Goal: Task Accomplishment & Management: Manage account settings

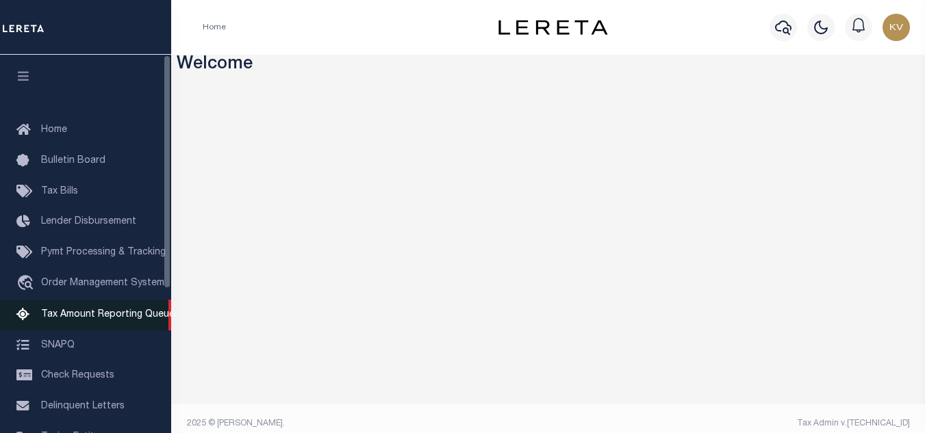
click at [105, 311] on link "Tax Amount Reporting Queue" at bounding box center [85, 315] width 171 height 31
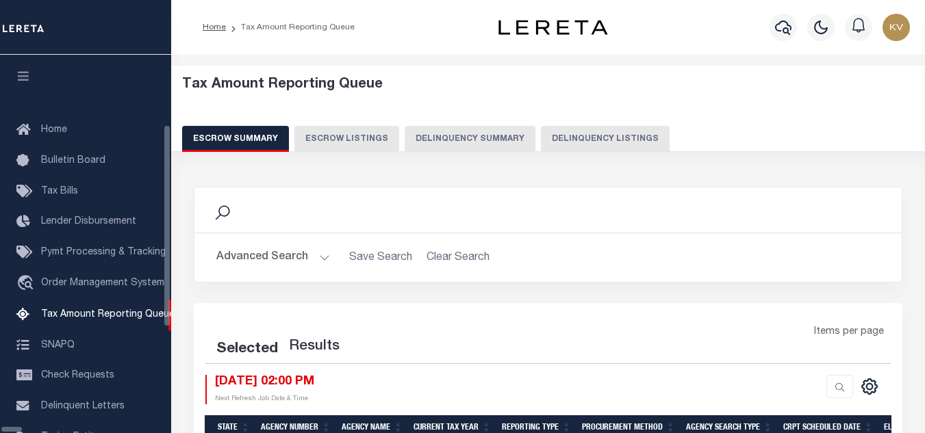
click at [551, 137] on button "Delinquency Listings" at bounding box center [605, 139] width 129 height 26
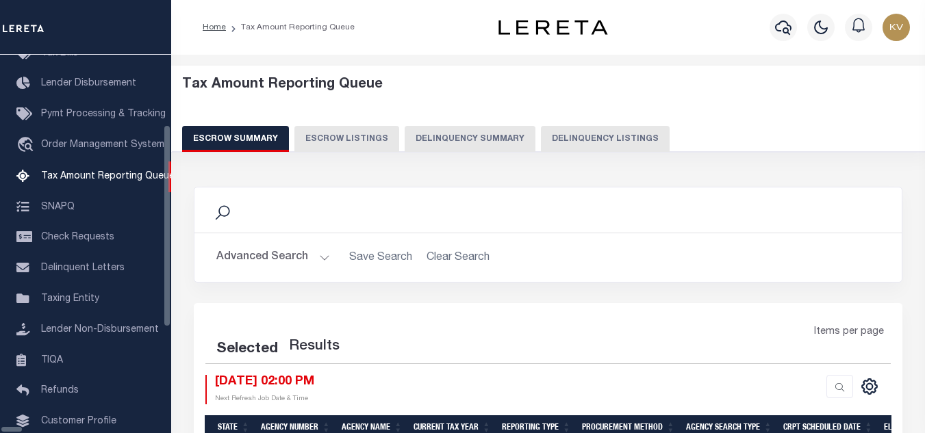
select select "100"
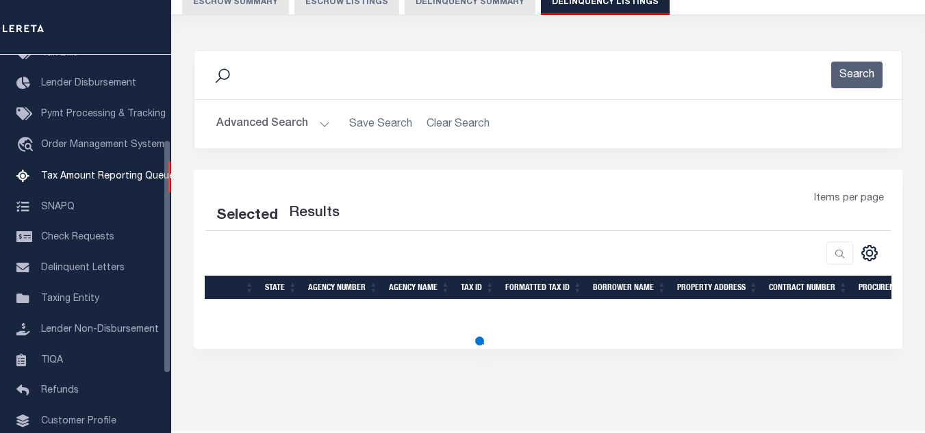
select select "100"
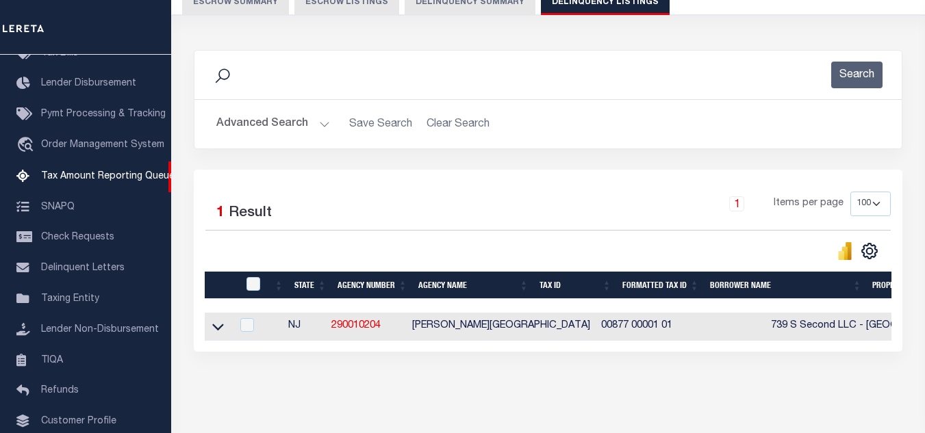
scroll to position [176, 0]
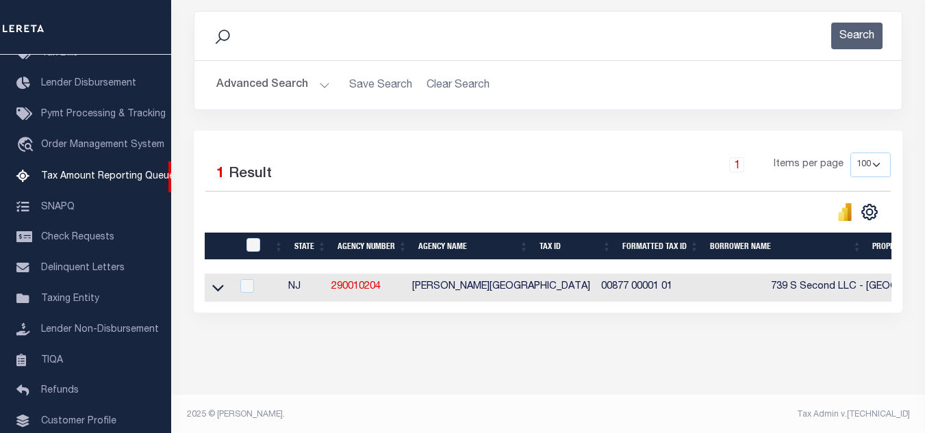
click at [321, 86] on button "Advanced Search" at bounding box center [273, 85] width 114 height 27
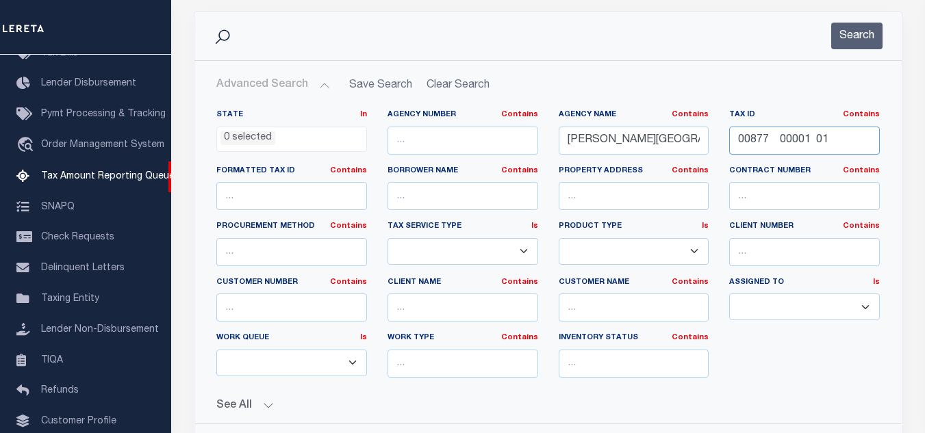
click at [793, 133] on input "00877 00001 01" at bounding box center [804, 141] width 151 height 28
paste input "text"
click at [786, 136] on input "text" at bounding box center [804, 141] width 151 height 28
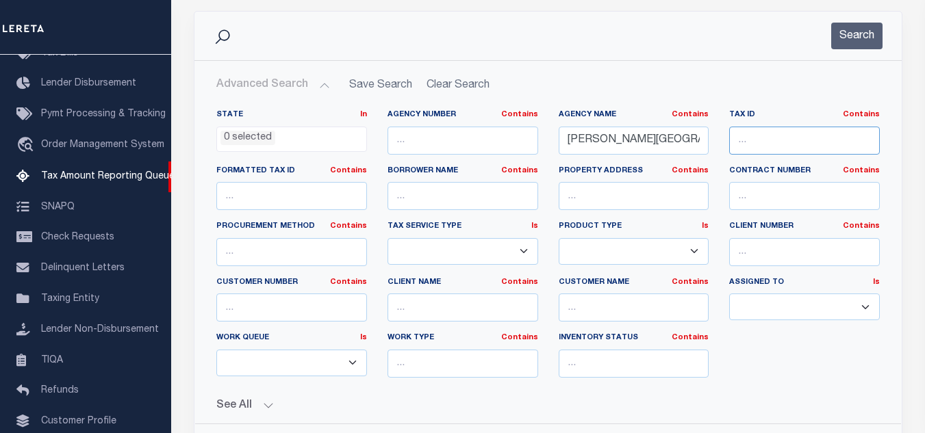
paste input "text"
click at [778, 127] on input "text" at bounding box center [804, 141] width 151 height 28
paste input "00877 00001 01"
type input "00877 00001 01"
click at [854, 37] on button "Search" at bounding box center [856, 36] width 51 height 27
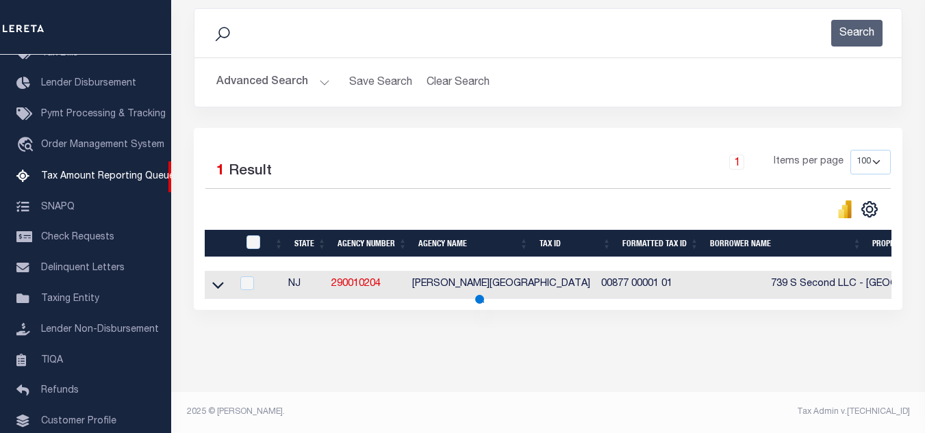
scroll to position [190, 0]
click at [218, 278] on icon at bounding box center [218, 285] width 12 height 14
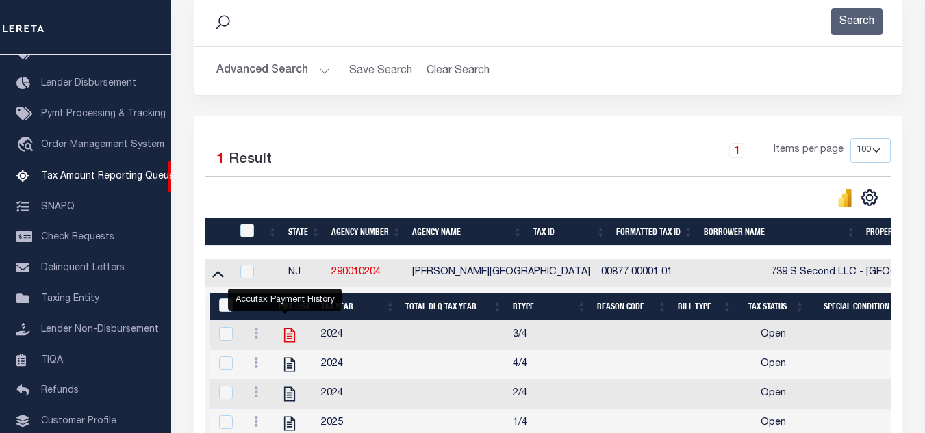
click at [287, 339] on icon "" at bounding box center [290, 335] width 18 height 18
checkbox input "true"
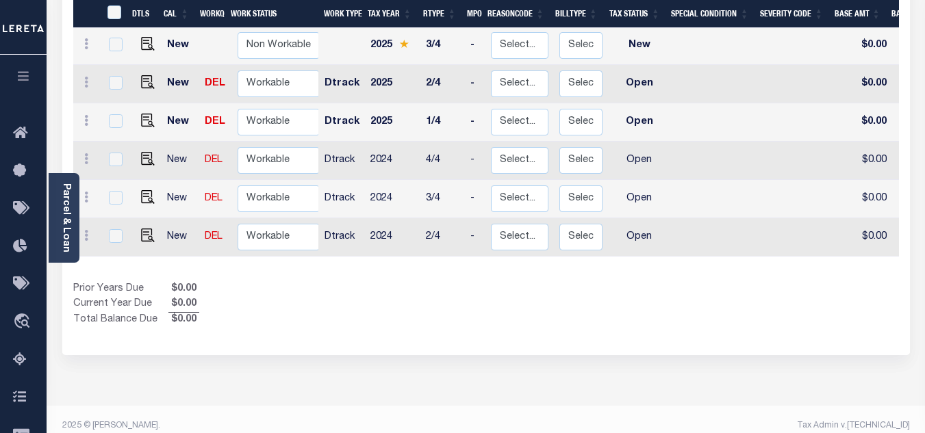
scroll to position [342, 0]
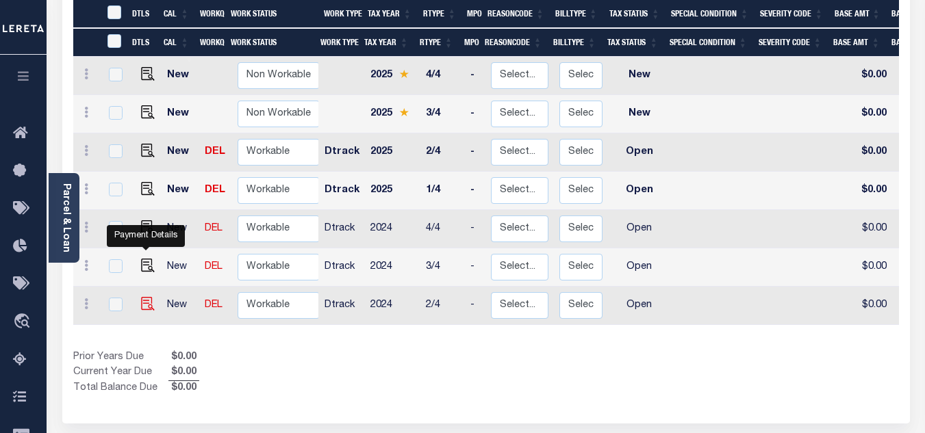
click at [142, 297] on img "" at bounding box center [148, 304] width 14 height 14
checkbox input "true"
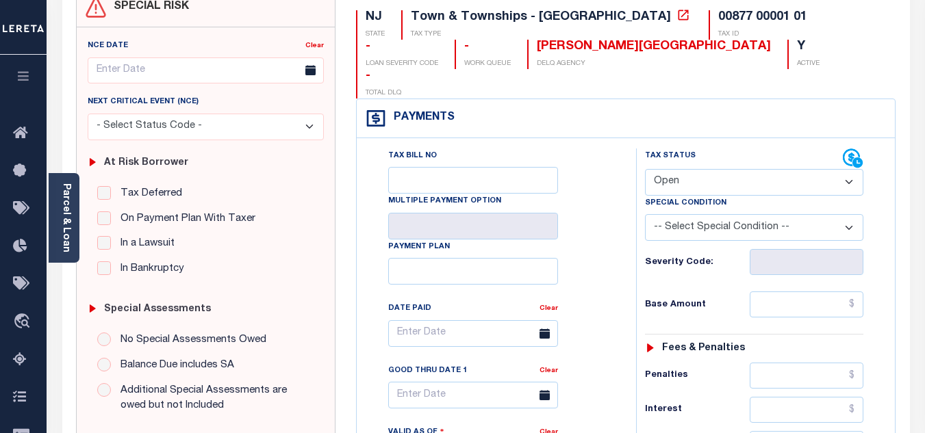
scroll to position [274, 0]
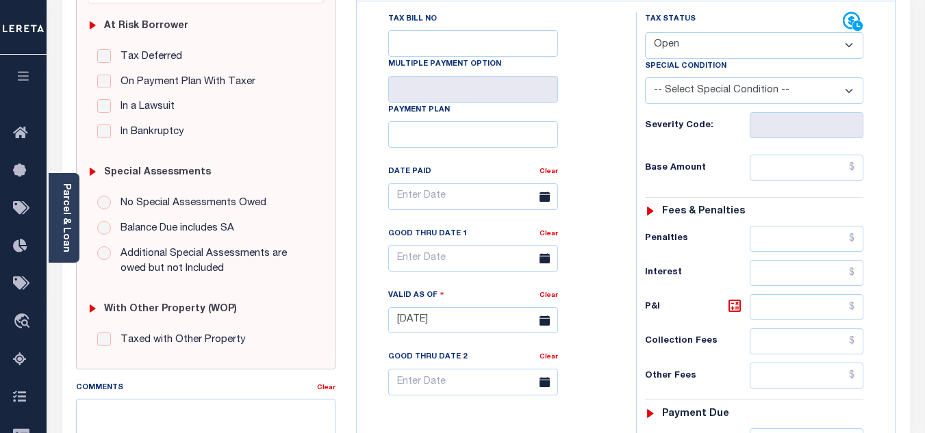
click at [675, 32] on select "- Select Status Code - Open Due/Unpaid Paid Incomplete No Tax Due Internal Refu…" at bounding box center [754, 45] width 218 height 27
select select "PYD"
click at [645, 32] on select "- Select Status Code - Open Due/Unpaid Paid Incomplete No Tax Due Internal Refu…" at bounding box center [754, 45] width 218 height 27
type input "[DATE]"
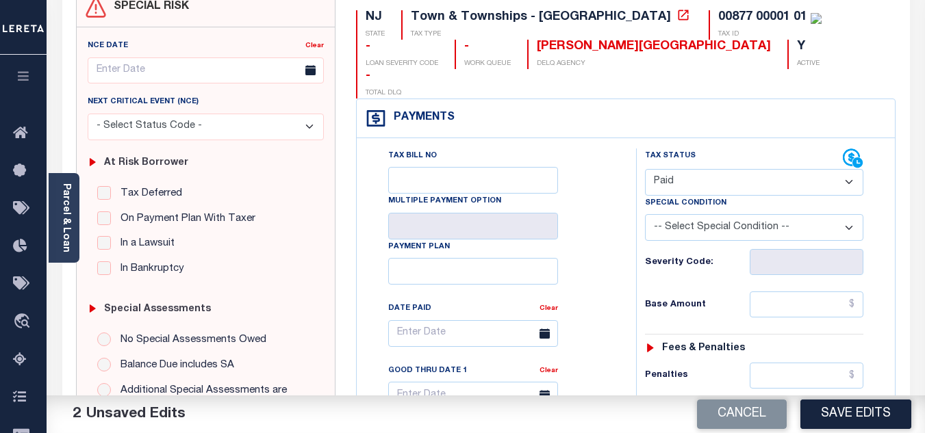
scroll to position [205, 0]
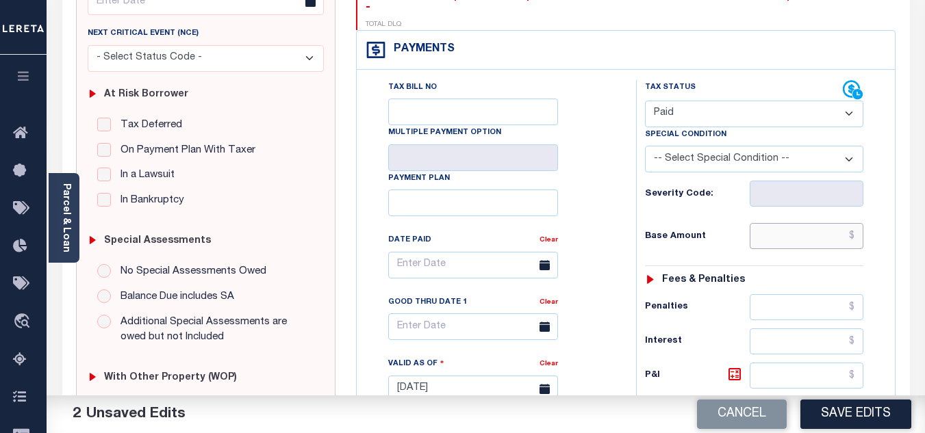
click at [778, 223] on input "text" at bounding box center [806, 236] width 114 height 26
click at [767, 223] on input "text" at bounding box center [806, 236] width 114 height 26
type input "$3,741.75"
click at [731, 231] on h6 "Base Amount" at bounding box center [697, 236] width 105 height 11
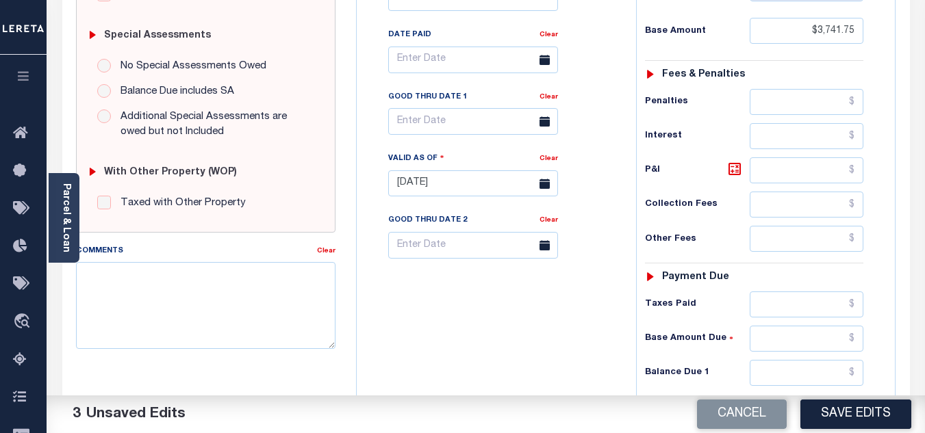
scroll to position [548, 0]
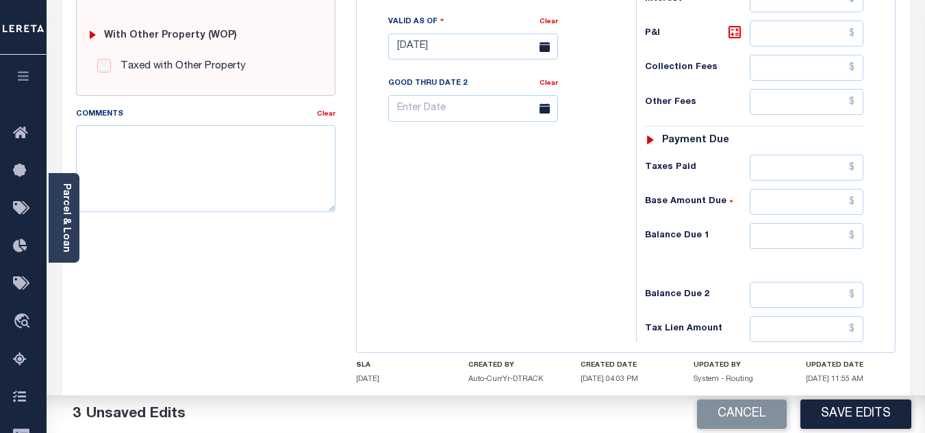
click at [810, 222] on div "Tax Status Status - Select Status Code -" at bounding box center [758, 40] width 245 height 604
click at [786, 223] on input "text" at bounding box center [806, 236] width 114 height 26
type input "$0.00"
click at [603, 213] on div "Tax Bill No Multiple Payment Option Payment Plan Clear" at bounding box center [493, 40] width 266 height 604
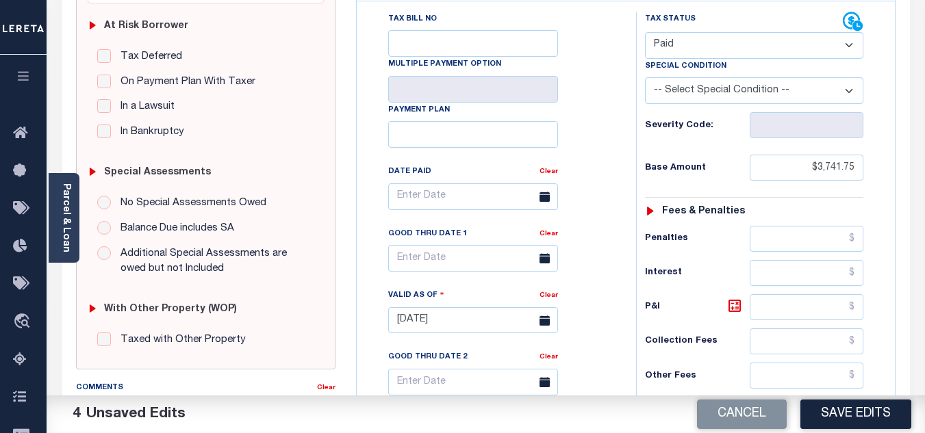
scroll to position [0, 0]
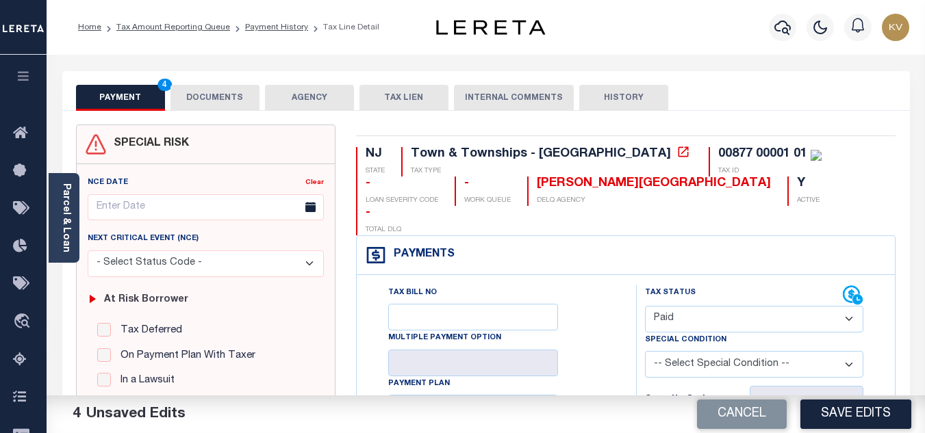
click at [224, 93] on button "DOCUMENTS" at bounding box center [214, 98] width 89 height 26
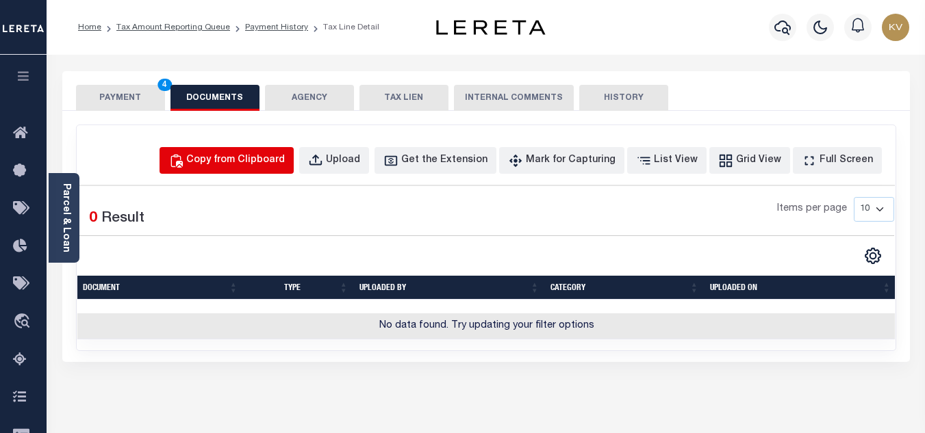
click at [270, 162] on div "Copy from Clipboard" at bounding box center [235, 160] width 99 height 15
select select "POP"
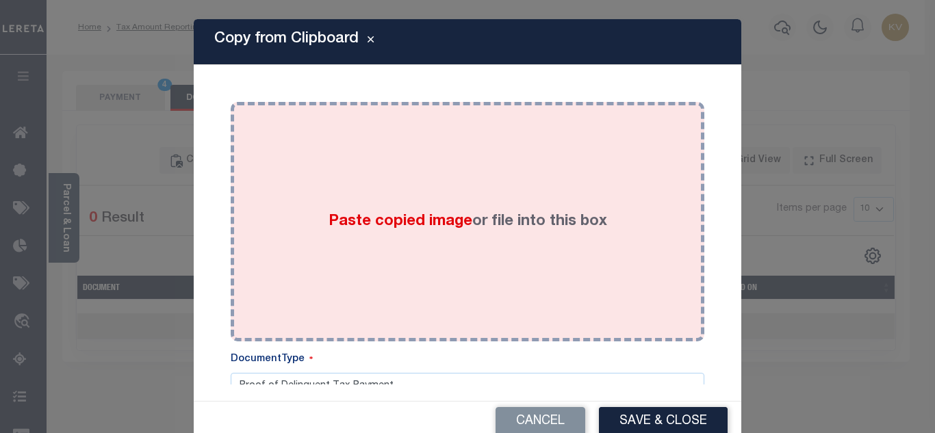
click at [409, 201] on div "Paste copied image or file into this box" at bounding box center [467, 221] width 453 height 219
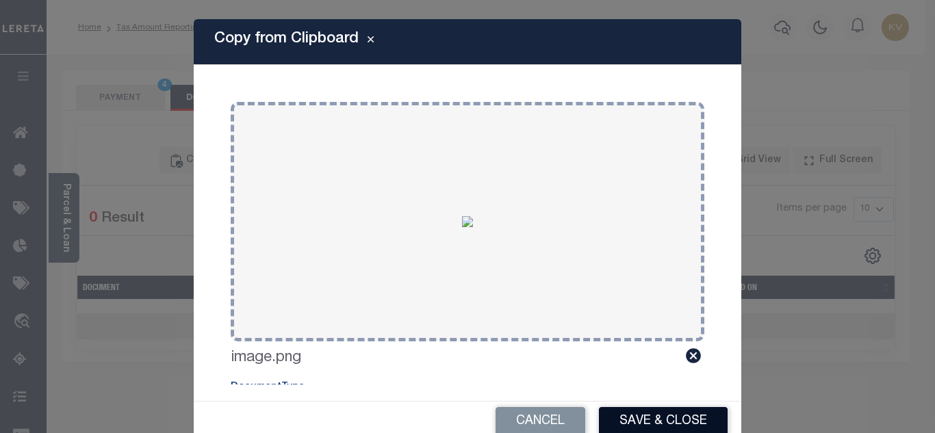
click at [657, 420] on button "Save & Close" at bounding box center [663, 421] width 129 height 29
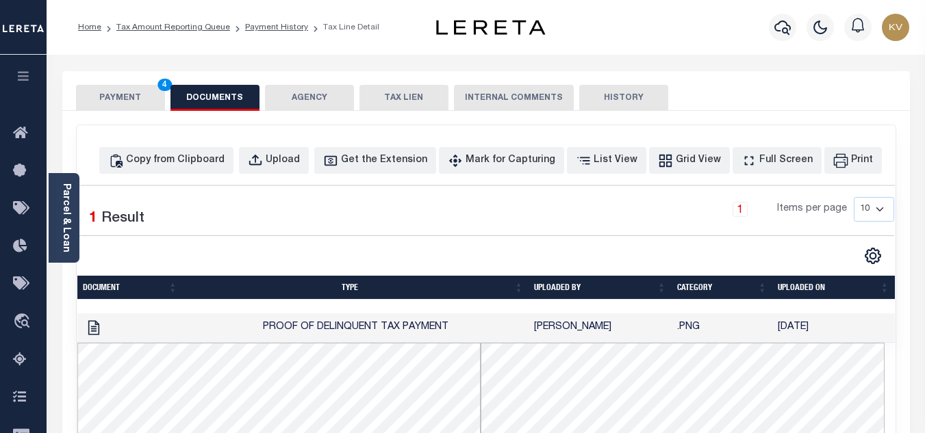
click at [136, 97] on button "PAYMENT 4" at bounding box center [120, 98] width 89 height 26
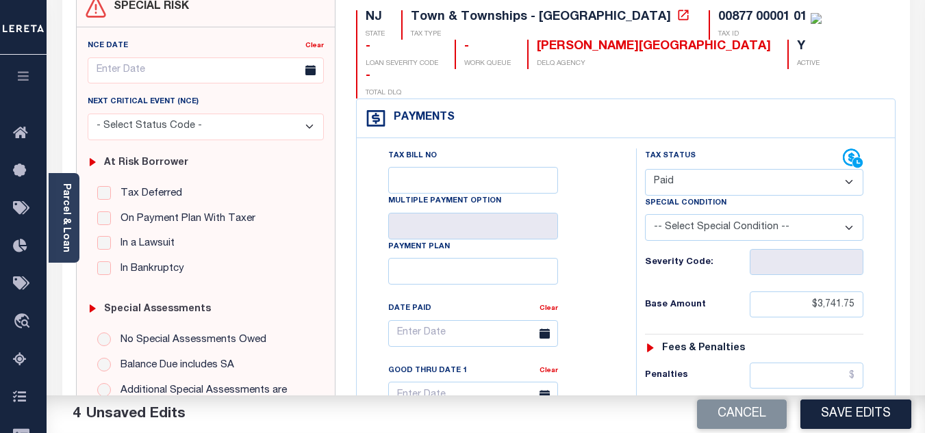
scroll to position [205, 0]
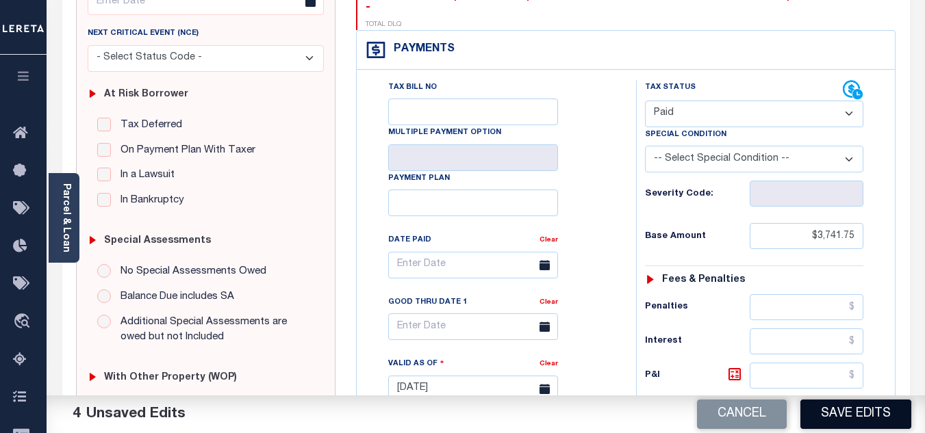
click at [867, 413] on button "Save Edits" at bounding box center [855, 414] width 111 height 29
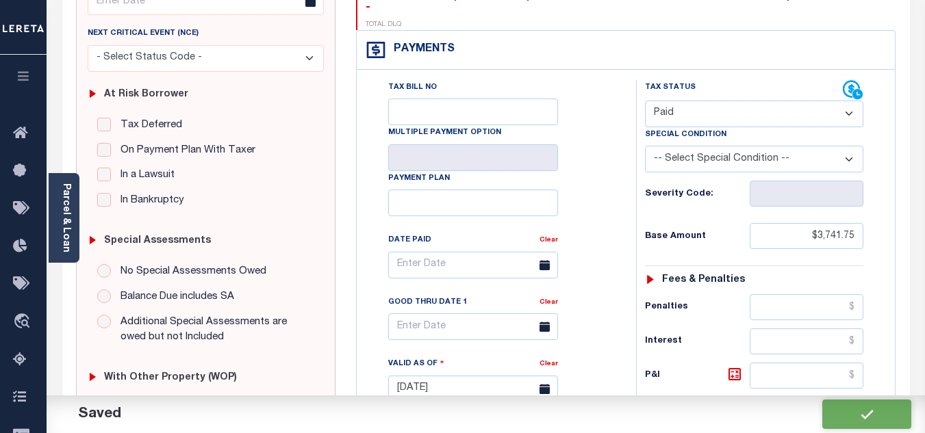
checkbox input "false"
type input "$3,741.75"
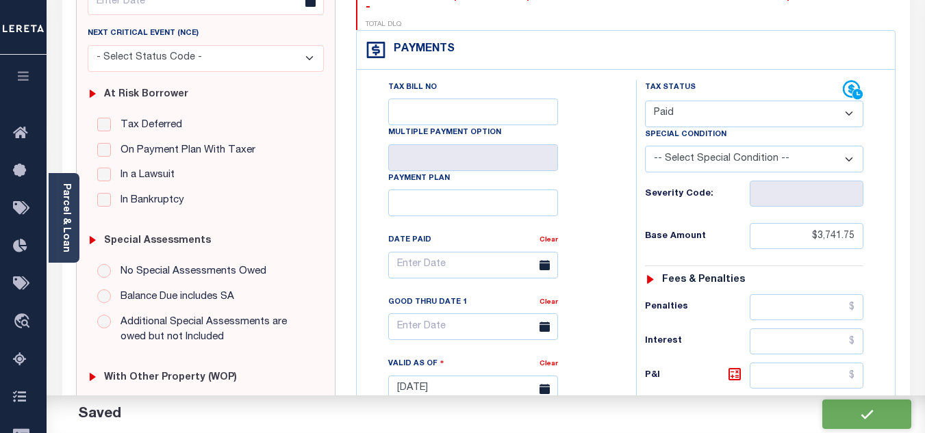
type input "$0"
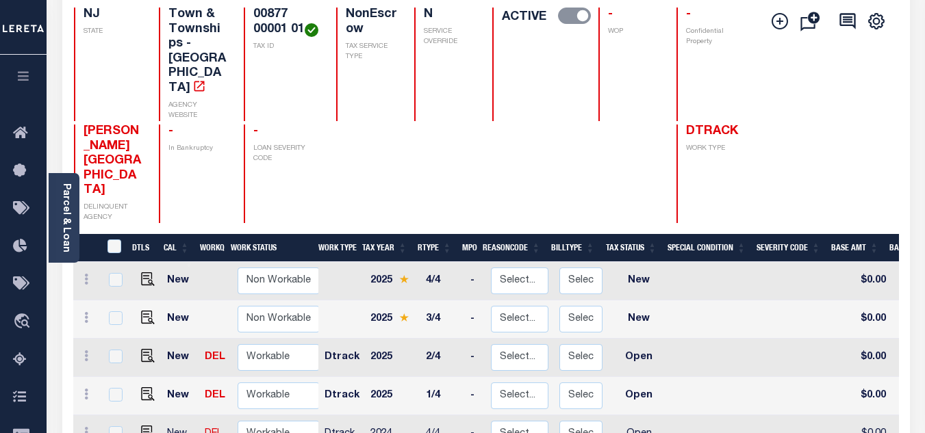
scroll to position [274, 0]
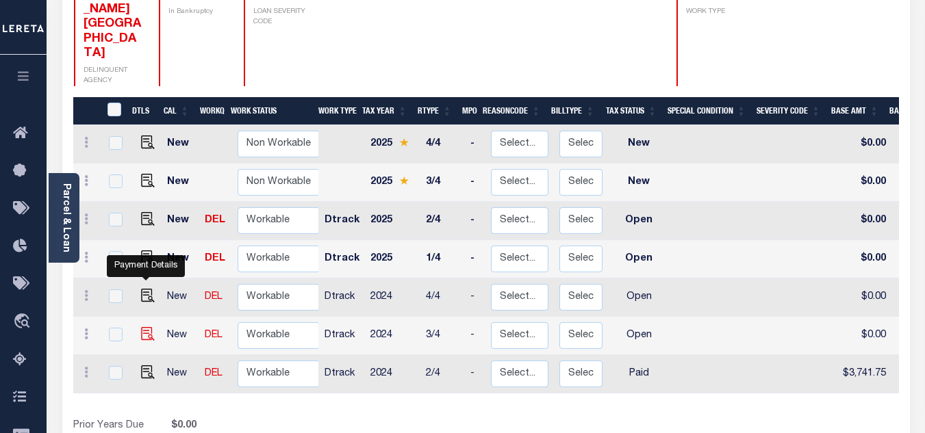
click at [145, 327] on img "" at bounding box center [148, 334] width 14 height 14
checkbox input "true"
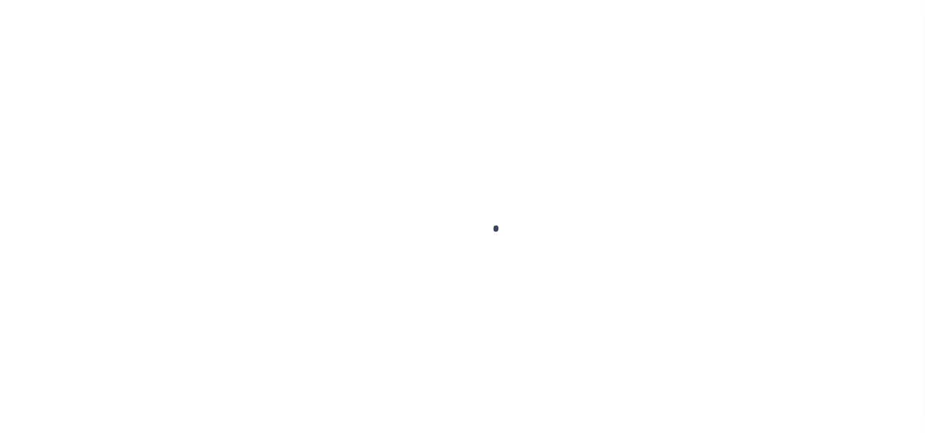
checkbox input "false"
type input "[DATE]"
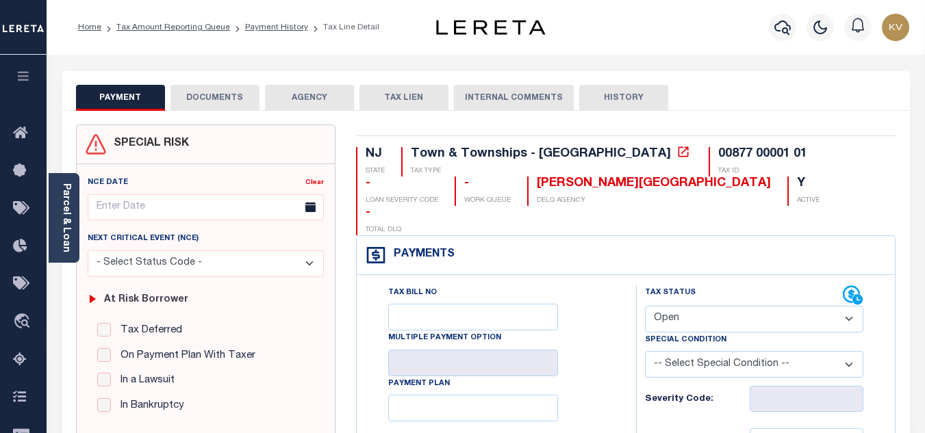
scroll to position [137, 0]
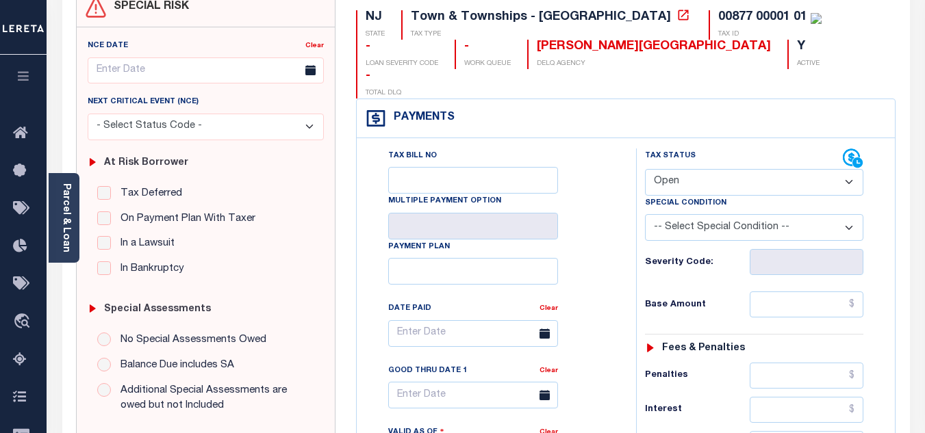
click at [701, 169] on select "- Select Status Code - Open Due/Unpaid Paid Incomplete No Tax Due Internal Refu…" at bounding box center [754, 182] width 218 height 27
select select "PYD"
click at [645, 169] on select "- Select Status Code - Open Due/Unpaid Paid Incomplete No Tax Due Internal Refu…" at bounding box center [754, 182] width 218 height 27
type input "[DATE]"
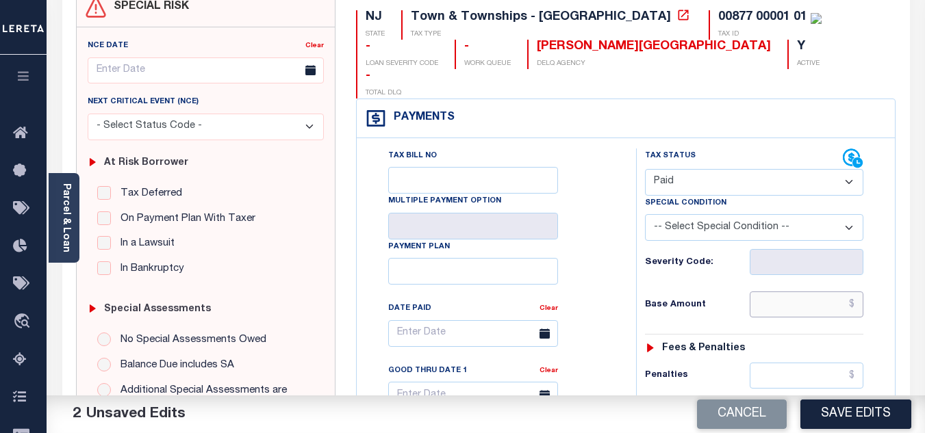
click at [797, 292] on input "text" at bounding box center [806, 305] width 114 height 26
type input "$3,768.75"
click at [715, 292] on div "Base Amount $3,768.75" at bounding box center [754, 305] width 218 height 26
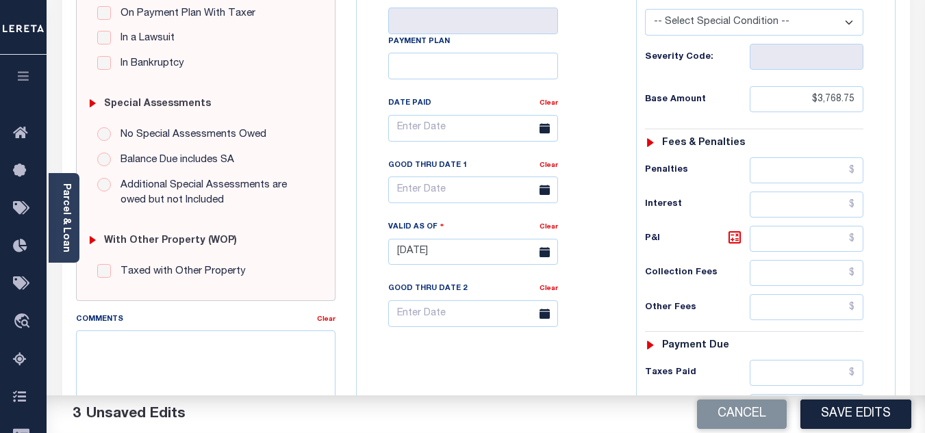
scroll to position [479, 0]
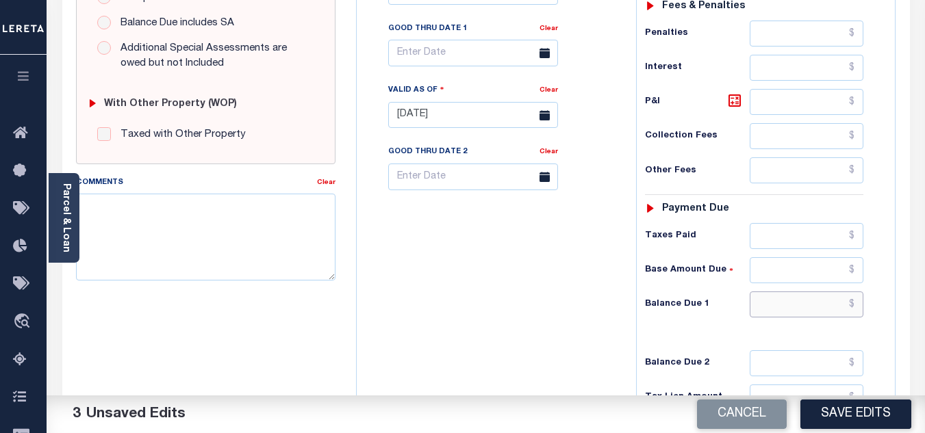
click at [800, 292] on input "text" at bounding box center [806, 305] width 114 height 26
type input "$0.00"
click at [480, 283] on div "Tax Bill No Multiple Payment Option Payment Plan Clear" at bounding box center [493, 108] width 266 height 604
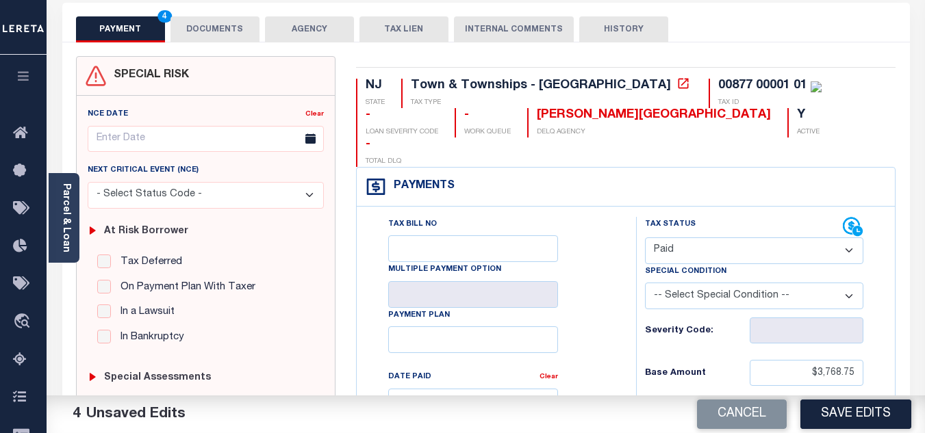
scroll to position [0, 0]
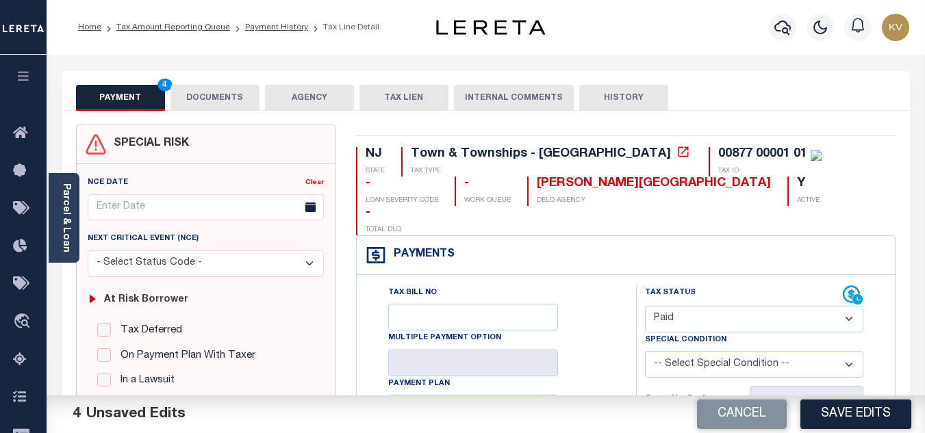
click at [201, 105] on button "DOCUMENTS" at bounding box center [214, 98] width 89 height 26
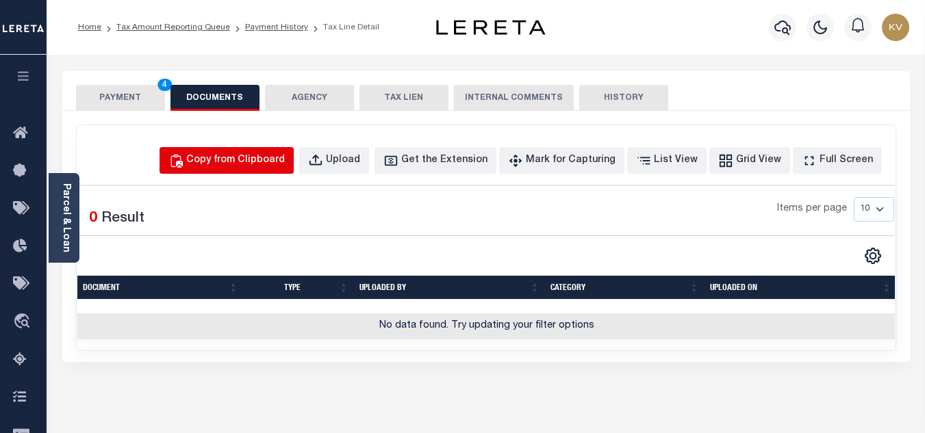
click at [251, 162] on div "Copy from Clipboard" at bounding box center [235, 160] width 99 height 15
select select "POP"
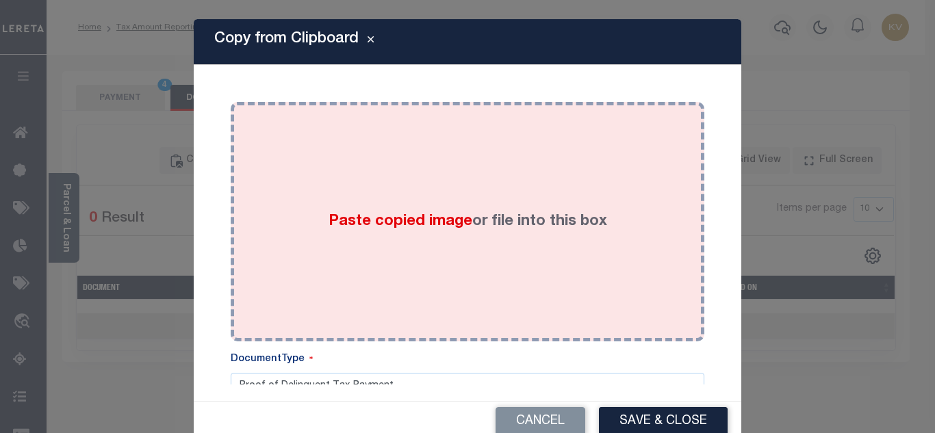
click at [381, 219] on span "Paste copied image" at bounding box center [401, 221] width 144 height 15
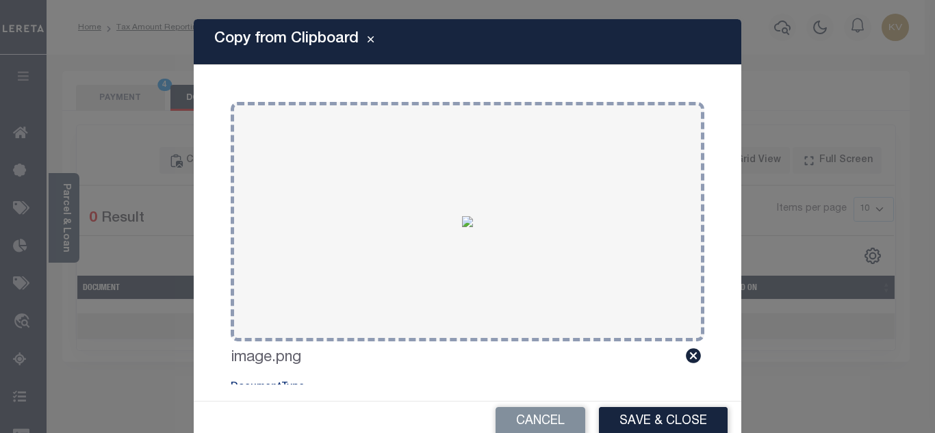
click at [676, 422] on button "Save & Close" at bounding box center [663, 421] width 129 height 29
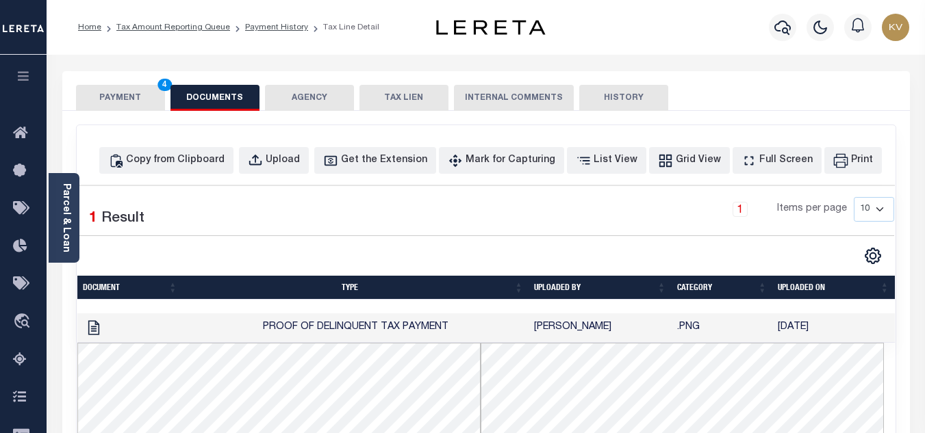
click at [120, 92] on button "PAYMENT 4" at bounding box center [120, 98] width 89 height 26
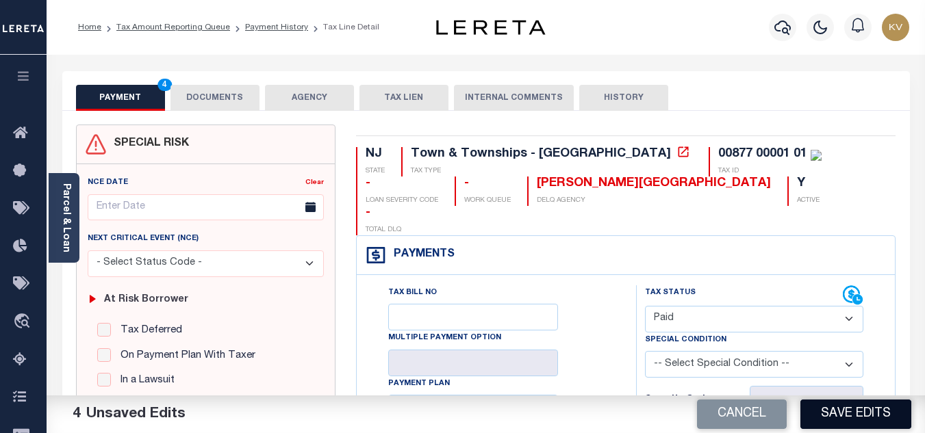
click at [841, 409] on button "Save Edits" at bounding box center [855, 414] width 111 height 29
checkbox input "false"
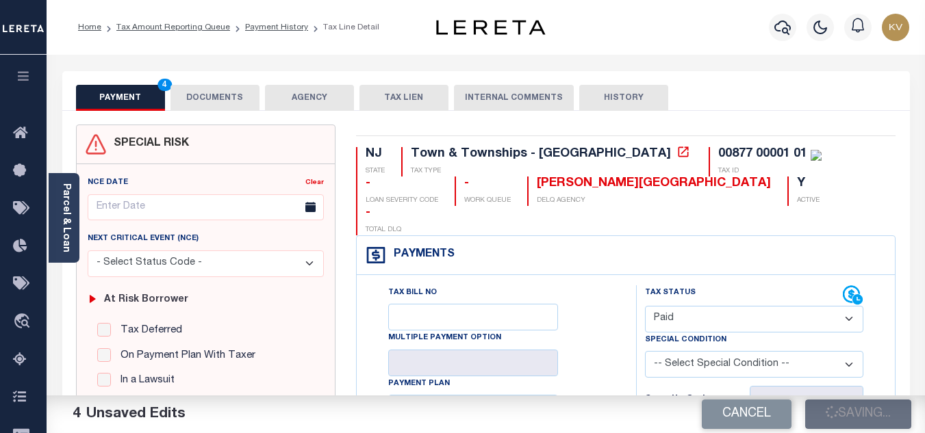
type input "$3,768.75"
type input "$0"
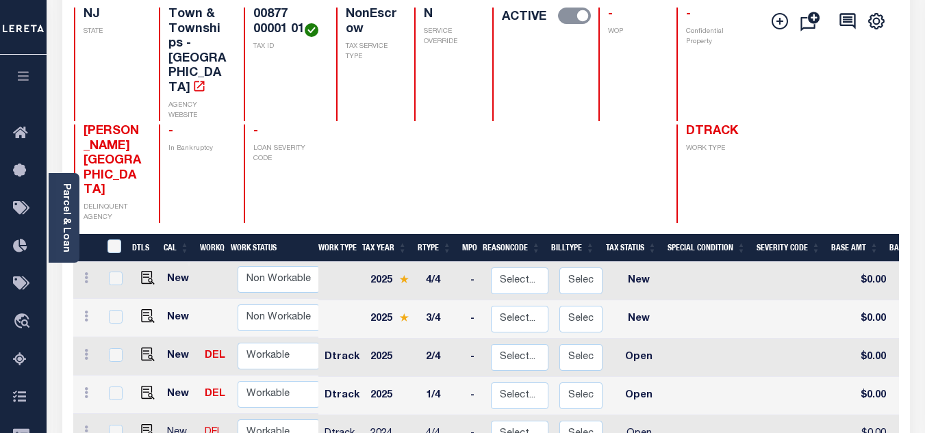
scroll to position [274, 0]
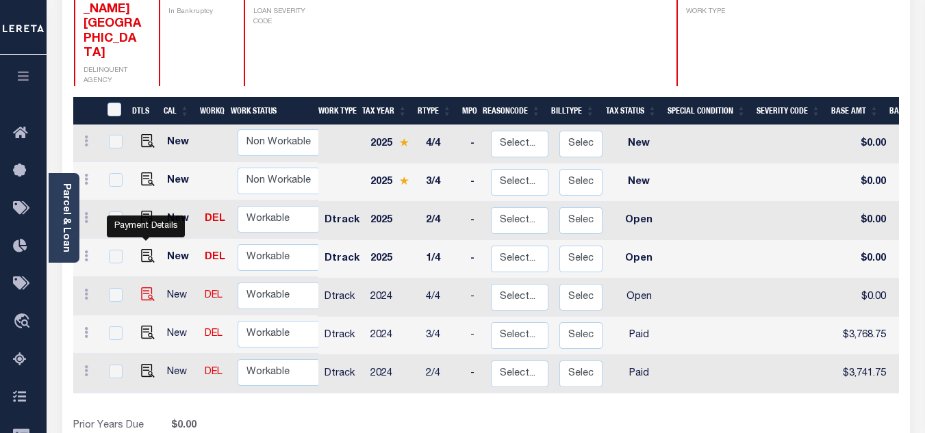
click at [146, 287] on img "" at bounding box center [148, 294] width 14 height 14
checkbox input "true"
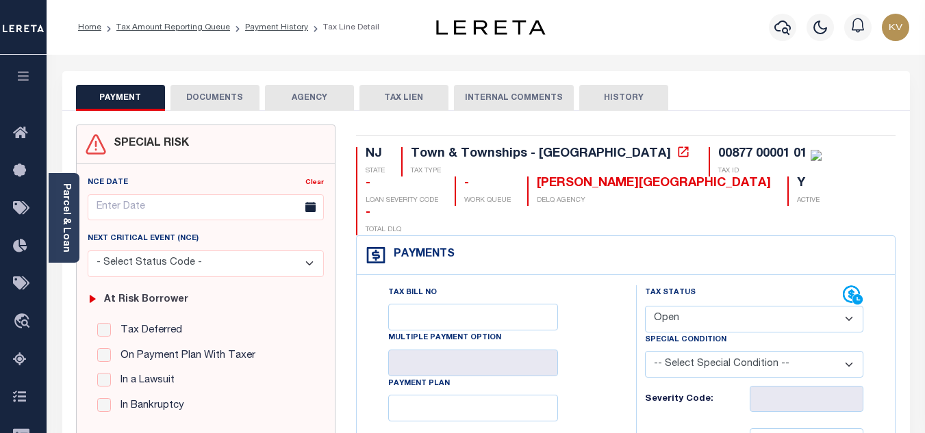
click at [726, 306] on select "- Select Status Code - Open Due/Unpaid Paid Incomplete No Tax Due Internal Refu…" at bounding box center [754, 319] width 218 height 27
select select "PYD"
click at [645, 306] on select "- Select Status Code - Open Due/Unpaid Paid Incomplete No Tax Due Internal Refu…" at bounding box center [754, 319] width 218 height 27
type input "[DATE]"
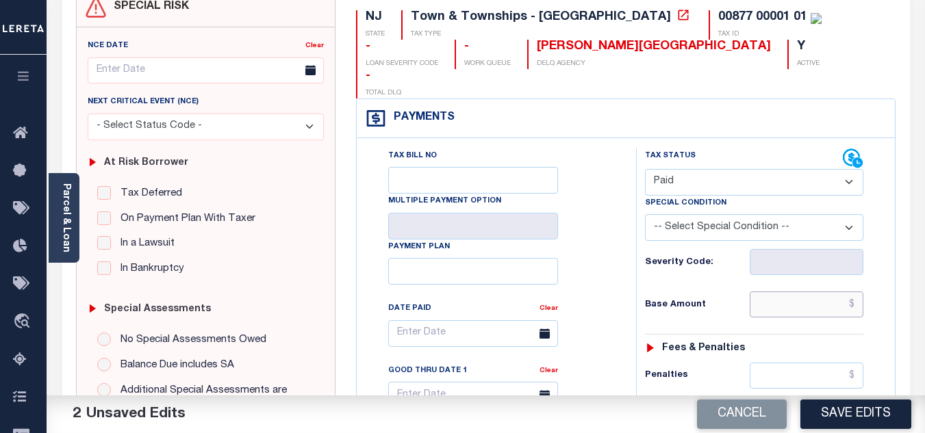
click at [757, 292] on input "text" at bounding box center [806, 305] width 114 height 26
type input "$3,768.75"
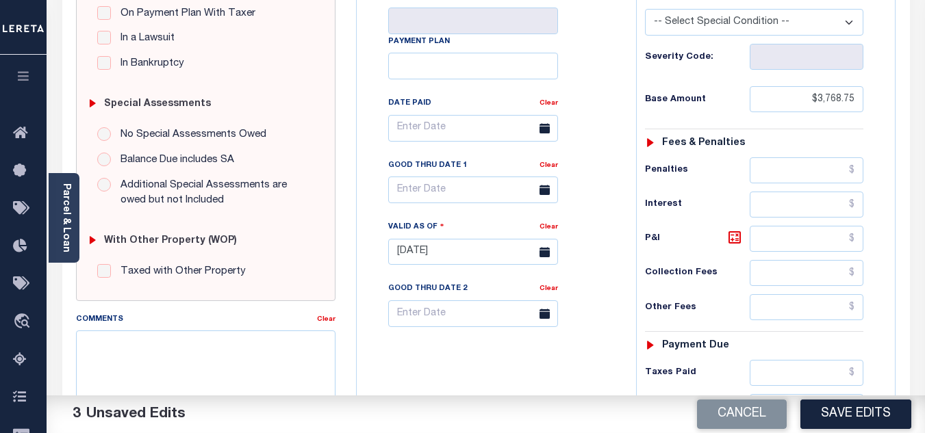
scroll to position [479, 0]
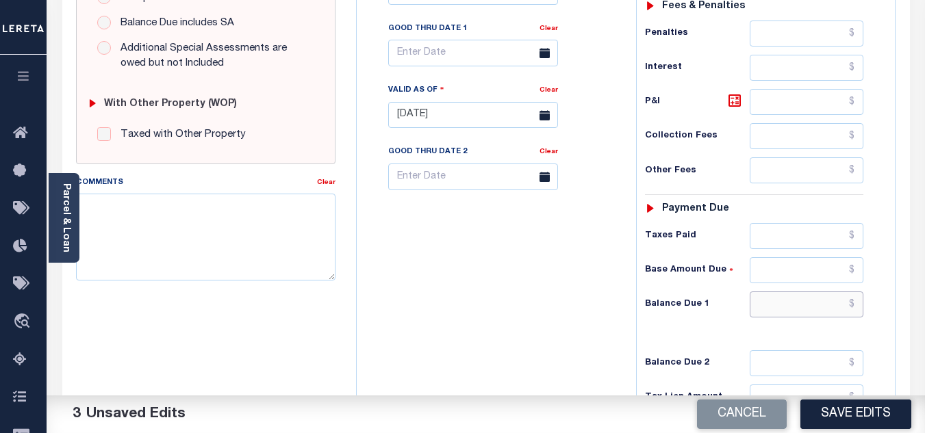
click at [762, 292] on input "text" at bounding box center [806, 305] width 114 height 26
type input "$0.00"
click at [583, 264] on div "Tax Bill No Multiple Payment Option Payment Plan Clear" at bounding box center [493, 108] width 266 height 604
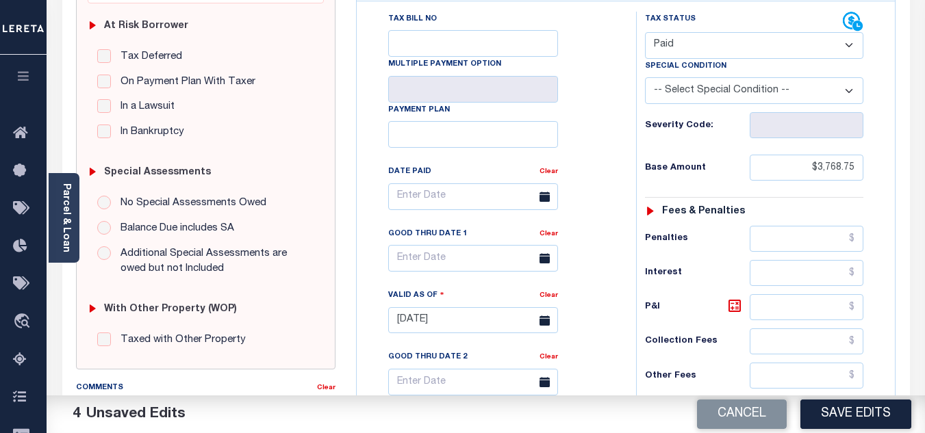
scroll to position [0, 0]
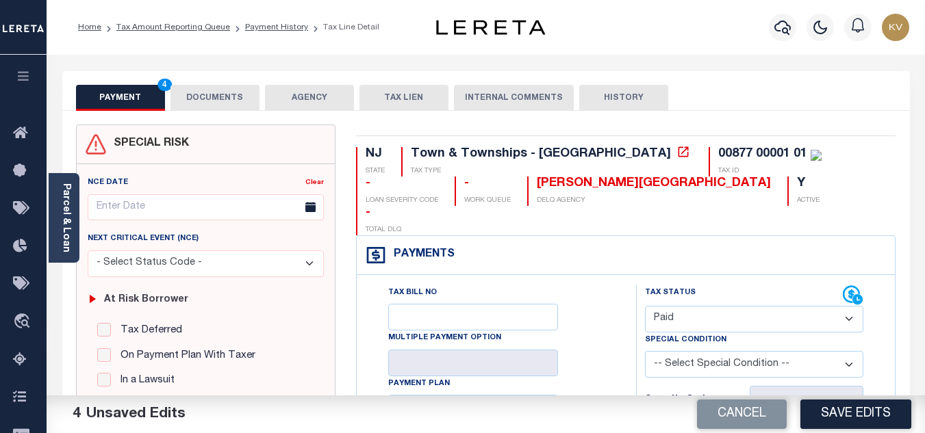
click at [229, 94] on button "DOCUMENTS" at bounding box center [214, 98] width 89 height 26
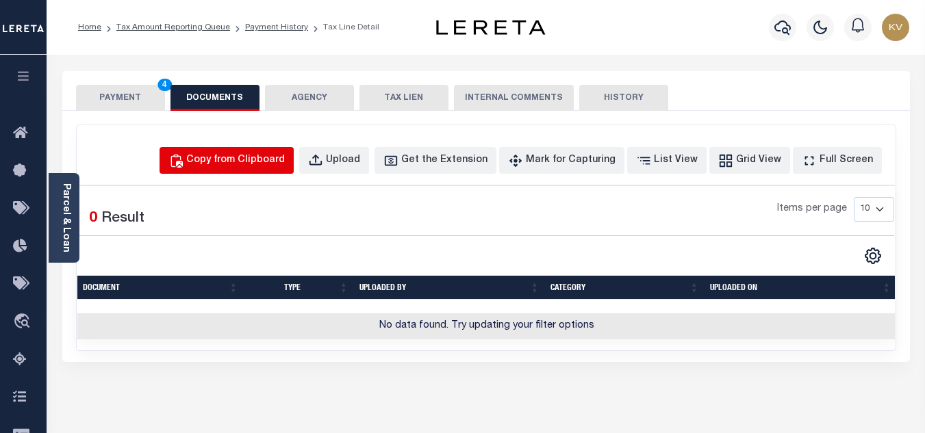
click at [242, 170] on button "Copy from Clipboard" at bounding box center [226, 160] width 134 height 27
select select "POP"
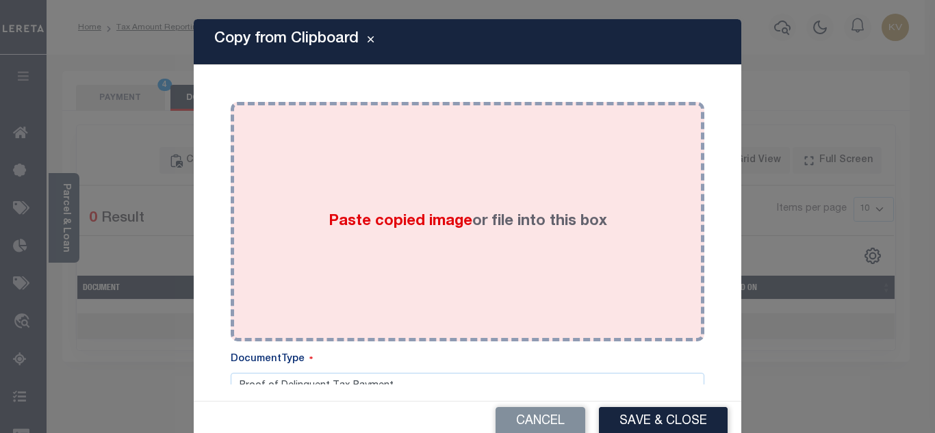
click at [317, 199] on div "Paste copied image or file into this box" at bounding box center [467, 221] width 453 height 219
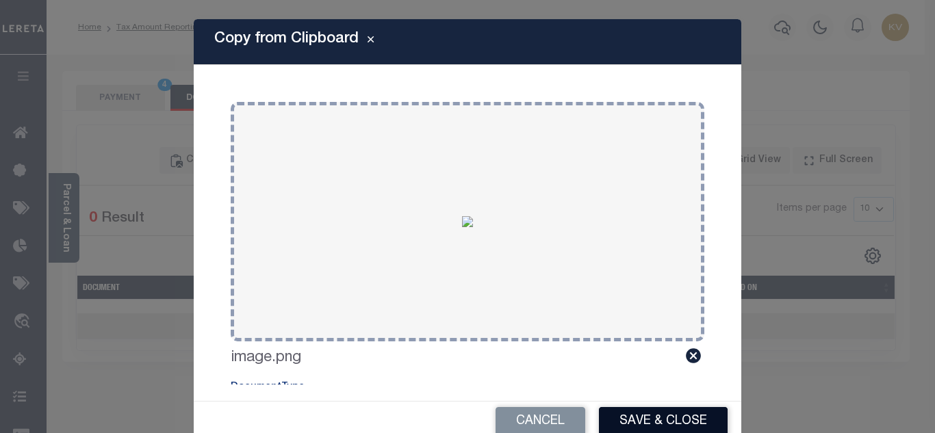
click at [643, 422] on button "Save & Close" at bounding box center [663, 421] width 129 height 29
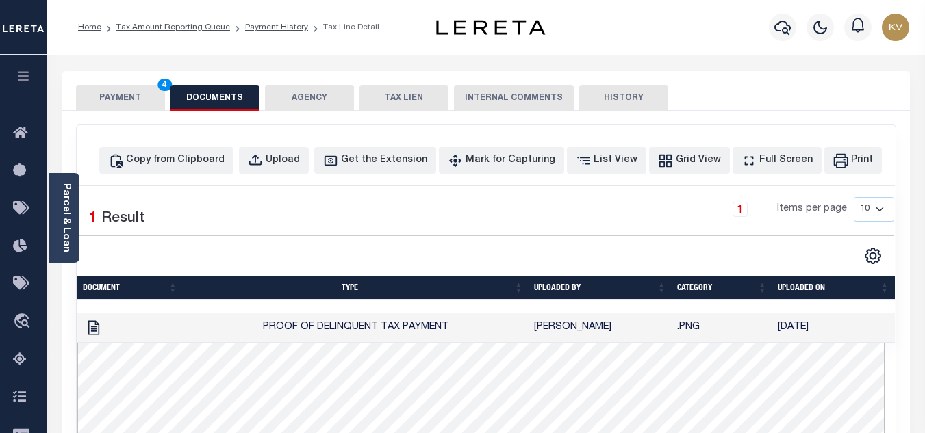
click at [133, 94] on button "PAYMENT 4" at bounding box center [120, 98] width 89 height 26
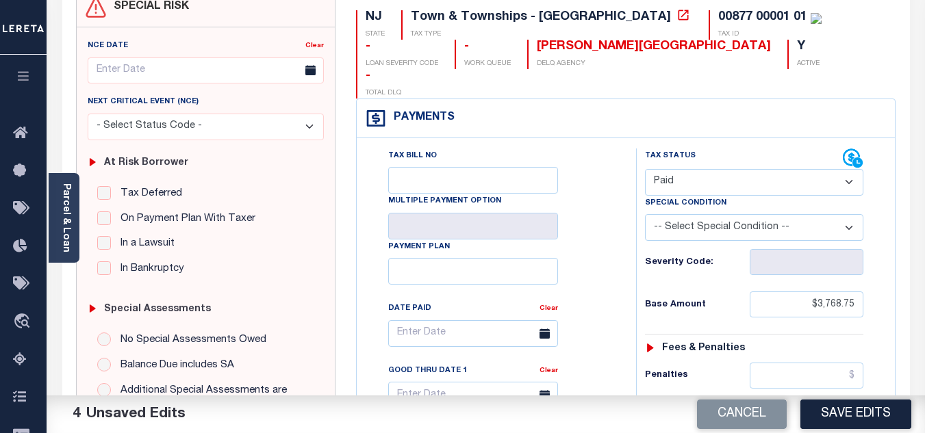
scroll to position [274, 0]
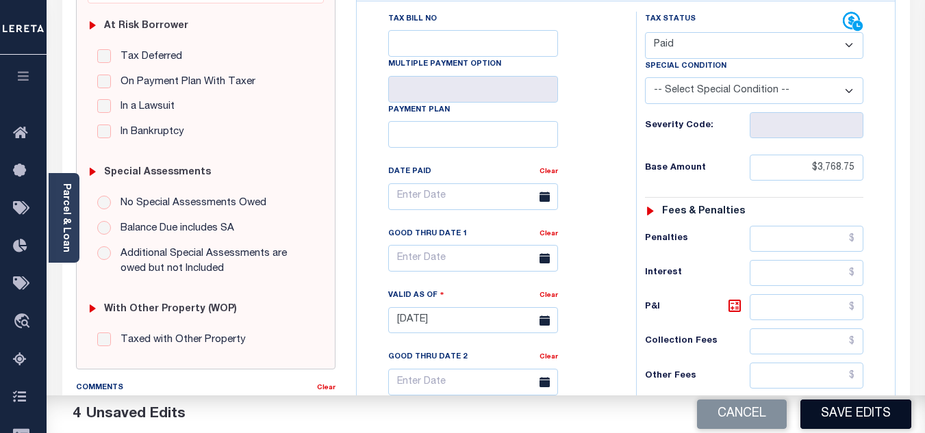
click at [858, 409] on button "Save Edits" at bounding box center [855, 414] width 111 height 29
checkbox input "false"
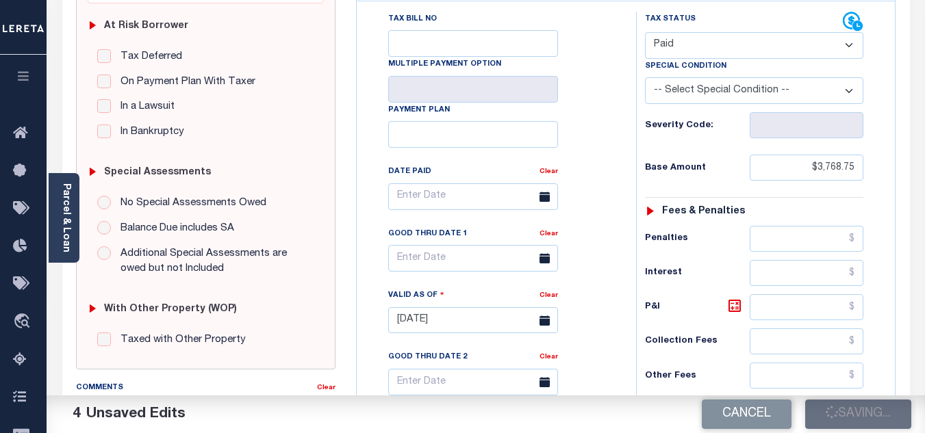
type input "$3,768.75"
type input "$0"
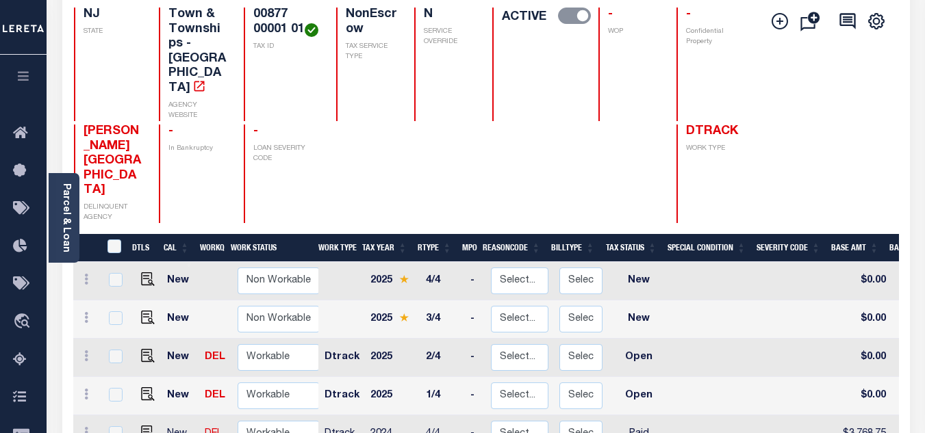
scroll to position [205, 0]
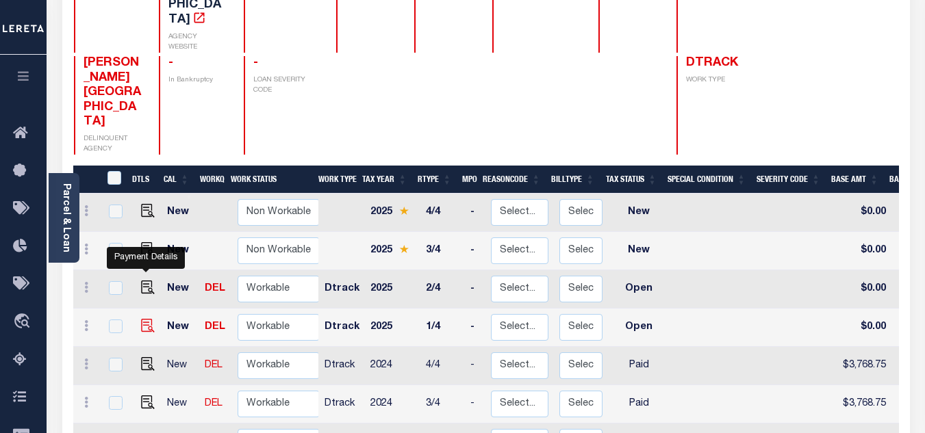
click at [146, 319] on img "" at bounding box center [148, 326] width 14 height 14
checkbox input "true"
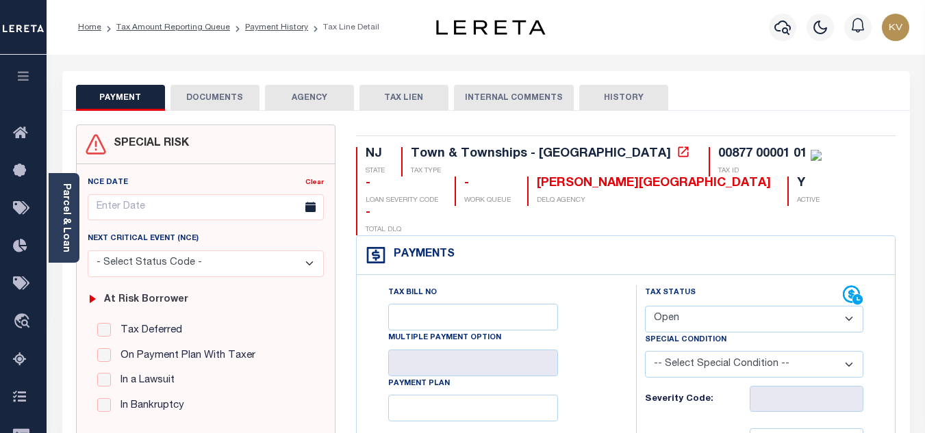
scroll to position [68, 0]
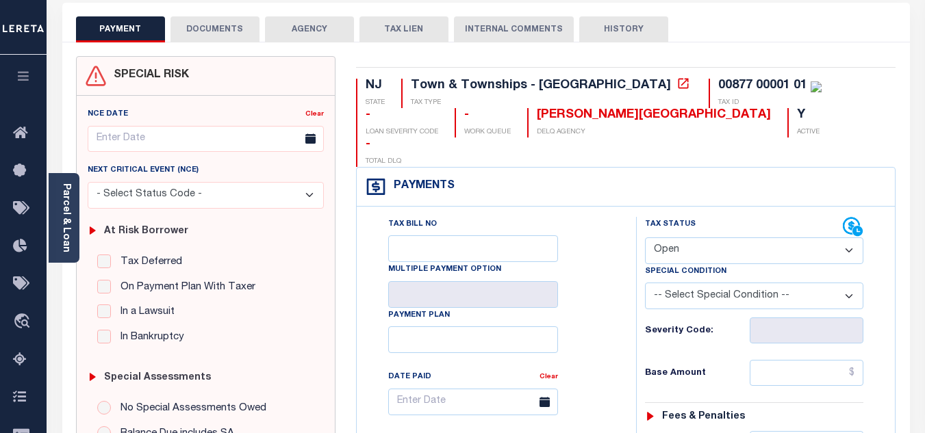
click at [704, 238] on select "- Select Status Code - Open Due/Unpaid Paid Incomplete No Tax Due Internal Refu…" at bounding box center [754, 251] width 218 height 27
select select "PYD"
click at [645, 238] on select "- Select Status Code - Open Due/Unpaid Paid Incomplete No Tax Due Internal Refu…" at bounding box center [754, 251] width 218 height 27
type input "[DATE]"
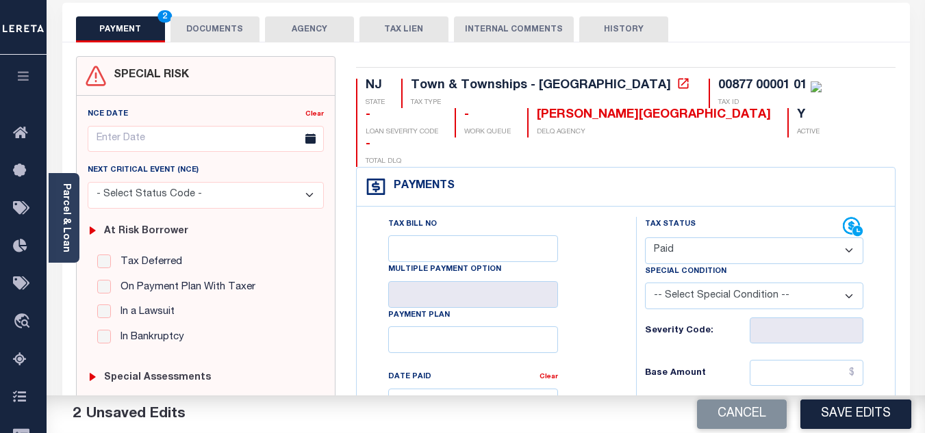
scroll to position [205, 0]
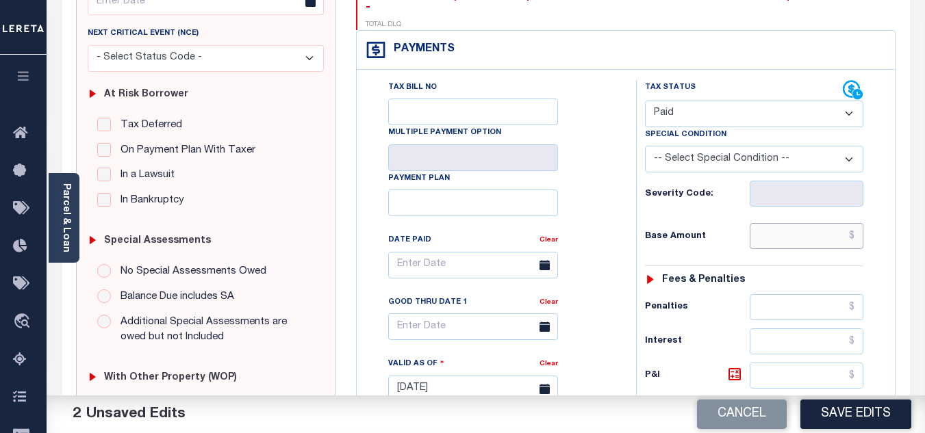
click at [788, 223] on input "text" at bounding box center [806, 236] width 114 height 26
type input "$3,755.25"
click at [737, 231] on h6 "Base Amount" at bounding box center [697, 236] width 105 height 11
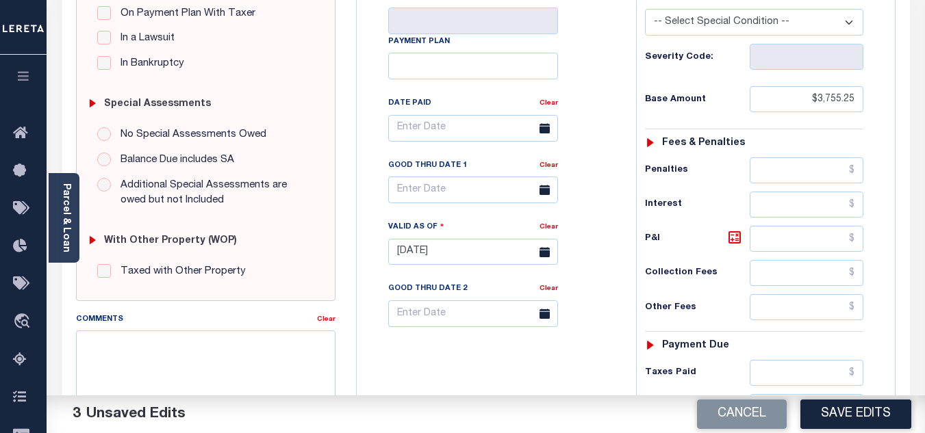
scroll to position [411, 0]
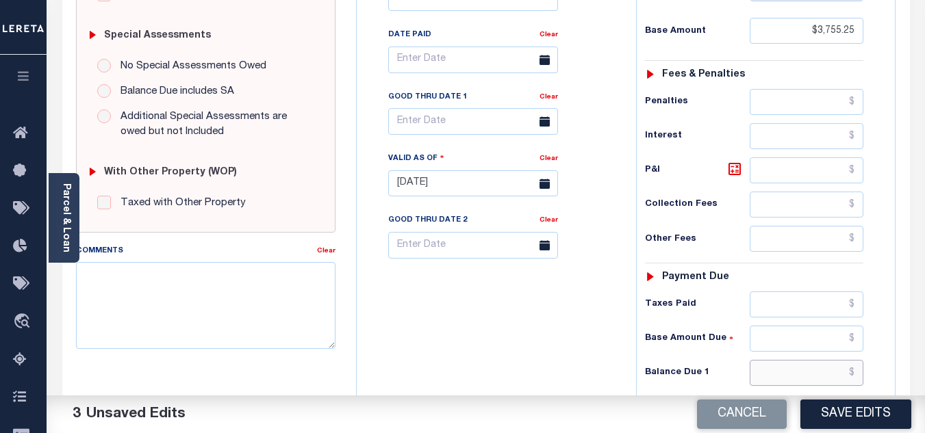
drag, startPoint x: 791, startPoint y: 349, endPoint x: 780, endPoint y: 349, distance: 11.0
click at [791, 360] on input "text" at bounding box center [806, 373] width 114 height 26
type input "$0.00"
click at [564, 318] on div "Tax Bill No Multiple Payment Option Payment Plan Clear" at bounding box center [493, 177] width 266 height 604
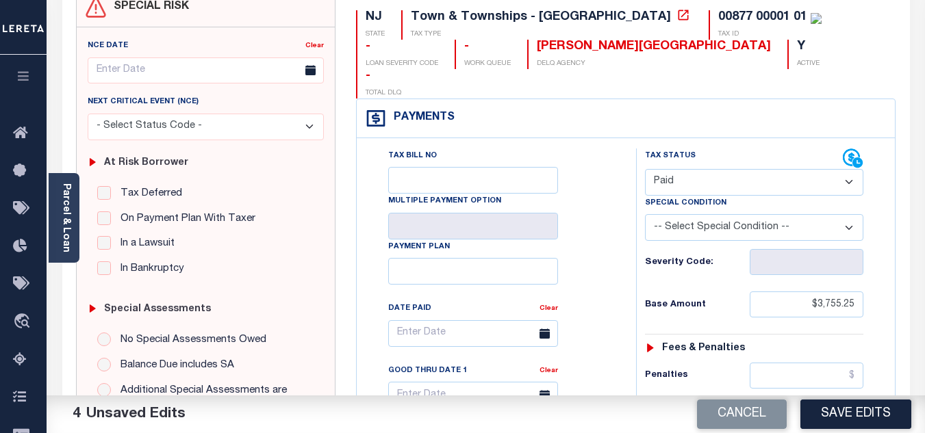
scroll to position [0, 0]
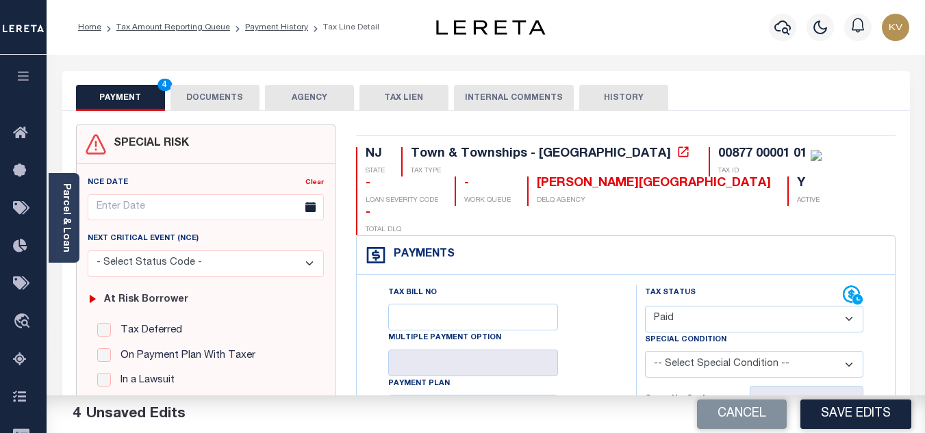
click at [218, 97] on button "DOCUMENTS" at bounding box center [214, 98] width 89 height 26
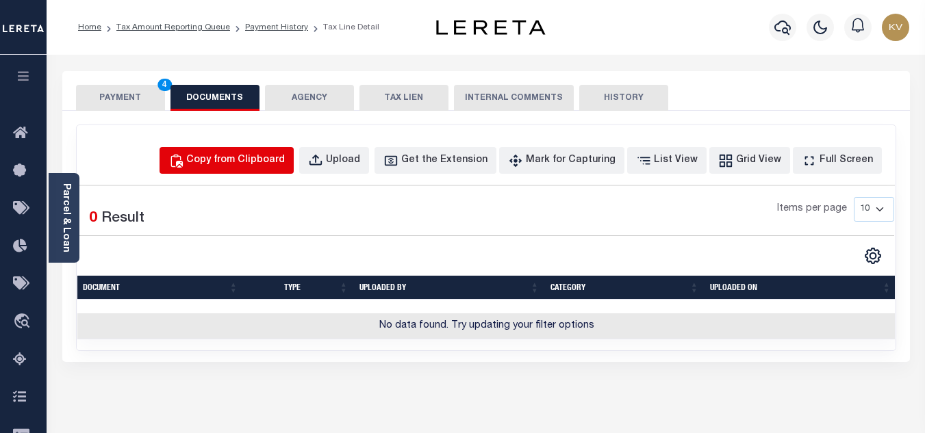
drag, startPoint x: 260, startPoint y: 159, endPoint x: 298, endPoint y: 185, distance: 46.3
click at [260, 159] on div "Copy from Clipboard" at bounding box center [235, 160] width 99 height 15
select select "POP"
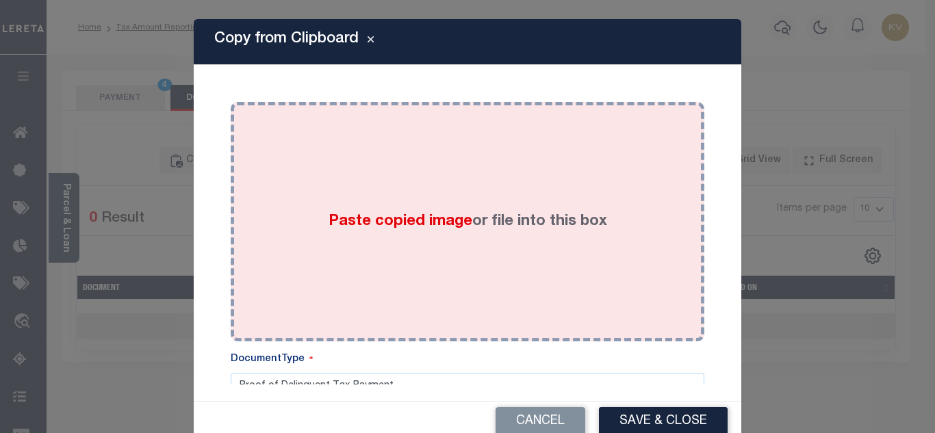
click at [368, 211] on label "Paste copied image or file into this box" at bounding box center [468, 222] width 279 height 23
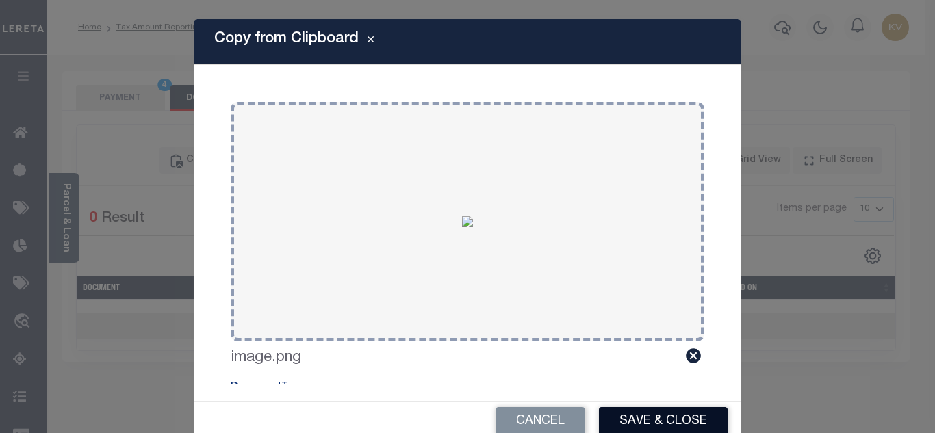
click at [656, 419] on button "Save & Close" at bounding box center [663, 421] width 129 height 29
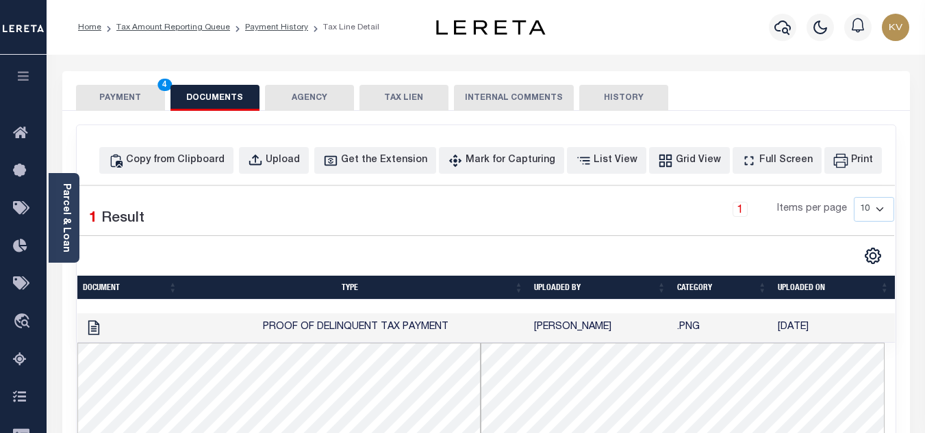
click at [123, 107] on button "PAYMENT 4" at bounding box center [120, 98] width 89 height 26
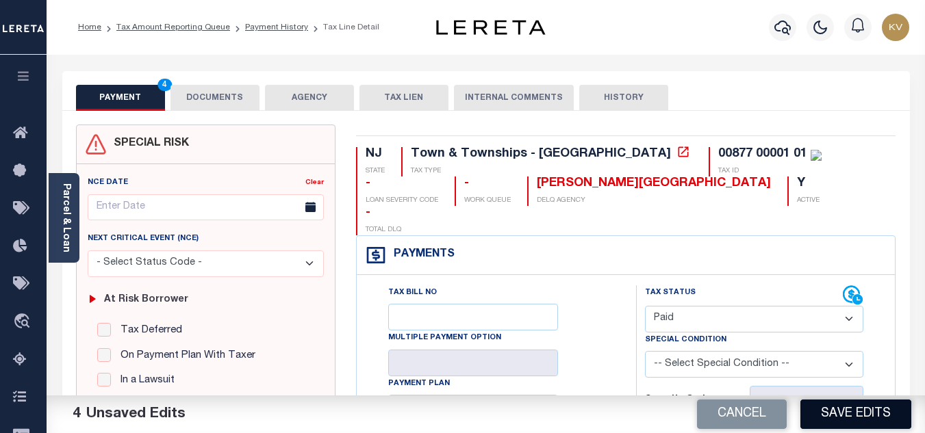
click at [832, 402] on button "Save Edits" at bounding box center [855, 414] width 111 height 29
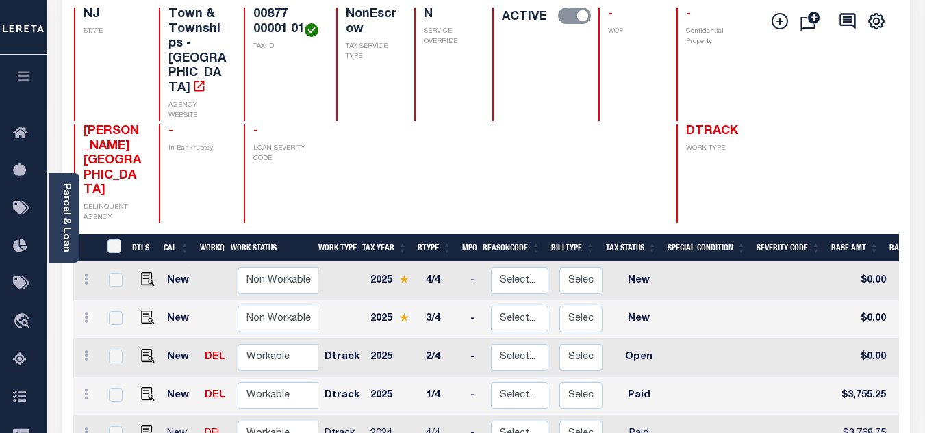
scroll to position [274, 0]
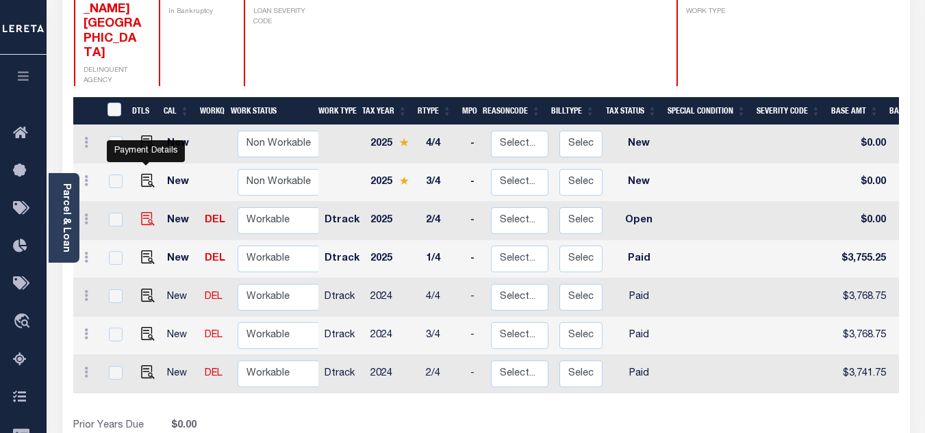
click at [142, 212] on img "" at bounding box center [148, 219] width 14 height 14
checkbox input "true"
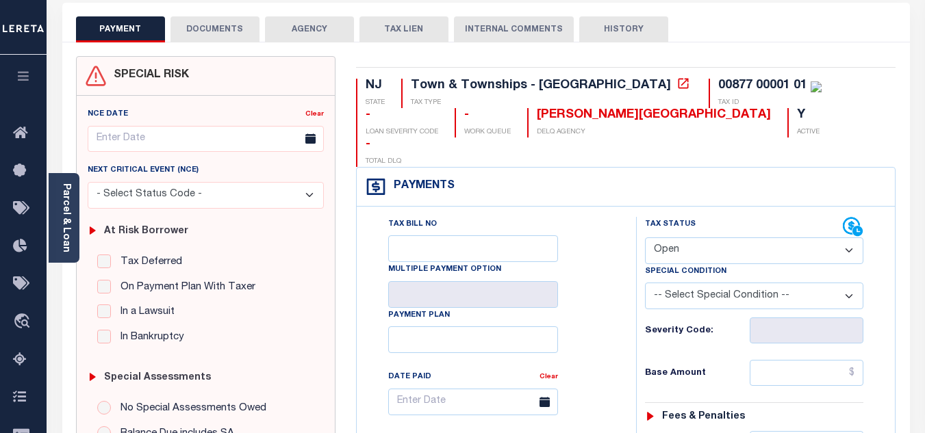
scroll to position [137, 0]
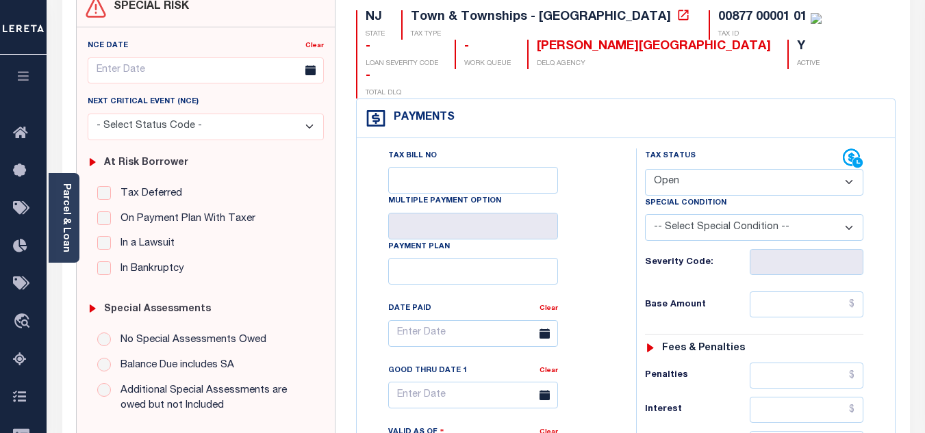
click at [696, 169] on select "- Select Status Code - Open Due/Unpaid Paid Incomplete No Tax Due Internal Refu…" at bounding box center [754, 182] width 218 height 27
select select "PYD"
click at [645, 169] on select "- Select Status Code - Open Due/Unpaid Paid Incomplete No Tax Due Internal Refu…" at bounding box center [754, 182] width 218 height 27
type input "[DATE]"
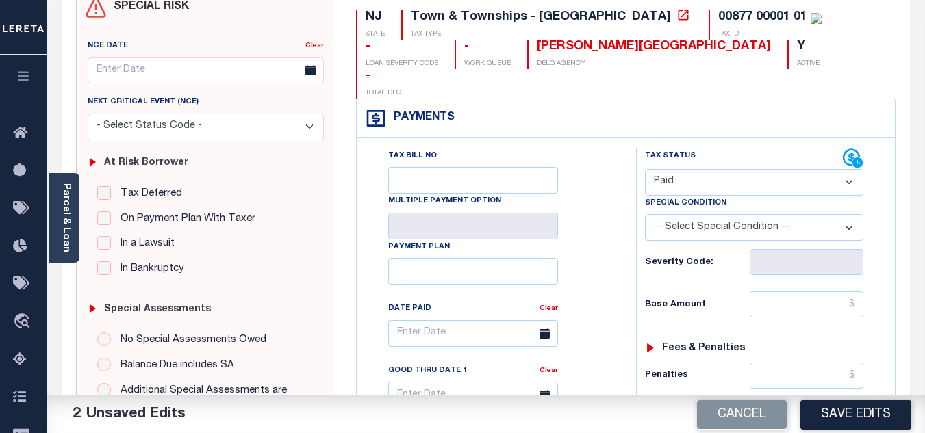
click at [611, 196] on div "Tax Bill No Multiple Payment Option Payment Plan Clear" at bounding box center [492, 341] width 245 height 384
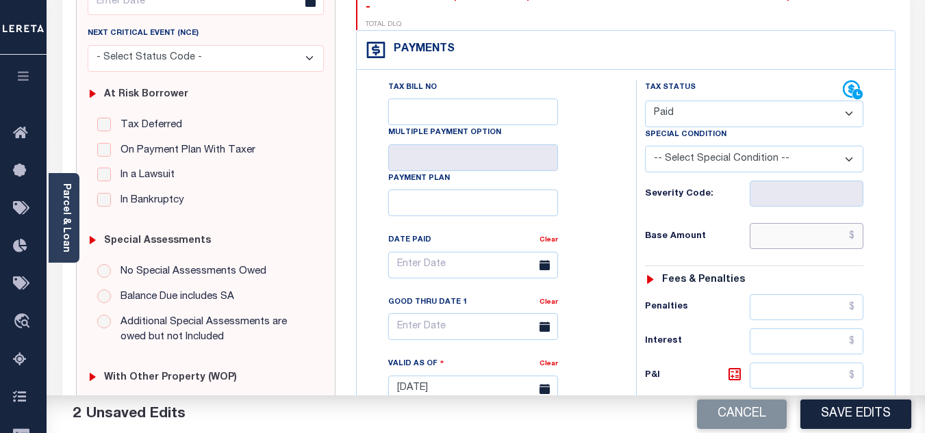
click at [784, 223] on input "text" at bounding box center [806, 236] width 114 height 26
type input "$3,755.25"
click at [593, 188] on div "Tax Bill No Multiple Payment Option Payment Plan Clear" at bounding box center [492, 272] width 245 height 384
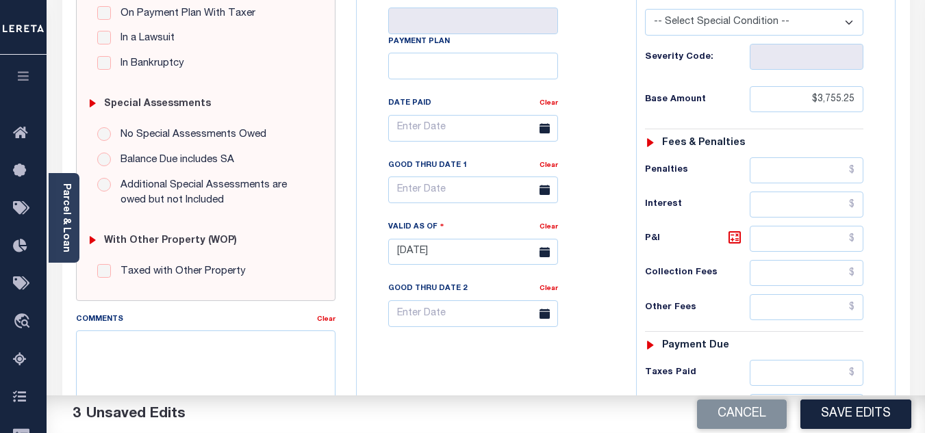
scroll to position [479, 0]
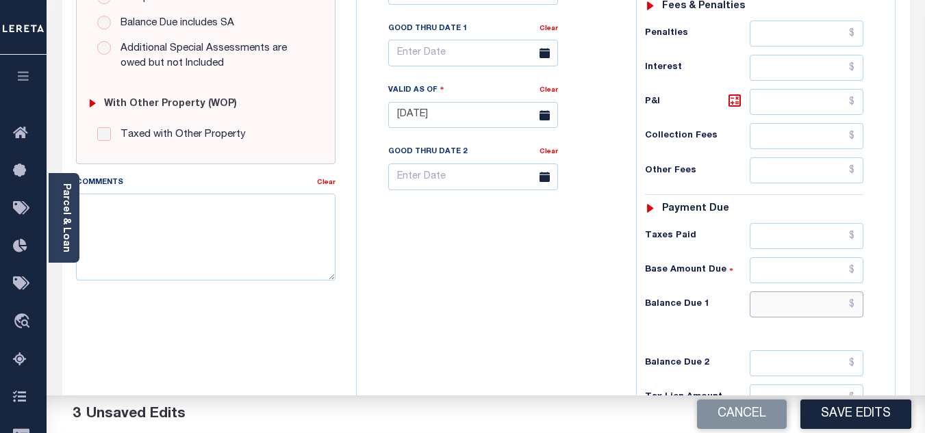
click at [765, 292] on input "text" at bounding box center [806, 305] width 114 height 26
type input "$0.00"
click at [524, 301] on div "Tax Bill No Multiple Payment Option Payment Plan Clear" at bounding box center [493, 108] width 266 height 604
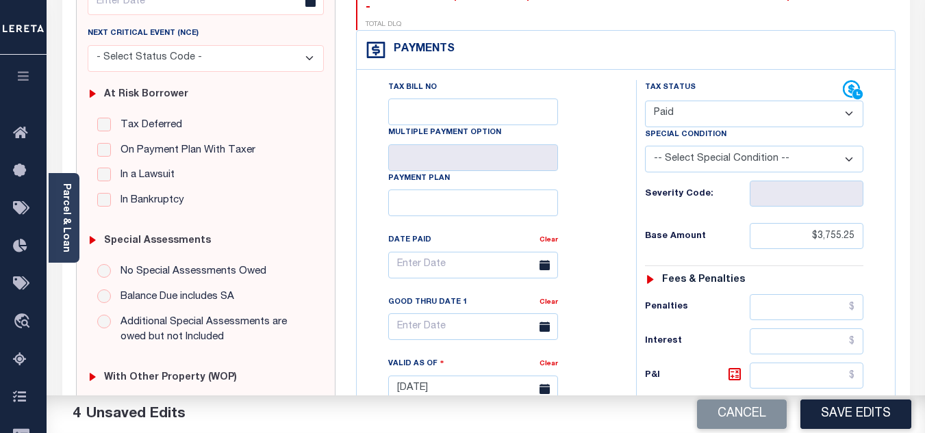
scroll to position [0, 0]
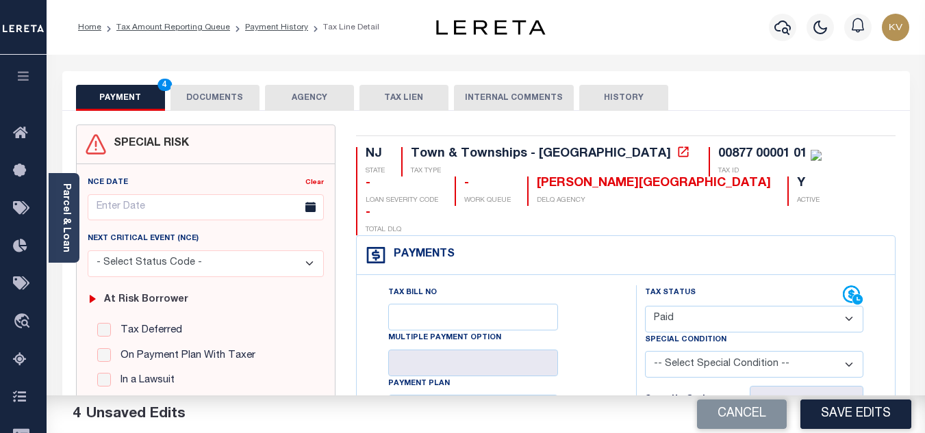
click at [231, 92] on button "DOCUMENTS" at bounding box center [214, 98] width 89 height 26
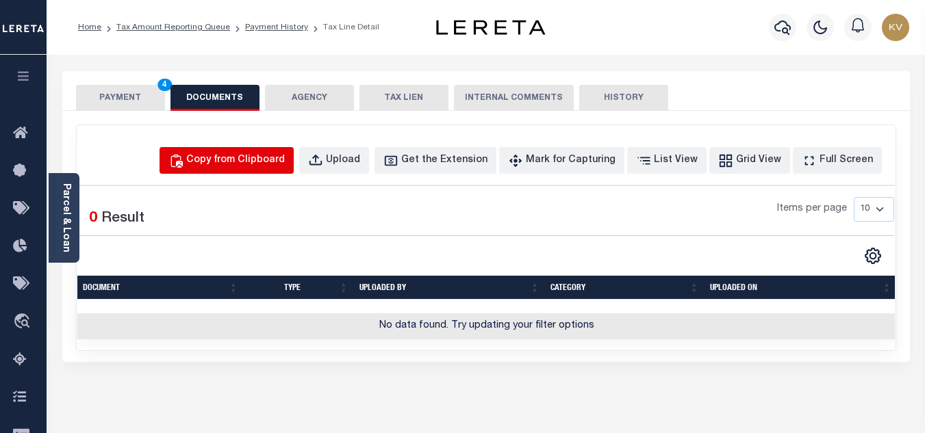
drag, startPoint x: 238, startPoint y: 157, endPoint x: 324, endPoint y: 204, distance: 97.4
click at [238, 157] on div "Copy from Clipboard" at bounding box center [235, 160] width 99 height 15
select select "POP"
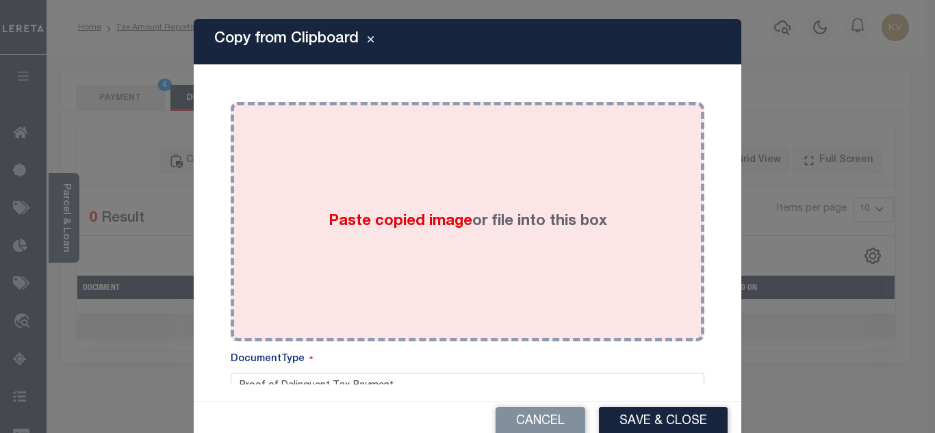
click at [394, 199] on div "Paste copied image or file into this box" at bounding box center [467, 221] width 453 height 219
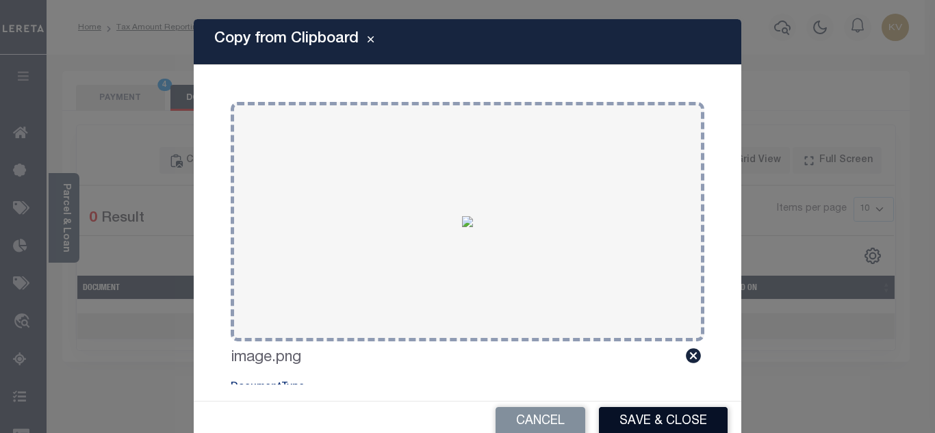
click at [695, 424] on button "Save & Close" at bounding box center [663, 421] width 129 height 29
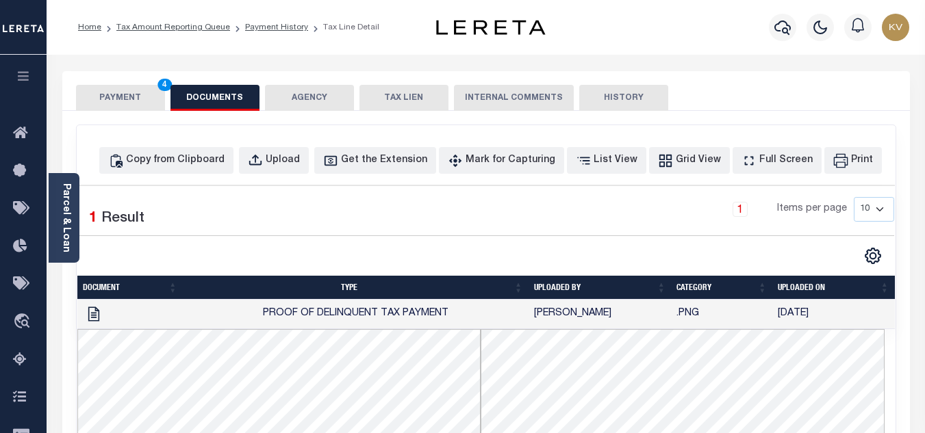
click at [133, 97] on button "PAYMENT 4" at bounding box center [120, 98] width 89 height 26
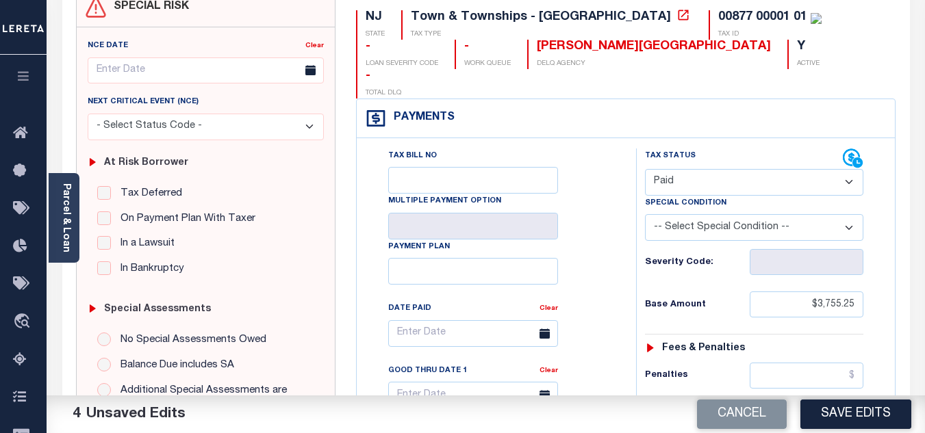
scroll to position [205, 0]
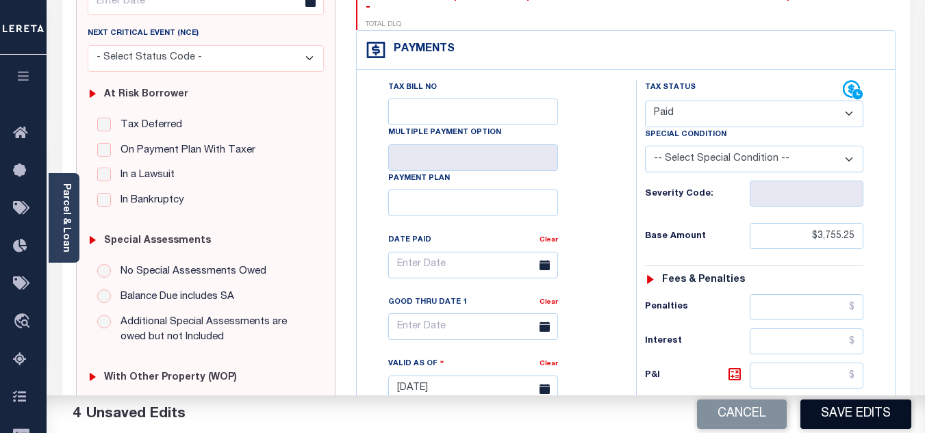
click at [858, 417] on button "Save Edits" at bounding box center [855, 414] width 111 height 29
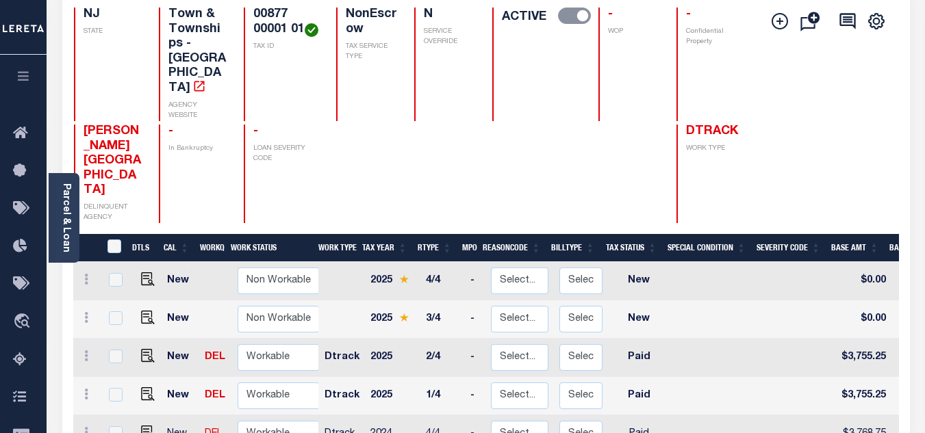
scroll to position [342, 0]
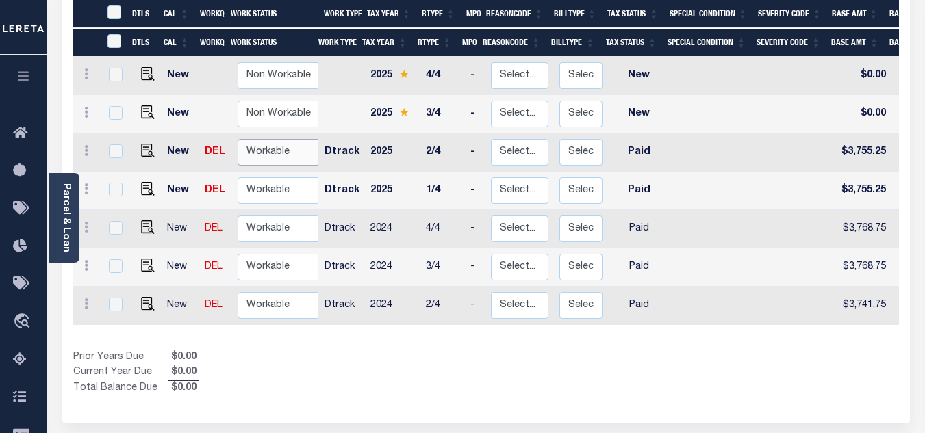
click at [294, 139] on select "Non Workable Workable" at bounding box center [279, 152] width 82 height 27
checkbox input "true"
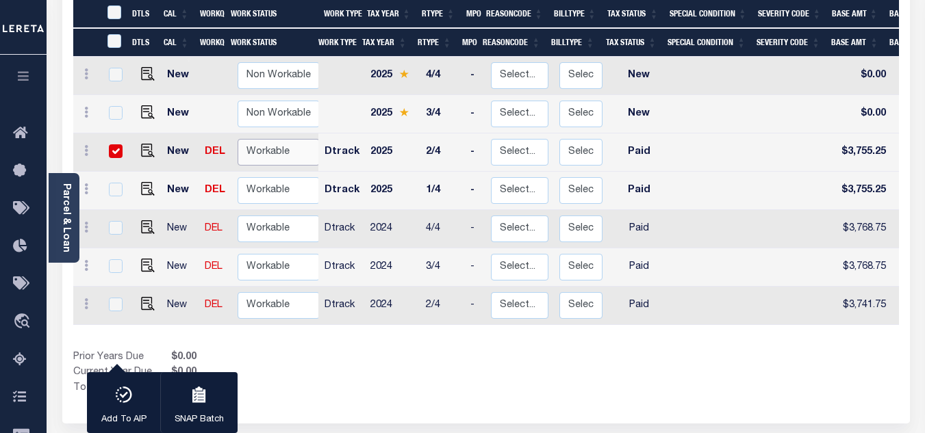
select select "true"
click at [238, 139] on select "Non Workable Workable" at bounding box center [279, 152] width 82 height 27
checkbox input "false"
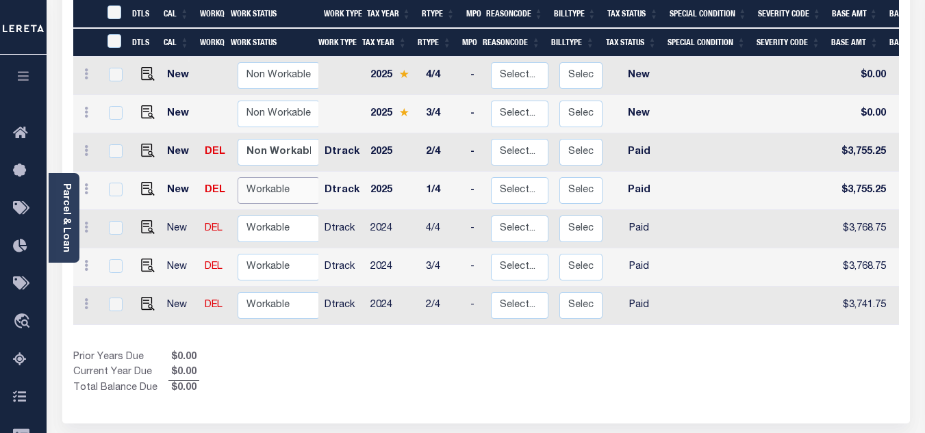
click at [264, 177] on select "Non Workable Workable" at bounding box center [279, 190] width 82 height 27
checkbox input "true"
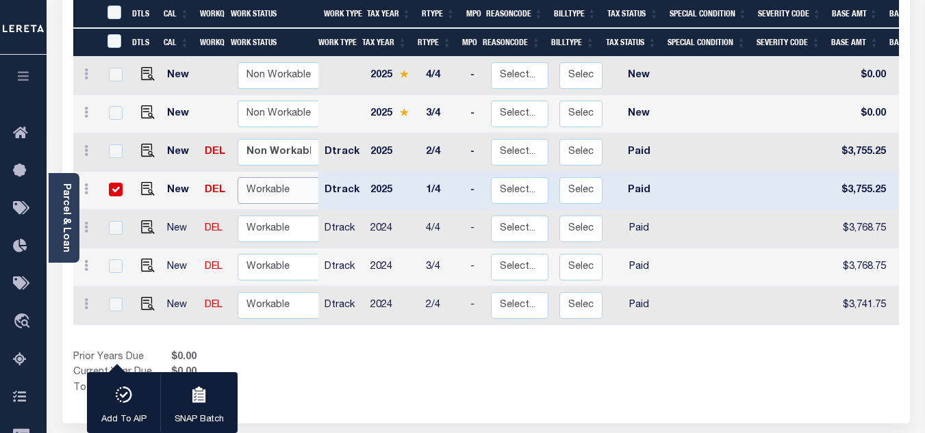
select select "true"
click at [238, 177] on select "Non Workable Workable" at bounding box center [279, 190] width 82 height 27
checkbox input "false"
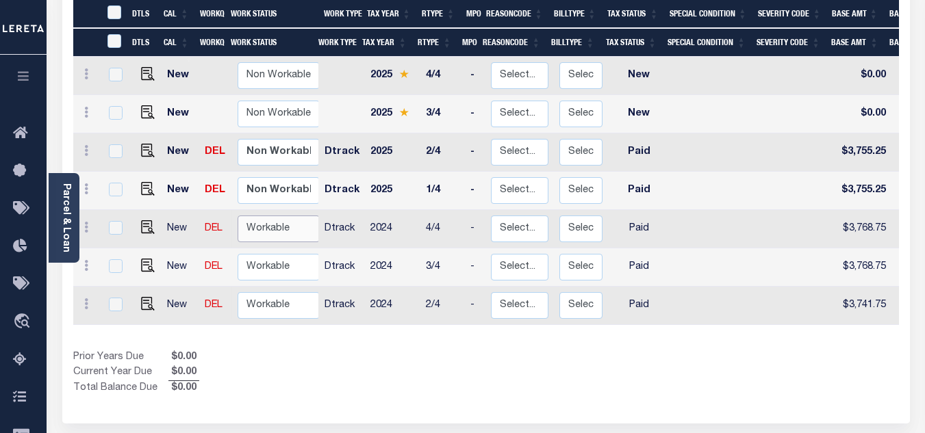
click at [264, 216] on select "Non Workable Workable" at bounding box center [279, 229] width 82 height 27
checkbox input "true"
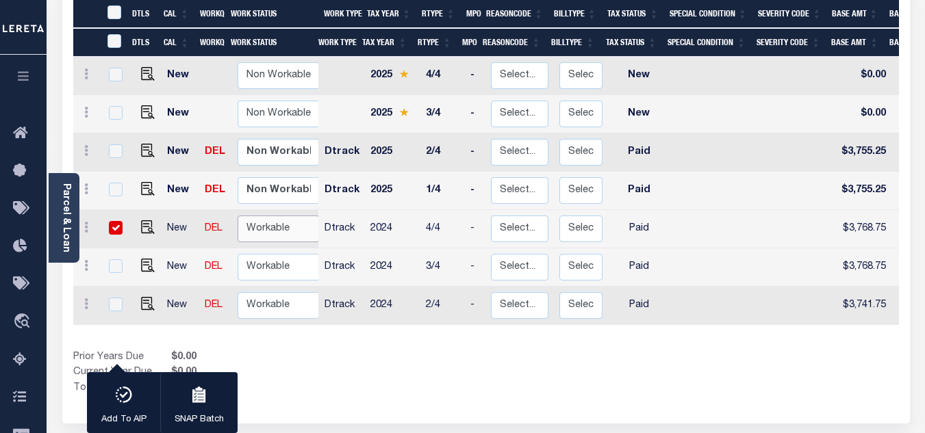
select select "true"
click at [238, 216] on select "Non Workable Workable" at bounding box center [279, 229] width 82 height 27
checkbox input "false"
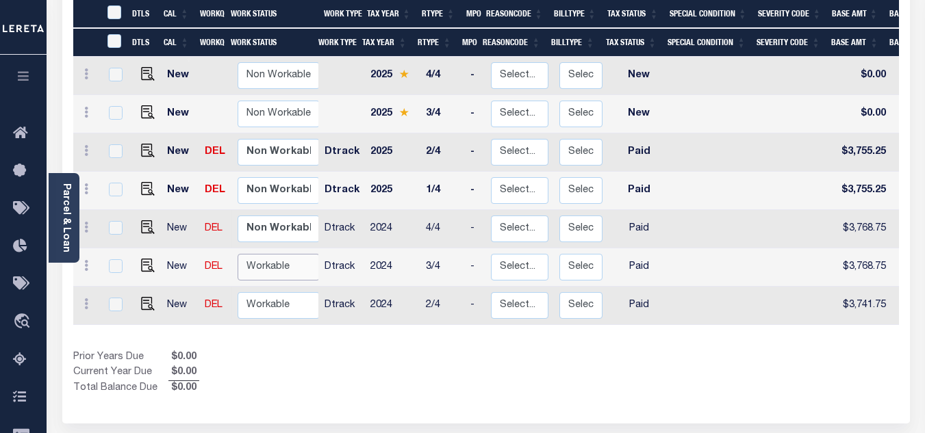
click at [270, 254] on select "Non Workable Workable" at bounding box center [279, 267] width 82 height 27
checkbox input "true"
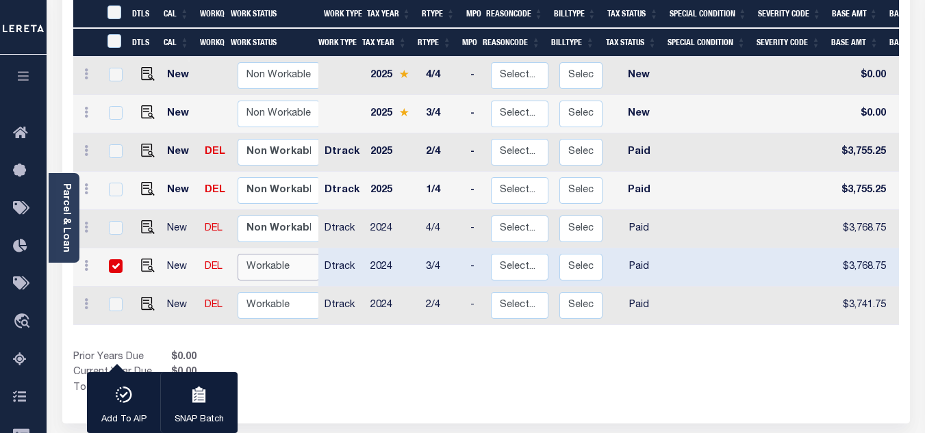
select select "true"
click at [238, 254] on select "Non Workable Workable" at bounding box center [279, 267] width 82 height 27
checkbox input "false"
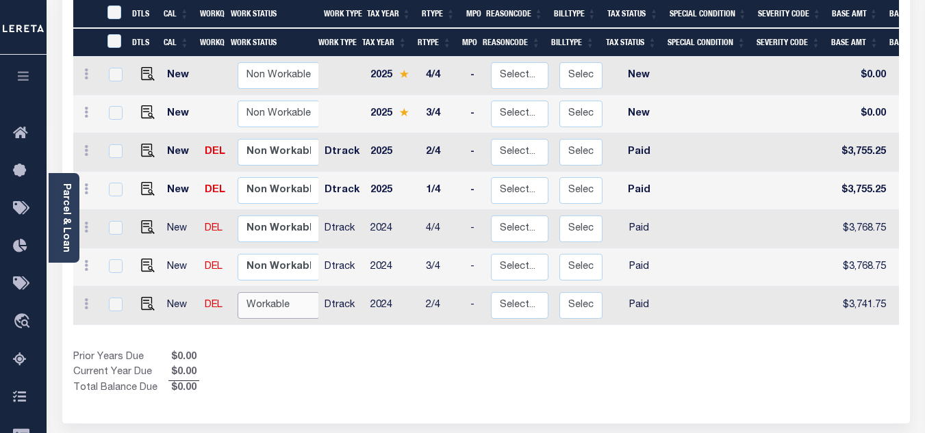
click at [277, 292] on select "Non Workable Workable" at bounding box center [279, 305] width 82 height 27
checkbox input "true"
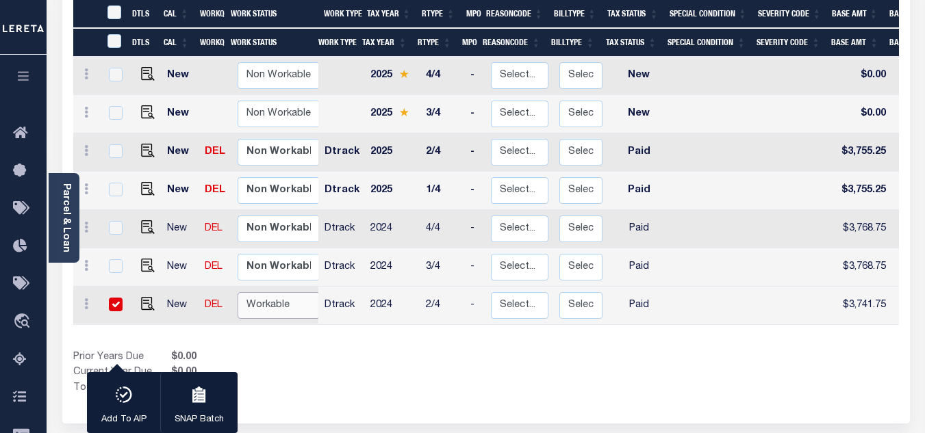
select select "true"
click at [238, 292] on select "Non Workable Workable" at bounding box center [279, 305] width 82 height 27
checkbox input "false"
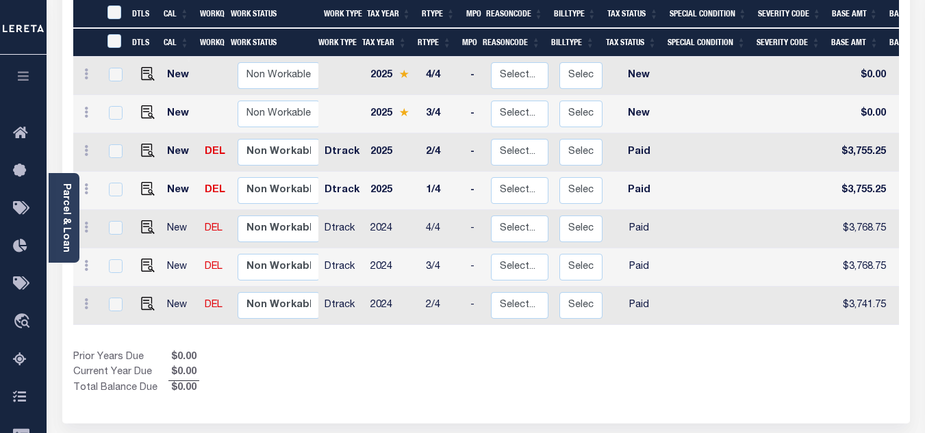
click at [311, 350] on div "Prior Years Due $0.00 Current Year Due $0.00 Total Balance Due $0.00" at bounding box center [279, 373] width 413 height 46
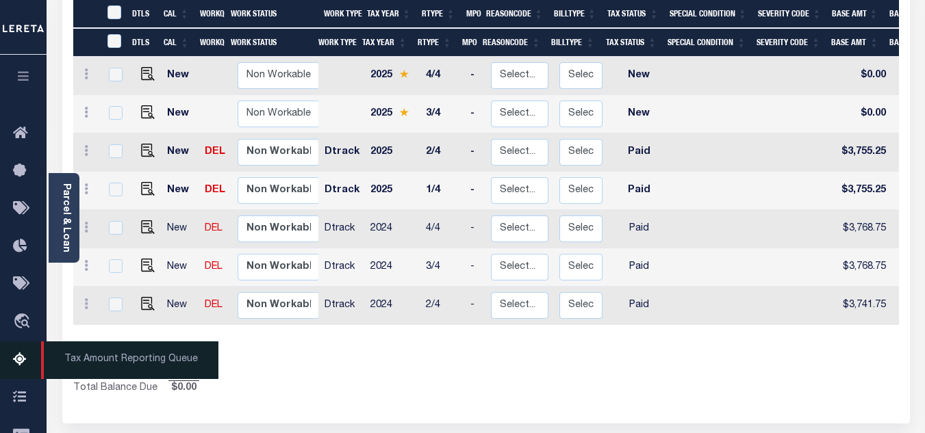
click at [18, 366] on icon at bounding box center [24, 360] width 22 height 17
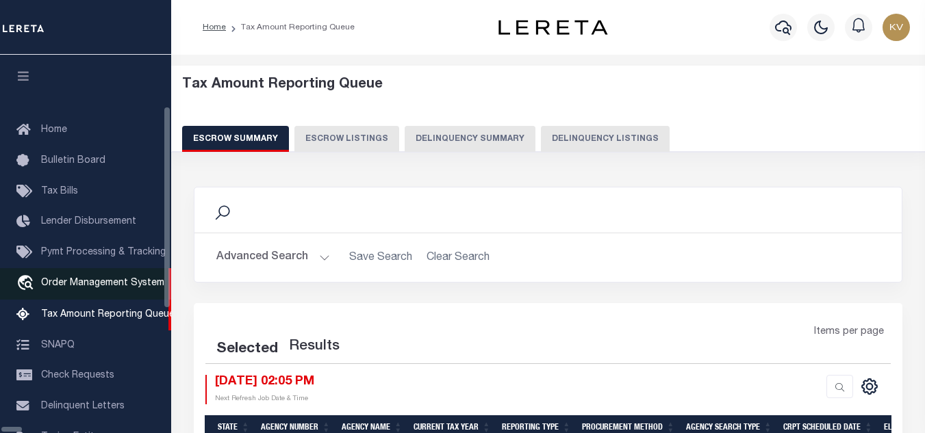
click at [546, 133] on button "Delinquency Listings" at bounding box center [605, 139] width 129 height 26
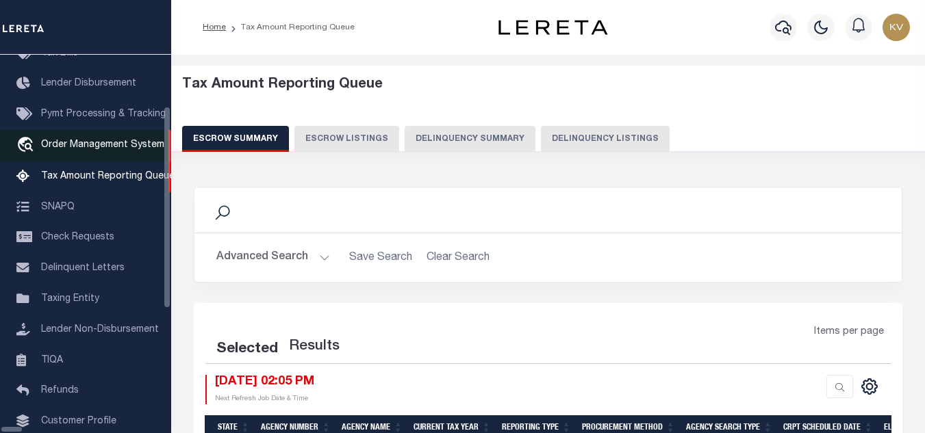
select select "100"
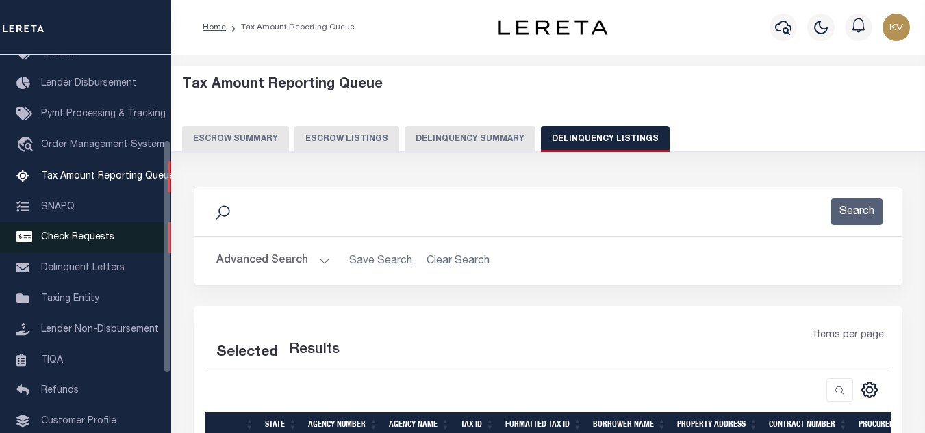
select select "100"
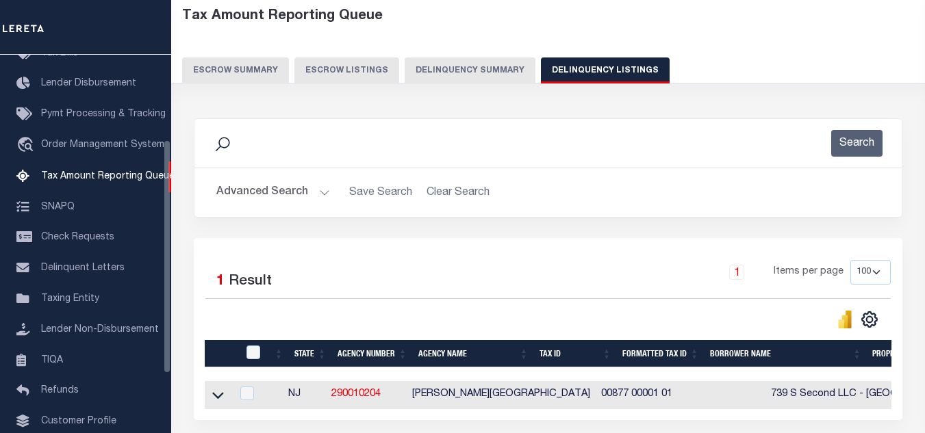
scroll to position [137, 0]
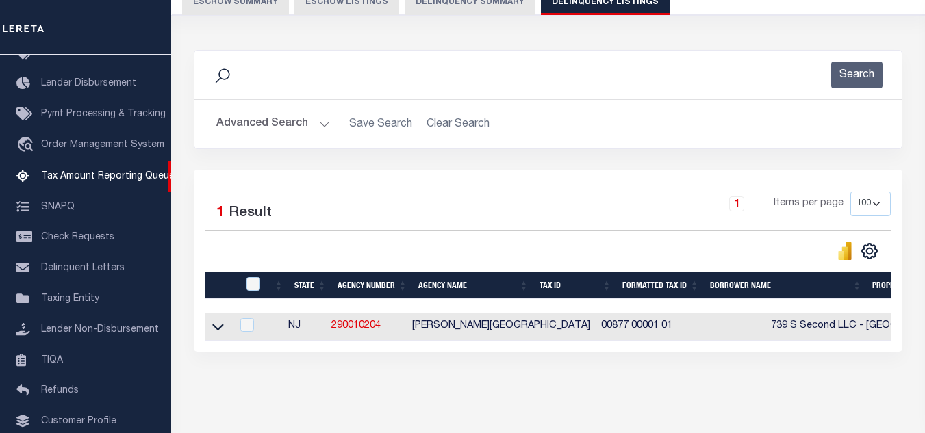
click at [314, 131] on button "Advanced Search" at bounding box center [273, 124] width 114 height 27
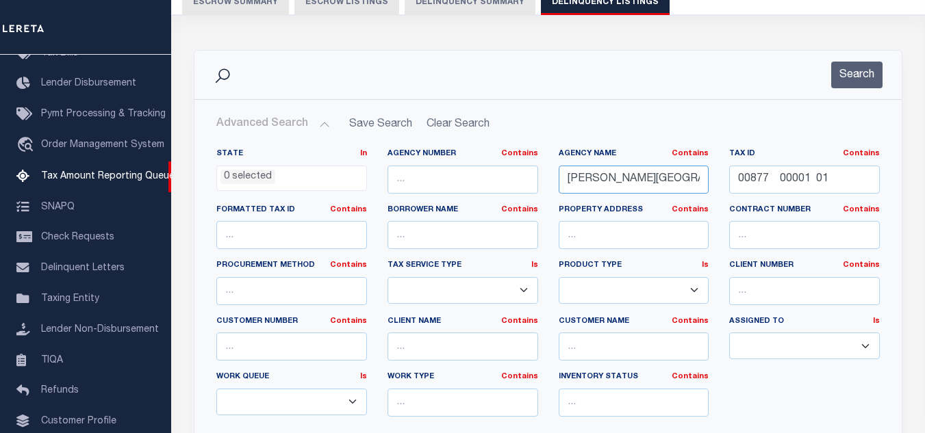
click at [636, 177] on input "GALLOWAY TOWNSHIP" at bounding box center [634, 180] width 151 height 28
paste input "EGG HARBOR"
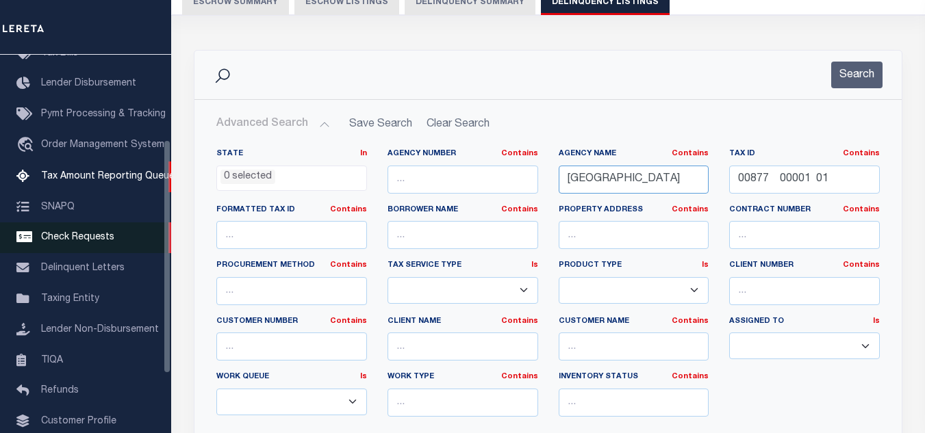
type input "[GEOGRAPHIC_DATA]"
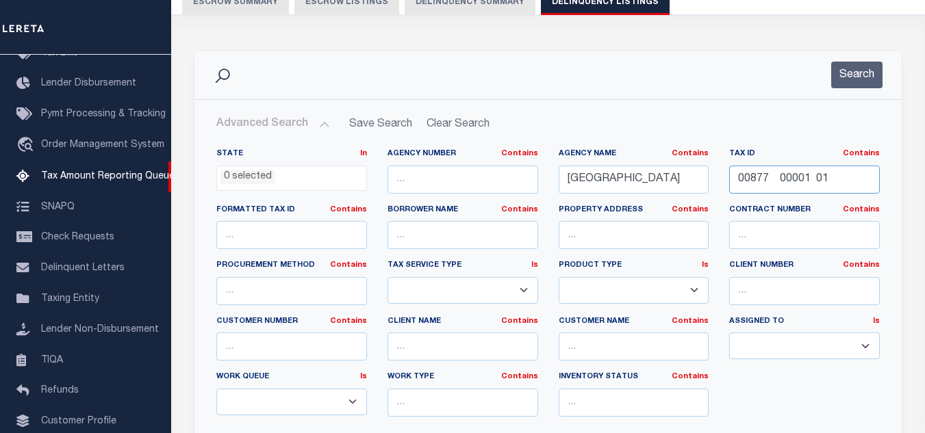
drag, startPoint x: 839, startPoint y: 182, endPoint x: 700, endPoint y: 183, distance: 138.9
click at [700, 183] on div "State In In AK AL AR AZ CA CO CT DC DE FL GA GU HI IA ID IL IN KS KY LA MA MD M…" at bounding box center [548, 288] width 684 height 279
paste input "1613 00088"
type input "01613 00088"
click at [851, 80] on button "Search" at bounding box center [856, 75] width 51 height 27
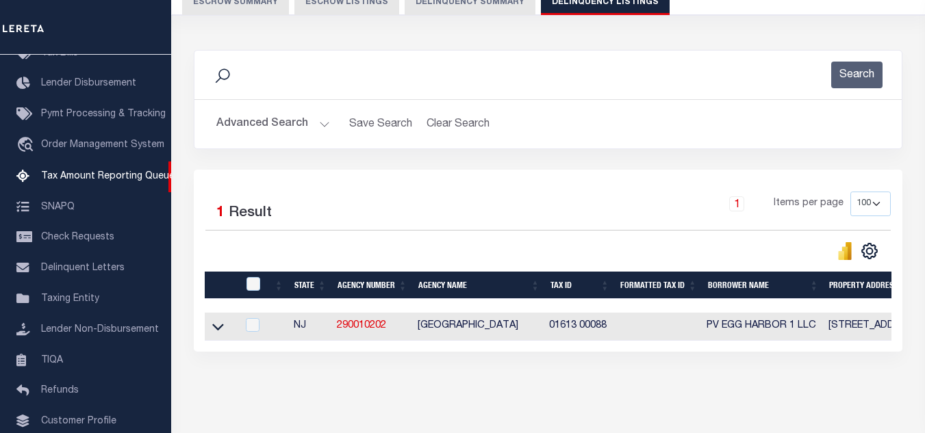
scroll to position [190, 0]
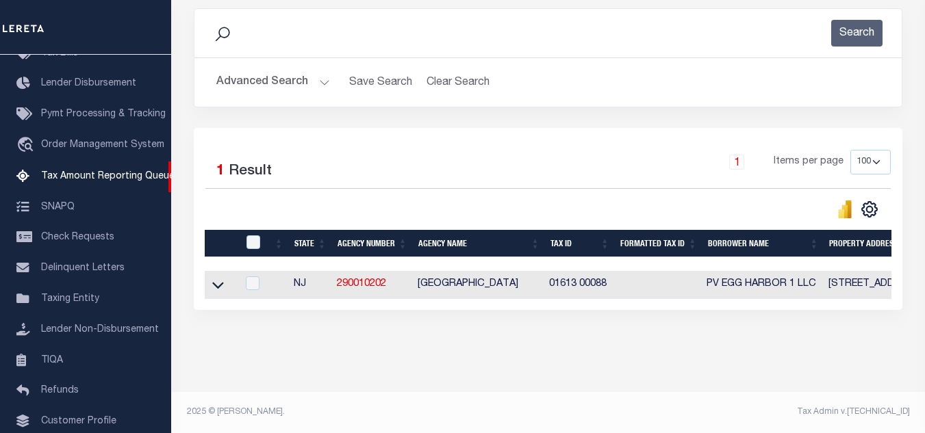
drag, startPoint x: 217, startPoint y: 275, endPoint x: 302, endPoint y: 158, distance: 144.6
click at [216, 278] on icon at bounding box center [218, 285] width 12 height 14
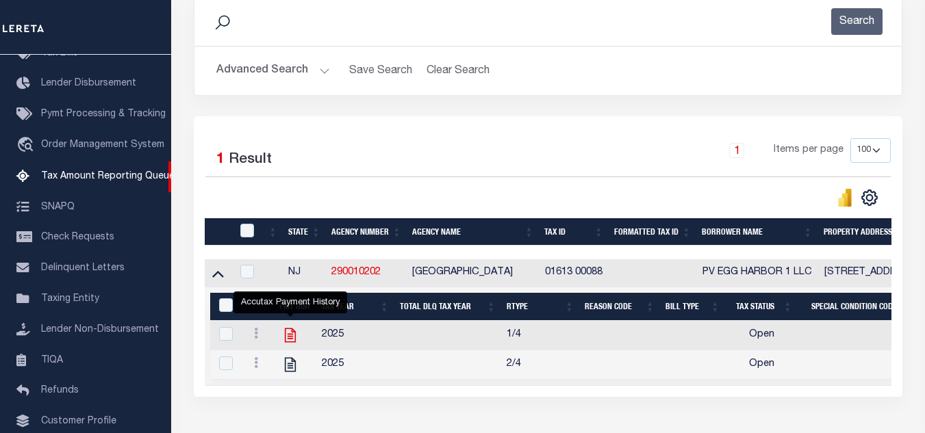
click at [287, 338] on icon "" at bounding box center [290, 335] width 18 height 18
checkbox input "true"
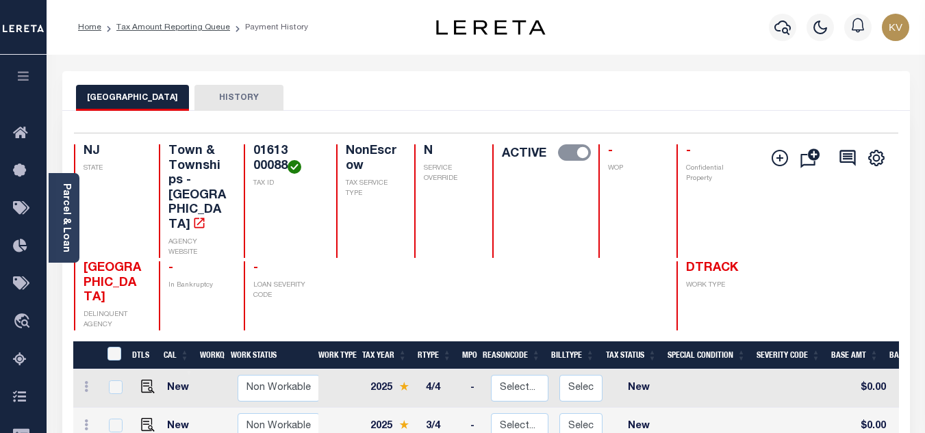
scroll to position [137, 0]
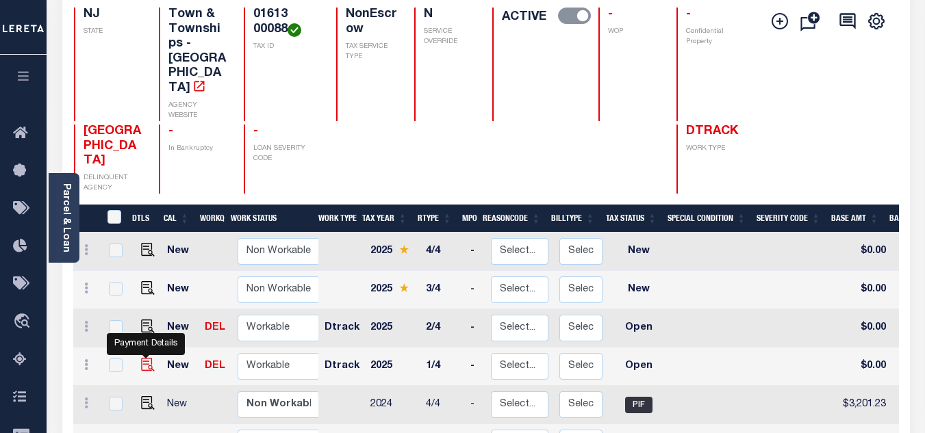
click at [146, 358] on img "" at bounding box center [148, 365] width 14 height 14
checkbox input "true"
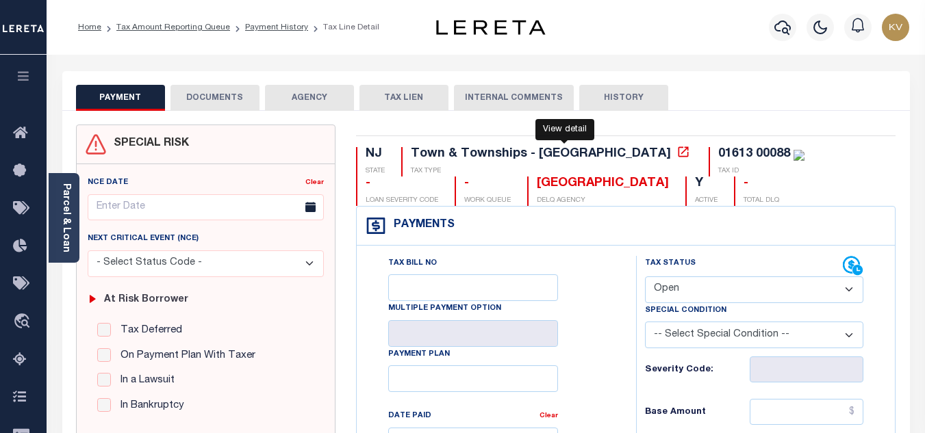
click at [676, 152] on icon at bounding box center [683, 152] width 14 height 14
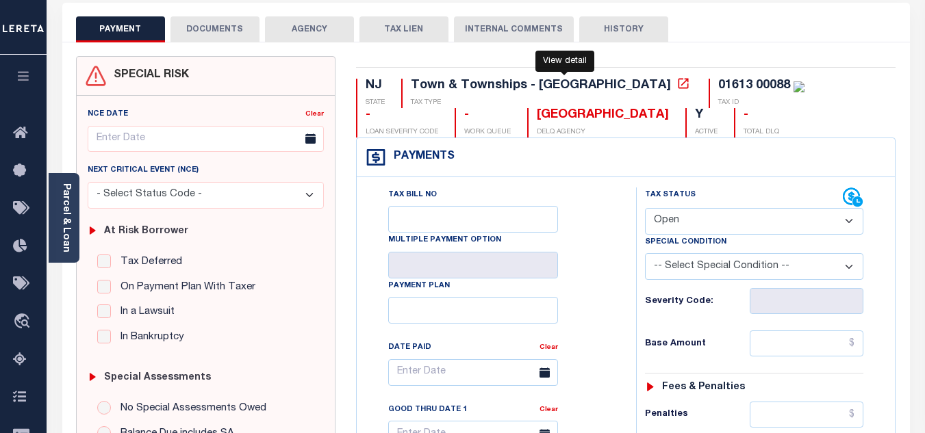
click at [673, 219] on select "- Select Status Code - Open Due/Unpaid Paid Incomplete No Tax Due Internal Refu…" at bounding box center [754, 221] width 218 height 27
select select "PYD"
click at [645, 209] on select "- Select Status Code - Open Due/Unpaid Paid Incomplete No Tax Due Internal Refu…" at bounding box center [754, 221] width 218 height 27
type input "[DATE]"
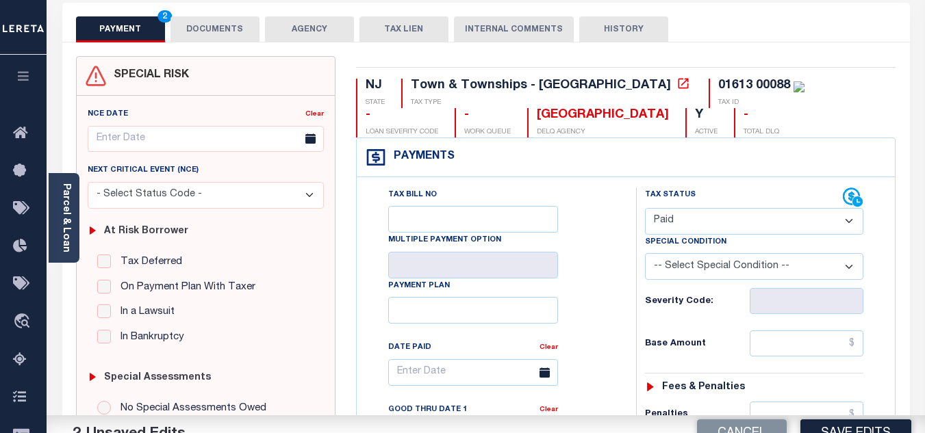
click at [598, 270] on div "Tax Bill No Multiple Payment Option Payment Plan Clear" at bounding box center [492, 380] width 245 height 384
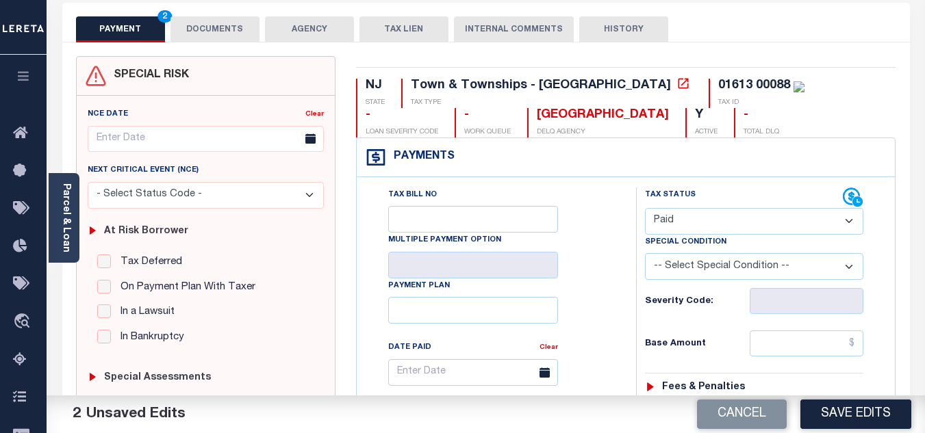
scroll to position [0, 0]
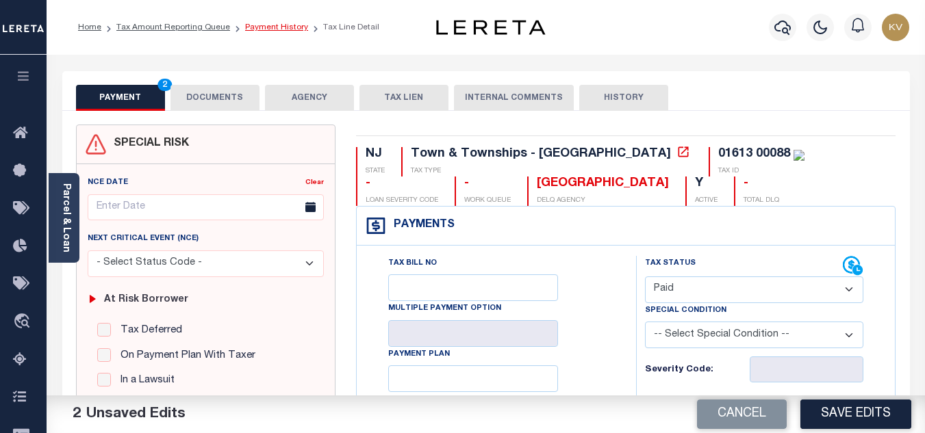
click at [288, 30] on link "Payment History" at bounding box center [276, 27] width 63 height 8
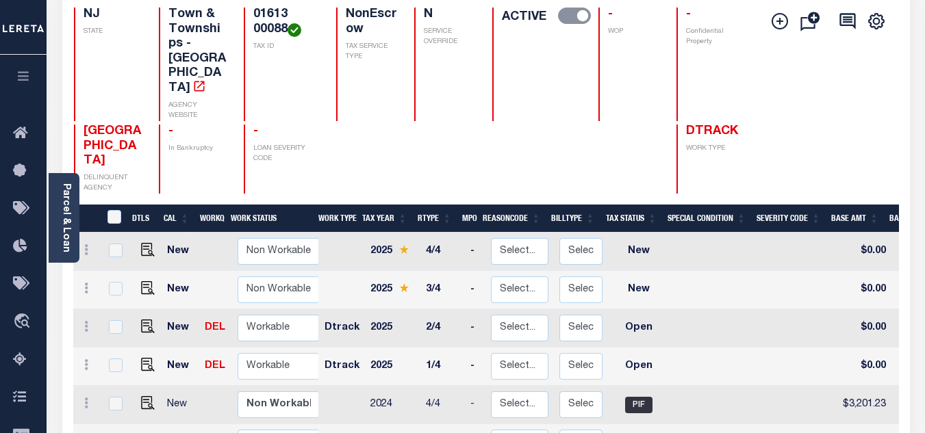
scroll to position [342, 0]
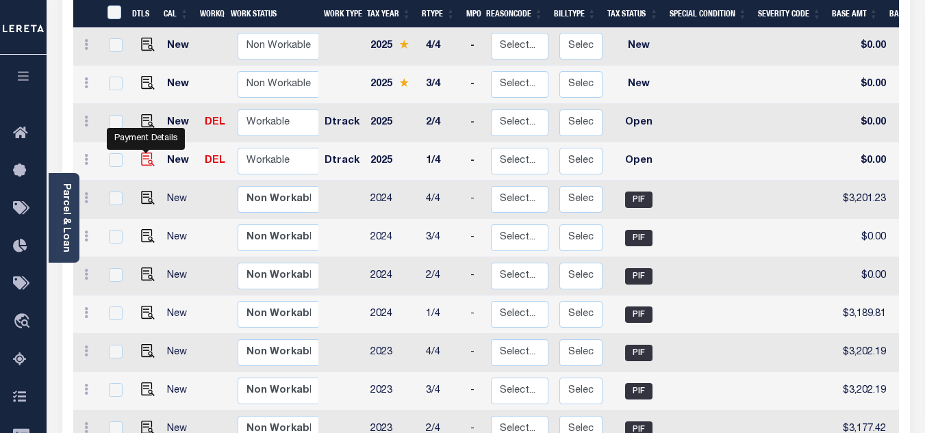
click at [146, 153] on img "" at bounding box center [148, 160] width 14 height 14
checkbox input "true"
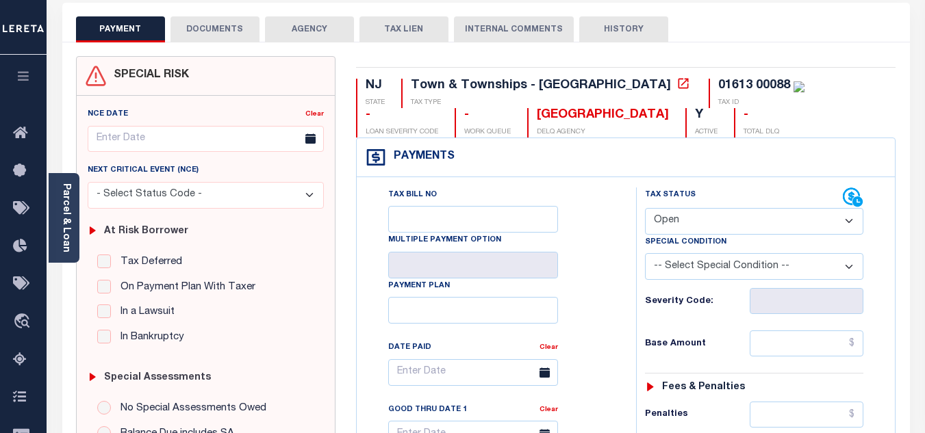
scroll to position [137, 0]
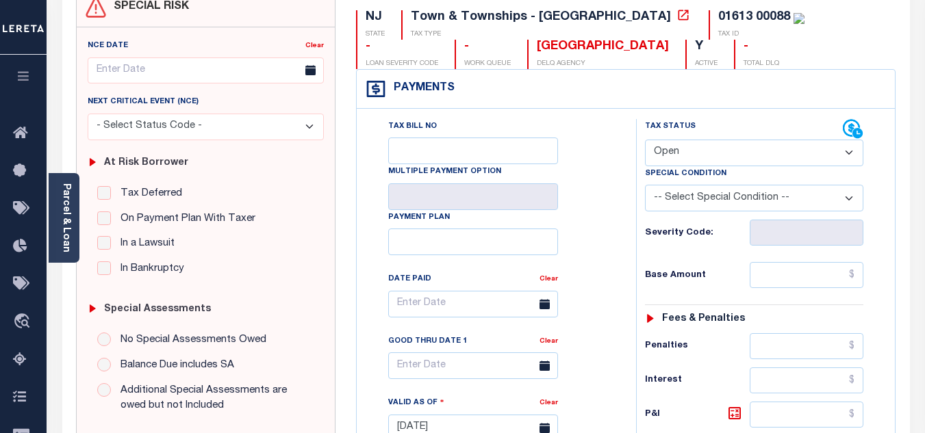
click at [703, 151] on select "- Select Status Code - Open Due/Unpaid Paid Incomplete No Tax Due Internal Refu…" at bounding box center [754, 153] width 218 height 27
select select "DUE"
click at [645, 140] on select "- Select Status Code - Open Due/Unpaid Paid Incomplete No Tax Due Internal Refu…" at bounding box center [754, 153] width 218 height 27
type input "[DATE]"
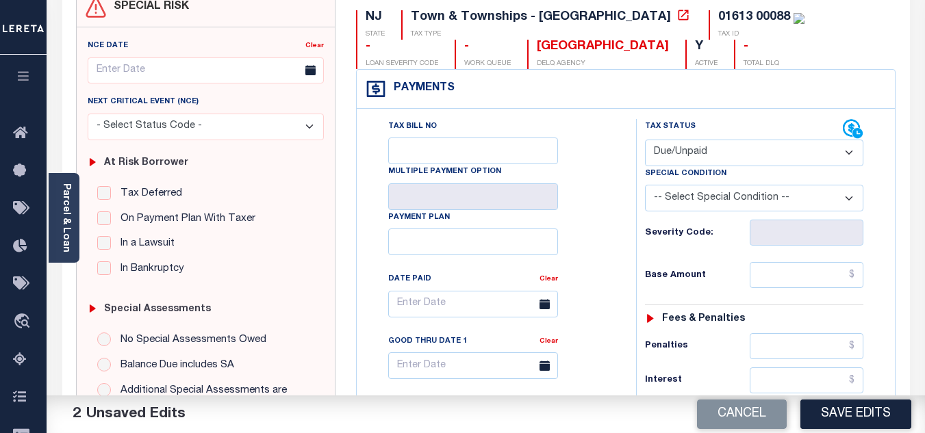
click at [700, 155] on select "- Select Status Code - Open Due/Unpaid Paid Incomplete No Tax Due Internal Refu…" at bounding box center [754, 153] width 218 height 27
select select "PYD"
click at [645, 140] on select "- Select Status Code - Open Due/Unpaid Paid Incomplete No Tax Due Internal Refu…" at bounding box center [754, 153] width 218 height 27
click at [760, 273] on input "text" at bounding box center [806, 275] width 114 height 26
type input "$3,195.53"
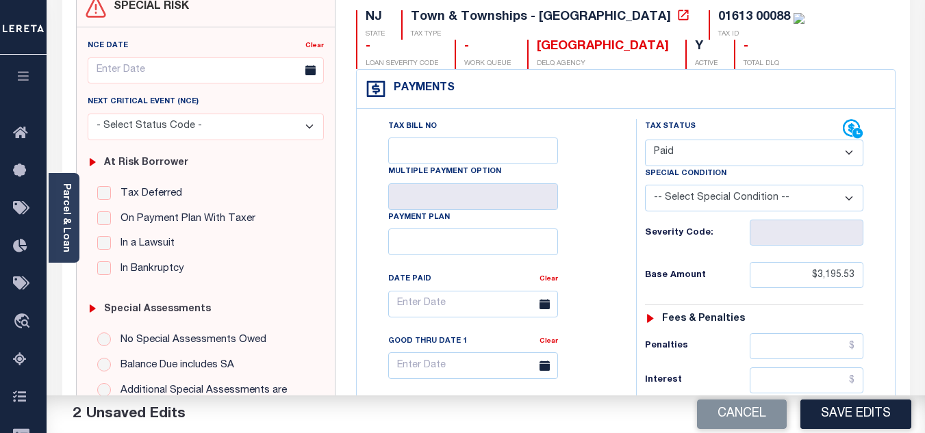
click at [740, 264] on div "Base Amount $3,195.53" at bounding box center [754, 275] width 218 height 26
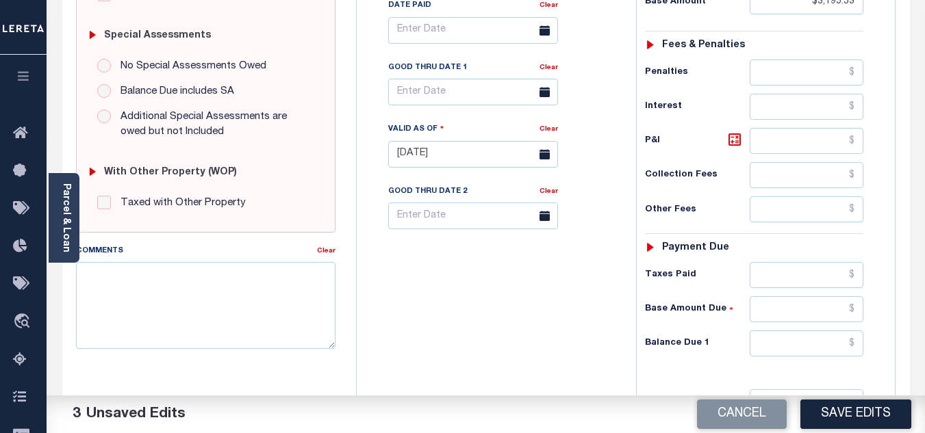
scroll to position [479, 0]
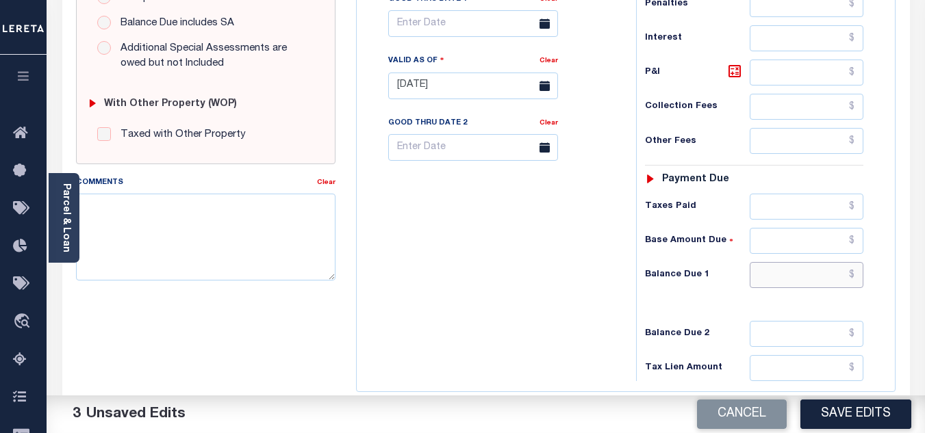
click at [780, 277] on input "text" at bounding box center [806, 275] width 114 height 26
type input "$0.00"
click at [581, 278] on div "Tax Bill No Multiple Payment Option Payment Plan Clear" at bounding box center [493, 79] width 266 height 604
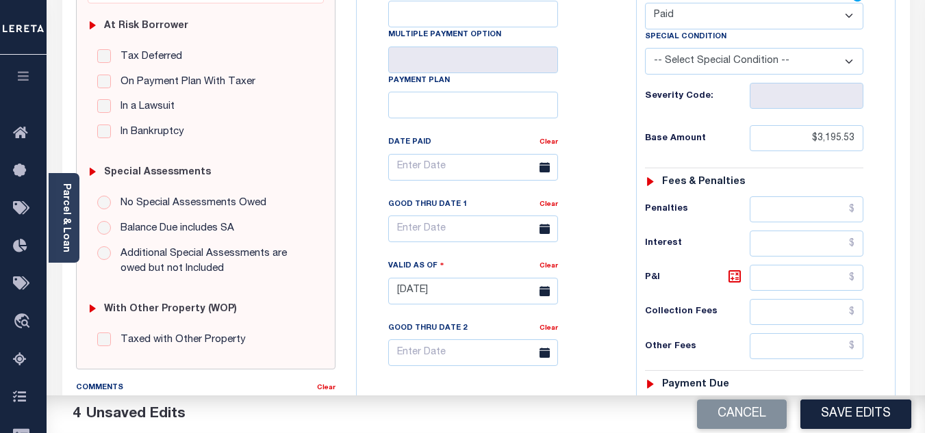
scroll to position [68, 0]
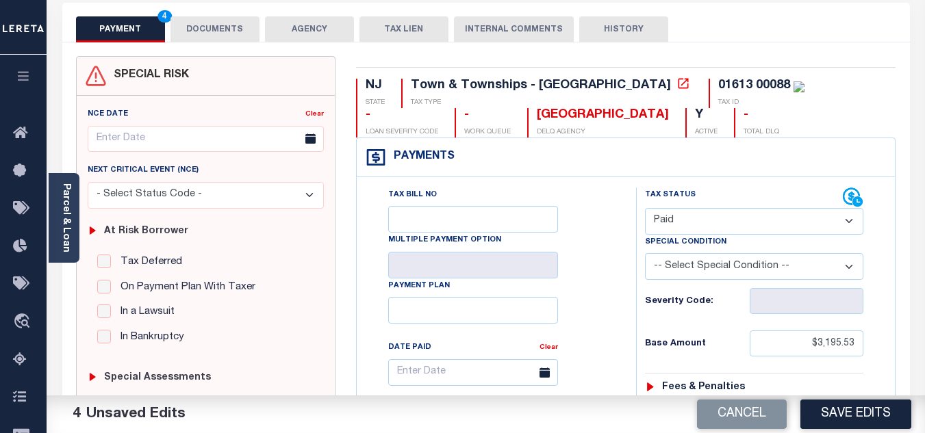
click at [229, 23] on button "DOCUMENTS" at bounding box center [214, 29] width 89 height 26
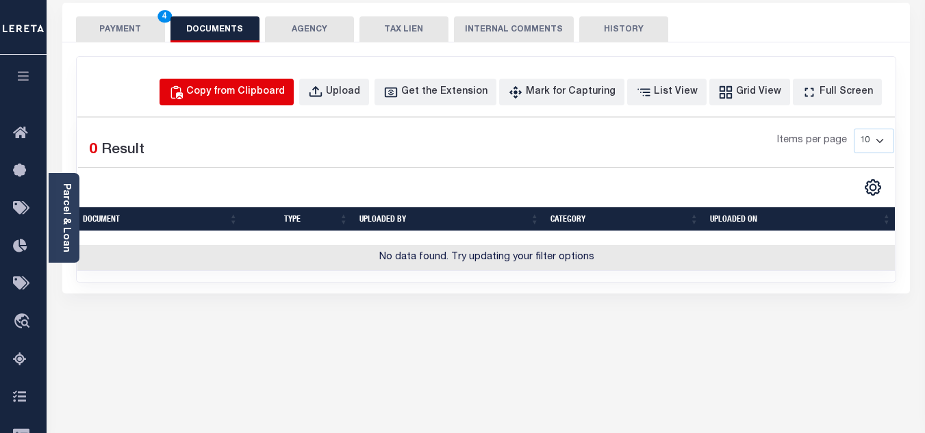
click at [261, 88] on div "Copy from Clipboard" at bounding box center [235, 92] width 99 height 15
select select "POP"
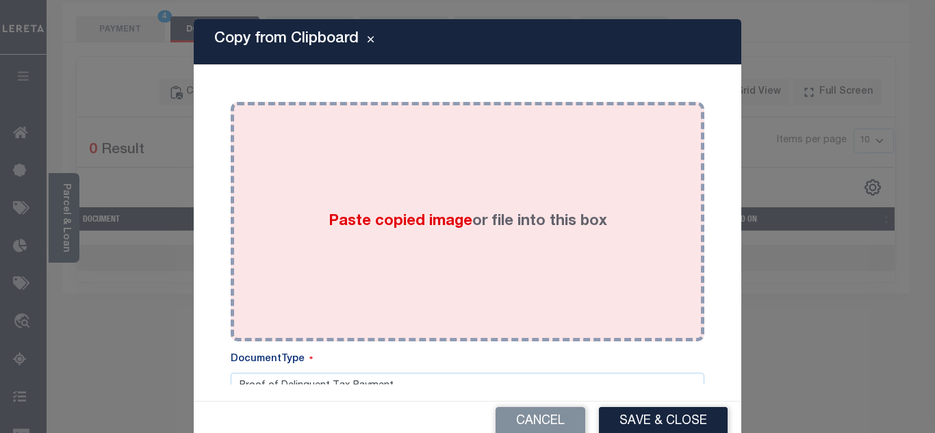
click at [337, 179] on div "Paste copied image or file into this box" at bounding box center [467, 221] width 453 height 219
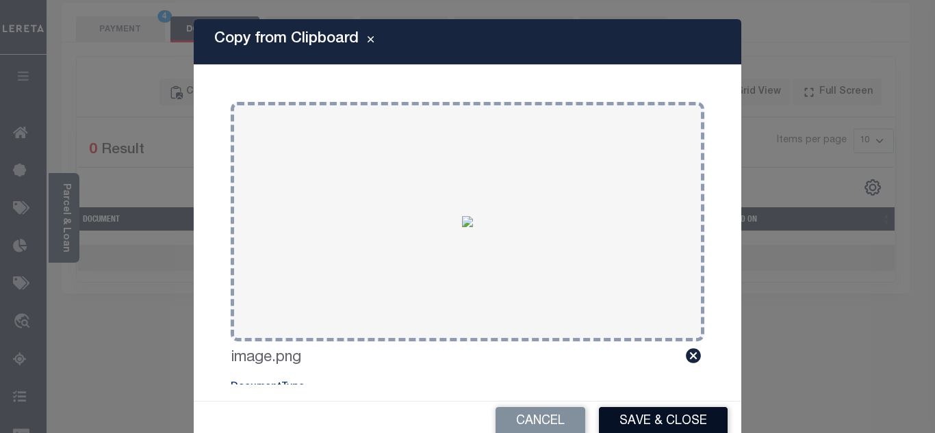
click at [670, 423] on button "Save & Close" at bounding box center [663, 421] width 129 height 29
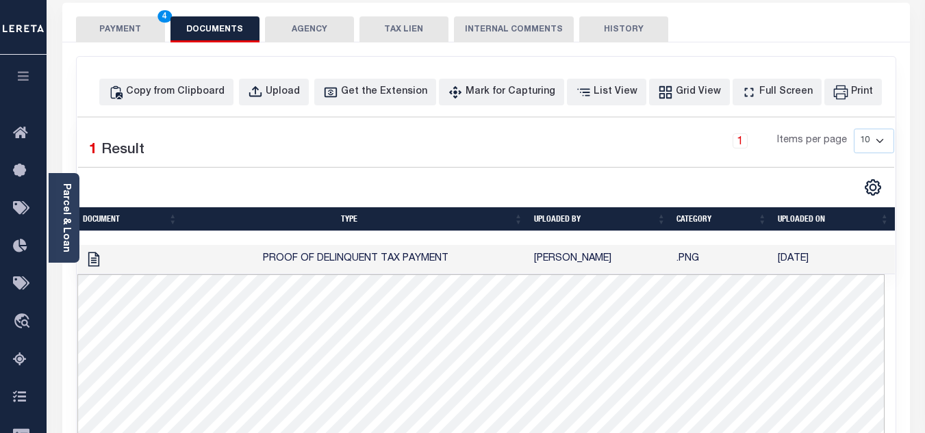
click at [123, 25] on button "PAYMENT 4" at bounding box center [120, 29] width 89 height 26
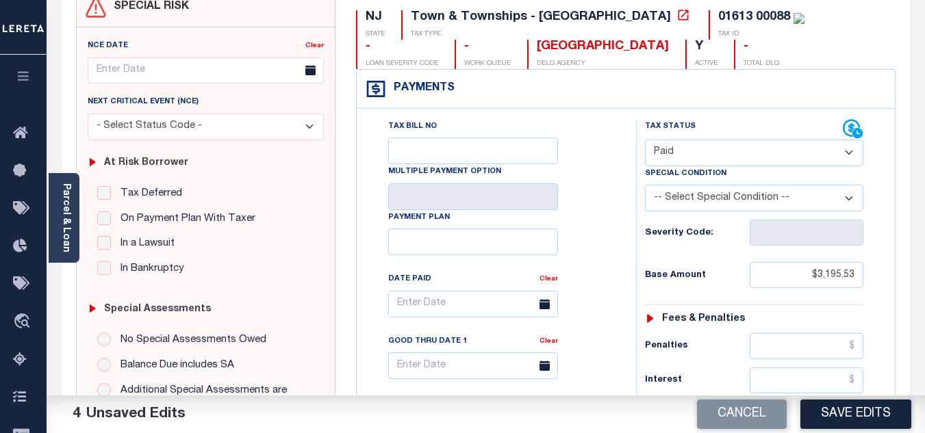
scroll to position [274, 0]
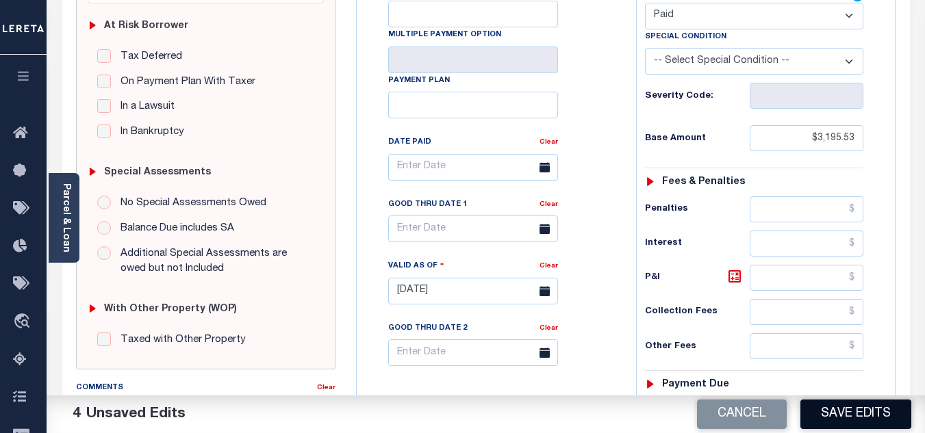
click at [862, 419] on button "Save Edits" at bounding box center [855, 414] width 111 height 29
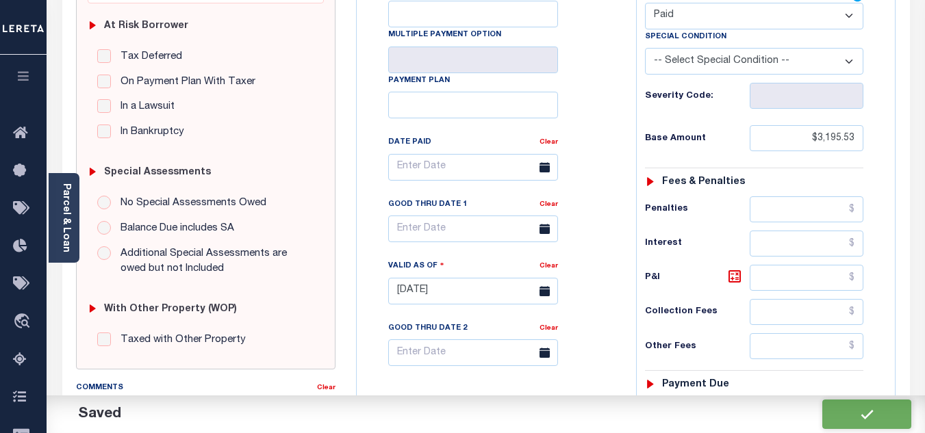
checkbox input "false"
type input "$3,195.53"
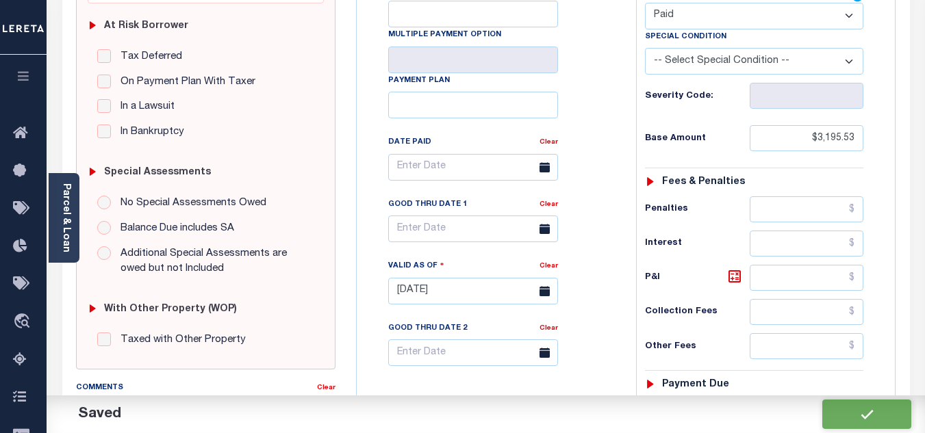
type input "$0"
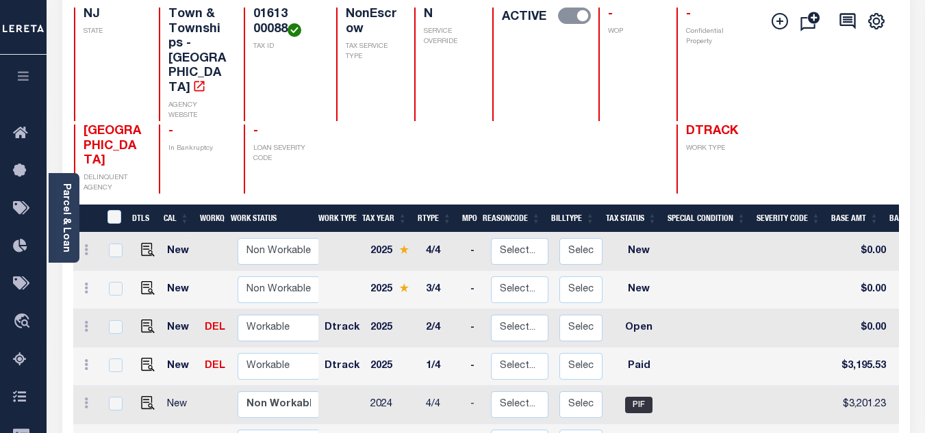
scroll to position [1, 0]
click at [146, 318] on img "" at bounding box center [148, 325] width 14 height 14
checkbox input "true"
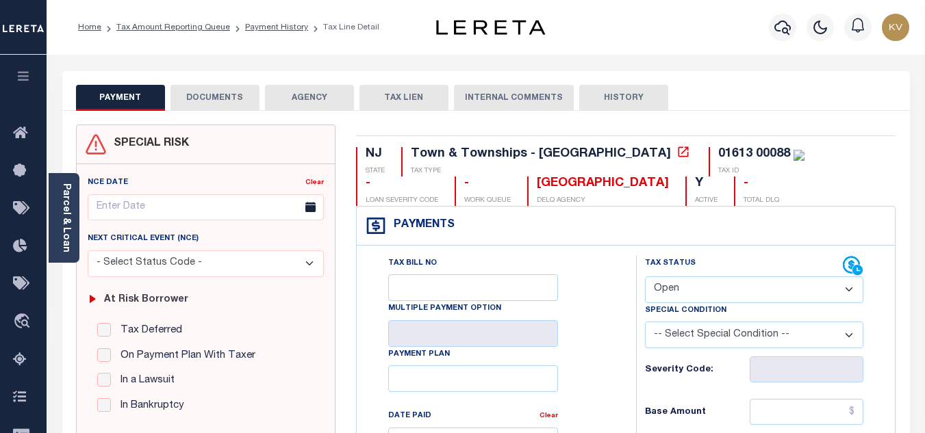
scroll to position [137, 0]
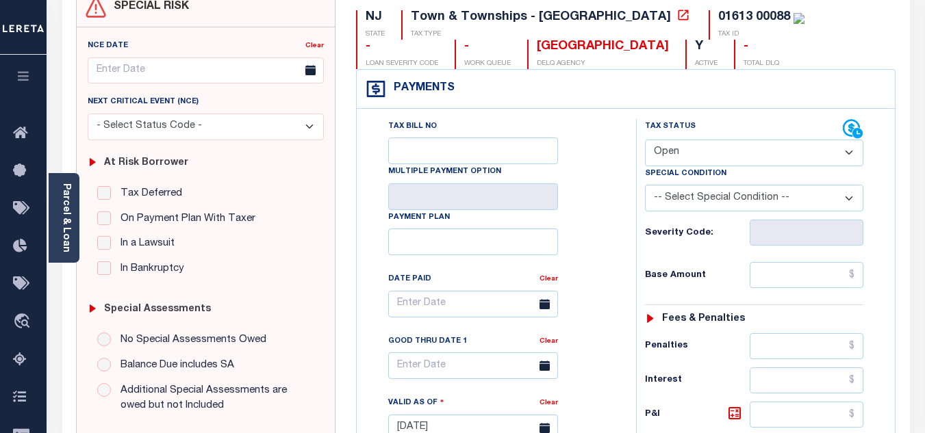
click at [677, 151] on select "- Select Status Code - Open Due/Unpaid Paid Incomplete No Tax Due Internal Refu…" at bounding box center [754, 153] width 218 height 27
select select "PYD"
click at [645, 140] on select "- Select Status Code - Open Due/Unpaid Paid Incomplete No Tax Due Internal Refu…" at bounding box center [754, 153] width 218 height 27
type input "[DATE]"
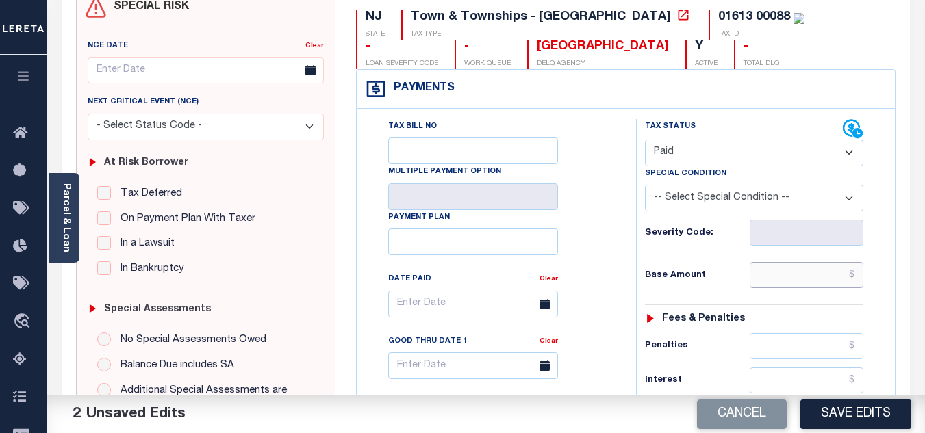
click at [796, 274] on input "text" at bounding box center [806, 275] width 114 height 26
click at [611, 177] on div "Tax Bill No Multiple Payment Option Payment Plan Clear" at bounding box center [492, 311] width 245 height 384
click at [788, 270] on input "text" at bounding box center [806, 275] width 114 height 26
click at [576, 198] on div "Tax Bill No Multiple Payment Option Payment Plan Clear" at bounding box center [492, 311] width 245 height 384
click at [785, 278] on input "text" at bounding box center [806, 275] width 114 height 26
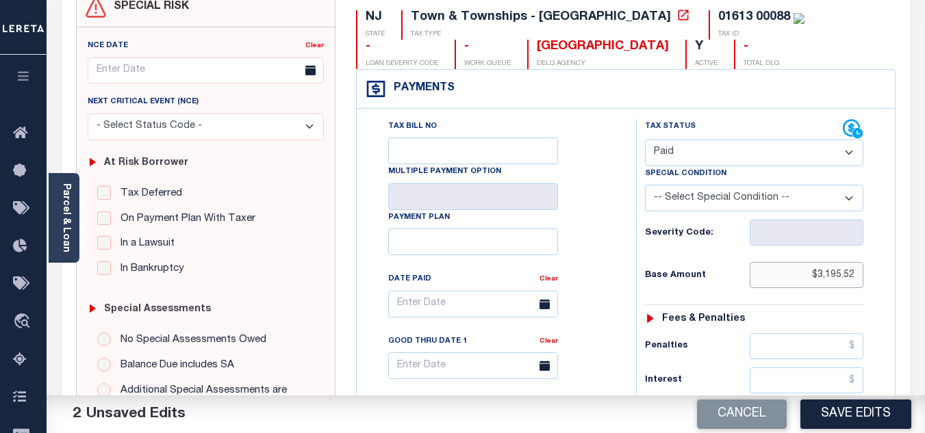
type input "$3,195.52"
click at [734, 261] on div "Tax Status Status - Select Status Code -" at bounding box center [758, 421] width 245 height 604
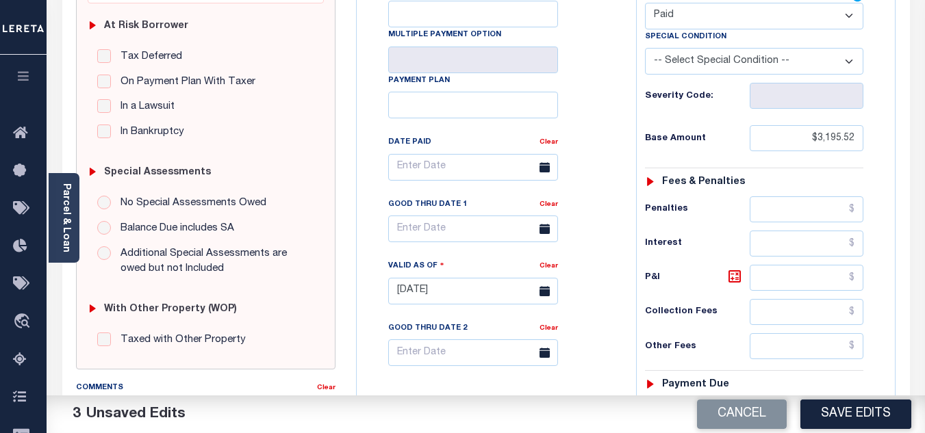
scroll to position [411, 0]
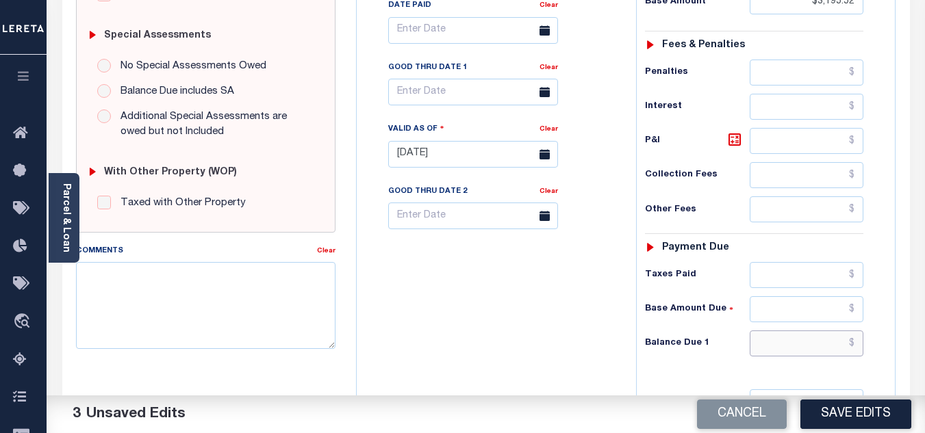
click at [783, 343] on input "text" at bounding box center [806, 344] width 114 height 26
type input "$0.00"
click at [372, 307] on div "Tax Bill No Multiple Payment Option Payment Plan Clear" at bounding box center [493, 147] width 266 height 604
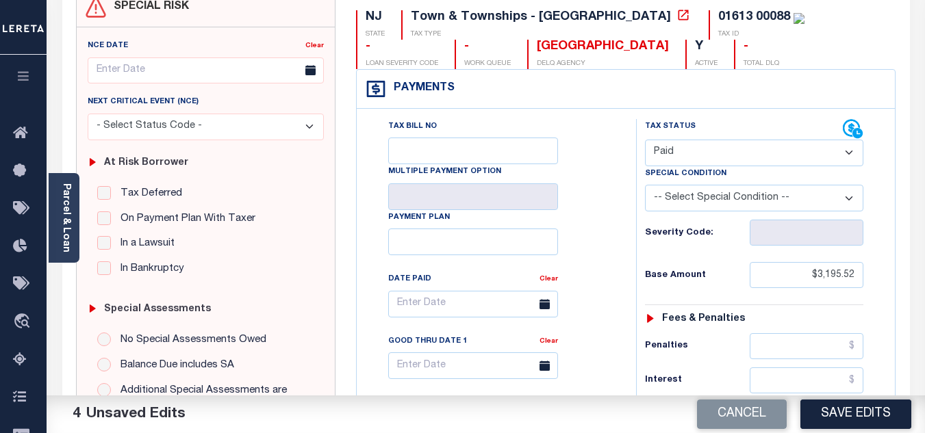
scroll to position [0, 0]
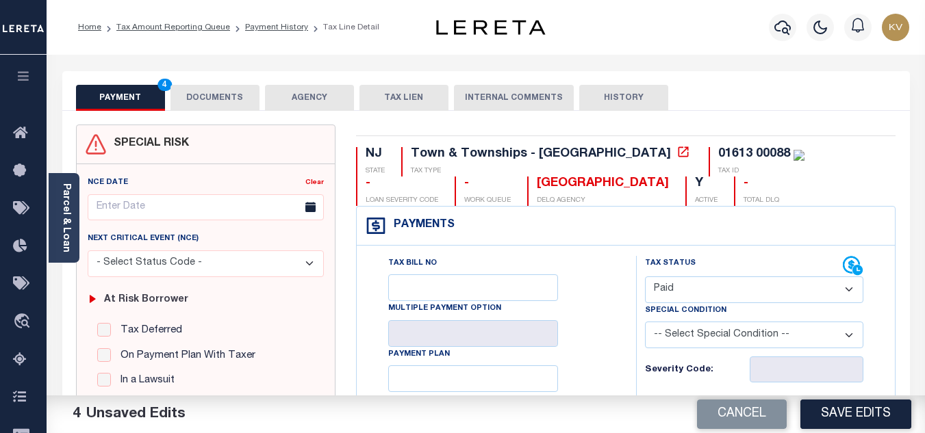
click at [235, 102] on button "DOCUMENTS" at bounding box center [214, 98] width 89 height 26
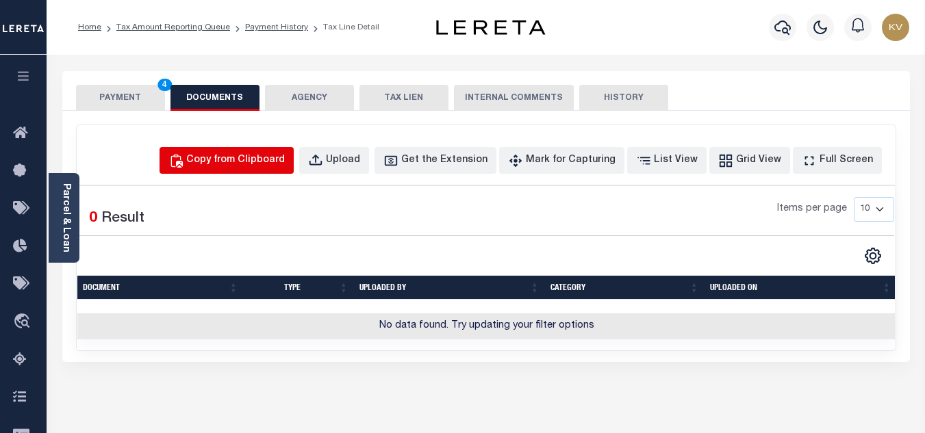
click at [243, 163] on div "Copy from Clipboard" at bounding box center [235, 160] width 99 height 15
select select "POP"
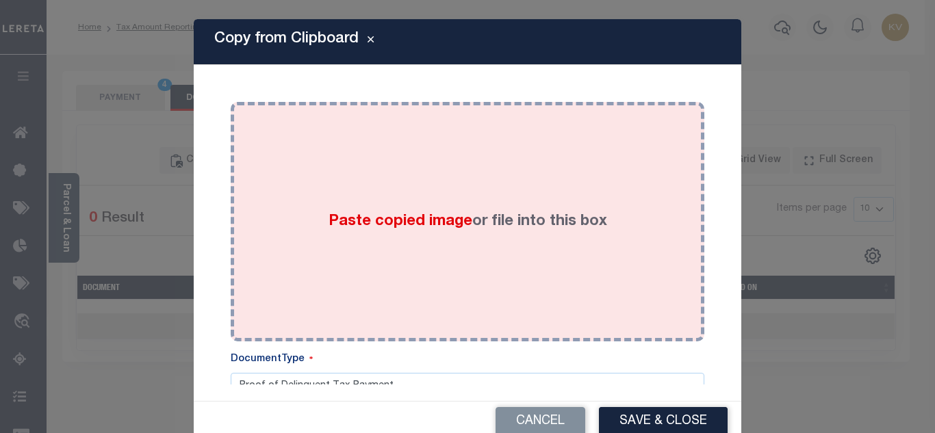
click at [296, 230] on div "Paste copied image or file into this box" at bounding box center [467, 221] width 453 height 219
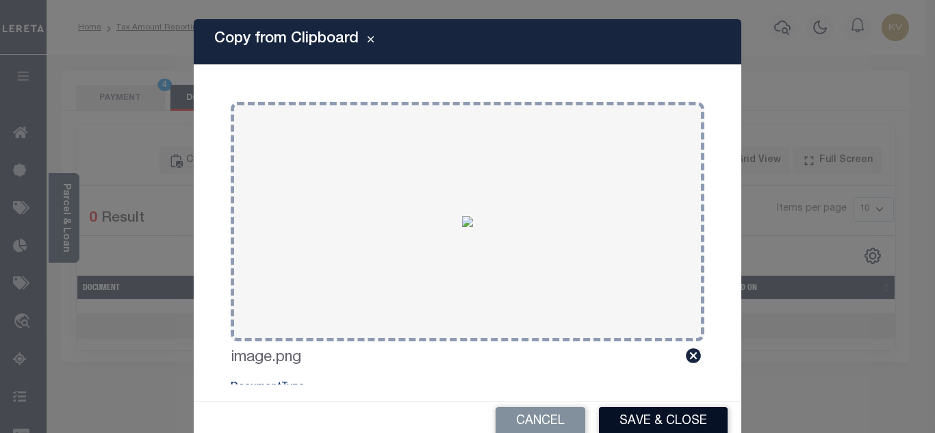
click at [676, 424] on button "Save & Close" at bounding box center [663, 421] width 129 height 29
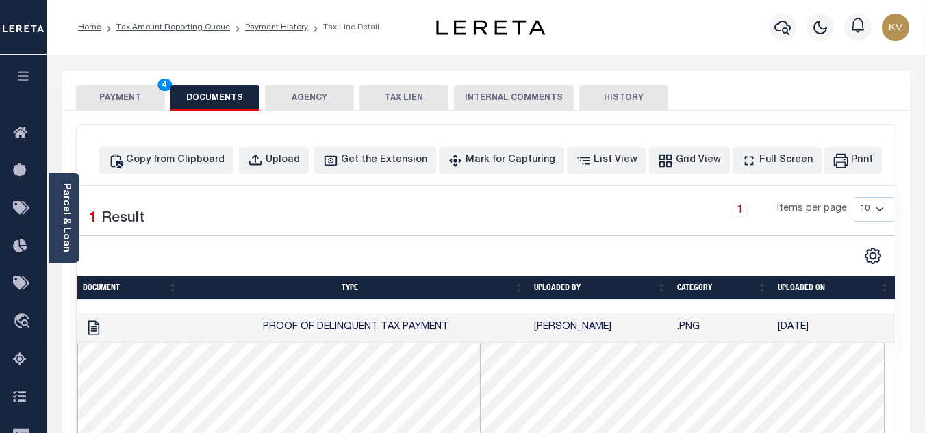
click at [111, 99] on button "PAYMENT 4" at bounding box center [120, 98] width 89 height 26
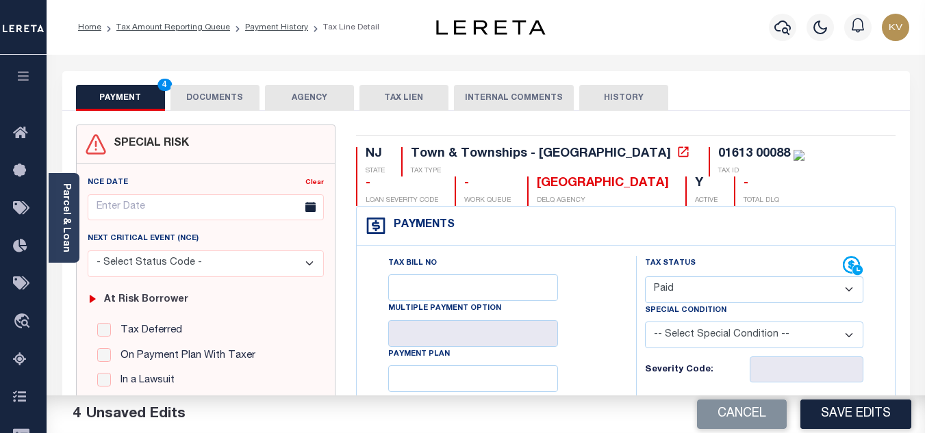
click at [229, 90] on button "DOCUMENTS" at bounding box center [214, 98] width 89 height 26
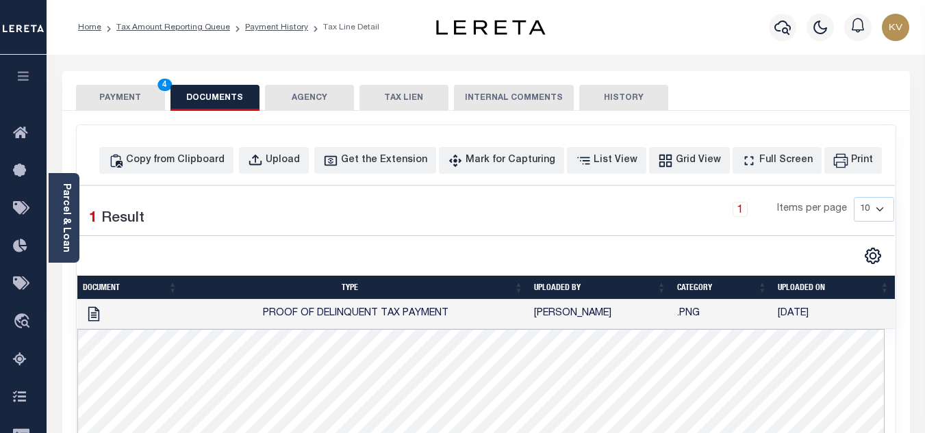
click at [124, 101] on button "PAYMENT 4" at bounding box center [120, 98] width 89 height 26
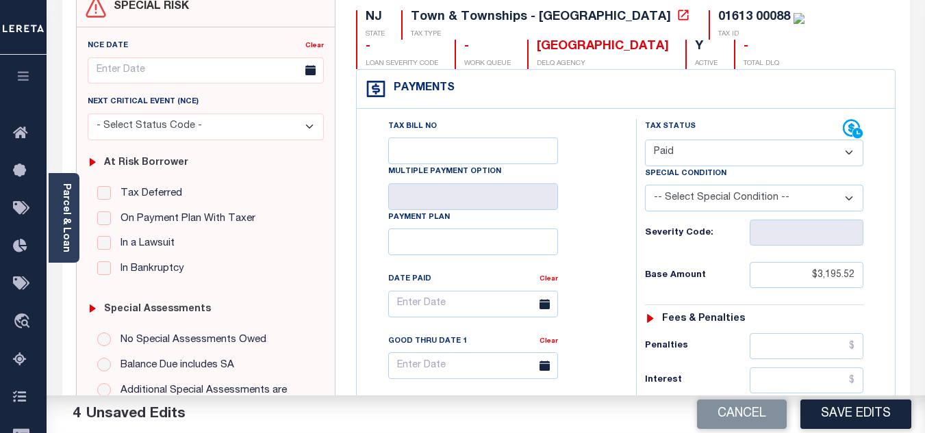
scroll to position [274, 0]
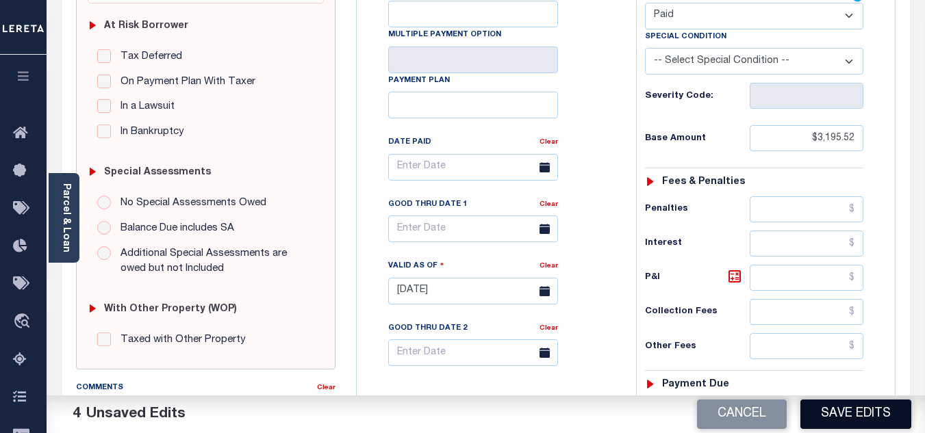
click at [828, 413] on button "Save Edits" at bounding box center [855, 414] width 111 height 29
checkbox input "false"
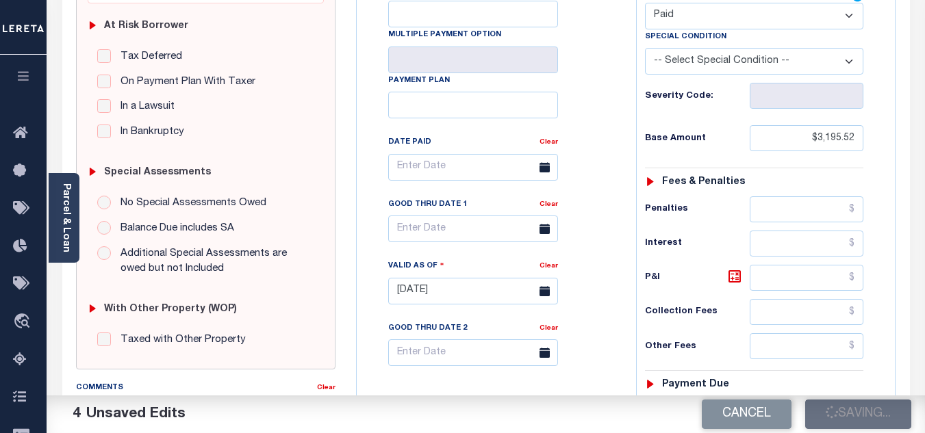
type input "$3,195.52"
type input "$0"
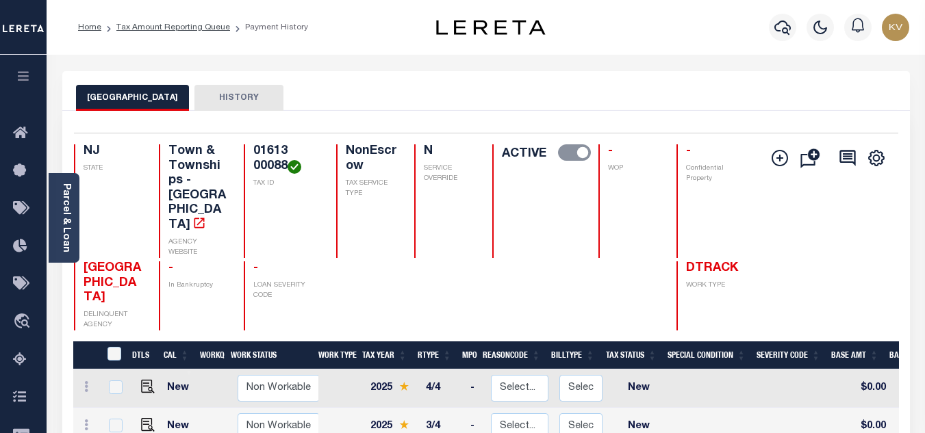
scroll to position [205, 0]
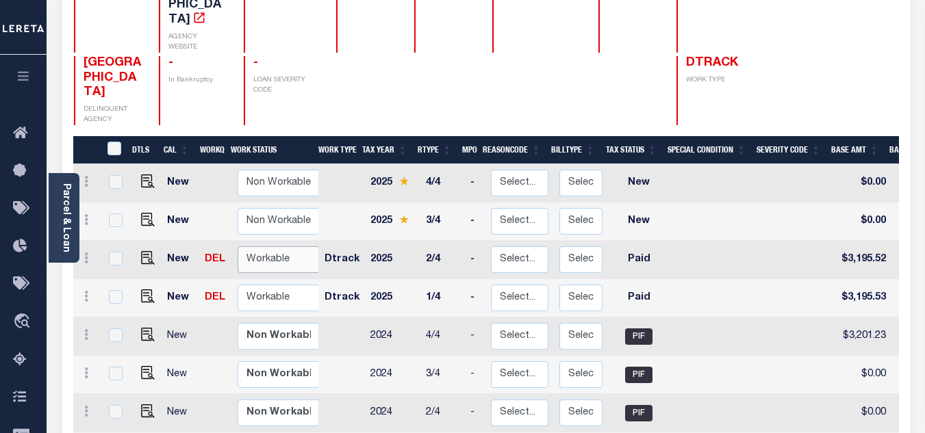
click at [283, 246] on select "Non Workable Workable" at bounding box center [279, 259] width 82 height 27
checkbox input "true"
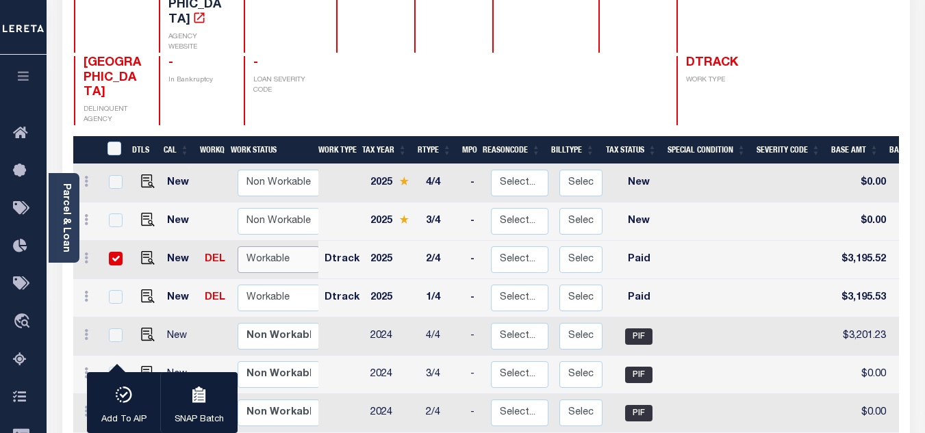
select select "true"
click at [238, 246] on select "Non Workable Workable" at bounding box center [279, 259] width 82 height 27
checkbox input "false"
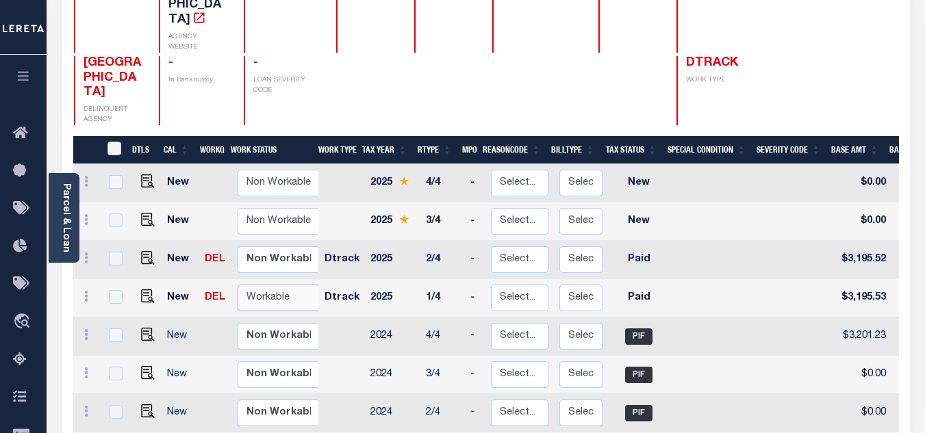
click at [276, 285] on select "Non Workable Workable" at bounding box center [279, 298] width 82 height 27
checkbox input "true"
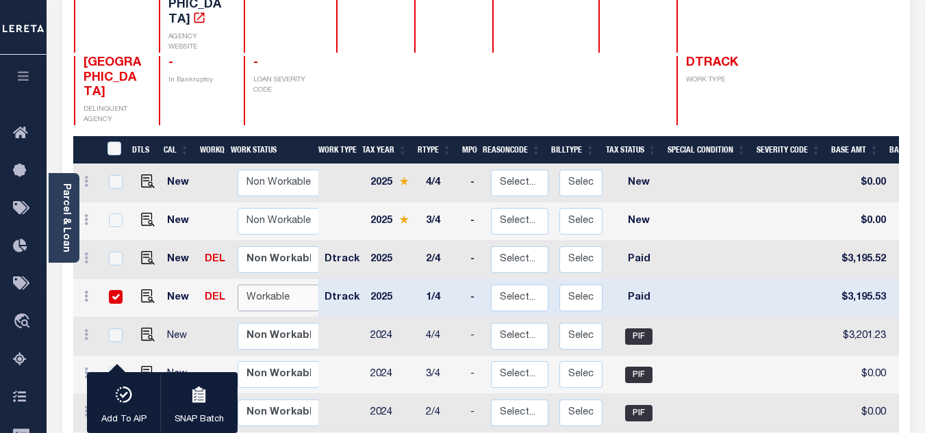
select select "true"
click at [238, 285] on select "Non Workable Workable" at bounding box center [279, 298] width 82 height 27
checkbox input "false"
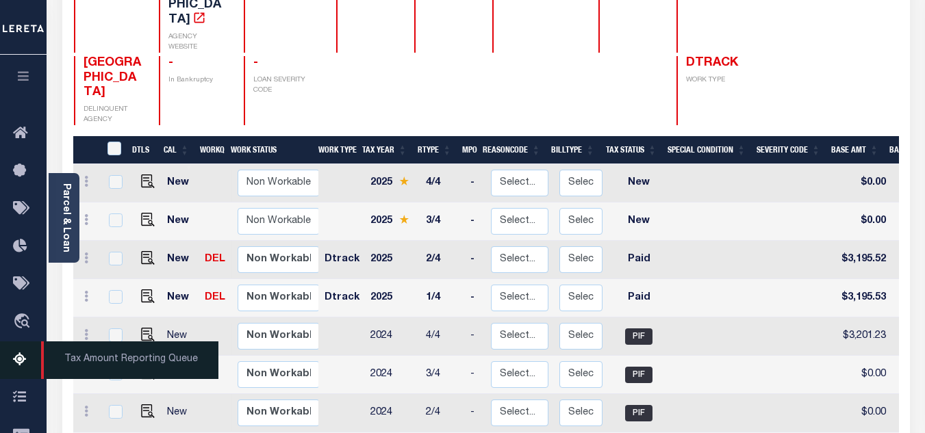
click at [26, 357] on icon at bounding box center [24, 360] width 22 height 17
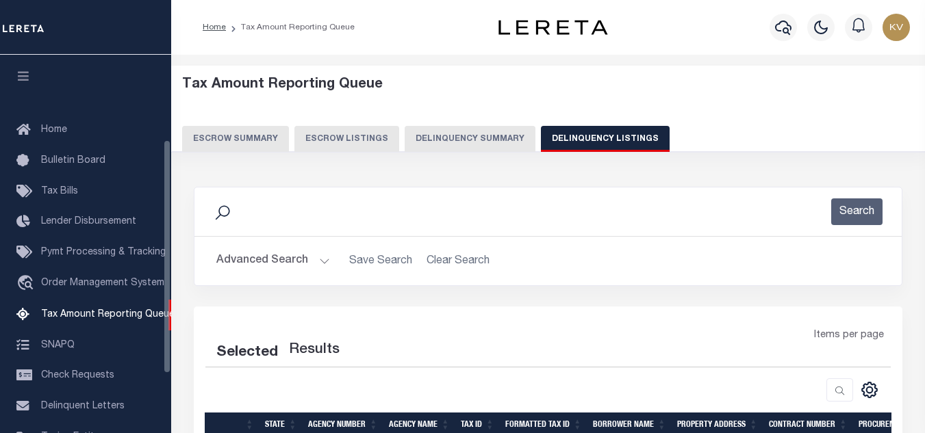
select select "100"
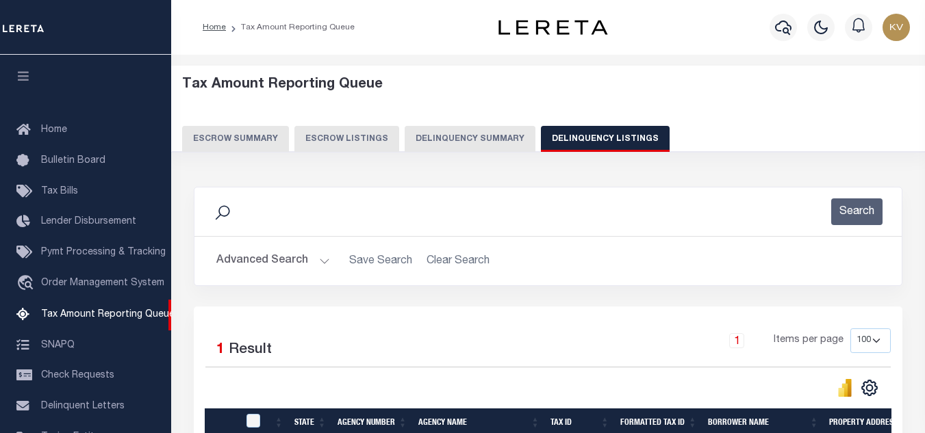
scroll to position [138, 0]
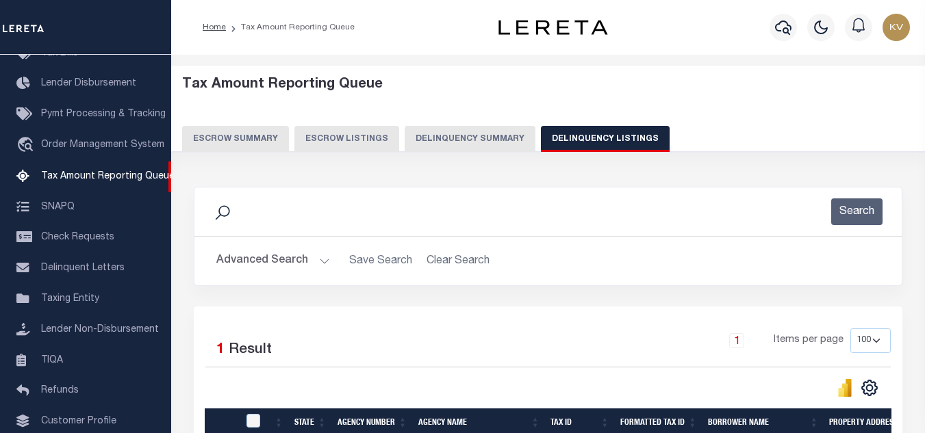
click at [328, 262] on h2 "Advanced Search Save Search Clear Search tblassign_wrapper_dynamictable_____Def…" at bounding box center [547, 261] width 685 height 27
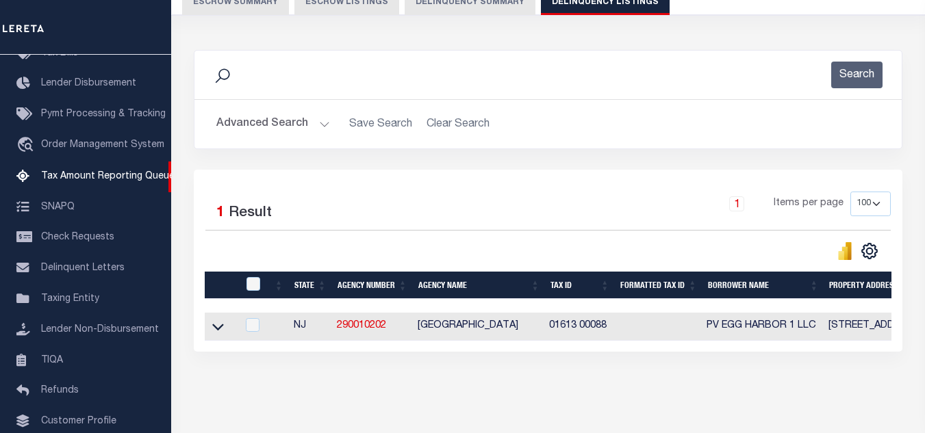
click at [320, 115] on button "Advanced Search" at bounding box center [273, 124] width 114 height 27
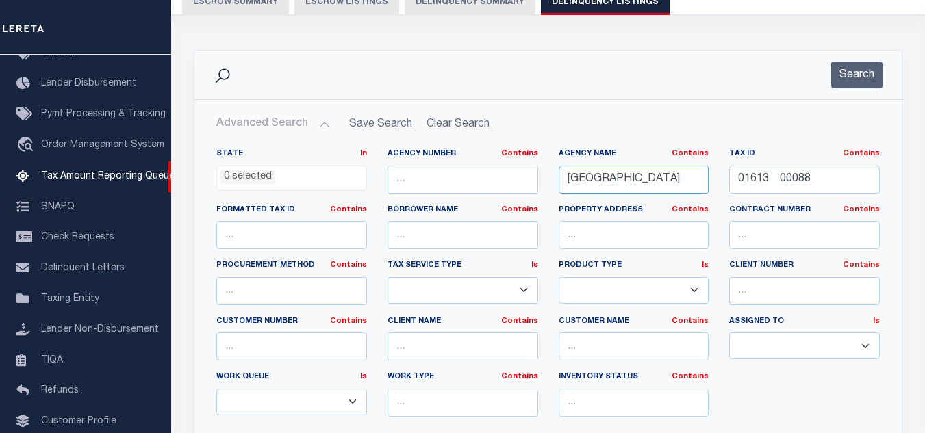
click at [647, 173] on input "[GEOGRAPHIC_DATA]" at bounding box center [634, 180] width 151 height 28
click at [647, 173] on input "EGG HARBOR TOWNSHIP" at bounding box center [634, 180] width 151 height 28
paste input "FRANKLIN LAKES BOROUGH"
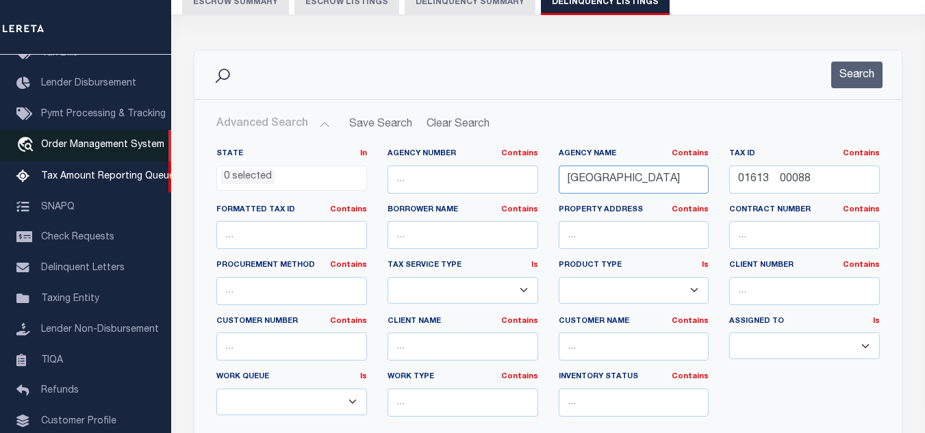
type input "FRANKLIN LAKES BOROUGH"
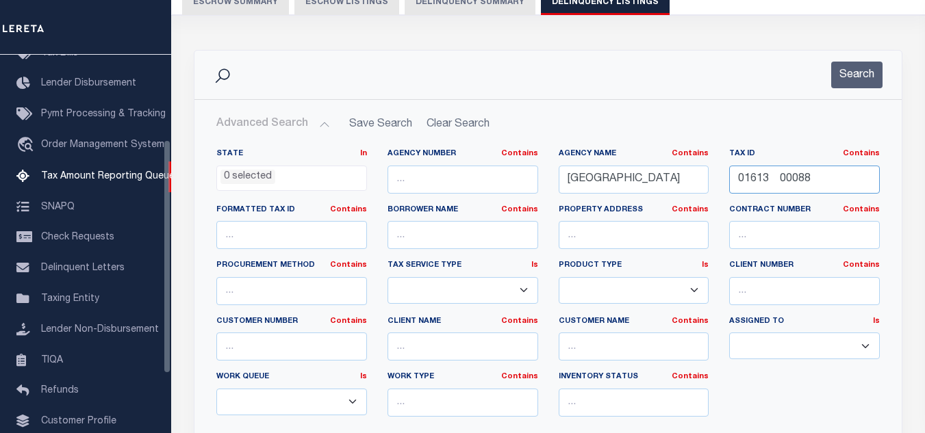
click at [802, 170] on input "01613 00088" at bounding box center [804, 180] width 151 height 28
paste input "07 0900002"
type input "01607 0900002"
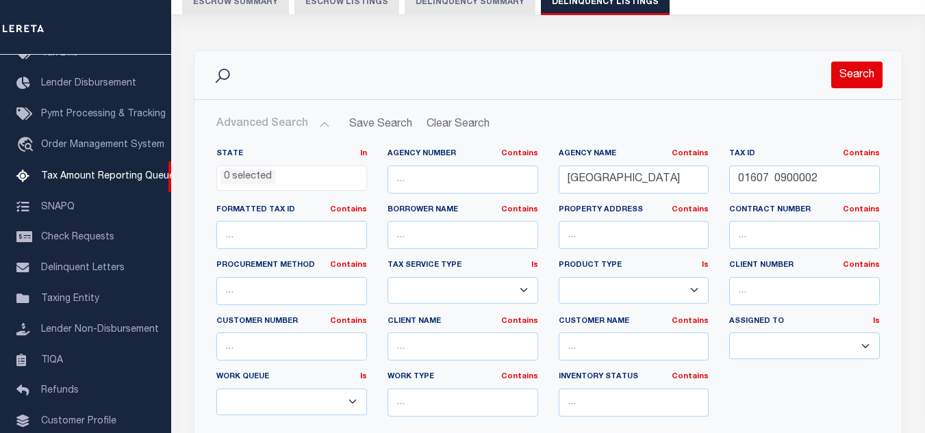
click at [851, 84] on button "Search" at bounding box center [856, 75] width 51 height 27
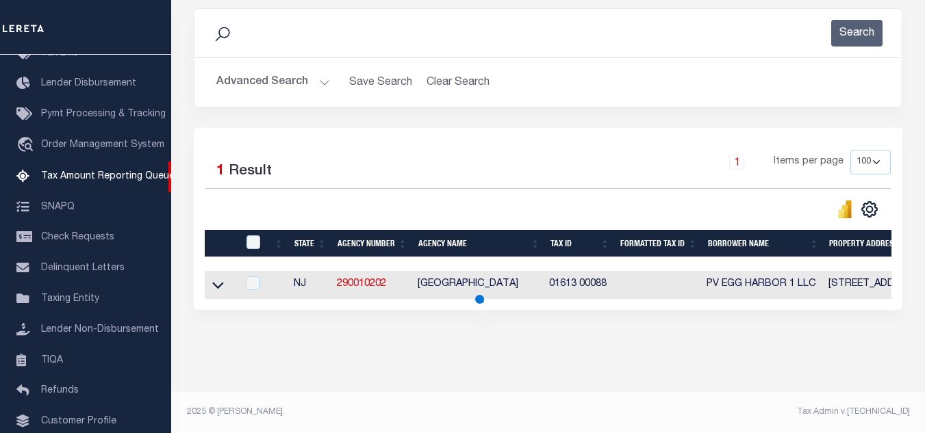
scroll to position [190, 0]
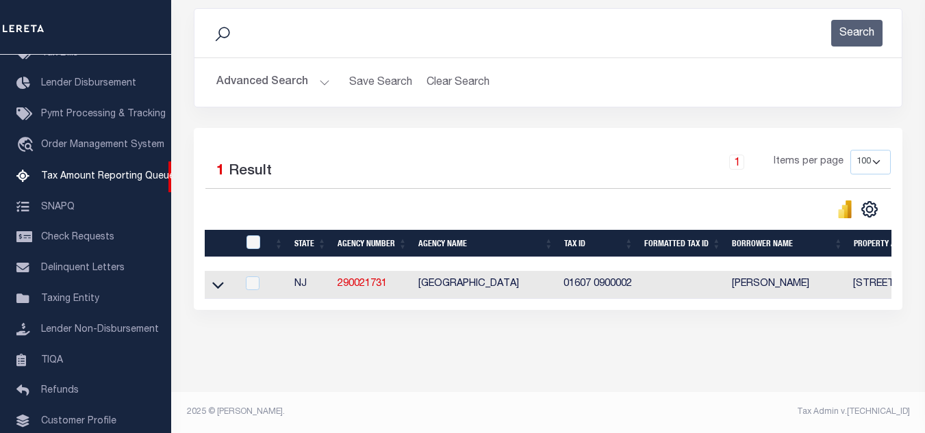
click at [209, 281] on td at bounding box center [221, 285] width 33 height 28
checkbox input "true"
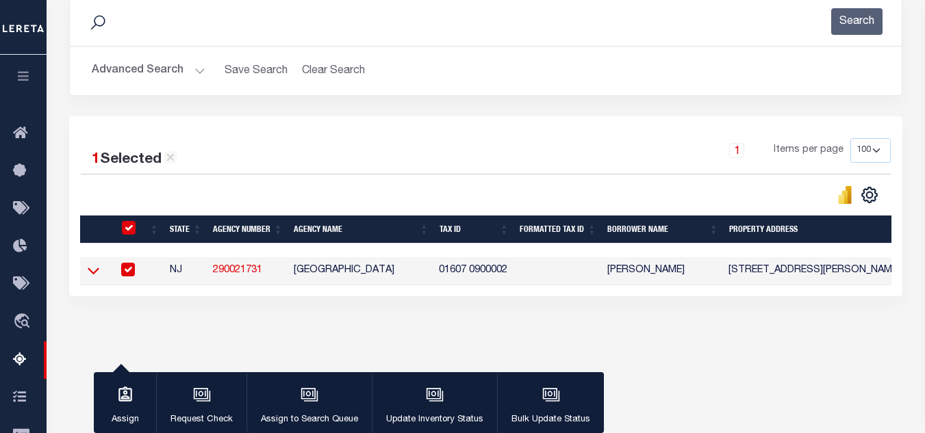
scroll to position [188, 0]
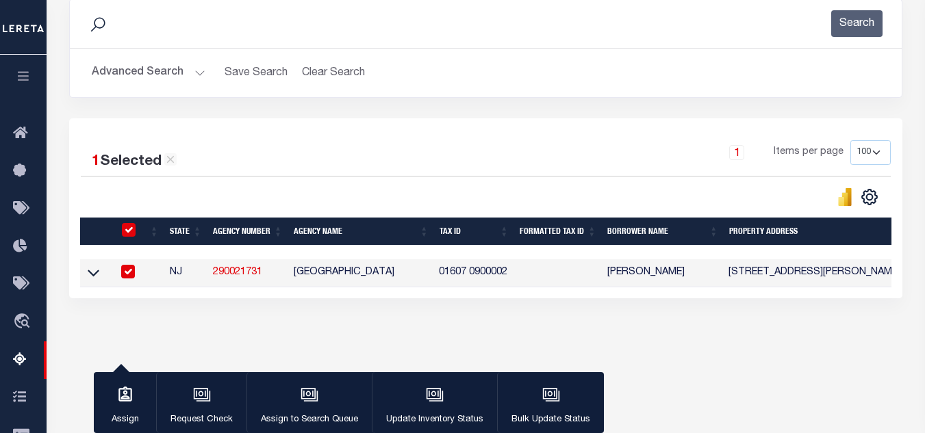
click at [126, 224] on th at bounding box center [127, 232] width 28 height 28
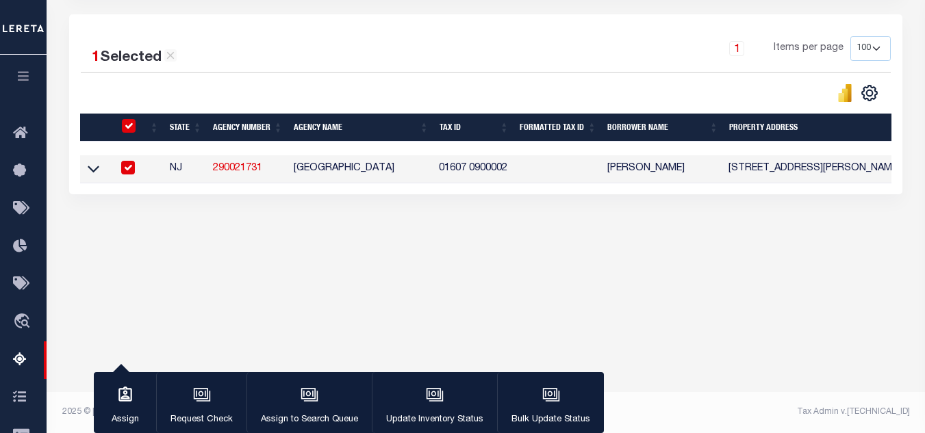
click at [130, 125] on input "checkbox" at bounding box center [129, 126] width 14 height 14
checkbox input "false"
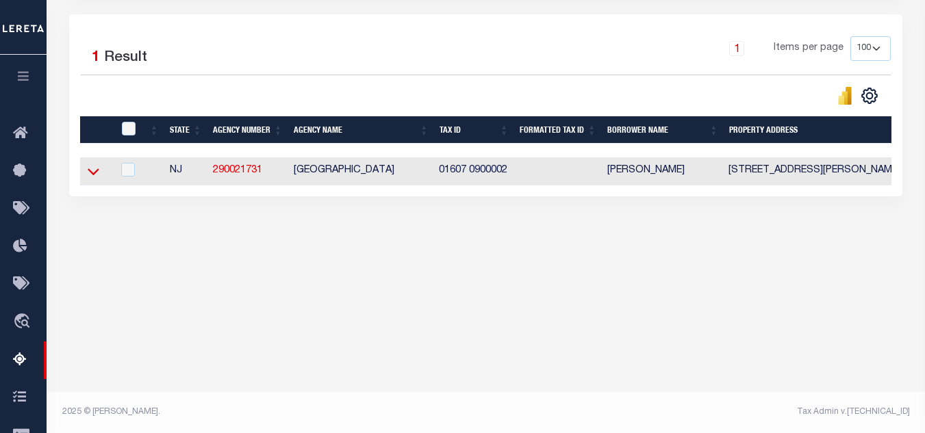
click at [94, 176] on icon at bounding box center [94, 172] width 12 height 7
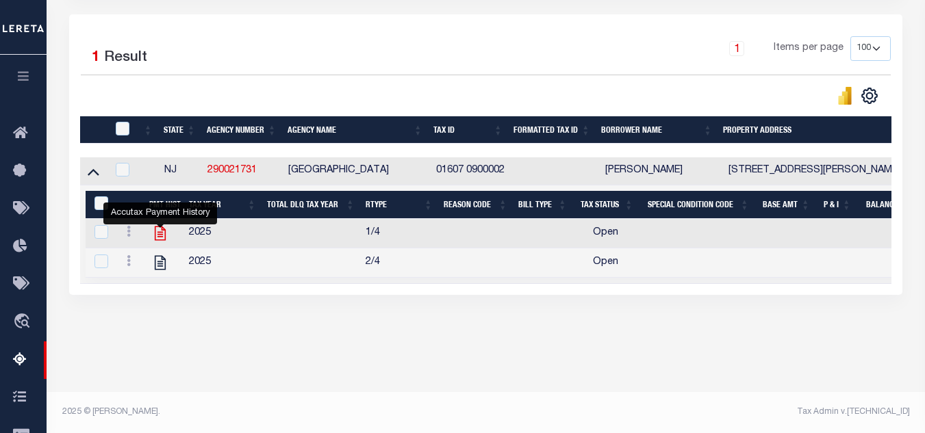
click at [164, 235] on icon "" at bounding box center [160, 234] width 18 height 18
checkbox input "true"
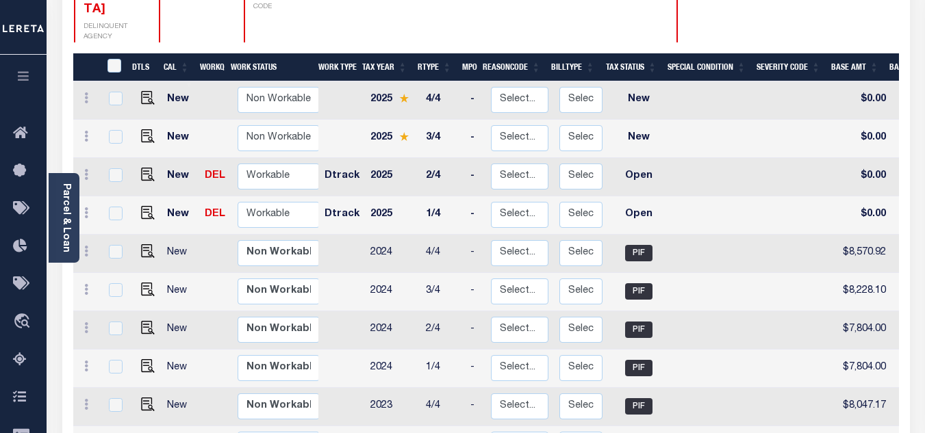
scroll to position [205, 0]
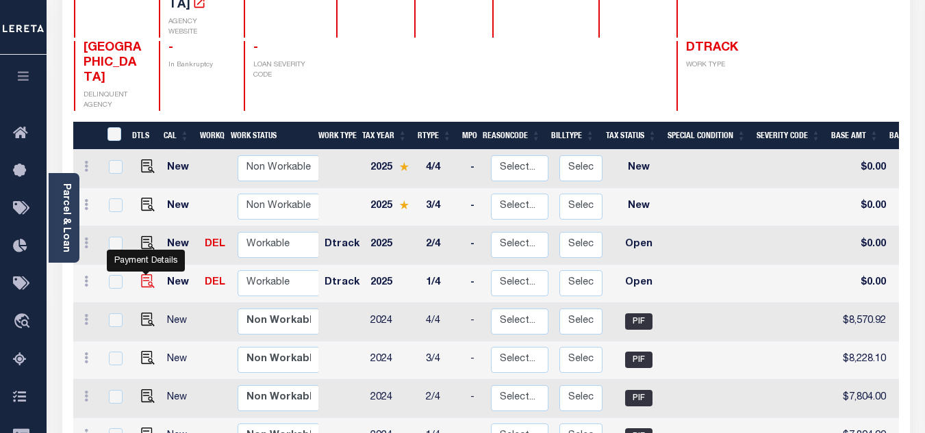
click at [150, 274] on img "" at bounding box center [148, 281] width 14 height 14
checkbox input "true"
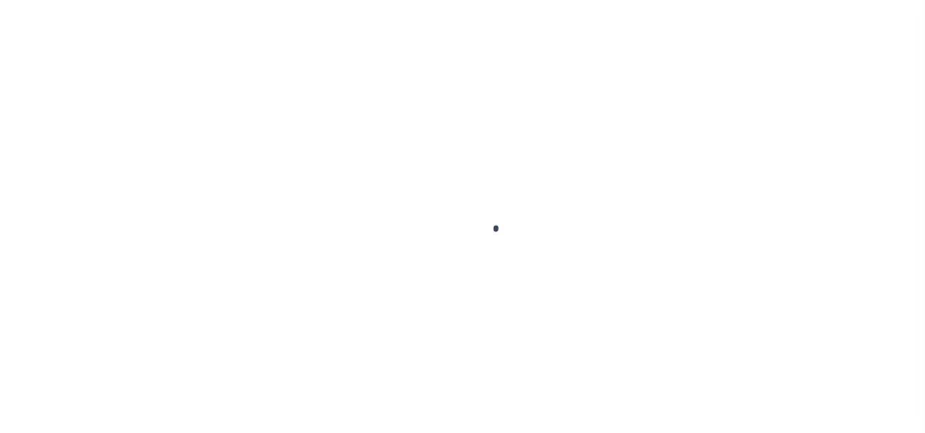
select select "OP2"
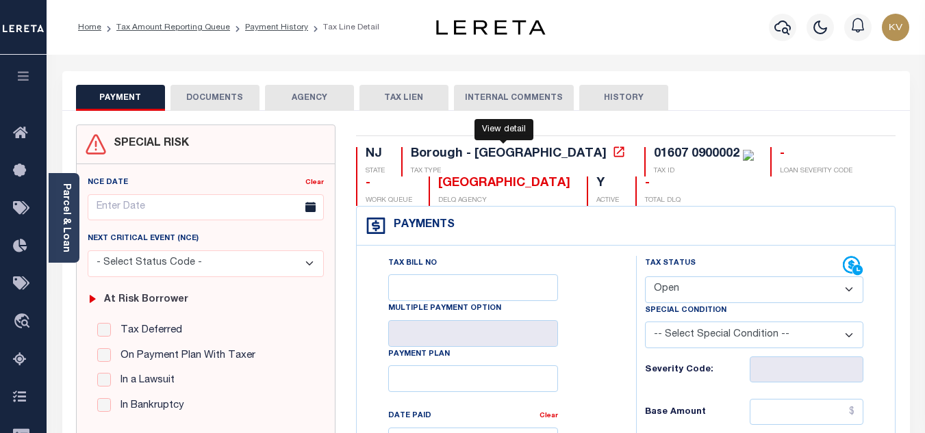
click at [613, 157] on icon at bounding box center [618, 151] width 10 height 10
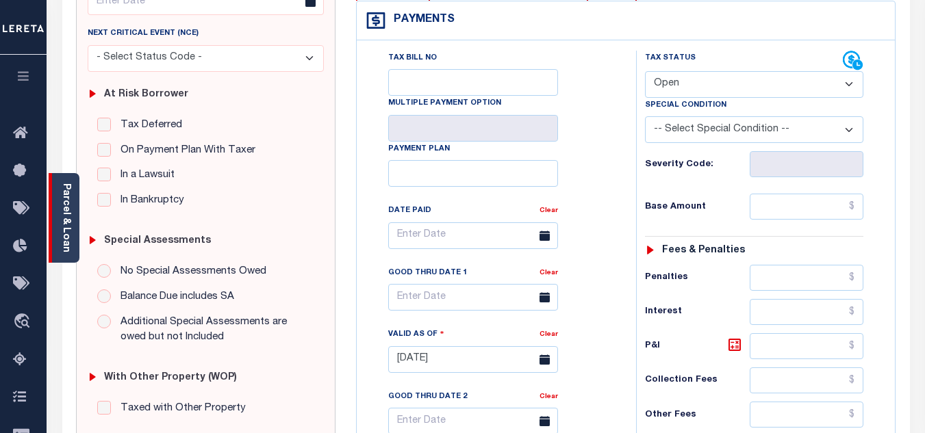
click at [69, 218] on link "Parcel & Loan" at bounding box center [66, 217] width 10 height 69
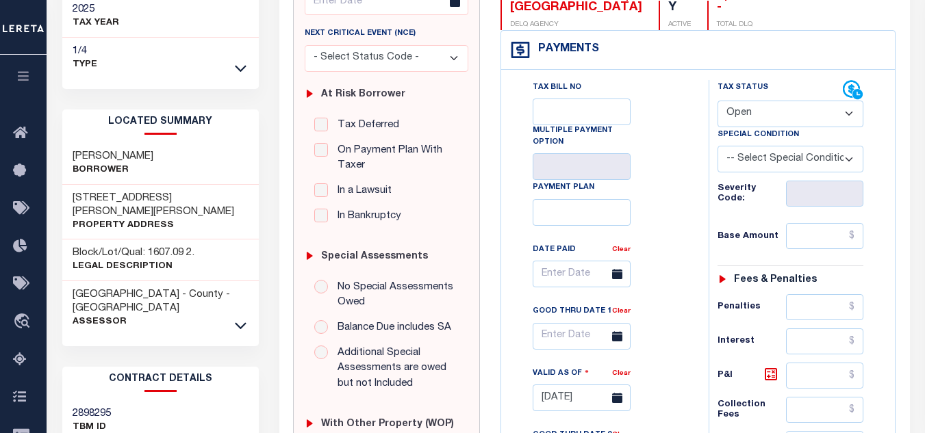
scroll to position [274, 0]
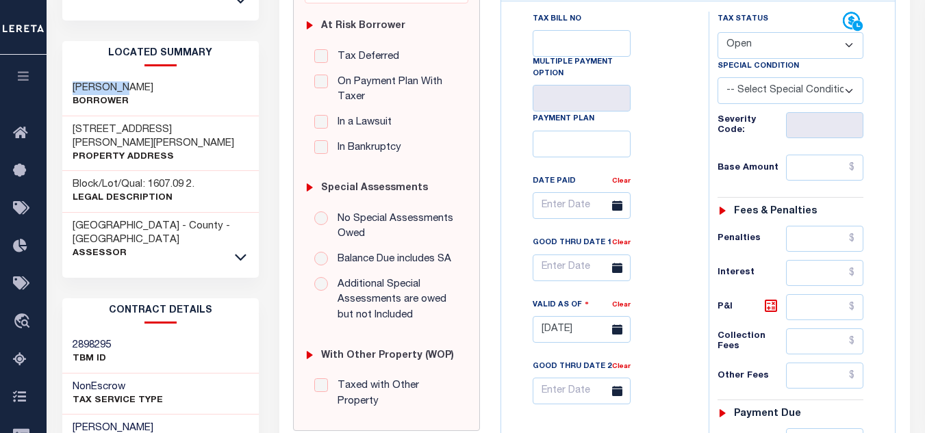
drag, startPoint x: 116, startPoint y: 88, endPoint x: 74, endPoint y: 85, distance: 42.5
click at [74, 85] on h3 "[PERSON_NAME]" at bounding box center [113, 88] width 81 height 14
copy h3 "WAINSTEIN"
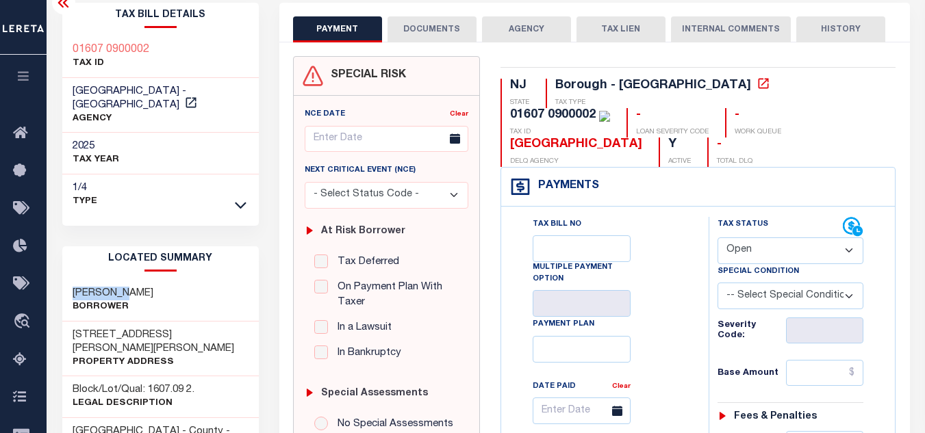
scroll to position [0, 0]
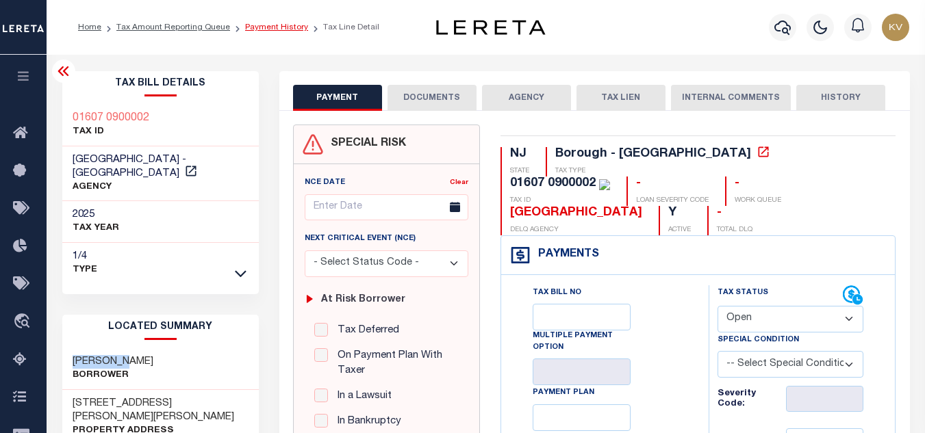
click at [266, 25] on link "Payment History" at bounding box center [276, 27] width 63 height 8
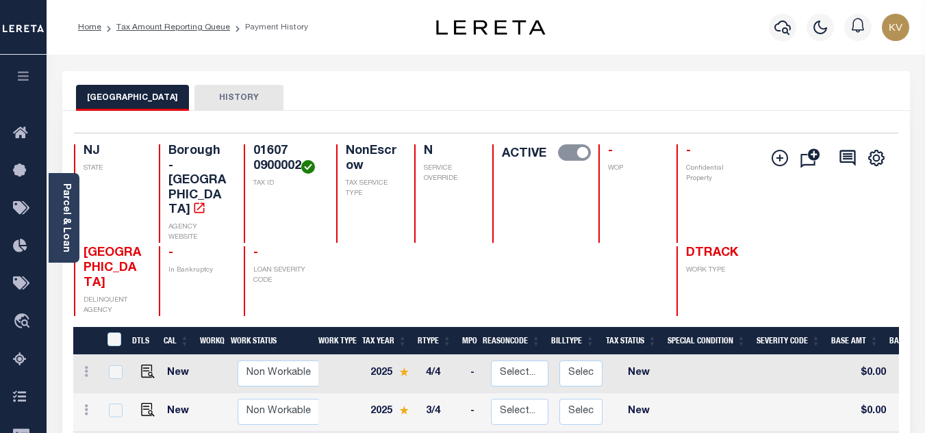
scroll to position [274, 0]
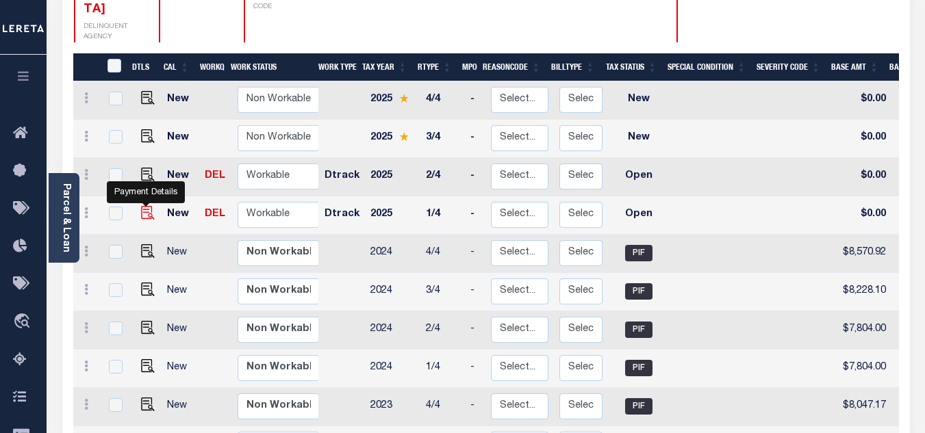
click at [141, 206] on img "" at bounding box center [148, 213] width 14 height 14
checkbox input "true"
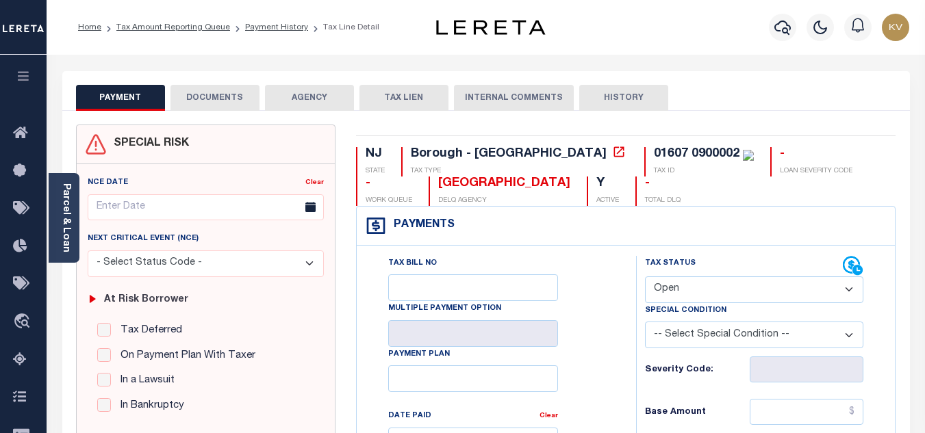
scroll to position [137, 0]
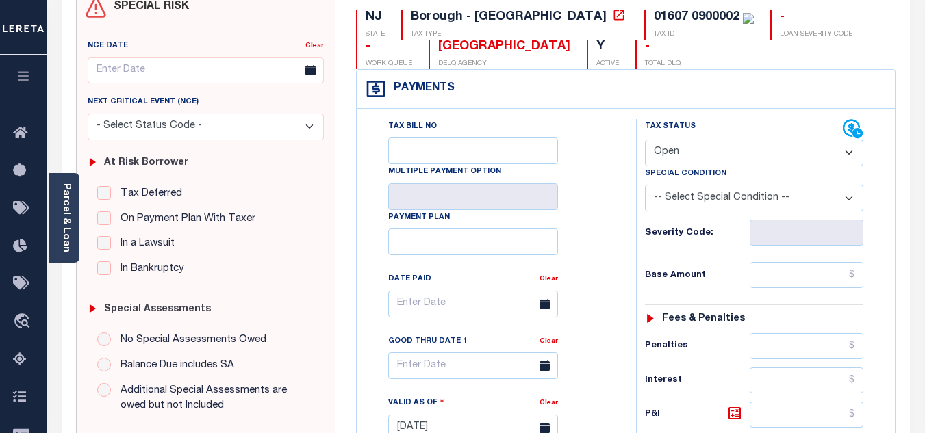
click at [685, 156] on select "- Select Status Code - Open Due/Unpaid Paid Incomplete No Tax Due Internal Refu…" at bounding box center [754, 153] width 218 height 27
select select "PYD"
click at [645, 140] on select "- Select Status Code - Open Due/Unpaid Paid Incomplete No Tax Due Internal Refu…" at bounding box center [754, 153] width 218 height 27
type input "[DATE]"
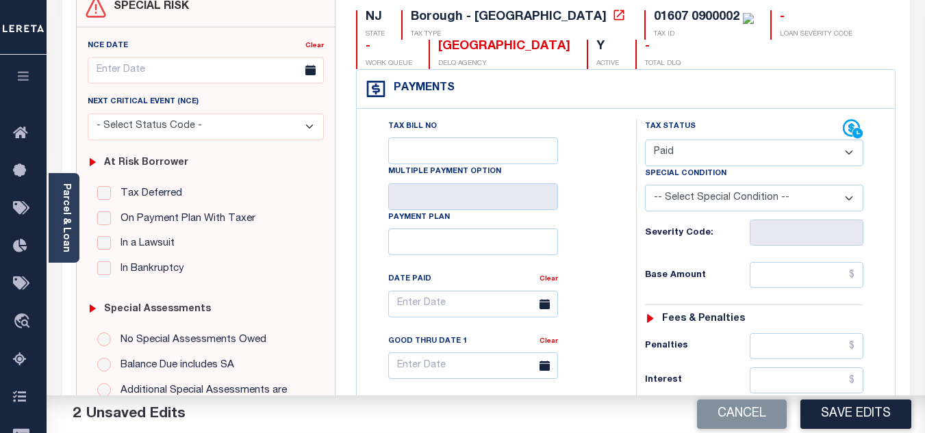
click at [572, 156] on div "Tax Bill No Multiple Payment Option Payment Plan Clear" at bounding box center [492, 311] width 245 height 384
click at [775, 284] on input "text" at bounding box center [806, 275] width 114 height 26
type input "$8,102.00"
click at [734, 281] on h6 "Base Amount" at bounding box center [697, 275] width 105 height 11
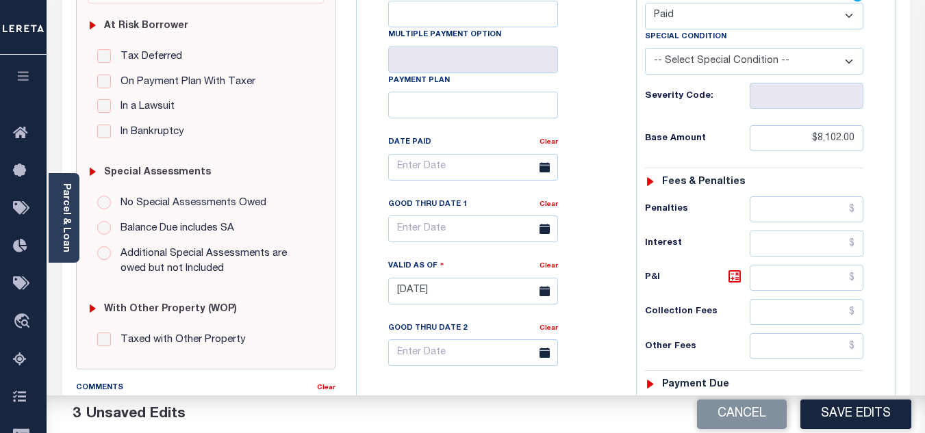
scroll to position [411, 0]
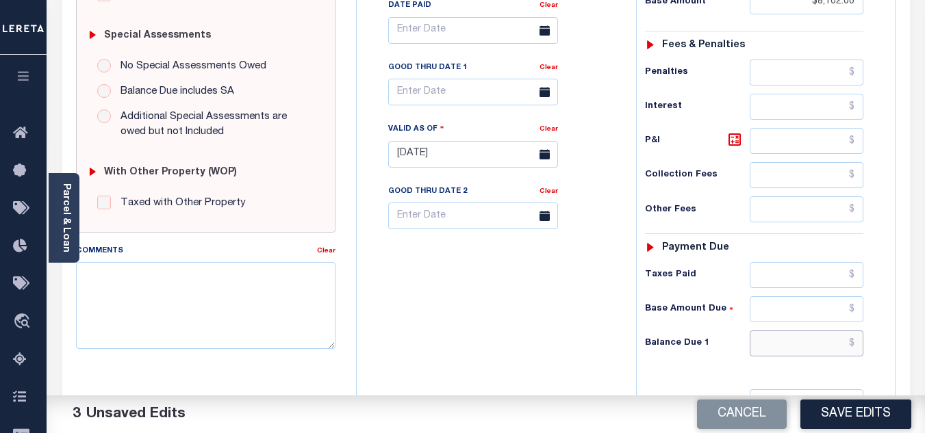
click at [775, 346] on input "text" at bounding box center [806, 344] width 114 height 26
type input "$0.00"
click at [546, 279] on div "Tax Bill No Multiple Payment Option Payment Plan Clear" at bounding box center [493, 147] width 266 height 604
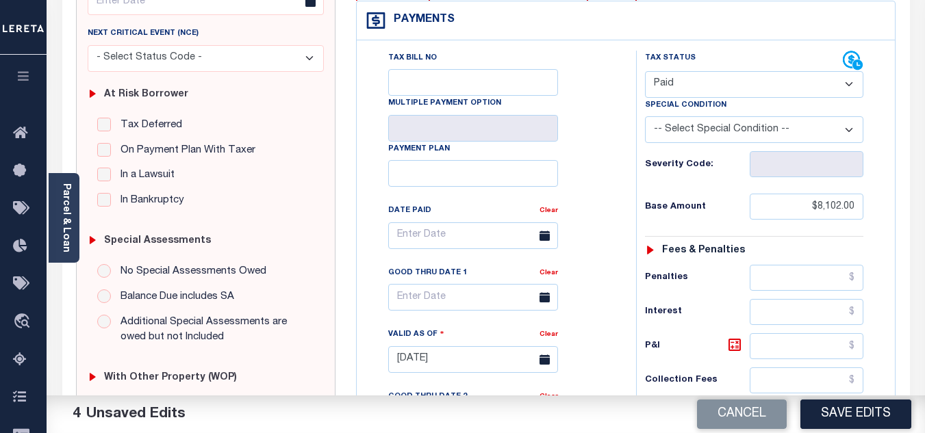
scroll to position [0, 0]
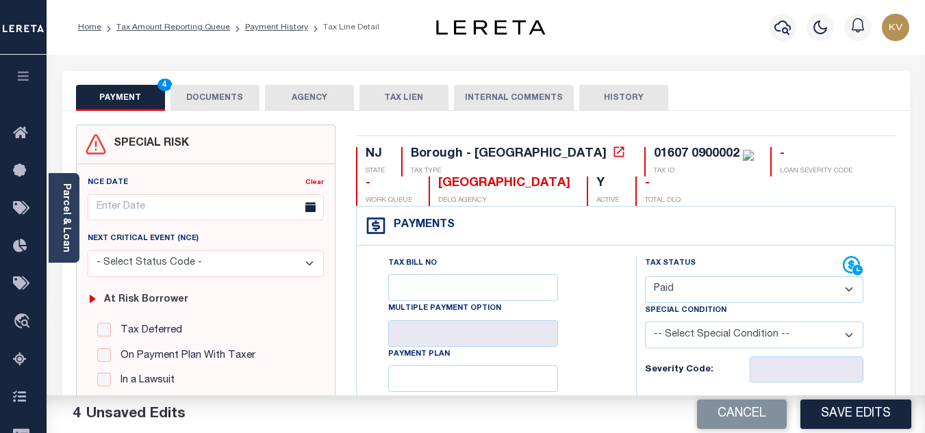
click at [227, 99] on button "DOCUMENTS" at bounding box center [214, 98] width 89 height 26
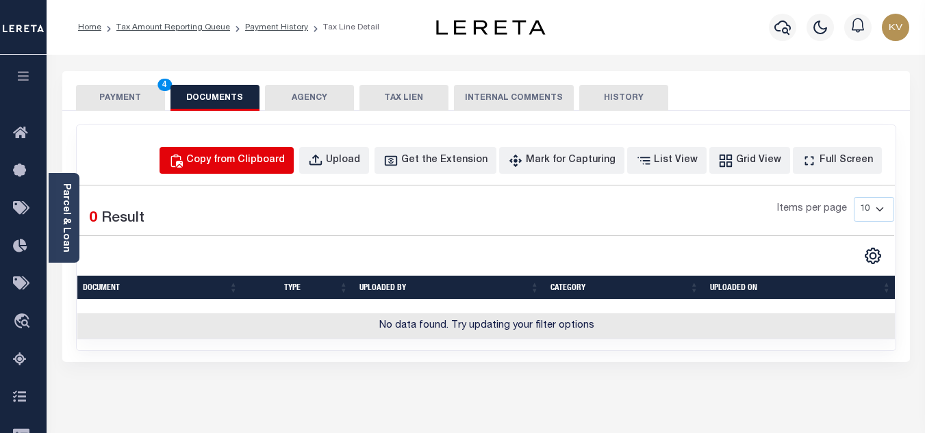
click at [266, 164] on div "Copy from Clipboard" at bounding box center [235, 160] width 99 height 15
select select "POP"
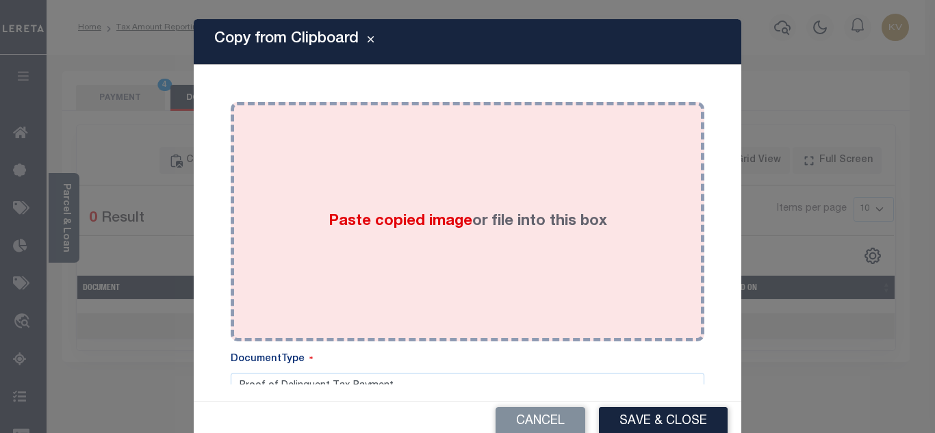
click at [322, 207] on div "Paste copied image or file into this box" at bounding box center [467, 221] width 453 height 219
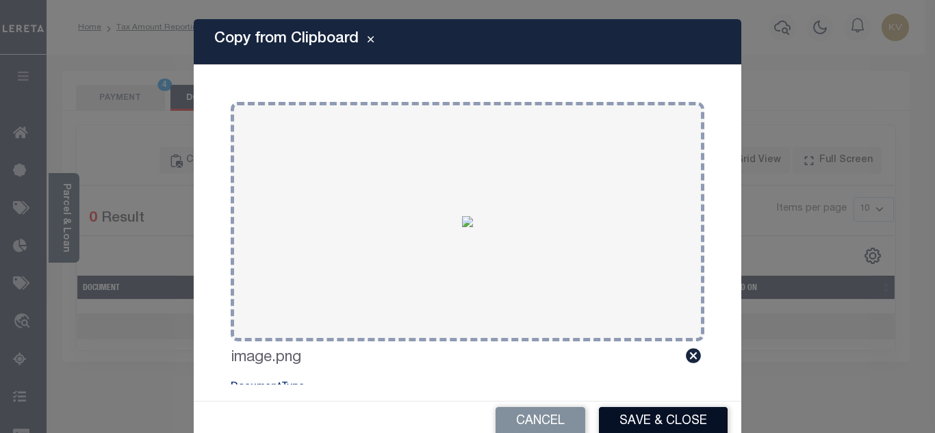
click at [654, 418] on button "Save & Close" at bounding box center [663, 421] width 129 height 29
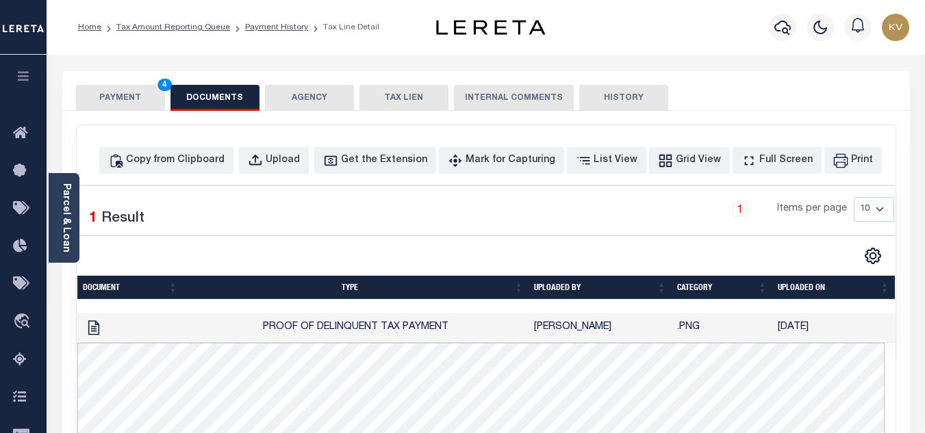
click at [120, 101] on button "PAYMENT 4" at bounding box center [120, 98] width 89 height 26
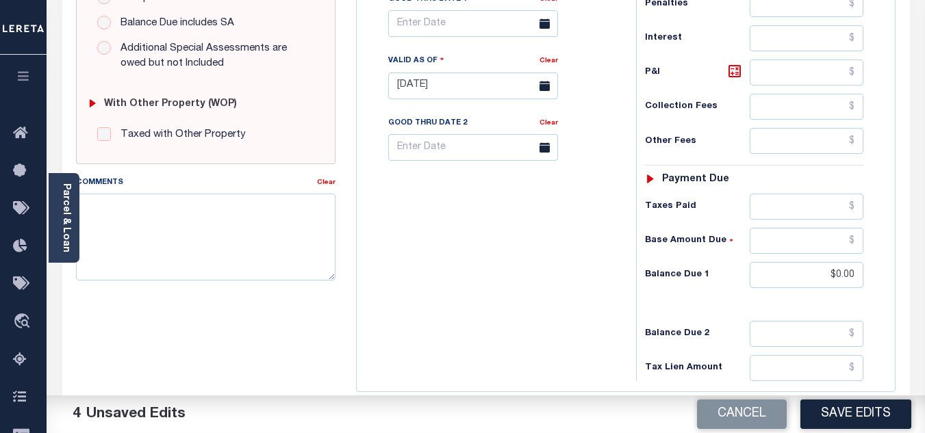
scroll to position [274, 0]
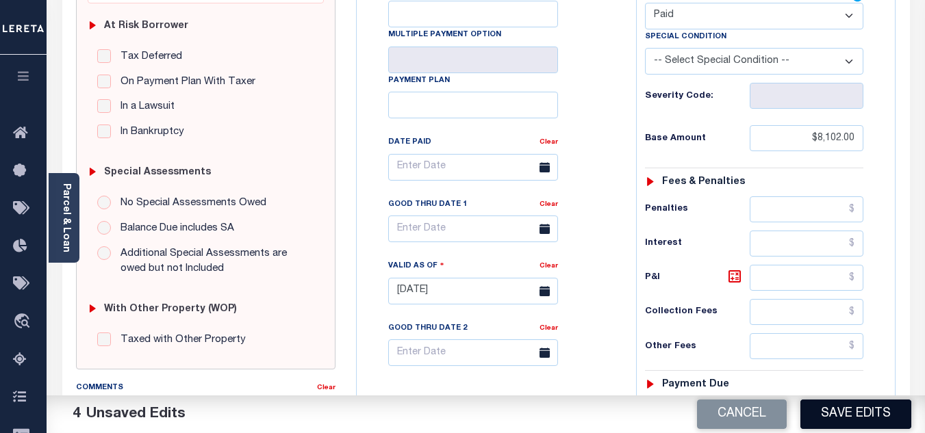
click at [853, 408] on button "Save Edits" at bounding box center [855, 414] width 111 height 29
checkbox input "false"
type input "$8,102"
type input "$0"
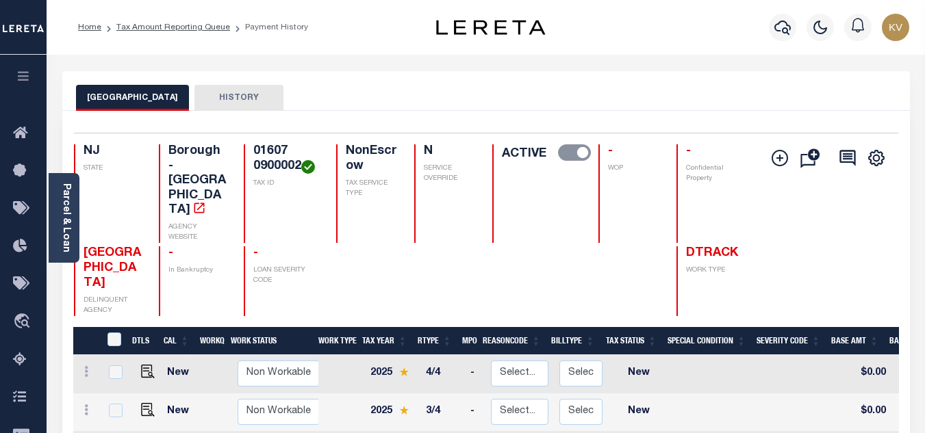
scroll to position [137, 0]
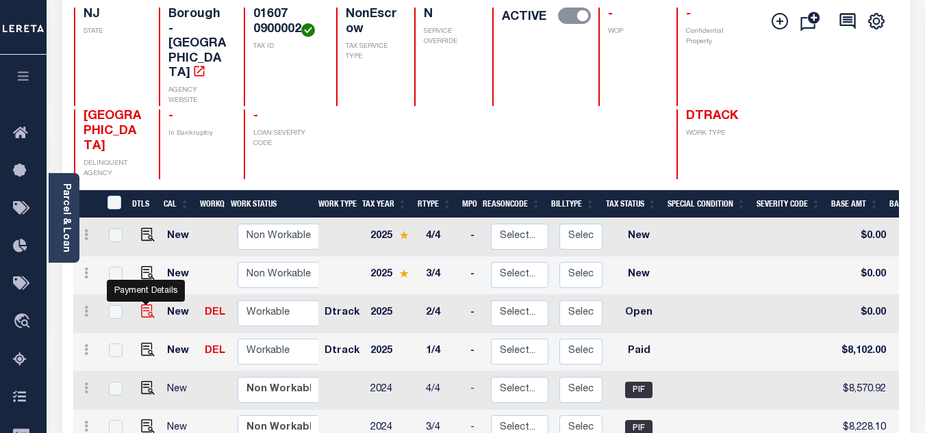
click at [145, 305] on img "" at bounding box center [148, 312] width 14 height 14
checkbox input "true"
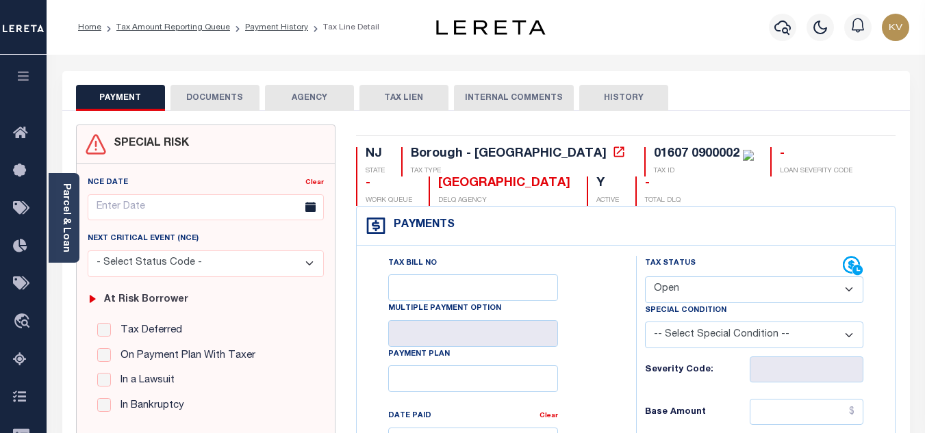
click at [709, 283] on select "- Select Status Code - Open Due/Unpaid Paid Incomplete No Tax Due Internal Refu…" at bounding box center [754, 290] width 218 height 27
select select "PYD"
click at [645, 277] on select "- Select Status Code - Open Due/Unpaid Paid Incomplete No Tax Due Internal Refu…" at bounding box center [754, 290] width 218 height 27
type input "[DATE]"
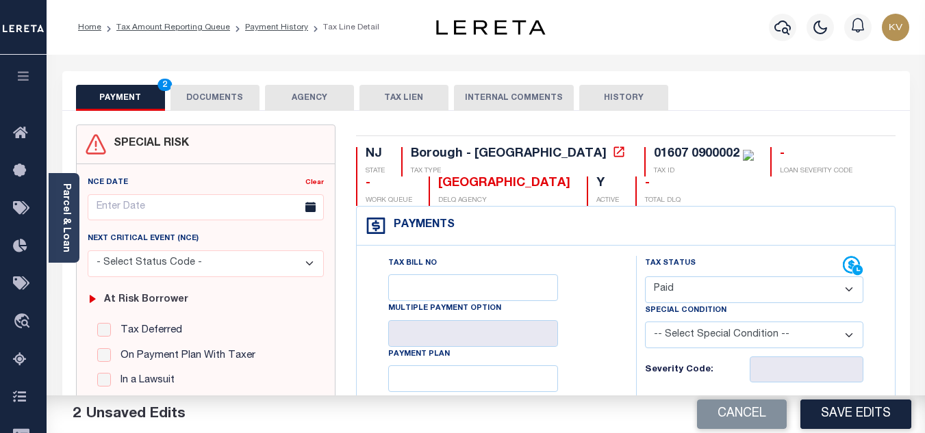
click at [637, 271] on div "Tax Status Status - Select Status Code - Open" at bounding box center [753, 279] width 239 height 47
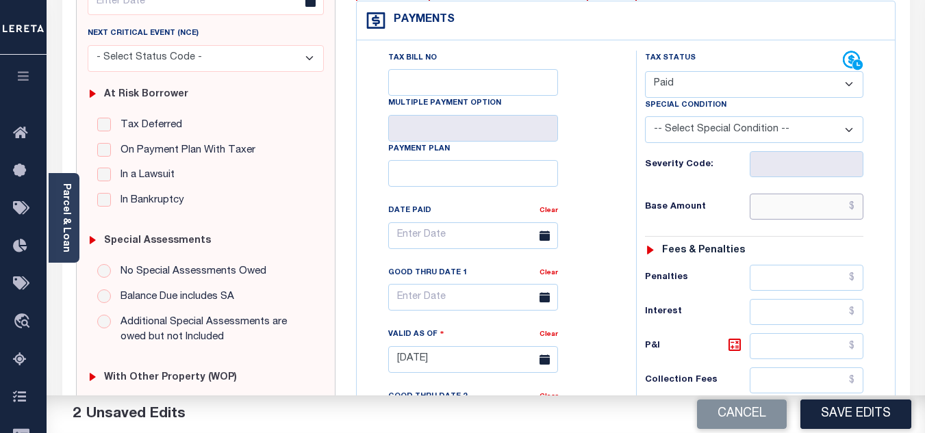
click at [779, 198] on input "text" at bounding box center [806, 207] width 114 height 26
type input "$8,102.00"
click at [720, 190] on div "Tax Status Status - Select Status Code -" at bounding box center [758, 353] width 245 height 604
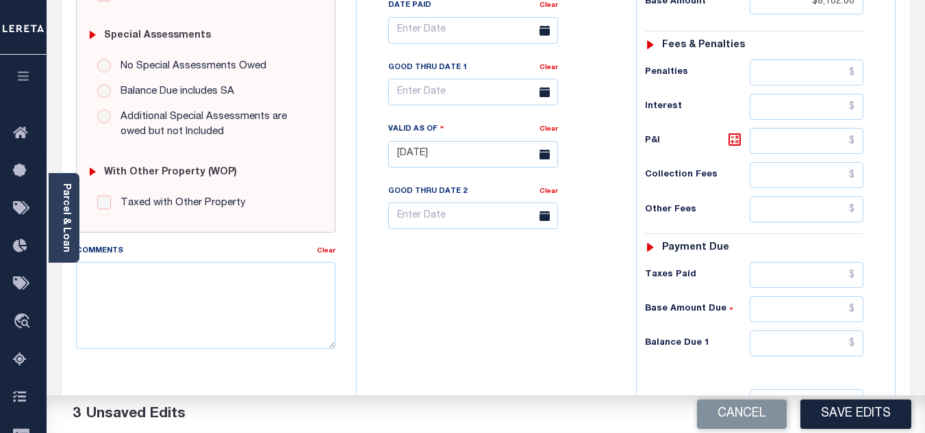
scroll to position [604, 0]
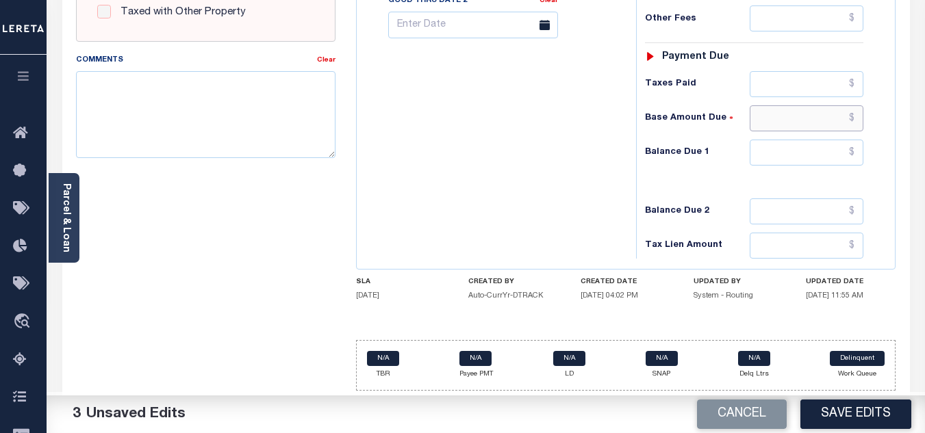
click at [806, 124] on input "text" at bounding box center [806, 118] width 114 height 26
click at [838, 159] on input "text" at bounding box center [806, 153] width 114 height 26
type input "$0.00"
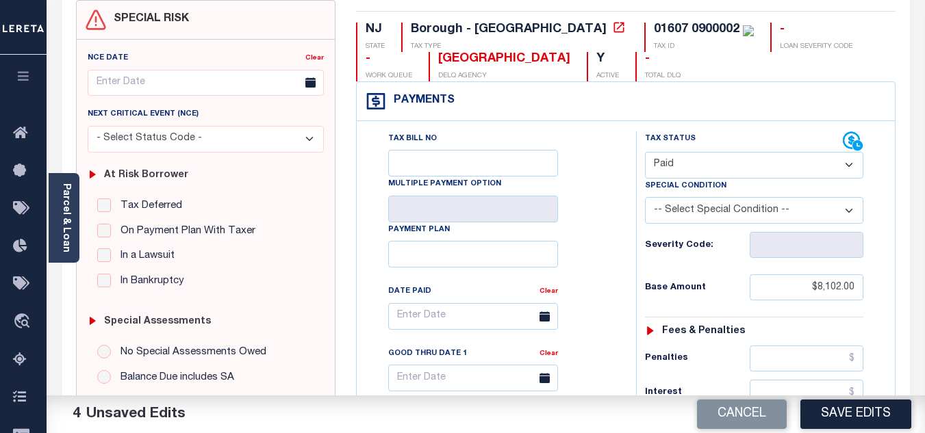
scroll to position [0, 0]
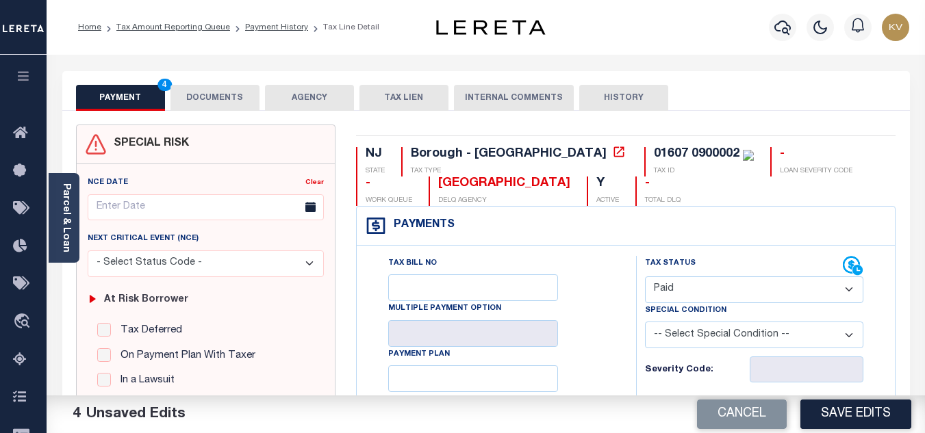
click at [238, 98] on button "DOCUMENTS" at bounding box center [214, 98] width 89 height 26
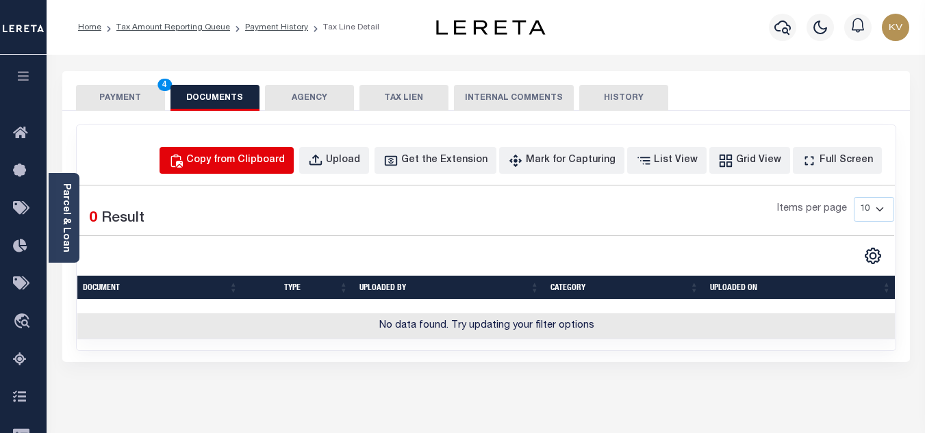
click at [244, 163] on div "Copy from Clipboard" at bounding box center [235, 160] width 99 height 15
select select "POP"
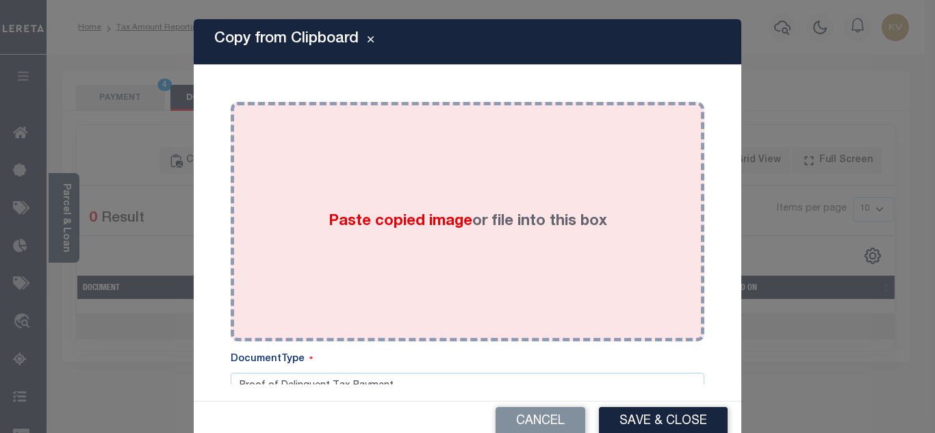
click at [362, 200] on div "Paste copied image or file into this box" at bounding box center [467, 221] width 453 height 219
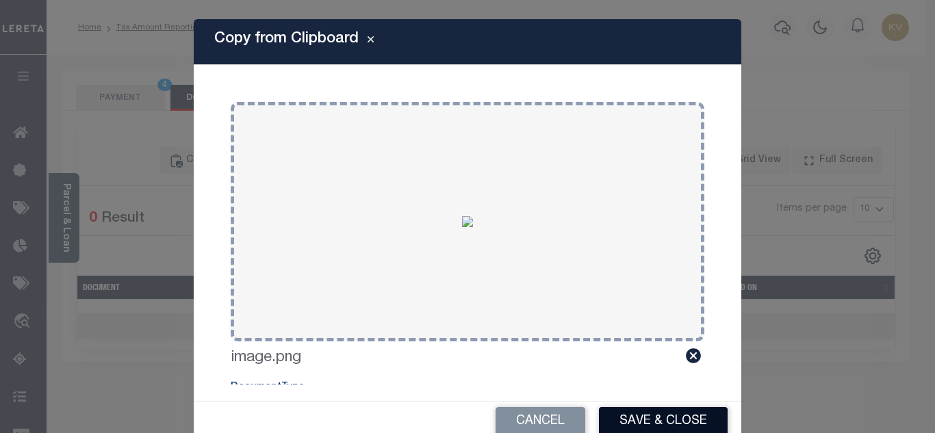
click at [665, 414] on button "Save & Close" at bounding box center [663, 421] width 129 height 29
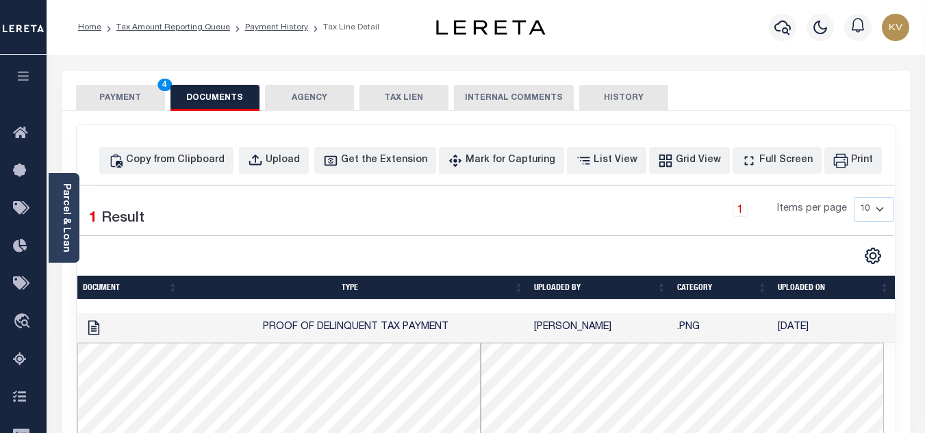
click at [118, 101] on button "PAYMENT 4" at bounding box center [120, 98] width 89 height 26
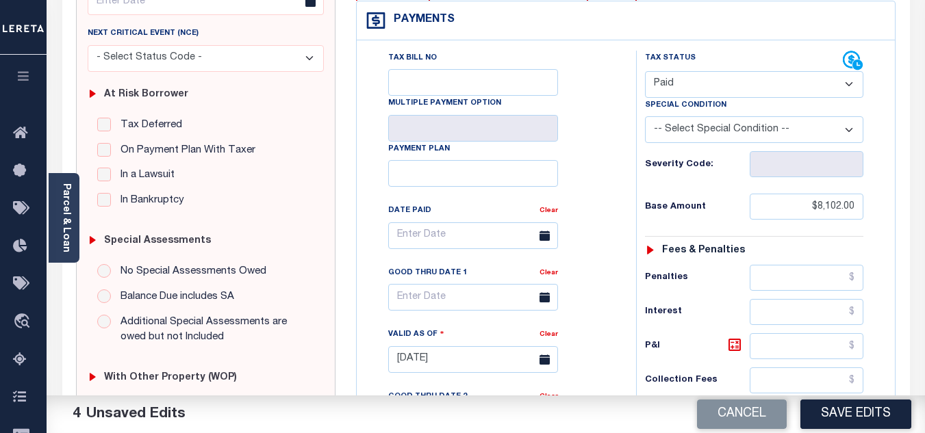
scroll to position [274, 0]
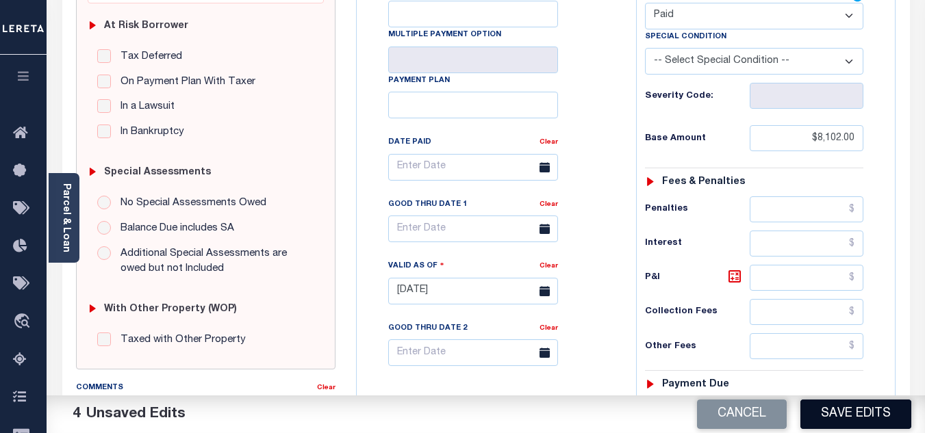
click at [843, 405] on button "Save Edits" at bounding box center [855, 414] width 111 height 29
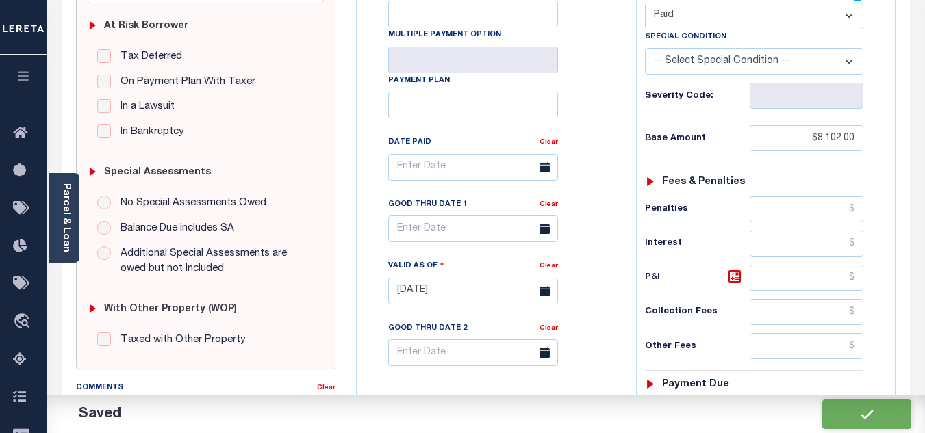
checkbox input "false"
type input "$8,102"
type input "$0"
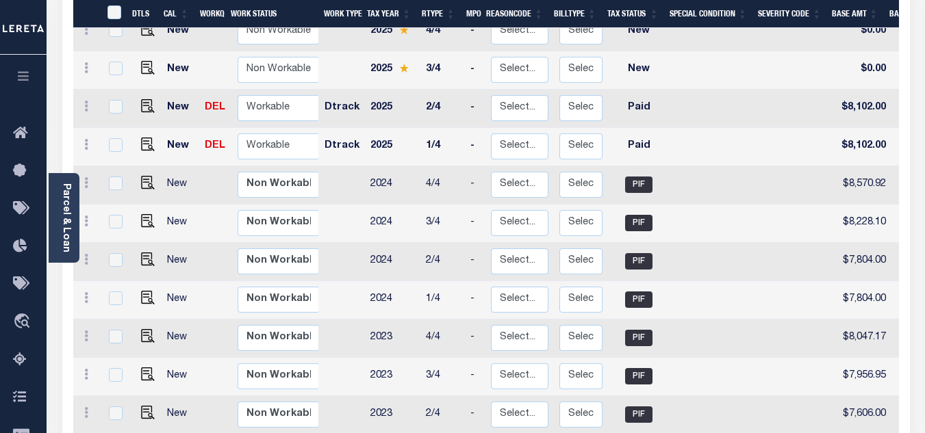
scroll to position [274, 0]
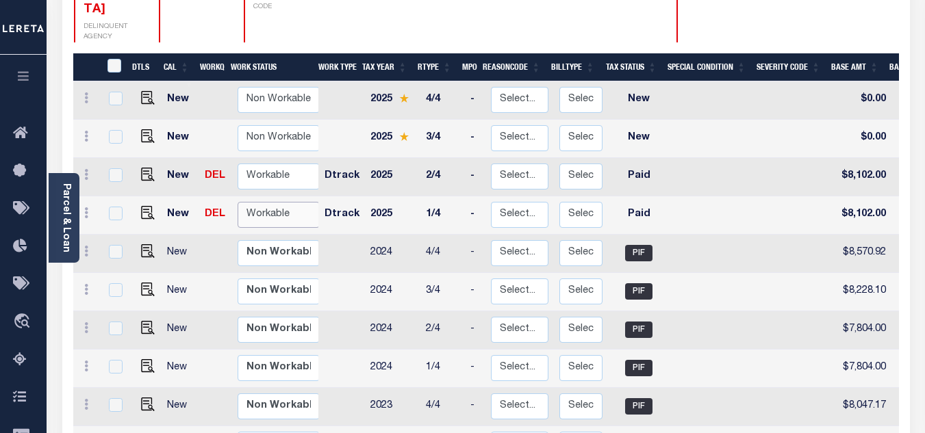
click at [256, 202] on select "Non Workable Workable" at bounding box center [279, 215] width 82 height 27
checkbox input "true"
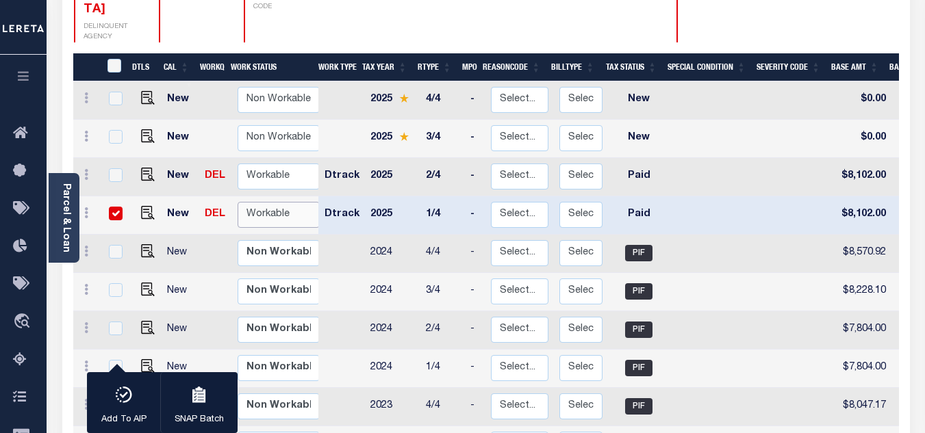
select select "true"
click at [238, 202] on select "Non Workable Workable" at bounding box center [279, 215] width 82 height 27
checkbox input "false"
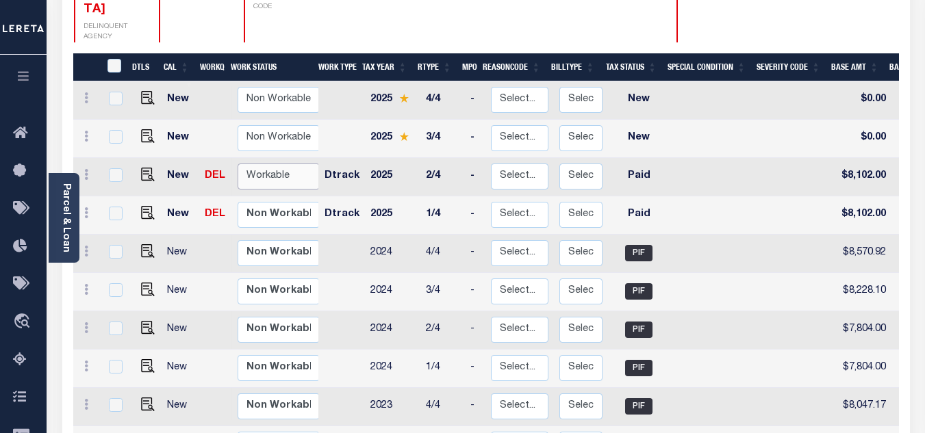
click at [267, 164] on select "Non Workable Workable" at bounding box center [279, 177] width 82 height 27
checkbox input "true"
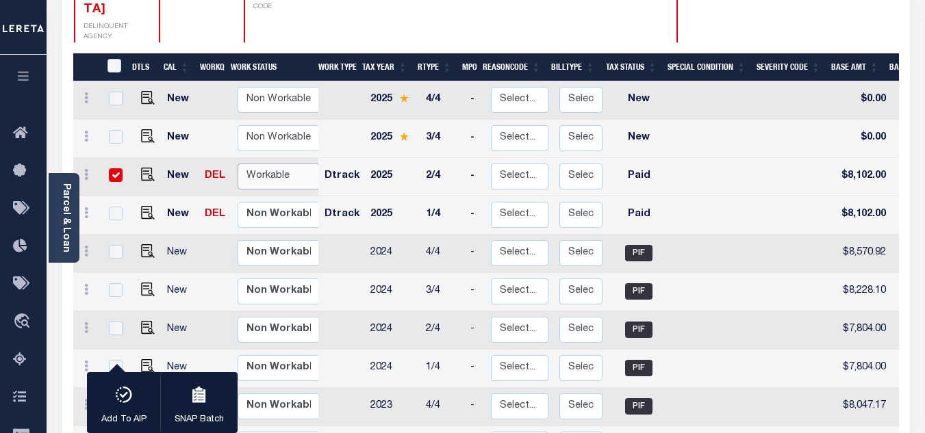
select select "true"
click at [238, 164] on select "Non Workable Workable" at bounding box center [279, 177] width 82 height 27
checkbox input "false"
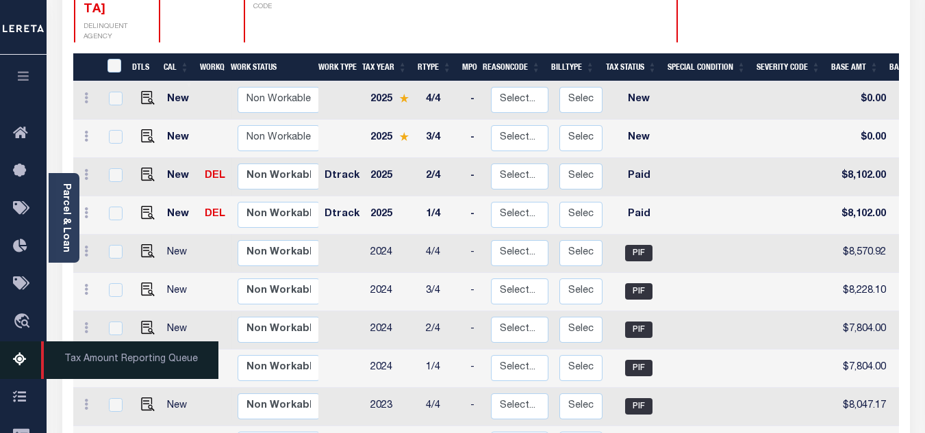
click at [17, 361] on icon at bounding box center [24, 360] width 22 height 17
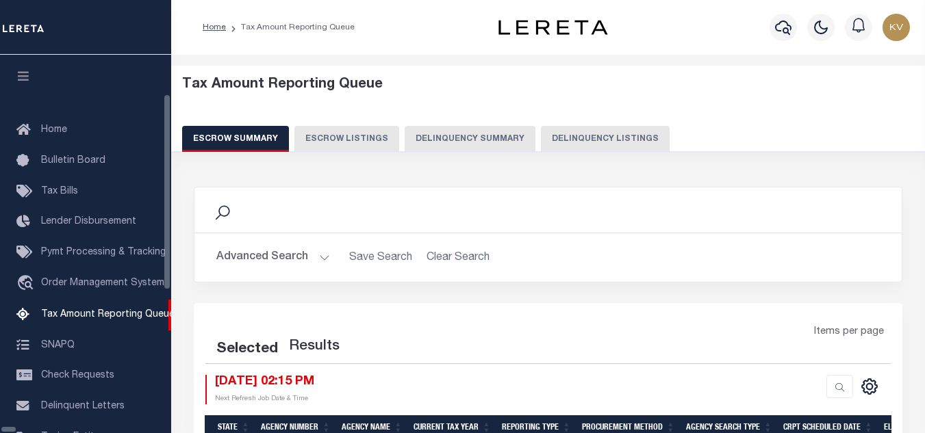
click at [541, 136] on button "Delinquency Listings" at bounding box center [605, 139] width 129 height 26
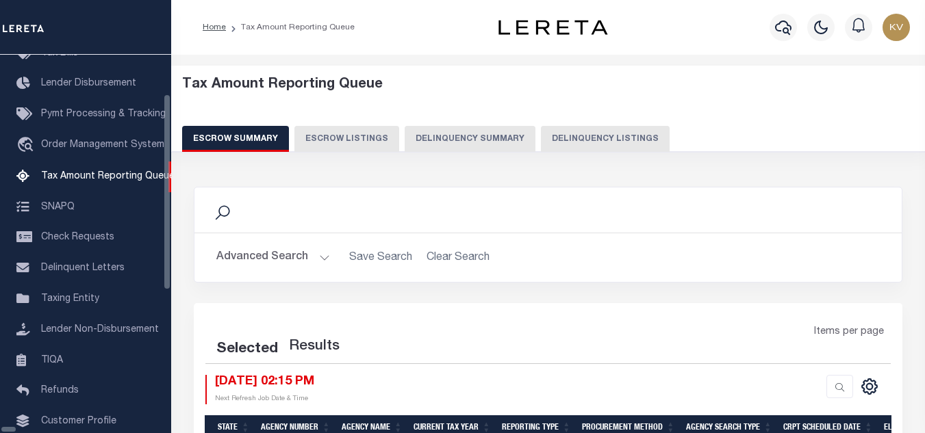
scroll to position [138, 0]
select select "100"
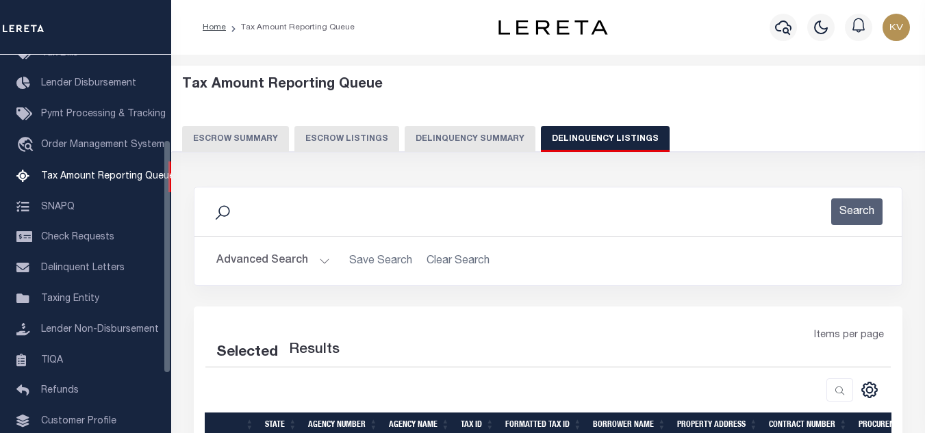
select select "100"
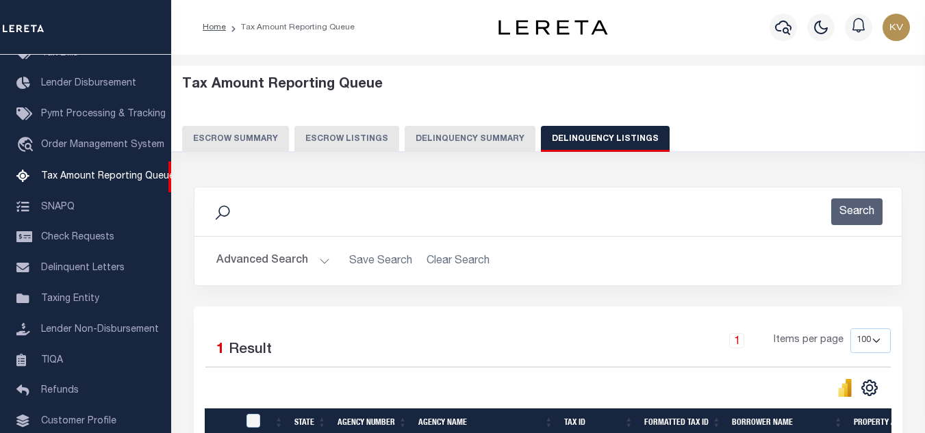
click at [311, 261] on button "Advanced Search" at bounding box center [273, 261] width 114 height 27
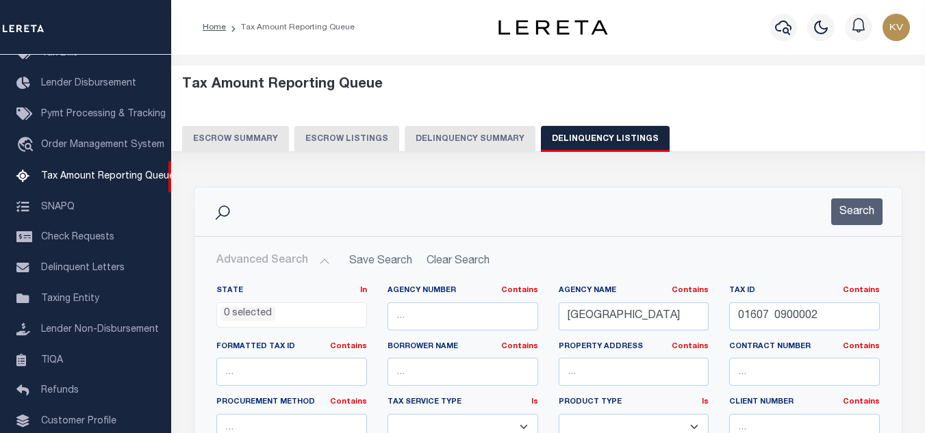
scroll to position [274, 0]
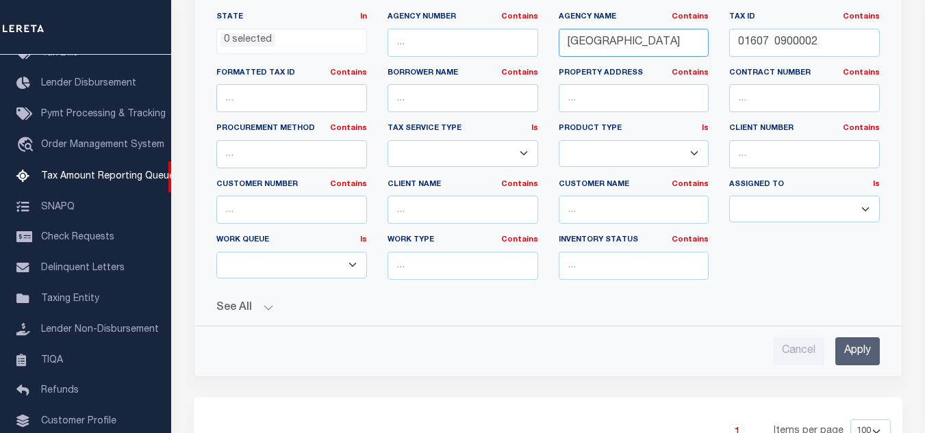
click at [621, 44] on input "FRANKLIN LAKES BOROUGH" at bounding box center [634, 43] width 151 height 28
paste input "[GEOGRAPHIC_DATA]"
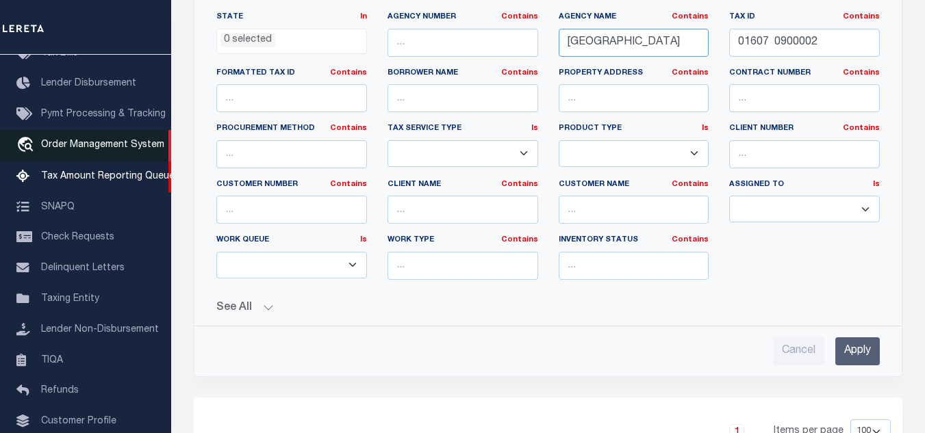
type input "[GEOGRAPHIC_DATA]"
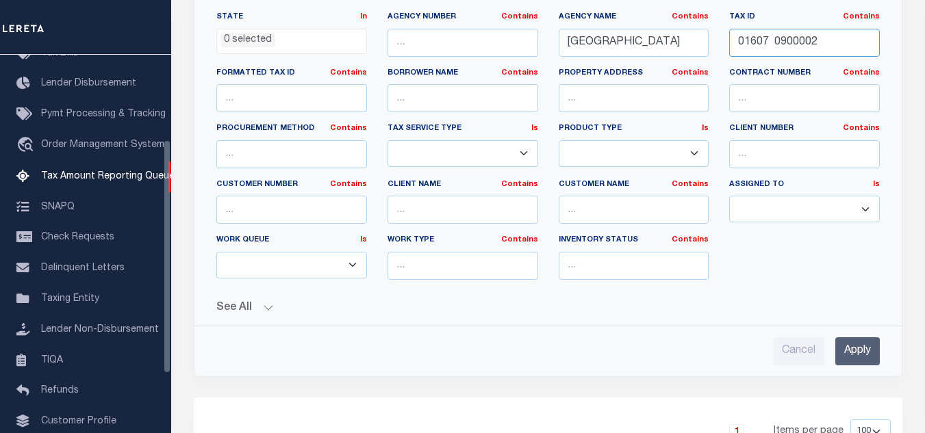
click at [824, 48] on input "01607 0900002" at bounding box center [804, 43] width 151 height 28
paste input "0411 00002 01"
type input "00411 00002 01"
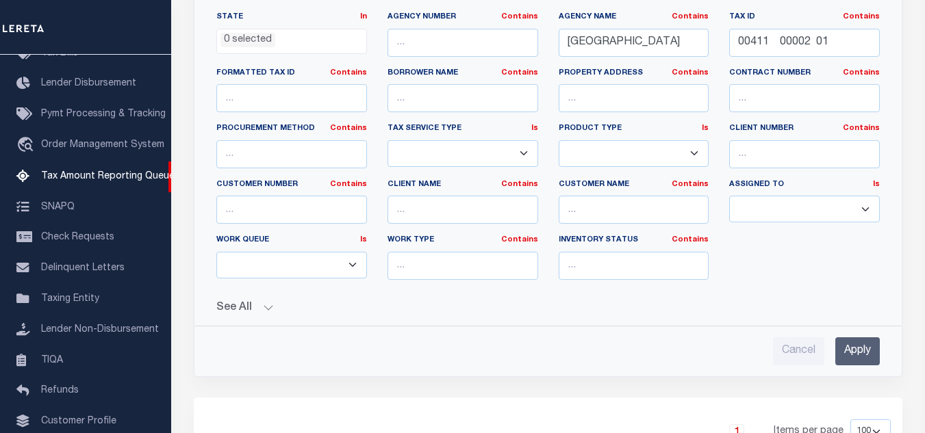
click at [856, 340] on input "Apply" at bounding box center [857, 351] width 44 height 28
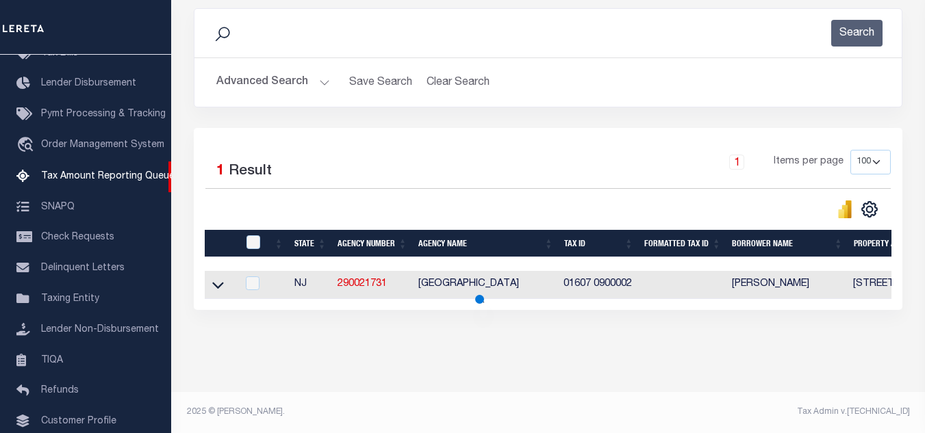
scroll to position [190, 0]
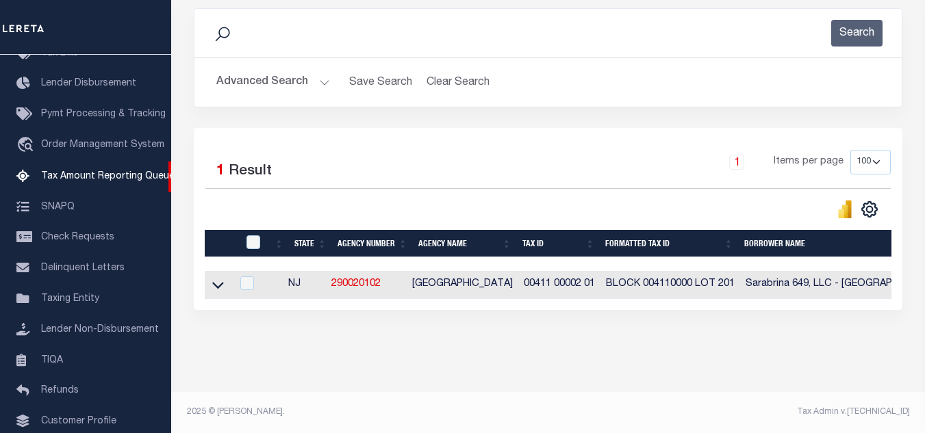
click at [220, 278] on icon at bounding box center [218, 285] width 12 height 14
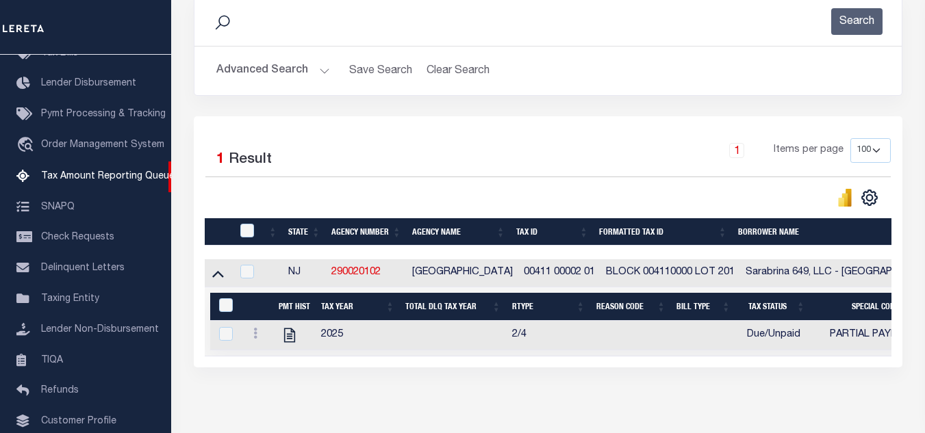
scroll to position [260, 0]
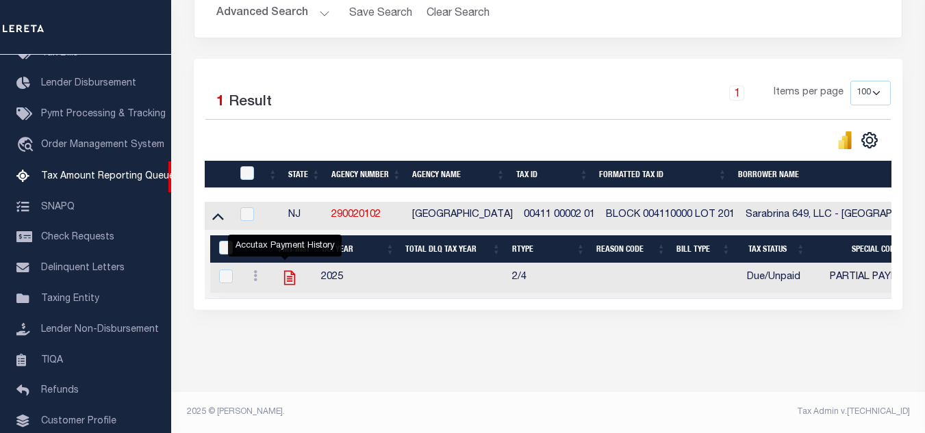
click at [284, 271] on icon "" at bounding box center [290, 278] width 18 height 18
checkbox input "true"
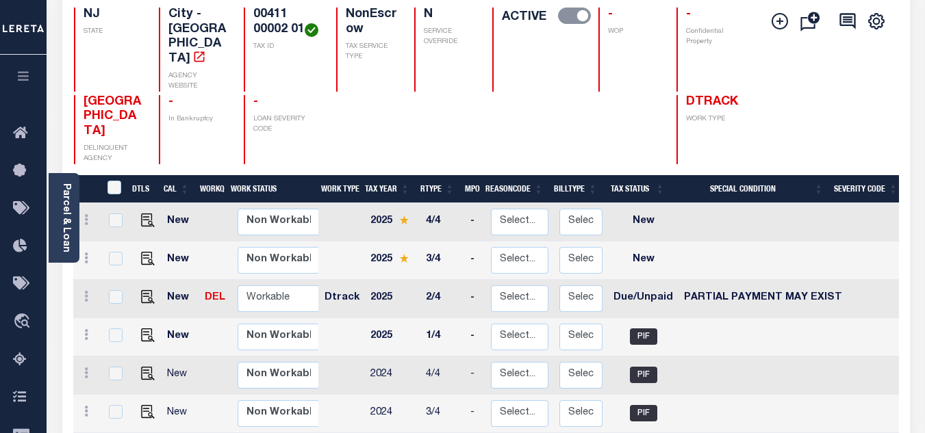
scroll to position [205, 0]
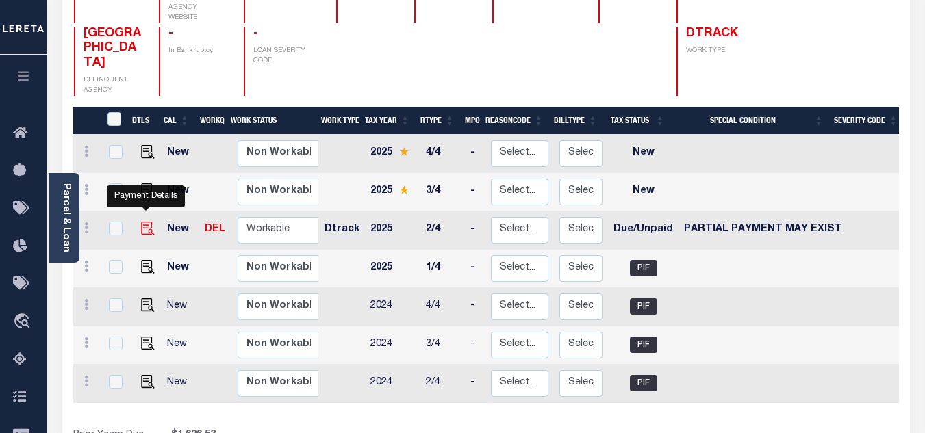
click at [146, 222] on img "" at bounding box center [148, 229] width 14 height 14
checkbox input "true"
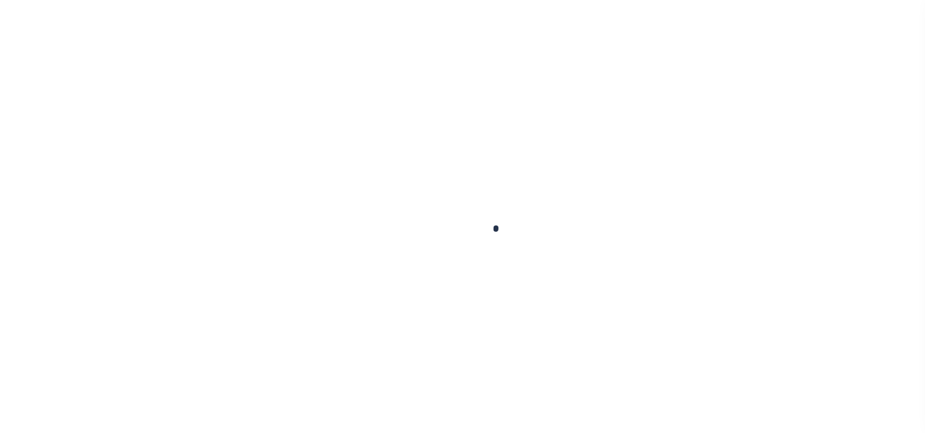
checkbox input "false"
type input "06/02/2025"
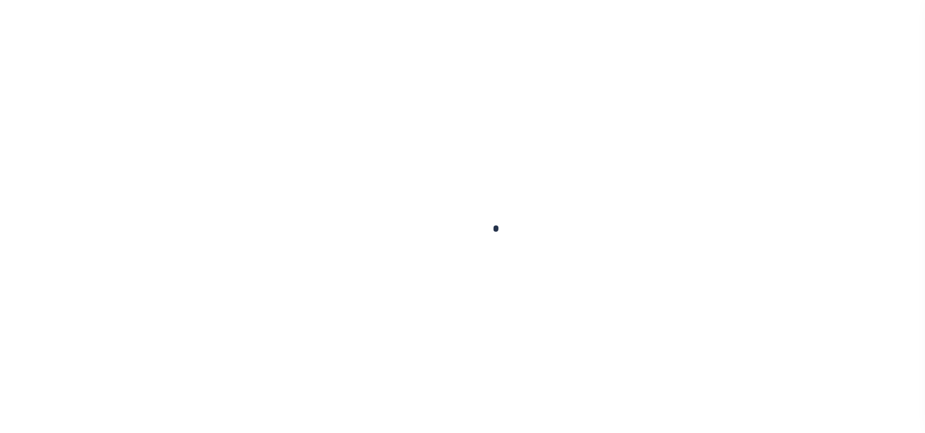
type input "06/02/2025"
select select "DUE"
select select "15"
type input "$1,616"
type input "$12.1"
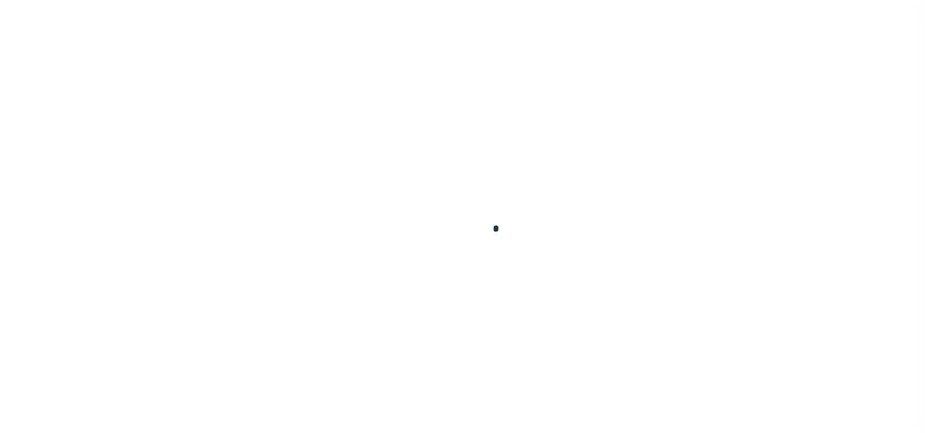
type input "$1,614.43"
type input "$1,626.53"
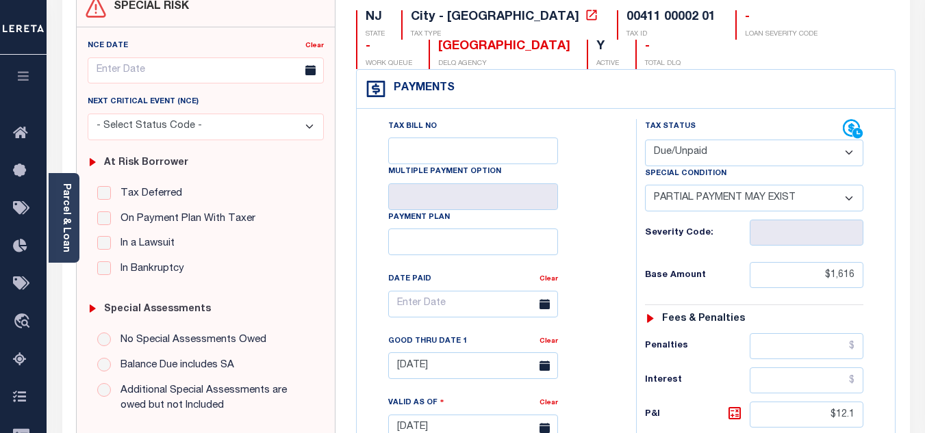
scroll to position [274, 0]
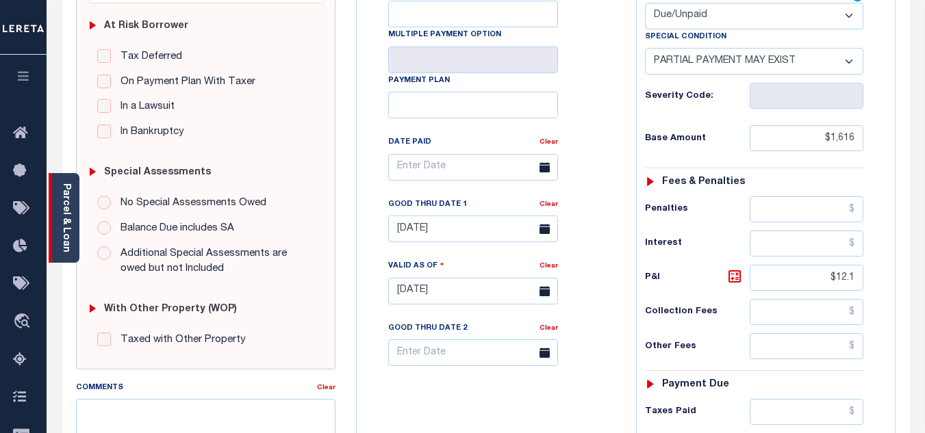
click at [69, 227] on link "Parcel & Loan" at bounding box center [66, 217] width 10 height 69
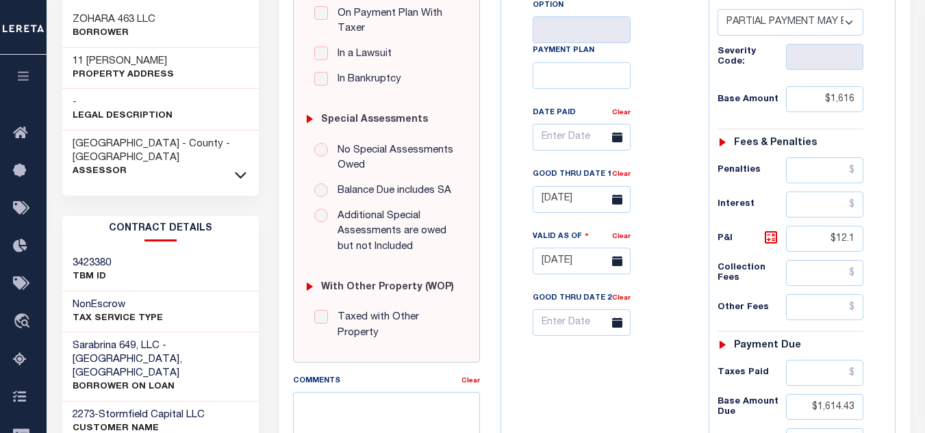
scroll to position [205, 0]
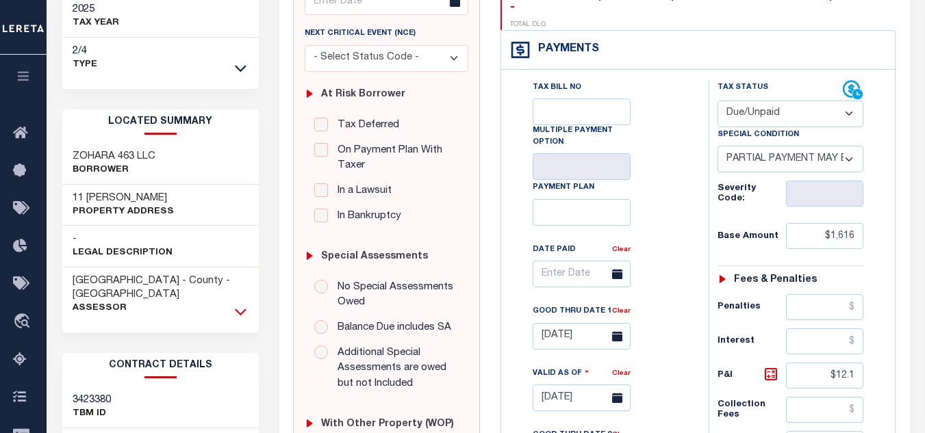
click at [235, 305] on icon at bounding box center [241, 312] width 12 height 14
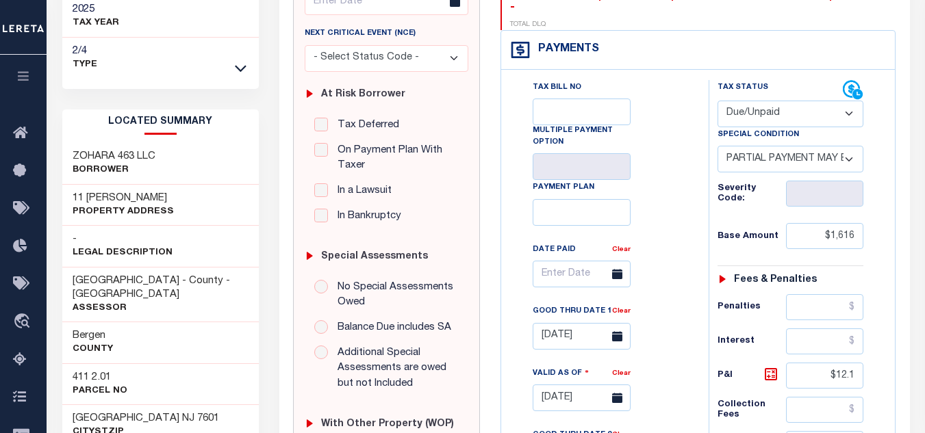
scroll to position [342, 0]
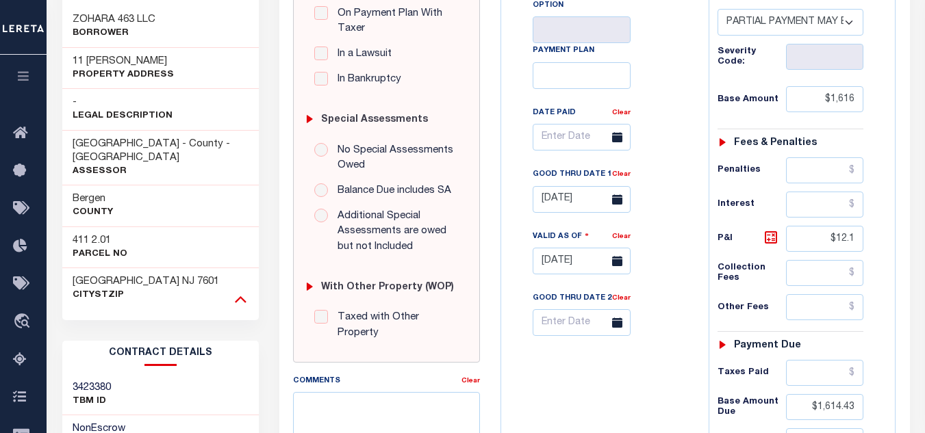
click at [244, 292] on icon at bounding box center [241, 299] width 12 height 14
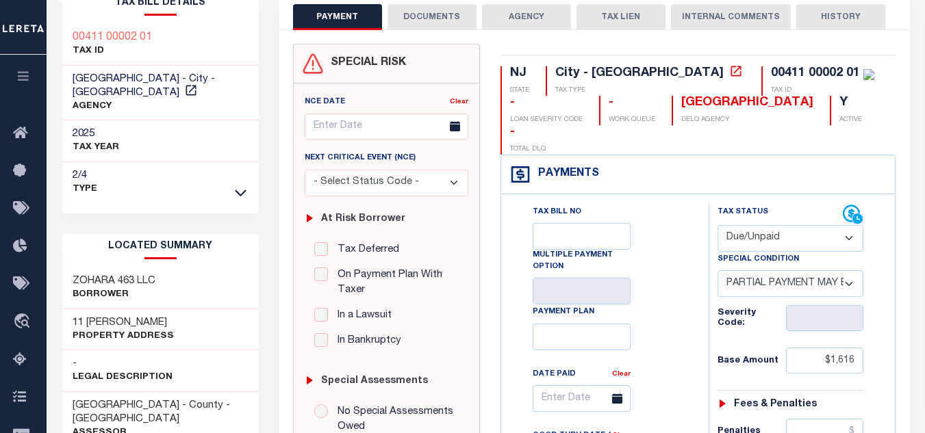
scroll to position [12, 0]
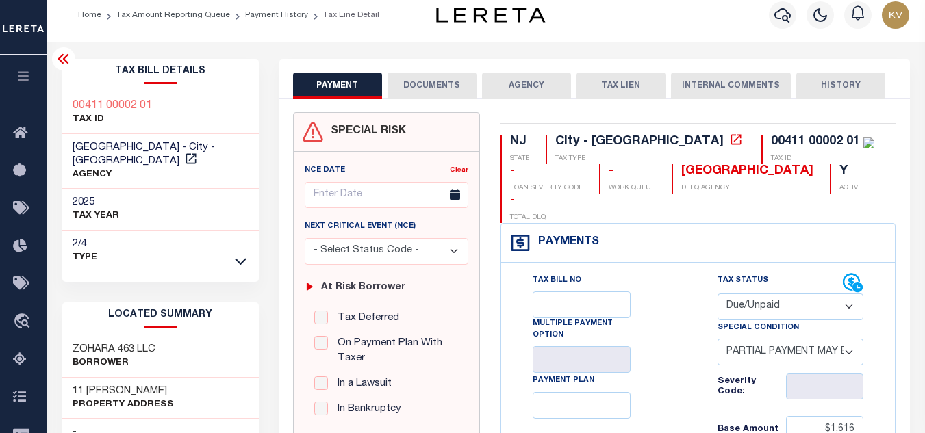
click at [65, 59] on icon at bounding box center [62, 59] width 11 height 10
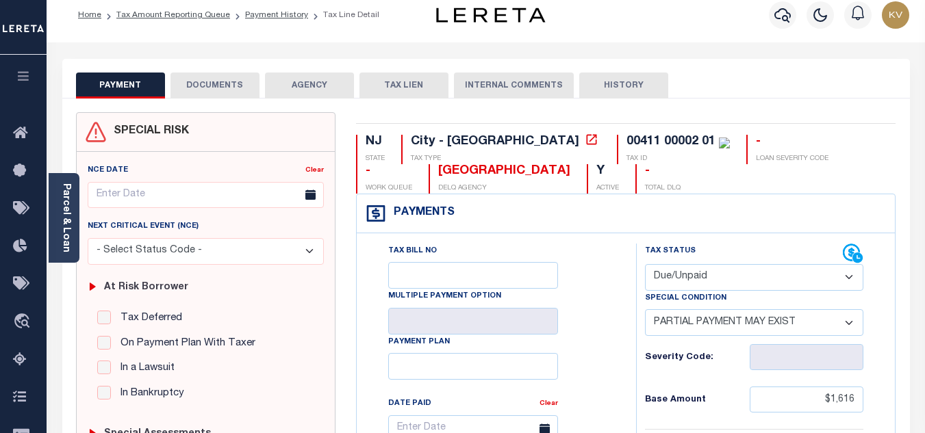
scroll to position [81, 0]
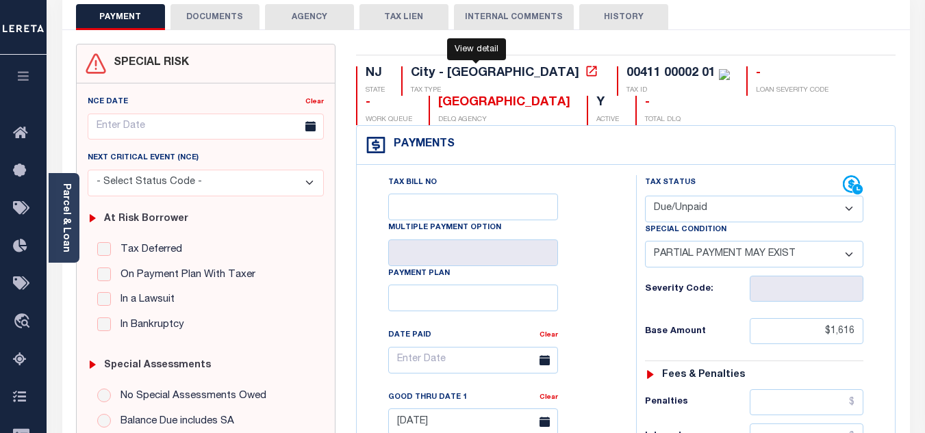
click at [585, 72] on icon at bounding box center [592, 71] width 14 height 14
click at [66, 203] on link "Parcel & Loan" at bounding box center [66, 217] width 10 height 69
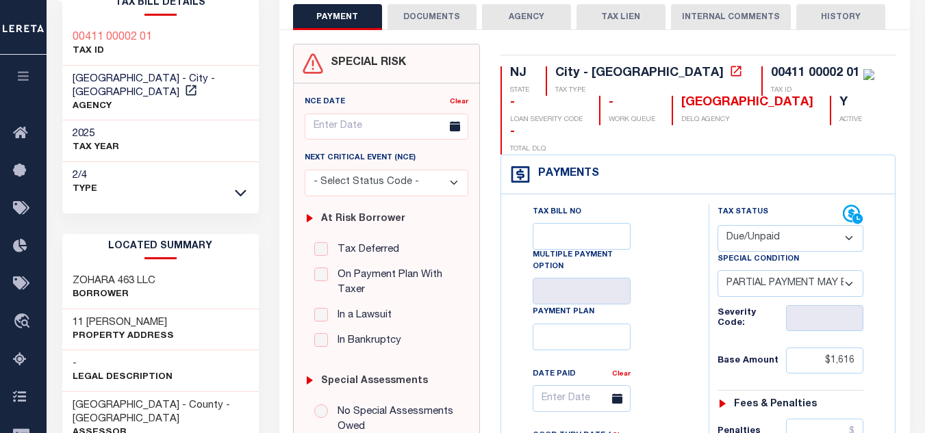
scroll to position [149, 0]
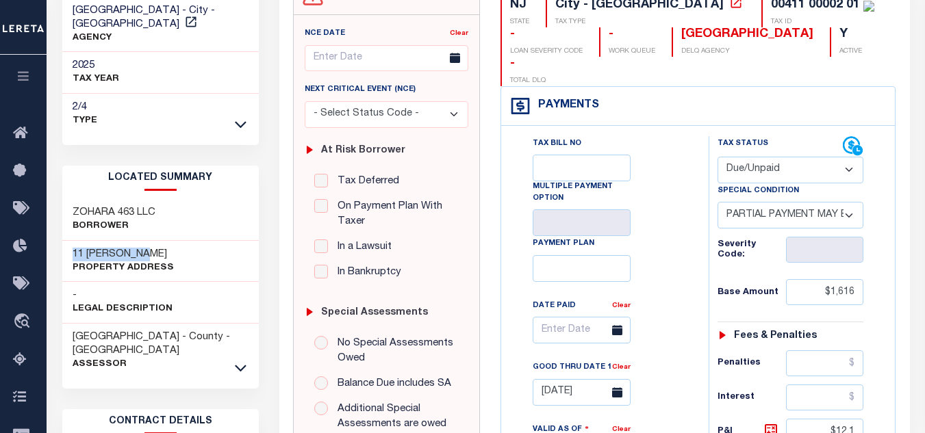
drag, startPoint x: 156, startPoint y: 238, endPoint x: 65, endPoint y: 239, distance: 91.0
click at [65, 241] on div "11 CLINTON PL Property Address" at bounding box center [160, 262] width 196 height 42
copy h3 "11 CLINTON PL"
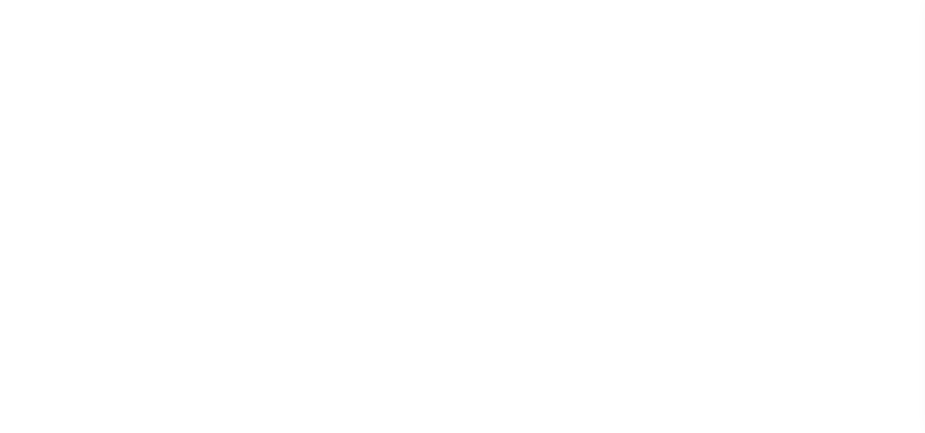
select select "DUE"
select select "15"
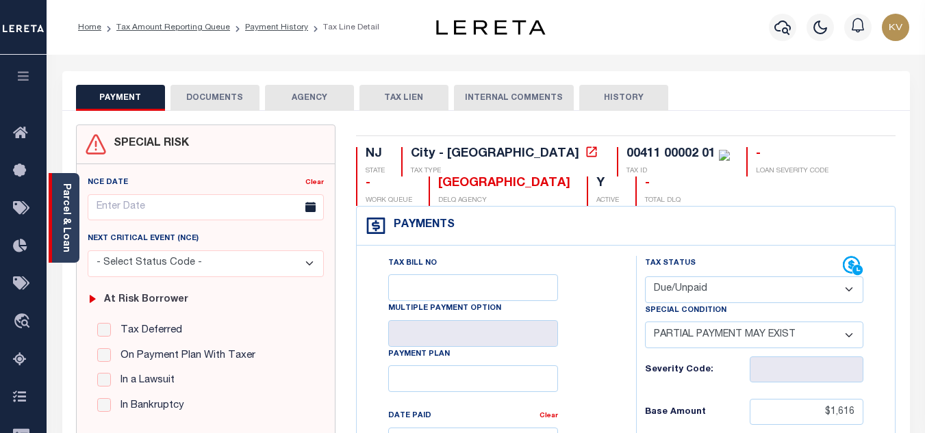
click at [76, 231] on div "Parcel & Loan" at bounding box center [64, 218] width 31 height 90
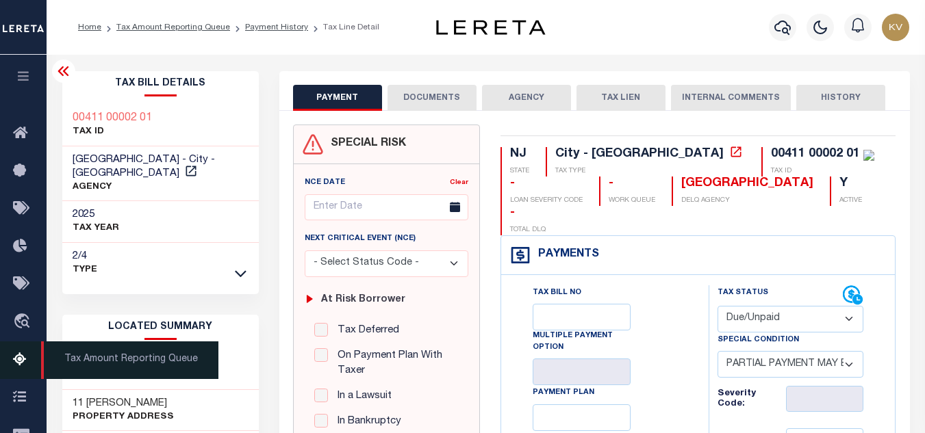
click at [17, 361] on icon at bounding box center [24, 360] width 22 height 17
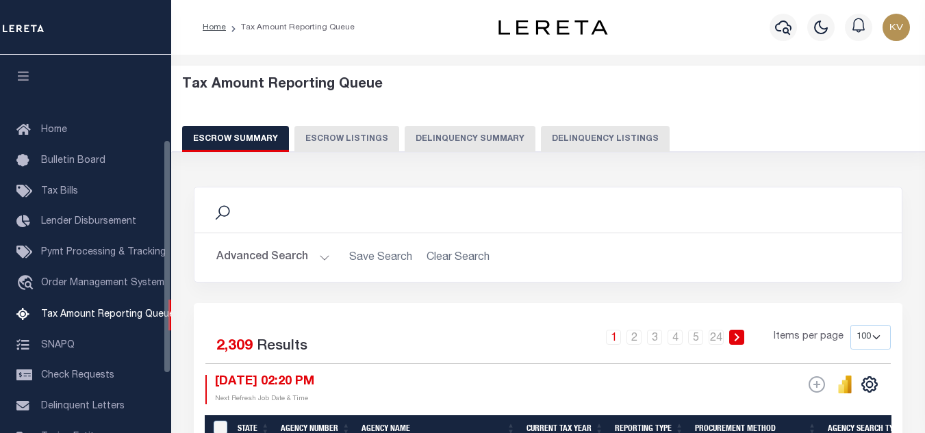
click at [593, 140] on button "Delinquency Listings" at bounding box center [605, 139] width 129 height 26
select select "100"
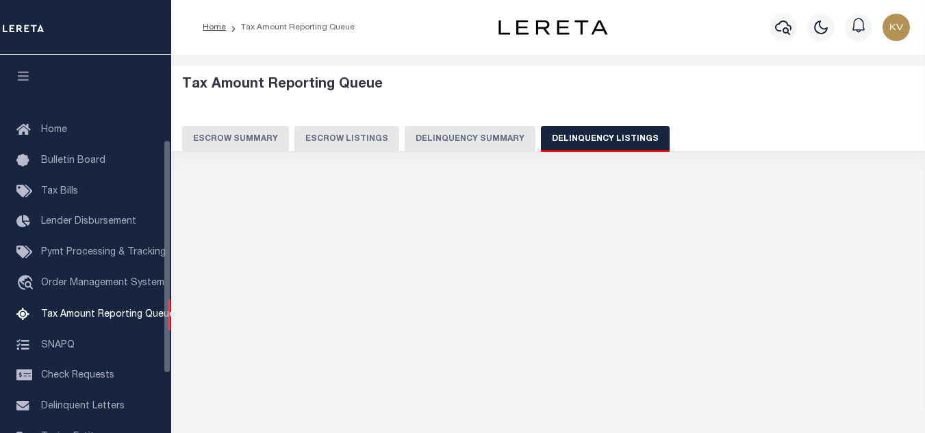
scroll to position [138, 0]
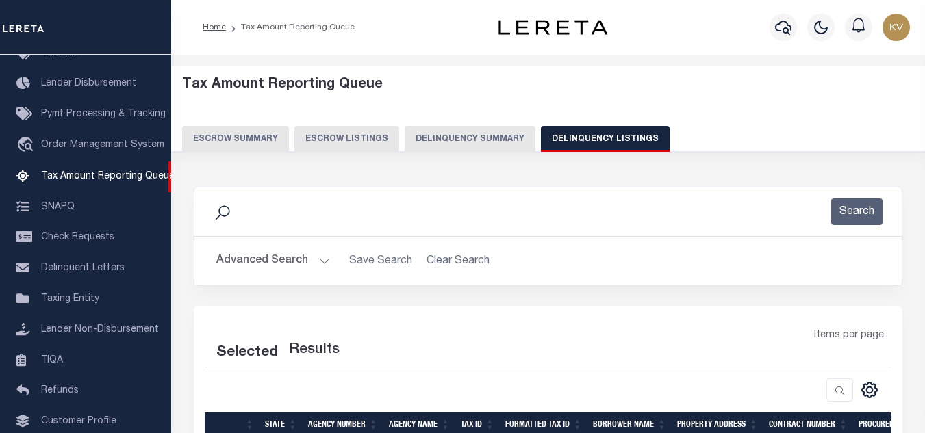
select select "100"
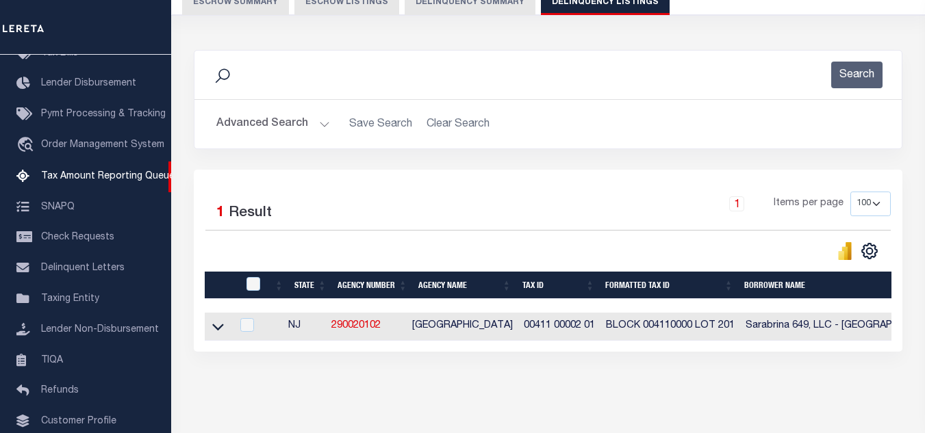
scroll to position [190, 0]
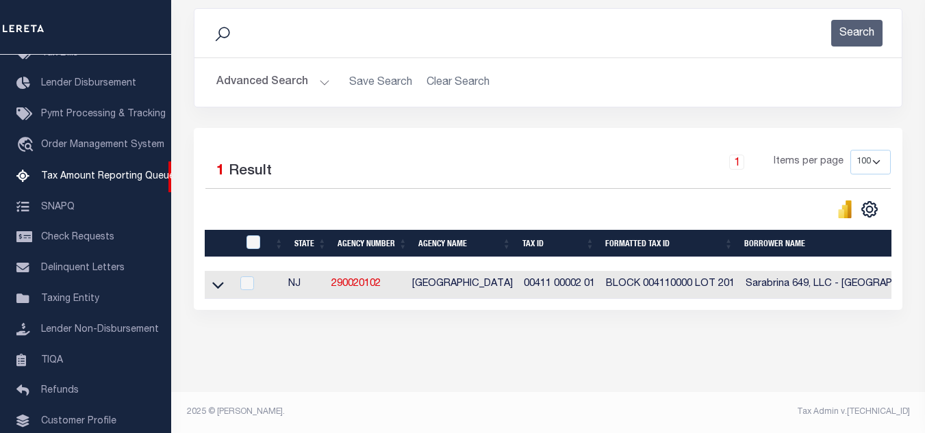
click at [316, 69] on button "Advanced Search" at bounding box center [273, 82] width 114 height 27
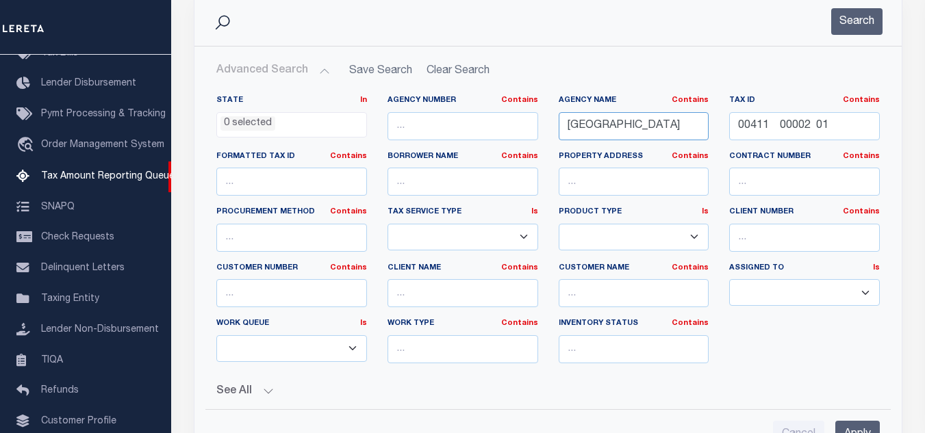
click at [650, 123] on input "HACKENSACK CITY" at bounding box center [634, 126] width 151 height 28
paste input "ITASCA COUN"
type input "[GEOGRAPHIC_DATA]"
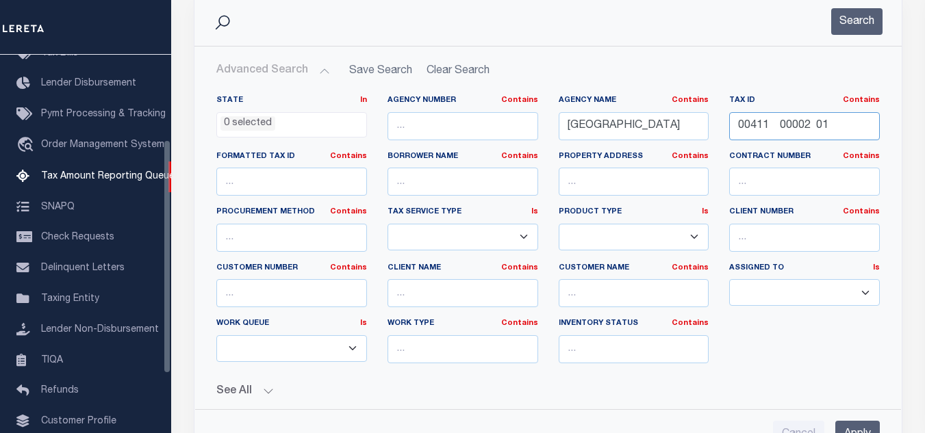
click at [791, 125] on input "00411 00002 01" at bounding box center [804, 126] width 151 height 28
paste input "[PHONE_NUMBER]"
type input "[PHONE_NUMBER]"
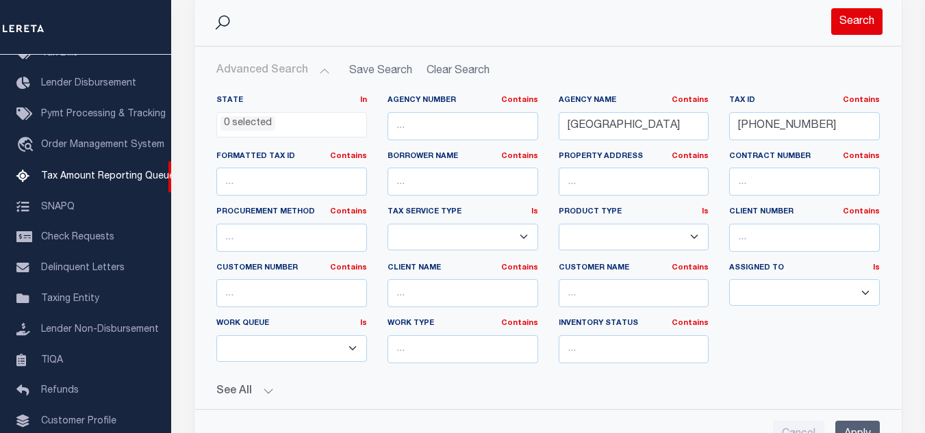
click at [847, 23] on button "Search" at bounding box center [856, 21] width 51 height 27
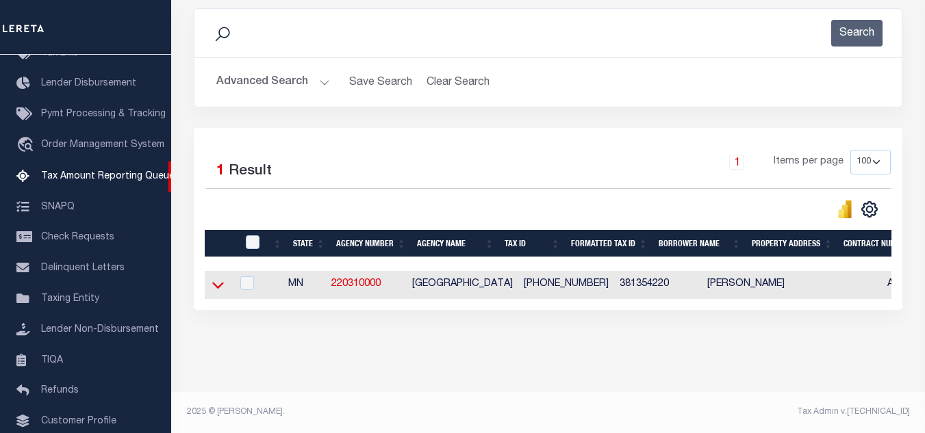
click at [216, 283] on icon at bounding box center [218, 286] width 12 height 7
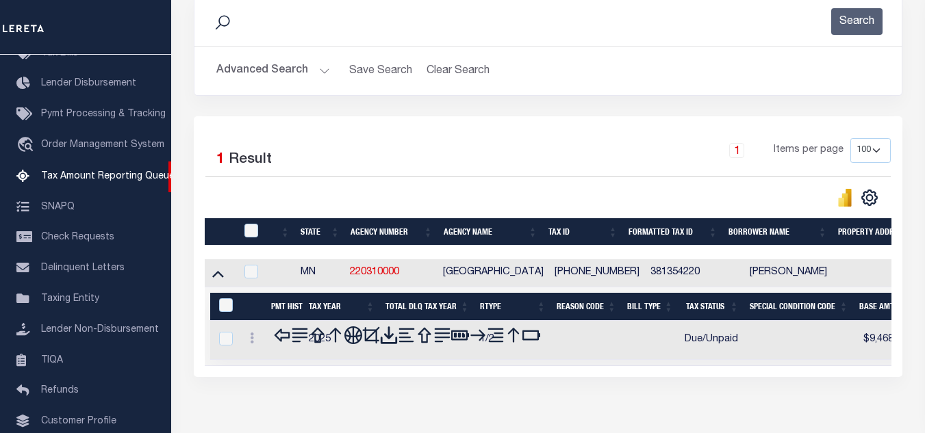
scroll to position [260, 0]
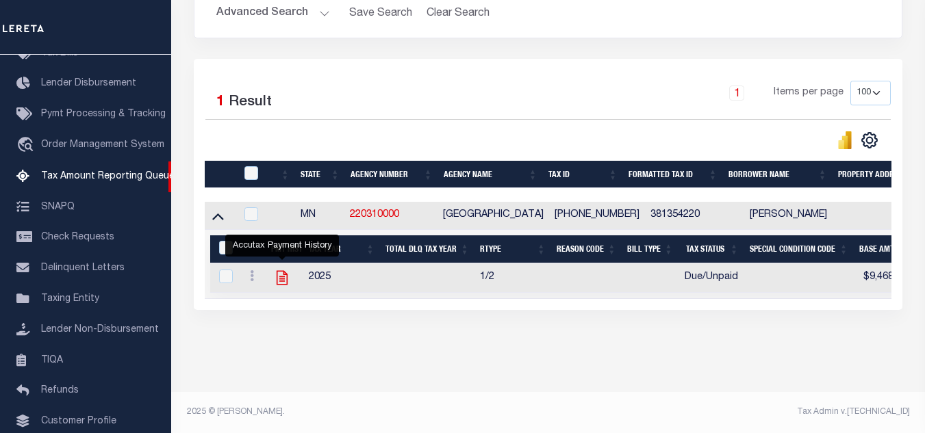
click at [282, 269] on icon "" at bounding box center [282, 278] width 18 height 18
checkbox input "true"
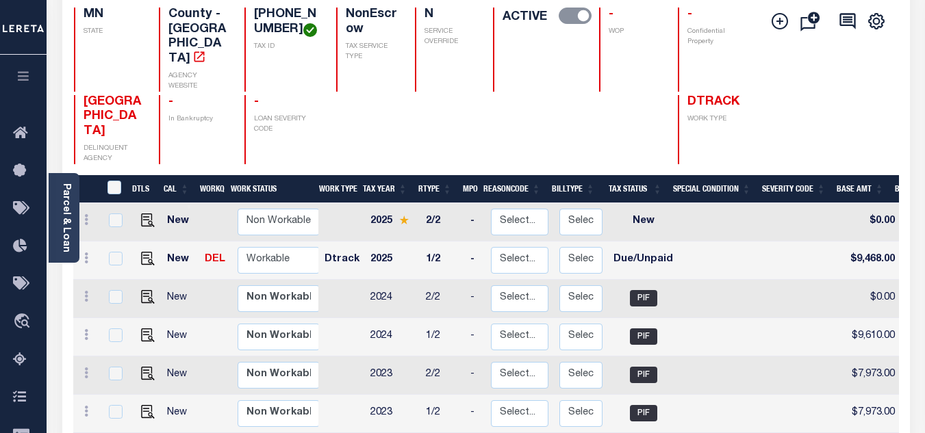
scroll to position [205, 0]
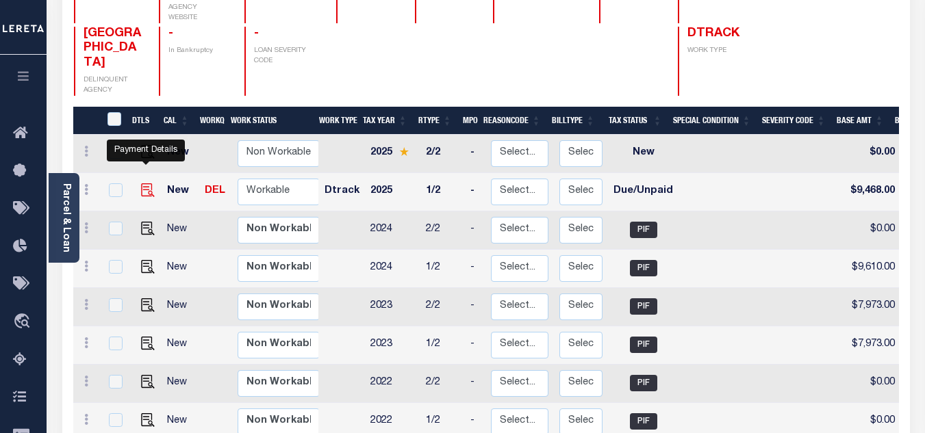
click at [145, 183] on img "" at bounding box center [148, 190] width 14 height 14
checkbox input "true"
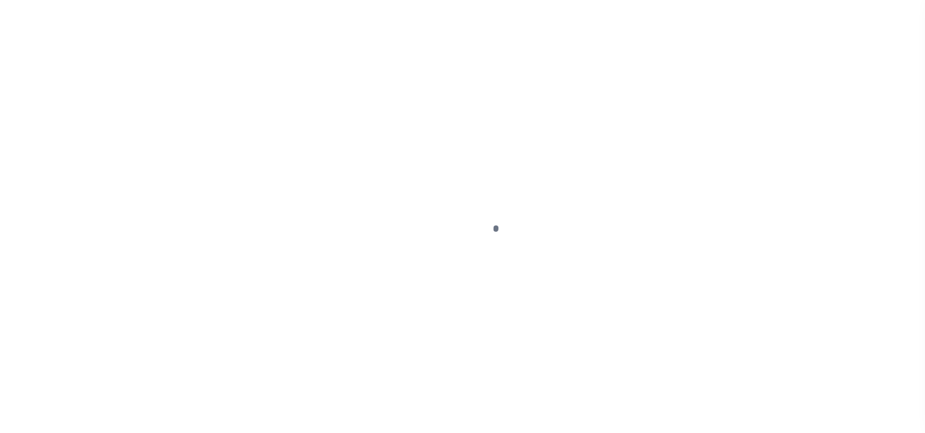
select select "DUE"
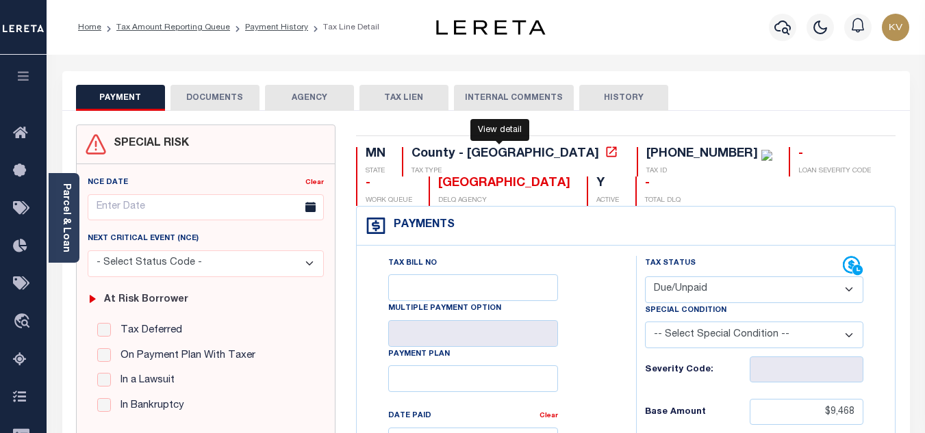
click at [604, 156] on icon at bounding box center [611, 152] width 14 height 14
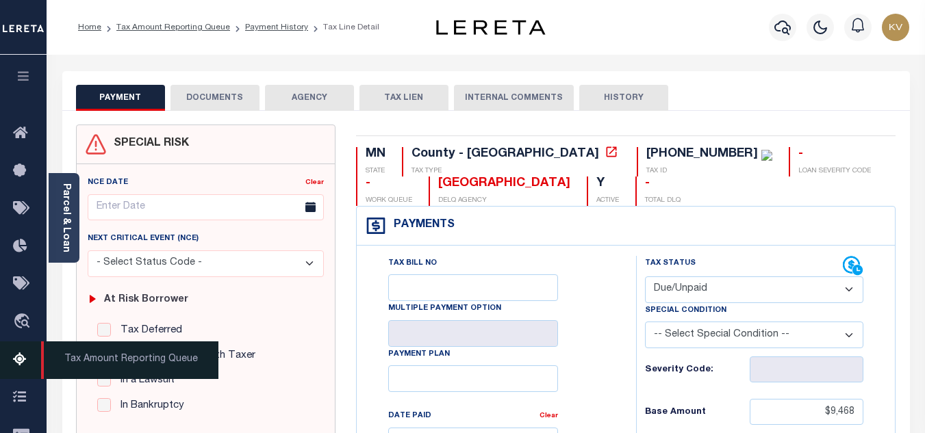
click at [1, 372] on link "Tax Amount Reporting Queue" at bounding box center [23, 361] width 47 height 38
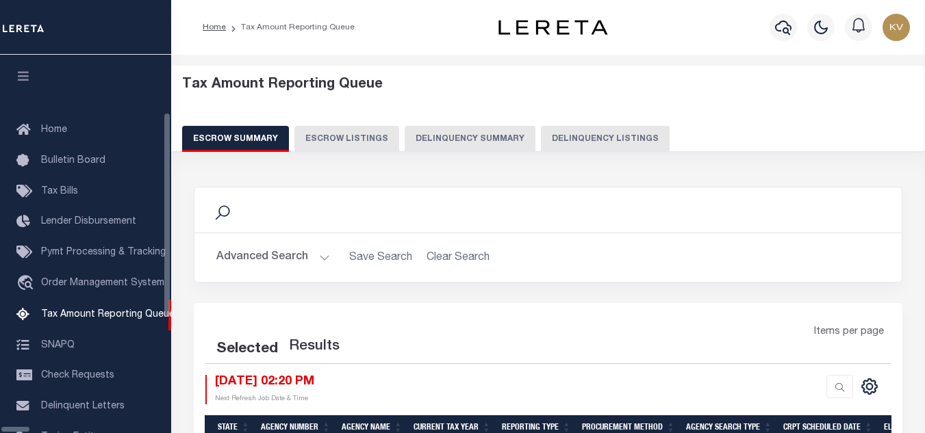
click at [513, 154] on div "Tax Amount Reporting Queue Escrow Summary Escrow Listings Delinquency Summary" at bounding box center [548, 119] width 780 height 107
click at [513, 140] on button "Delinquency Summary" at bounding box center [470, 139] width 131 height 26
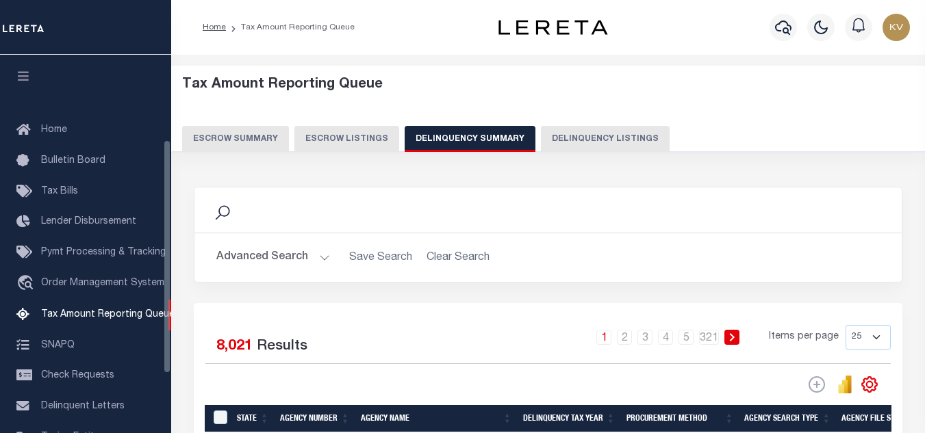
scroll to position [138, 0]
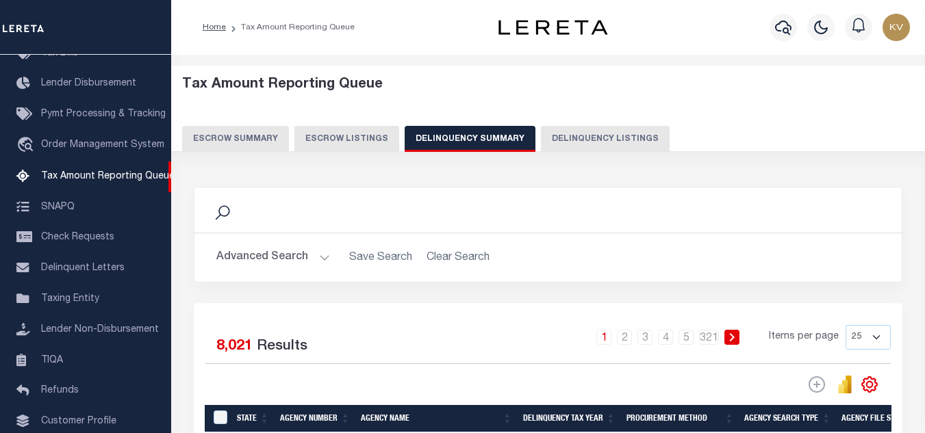
click at [602, 142] on button "Delinquency Listings" at bounding box center [605, 139] width 129 height 26
select select "100"
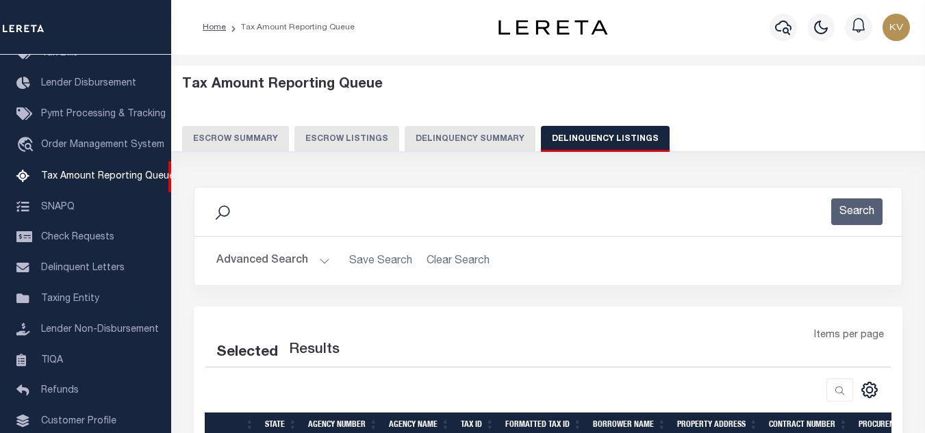
scroll to position [137, 0]
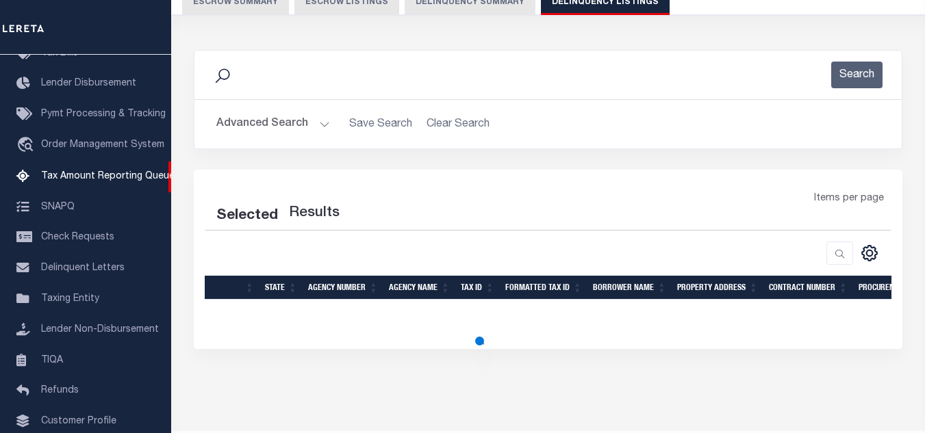
select select "100"
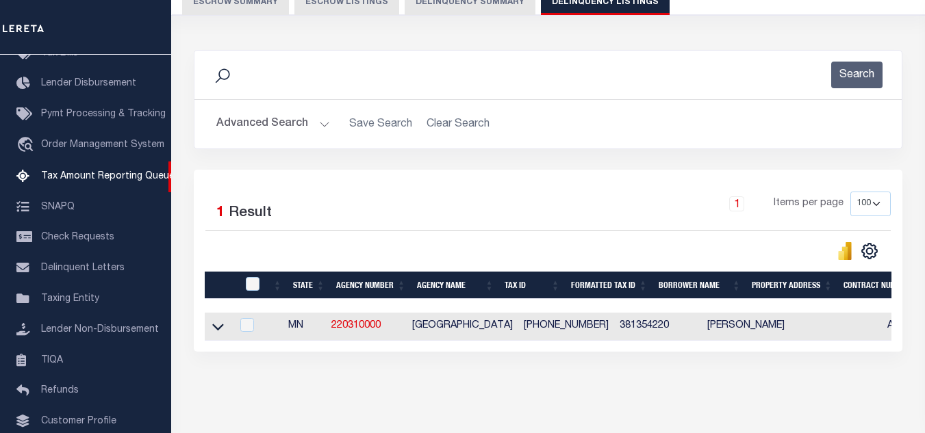
click at [315, 118] on button "Advanced Search" at bounding box center [273, 124] width 114 height 27
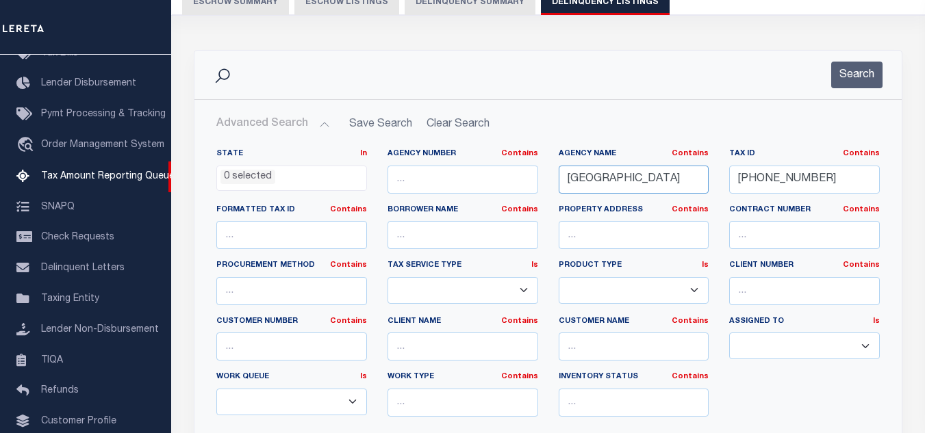
click at [626, 176] on input "[GEOGRAPHIC_DATA]" at bounding box center [634, 180] width 151 height 28
click at [626, 176] on input "ITASCA COUNTY" at bounding box center [634, 180] width 151 height 28
paste input "FLORENCE CI"
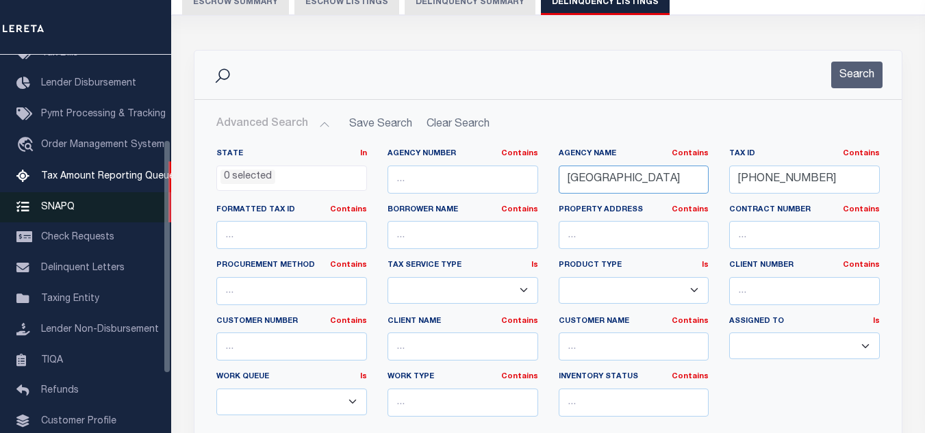
type input "[GEOGRAPHIC_DATA]"
drag, startPoint x: 755, startPoint y: 176, endPoint x: 826, endPoint y: 172, distance: 71.3
click at [602, 171] on div "State In In AK AL AR AZ CA CO CT DC DE FL GA GU HI IA ID IL IN KS KY LA MA MD M…" at bounding box center [548, 288] width 684 height 279
paste input "051.00-03-004.02"
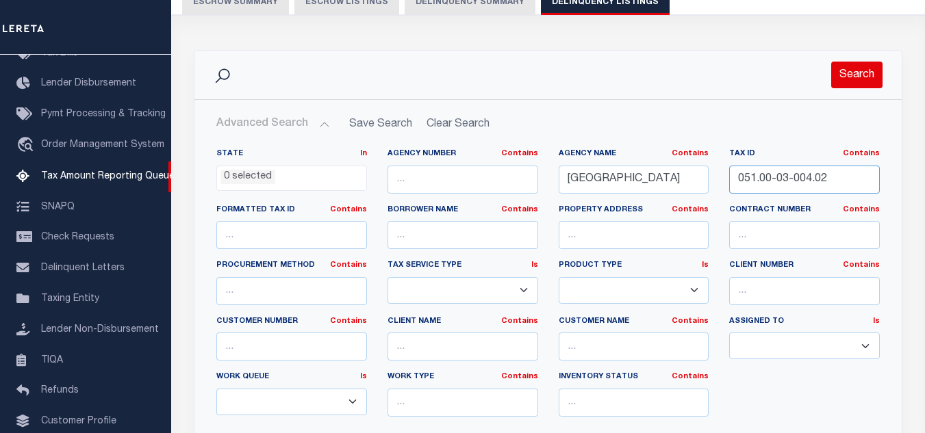
type input "051.00-03-004.02"
click at [845, 79] on button "Search" at bounding box center [856, 75] width 51 height 27
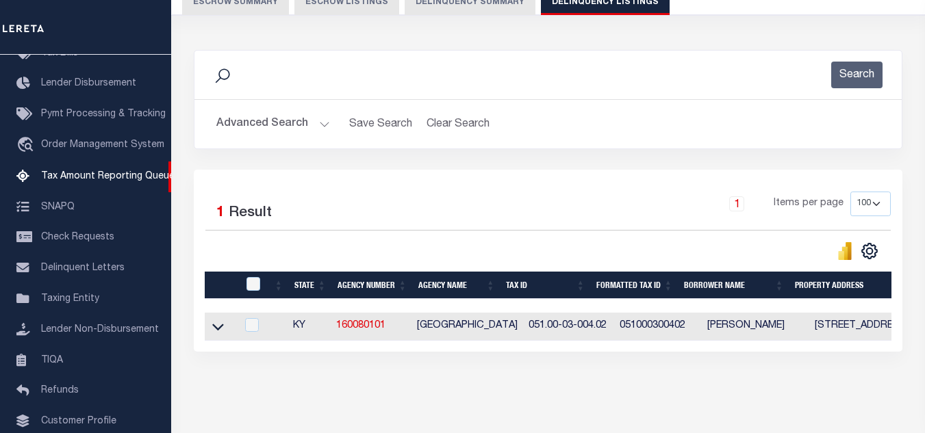
scroll to position [190, 0]
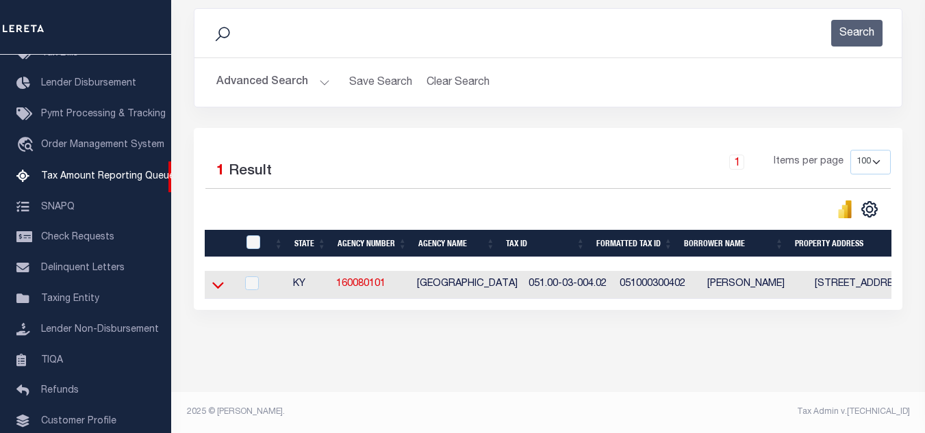
click at [214, 283] on icon at bounding box center [218, 286] width 12 height 7
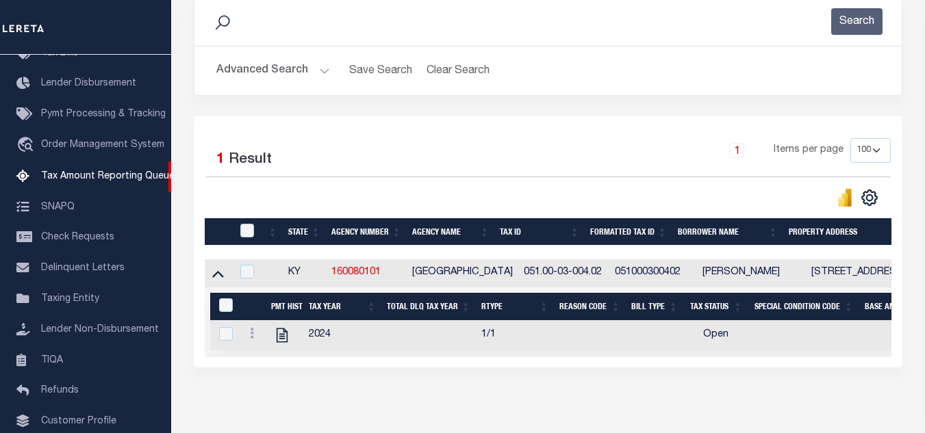
scroll to position [260, 0]
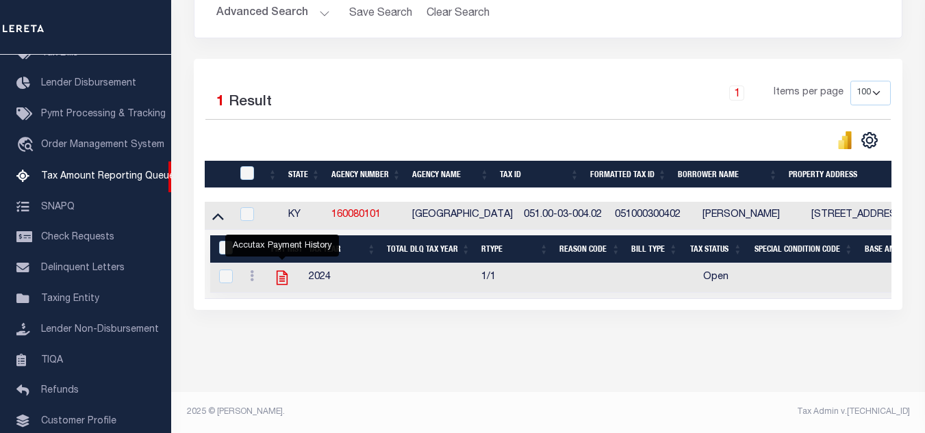
click at [279, 271] on icon "" at bounding box center [282, 278] width 18 height 18
checkbox input "true"
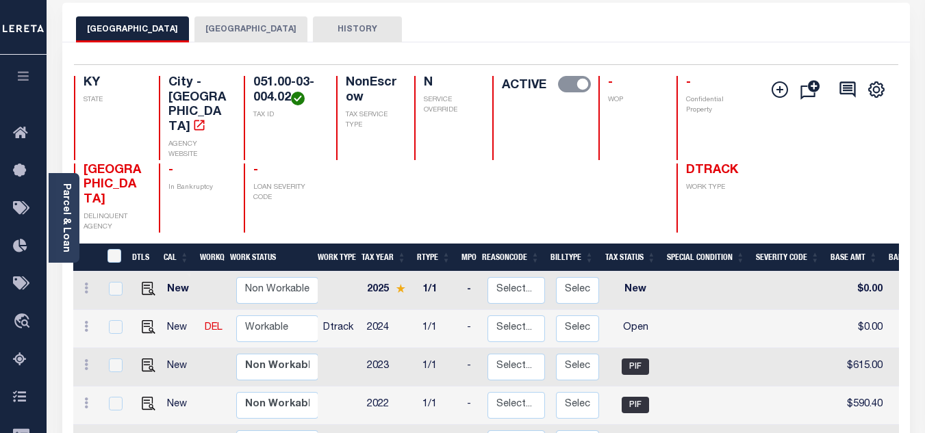
scroll to position [137, 0]
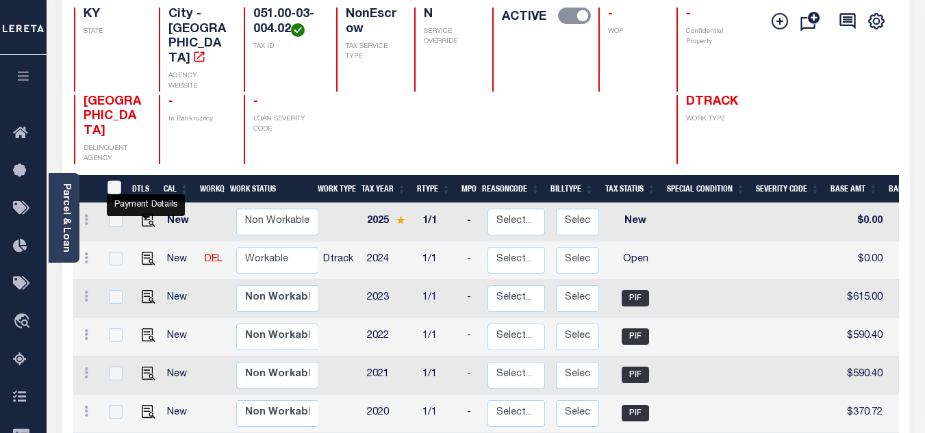
drag, startPoint x: 146, startPoint y: 215, endPoint x: 184, endPoint y: 217, distance: 38.4
click at [146, 252] on img "" at bounding box center [149, 259] width 14 height 14
checkbox input "true"
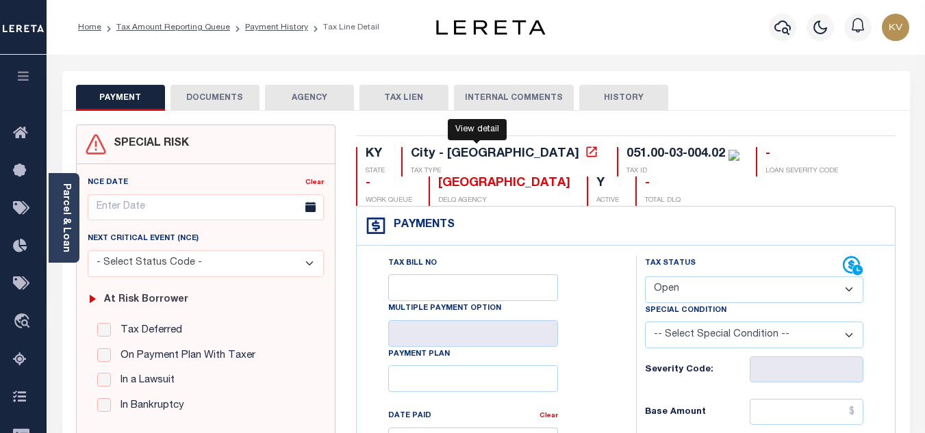
click at [585, 156] on icon at bounding box center [592, 152] width 14 height 14
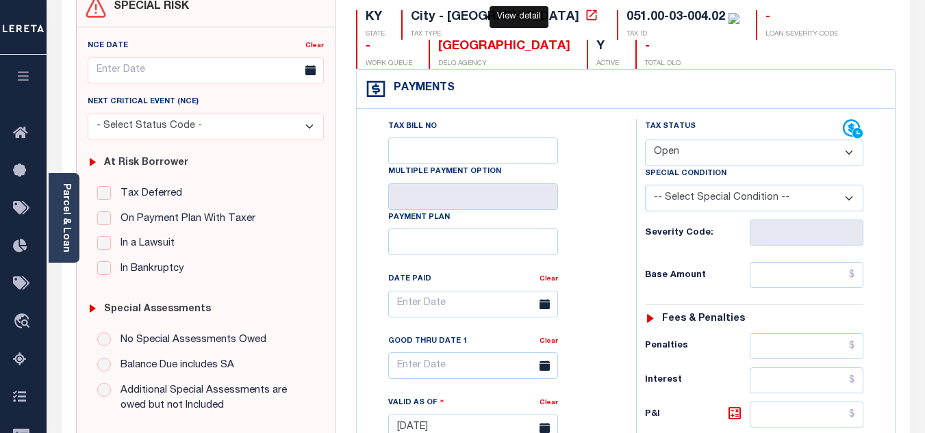
click at [689, 168] on div "Special Condition" at bounding box center [754, 175] width 218 height 19
click at [693, 152] on select "- Select Status Code - Open Due/Unpaid Paid Incomplete No Tax Due Internal Refu…" at bounding box center [754, 153] width 218 height 27
select select "PYD"
click at [645, 140] on select "- Select Status Code - Open Due/Unpaid Paid Incomplete No Tax Due Internal Refu…" at bounding box center [754, 153] width 218 height 27
type input "[DATE]"
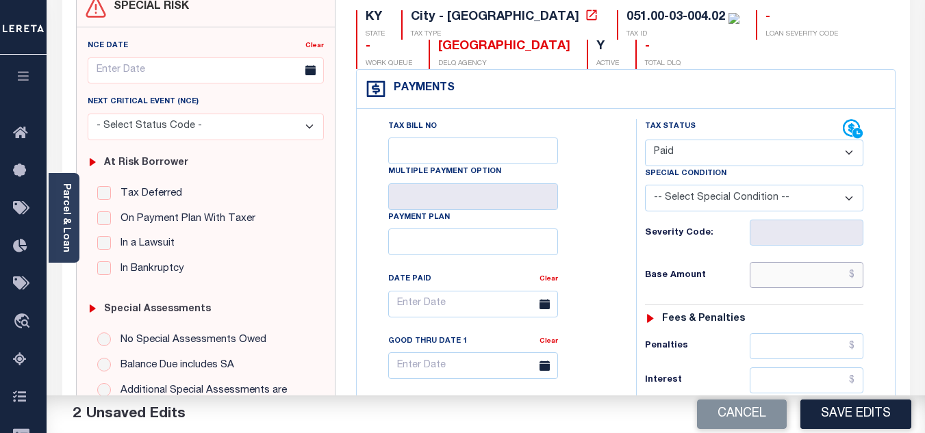
click at [783, 273] on input "text" at bounding box center [806, 275] width 114 height 26
type input "$595.00"
click at [727, 264] on div "Base Amount $595.00" at bounding box center [754, 275] width 218 height 26
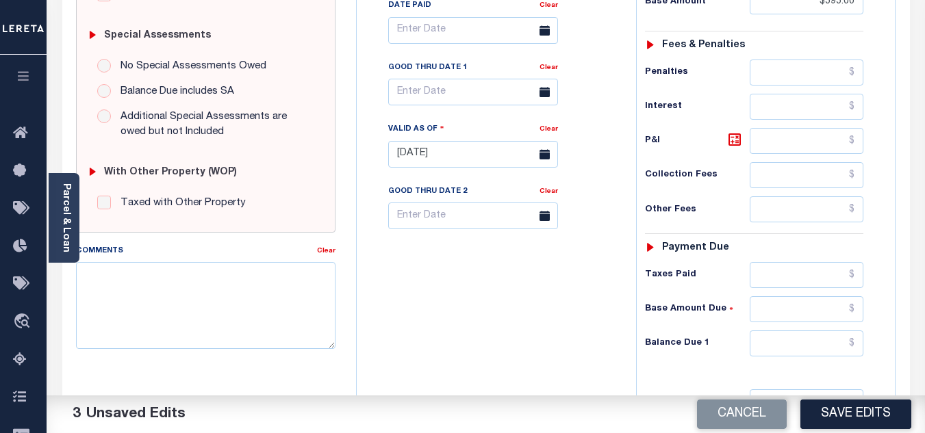
scroll to position [479, 0]
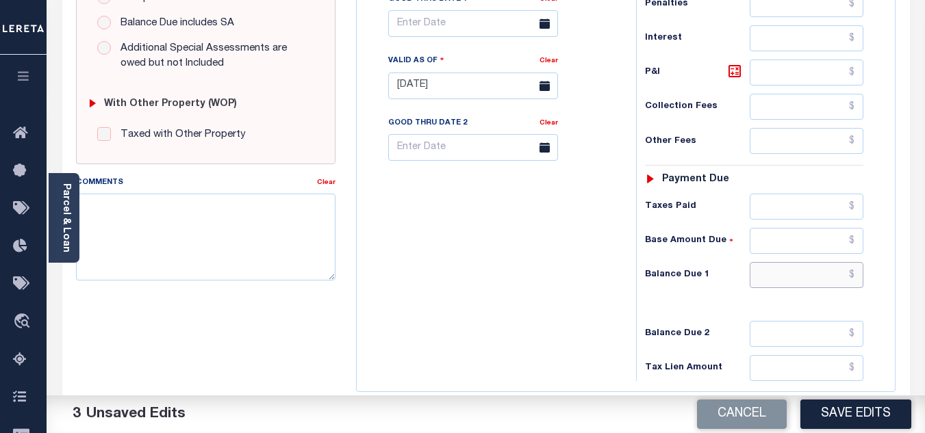
click at [780, 274] on input "text" at bounding box center [806, 275] width 114 height 26
type input "$0.00"
click at [634, 277] on div "Tax Status Status" at bounding box center [759, 79] width 266 height 604
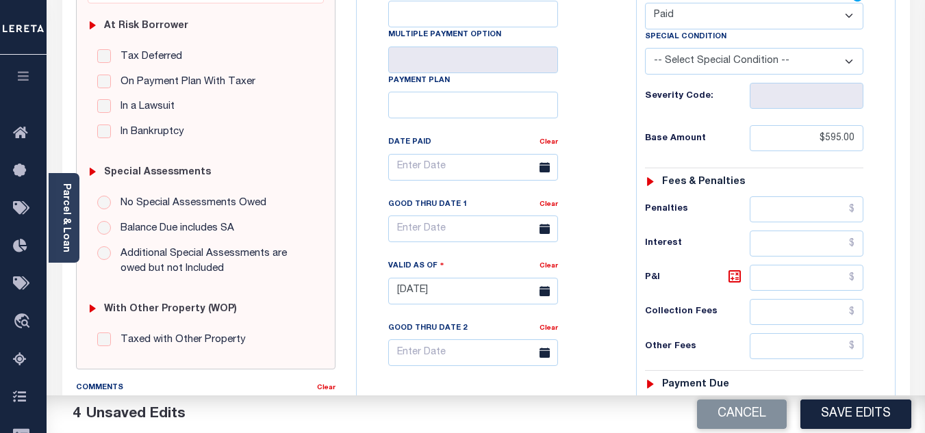
scroll to position [68, 0]
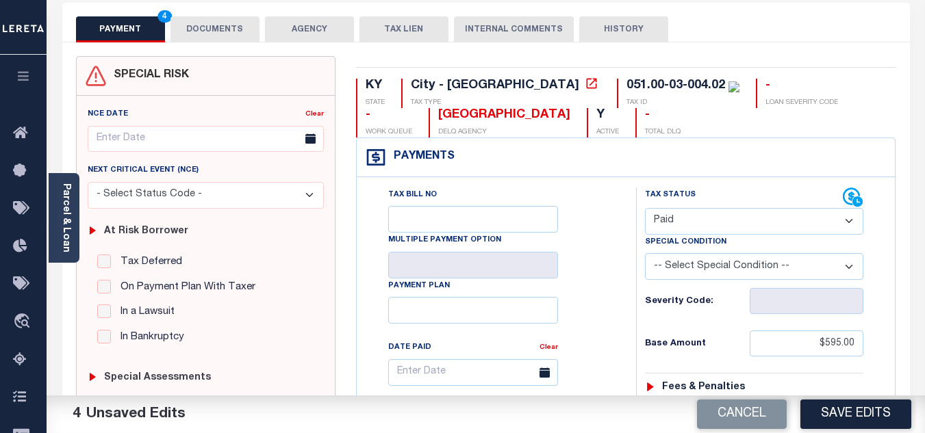
click at [206, 29] on button "DOCUMENTS" at bounding box center [214, 29] width 89 height 26
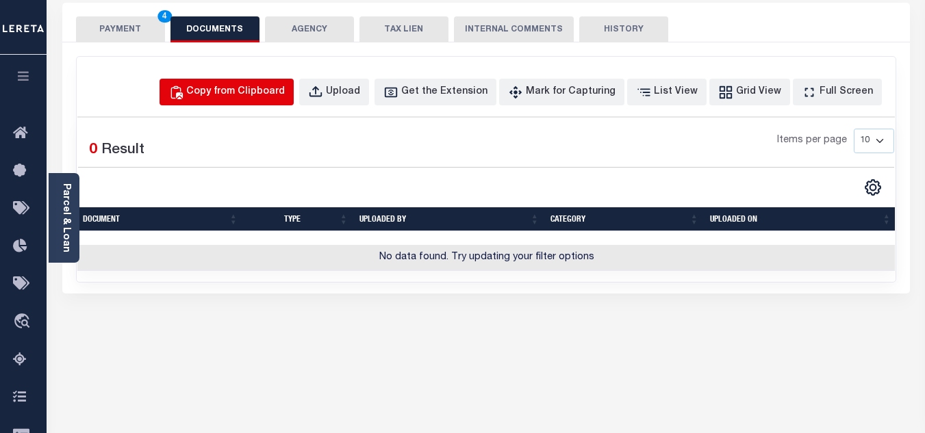
click at [260, 96] on div "Copy from Clipboard" at bounding box center [235, 92] width 99 height 15
select select "POP"
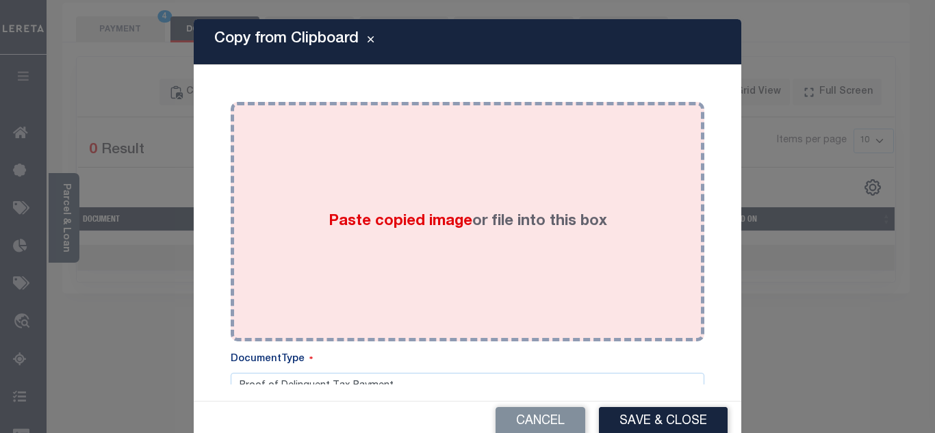
click at [359, 194] on div "Paste copied image or file into this box" at bounding box center [467, 221] width 453 height 219
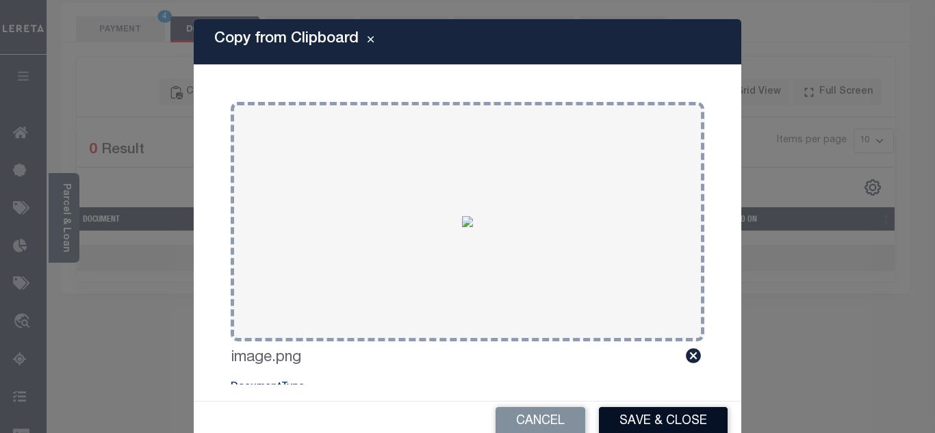
click at [647, 416] on button "Save & Close" at bounding box center [663, 421] width 129 height 29
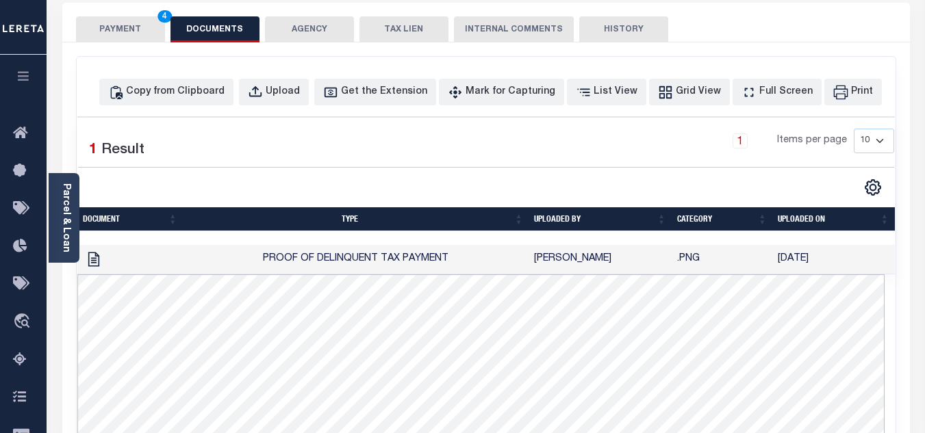
click at [137, 34] on button "PAYMENT 4" at bounding box center [120, 29] width 89 height 26
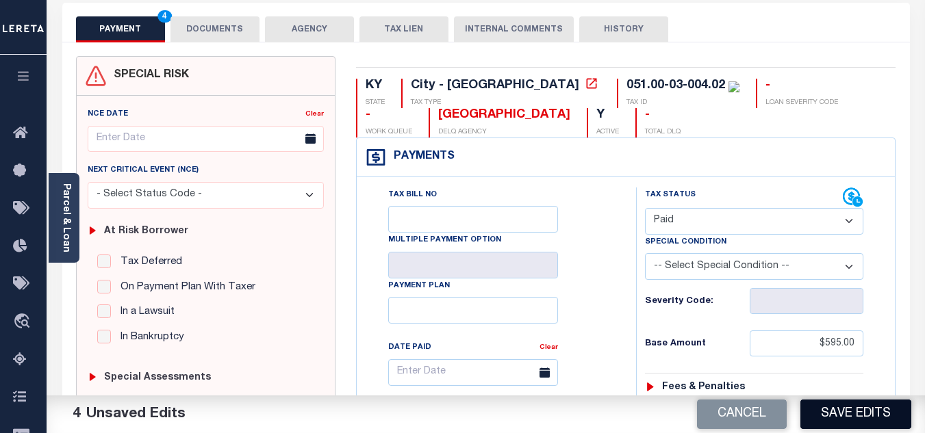
click at [823, 418] on button "Save Edits" at bounding box center [855, 414] width 111 height 29
checkbox input "false"
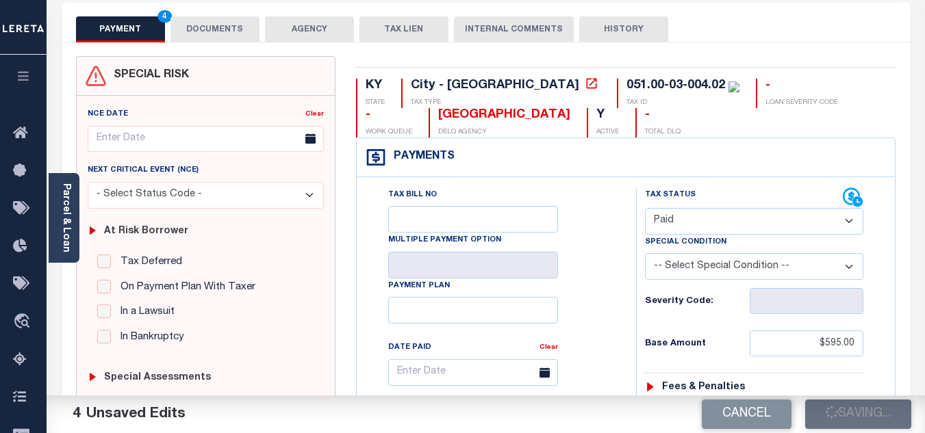
type input "$595"
type input "$0"
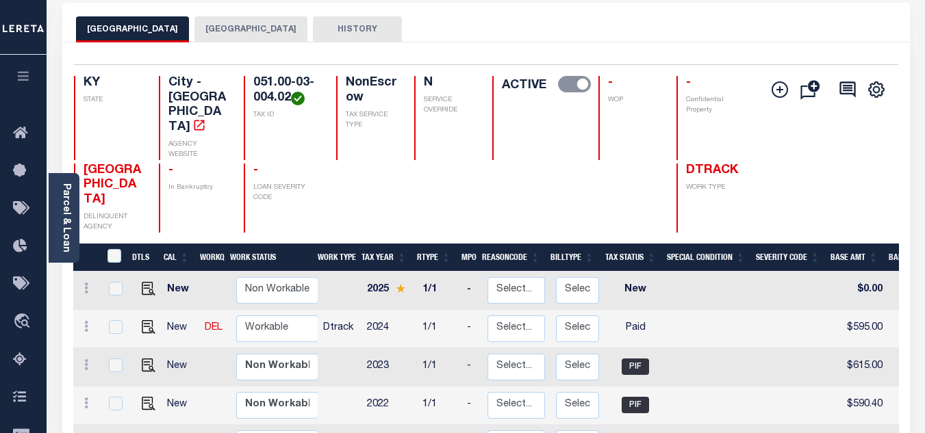
scroll to position [137, 0]
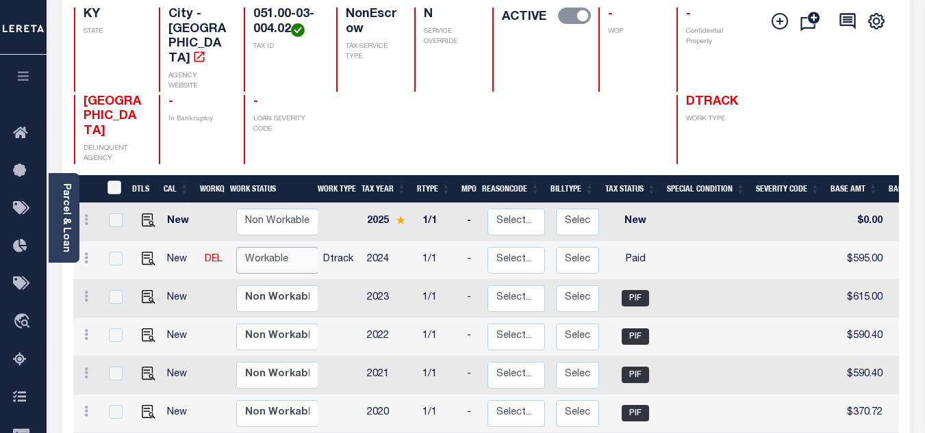
click at [280, 247] on select "Non Workable Workable" at bounding box center [277, 260] width 82 height 27
checkbox input "true"
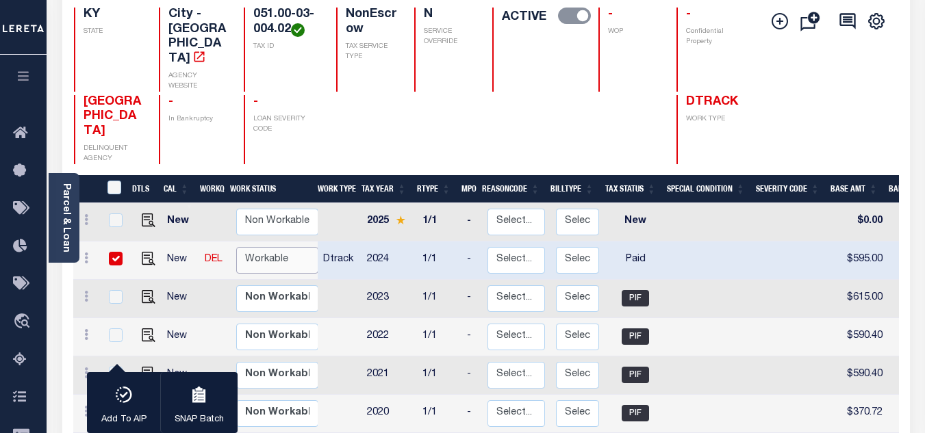
select select "true"
click at [236, 247] on select "Non Workable Workable" at bounding box center [277, 260] width 82 height 27
checkbox input "false"
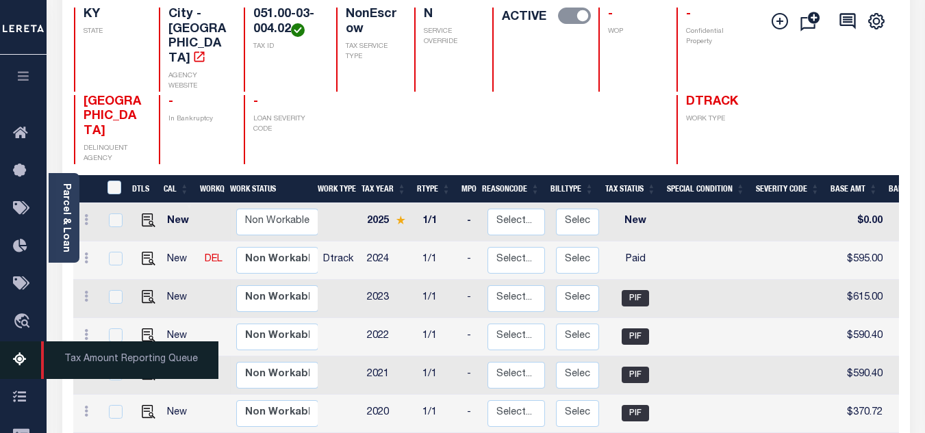
click at [23, 368] on icon at bounding box center [24, 360] width 22 height 17
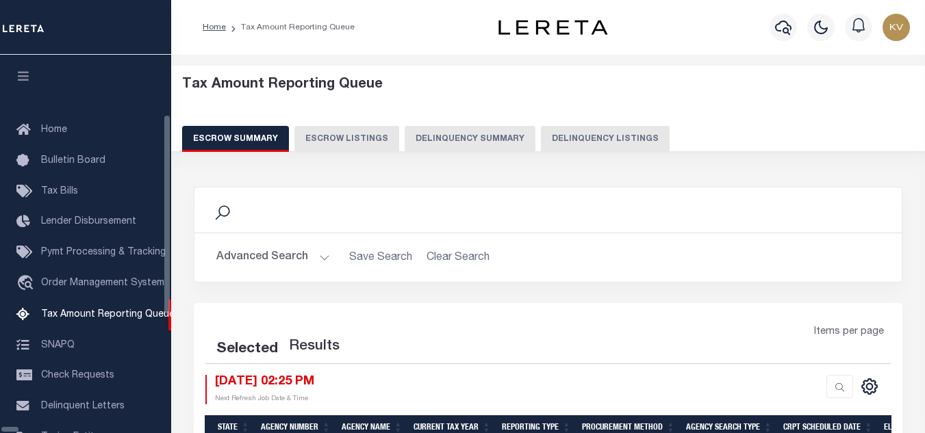
click at [541, 146] on button "Delinquency Listings" at bounding box center [605, 139] width 129 height 26
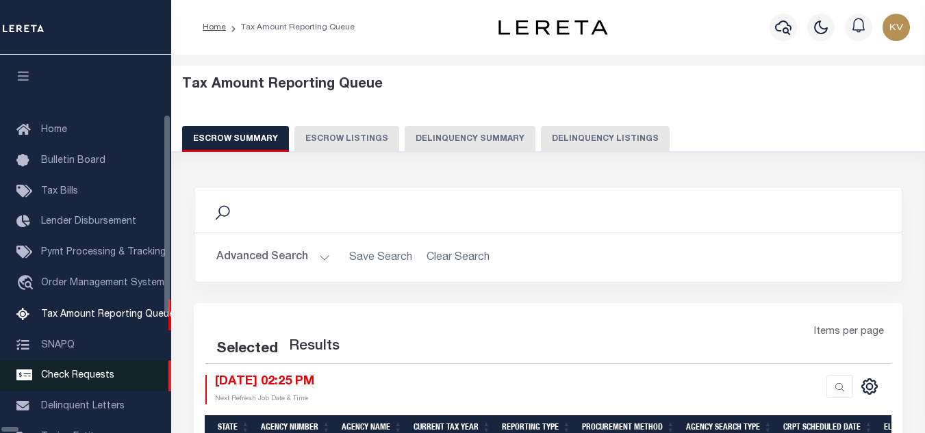
scroll to position [138, 0]
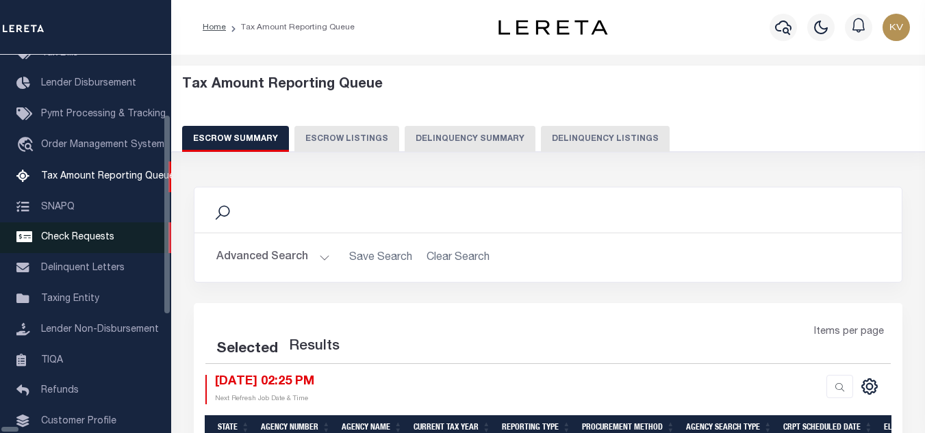
select select
select select "100"
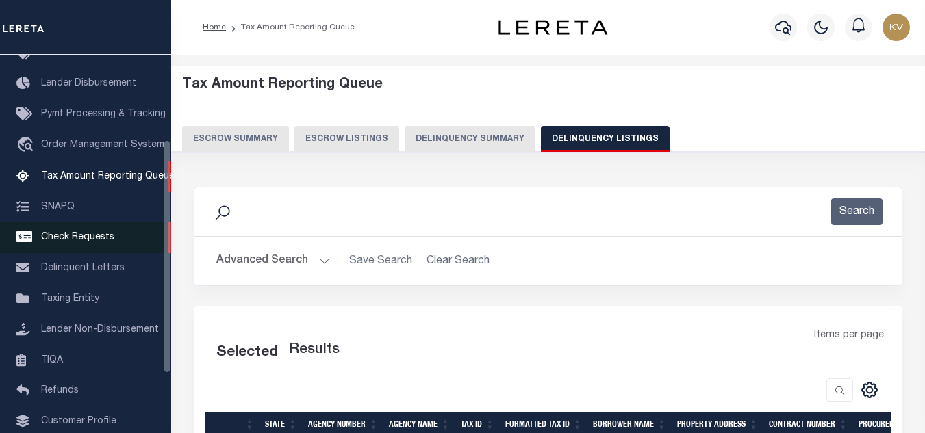
select select "100"
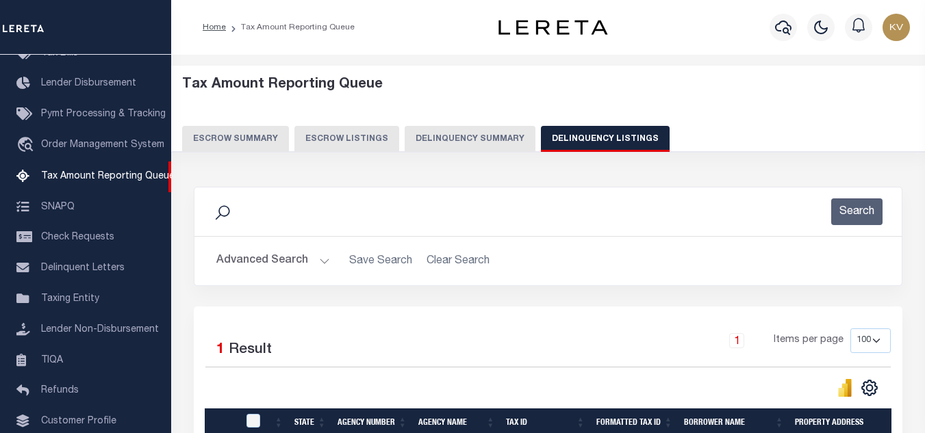
click at [322, 268] on button "Advanced Search" at bounding box center [273, 261] width 114 height 27
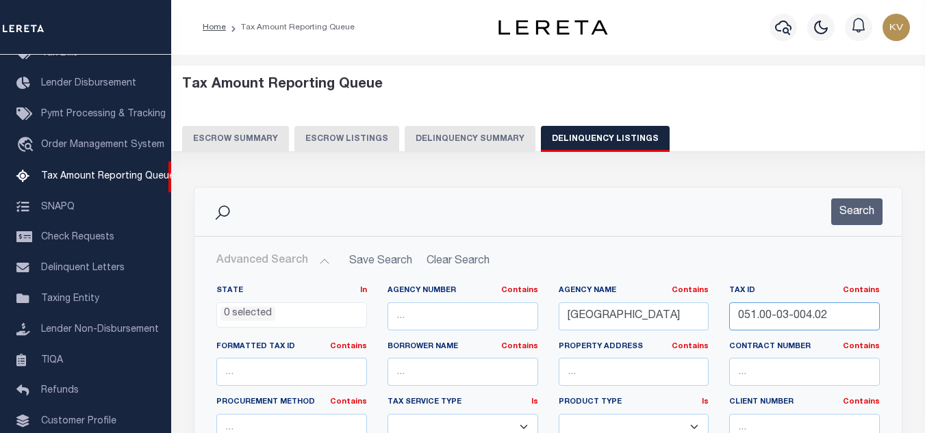
click at [801, 330] on input "051.00-03-004.02" at bounding box center [804, 317] width 151 height 28
click at [805, 327] on input "051.00-03-004.02" at bounding box center [804, 317] width 151 height 28
click at [806, 322] on input "051.00-03-004.02" at bounding box center [804, 317] width 151 height 28
paste input "text"
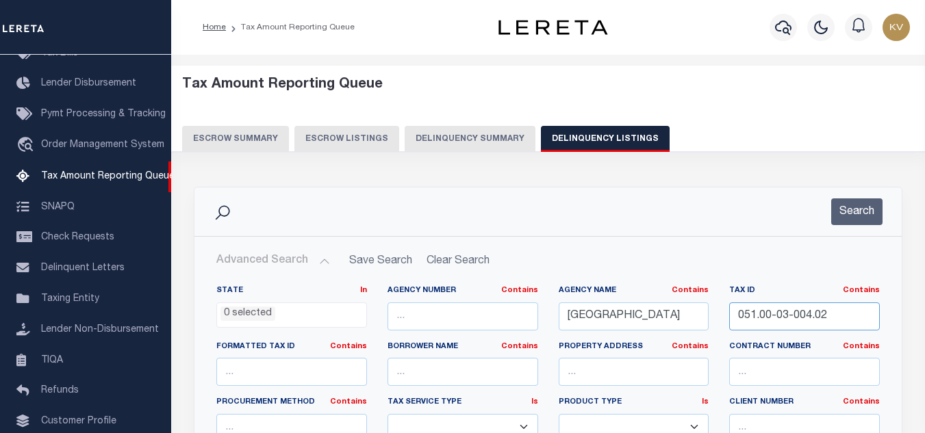
type input "051.00-03-"
click at [830, 317] on input "051.00-03-" at bounding box center [804, 317] width 151 height 28
paste input "text"
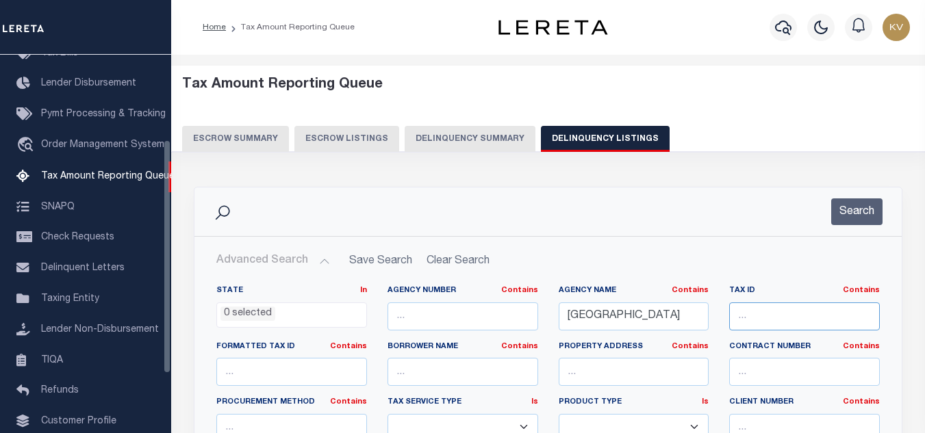
click at [833, 322] on input "text" at bounding box center [804, 317] width 151 height 28
click at [762, 318] on input "text" at bounding box center [804, 317] width 151 height 28
paste input "051.00-09-005.00"
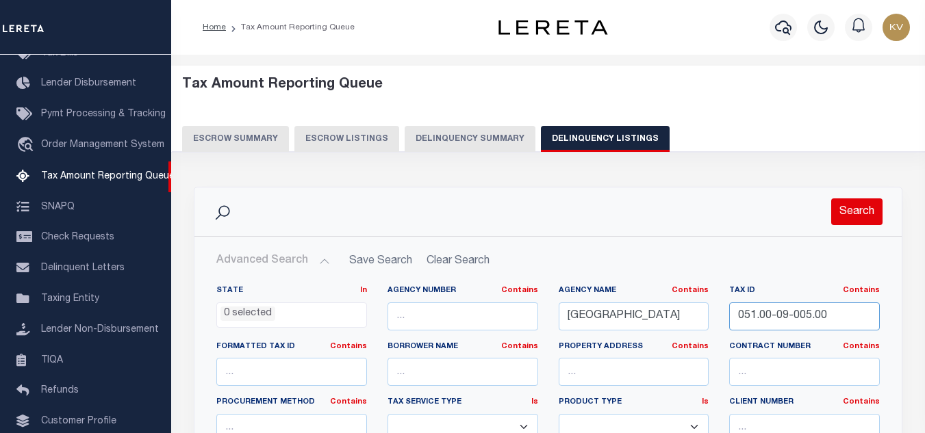
type input "051.00-09-005.00"
click at [854, 216] on button "Search" at bounding box center [856, 211] width 51 height 27
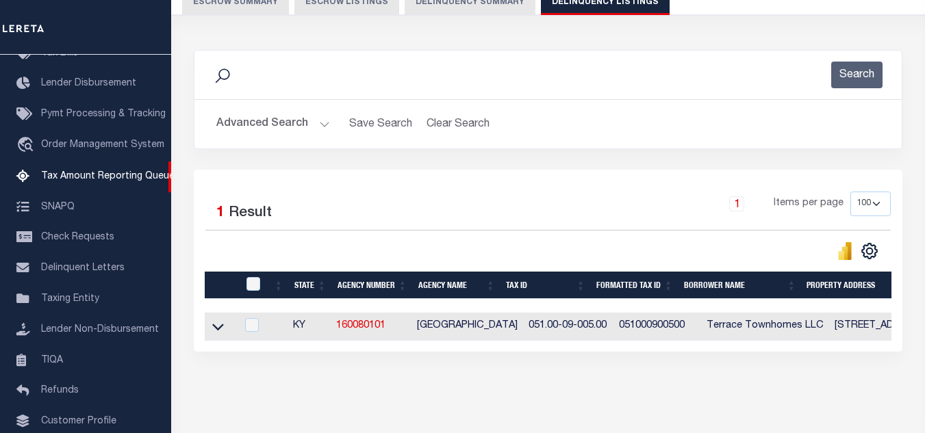
scroll to position [190, 0]
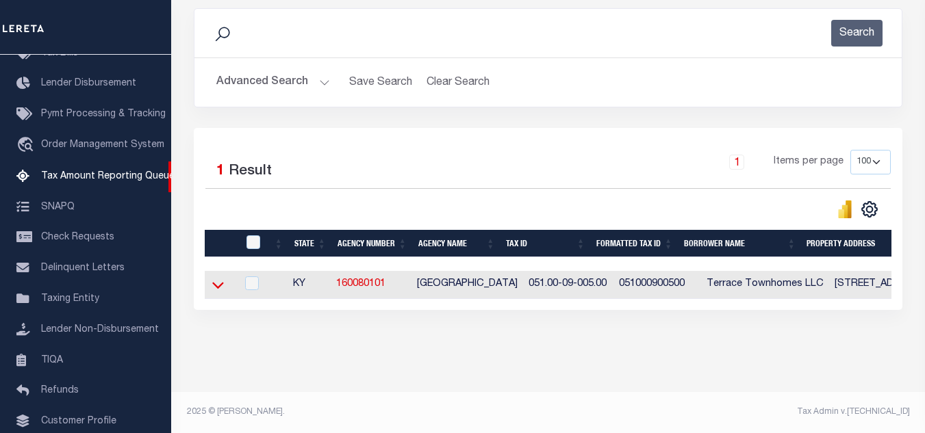
click at [218, 278] on icon at bounding box center [218, 285] width 12 height 14
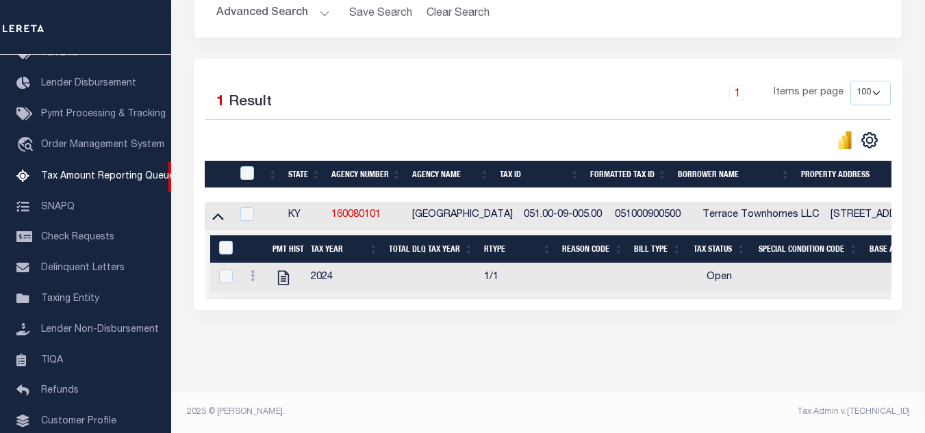
scroll to position [260, 0]
click at [284, 269] on icon "" at bounding box center [283, 278] width 18 height 18
checkbox input "true"
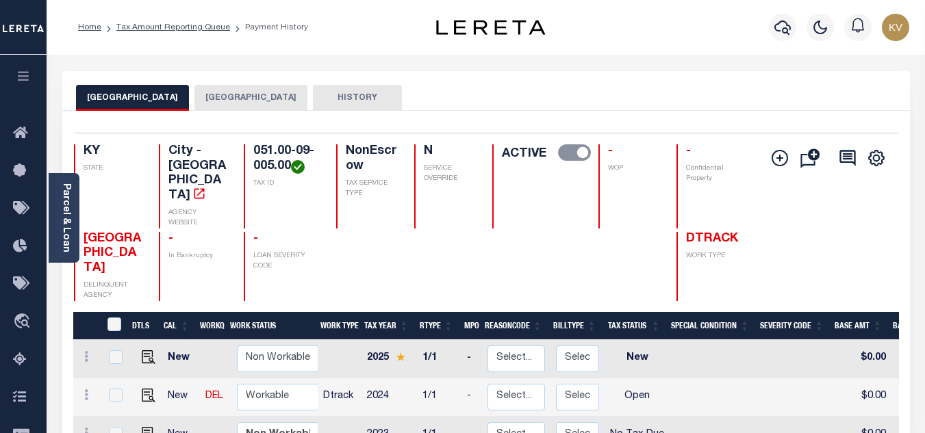
scroll to position [68, 0]
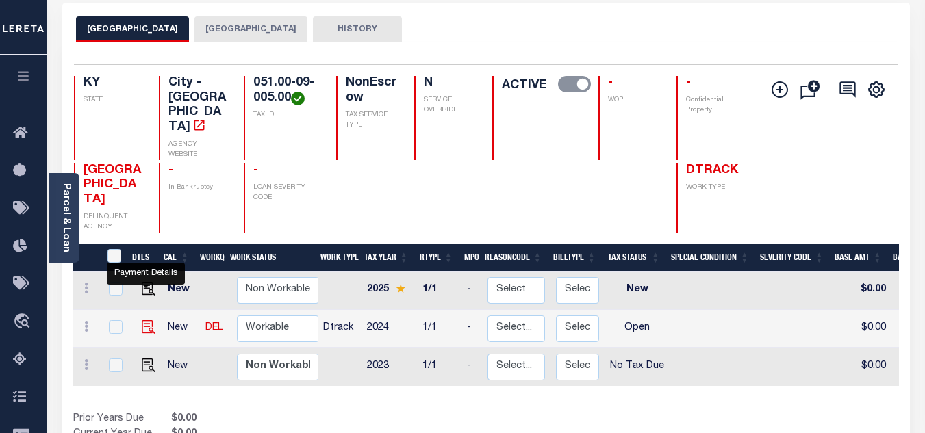
click at [142, 320] on img "" at bounding box center [149, 327] width 14 height 14
checkbox input "true"
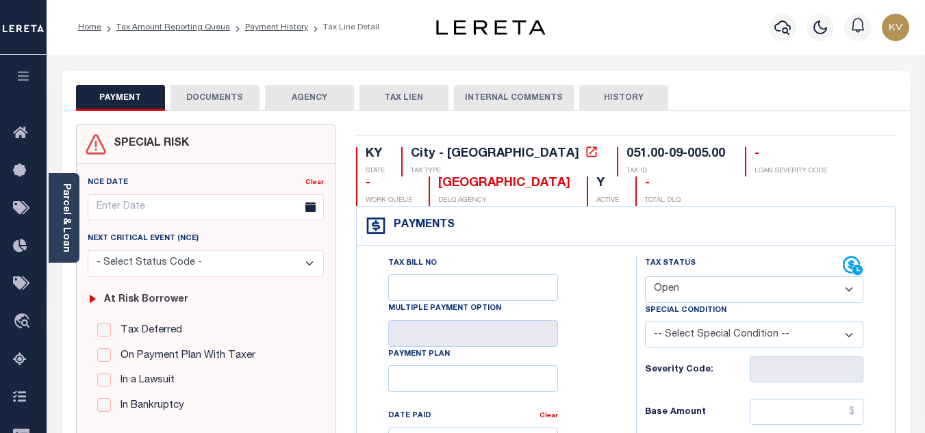
scroll to position [137, 0]
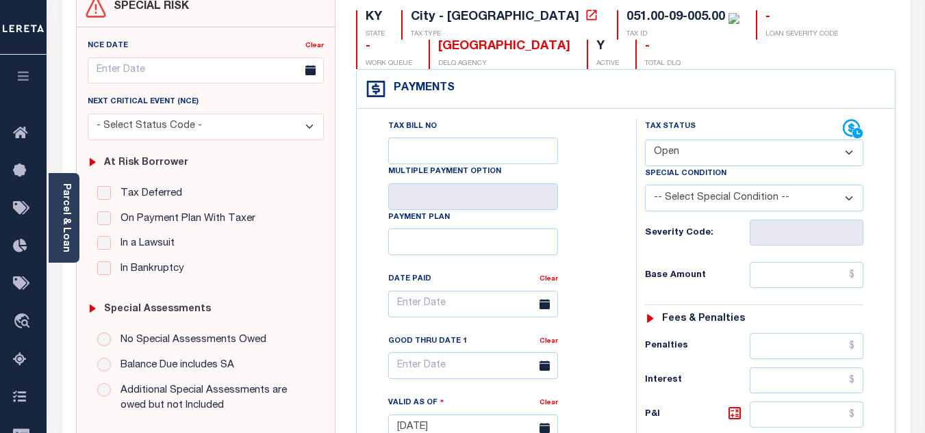
click at [693, 151] on select "- Select Status Code - Open Due/Unpaid Paid Incomplete No Tax Due Internal Refu…" at bounding box center [754, 153] width 218 height 27
select select "PYD"
click at [645, 140] on select "- Select Status Code - Open Due/Unpaid Paid Incomplete No Tax Due Internal Refu…" at bounding box center [754, 153] width 218 height 27
type input "[DATE]"
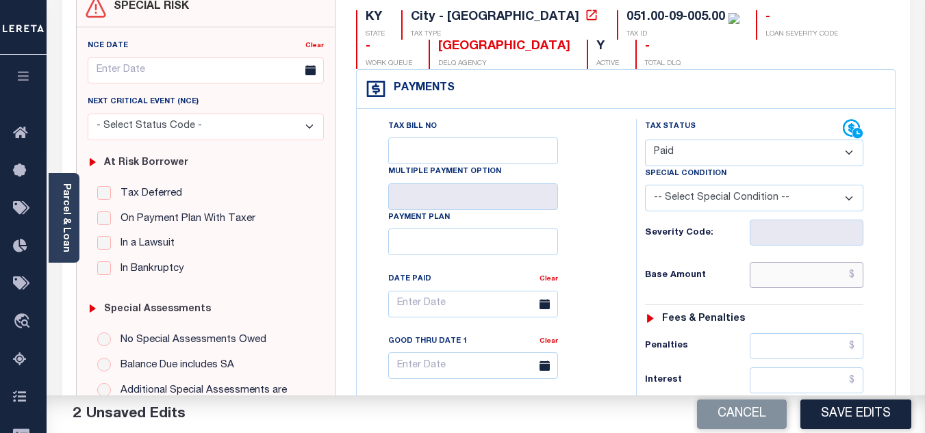
click at [771, 268] on input "text" at bounding box center [806, 275] width 114 height 26
type input "$357.00"
click at [619, 277] on div "Tax Bill No Multiple Payment Option Payment Plan Clear" at bounding box center [493, 421] width 266 height 604
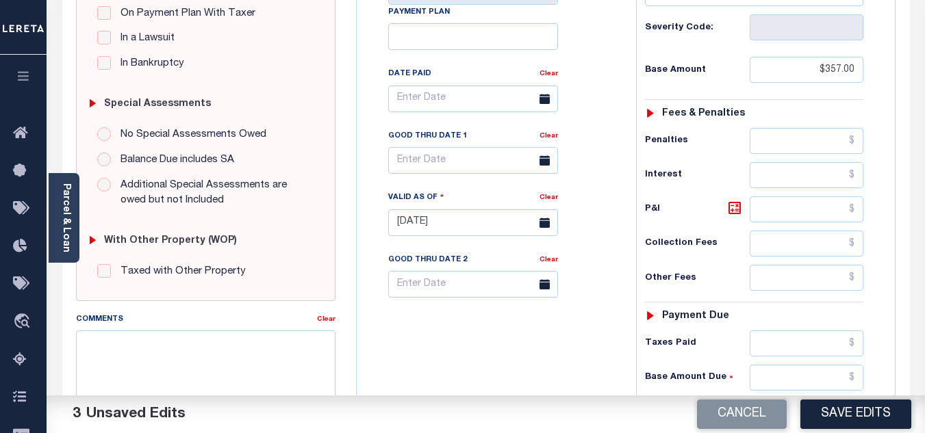
scroll to position [479, 0]
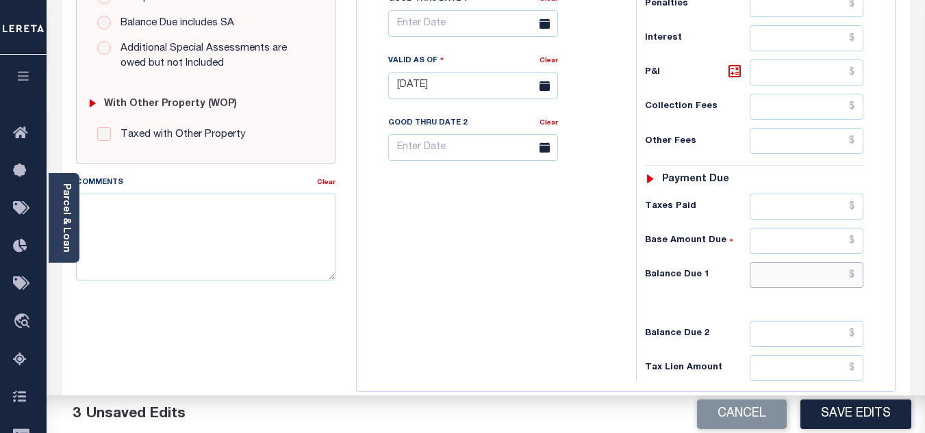
click at [773, 277] on input "text" at bounding box center [806, 275] width 114 height 26
type input "$0.00"
click at [592, 255] on div "Tax Bill No Multiple Payment Option Payment Plan Clear" at bounding box center [493, 79] width 266 height 604
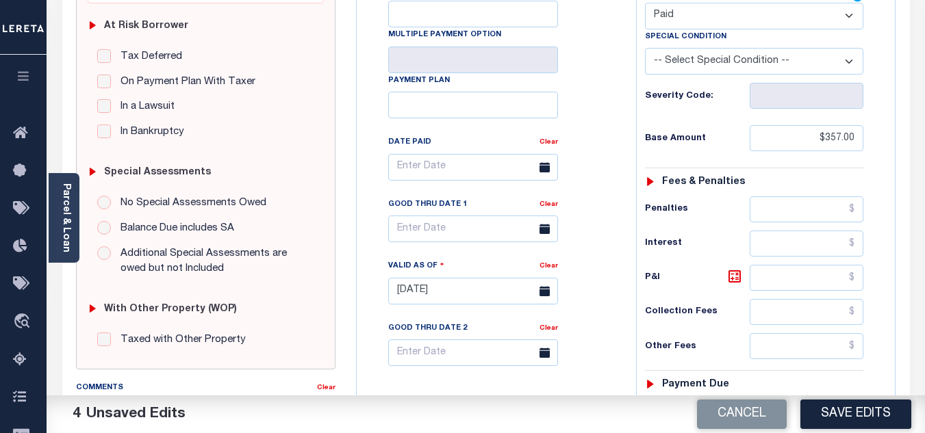
scroll to position [0, 0]
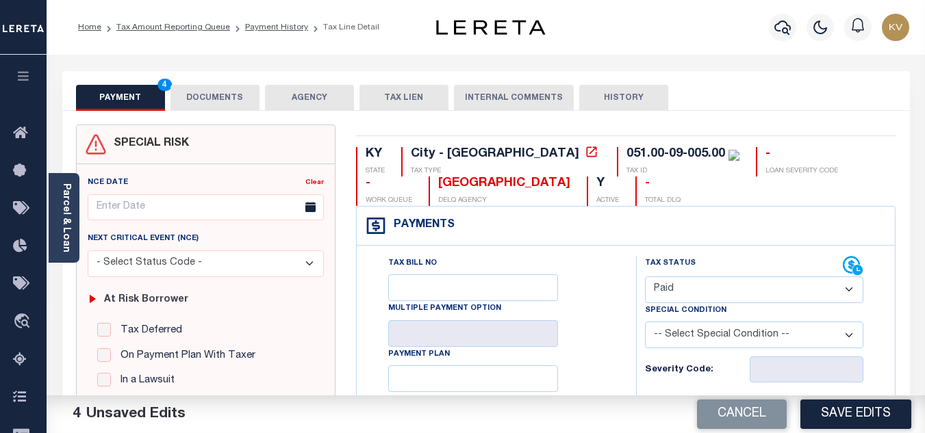
click at [209, 97] on button "DOCUMENTS" at bounding box center [214, 98] width 89 height 26
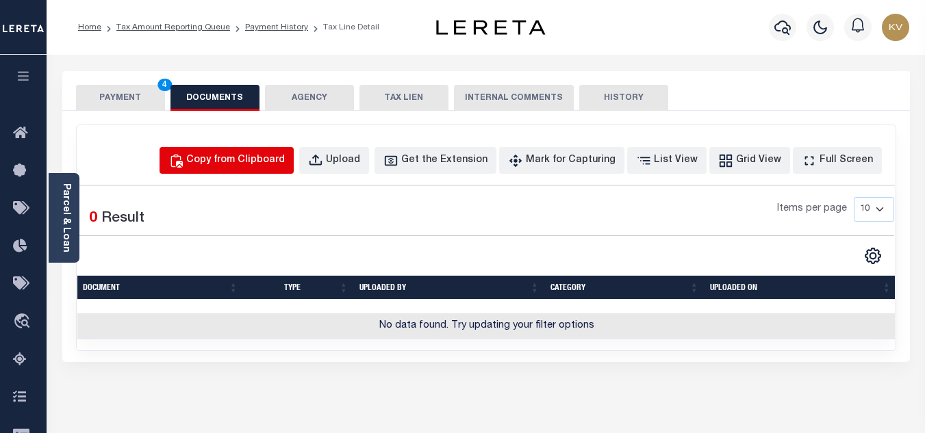
click at [277, 154] on div "Copy from Clipboard" at bounding box center [235, 160] width 99 height 15
select select "POP"
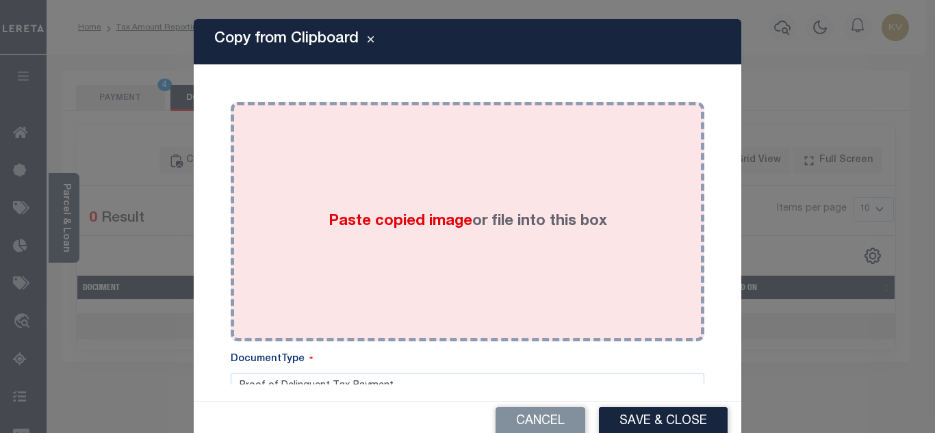
click at [352, 224] on span "Paste copied image" at bounding box center [401, 221] width 144 height 15
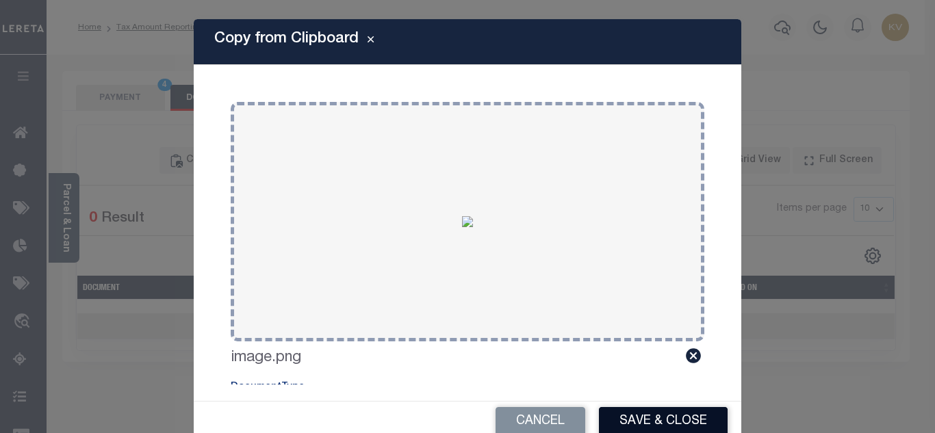
click at [663, 418] on button "Save & Close" at bounding box center [663, 421] width 129 height 29
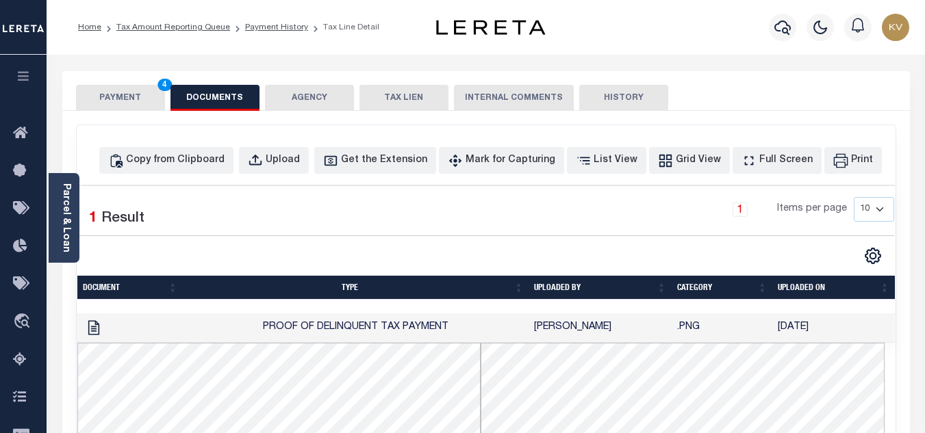
click at [128, 100] on button "PAYMENT 4" at bounding box center [120, 98] width 89 height 26
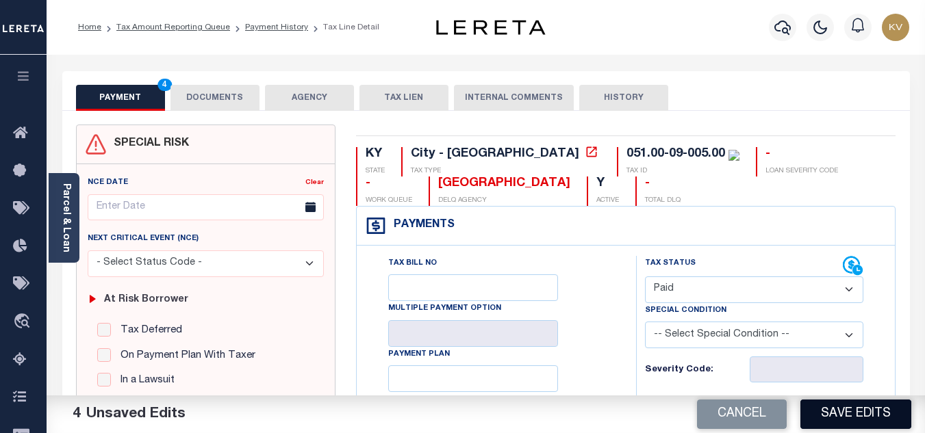
click at [851, 408] on button "Save Edits" at bounding box center [855, 414] width 111 height 29
checkbox input "false"
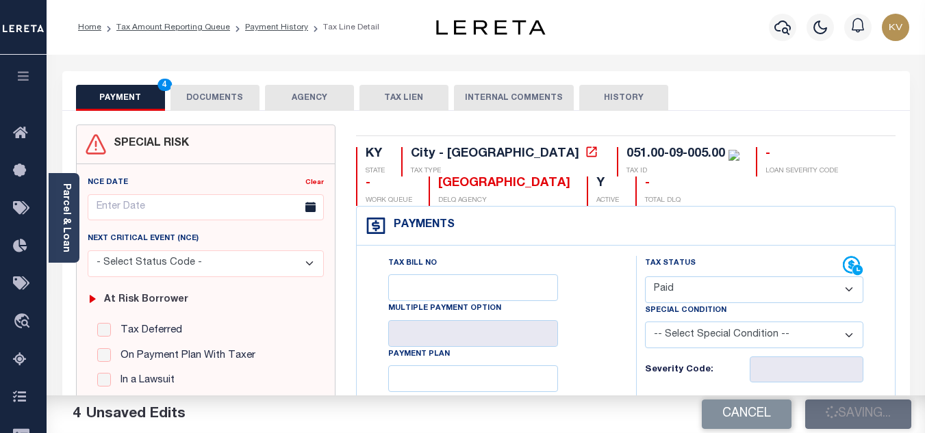
type input "$357"
type input "$0"
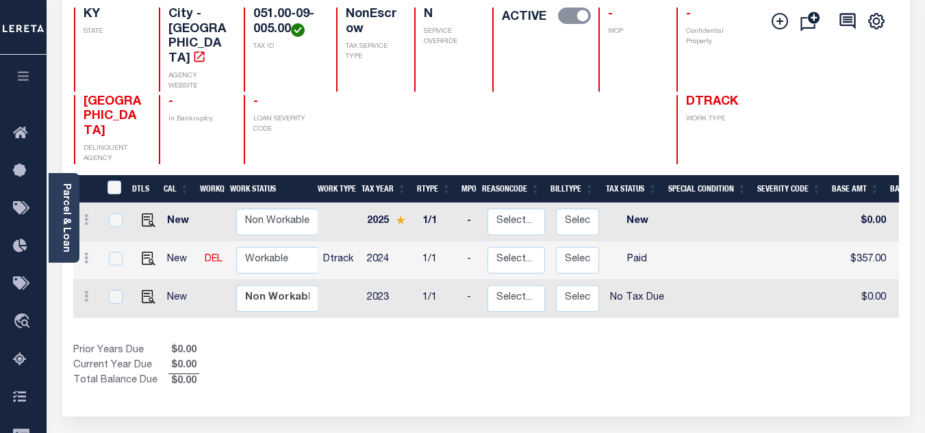
scroll to position [205, 0]
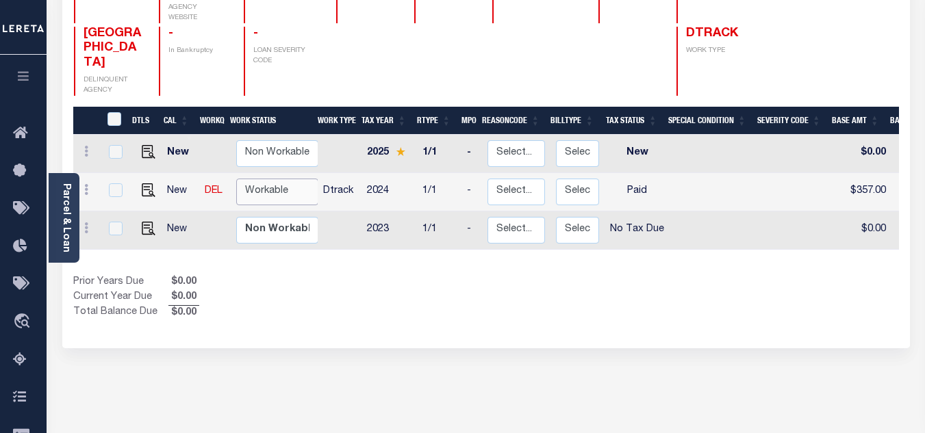
click at [260, 179] on select "Non Workable Workable" at bounding box center [277, 192] width 82 height 27
checkbox input "true"
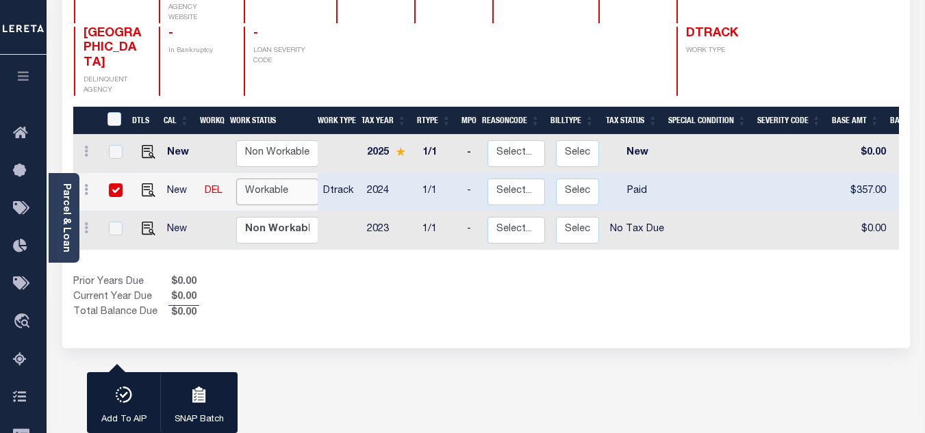
select select "true"
click at [236, 179] on select "Non Workable Workable" at bounding box center [277, 192] width 82 height 27
checkbox input "false"
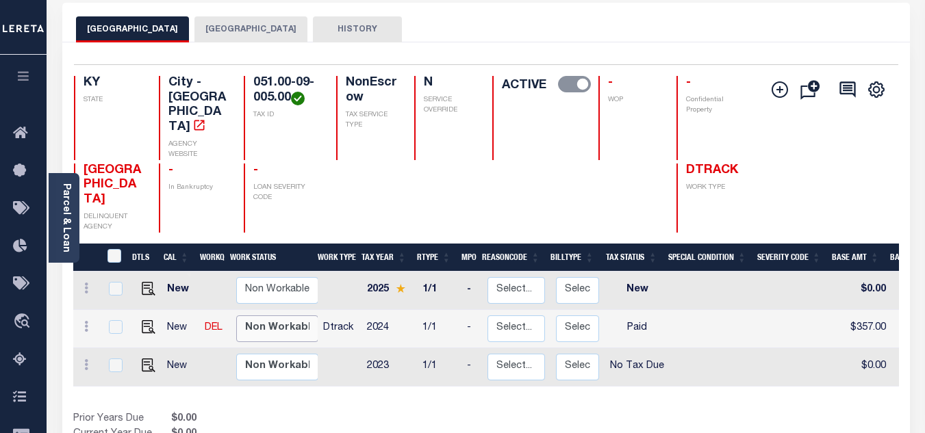
scroll to position [0, 0]
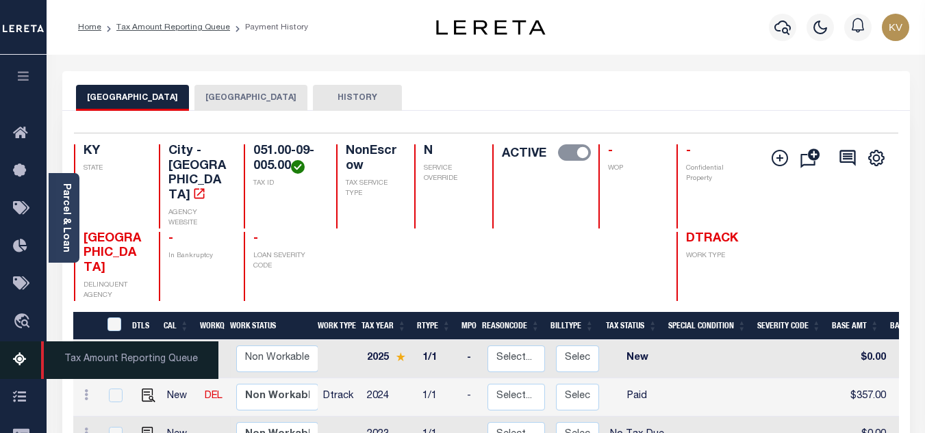
click at [23, 361] on icon at bounding box center [24, 360] width 22 height 17
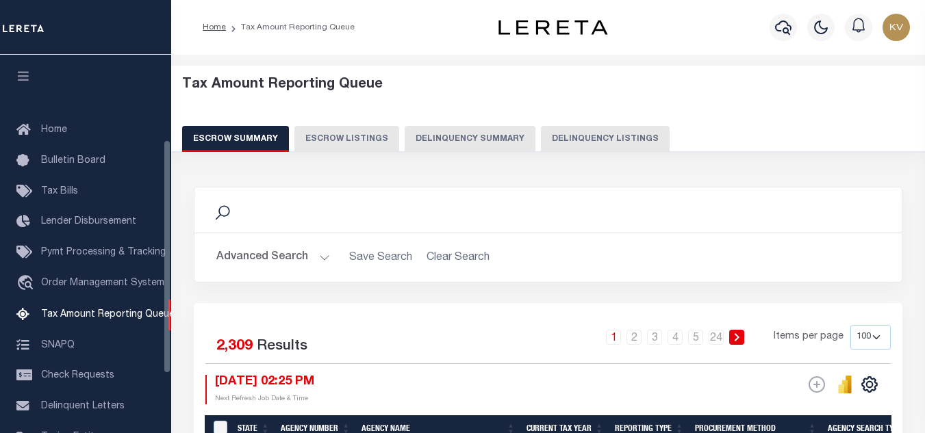
select select "100"
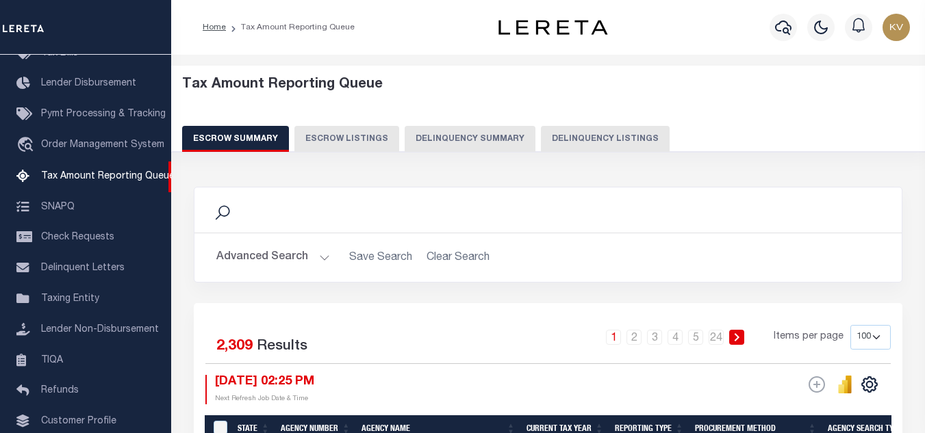
click at [587, 136] on button "Delinquency Listings" at bounding box center [605, 139] width 129 height 26
select select
select select "100"
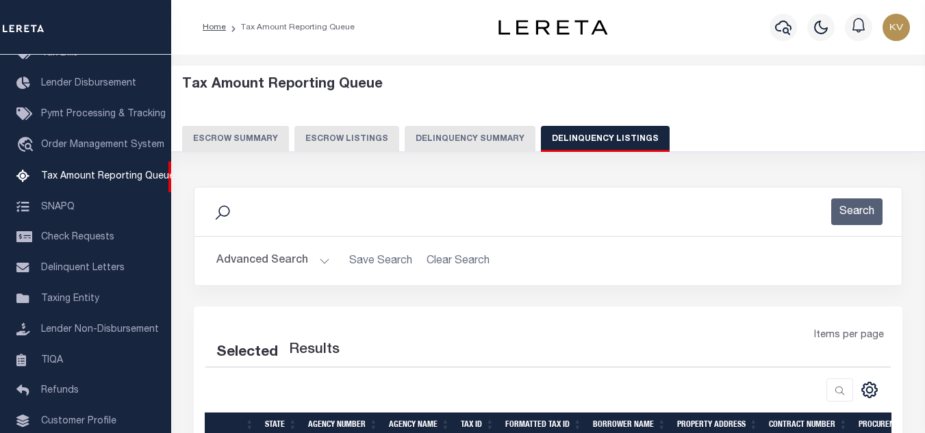
scroll to position [137, 0]
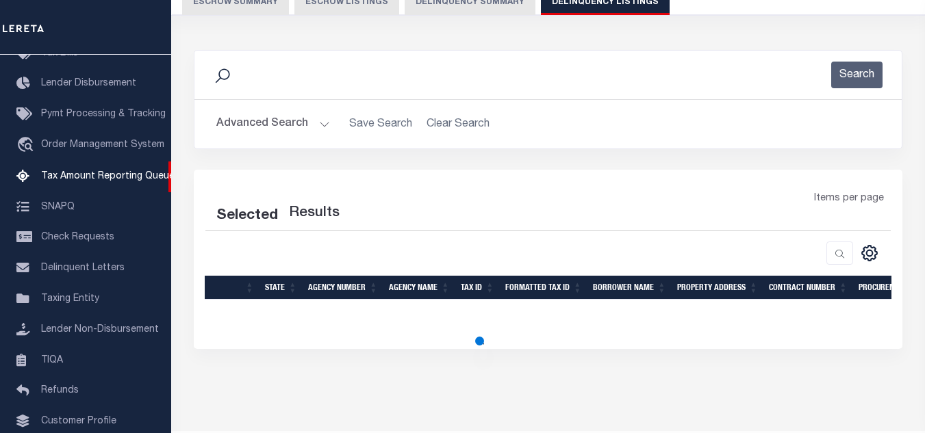
select select "100"
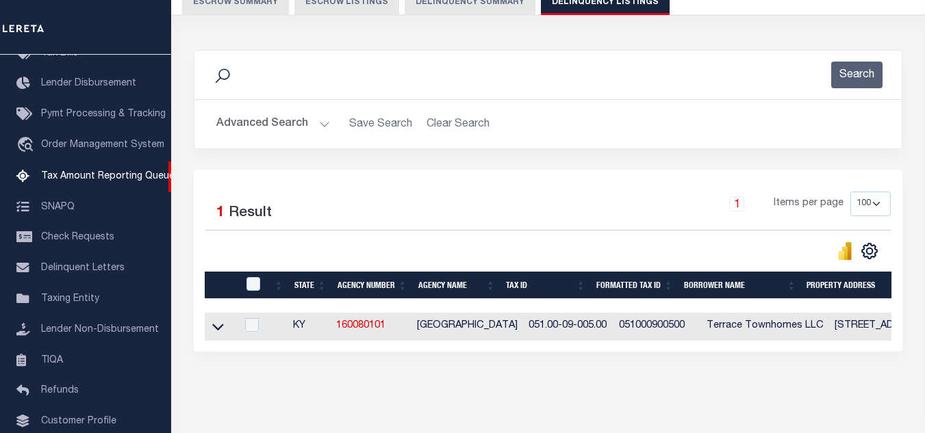
click at [310, 136] on button "Advanced Search" at bounding box center [273, 124] width 114 height 27
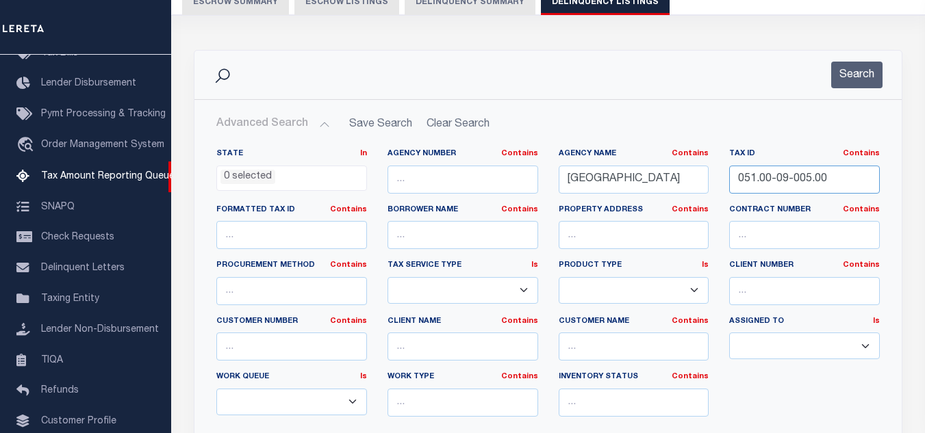
drag, startPoint x: 834, startPoint y: 178, endPoint x: 639, endPoint y: 179, distance: 195.1
click at [639, 179] on div "State In In AK AL AR AZ CA CO CT DC DE FL GA GU HI IA ID IL IN KS KY LA MA MD M…" at bounding box center [548, 288] width 684 height 279
paste input "1-09-001.01"
type input "051.01-09-001.01"
click at [838, 69] on button "Search" at bounding box center [856, 75] width 51 height 27
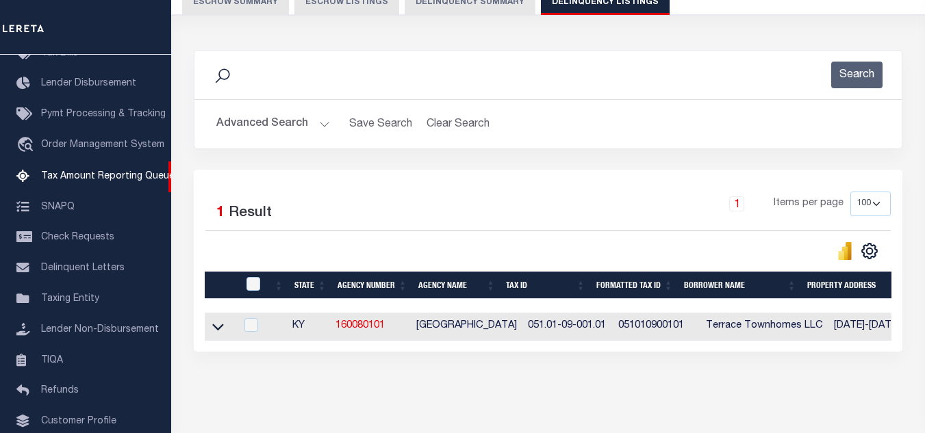
scroll to position [190, 0]
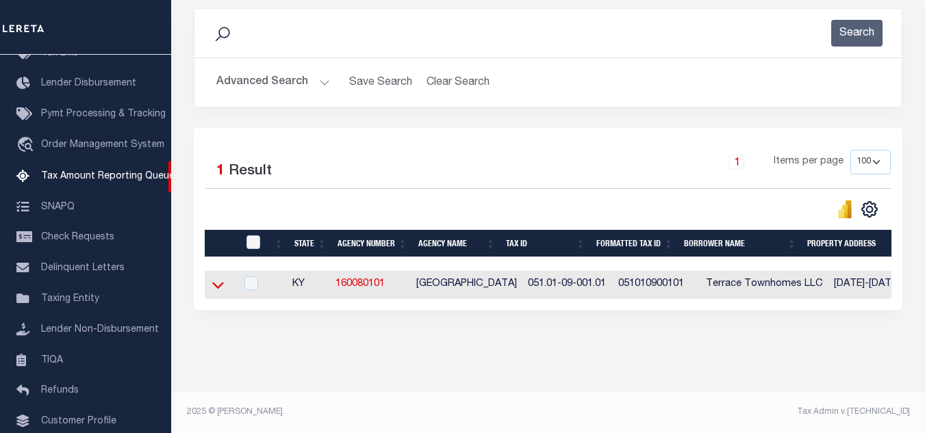
click at [215, 278] on icon at bounding box center [218, 285] width 12 height 14
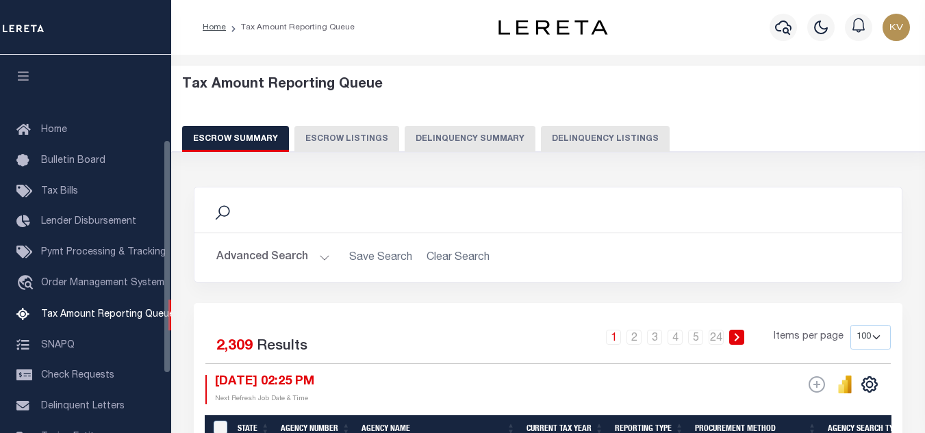
click at [565, 131] on button "Delinquency Listings" at bounding box center [605, 139] width 129 height 26
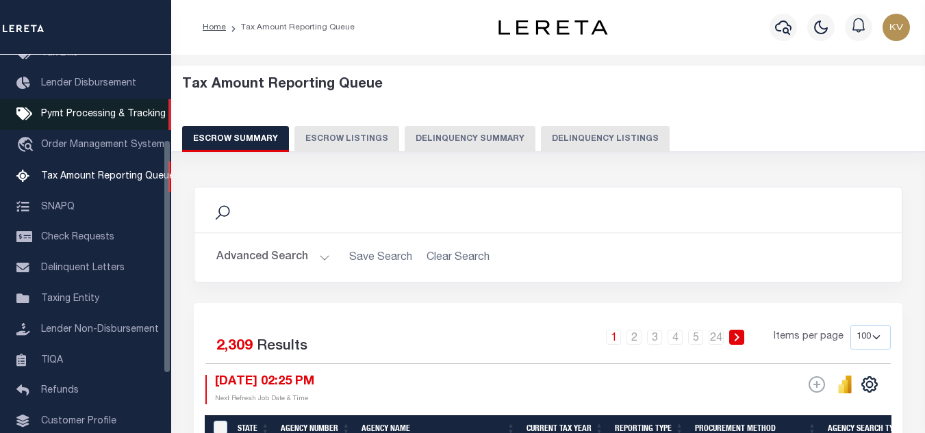
select select
select select "100"
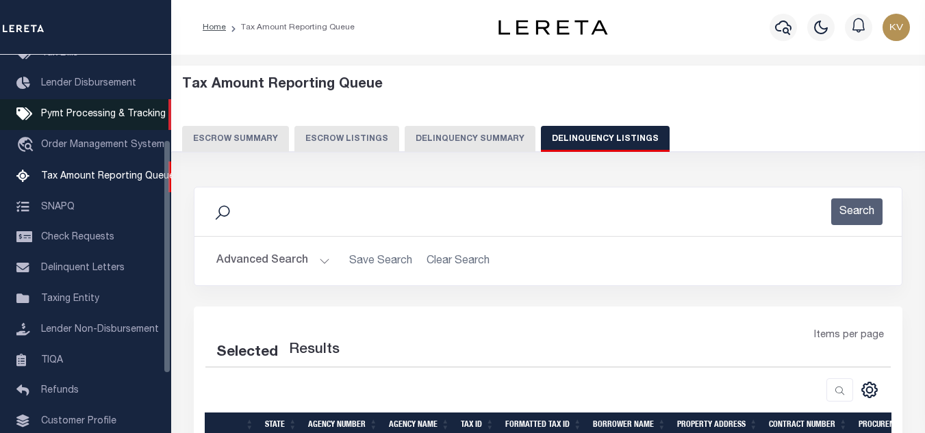
select select "100"
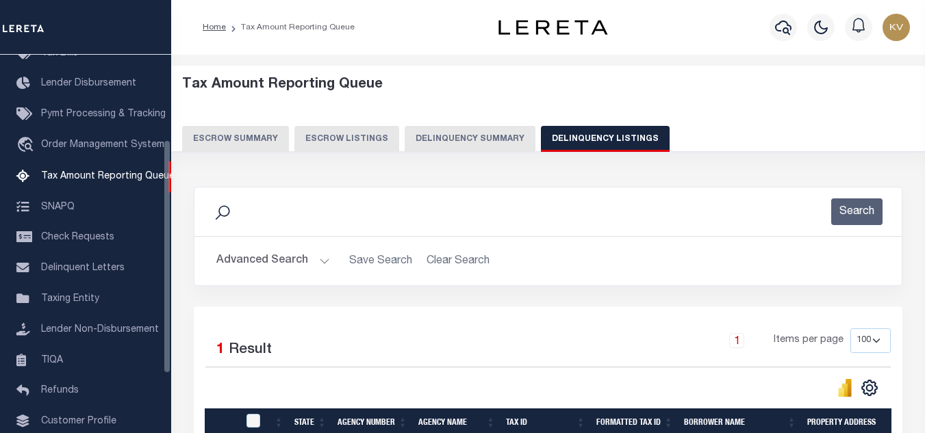
scroll to position [137, 0]
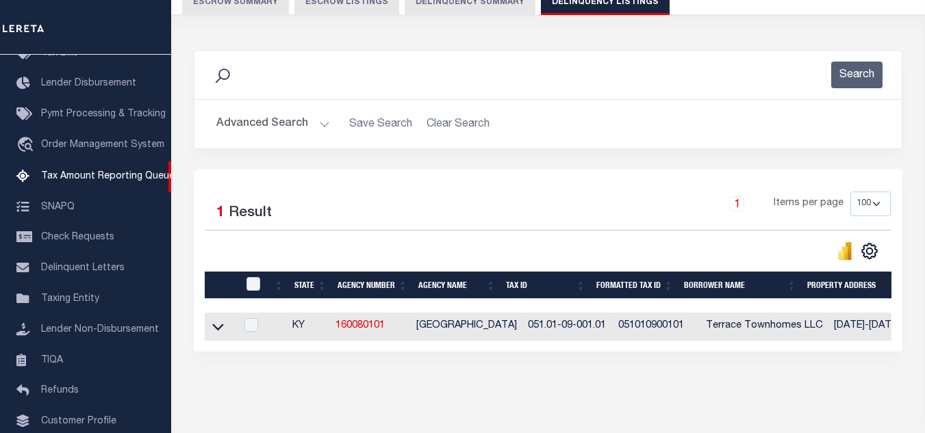
click at [314, 118] on button "Advanced Search" at bounding box center [273, 124] width 114 height 27
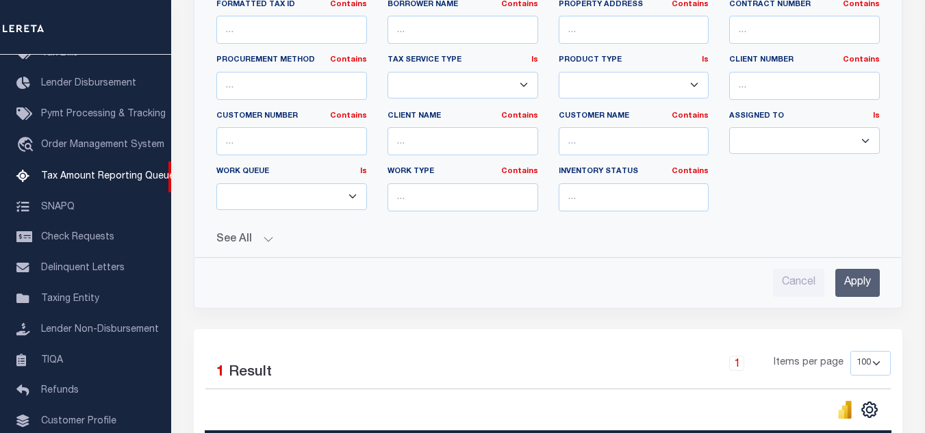
scroll to position [548, 0]
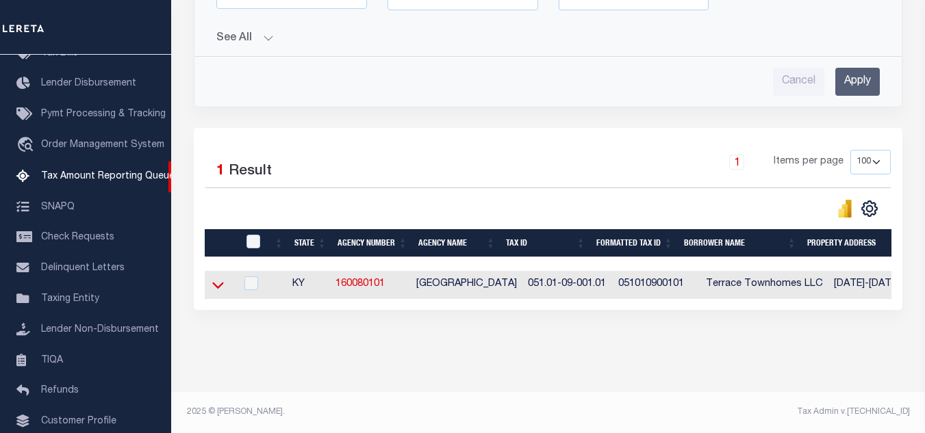
click at [216, 281] on icon at bounding box center [218, 285] width 12 height 14
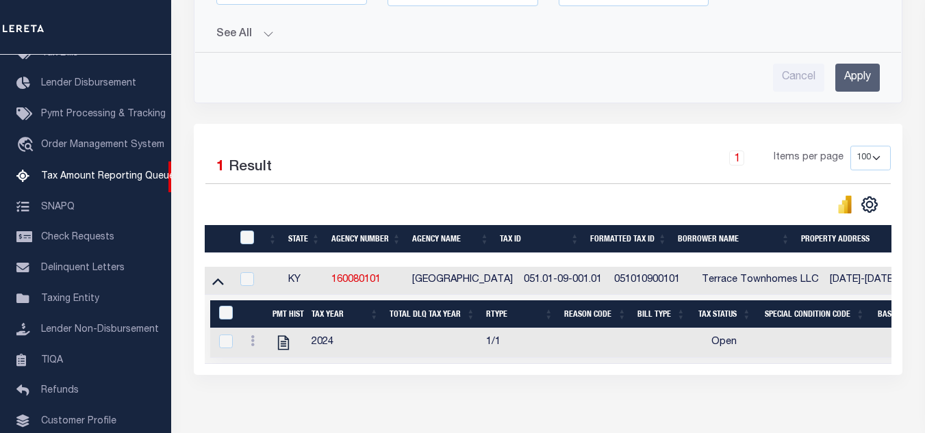
scroll to position [624, 0]
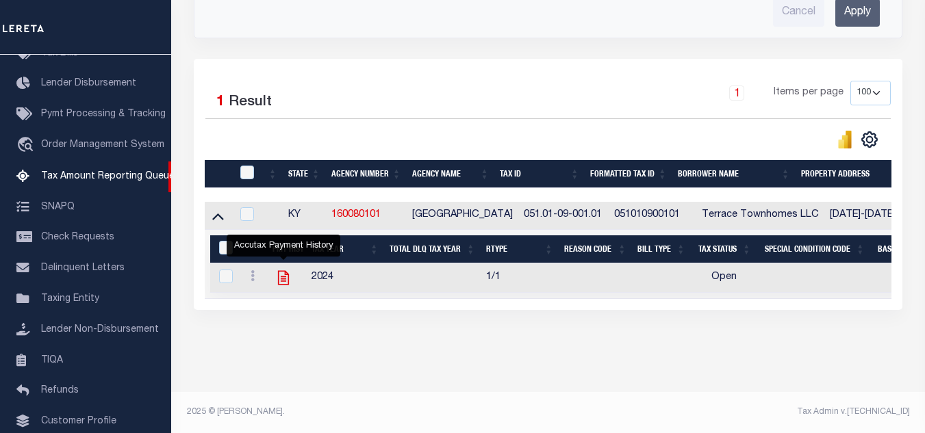
click at [283, 271] on icon "" at bounding box center [283, 278] width 11 height 14
checkbox input "true"
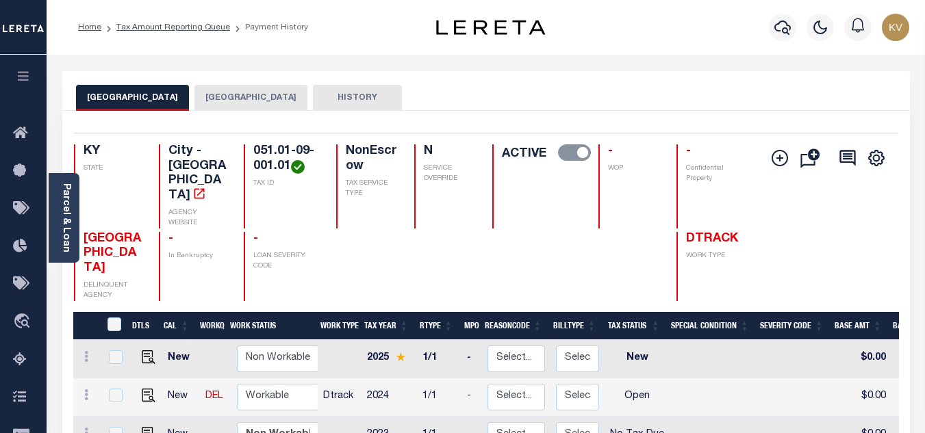
scroll to position [137, 0]
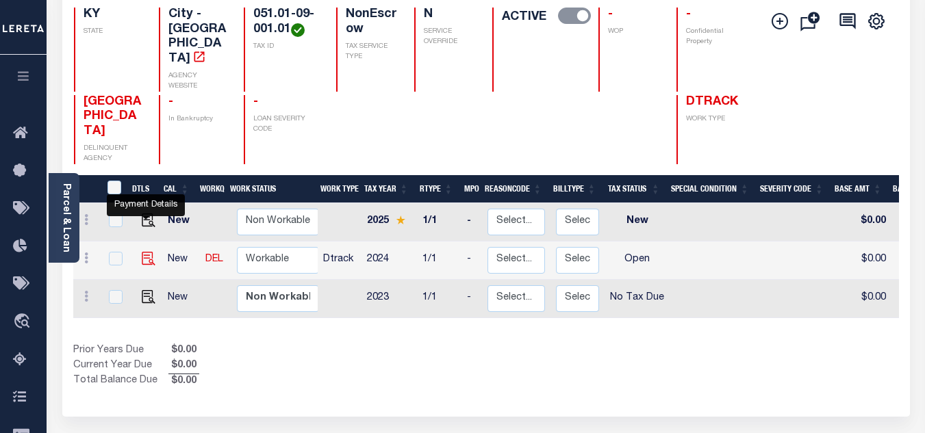
click at [145, 252] on img "" at bounding box center [149, 259] width 14 height 14
checkbox input "true"
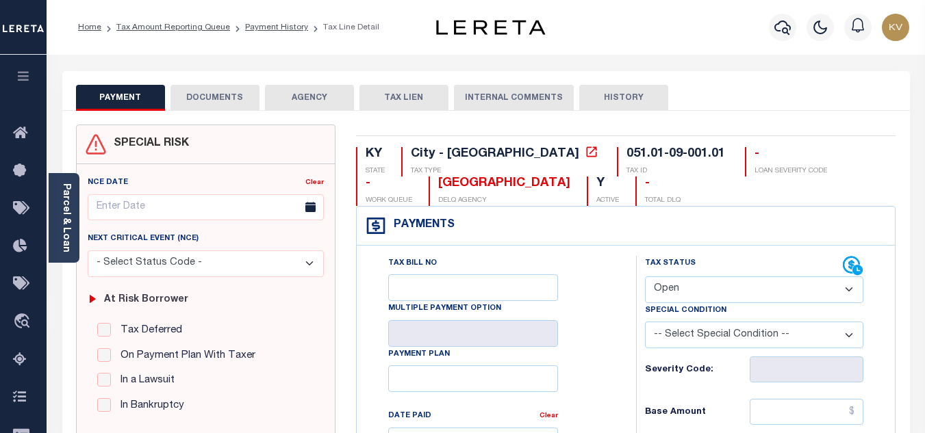
scroll to position [68, 0]
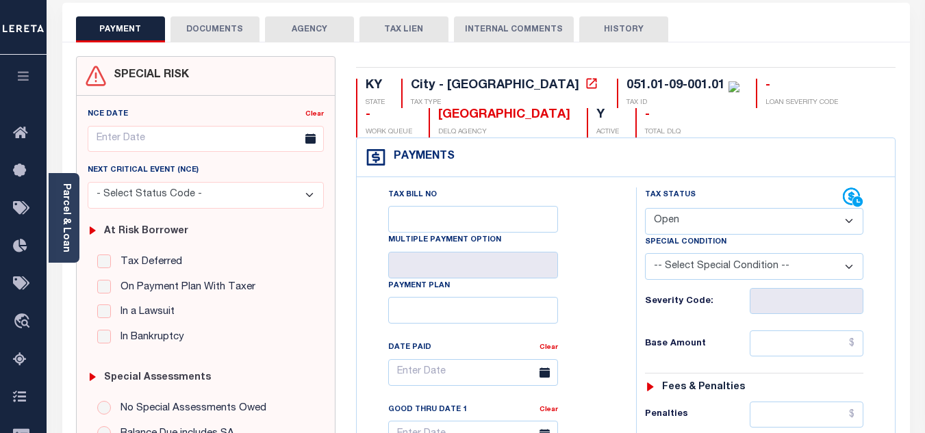
click at [681, 214] on select "- Select Status Code - Open Due/Unpaid Paid Incomplete No Tax Due Internal Refu…" at bounding box center [754, 221] width 218 height 27
select select "PYD"
click at [645, 209] on select "- Select Status Code - Open Due/Unpaid Paid Incomplete No Tax Due Internal Refu…" at bounding box center [754, 221] width 218 height 27
type input "[DATE]"
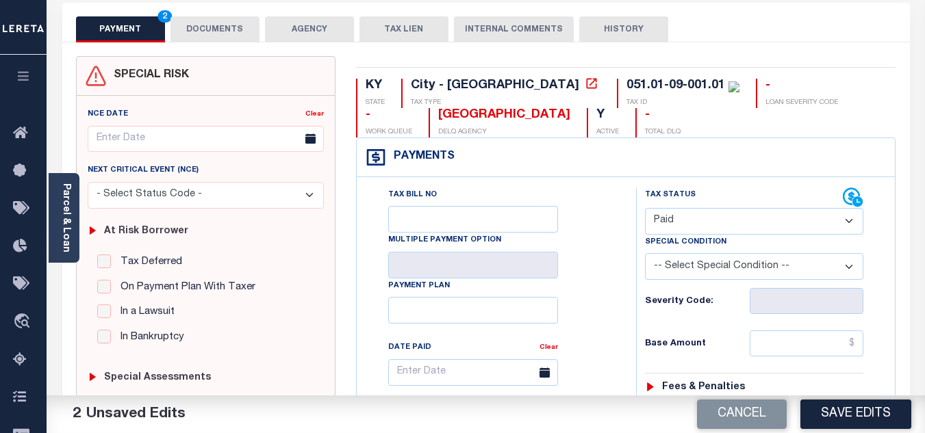
click at [603, 222] on div "Tax Bill No Multiple Payment Option Payment Plan Clear" at bounding box center [492, 380] width 245 height 384
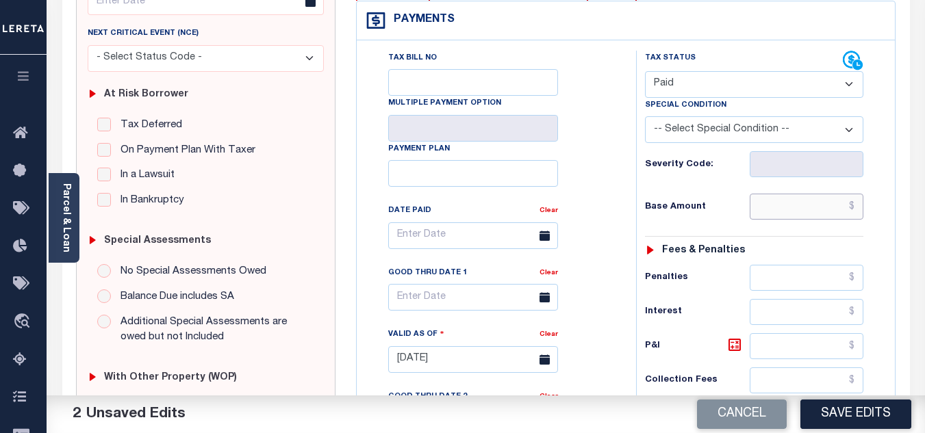
click at [795, 211] on input "text" at bounding box center [806, 207] width 114 height 26
type input "$71.40"
click at [625, 253] on div "Tax Bill No Multiple Payment Option Payment Plan Clear" at bounding box center [493, 353] width 266 height 604
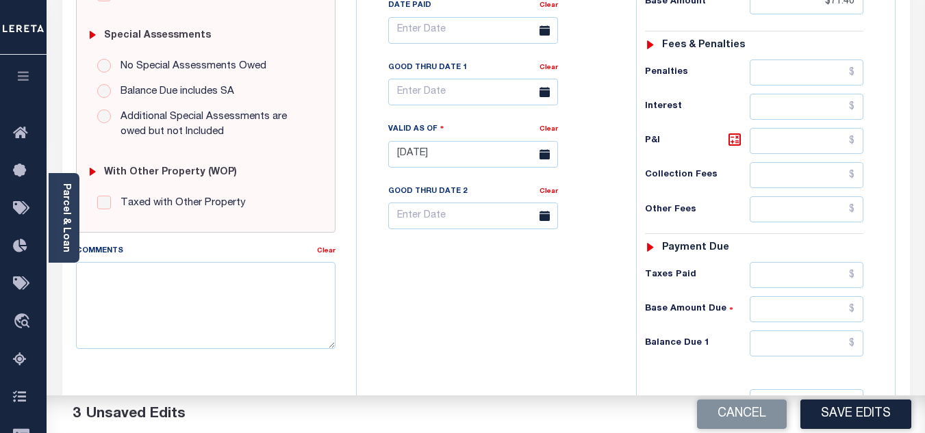
scroll to position [548, 0]
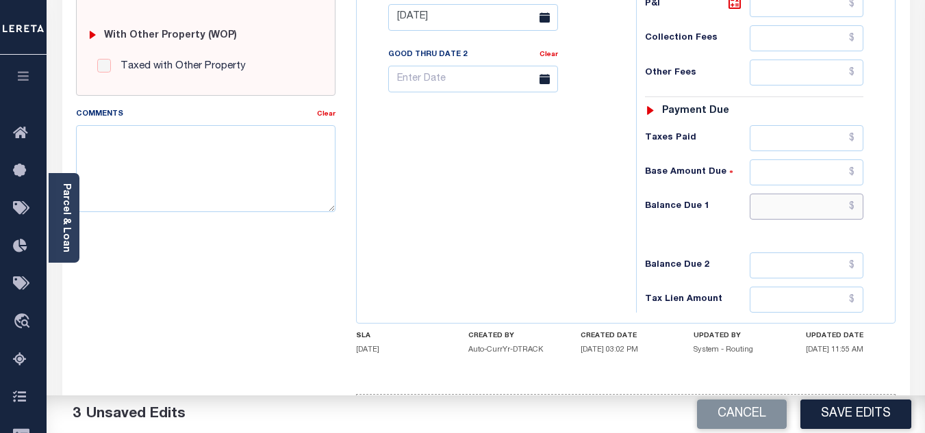
click at [782, 209] on input "text" at bounding box center [806, 207] width 114 height 26
type input "$0.00"
click at [552, 234] on div "Tax Bill No Multiple Payment Option Payment Plan Clear" at bounding box center [493, 10] width 266 height 604
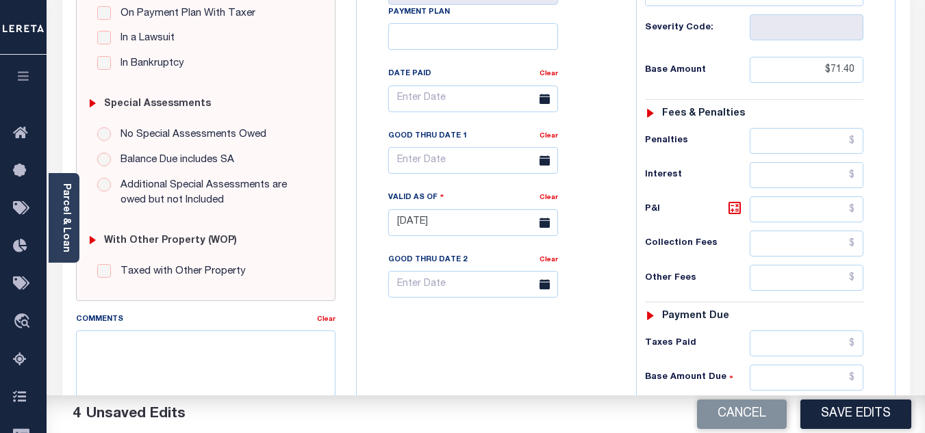
scroll to position [0, 0]
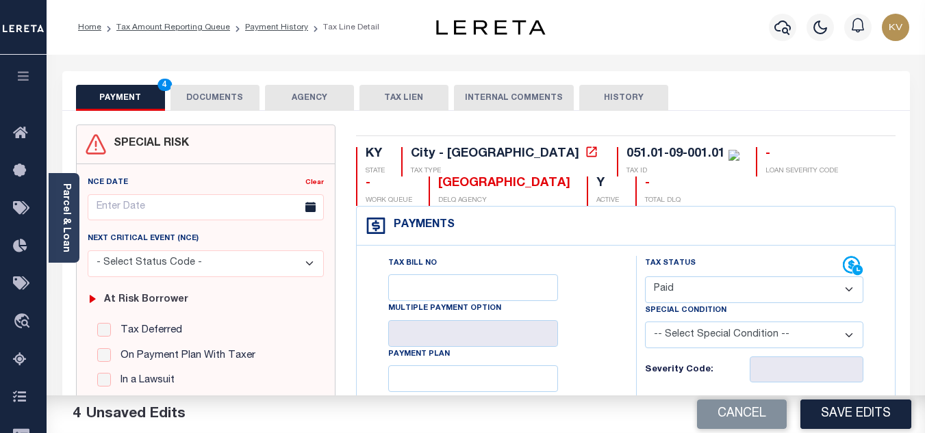
click at [228, 96] on button "DOCUMENTS" at bounding box center [214, 98] width 89 height 26
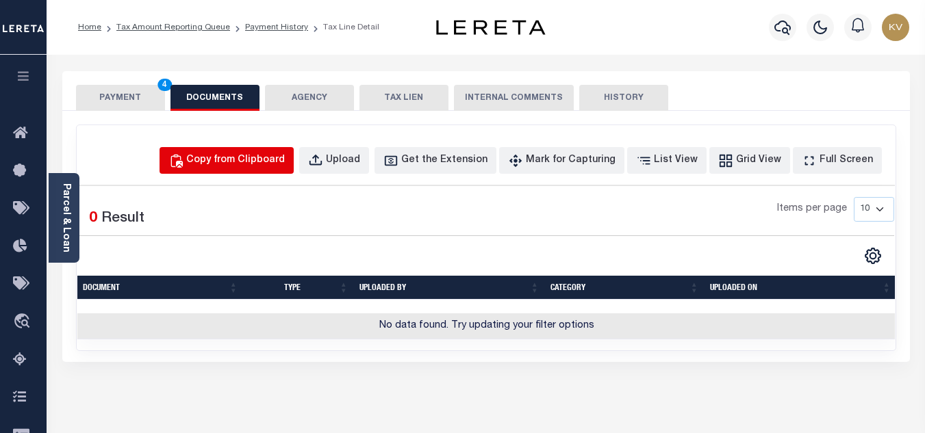
click at [285, 156] on div "Copy from Clipboard" at bounding box center [235, 160] width 99 height 15
select select "POP"
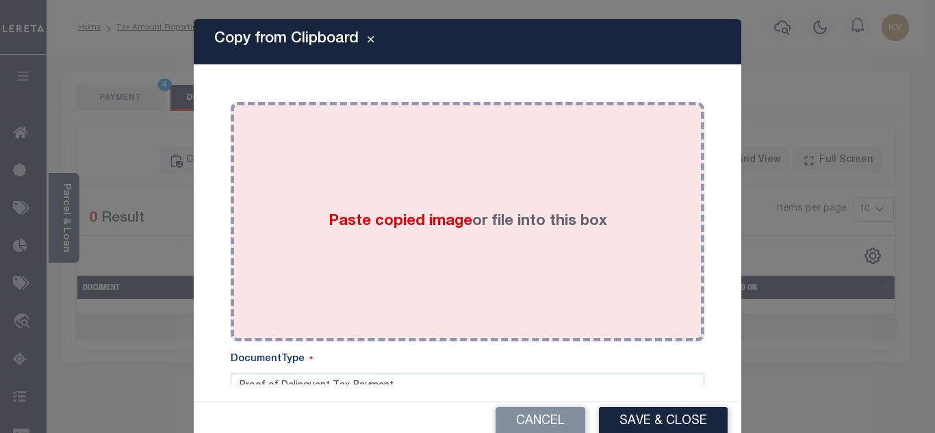
click at [344, 192] on div "Paste copied image or file into this box" at bounding box center [467, 221] width 453 height 219
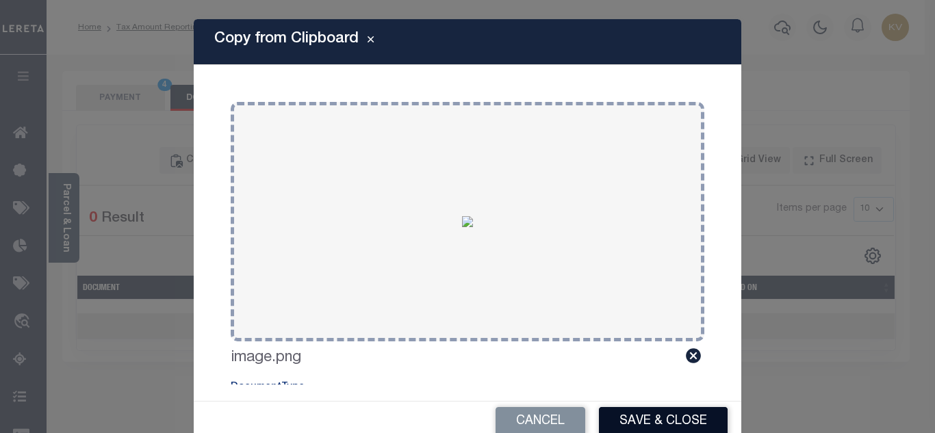
click at [668, 421] on button "Save & Close" at bounding box center [663, 421] width 129 height 29
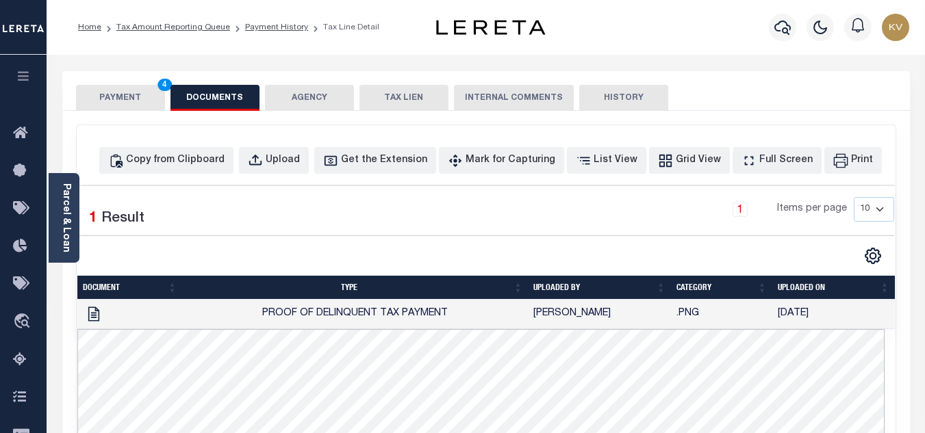
click at [138, 105] on button "PAYMENT 4" at bounding box center [120, 98] width 89 height 26
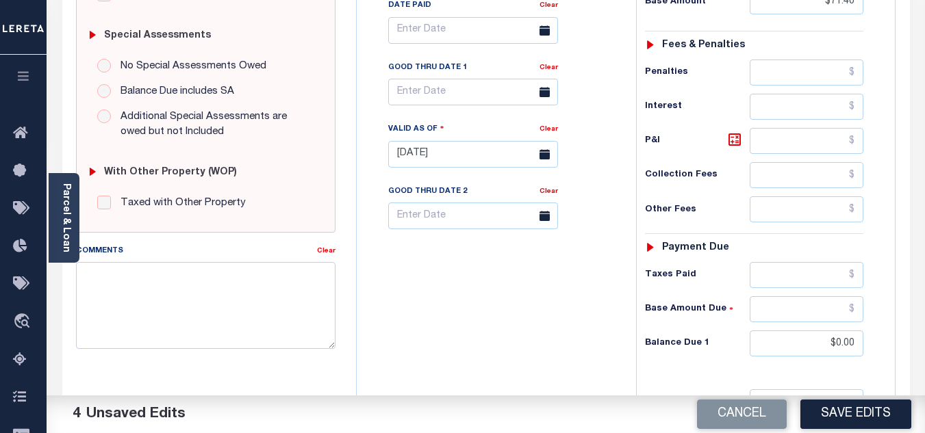
scroll to position [479, 0]
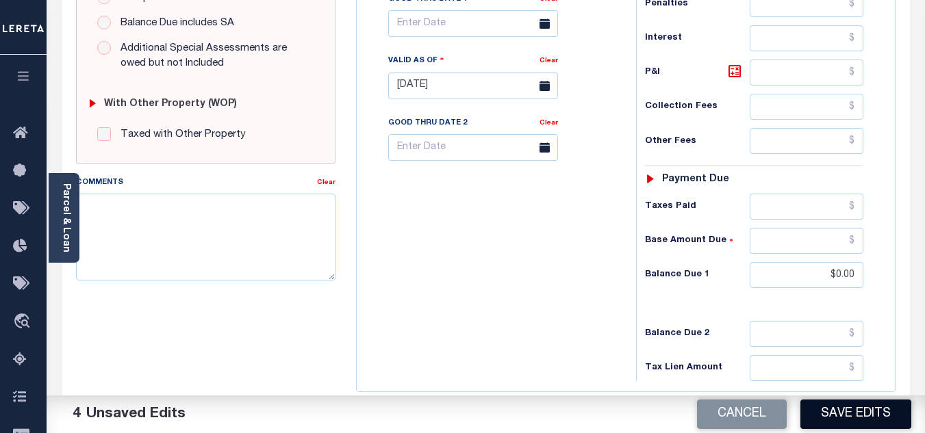
click at [851, 417] on button "Save Edits" at bounding box center [855, 414] width 111 height 29
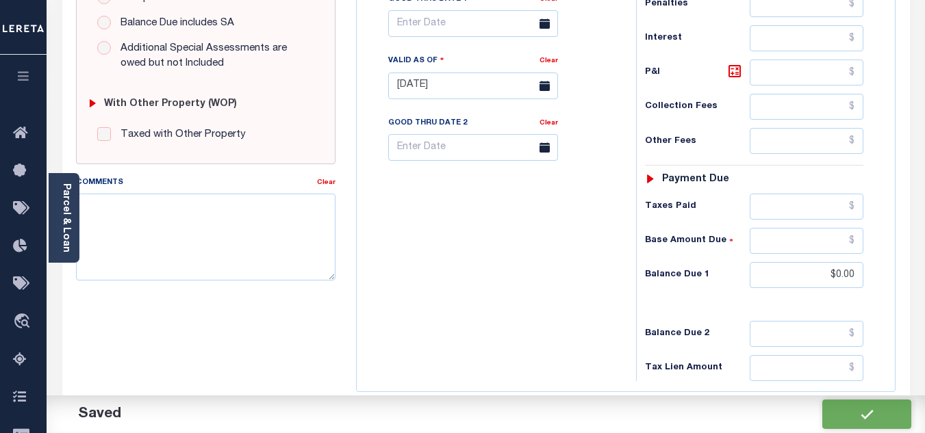
checkbox input "false"
type input "$71.4"
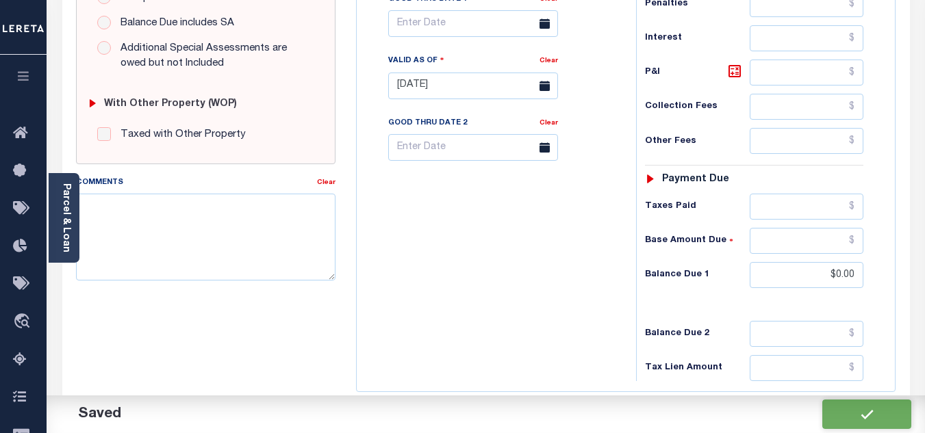
type input "$0"
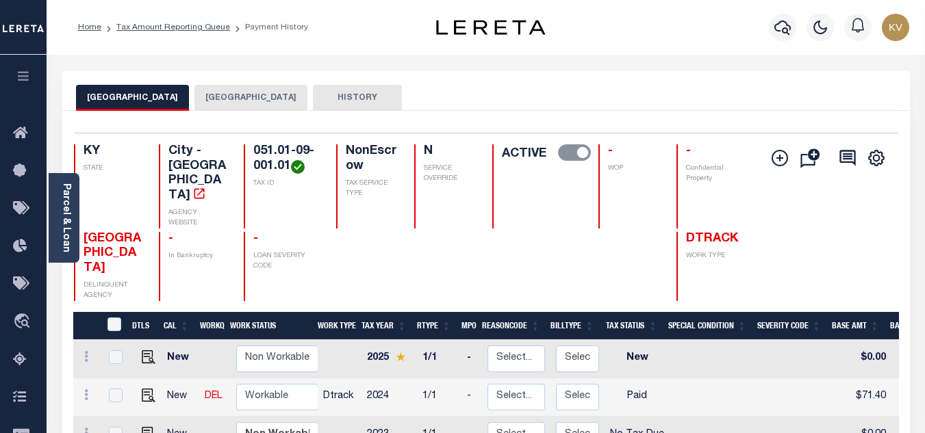
scroll to position [137, 0]
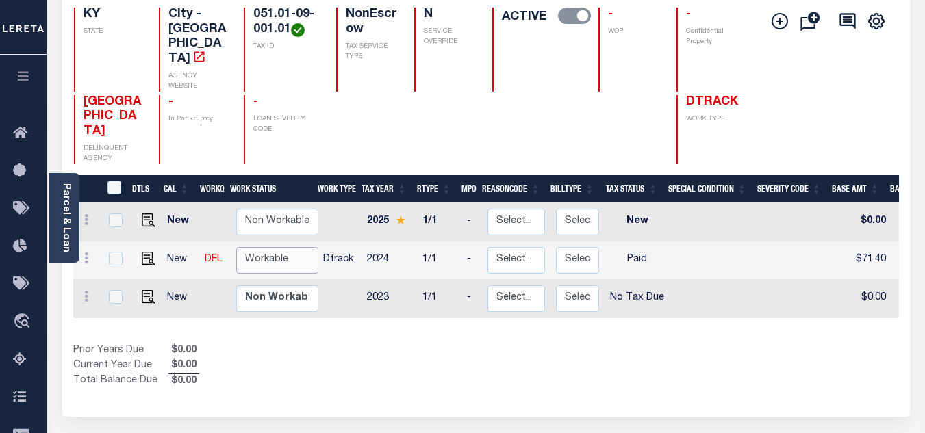
click at [280, 247] on select "Non Workable Workable" at bounding box center [277, 260] width 82 height 27
checkbox input "true"
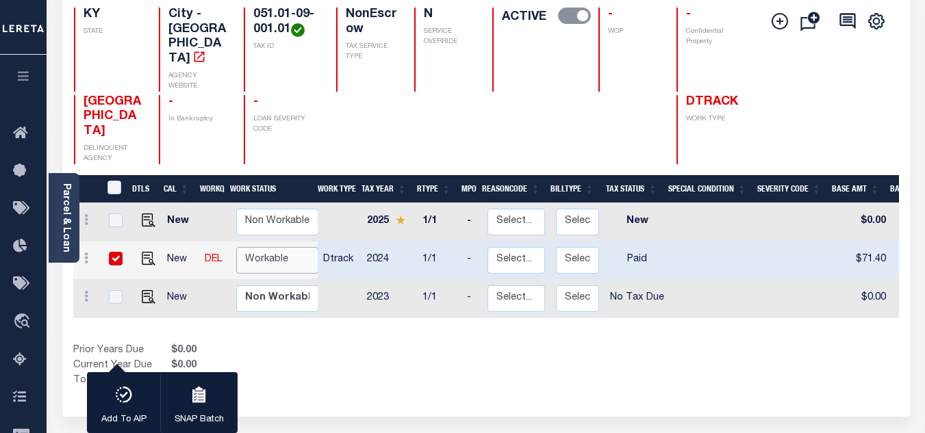
select select "true"
click at [236, 247] on select "Non Workable Workable" at bounding box center [277, 260] width 82 height 27
checkbox input "false"
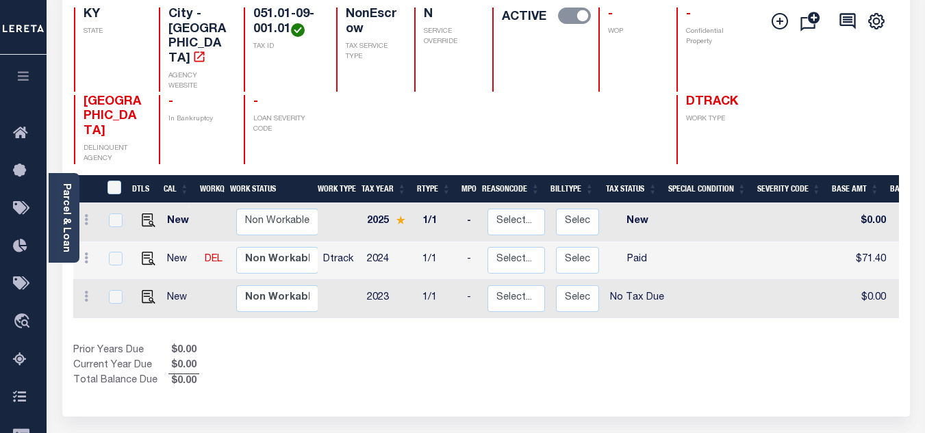
click at [324, 344] on div "Prior Years Due $0.00 Current Year Due $0.00 Total Balance Due $0.00" at bounding box center [279, 367] width 413 height 46
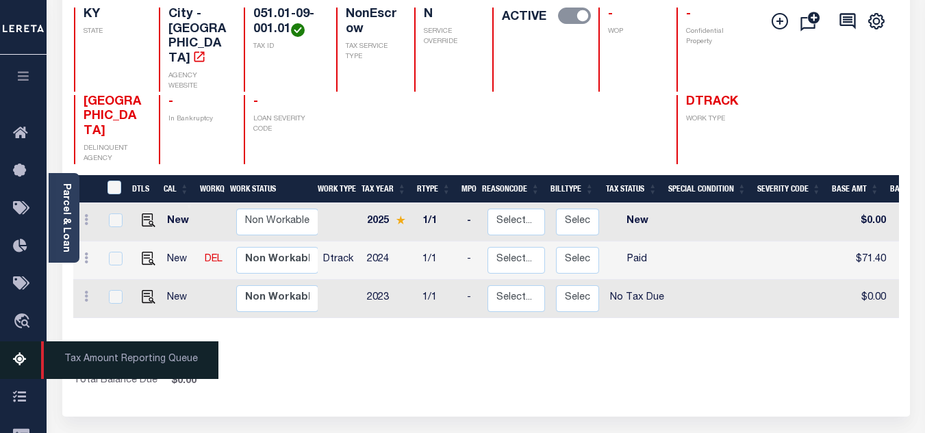
click at [16, 359] on icon at bounding box center [24, 360] width 22 height 17
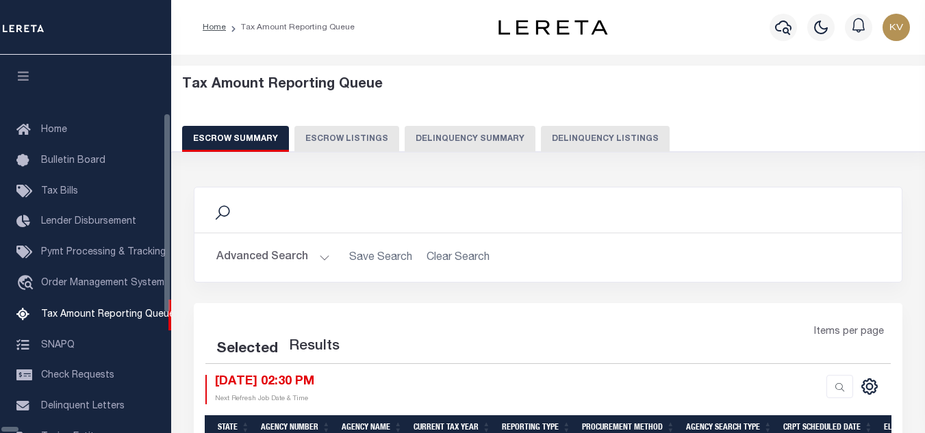
click at [541, 147] on button "Delinquency Listings" at bounding box center [605, 139] width 129 height 26
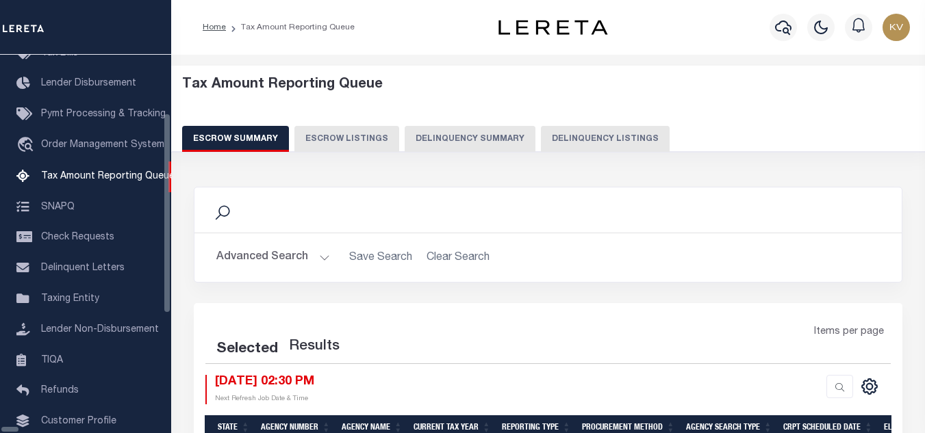
select select "100"
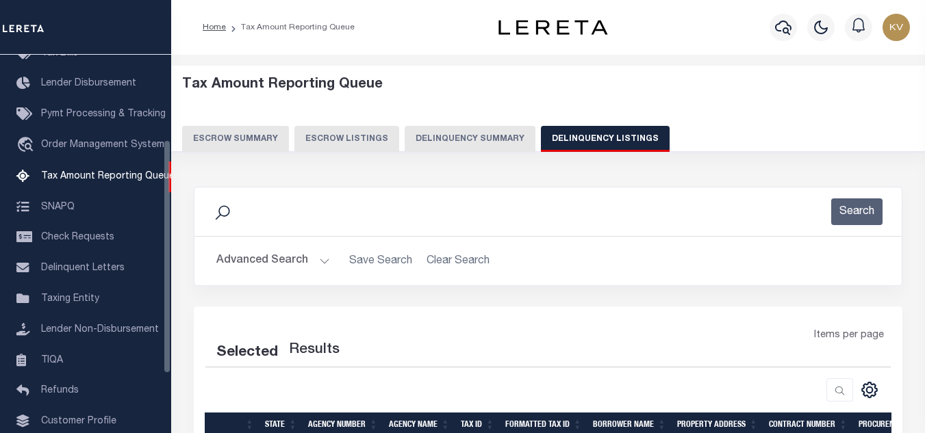
select select "100"
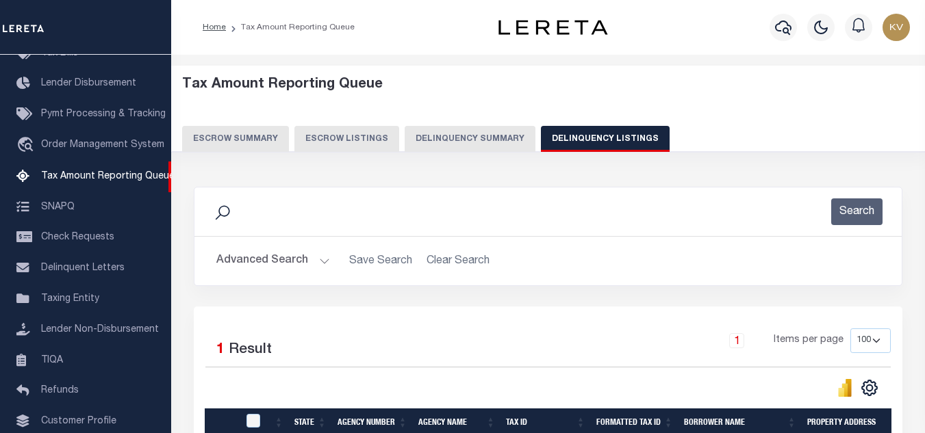
click at [309, 258] on button "Advanced Search" at bounding box center [273, 261] width 114 height 27
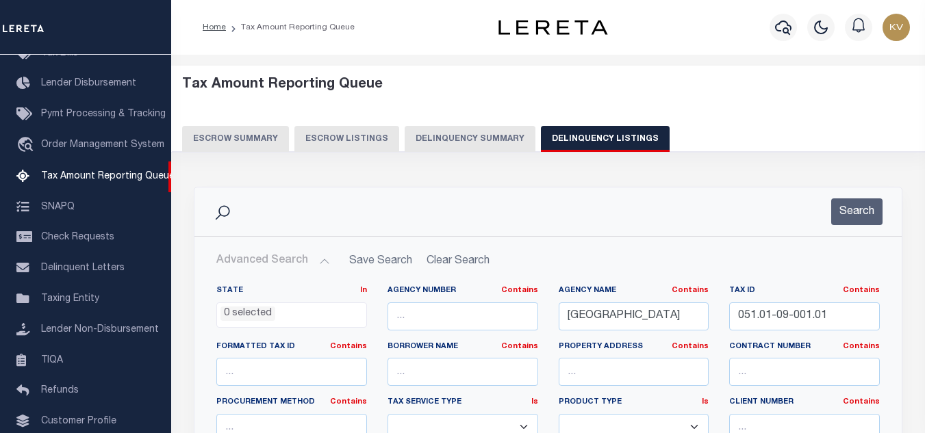
scroll to position [205, 0]
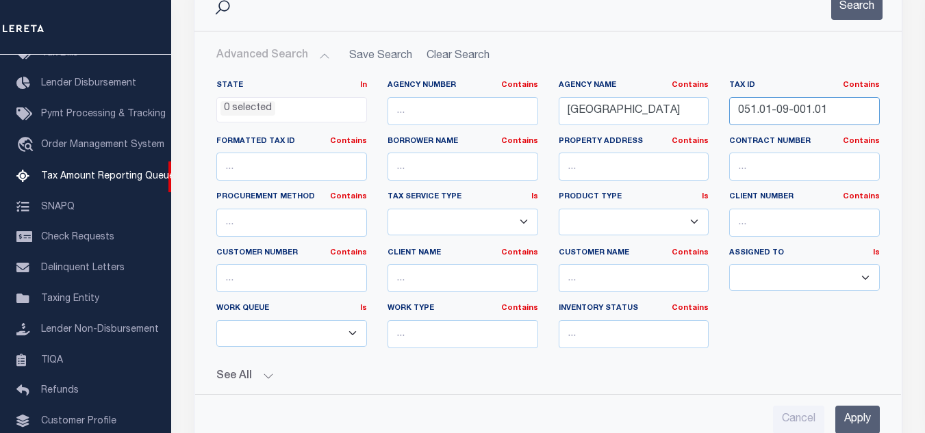
drag, startPoint x: 835, startPoint y: 110, endPoint x: 604, endPoint y: 110, distance: 230.7
click at [604, 110] on div "State In In AK AL AR AZ CA CO CT DC DE FL GA GU HI IA ID IL IN KS KY LA MA MD M…" at bounding box center [548, 219] width 684 height 279
paste input "2"
type input "051.01-09-002.01"
click at [848, 418] on input "Apply" at bounding box center [857, 420] width 44 height 28
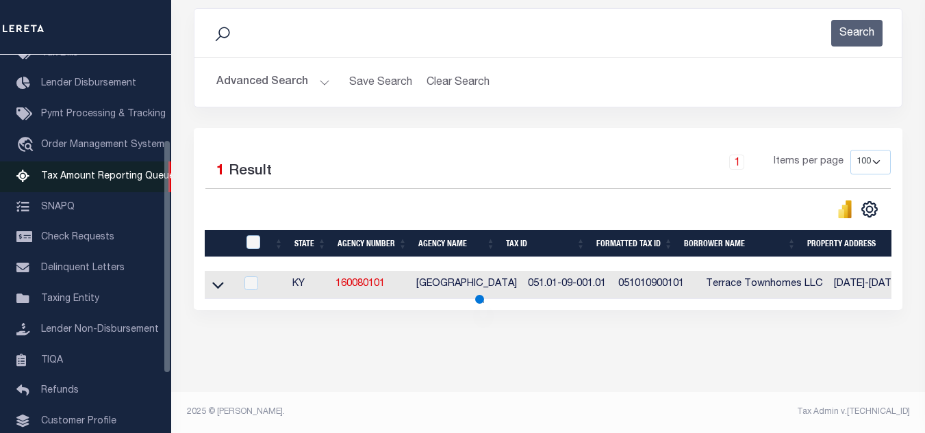
scroll to position [190, 0]
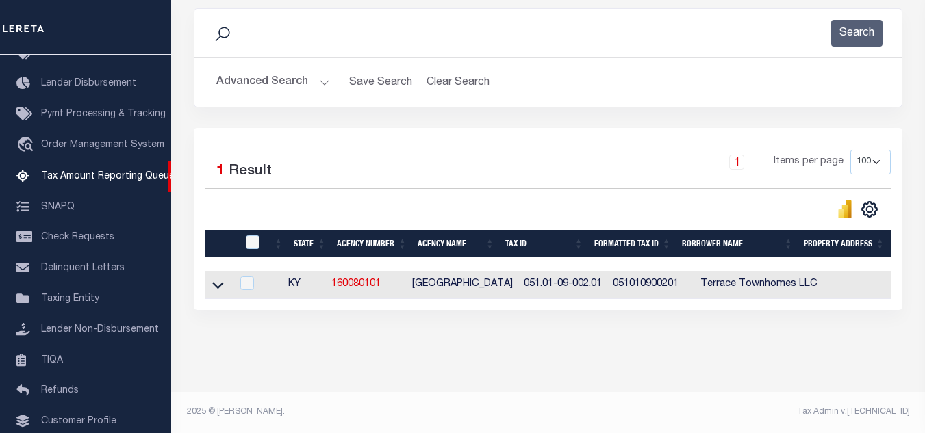
drag, startPoint x: 218, startPoint y: 279, endPoint x: 318, endPoint y: 221, distance: 115.6
click at [218, 283] on icon at bounding box center [218, 286] width 12 height 7
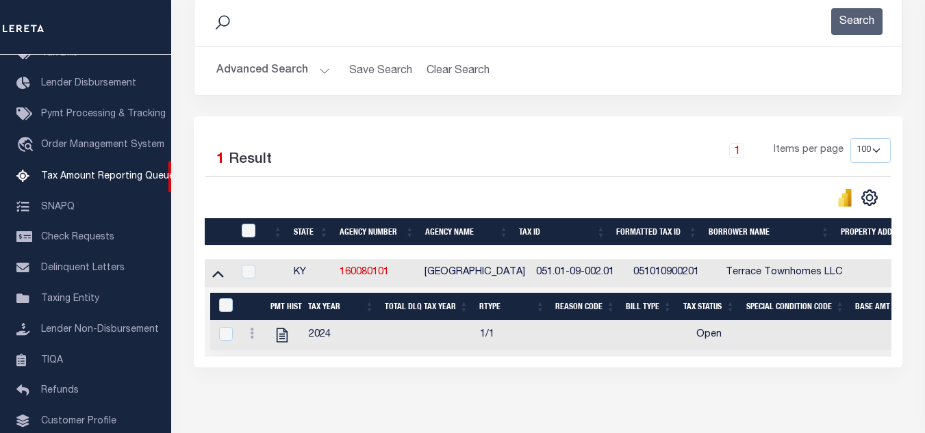
scroll to position [260, 0]
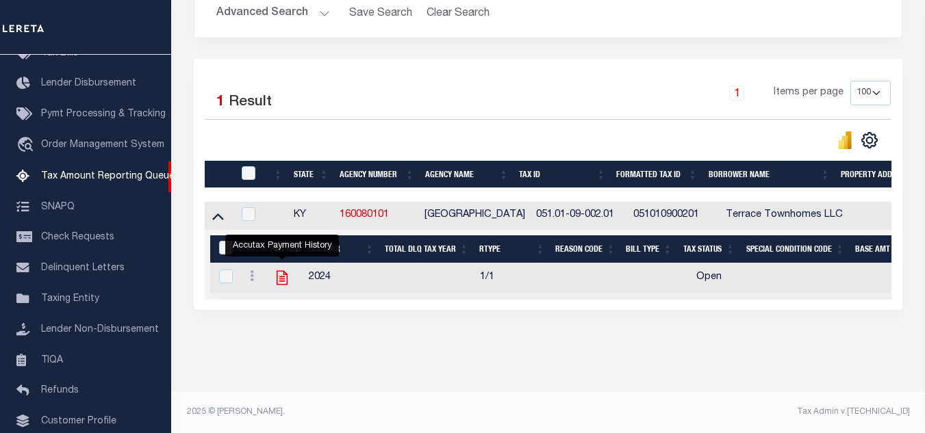
click at [283, 269] on icon "" at bounding box center [282, 278] width 18 height 18
checkbox input "true"
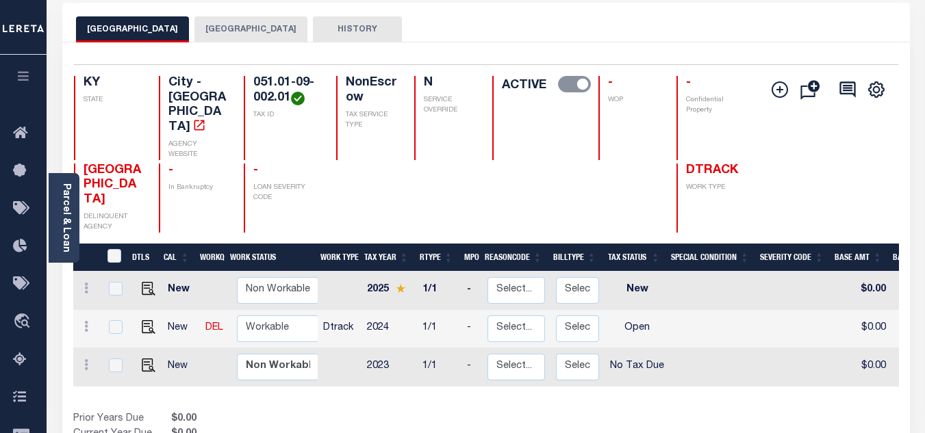
scroll to position [137, 0]
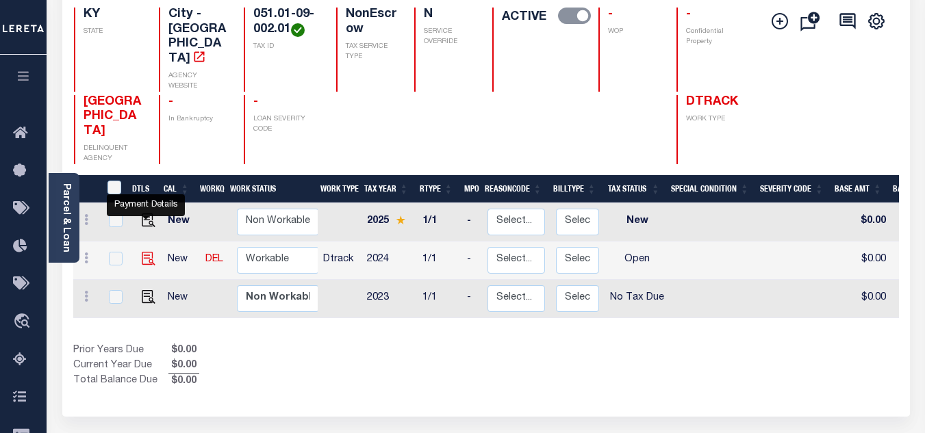
click at [142, 252] on img "" at bounding box center [149, 259] width 14 height 14
checkbox input "true"
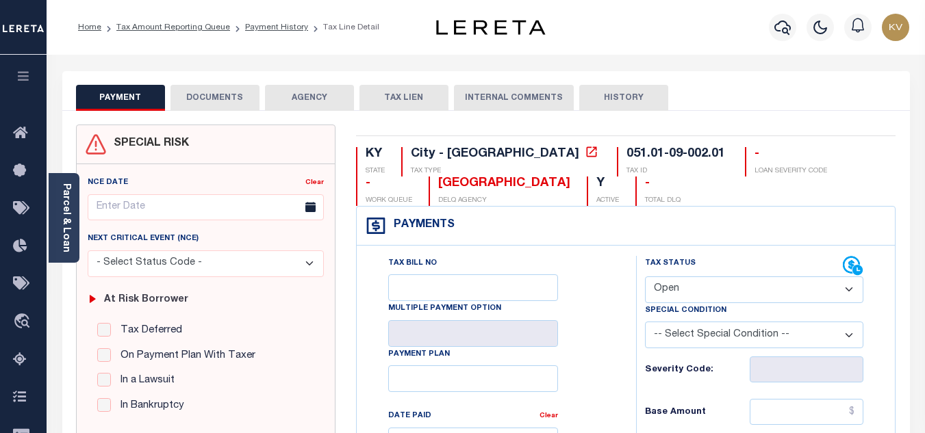
scroll to position [68, 0]
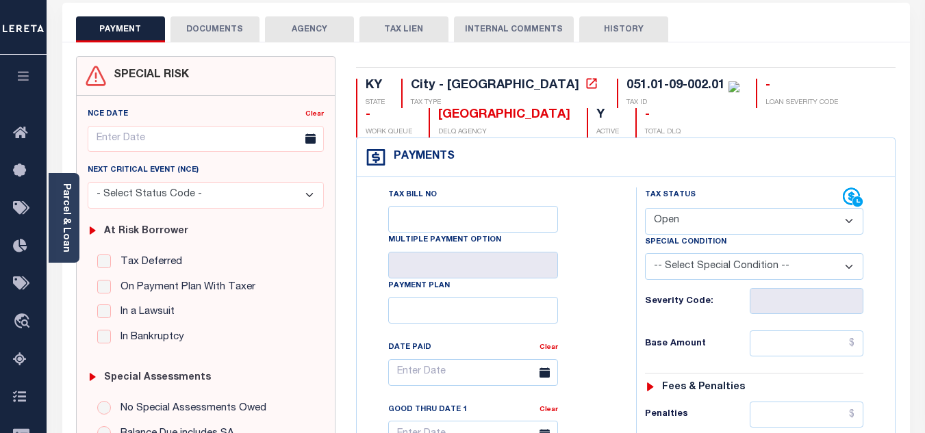
click at [719, 226] on select "- Select Status Code - Open Due/Unpaid Paid Incomplete No Tax Due Internal Refu…" at bounding box center [754, 221] width 218 height 27
select select "PYD"
click at [645, 209] on select "- Select Status Code - Open Due/Unpaid Paid Incomplete No Tax Due Internal Refu…" at bounding box center [754, 221] width 218 height 27
type input "[DATE]"
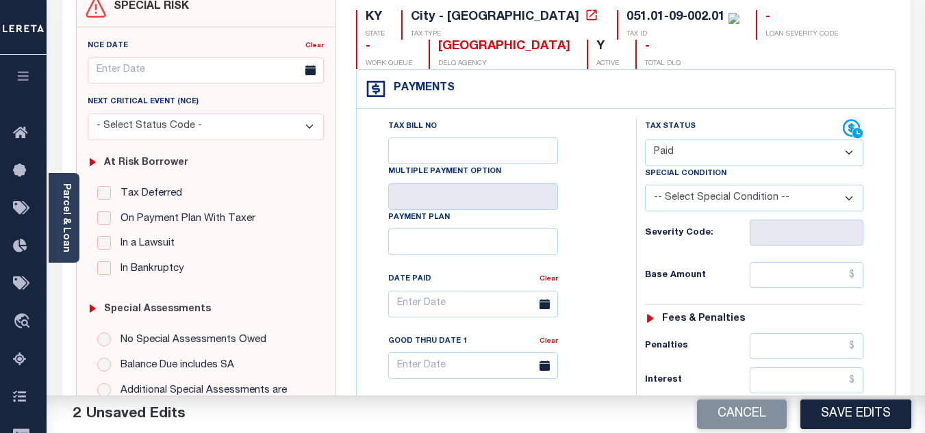
scroll to position [205, 0]
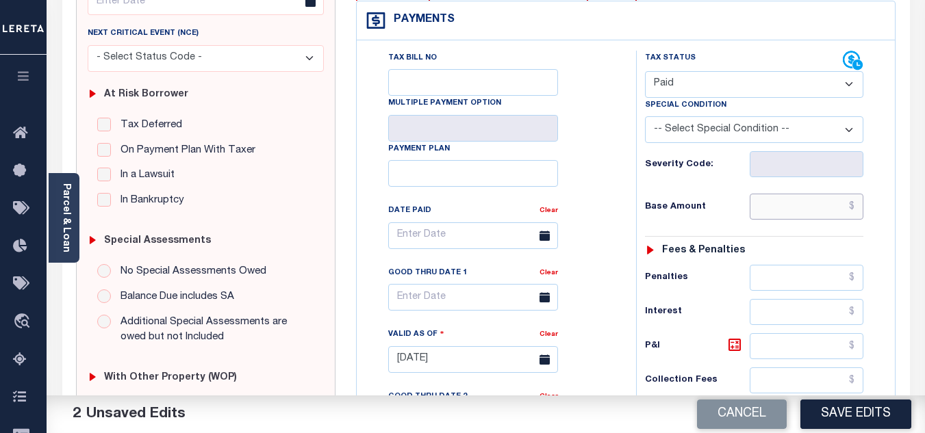
click at [786, 201] on input "text" at bounding box center [806, 207] width 114 height 26
click at [780, 211] on input "text" at bounding box center [806, 207] width 114 height 26
type input "$35.70"
click at [732, 208] on h6 "Base Amount" at bounding box center [697, 207] width 105 height 11
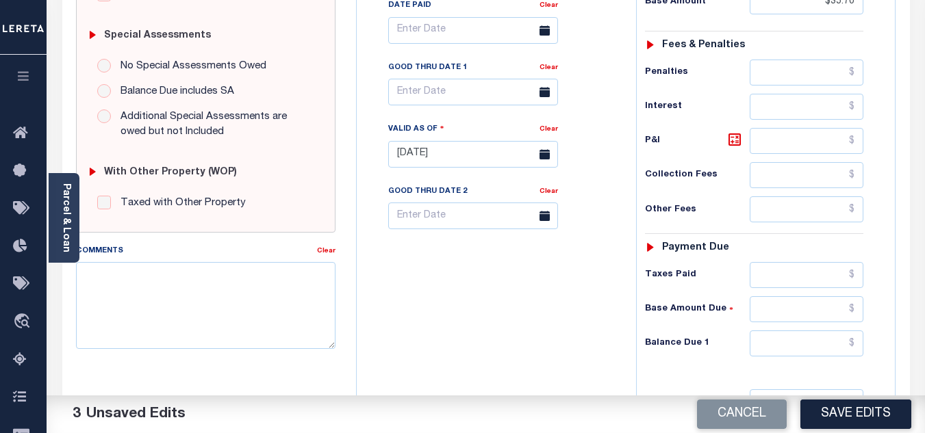
scroll to position [604, 0]
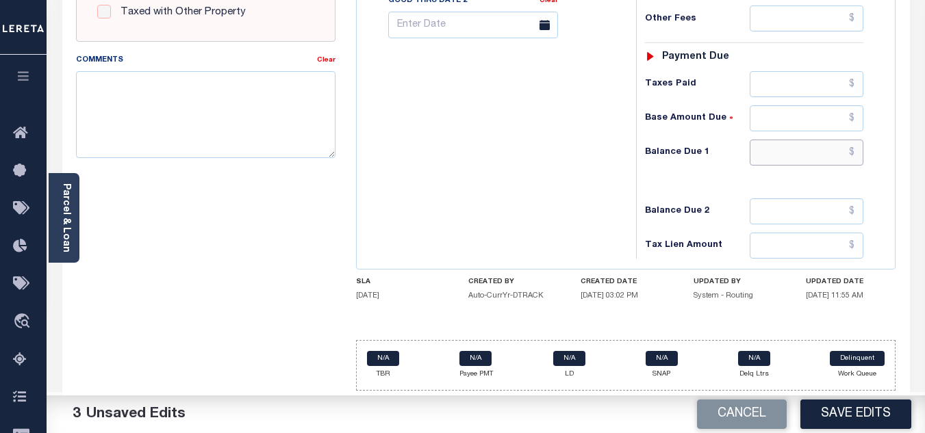
click at [794, 165] on input "text" at bounding box center [806, 153] width 114 height 26
type input "$0.00"
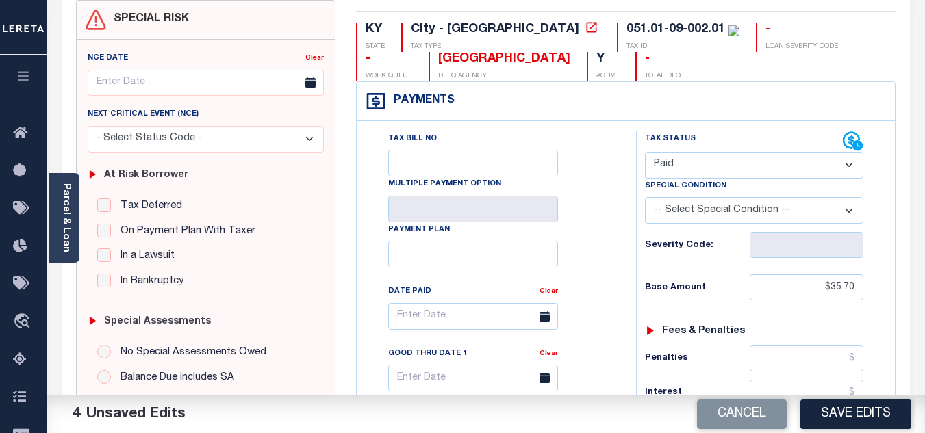
scroll to position [0, 0]
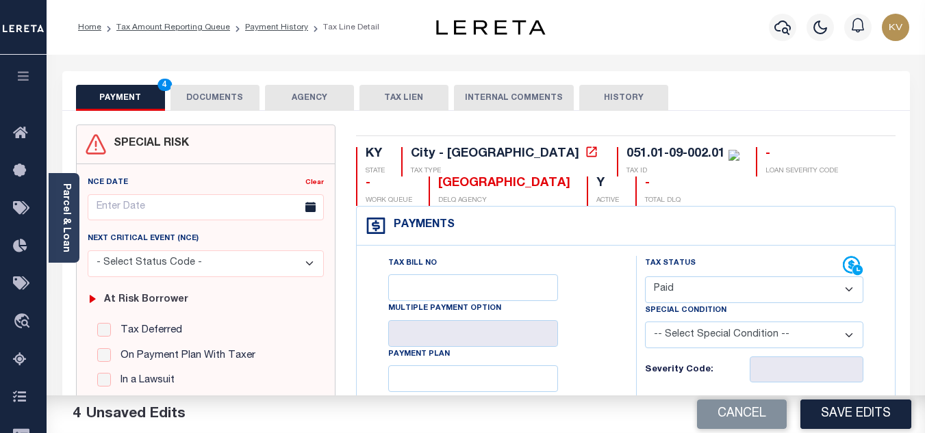
click at [220, 88] on button "DOCUMENTS" at bounding box center [214, 98] width 89 height 26
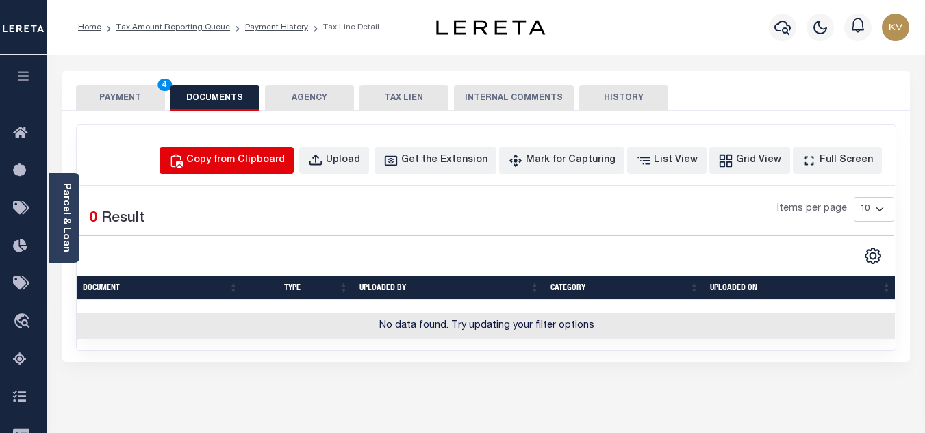
drag, startPoint x: 280, startPoint y: 165, endPoint x: 284, endPoint y: 172, distance: 8.6
click at [280, 165] on div "Copy from Clipboard" at bounding box center [235, 160] width 99 height 15
select select "POP"
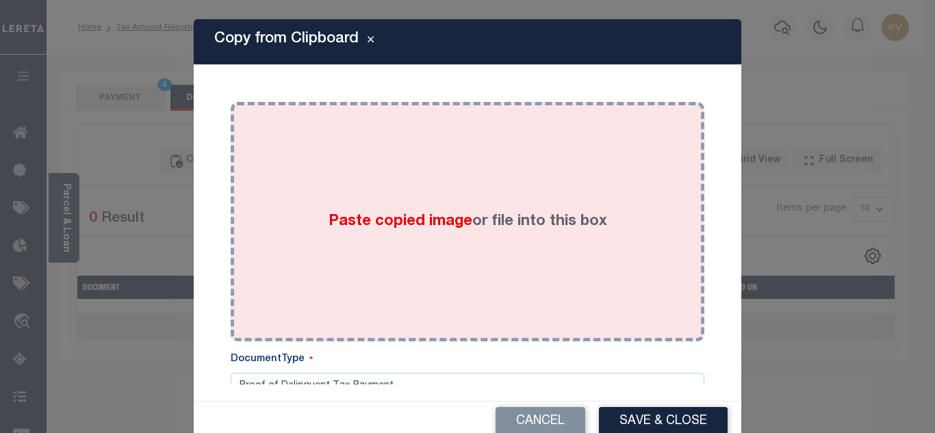
click at [432, 234] on div "Paste copied image or file into this box" at bounding box center [467, 221] width 453 height 219
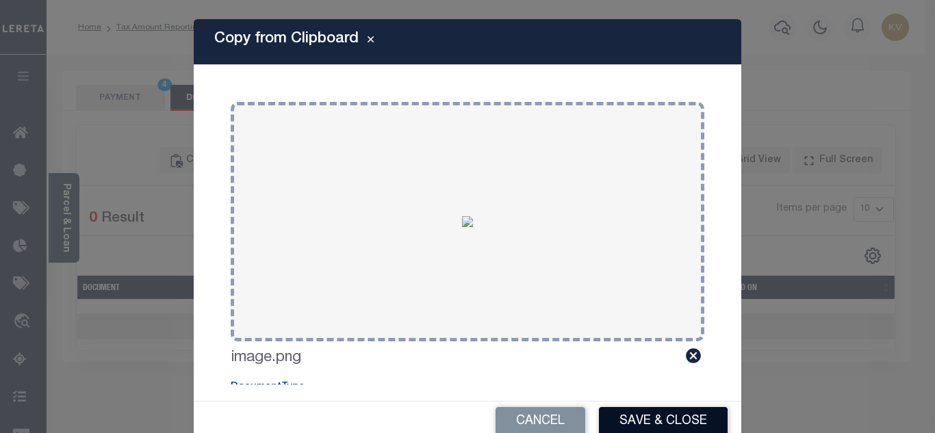
click at [674, 414] on button "Save & Close" at bounding box center [663, 421] width 129 height 29
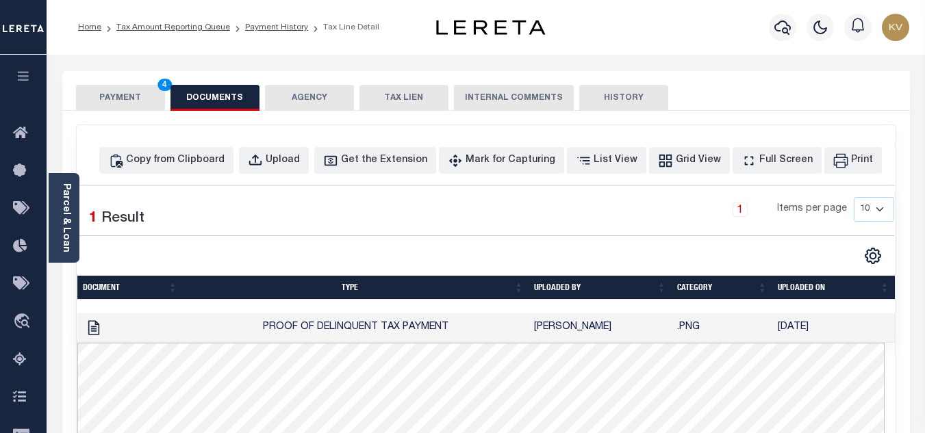
click at [105, 98] on button "PAYMENT 4" at bounding box center [120, 98] width 89 height 26
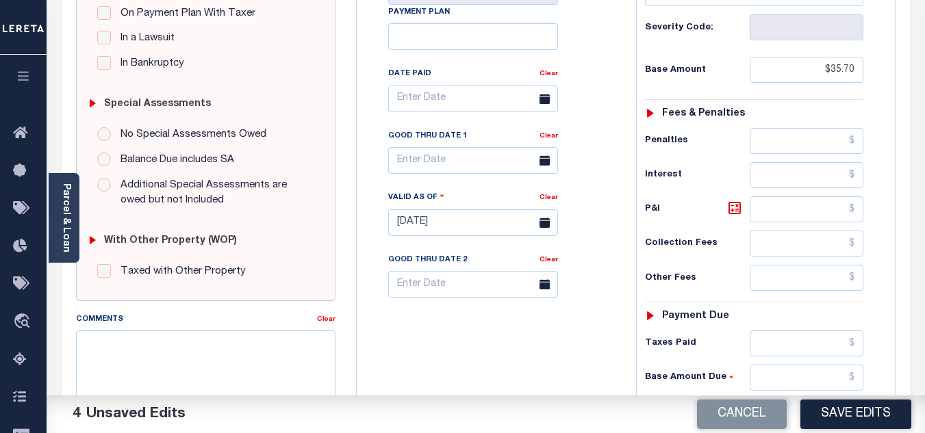
scroll to position [411, 0]
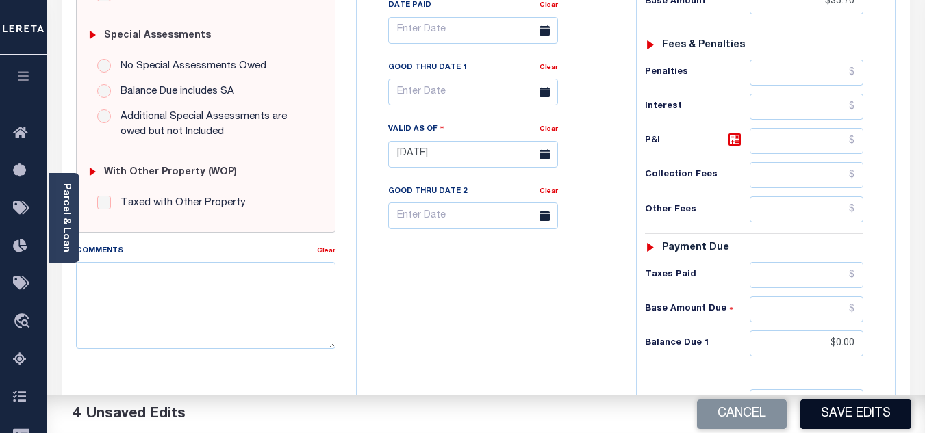
click at [836, 420] on button "Save Edits" at bounding box center [855, 414] width 111 height 29
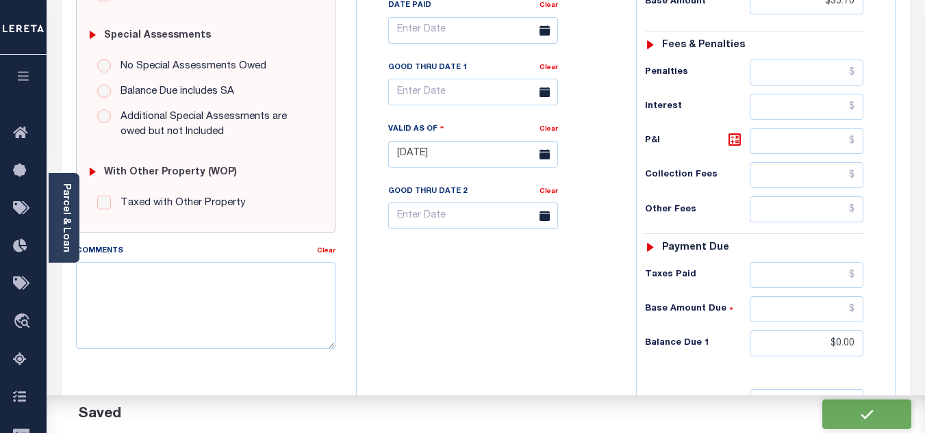
checkbox input "false"
type input "$35.7"
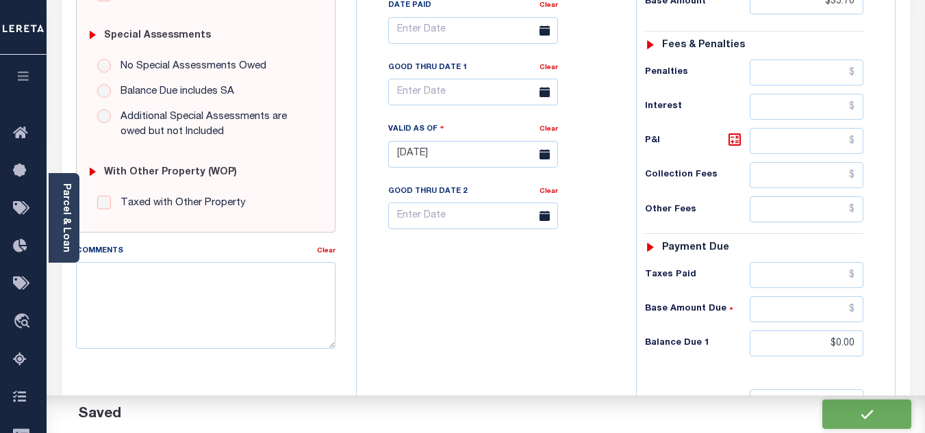
type input "$0"
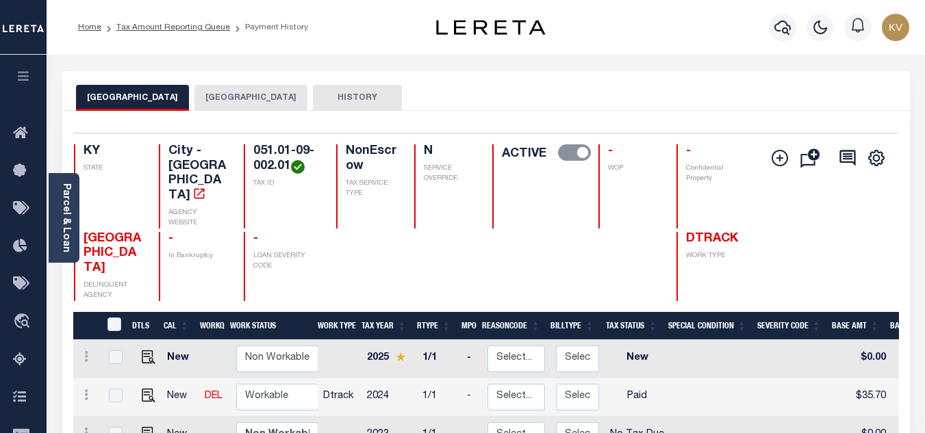
scroll to position [137, 0]
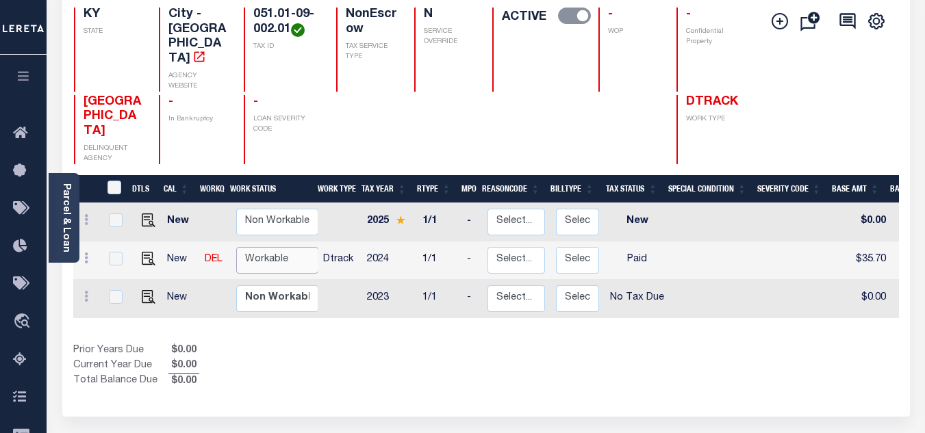
click at [252, 247] on select "Non Workable Workable" at bounding box center [277, 260] width 82 height 27
checkbox input "true"
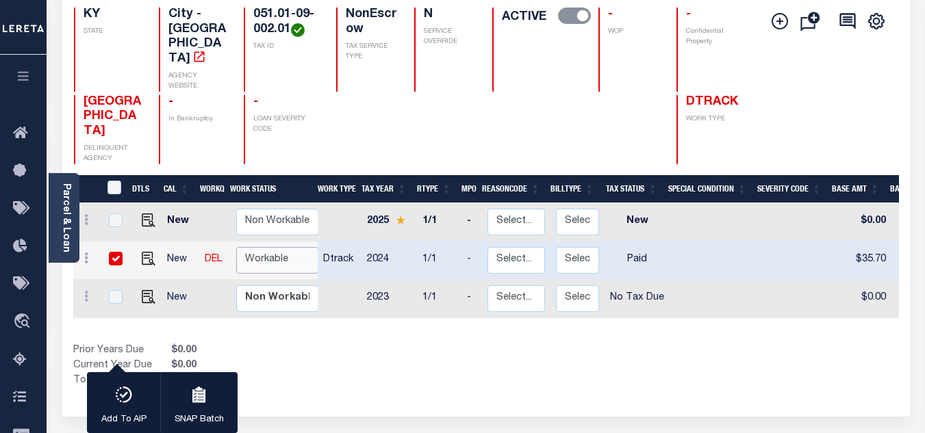
select select "true"
click at [236, 247] on select "Non Workable Workable" at bounding box center [277, 260] width 82 height 27
checkbox input "false"
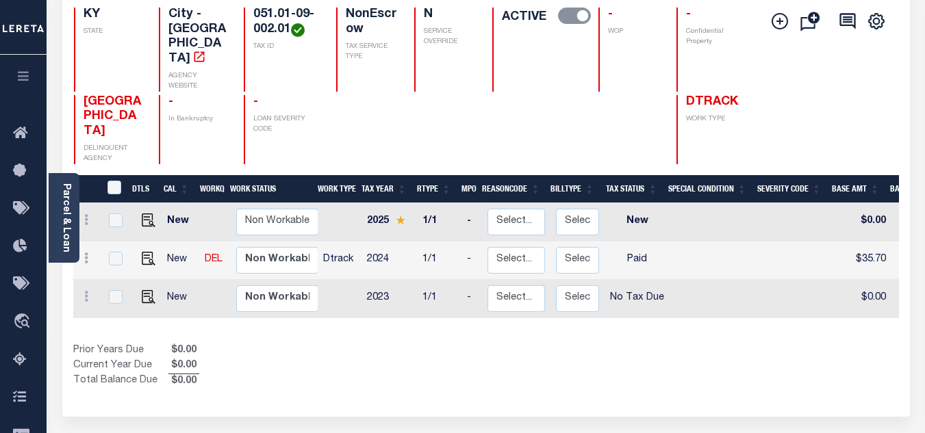
click at [339, 346] on div "1 Selected 3 Results 1 Items per page 25 50 100 KY STATE TAX ID" at bounding box center [485, 195] width 847 height 443
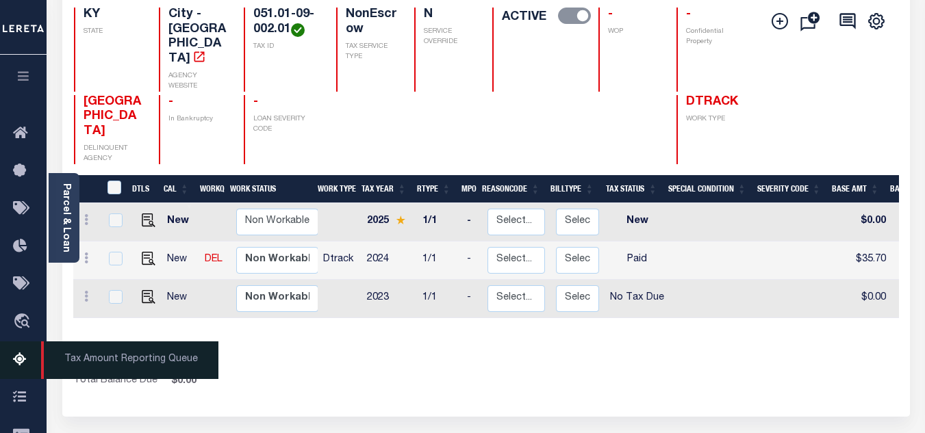
click at [15, 361] on icon at bounding box center [24, 360] width 22 height 17
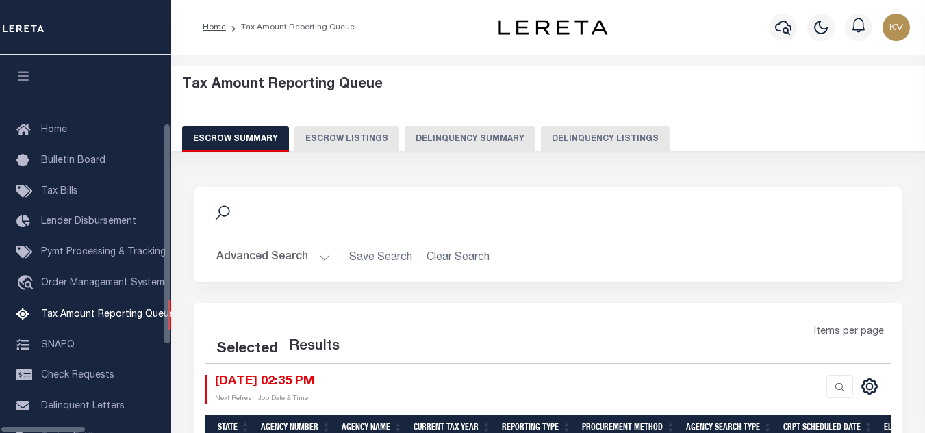
click at [553, 140] on button "Delinquency Listings" at bounding box center [605, 139] width 129 height 26
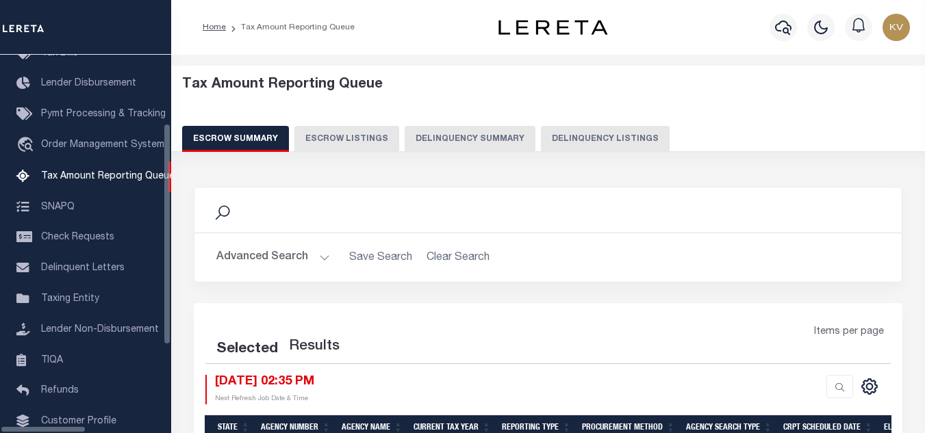
select select "100"
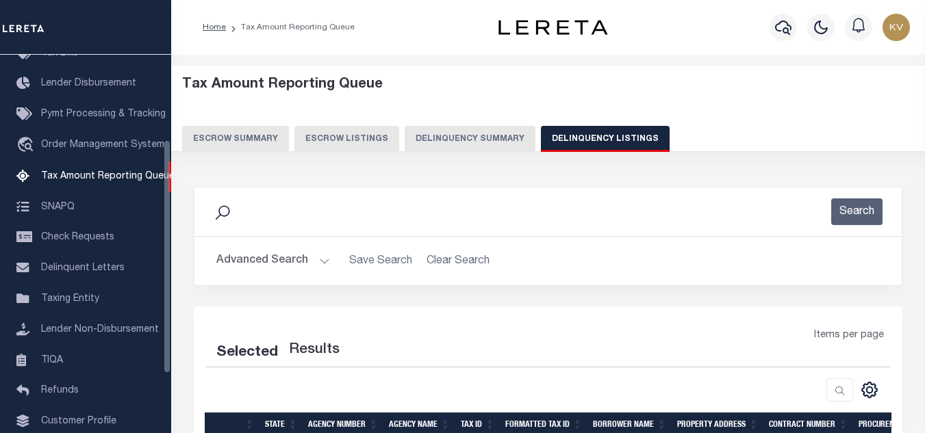
select select "100"
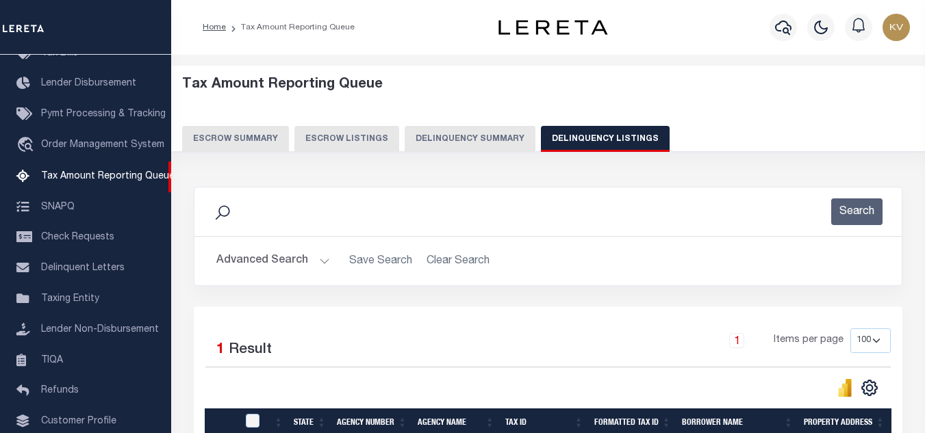
scroll to position [137, 0]
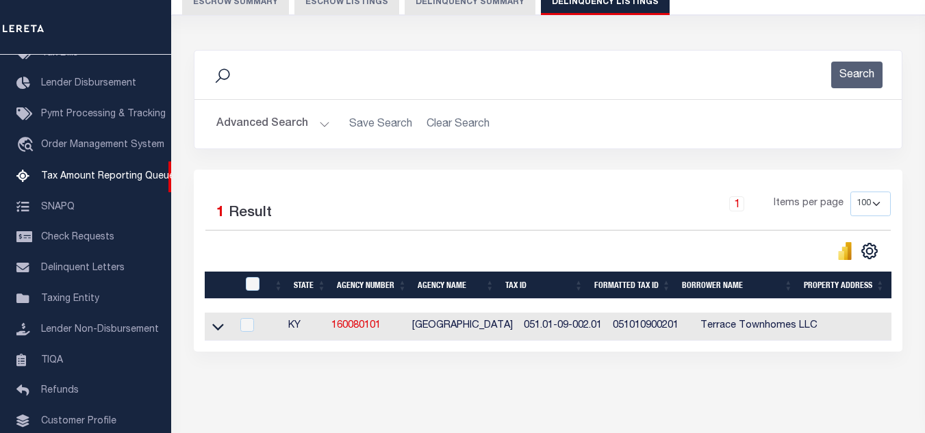
click at [321, 129] on button "Advanced Search" at bounding box center [273, 124] width 114 height 27
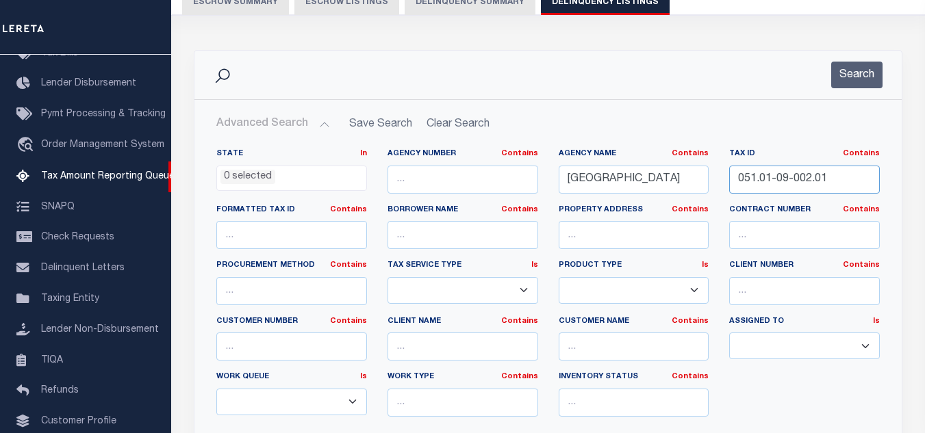
click at [801, 187] on input "051.01-09-002.01" at bounding box center [804, 180] width 151 height 28
paste input "3"
type input "051.01-09-003.01"
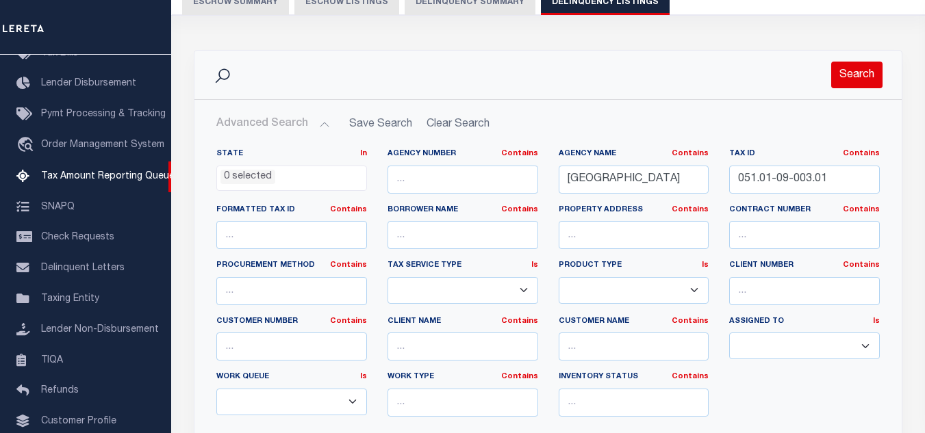
click at [849, 77] on button "Search" at bounding box center [856, 75] width 51 height 27
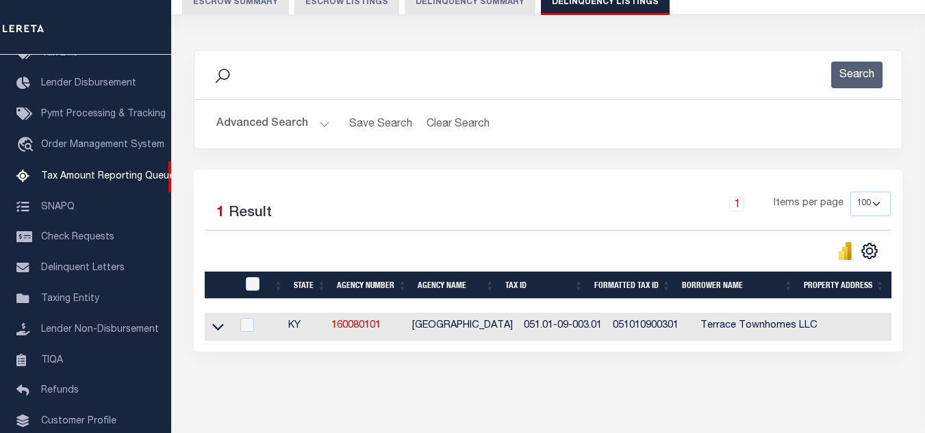
scroll to position [190, 0]
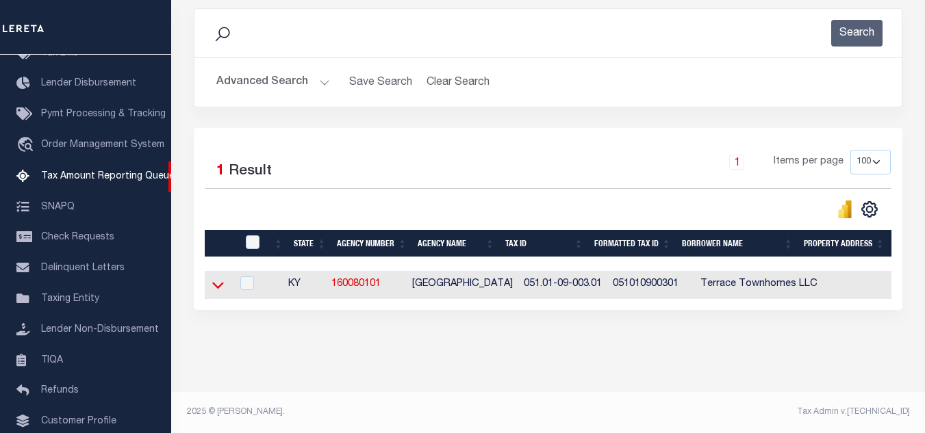
click at [217, 278] on icon at bounding box center [218, 285] width 12 height 14
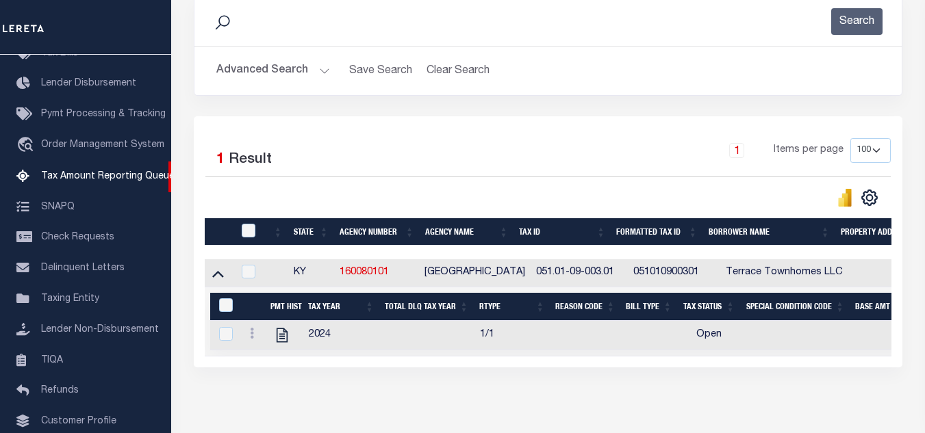
scroll to position [259, 0]
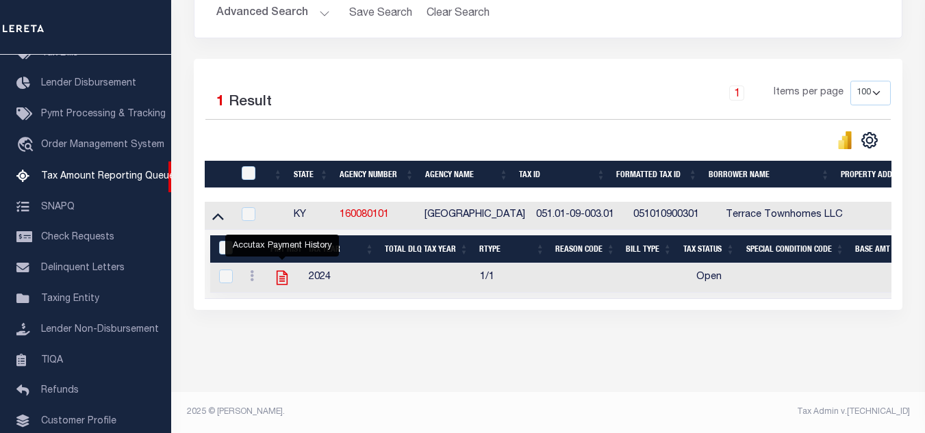
click at [281, 273] on icon "" at bounding box center [282, 278] width 18 height 18
checkbox input "true"
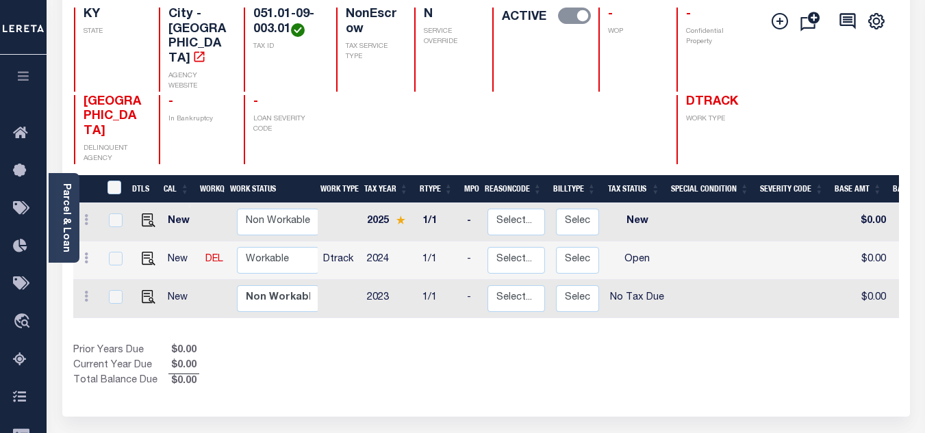
scroll to position [205, 0]
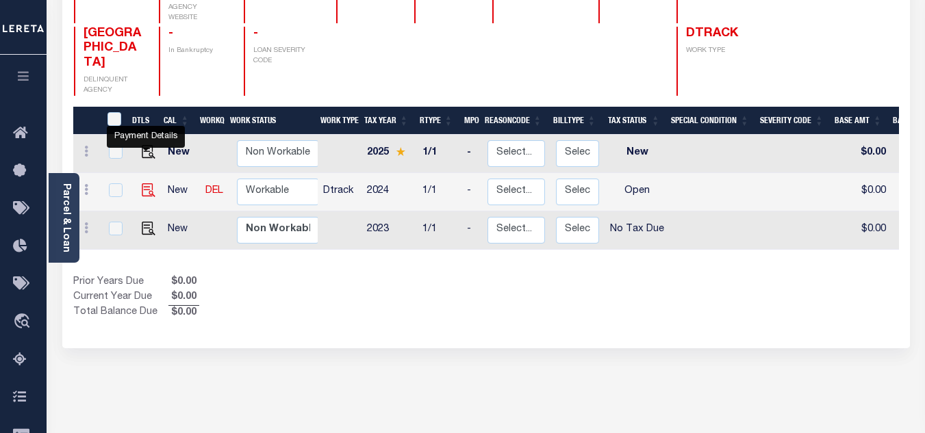
click at [142, 183] on img "" at bounding box center [149, 190] width 14 height 14
checkbox input "true"
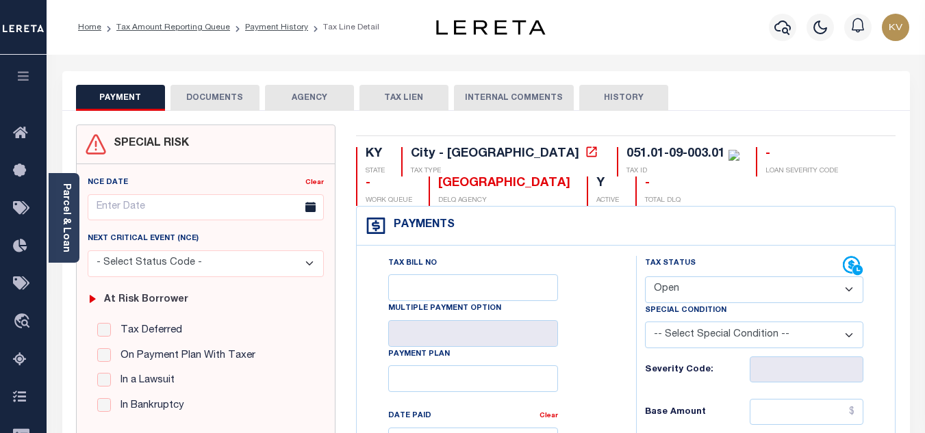
click at [684, 294] on select "- Select Status Code - Open Due/Unpaid Paid Incomplete No Tax Due Internal Refu…" at bounding box center [754, 290] width 218 height 27
select select "PYD"
click at [645, 277] on select "- Select Status Code - Open Due/Unpaid Paid Incomplete No Tax Due Internal Refu…" at bounding box center [754, 290] width 218 height 27
type input "[DATE]"
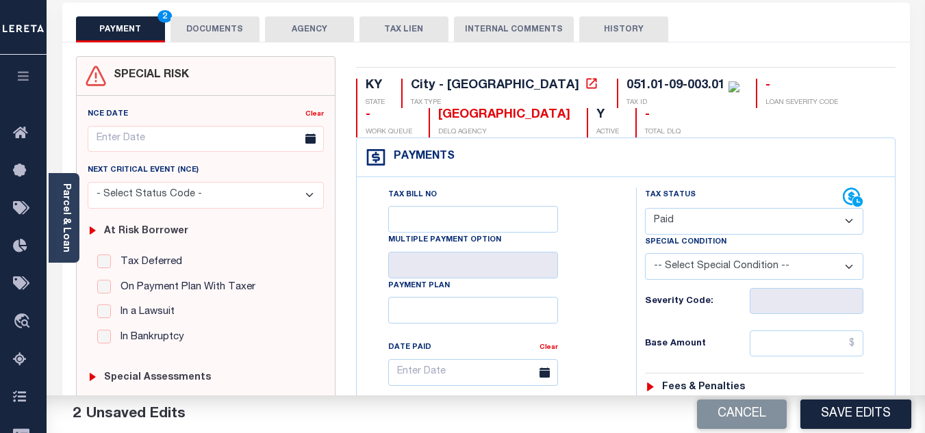
scroll to position [205, 0]
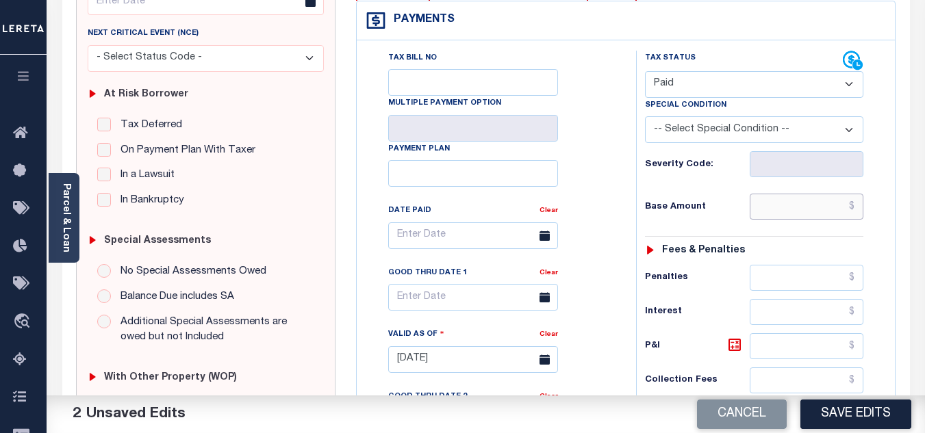
click at [778, 211] on input "text" at bounding box center [806, 207] width 114 height 26
type input "$35.70"
click at [723, 204] on h6 "Base Amount" at bounding box center [697, 207] width 105 height 11
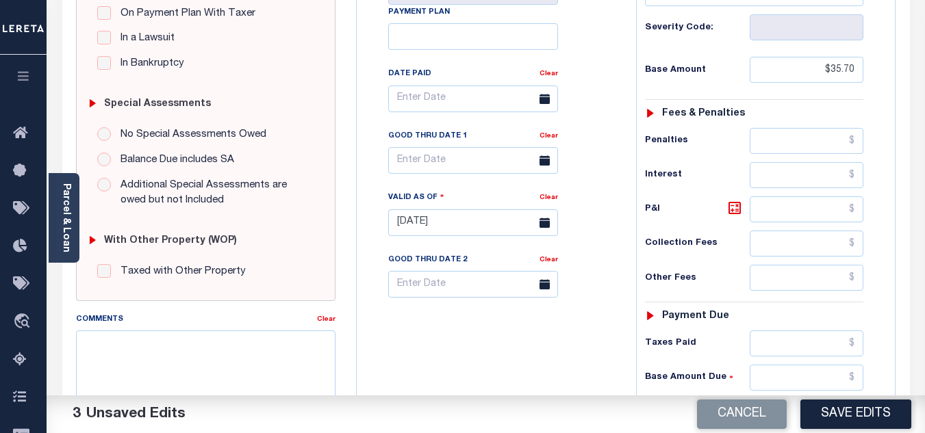
scroll to position [548, 0]
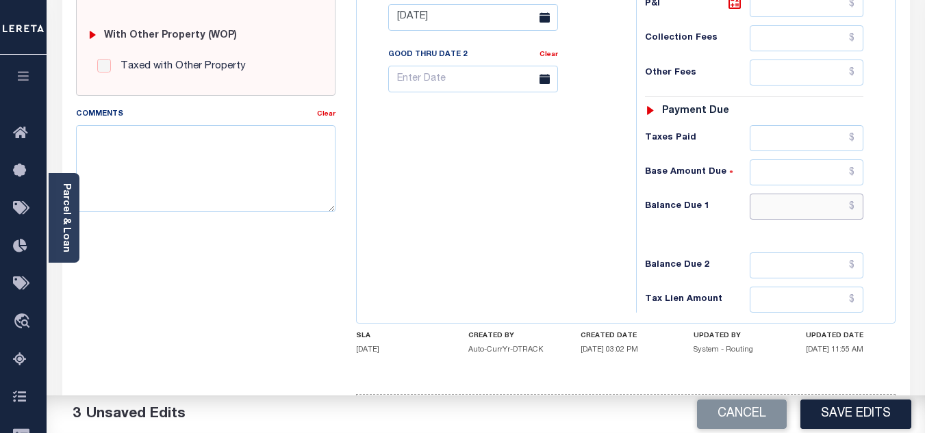
click at [769, 206] on input "text" at bounding box center [806, 207] width 114 height 26
type input "$0.00"
drag, startPoint x: 457, startPoint y: 262, endPoint x: 656, endPoint y: 216, distance: 205.1
click at [457, 262] on div "Tax Bill No Multiple Payment Option Payment Plan Clear" at bounding box center [493, 10] width 266 height 604
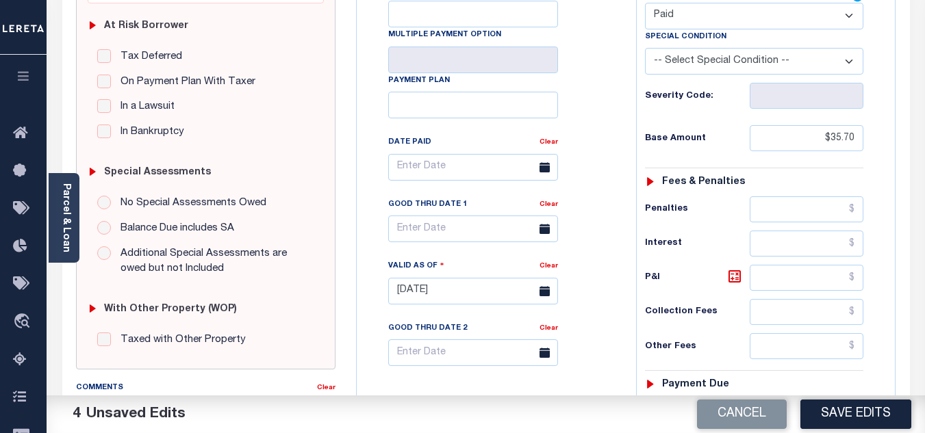
scroll to position [0, 0]
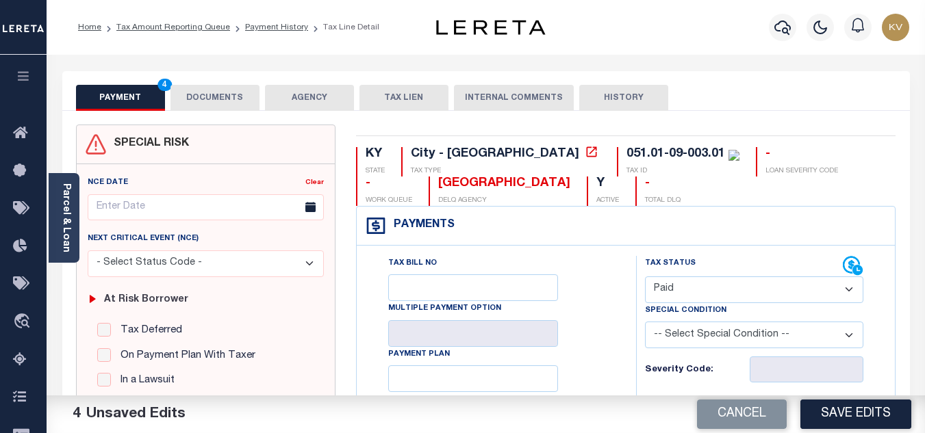
click at [202, 99] on button "DOCUMENTS" at bounding box center [214, 98] width 89 height 26
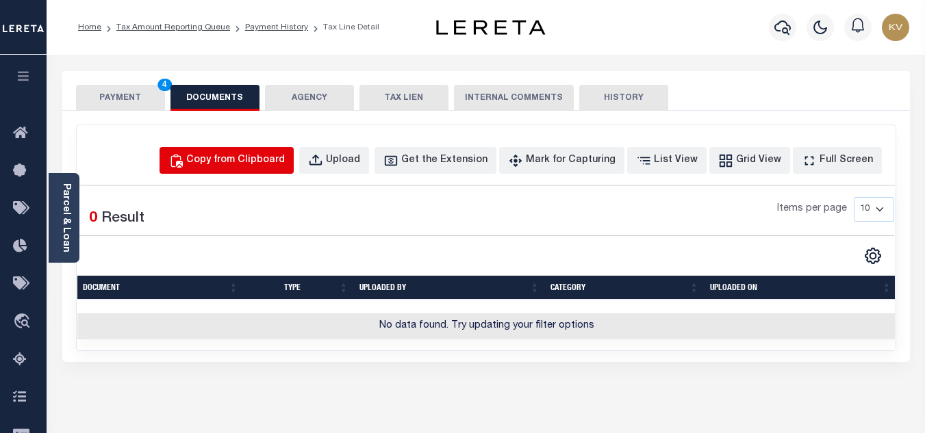
click at [249, 164] on div "Copy from Clipboard" at bounding box center [235, 160] width 99 height 15
select select "POP"
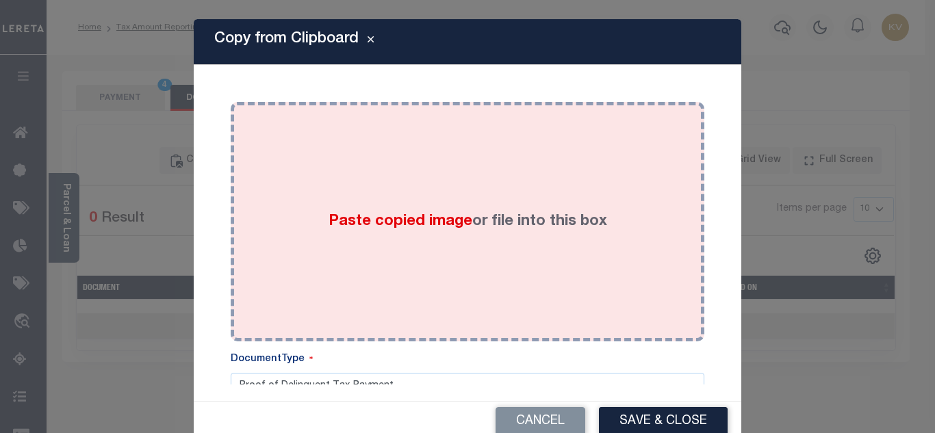
click at [398, 221] on span "Paste copied image" at bounding box center [401, 221] width 144 height 15
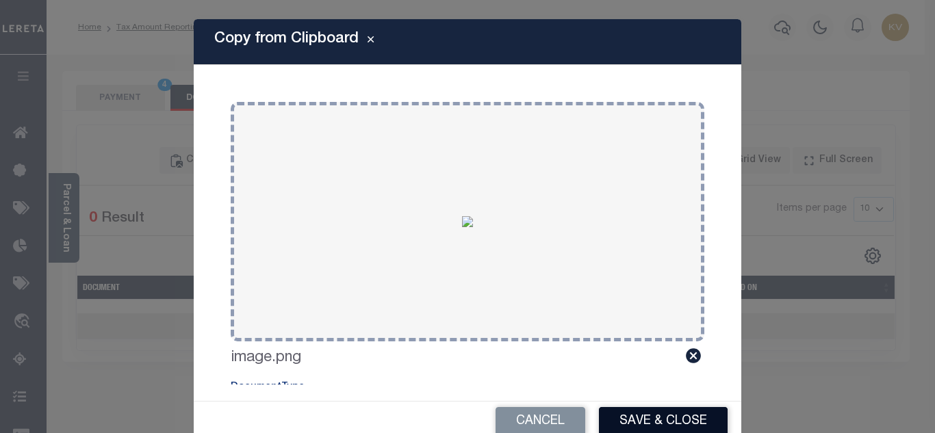
click at [636, 422] on button "Save & Close" at bounding box center [663, 421] width 129 height 29
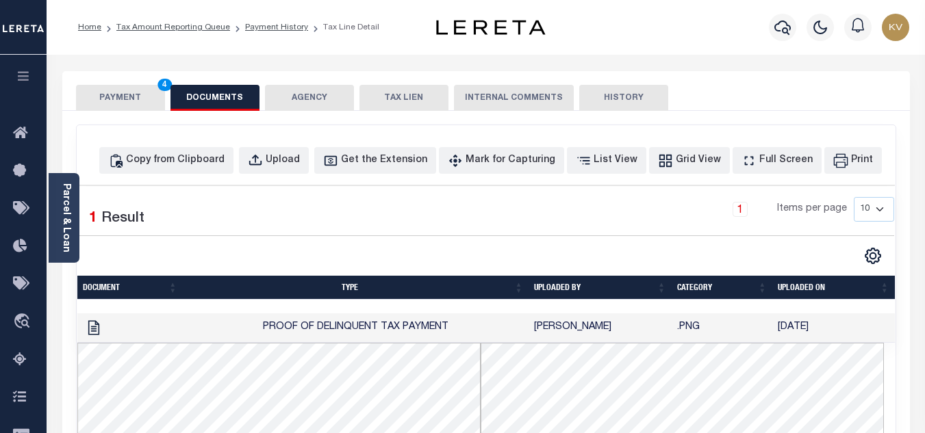
click at [119, 101] on button "PAYMENT 4" at bounding box center [120, 98] width 89 height 26
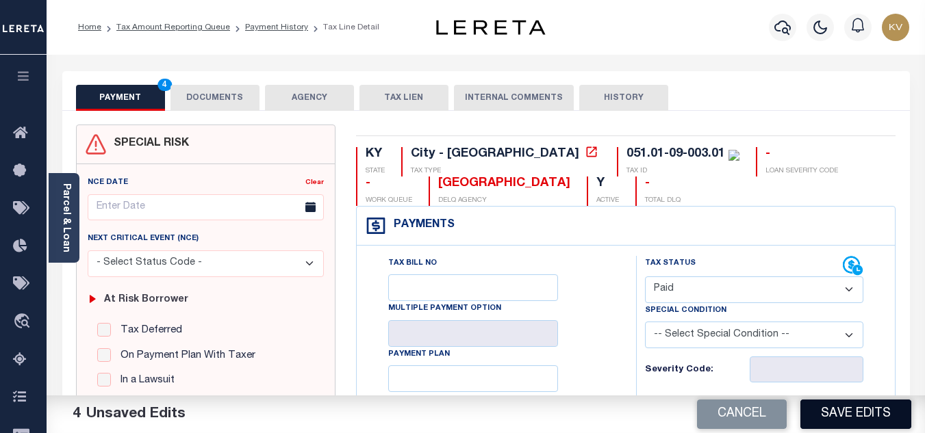
click at [835, 409] on button "Save Edits" at bounding box center [855, 414] width 111 height 29
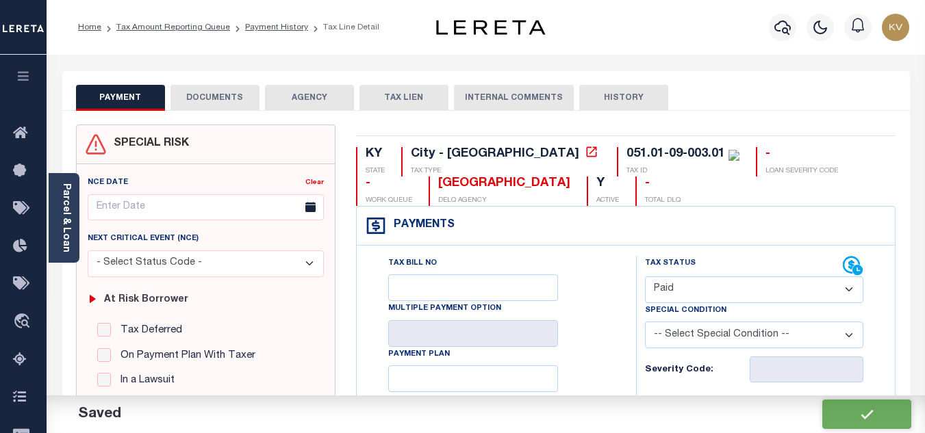
checkbox input "false"
type input "$35.7"
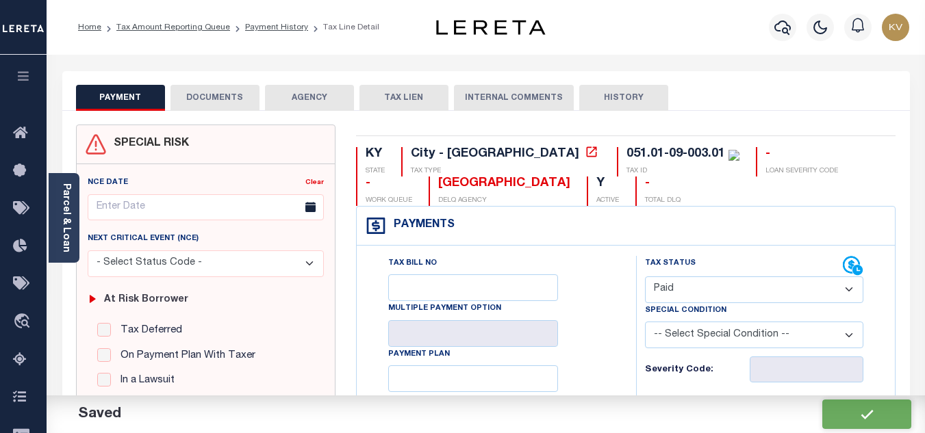
type input "$0"
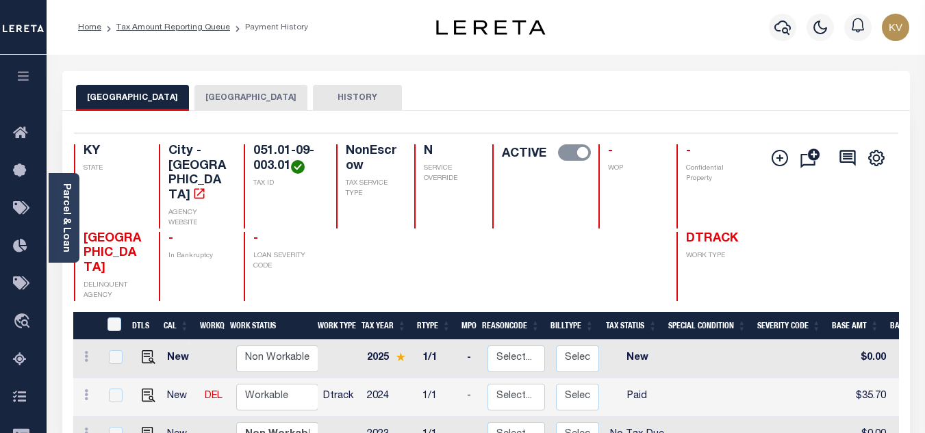
scroll to position [205, 0]
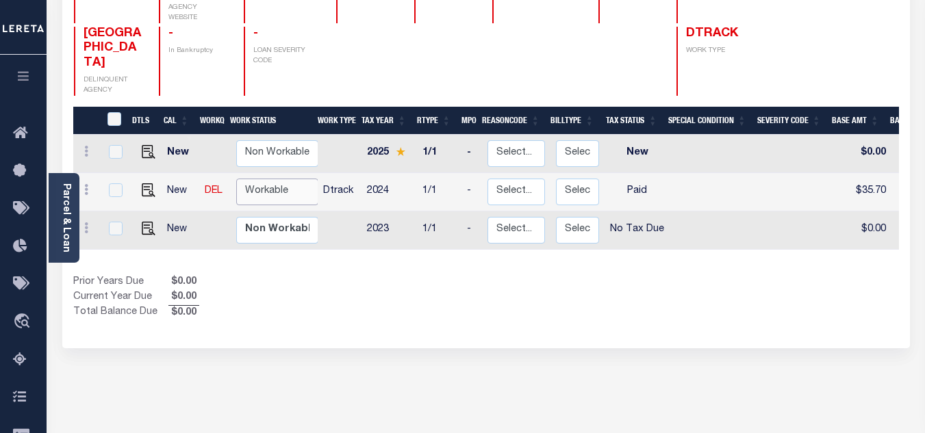
click at [283, 179] on select "Non Workable Workable" at bounding box center [277, 192] width 82 height 27
checkbox input "true"
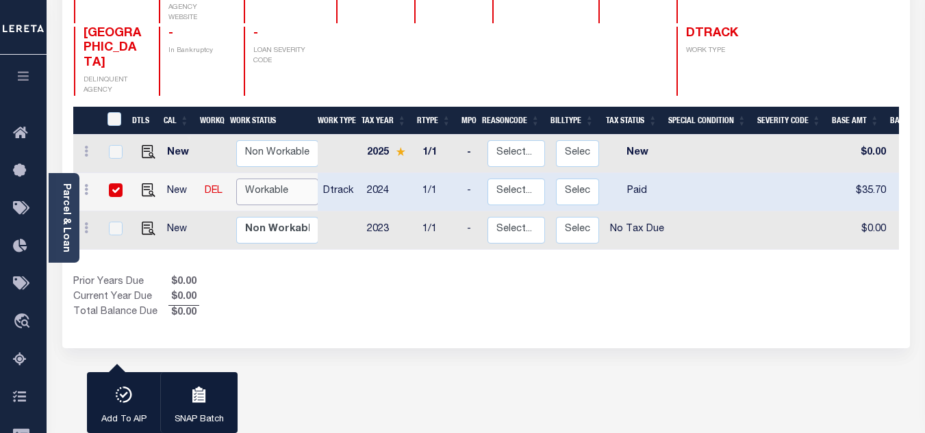
select select "true"
click at [236, 179] on select "Non Workable Workable" at bounding box center [277, 192] width 82 height 27
checkbox input "false"
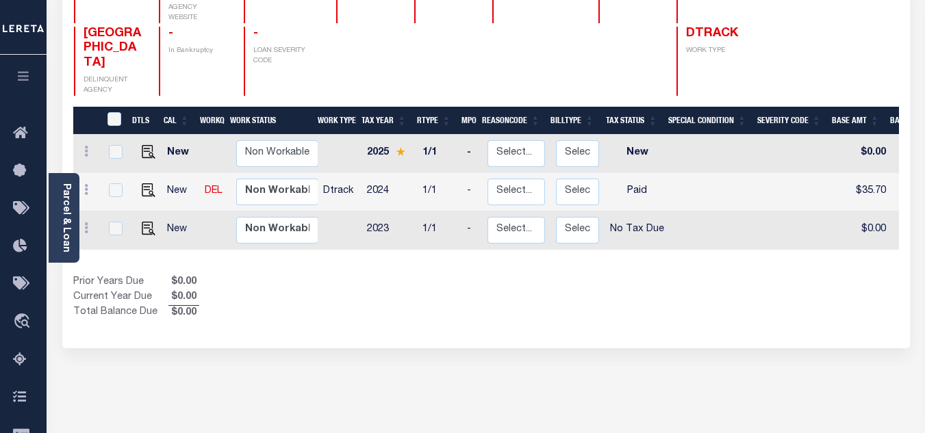
click at [410, 297] on div "1 Selected 3 Results 1 Items per page 25 50 100 KY STATE TAX ID" at bounding box center [485, 127] width 847 height 443
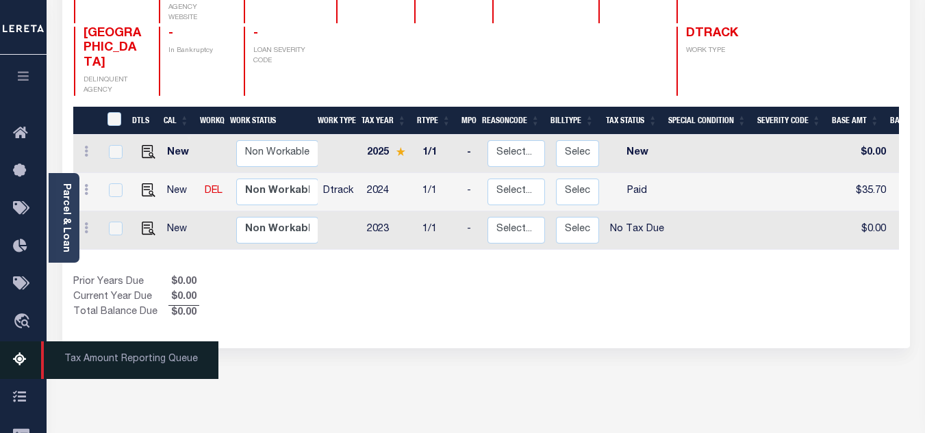
click at [31, 368] on icon at bounding box center [24, 360] width 22 height 17
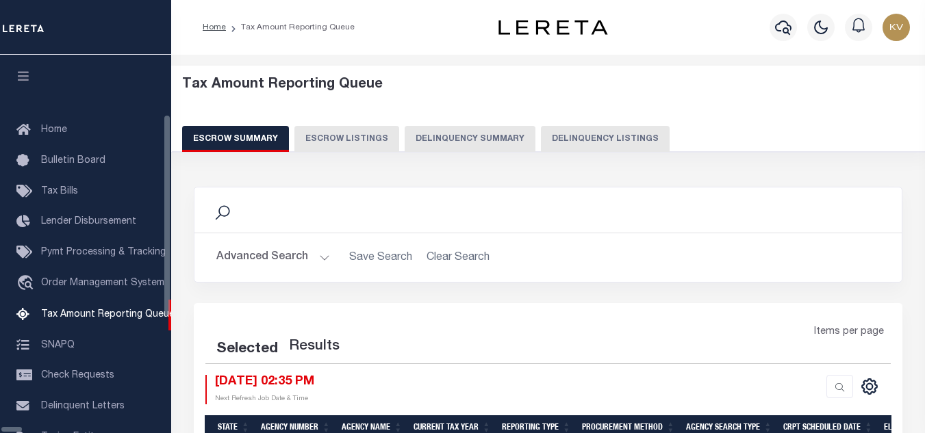
select select "100"
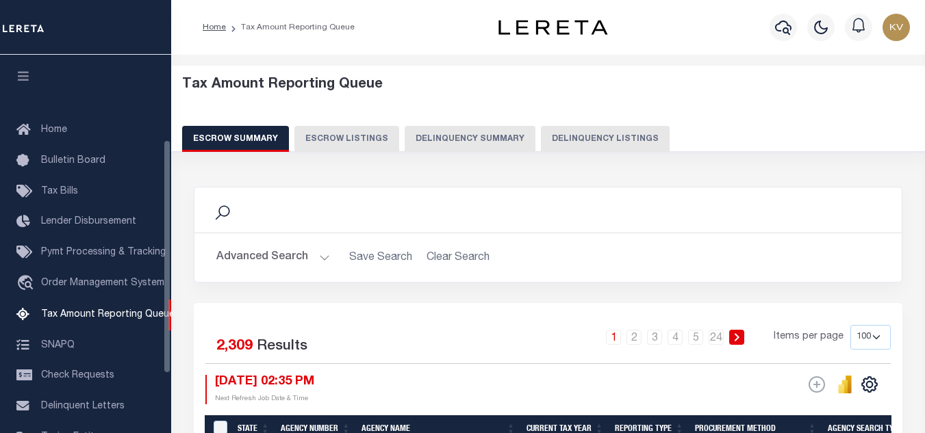
scroll to position [138, 0]
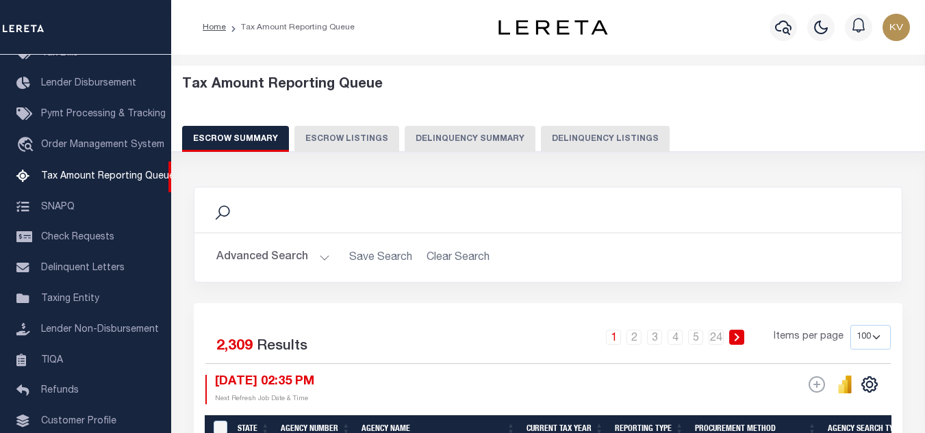
click at [582, 137] on button "Delinquency Listings" at bounding box center [605, 139] width 129 height 26
select select "100"
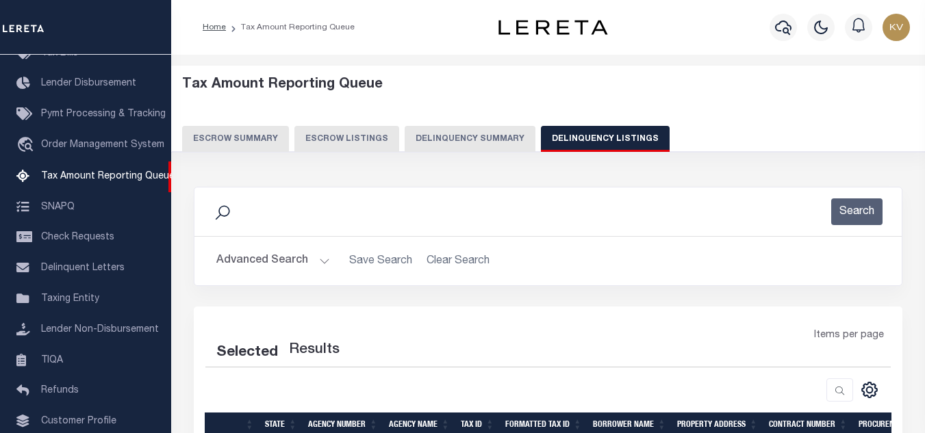
select select "100"
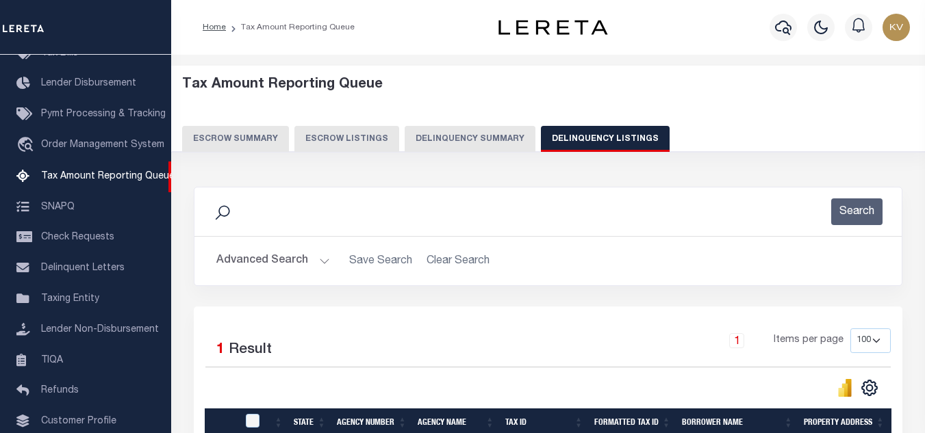
scroll to position [137, 0]
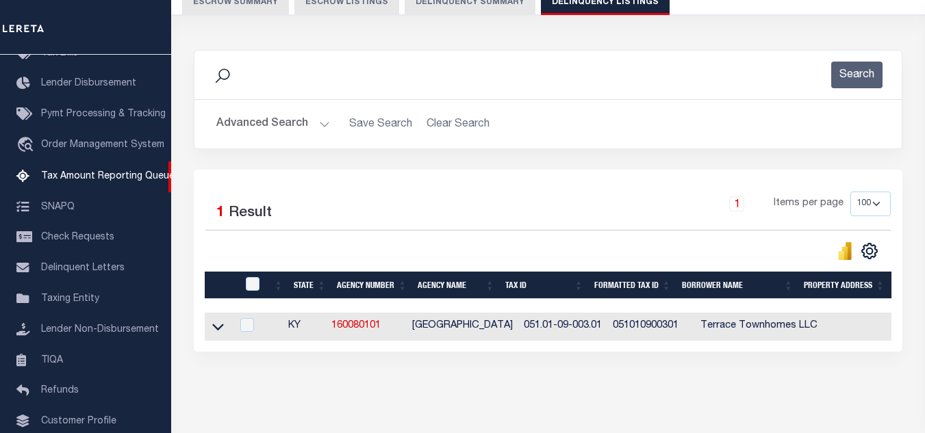
click at [324, 127] on button "Advanced Search" at bounding box center [273, 124] width 114 height 27
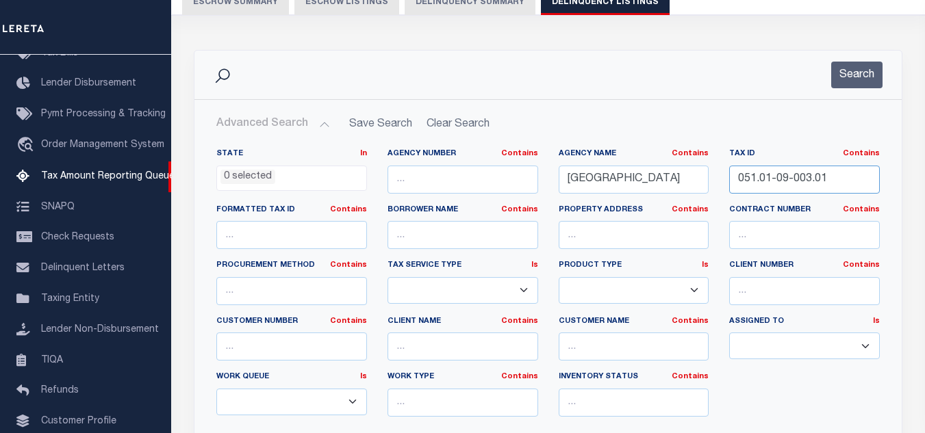
drag, startPoint x: 834, startPoint y: 179, endPoint x: 685, endPoint y: 164, distance: 149.9
click at [688, 164] on div "State In In AK AL AR AZ CA CO CT DC DE FL GA GU HI IA ID IL IN KS KY LA MA MD M…" at bounding box center [548, 288] width 684 height 279
paste input "4"
type input "051.01-09-004.01"
click at [845, 88] on button "Search" at bounding box center [856, 75] width 51 height 27
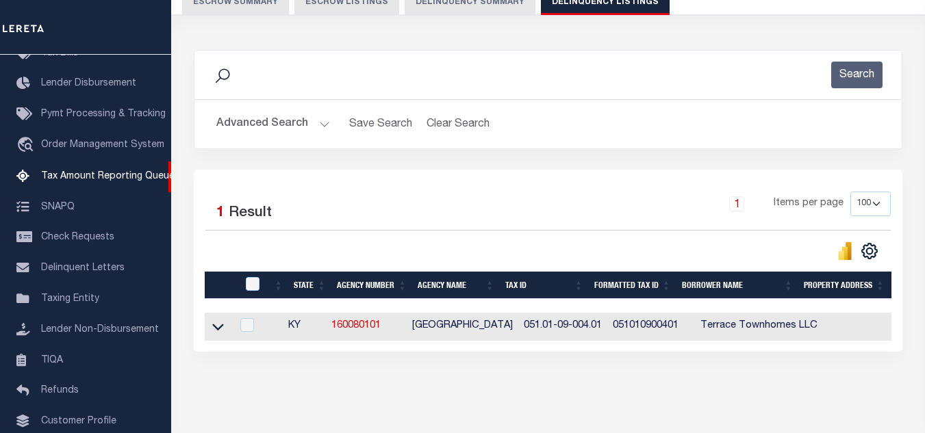
scroll to position [190, 0]
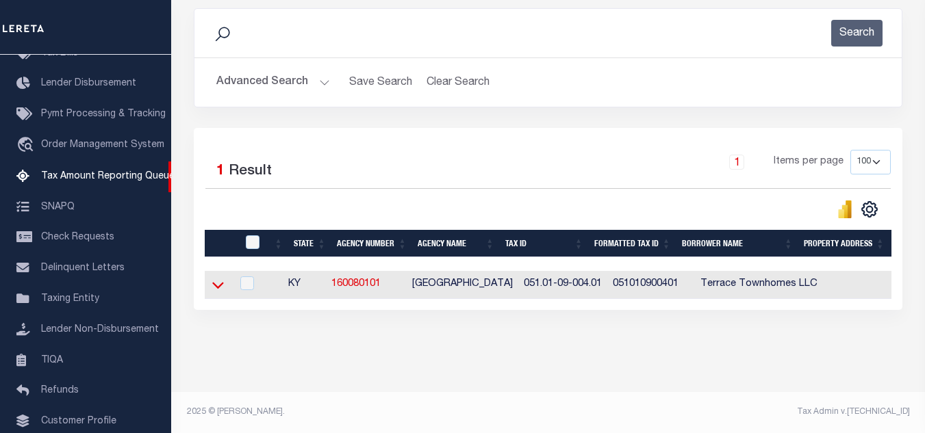
click at [220, 278] on icon at bounding box center [218, 285] width 12 height 14
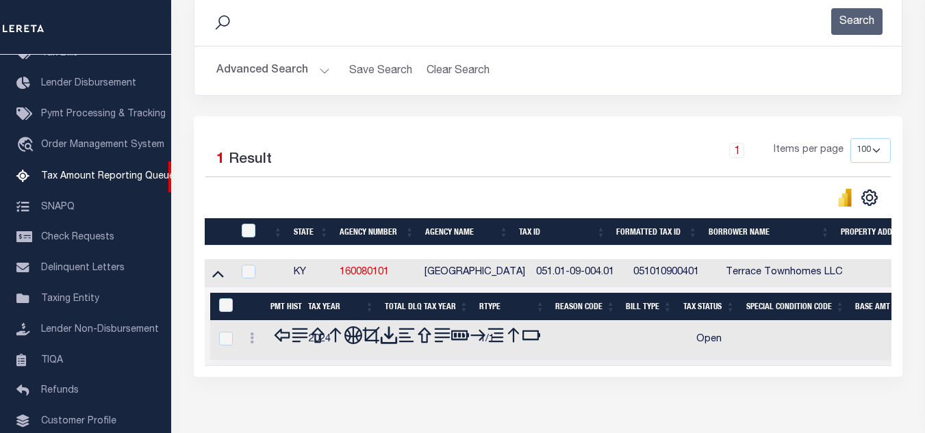
scroll to position [260, 0]
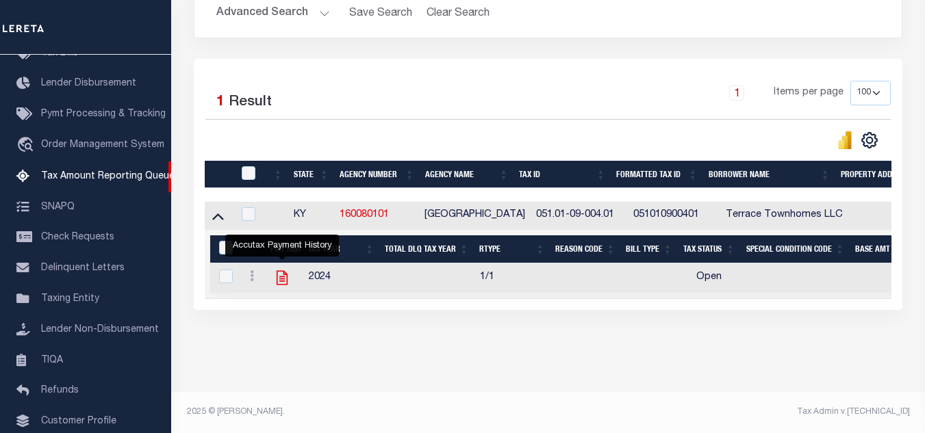
click at [282, 271] on icon "" at bounding box center [282, 278] width 11 height 14
checkbox input "true"
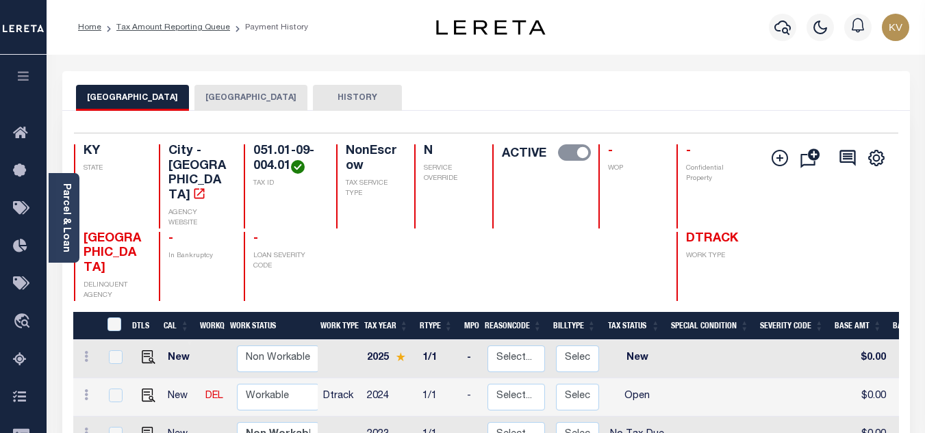
scroll to position [137, 0]
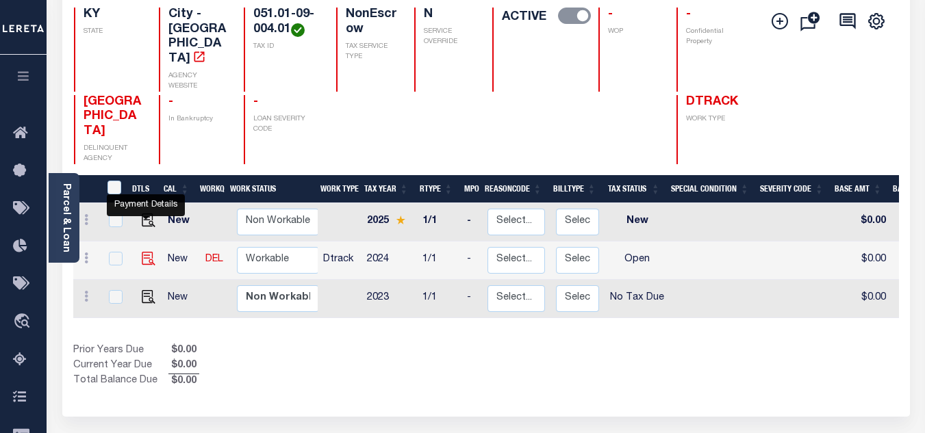
drag, startPoint x: 142, startPoint y: 214, endPoint x: 152, endPoint y: 217, distance: 10.6
click at [142, 252] on img "" at bounding box center [149, 259] width 14 height 14
checkbox input "true"
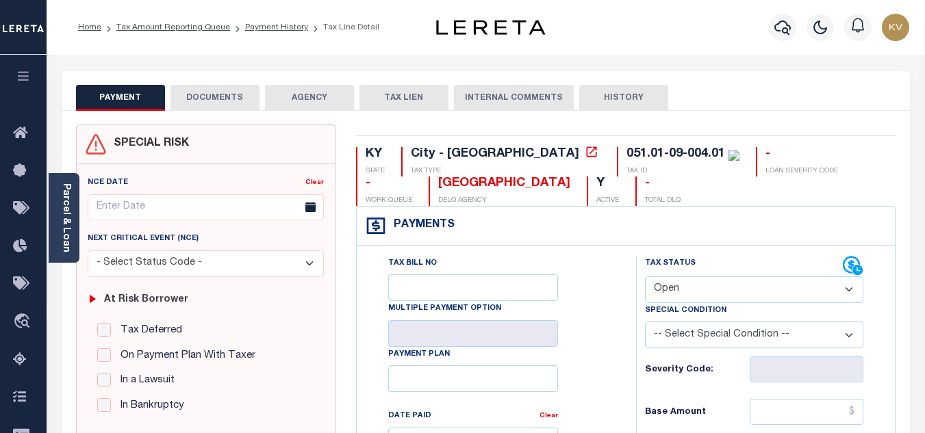
click at [691, 285] on select "- Select Status Code - Open Due/Unpaid Paid Incomplete No Tax Due Internal Refu…" at bounding box center [754, 290] width 218 height 27
select select "PYD"
click at [645, 277] on select "- Select Status Code - Open Due/Unpaid Paid Incomplete No Tax Due Internal Refu…" at bounding box center [754, 290] width 218 height 27
type input "[DATE]"
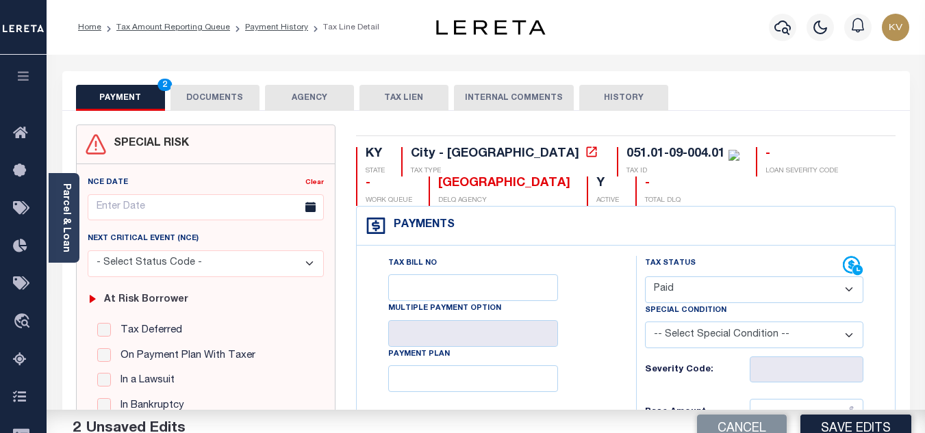
drag, startPoint x: 587, startPoint y: 249, endPoint x: 606, endPoint y: 245, distance: 18.9
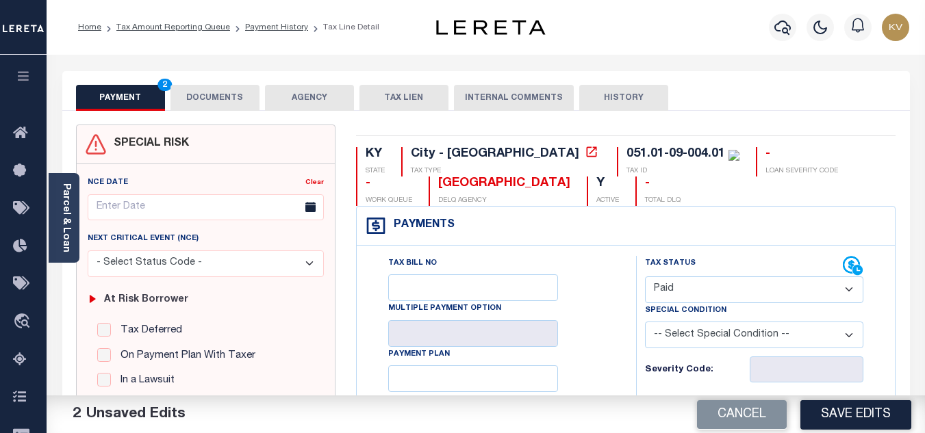
scroll to position [137, 0]
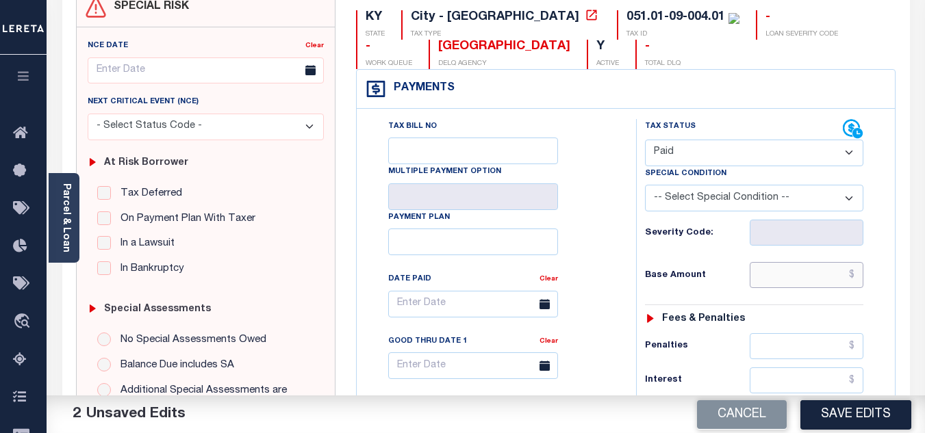
click at [758, 271] on input "text" at bounding box center [806, 275] width 114 height 26
type input "$35.70"
click at [717, 231] on h6 "Severity Code:" at bounding box center [697, 233] width 105 height 11
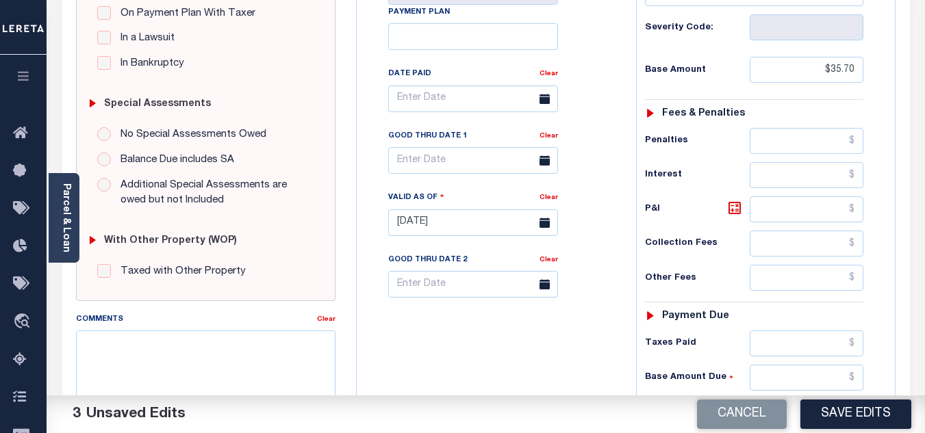
scroll to position [548, 0]
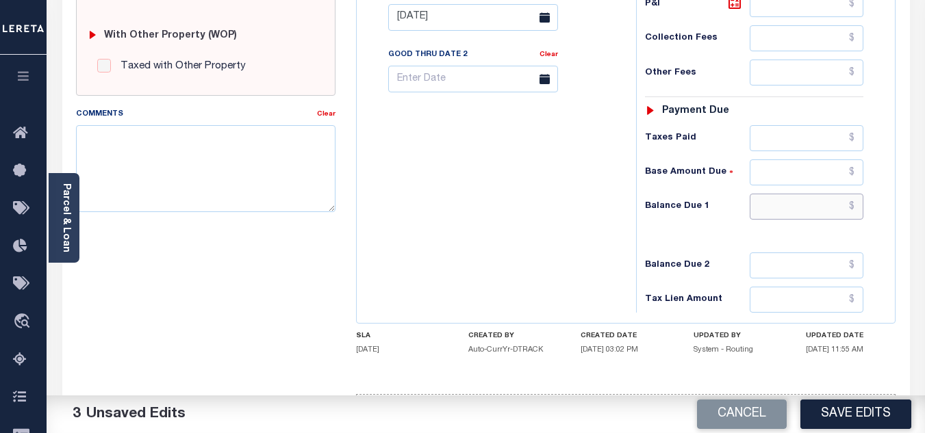
click at [750, 205] on input "text" at bounding box center [806, 207] width 114 height 26
type input "$0.00"
click at [493, 218] on div "Tax Bill No Multiple Payment Option Payment Plan Clear" at bounding box center [493, 10] width 266 height 604
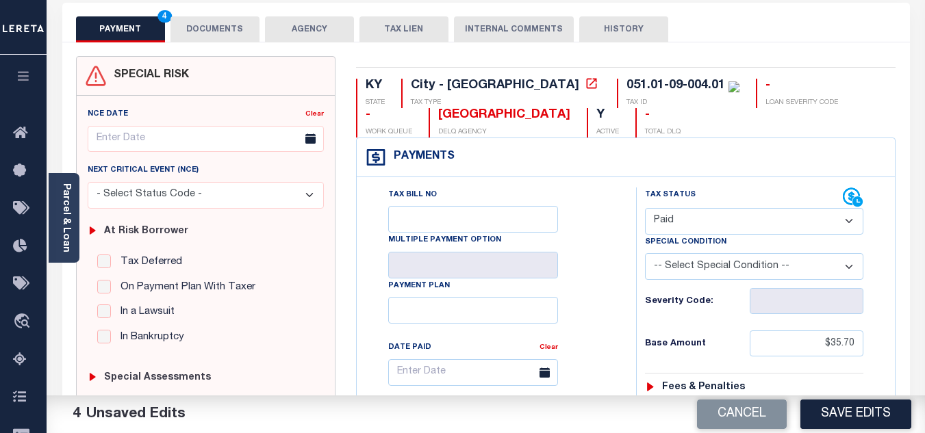
scroll to position [0, 0]
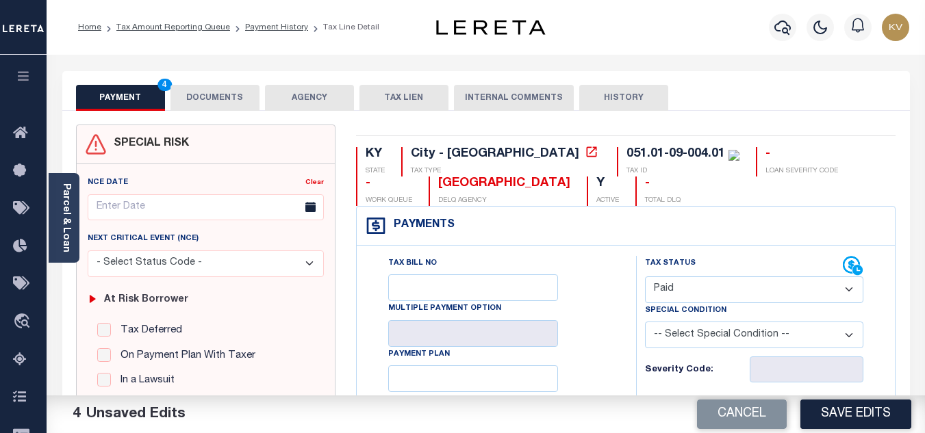
click at [214, 95] on button "DOCUMENTS" at bounding box center [214, 98] width 89 height 26
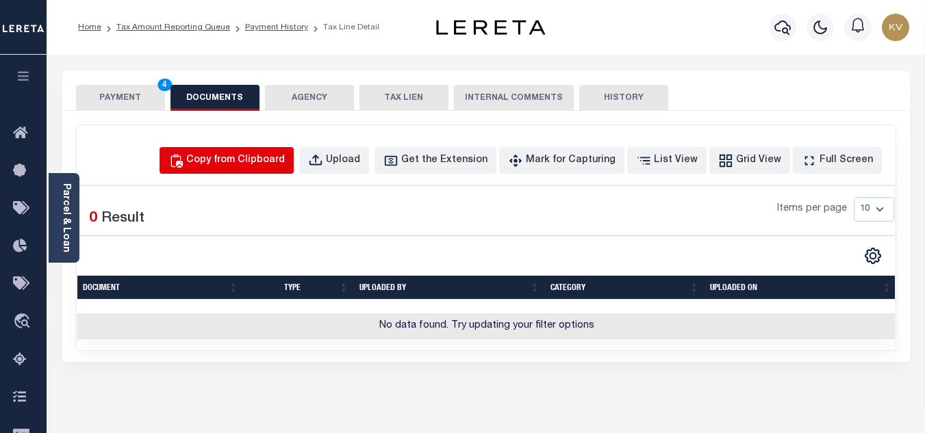
click at [240, 157] on div "Copy from Clipboard" at bounding box center [235, 160] width 99 height 15
select select "POP"
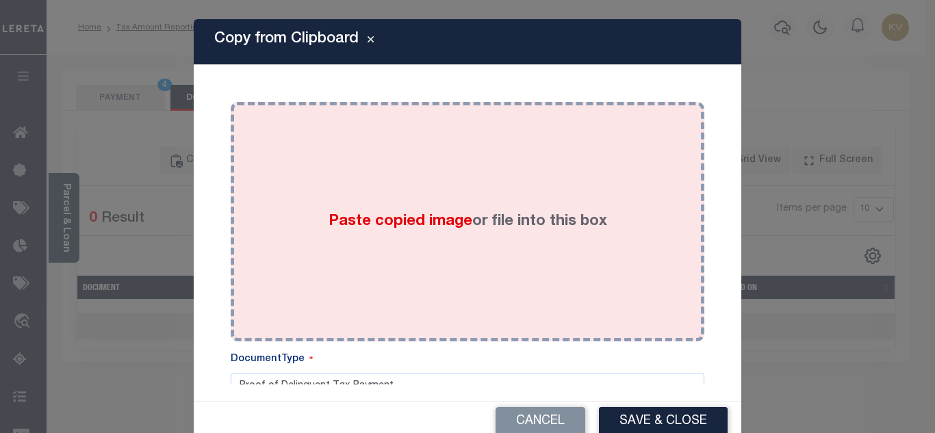
click at [346, 211] on label "Paste copied image or file into this box" at bounding box center [468, 222] width 279 height 23
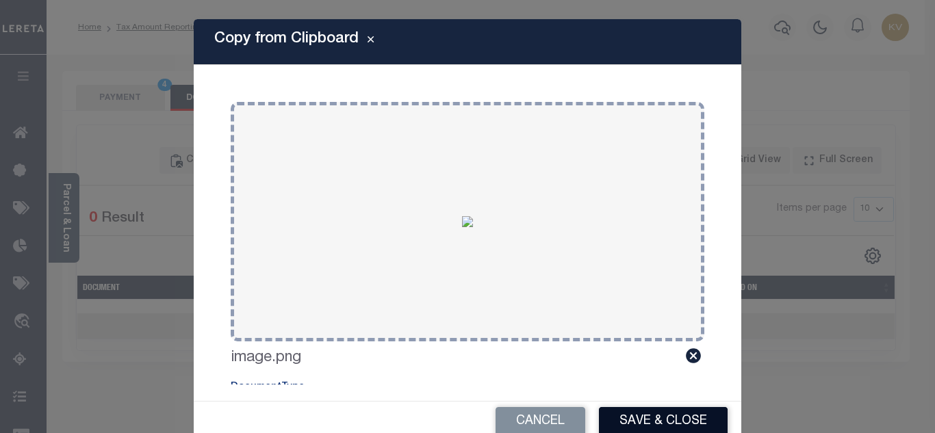
click at [694, 424] on button "Save & Close" at bounding box center [663, 421] width 129 height 29
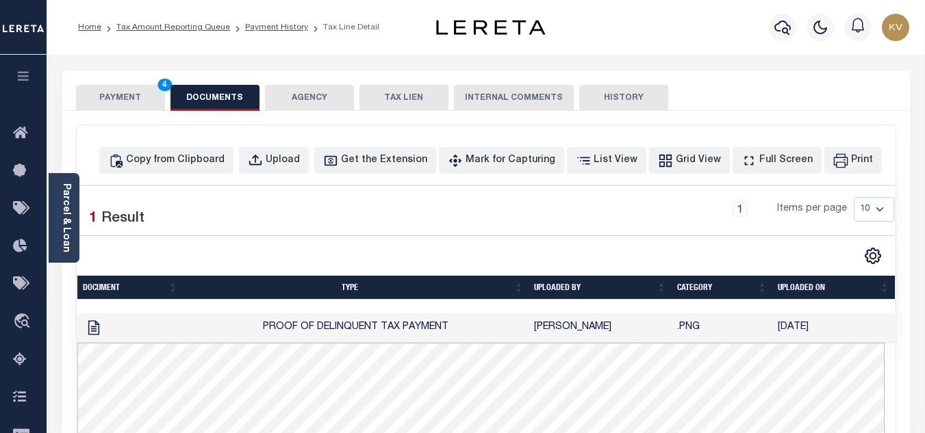
click at [116, 103] on button "PAYMENT 4" at bounding box center [120, 98] width 89 height 26
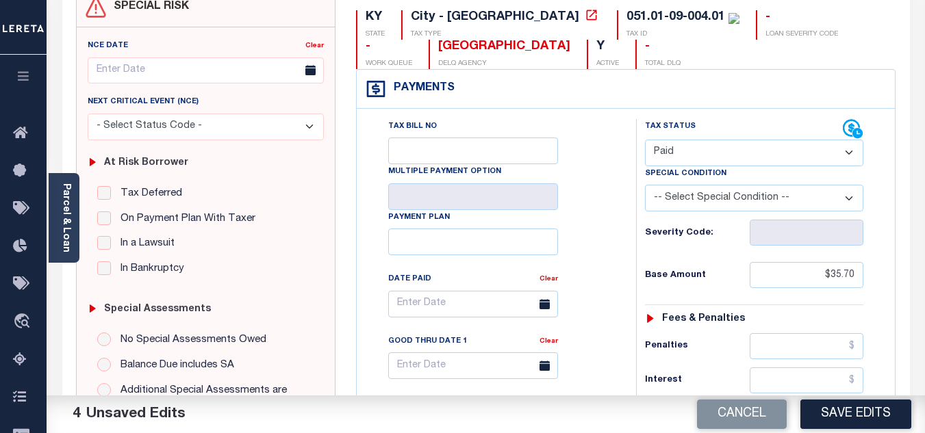
scroll to position [205, 0]
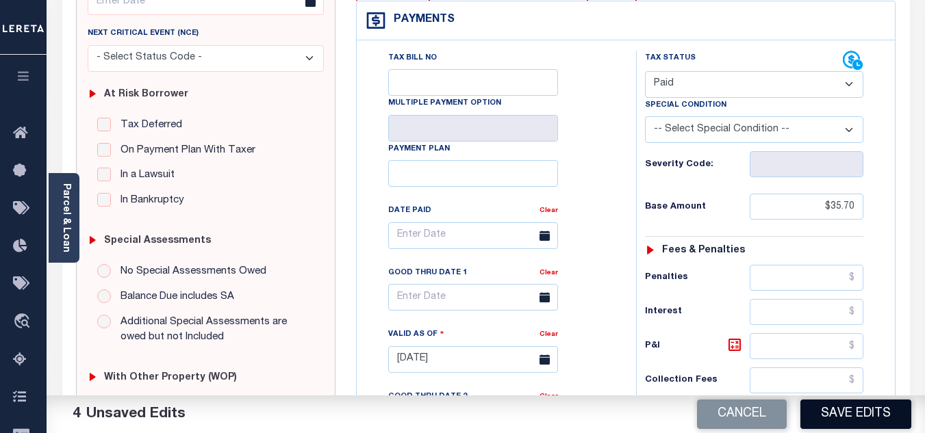
click at [849, 414] on button "Save Edits" at bounding box center [855, 414] width 111 height 29
checkbox input "false"
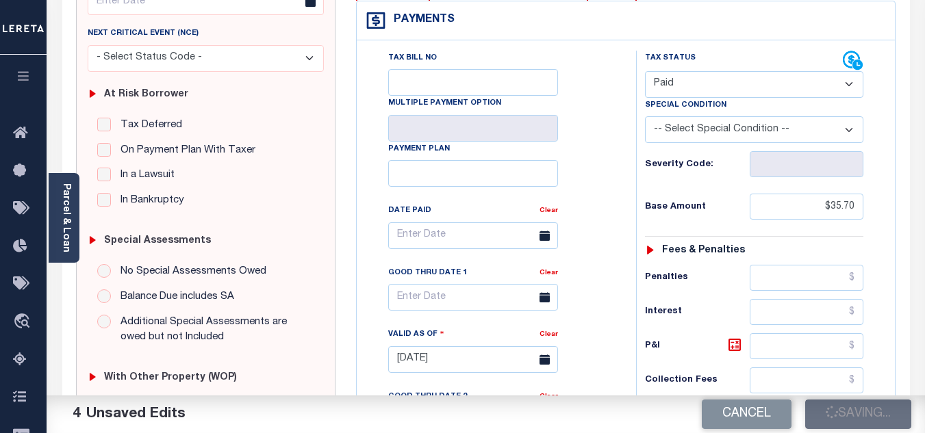
type input "$35.7"
type input "$0"
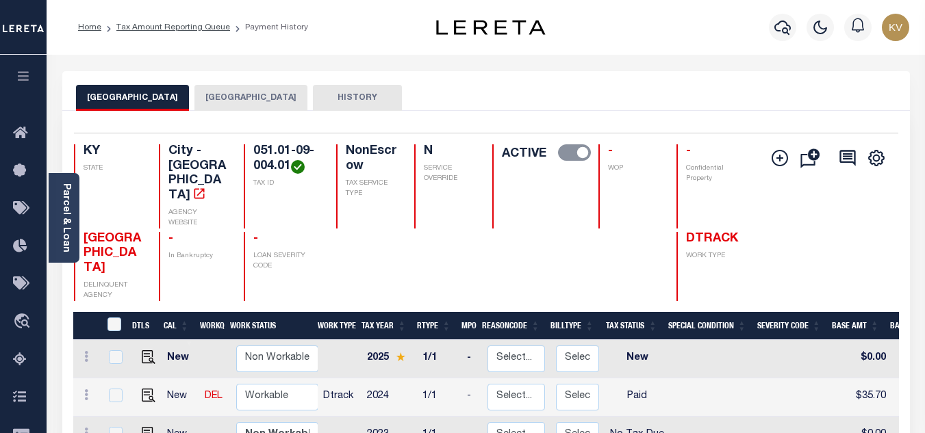
scroll to position [137, 0]
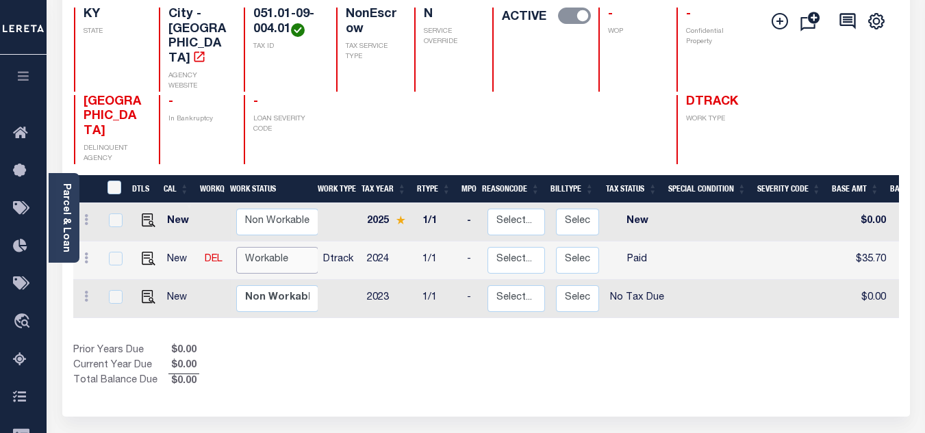
click at [281, 247] on select "Non Workable Workable" at bounding box center [277, 260] width 82 height 27
checkbox input "true"
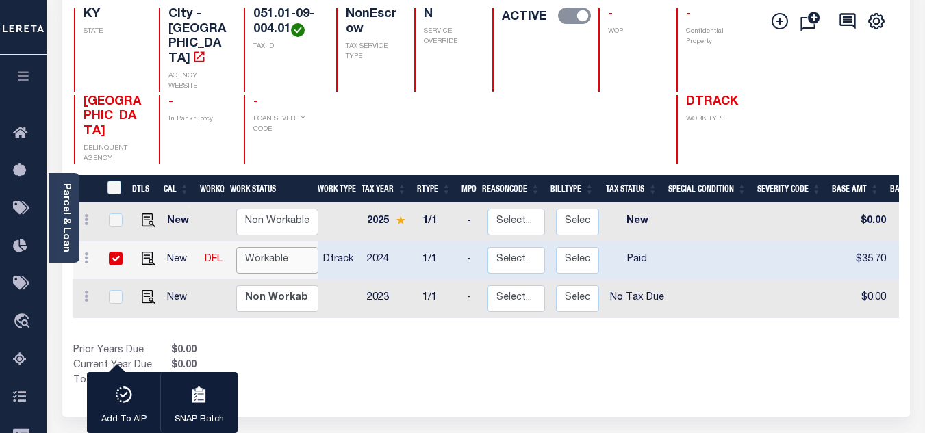
select select "true"
click at [236, 247] on select "Non Workable Workable" at bounding box center [277, 260] width 82 height 27
checkbox input "false"
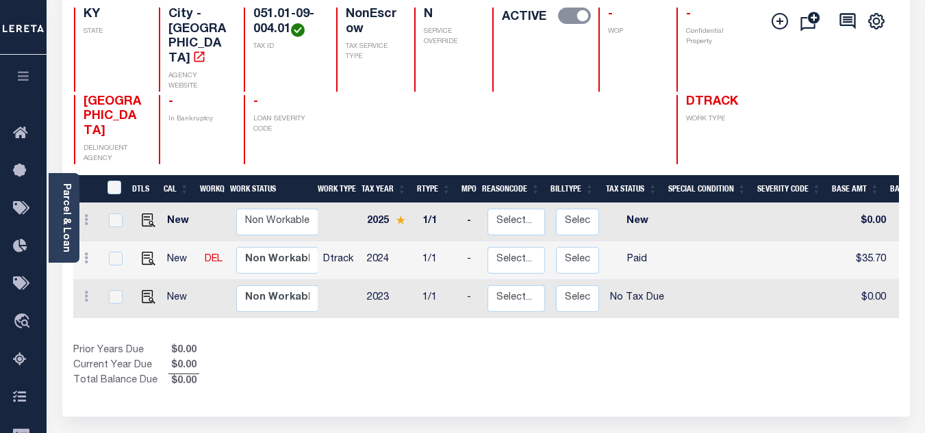
click at [335, 344] on div "Prior Years Due $0.00 Current Year Due $0.00 Total Balance Due $0.00" at bounding box center [279, 367] width 413 height 46
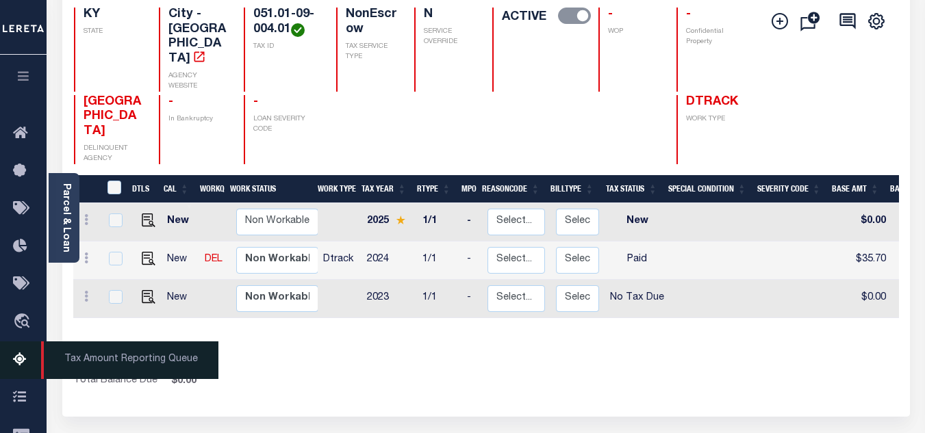
drag, startPoint x: 17, startPoint y: 366, endPoint x: 37, endPoint y: 354, distance: 23.0
click at [17, 366] on icon at bounding box center [24, 360] width 22 height 17
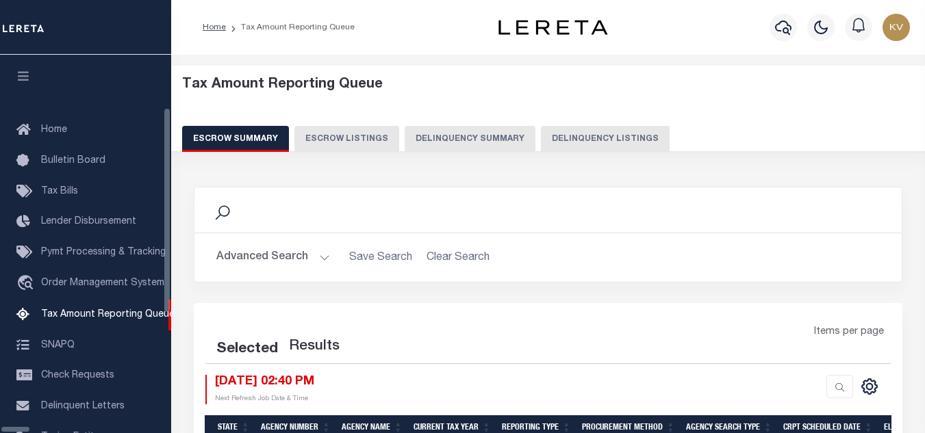
click at [547, 145] on button "Delinquency Listings" at bounding box center [605, 139] width 129 height 26
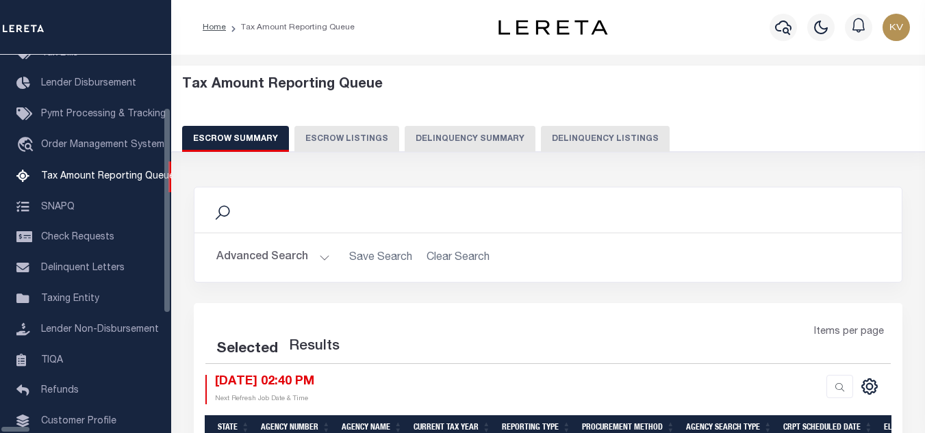
select select "100"
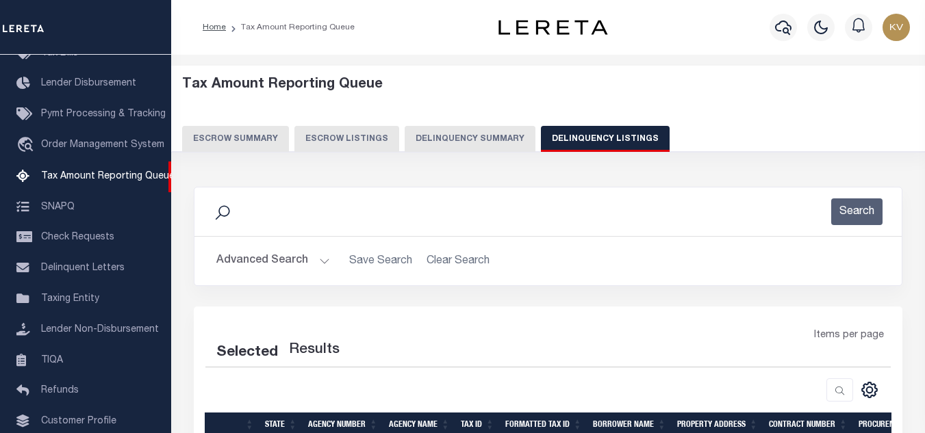
select select "100"
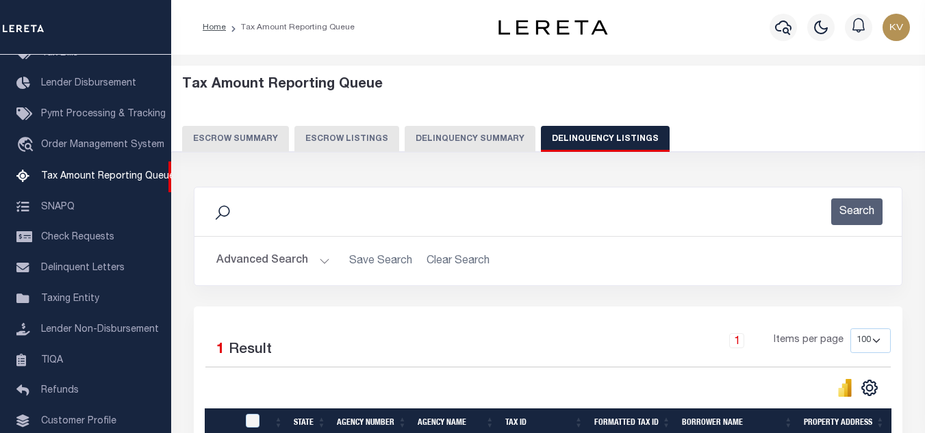
click at [315, 263] on button "Advanced Search" at bounding box center [273, 261] width 114 height 27
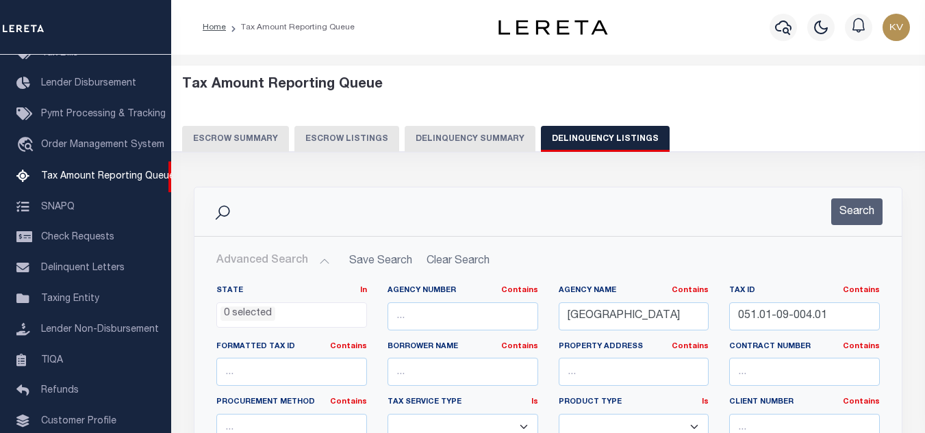
scroll to position [137, 0]
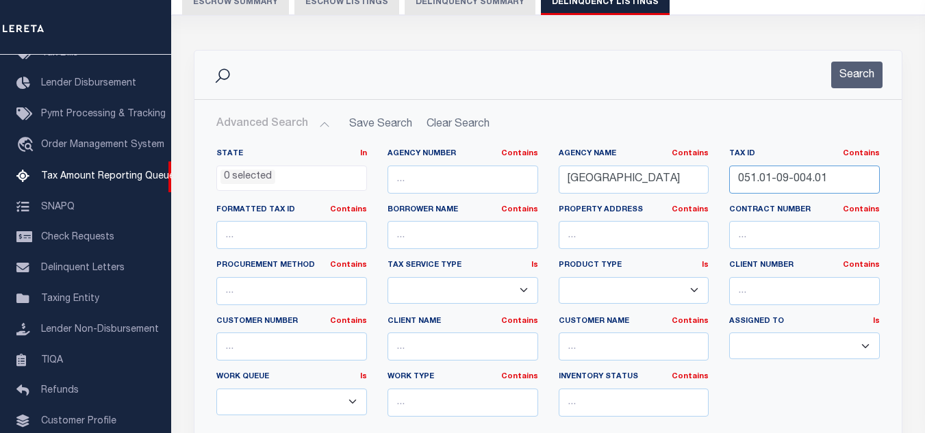
click at [790, 181] on input "051.01-09-004.01" at bounding box center [804, 180] width 151 height 28
paste input "5"
type input "051.01-09-005.01"
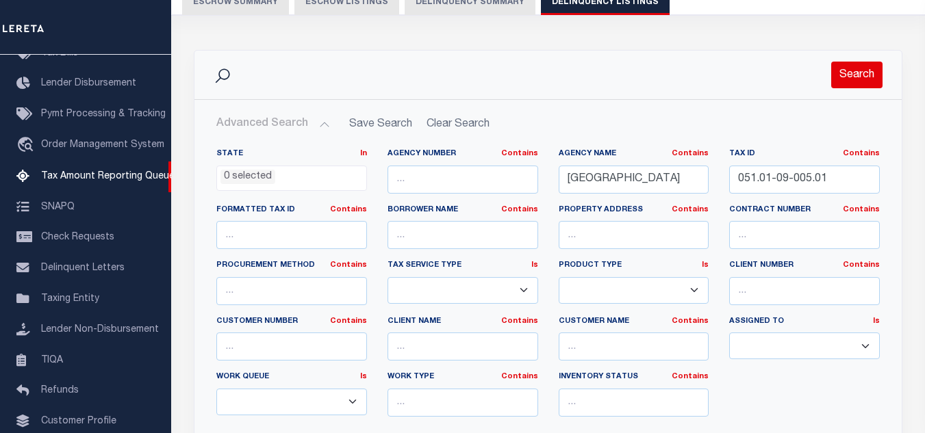
click at [846, 88] on button "Search" at bounding box center [856, 75] width 51 height 27
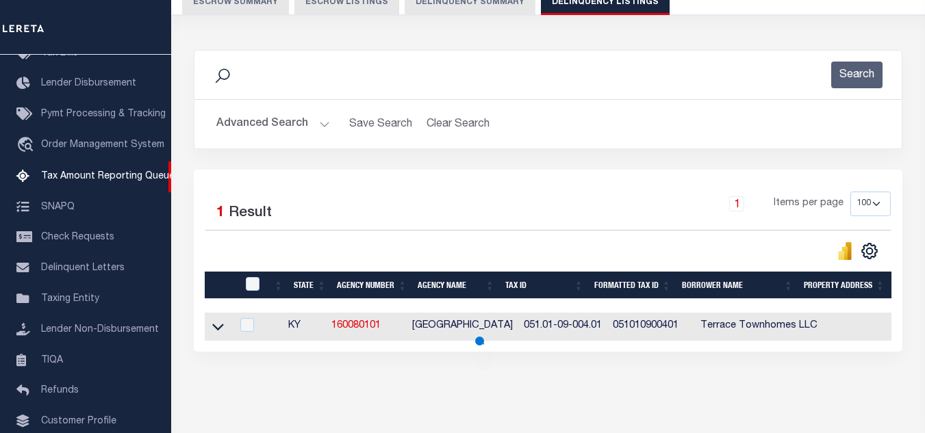
scroll to position [190, 0]
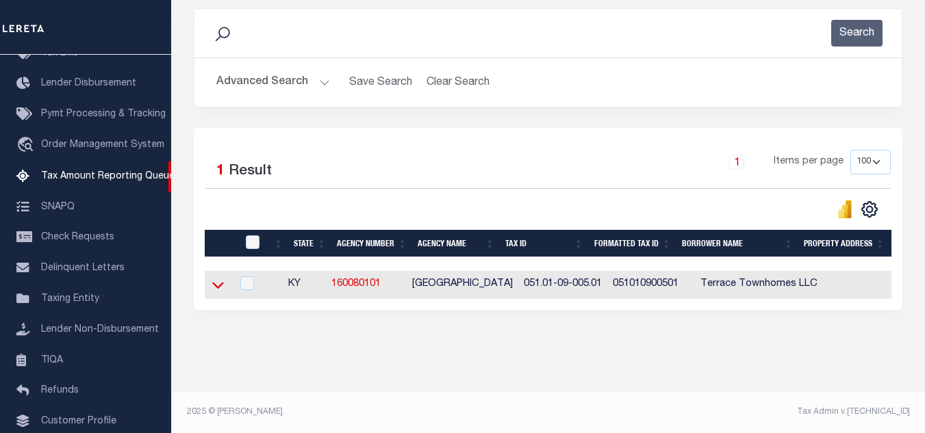
click at [221, 278] on icon at bounding box center [218, 285] width 12 height 14
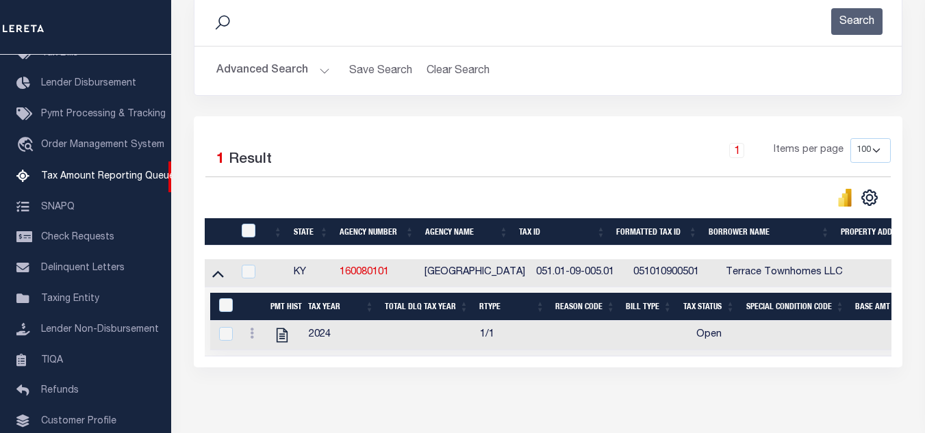
scroll to position [260, 0]
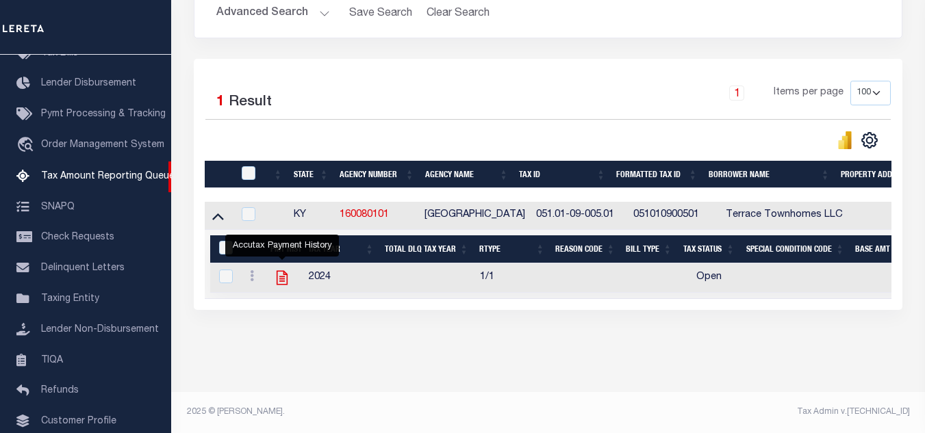
click at [279, 273] on icon "" at bounding box center [282, 278] width 18 height 18
checkbox input "true"
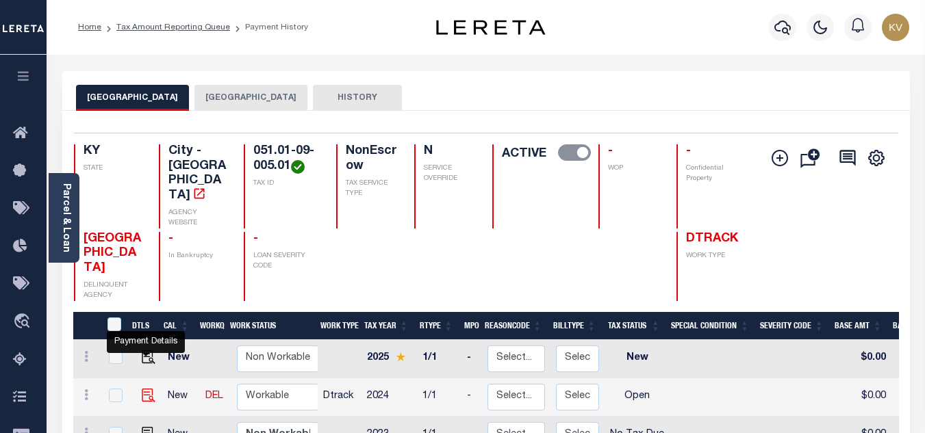
click at [143, 389] on img "" at bounding box center [149, 396] width 14 height 14
checkbox input "true"
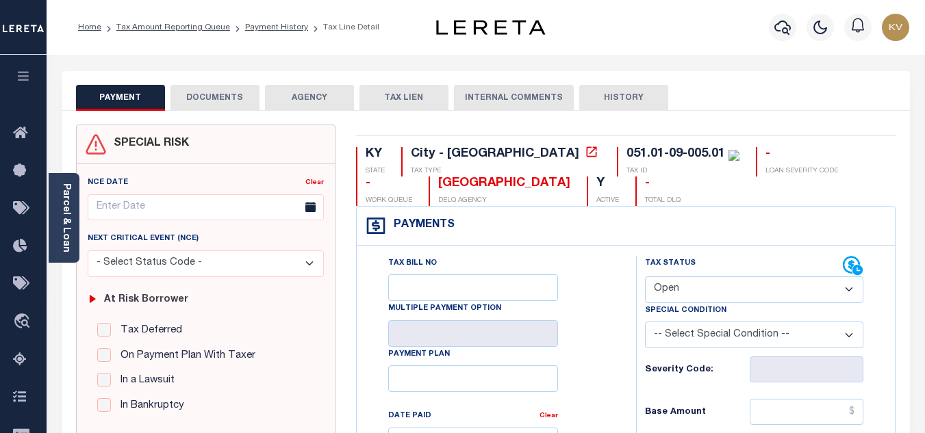
click at [753, 285] on select "- Select Status Code - Open Due/Unpaid Paid Incomplete No Tax Due Internal Refu…" at bounding box center [754, 290] width 218 height 27
select select "PYD"
click at [645, 277] on select "- Select Status Code - Open Due/Unpaid Paid Incomplete No Tax Due Internal Refu…" at bounding box center [754, 290] width 218 height 27
type input "[DATE]"
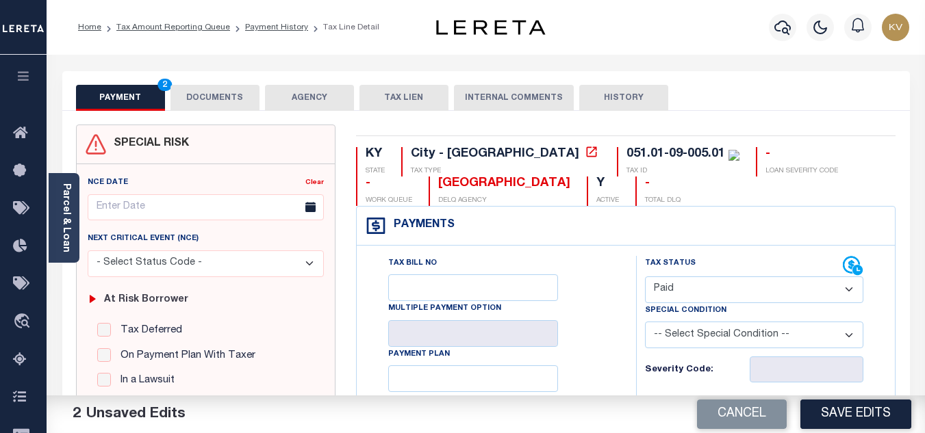
scroll to position [137, 0]
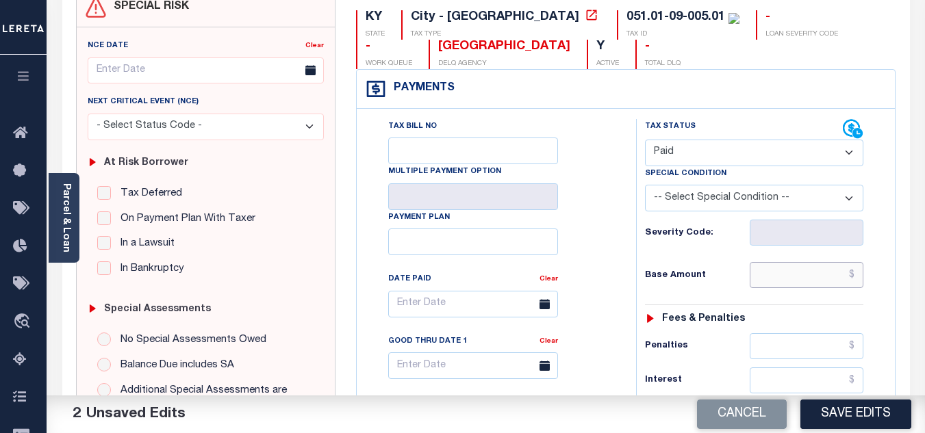
click at [782, 281] on input "text" at bounding box center [806, 275] width 114 height 26
type input "$77.35"
click at [613, 251] on div "Tax Bill No Multiple Payment Option Payment Plan Clear" at bounding box center [492, 311] width 245 height 384
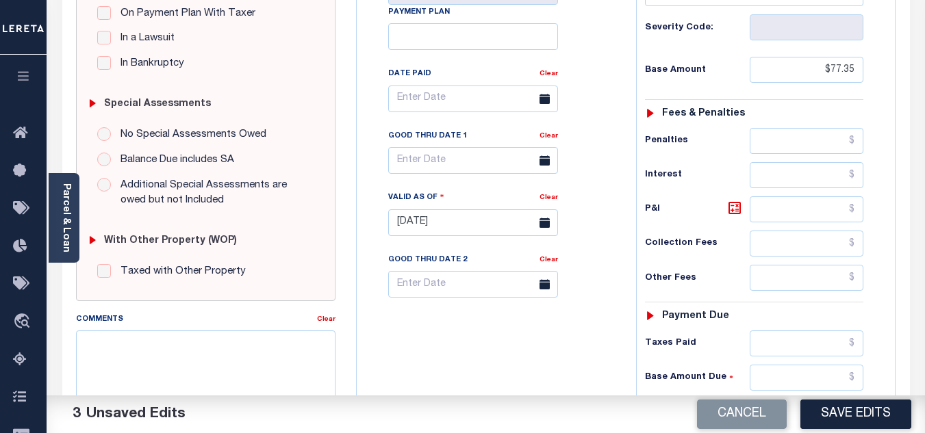
scroll to position [548, 0]
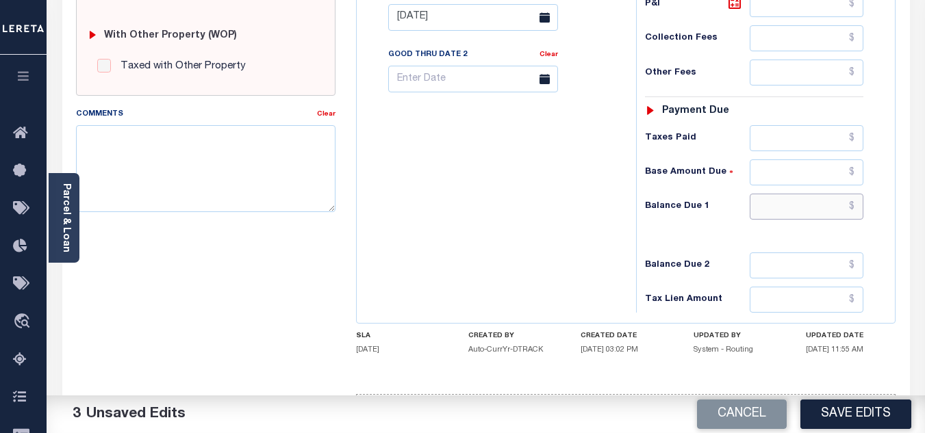
click at [776, 203] on input "text" at bounding box center [806, 207] width 114 height 26
type input "$0.00"
click at [533, 256] on div "Tax Bill No Multiple Payment Option Payment Plan Clear" at bounding box center [493, 10] width 266 height 604
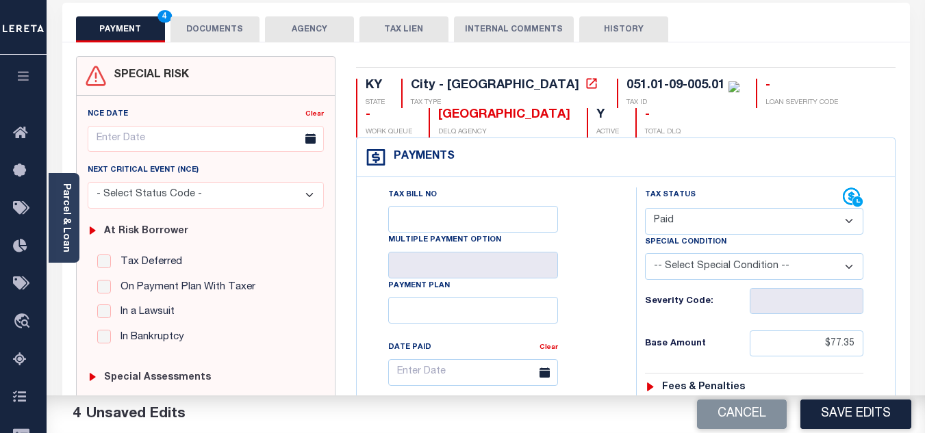
scroll to position [0, 0]
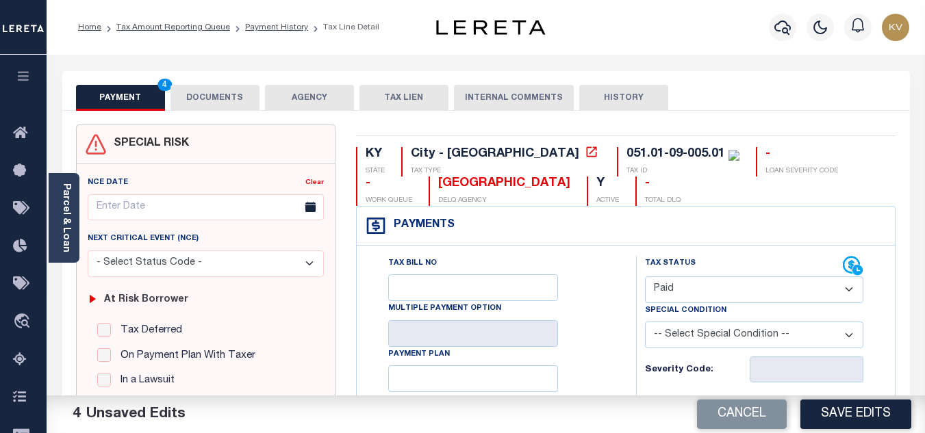
click at [216, 94] on button "DOCUMENTS" at bounding box center [214, 98] width 89 height 26
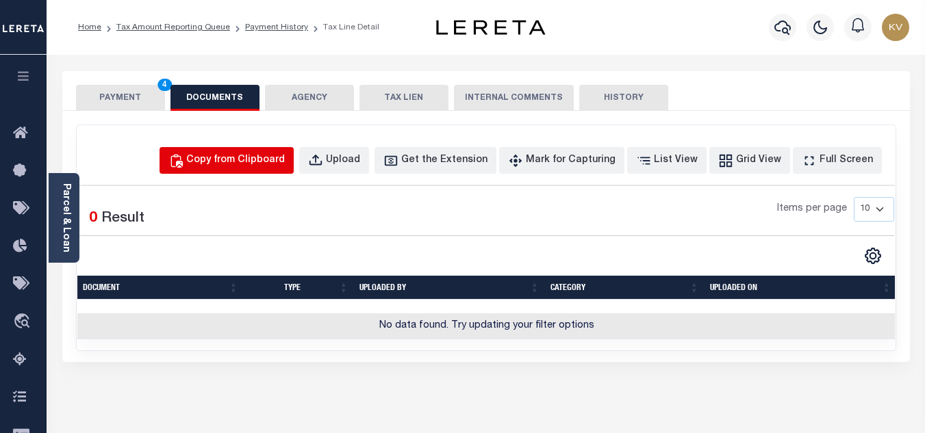
click at [239, 166] on div "Copy from Clipboard" at bounding box center [235, 160] width 99 height 15
select select "POP"
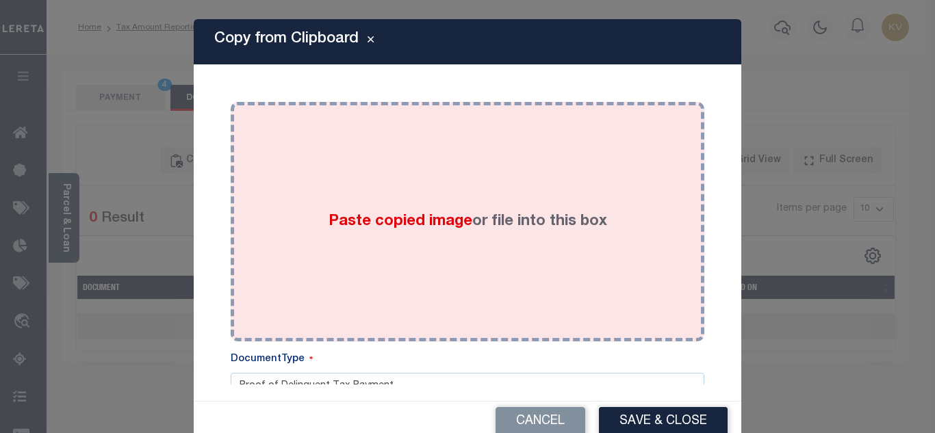
click at [402, 196] on div "Paste copied image or file into this box" at bounding box center [467, 221] width 453 height 219
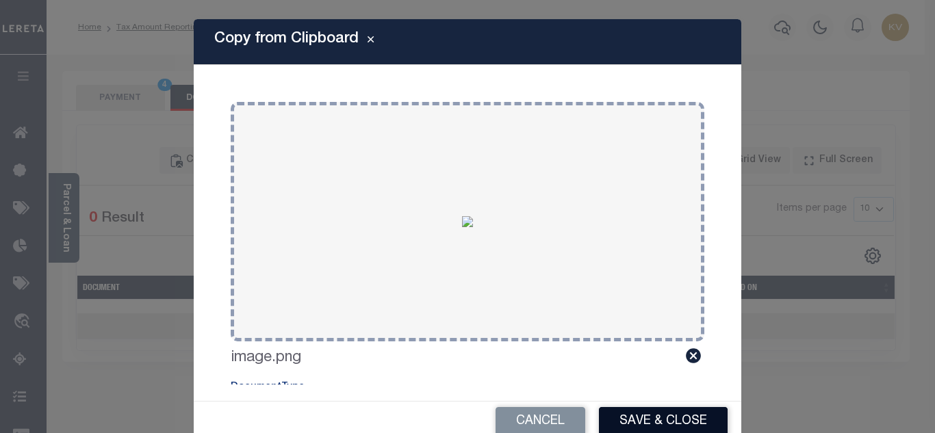
click at [652, 411] on button "Save & Close" at bounding box center [663, 421] width 129 height 29
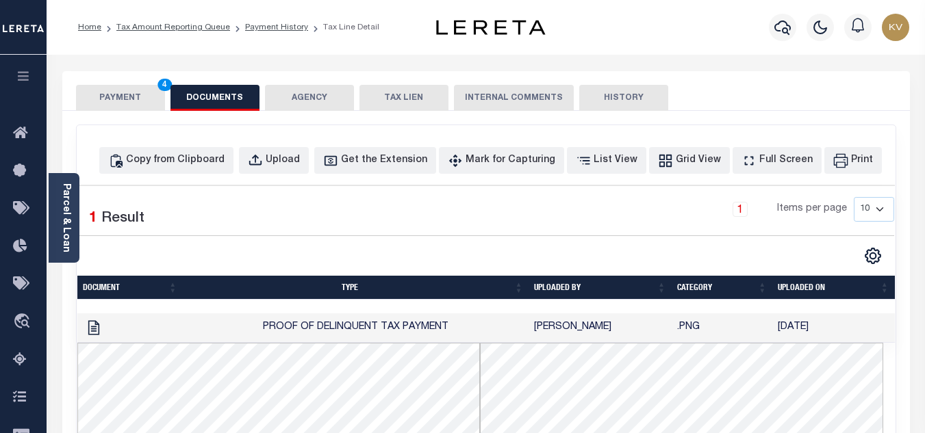
click at [105, 101] on button "PAYMENT 4" at bounding box center [120, 98] width 89 height 26
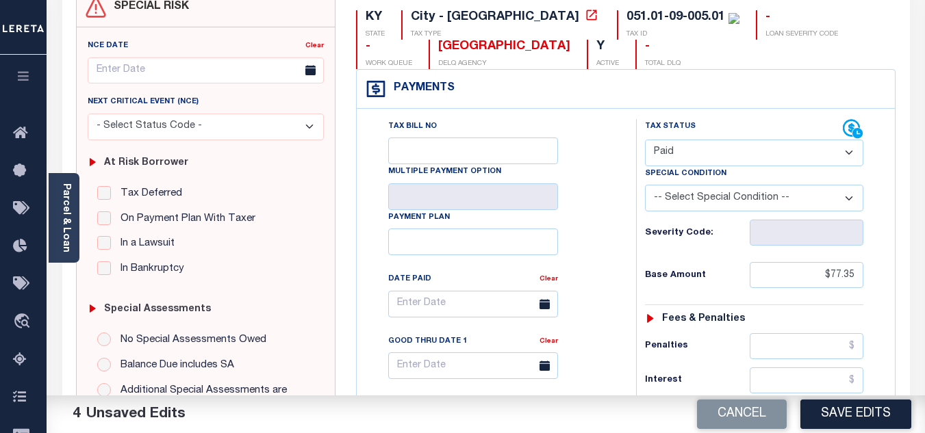
scroll to position [274, 0]
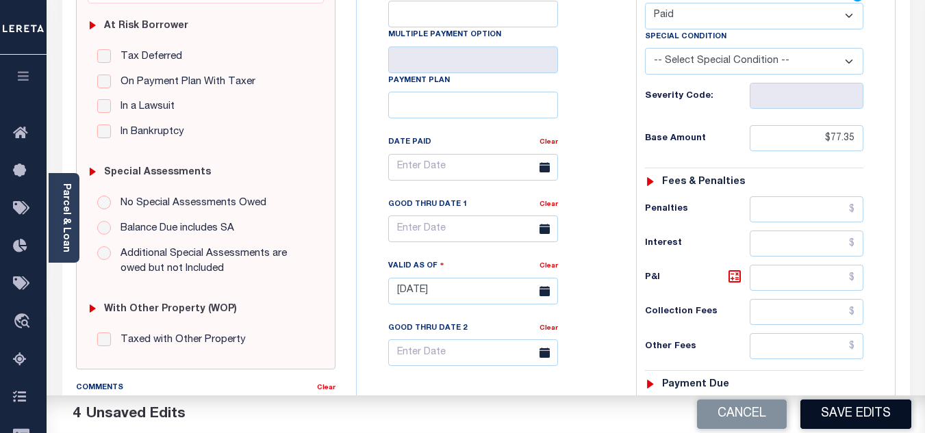
click at [858, 407] on button "Save Edits" at bounding box center [855, 414] width 111 height 29
checkbox input "false"
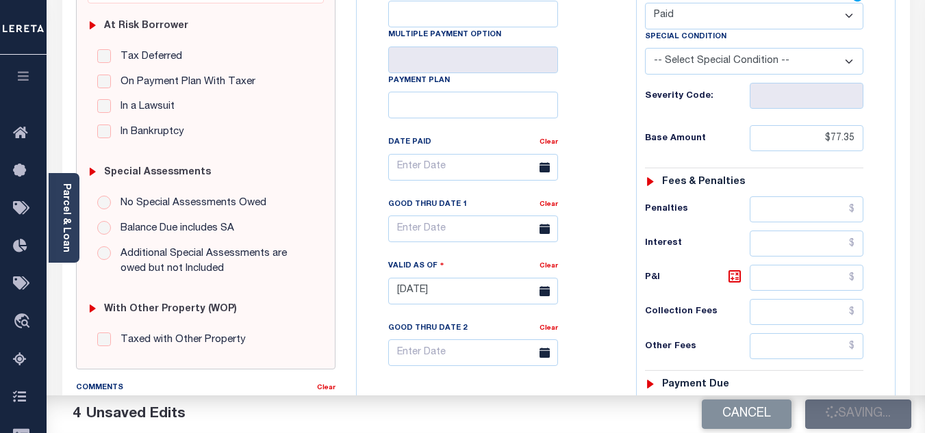
type input "$77.35"
type input "$0"
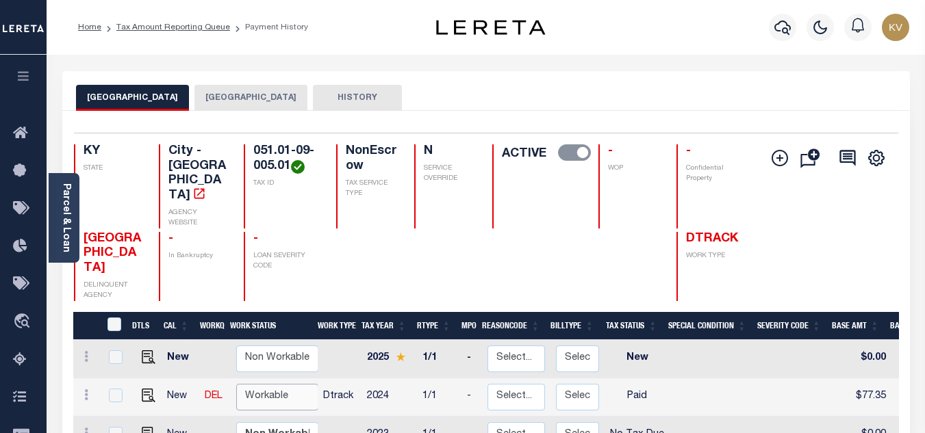
click at [282, 384] on select "Non Workable Workable" at bounding box center [277, 397] width 82 height 27
checkbox input "true"
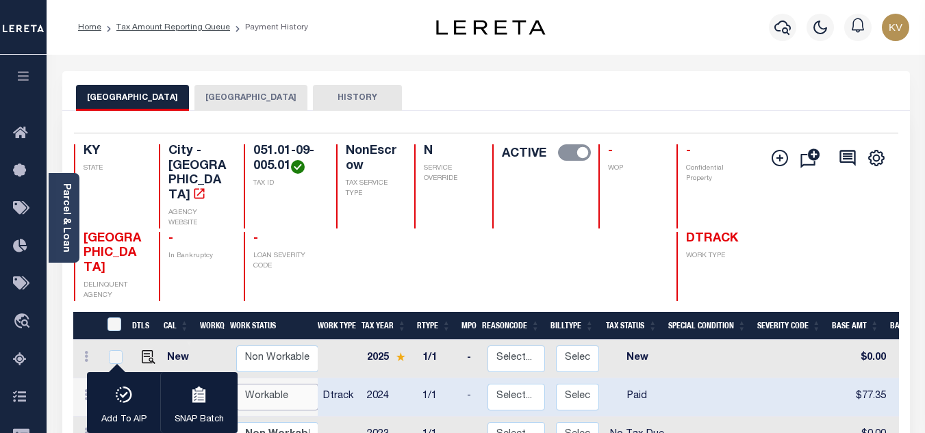
select select "true"
click at [236, 384] on select "Non Workable Workable" at bounding box center [277, 397] width 82 height 27
checkbox input "false"
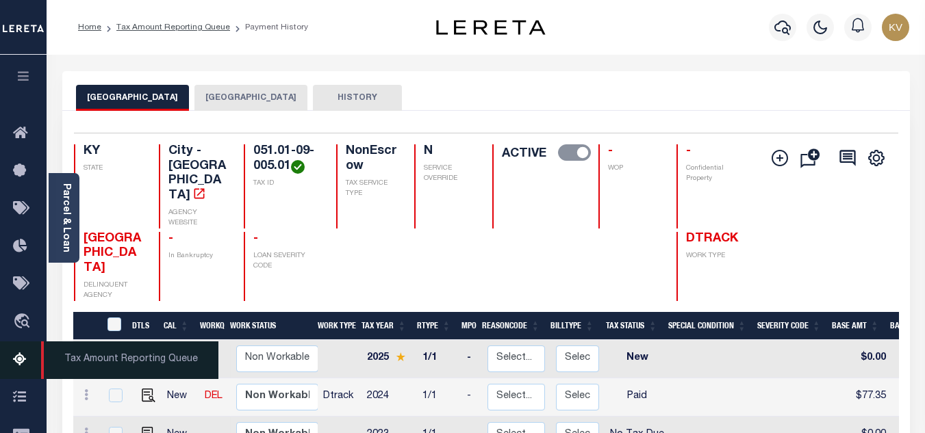
click at [25, 361] on icon at bounding box center [24, 360] width 22 height 17
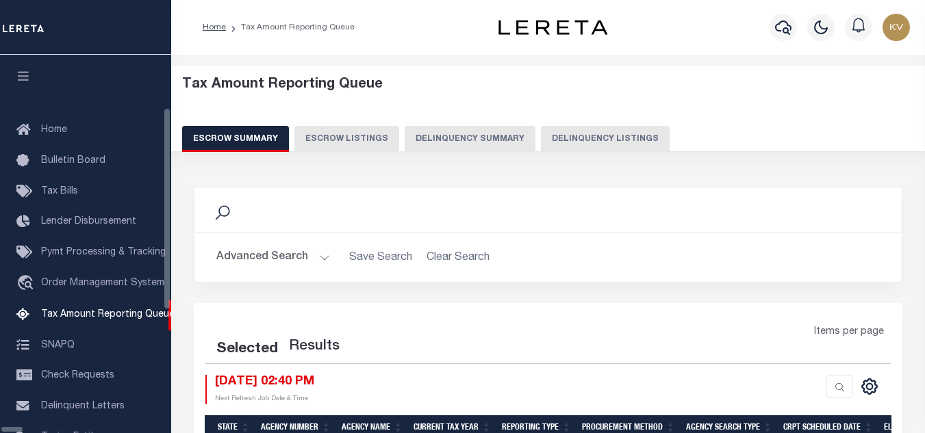
click at [541, 136] on button "Delinquency Listings" at bounding box center [605, 139] width 129 height 26
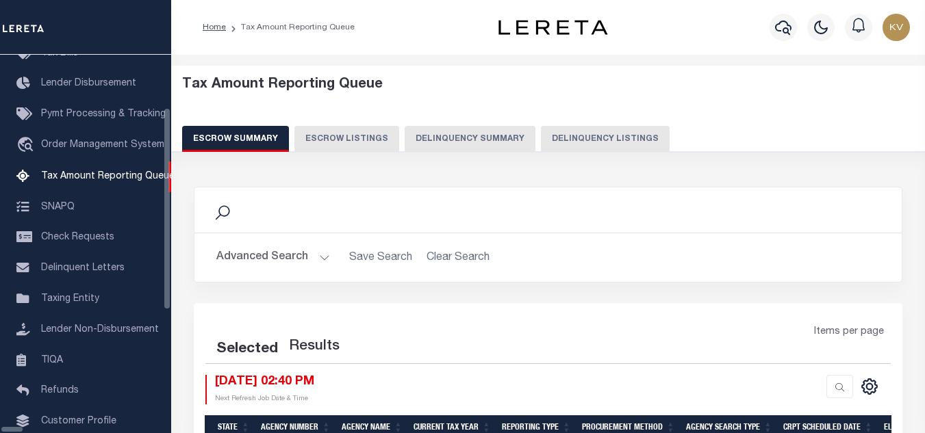
select select "100"
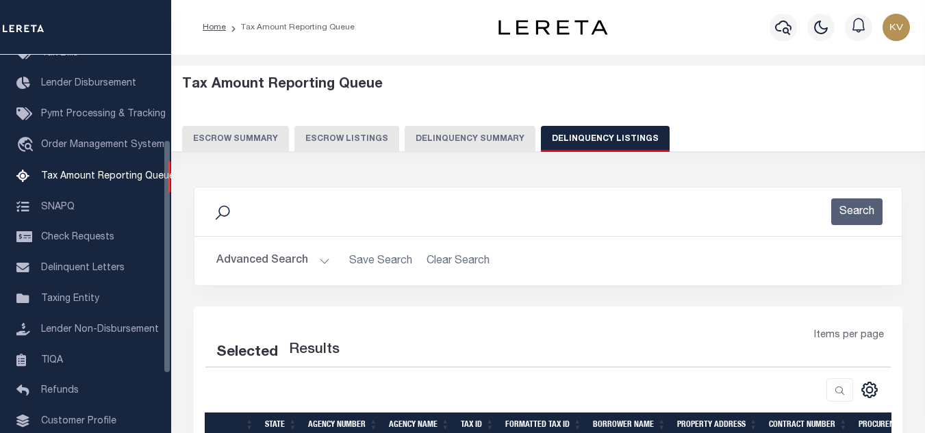
select select "100"
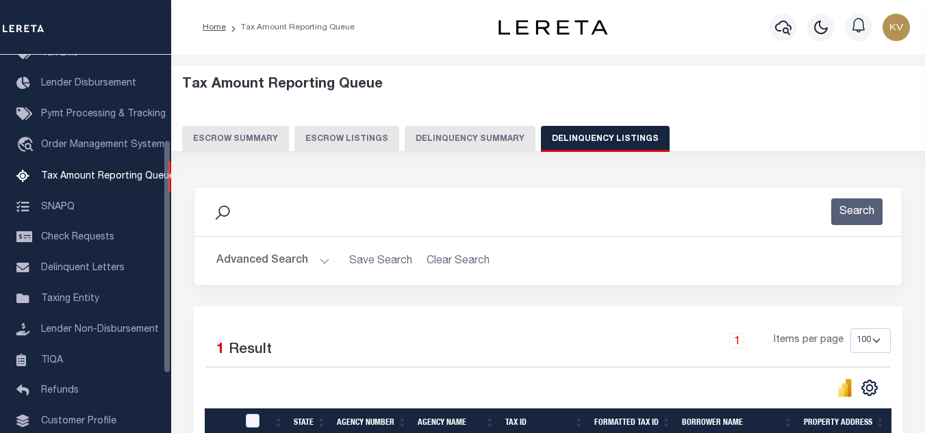
scroll to position [137, 0]
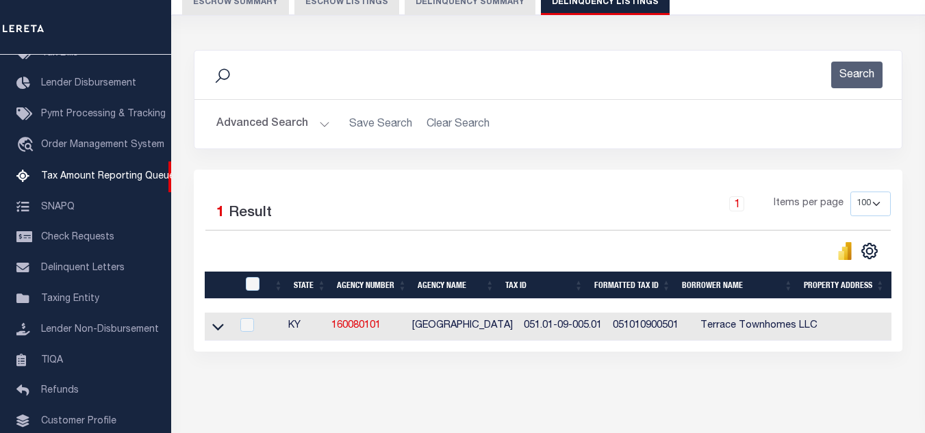
click at [320, 127] on button "Advanced Search" at bounding box center [273, 124] width 114 height 27
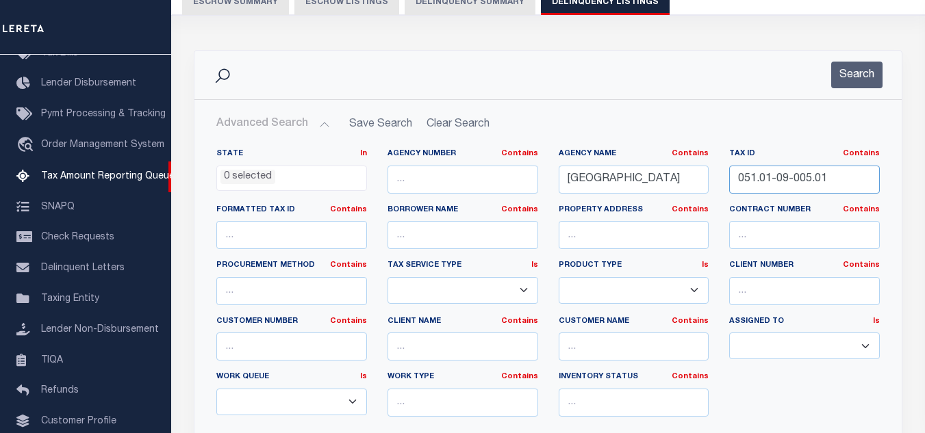
drag, startPoint x: 838, startPoint y: 174, endPoint x: 688, endPoint y: 183, distance: 150.2
click at [689, 185] on div "State In In AK AL AR AZ CA CO CT DC DE FL GA GU HI IA ID IL IN KS KY LA MA MD M…" at bounding box center [548, 288] width 684 height 279
paste input "39"
type input "051.01-09-039.01"
click at [844, 81] on button "Search" at bounding box center [856, 75] width 51 height 27
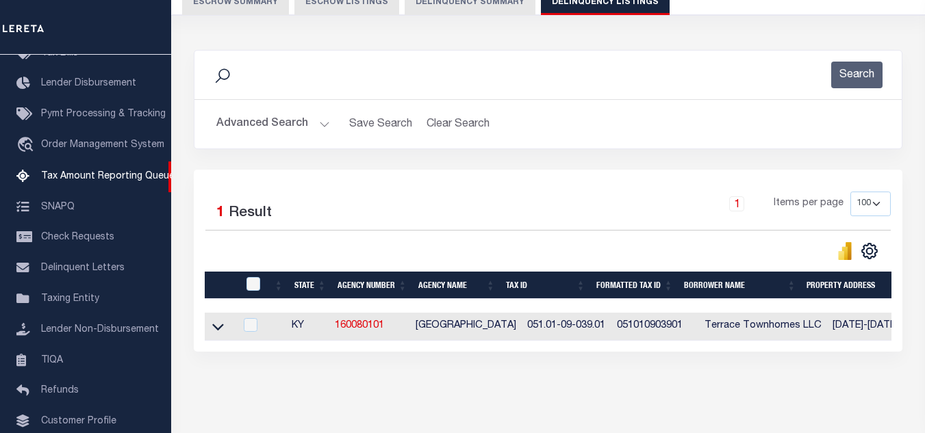
click at [211, 331] on link at bounding box center [218, 326] width 16 height 10
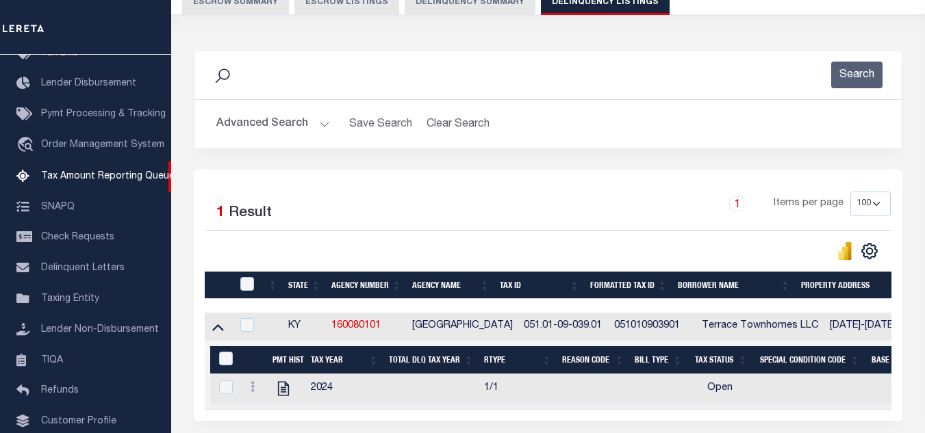
scroll to position [260, 0]
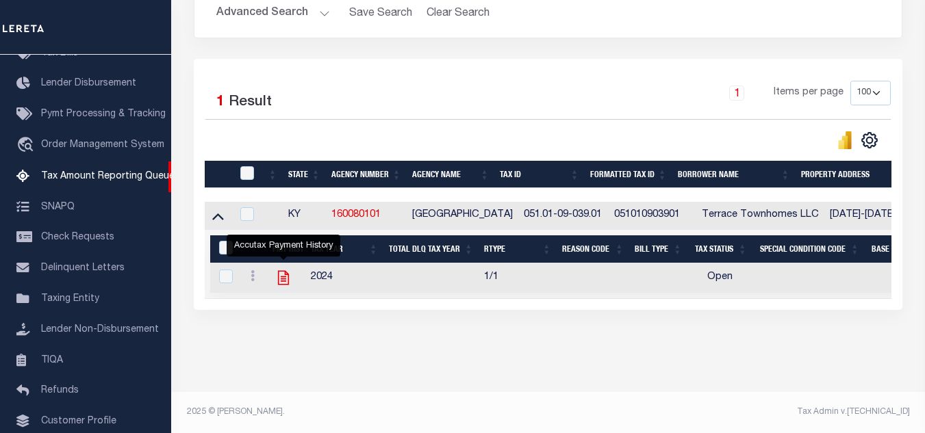
click at [286, 271] on icon "" at bounding box center [283, 278] width 11 height 14
checkbox input "true"
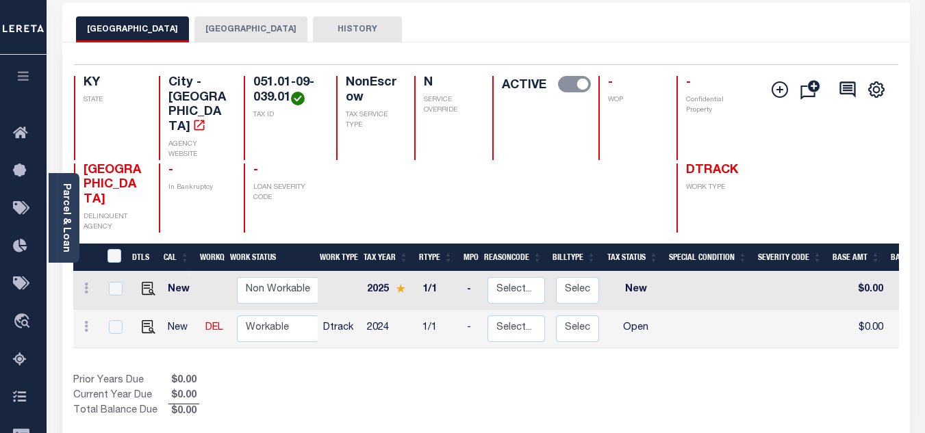
scroll to position [205, 0]
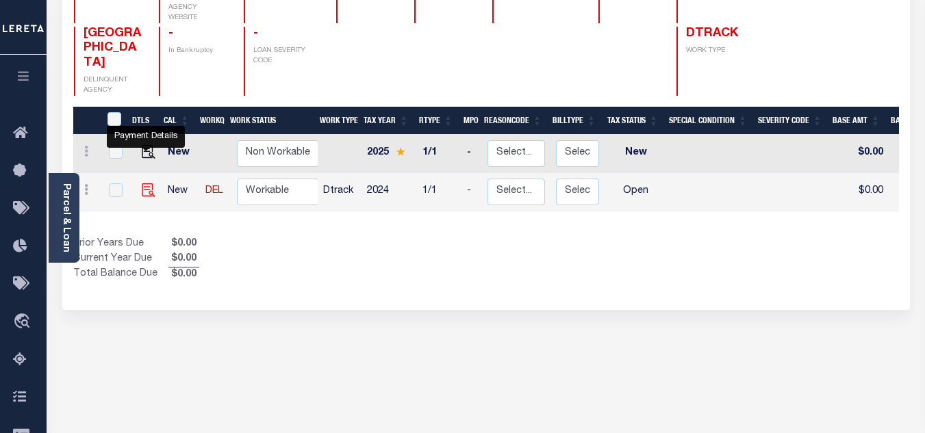
click at [143, 183] on img "" at bounding box center [149, 190] width 14 height 14
checkbox input "true"
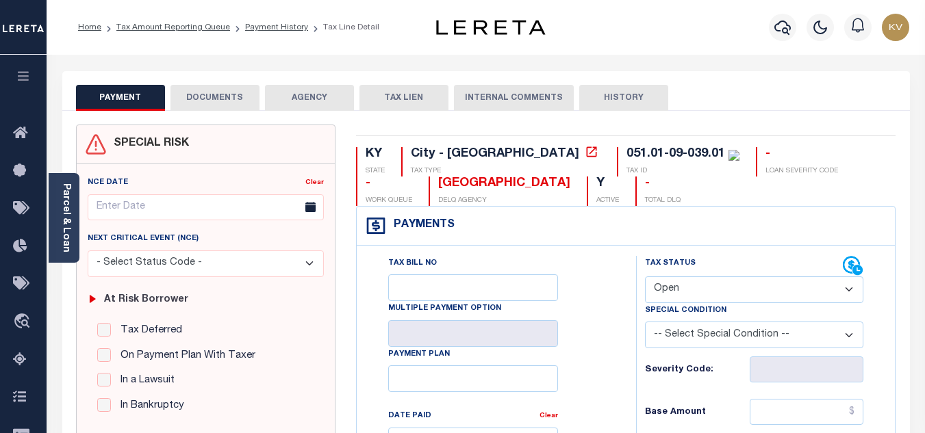
click at [707, 291] on select "- Select Status Code - Open Due/Unpaid Paid Incomplete No Tax Due Internal Refu…" at bounding box center [754, 290] width 218 height 27
select select "PYD"
click at [645, 277] on select "- Select Status Code - Open Due/Unpaid Paid Incomplete No Tax Due Internal Refu…" at bounding box center [754, 290] width 218 height 27
type input "[DATE]"
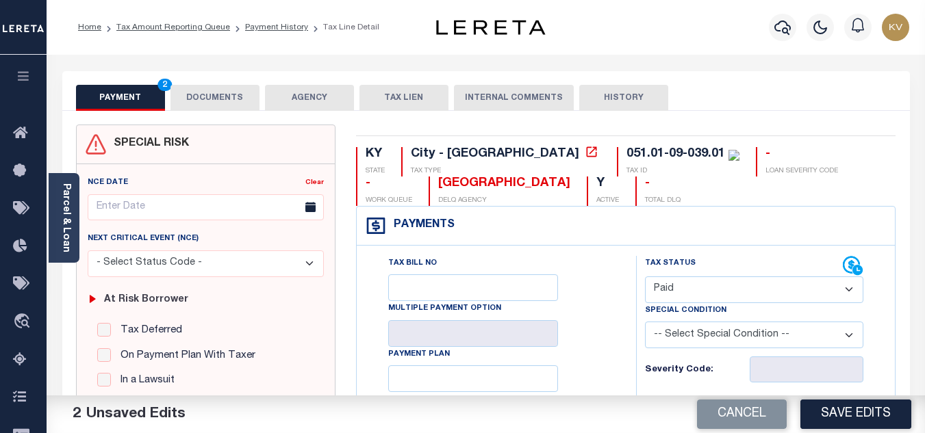
scroll to position [137, 0]
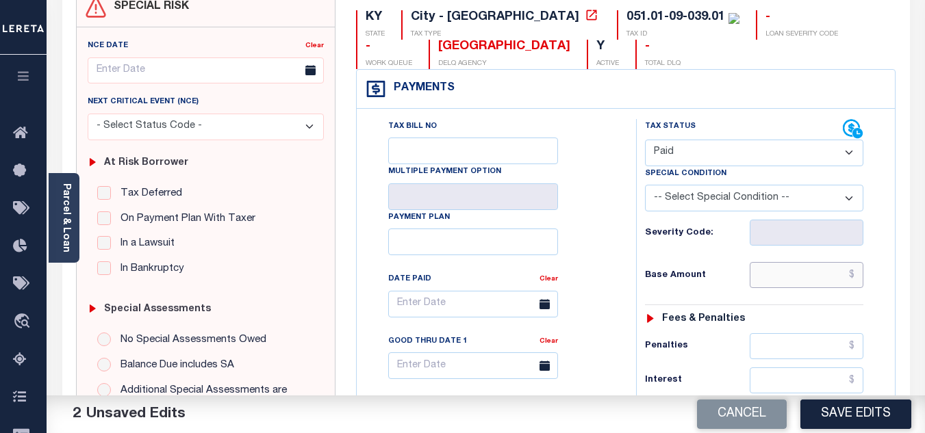
click at [773, 279] on input "text" at bounding box center [806, 275] width 114 height 26
click at [783, 281] on input "text" at bounding box center [806, 275] width 114 height 26
type input "$51.17"
click at [718, 246] on div "Severity Code:" at bounding box center [754, 233] width 218 height 26
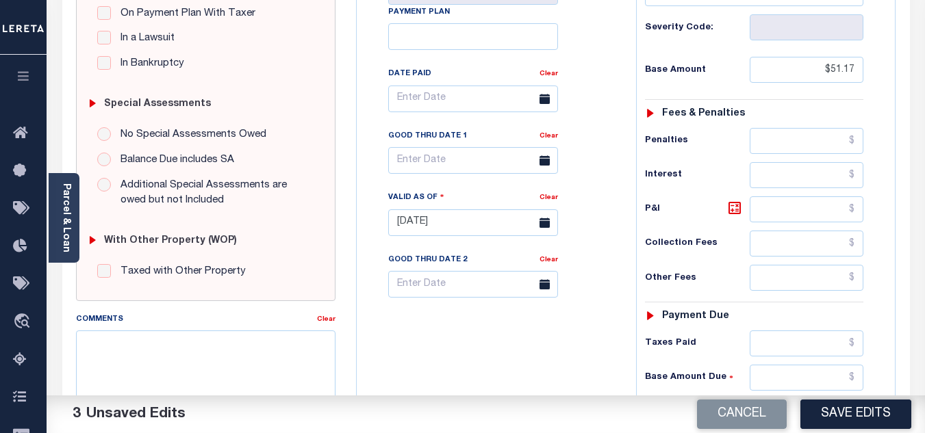
scroll to position [479, 0]
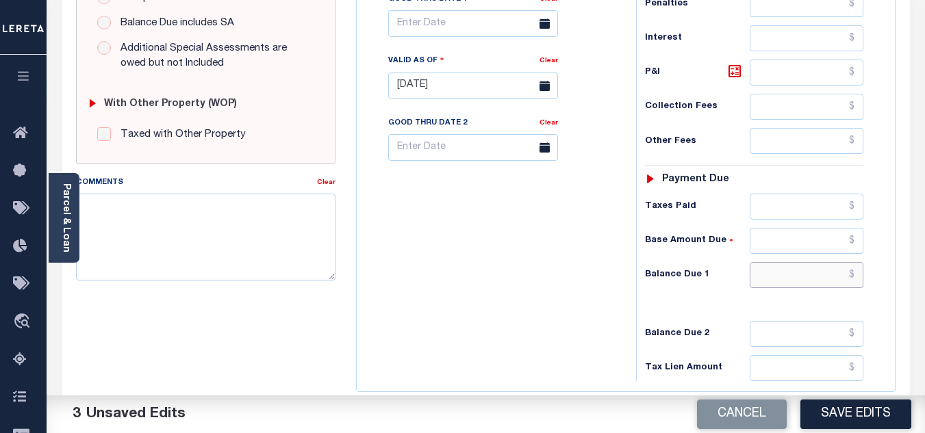
click at [802, 288] on input "text" at bounding box center [806, 275] width 114 height 26
type input "$0.00"
click at [537, 329] on div "Tax Bill No Multiple Payment Option Payment Plan Clear" at bounding box center [493, 79] width 266 height 604
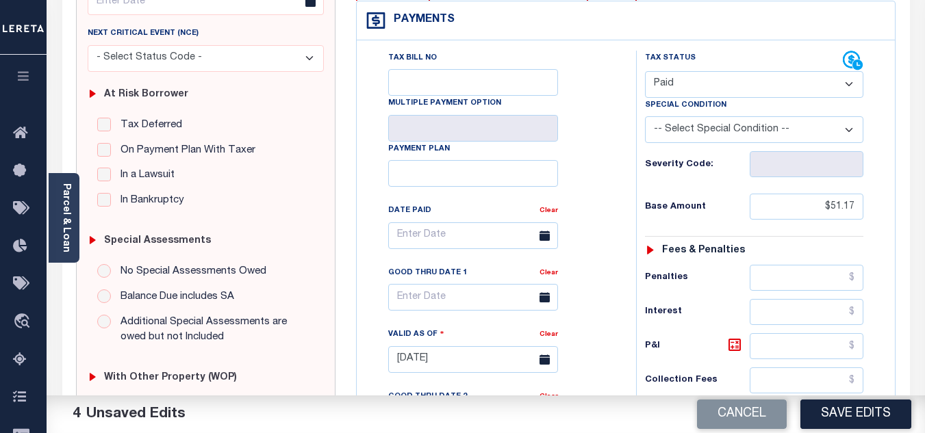
scroll to position [0, 0]
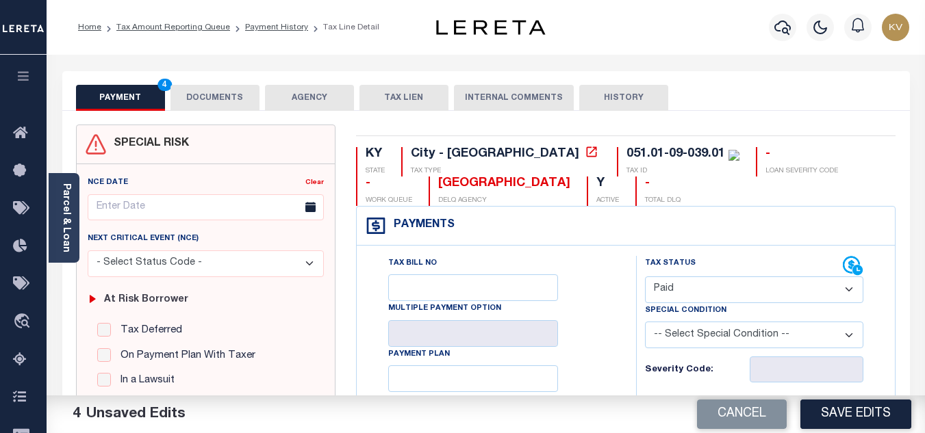
click at [242, 90] on button "DOCUMENTS" at bounding box center [214, 98] width 89 height 26
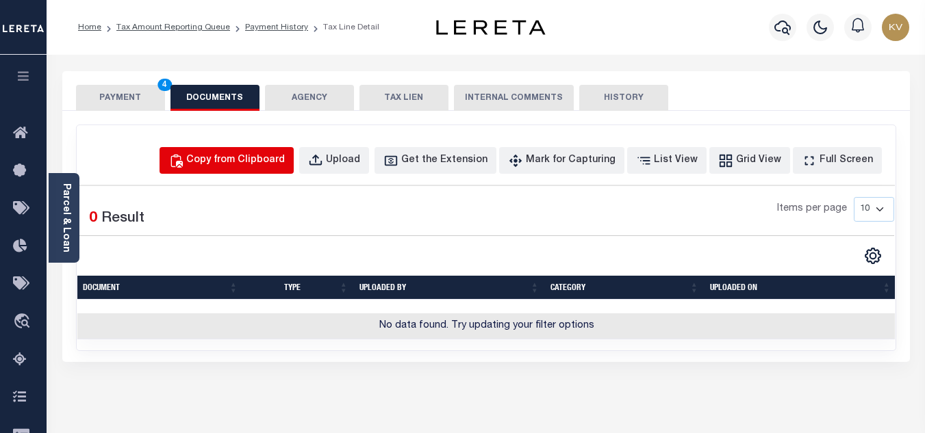
click at [285, 165] on div "Copy from Clipboard" at bounding box center [235, 160] width 99 height 15
select select "POP"
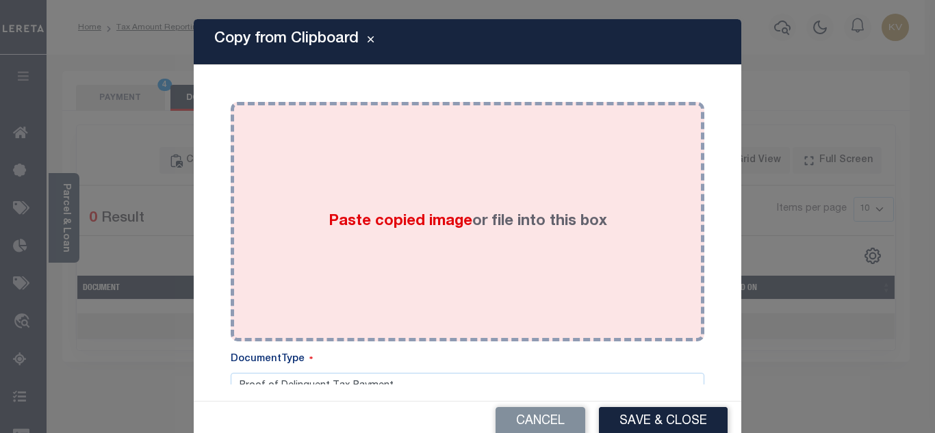
click at [427, 217] on span "Paste copied image" at bounding box center [401, 221] width 144 height 15
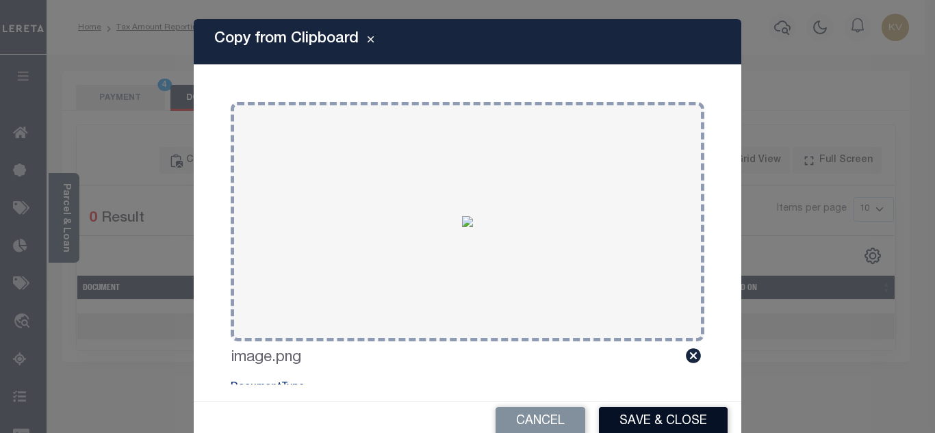
click at [634, 418] on button "Save & Close" at bounding box center [663, 421] width 129 height 29
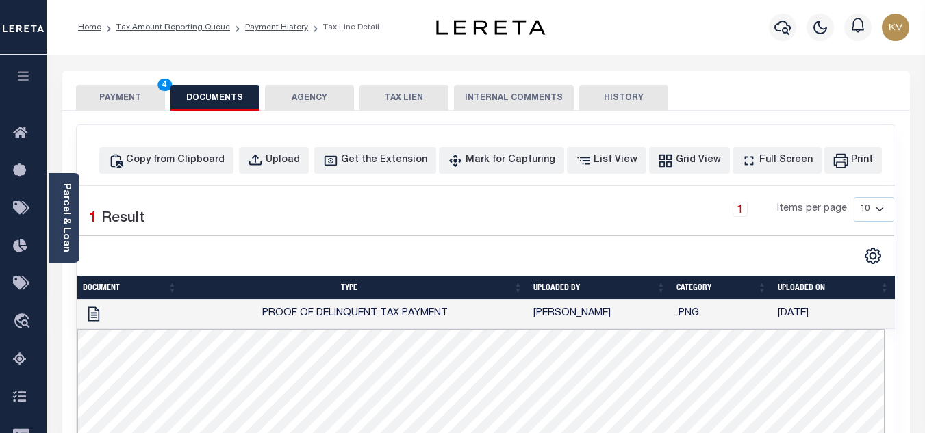
click at [114, 93] on button "PAYMENT 4" at bounding box center [120, 98] width 89 height 26
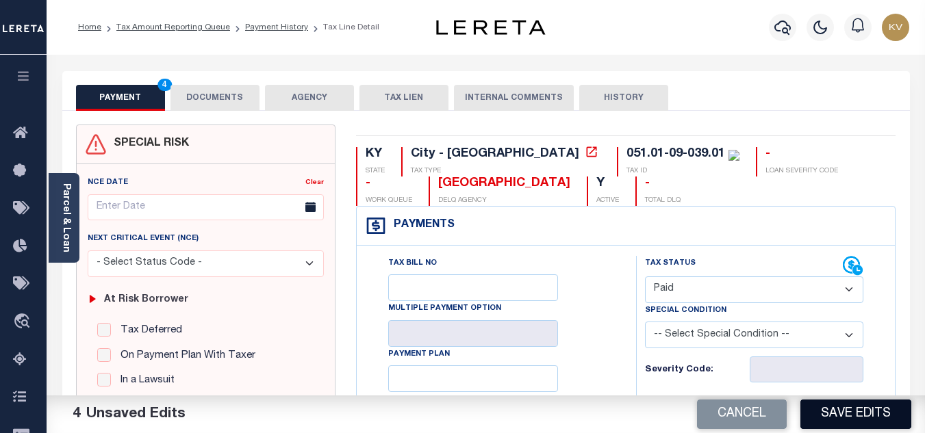
click at [875, 418] on button "Save Edits" at bounding box center [855, 414] width 111 height 29
checkbox input "false"
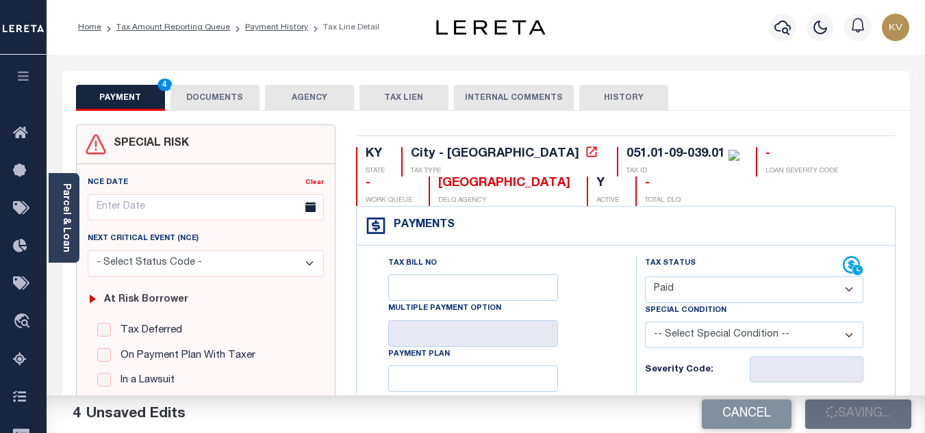
type input "$51.17"
type input "$0"
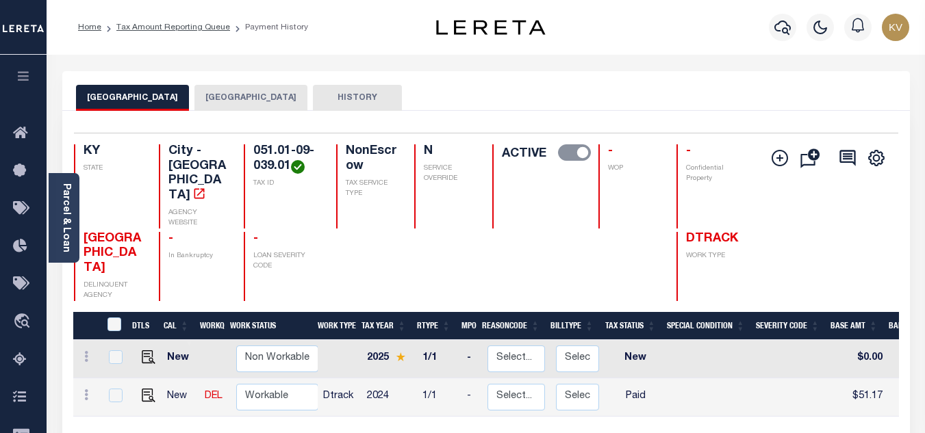
scroll to position [137, 0]
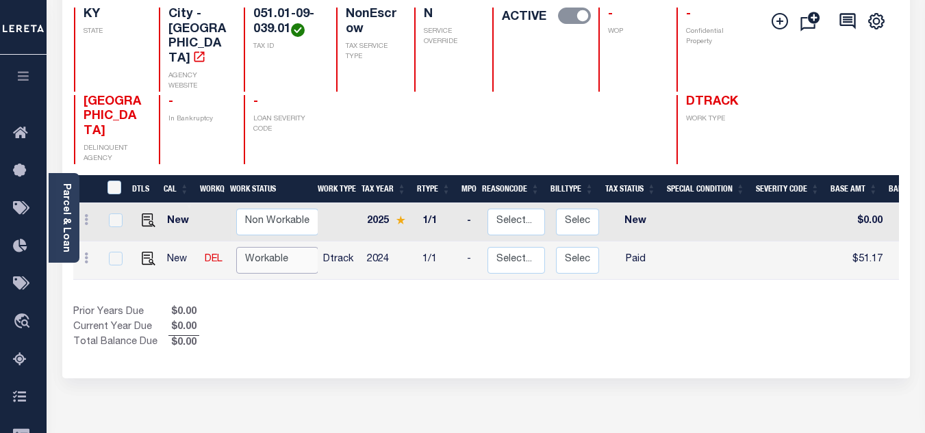
click at [272, 247] on select "Non Workable Workable" at bounding box center [277, 260] width 82 height 27
checkbox input "true"
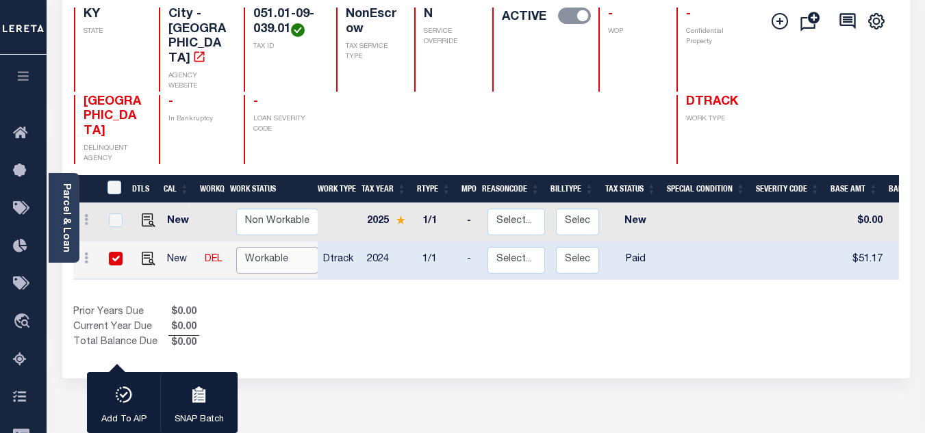
select select "true"
click at [236, 247] on select "Non Workable Workable" at bounding box center [277, 260] width 82 height 27
checkbox input "false"
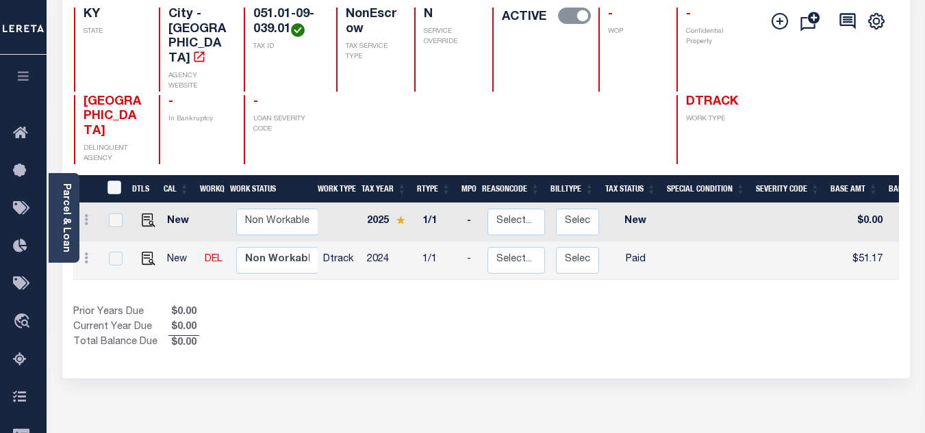
click at [502, 345] on div "FLORENCE CITY BOONE COUNTY HISTORY 1 Selected 2" at bounding box center [486, 327] width 868 height 786
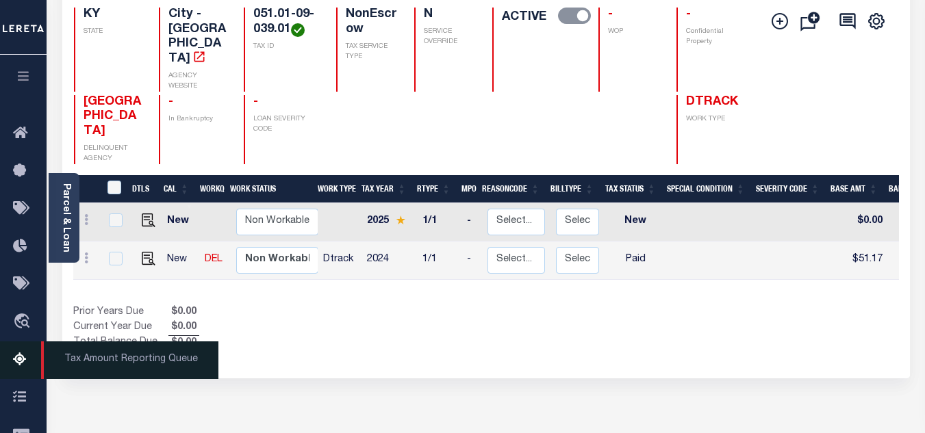
click at [18, 362] on icon at bounding box center [24, 360] width 22 height 17
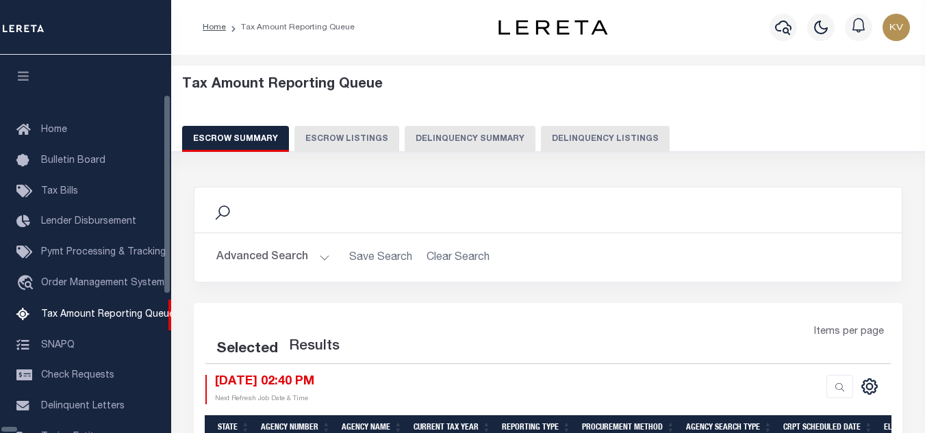
click at [541, 151] on button "Delinquency Listings" at bounding box center [605, 139] width 129 height 26
click at [541, 142] on button "Delinquency Listings" at bounding box center [605, 139] width 129 height 26
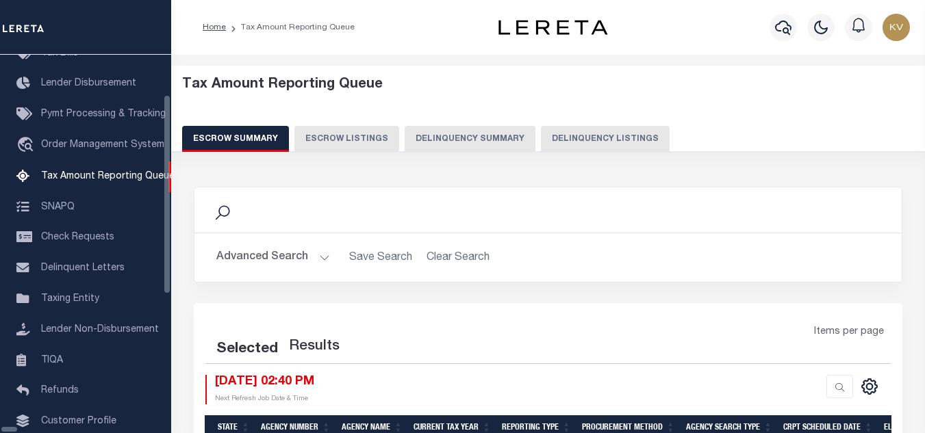
select select "100"
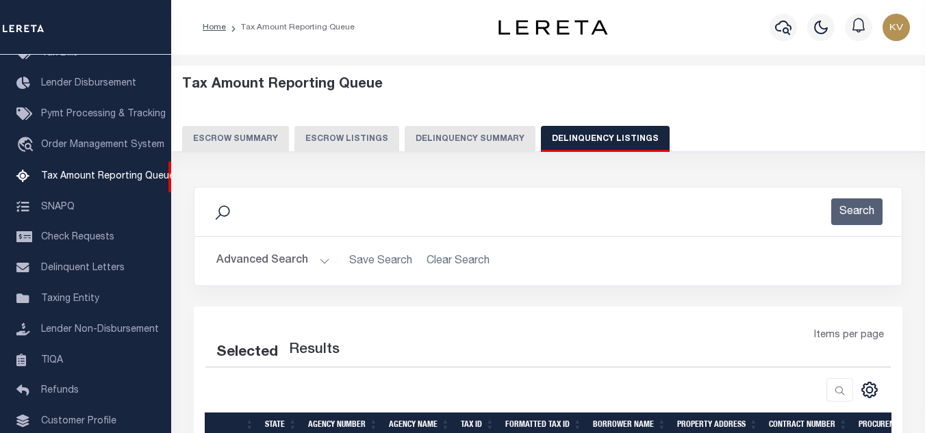
scroll to position [137, 0]
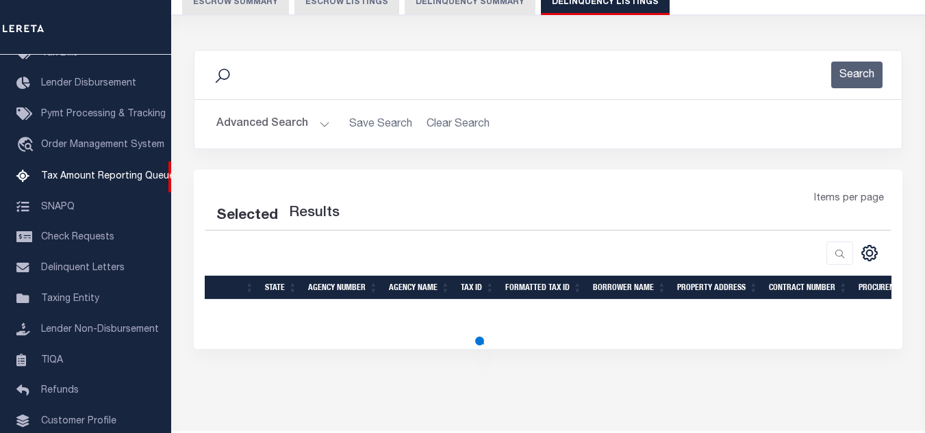
click at [328, 132] on h2 "Advanced Search Save Search Clear Search" at bounding box center [547, 124] width 685 height 27
select select "100"
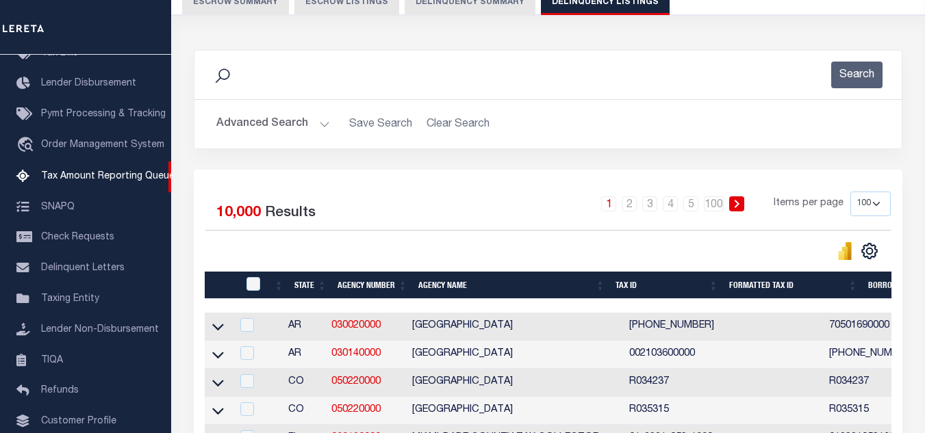
click at [316, 124] on button "Advanced Search" at bounding box center [273, 124] width 114 height 27
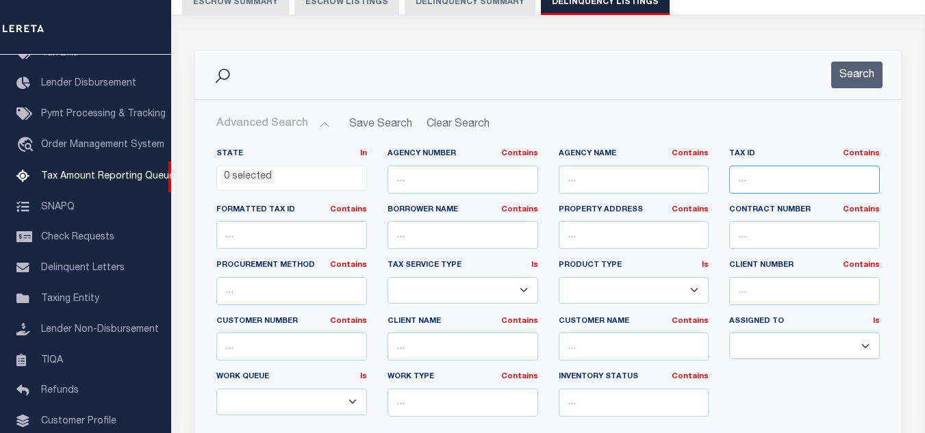
click at [739, 181] on input "text" at bounding box center [804, 180] width 151 height 28
paste input "051.01-09-040.01"
type input "051.01-09-040.01"
click at [613, 175] on input "text" at bounding box center [634, 180] width 151 height 28
paste input "[GEOGRAPHIC_DATA]"
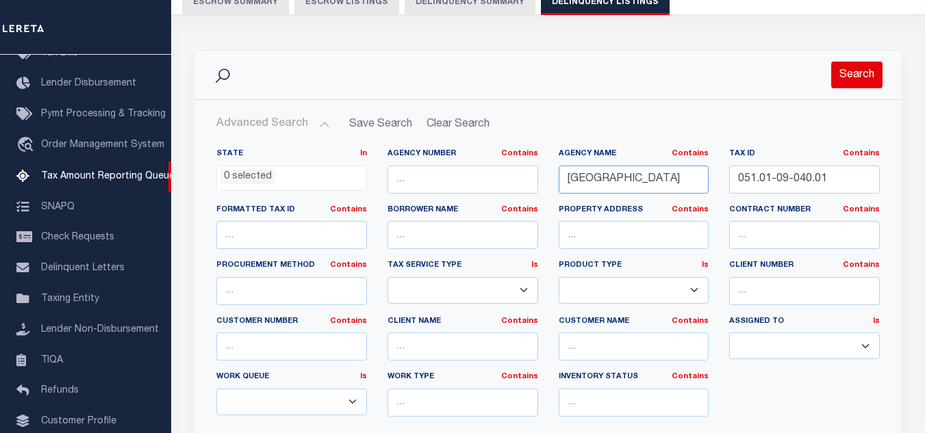
type input "[GEOGRAPHIC_DATA]"
click at [838, 85] on button "Search" at bounding box center [856, 75] width 51 height 27
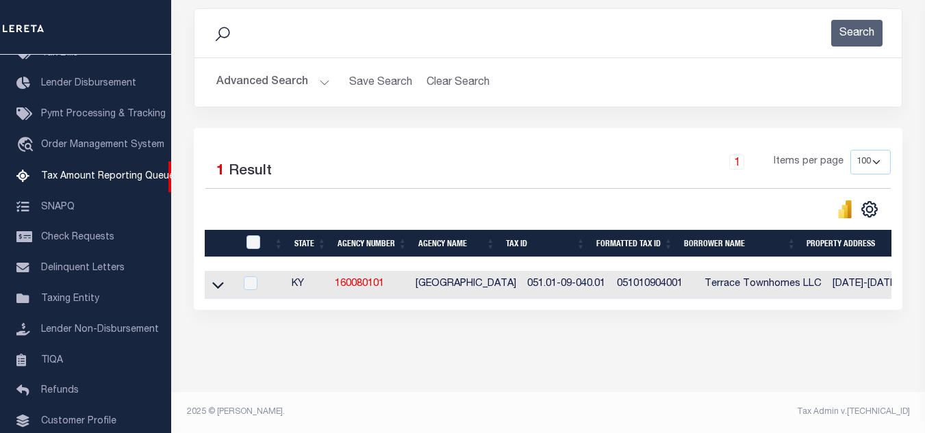
scroll to position [190, 0]
click at [214, 279] on icon at bounding box center [218, 285] width 12 height 14
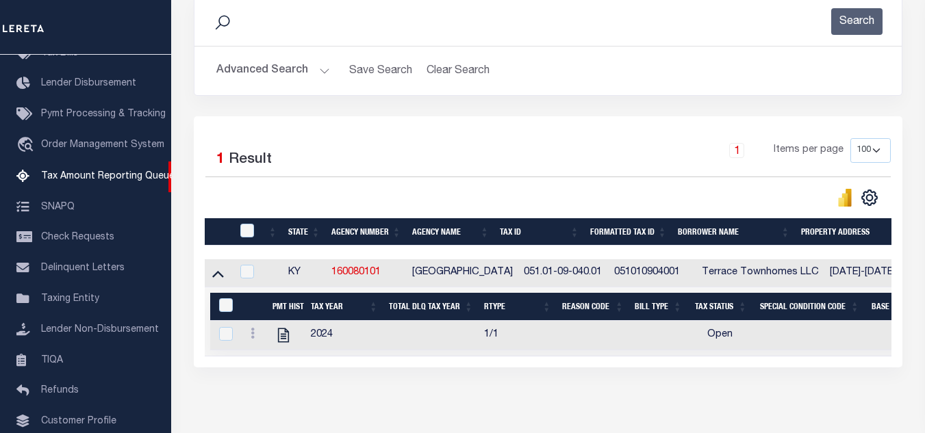
scroll to position [260, 0]
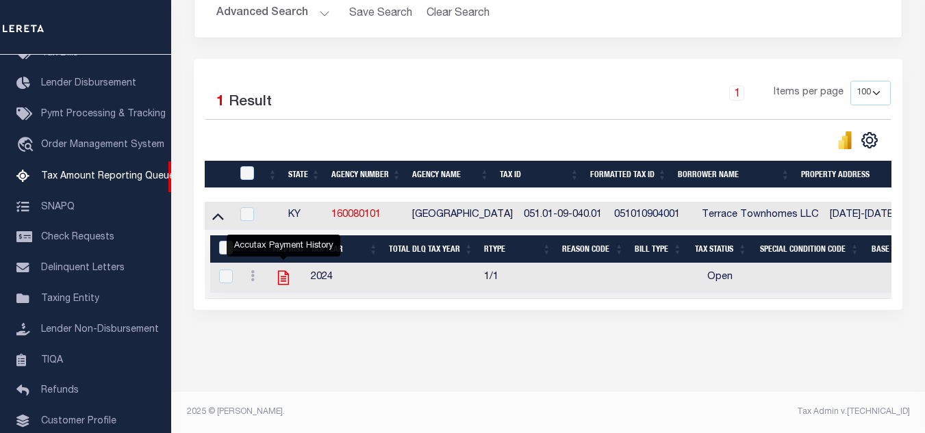
click at [281, 269] on icon "" at bounding box center [283, 278] width 18 height 18
checkbox input "true"
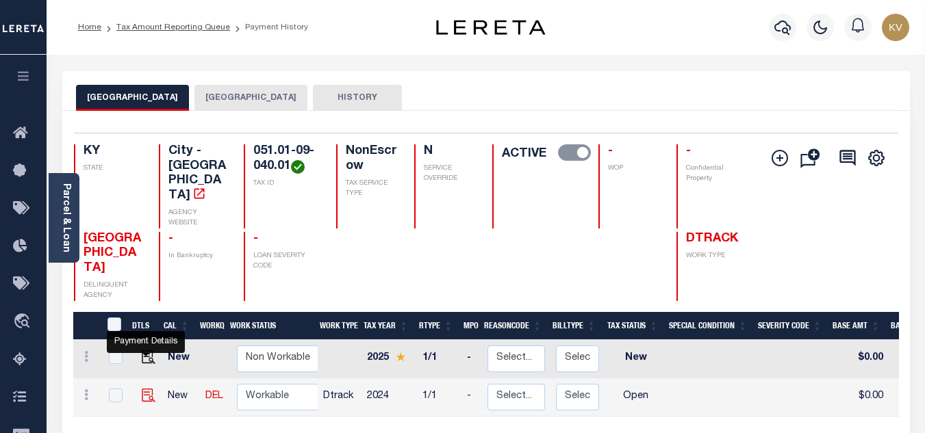
click at [146, 389] on img "" at bounding box center [149, 396] width 14 height 14
checkbox input "true"
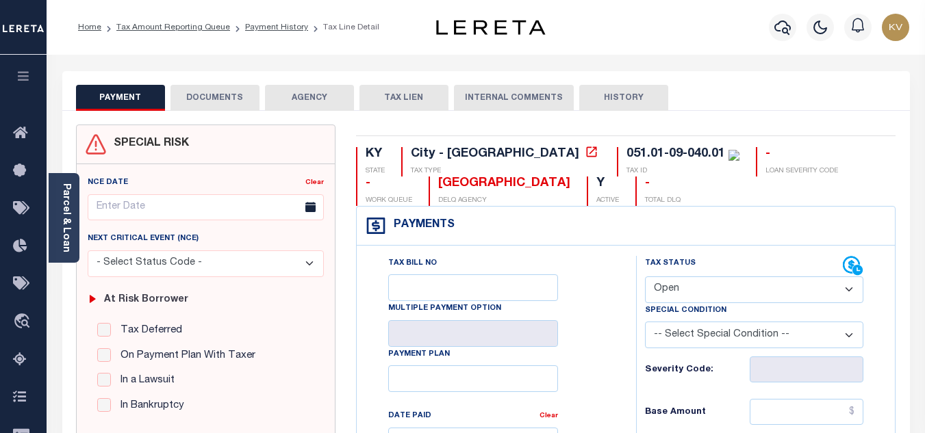
scroll to position [137, 0]
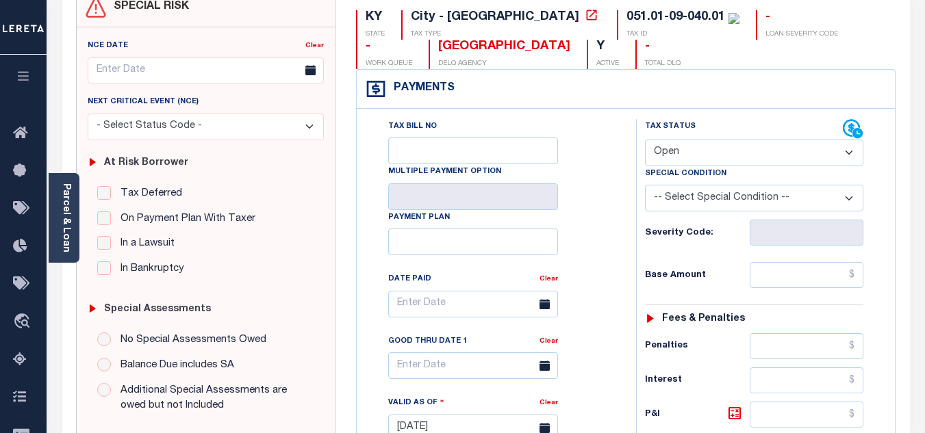
click at [687, 149] on select "- Select Status Code - Open Due/Unpaid Paid Incomplete No Tax Due Internal Refu…" at bounding box center [754, 153] width 218 height 27
select select "PYD"
click at [645, 140] on select "- Select Status Code - Open Due/Unpaid Paid Incomplete No Tax Due Internal Refu…" at bounding box center [754, 153] width 218 height 27
type input "[DATE]"
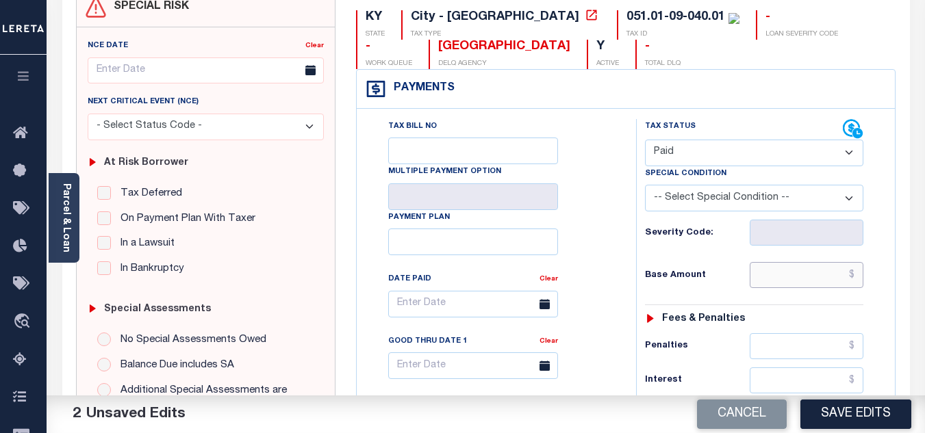
click at [786, 279] on input "text" at bounding box center [806, 275] width 114 height 26
type input "$51.17"
click at [589, 233] on div "Tax Bill No Multiple Payment Option Payment Plan Clear" at bounding box center [492, 311] width 245 height 384
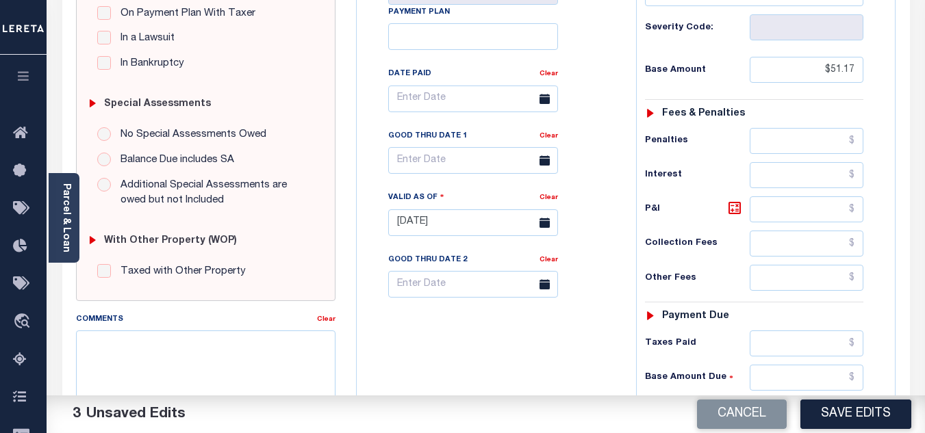
scroll to position [411, 0]
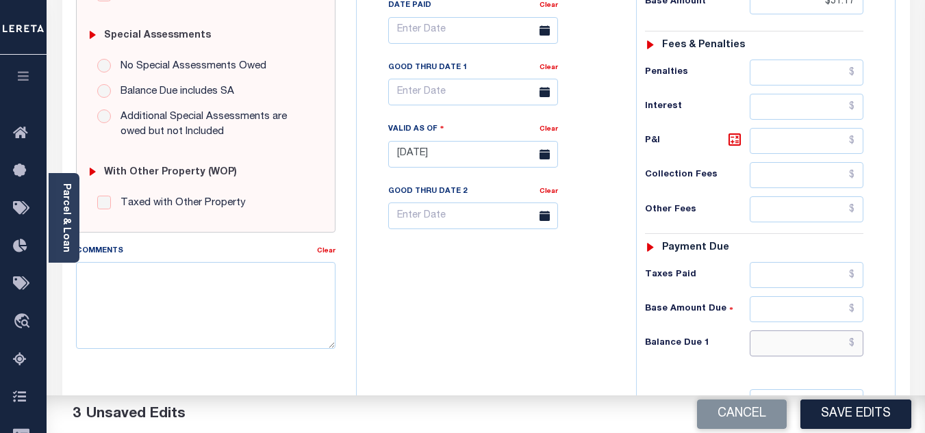
click at [788, 342] on input "text" at bounding box center [806, 344] width 114 height 26
type input "$0.00"
click at [584, 298] on div "Tax Bill No Multiple Payment Option Payment Plan Clear" at bounding box center [493, 147] width 266 height 604
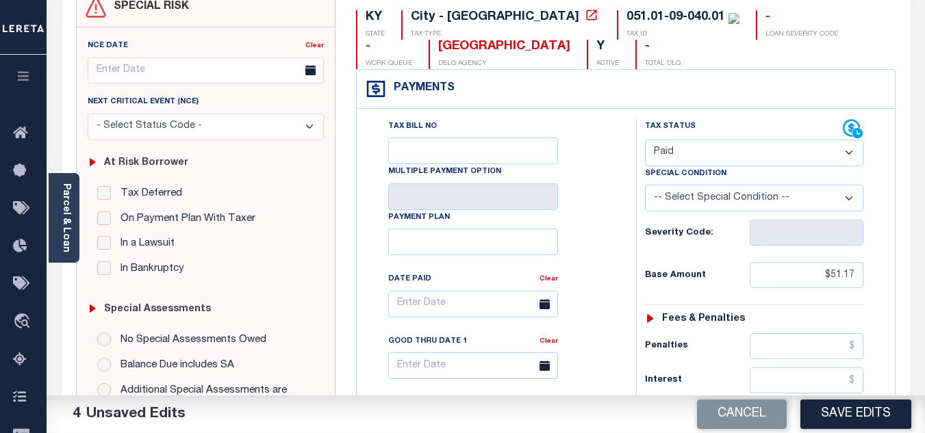
scroll to position [0, 0]
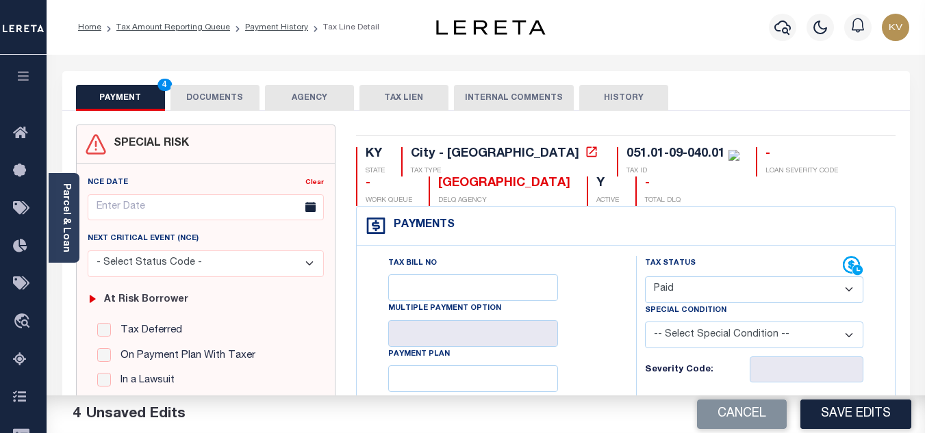
click at [207, 99] on button "DOCUMENTS" at bounding box center [214, 98] width 89 height 26
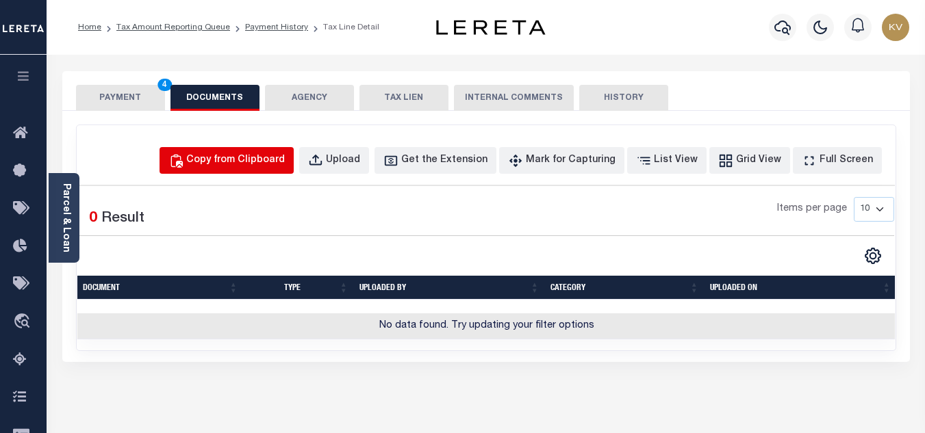
click at [235, 155] on div "Copy from Clipboard" at bounding box center [235, 160] width 99 height 15
select select "POP"
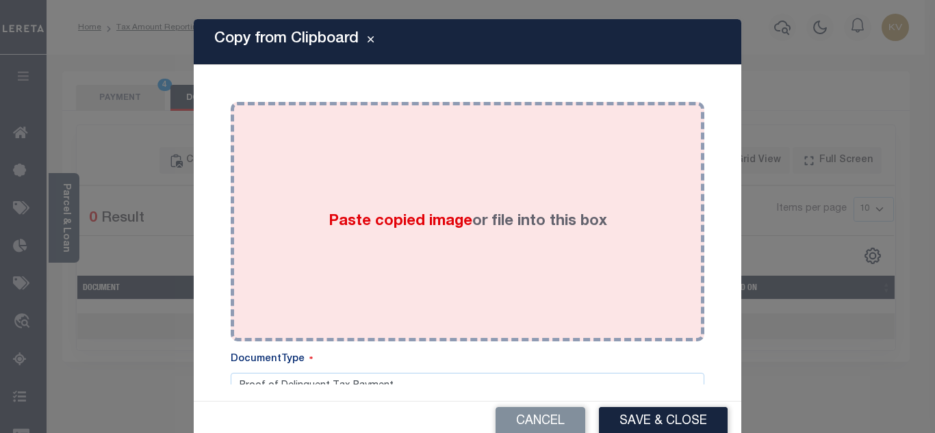
click at [379, 224] on span "Paste copied image" at bounding box center [401, 221] width 144 height 15
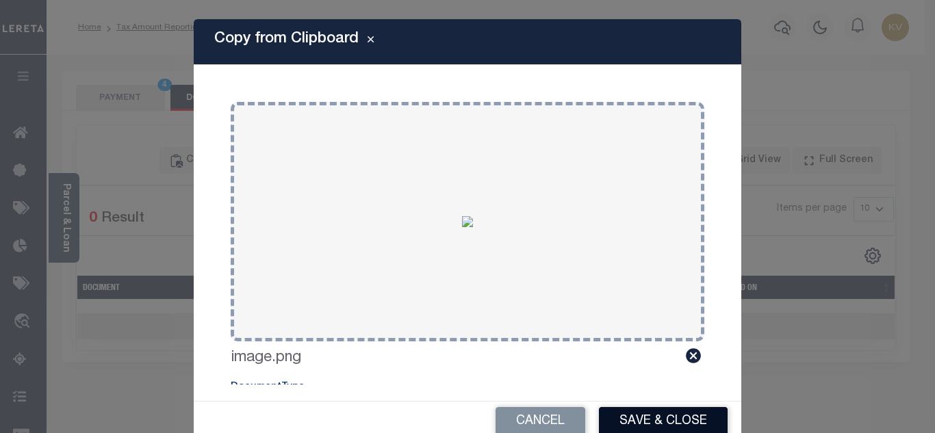
click at [651, 416] on button "Save & Close" at bounding box center [663, 421] width 129 height 29
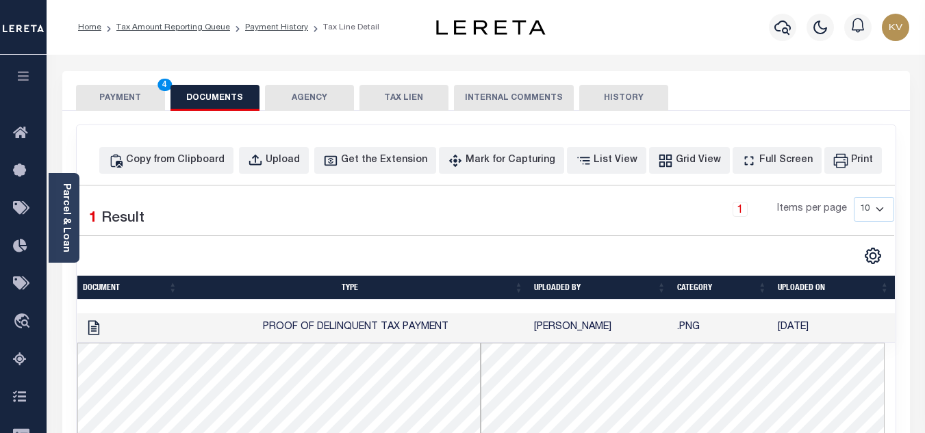
click at [114, 104] on button "PAYMENT 4" at bounding box center [120, 98] width 89 height 26
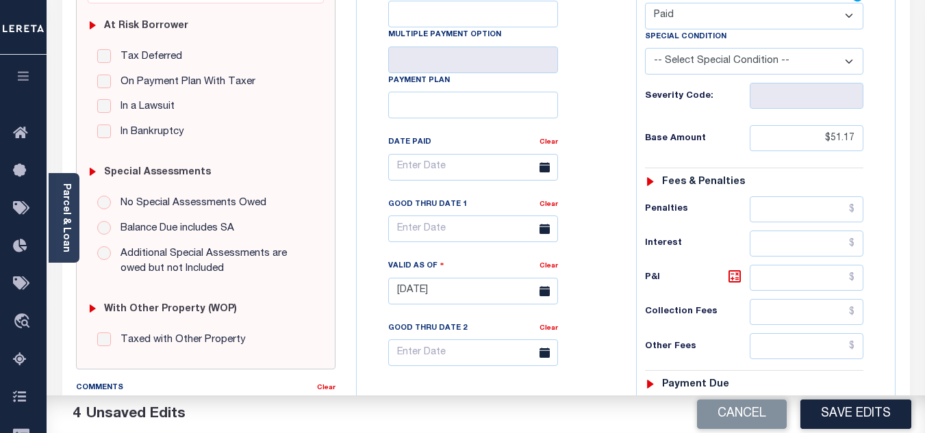
scroll to position [342, 0]
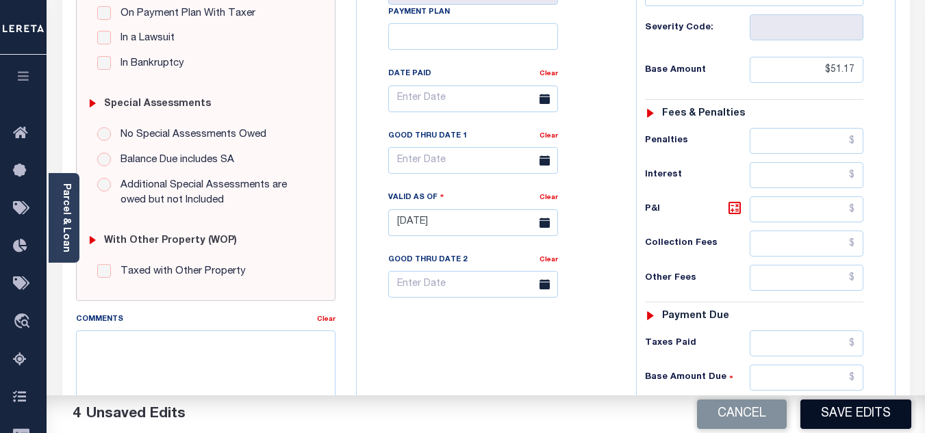
click at [842, 408] on button "Save Edits" at bounding box center [855, 414] width 111 height 29
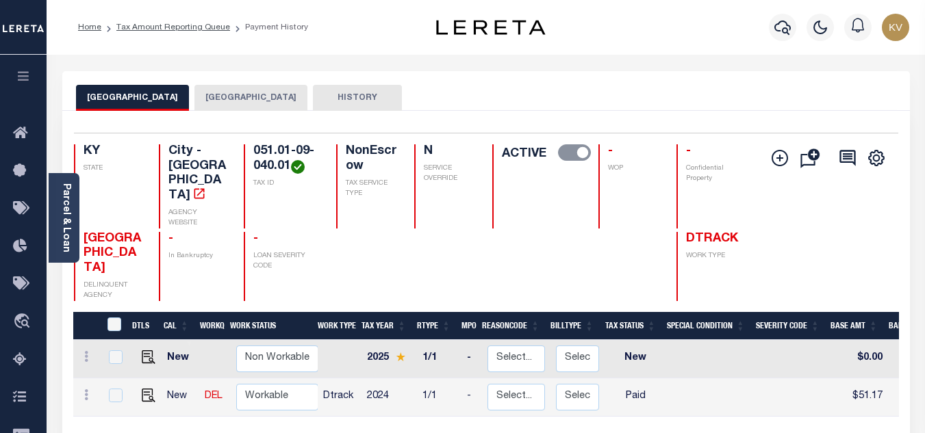
scroll to position [137, 0]
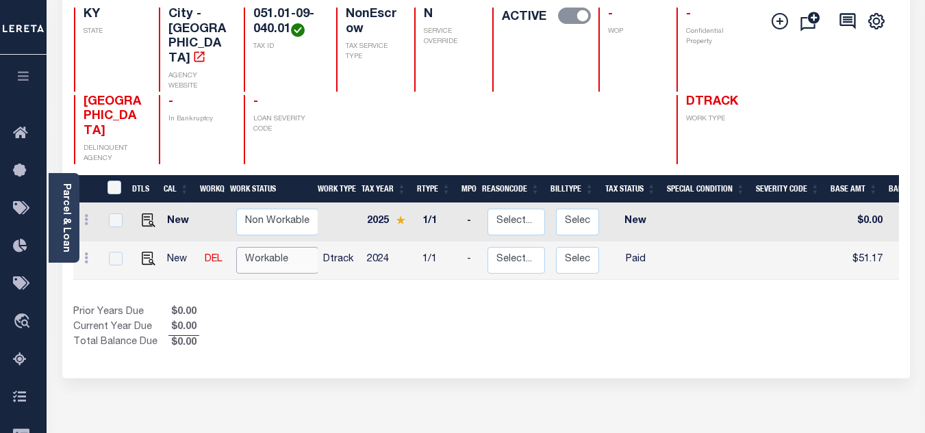
click at [252, 247] on select "Non Workable Workable" at bounding box center [277, 260] width 82 height 27
checkbox input "true"
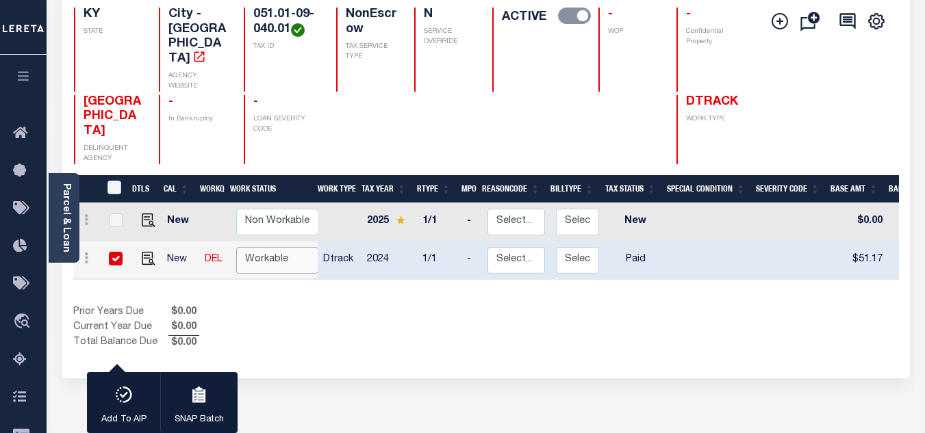
select select "true"
click at [236, 247] on select "Non Workable Workable" at bounding box center [277, 260] width 82 height 27
checkbox input "false"
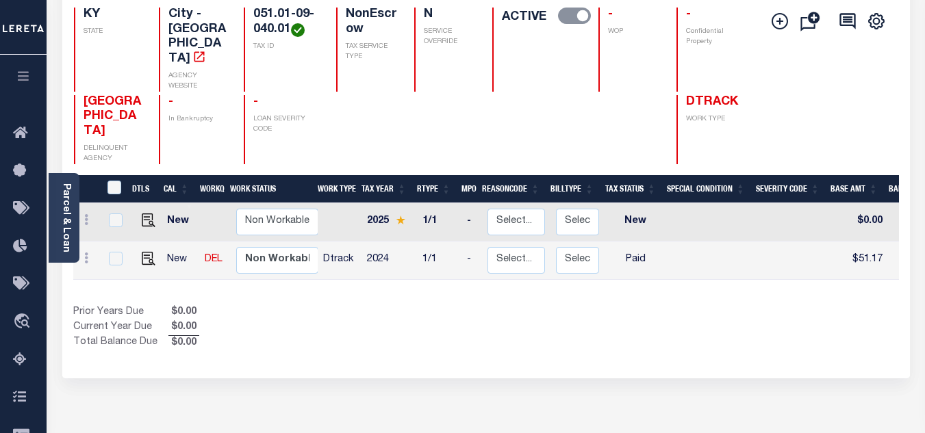
scroll to position [0, 0]
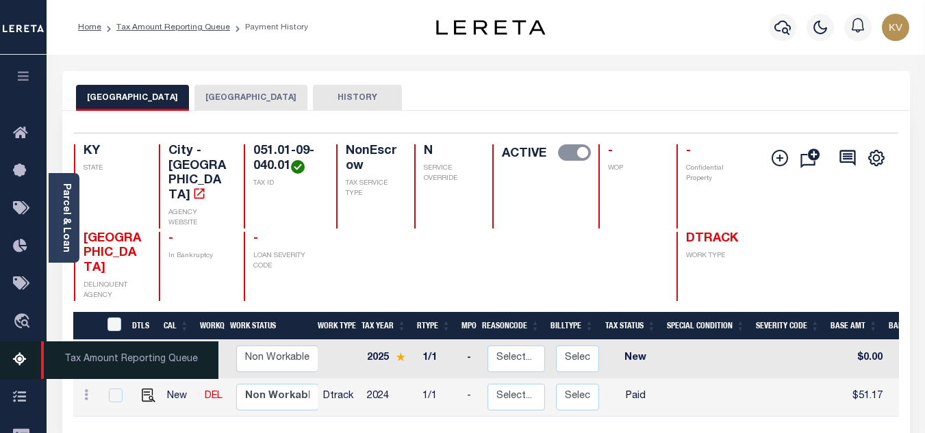
click at [14, 366] on icon at bounding box center [24, 360] width 22 height 17
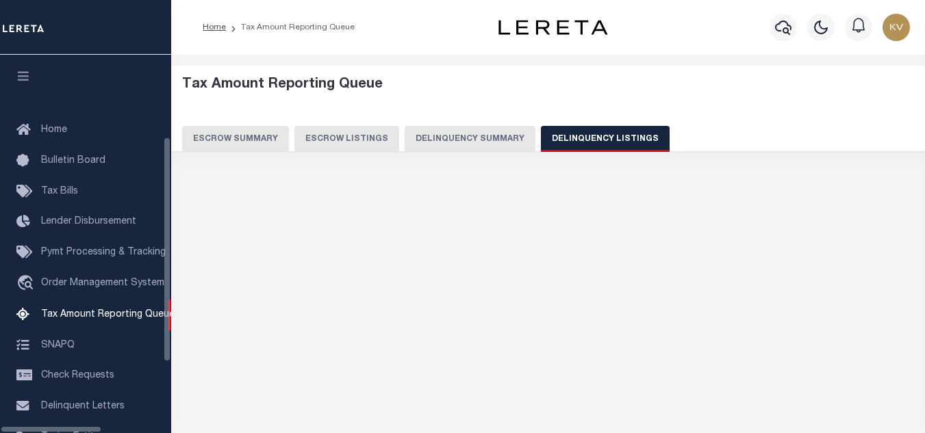
select select
select select "100"
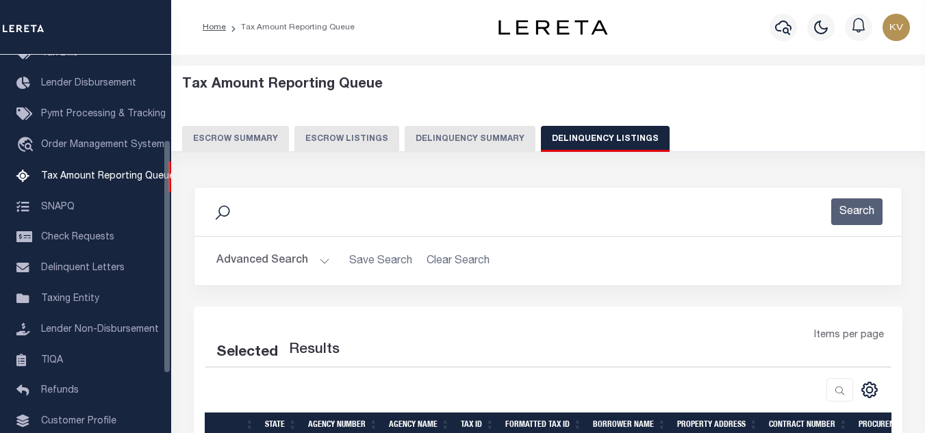
select select "100"
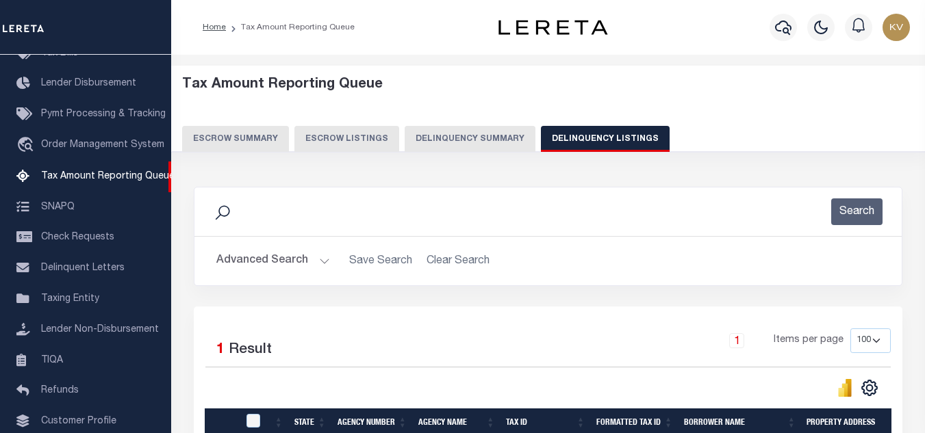
scroll to position [68, 0]
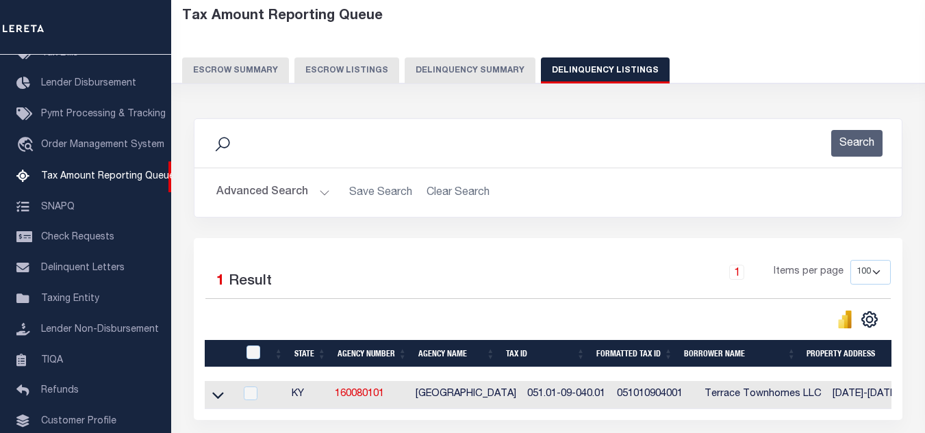
click at [315, 189] on button "Advanced Search" at bounding box center [273, 192] width 114 height 27
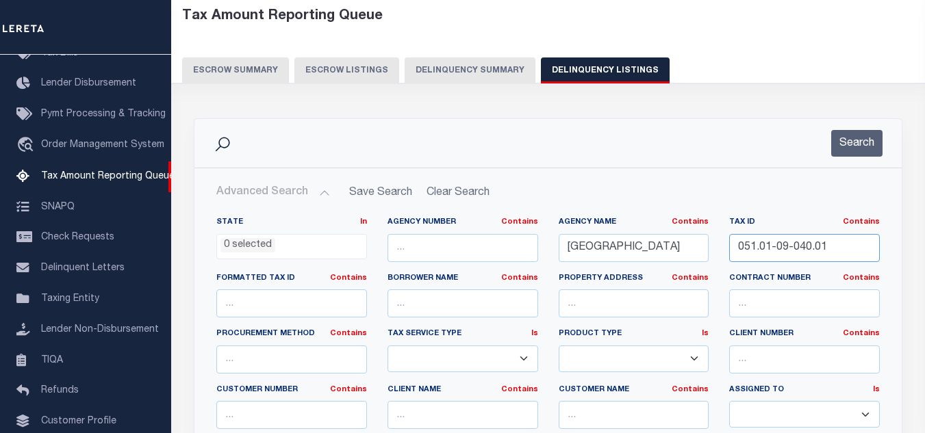
drag, startPoint x: 843, startPoint y: 248, endPoint x: 724, endPoint y: 247, distance: 119.1
click at [724, 247] on div "Tax ID Contains Contains Is 051.01-09-040.01" at bounding box center [804, 245] width 171 height 56
paste input "1"
type input "051.01-09-041.01"
click at [847, 146] on button "Search" at bounding box center [856, 143] width 51 height 27
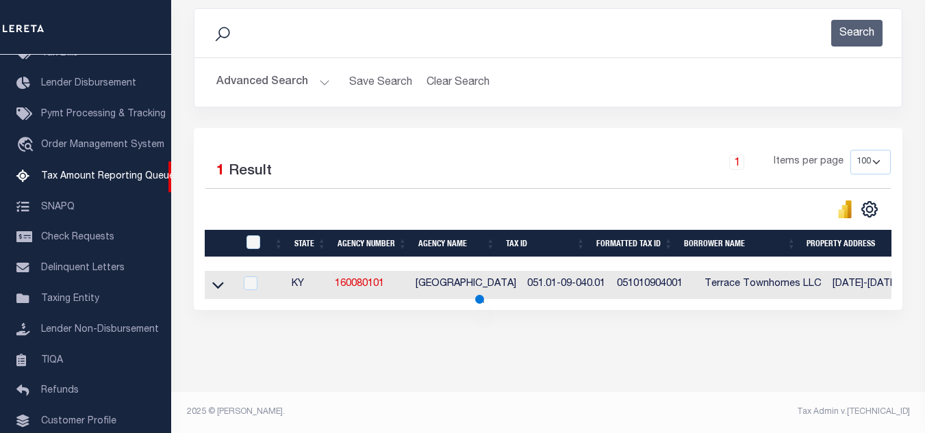
scroll to position [190, 0]
click at [220, 283] on icon at bounding box center [218, 286] width 12 height 7
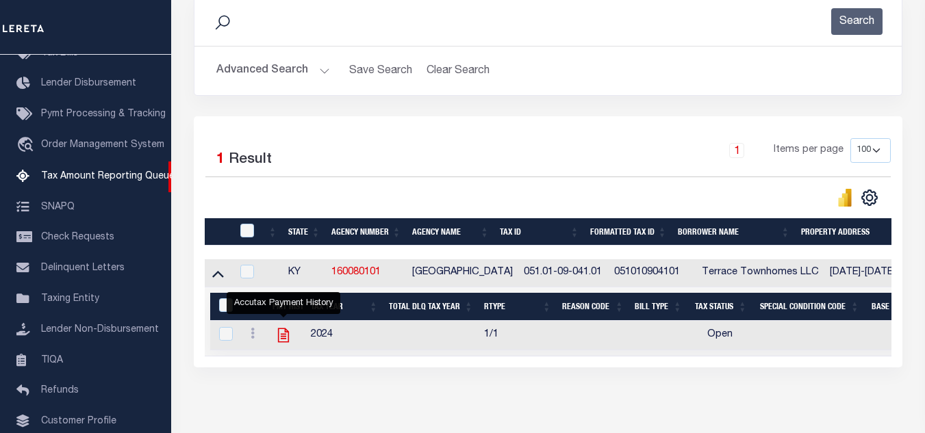
click at [283, 337] on icon "" at bounding box center [283, 335] width 18 height 18
checkbox input "true"
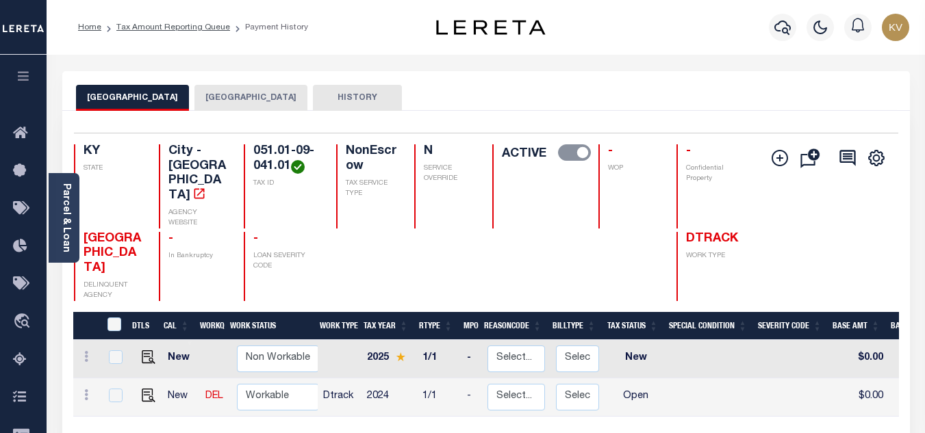
scroll to position [137, 0]
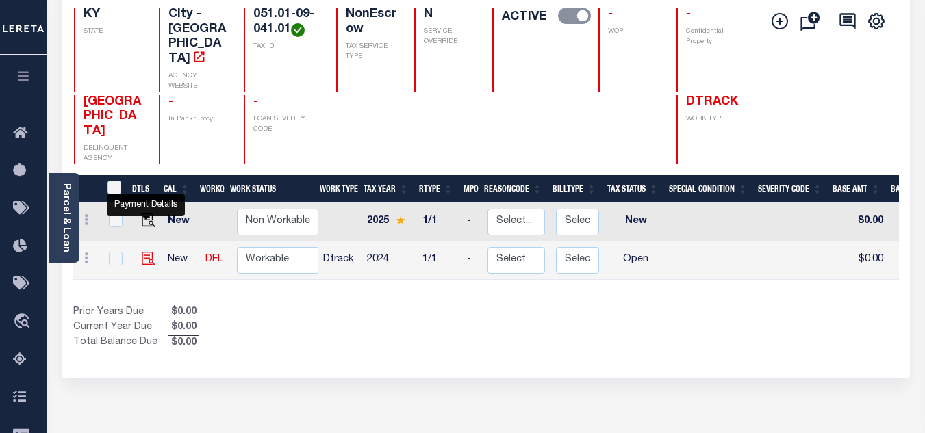
click at [142, 252] on img "" at bounding box center [149, 259] width 14 height 14
checkbox input "true"
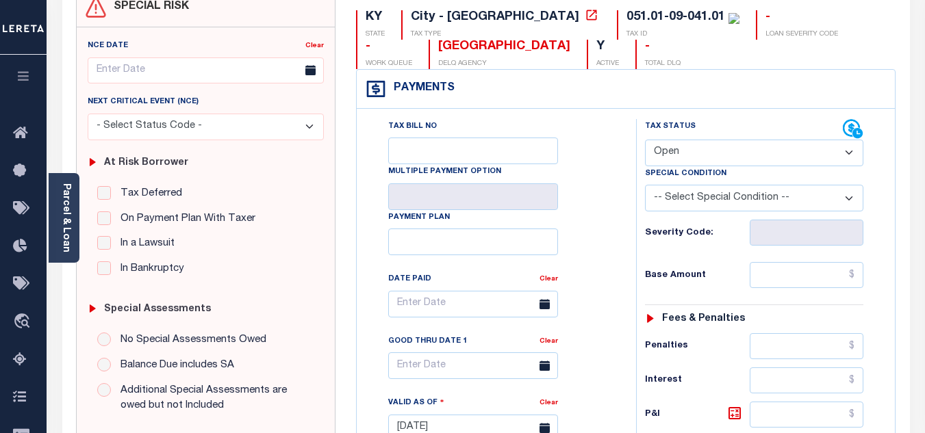
scroll to position [205, 0]
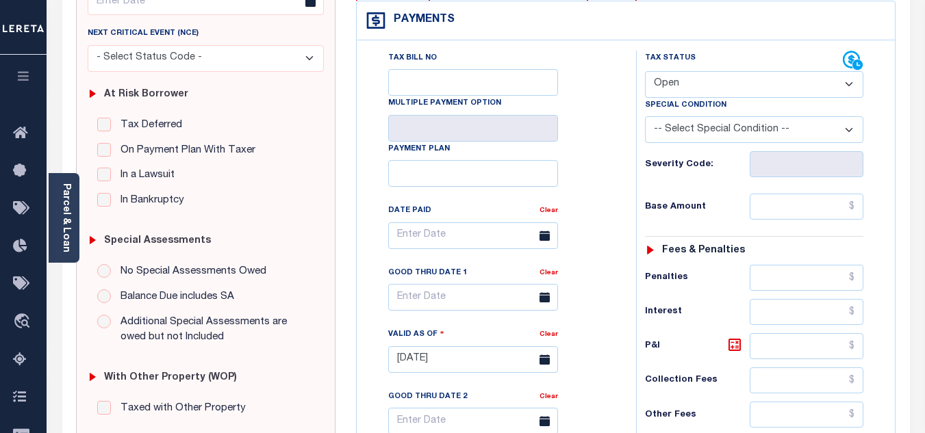
click at [692, 81] on select "- Select Status Code - Open Due/Unpaid Paid Incomplete No Tax Due Internal Refu…" at bounding box center [754, 84] width 218 height 27
select select "PYD"
click at [645, 72] on select "- Select Status Code - Open Due/Unpaid Paid Incomplete No Tax Due Internal Refu…" at bounding box center [754, 84] width 218 height 27
type input "[DATE]"
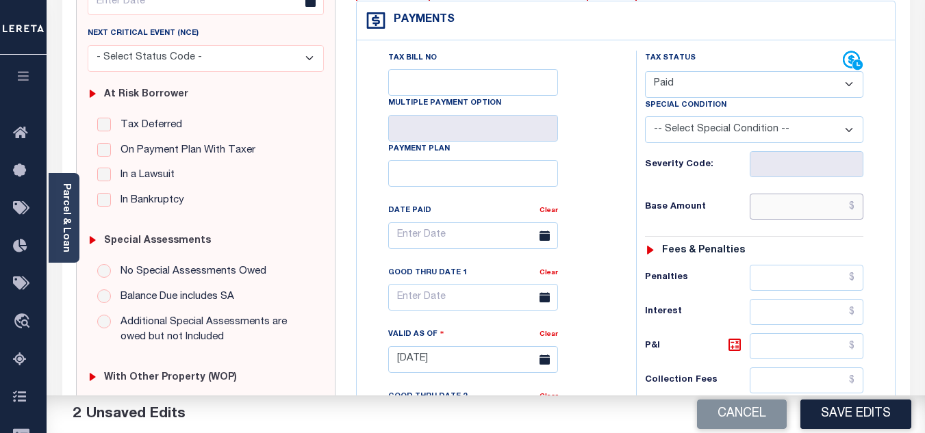
click at [773, 209] on input "text" at bounding box center [806, 207] width 114 height 26
type input "$51.17"
click at [745, 199] on div "Base Amount $51.17" at bounding box center [754, 207] width 218 height 26
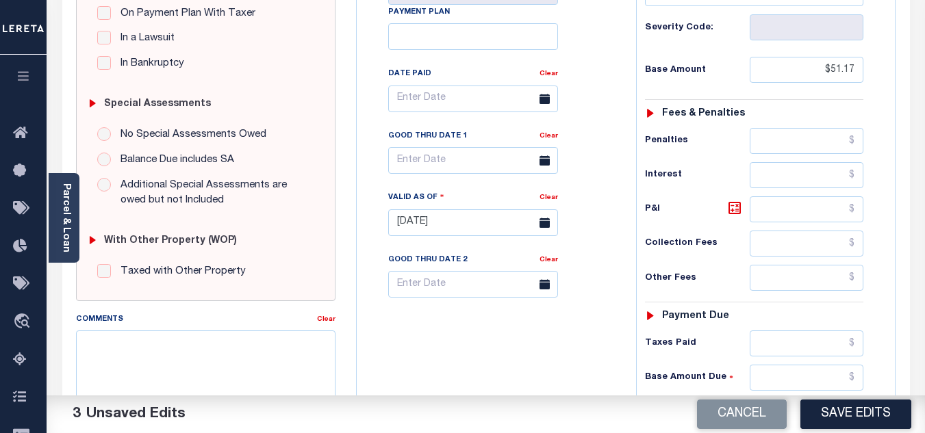
scroll to position [479, 0]
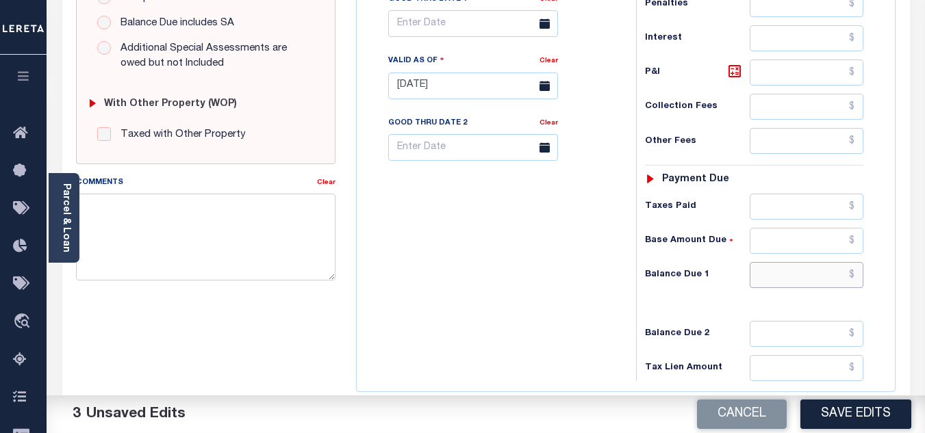
click at [764, 271] on input "text" at bounding box center [806, 275] width 114 height 26
type input "$0.00"
drag, startPoint x: 565, startPoint y: 285, endPoint x: 598, endPoint y: 279, distance: 33.6
click at [564, 286] on div "Tax Bill No Multiple Payment Option Payment Plan Clear" at bounding box center [493, 79] width 266 height 604
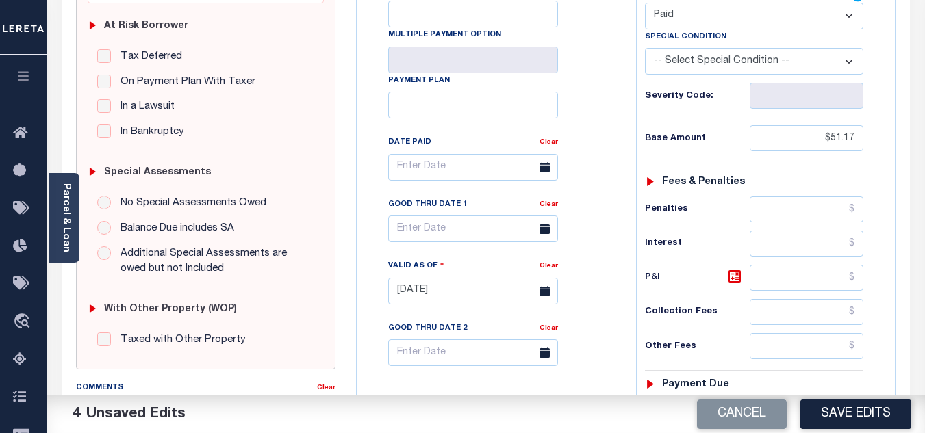
scroll to position [0, 0]
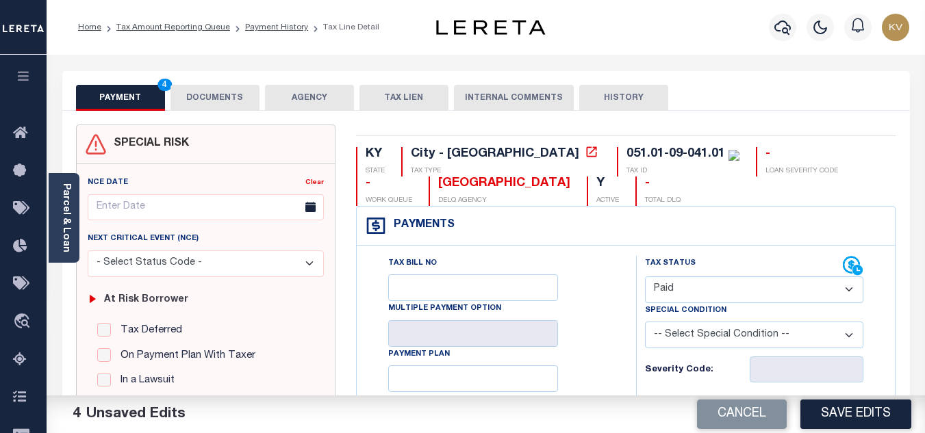
click at [218, 105] on button "DOCUMENTS" at bounding box center [214, 98] width 89 height 26
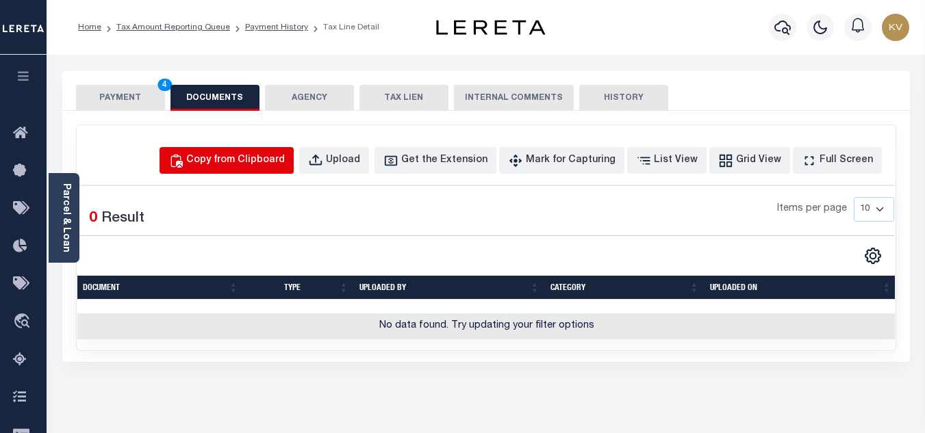
click at [255, 169] on button "Copy from Clipboard" at bounding box center [226, 160] width 134 height 27
select select "POP"
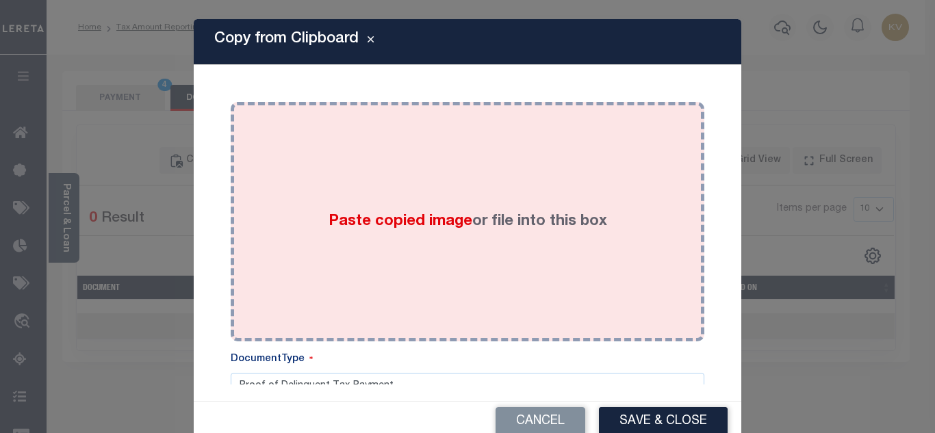
click at [323, 199] on div "Paste copied image or file into this box" at bounding box center [467, 221] width 453 height 219
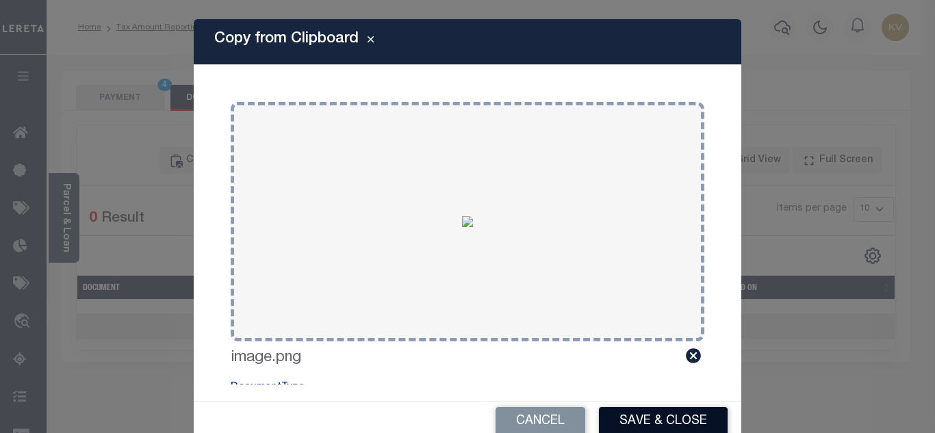
click at [640, 424] on button "Save & Close" at bounding box center [663, 421] width 129 height 29
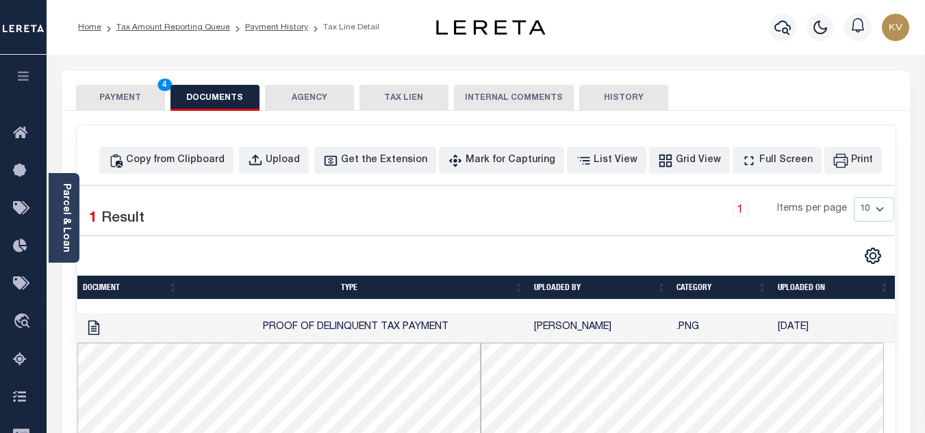
click at [133, 91] on button "PAYMENT 4" at bounding box center [120, 98] width 89 height 26
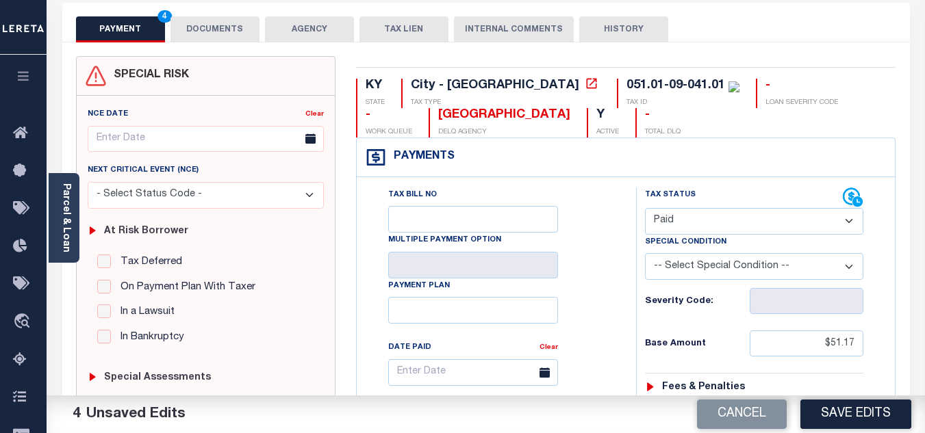
scroll to position [137, 0]
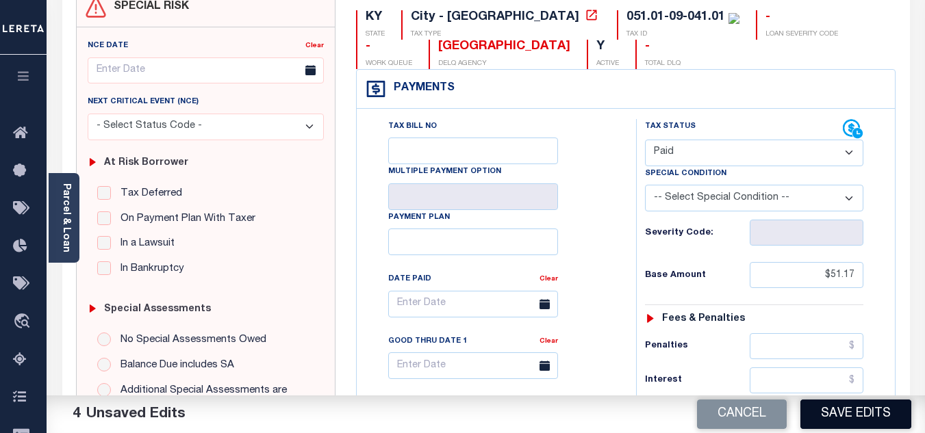
click at [847, 419] on button "Save Edits" at bounding box center [855, 414] width 111 height 29
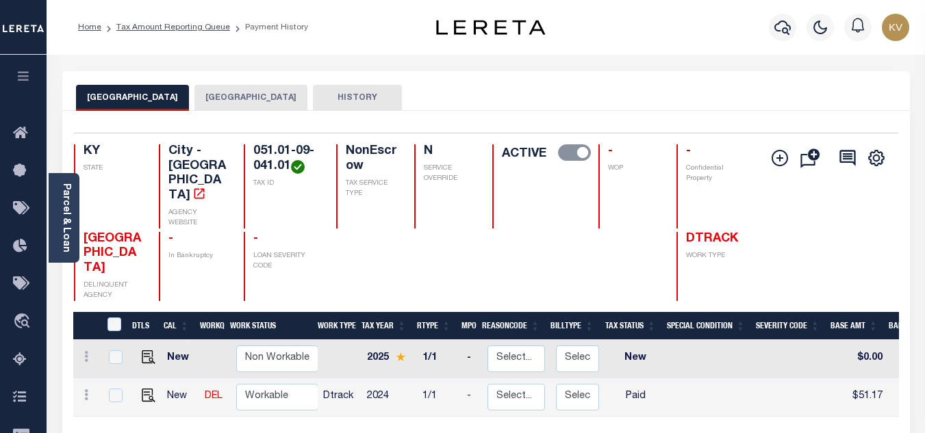
scroll to position [137, 0]
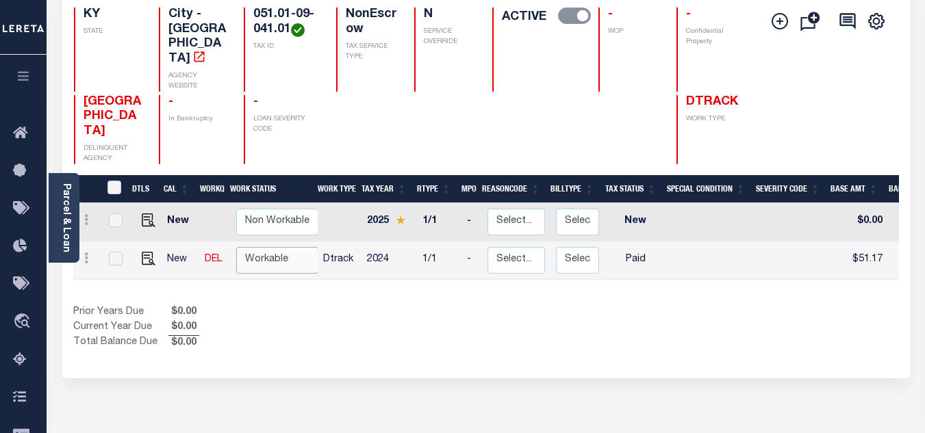
click at [277, 247] on select "Non Workable Workable" at bounding box center [277, 260] width 82 height 27
checkbox input "true"
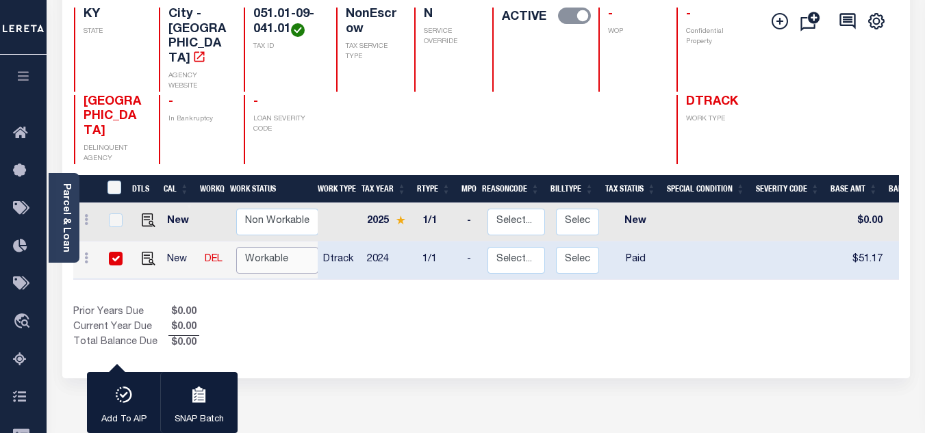
select select "true"
click at [236, 247] on select "Non Workable Workable" at bounding box center [277, 260] width 82 height 27
checkbox input "false"
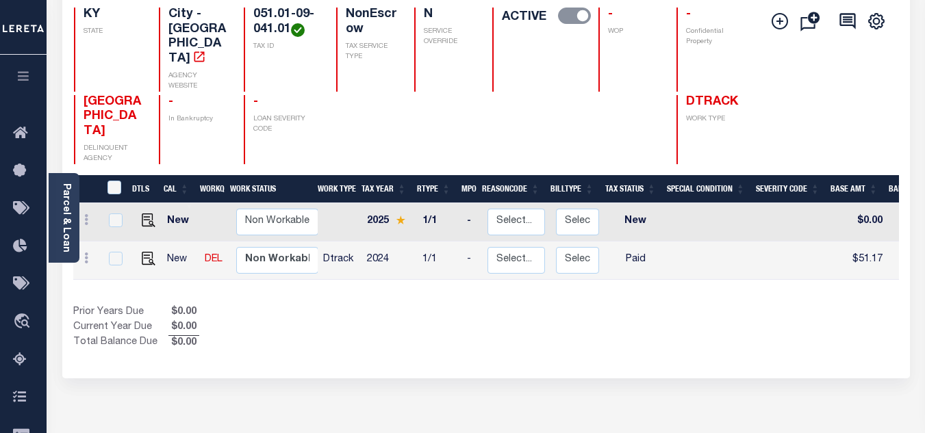
click at [376, 307] on div "1 Selected 2 Results 1 Items per page 25 50 100 KY STATE TAX ID" at bounding box center [485, 176] width 847 height 405
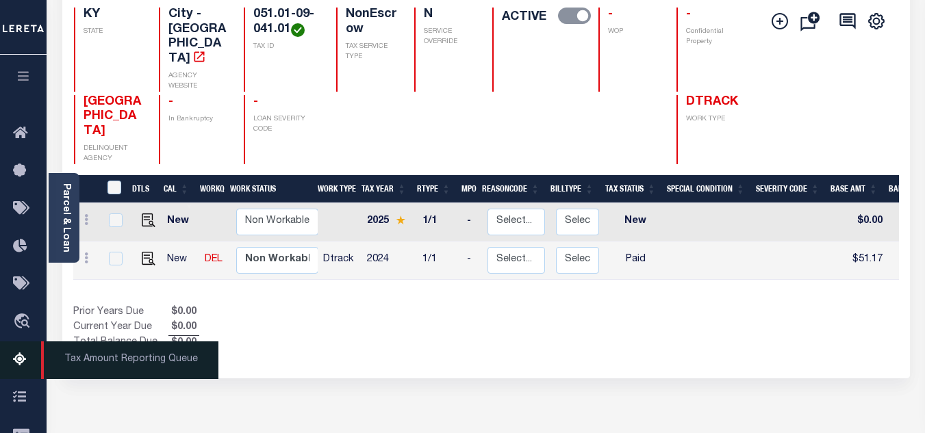
drag, startPoint x: 16, startPoint y: 360, endPoint x: 279, endPoint y: 245, distance: 287.5
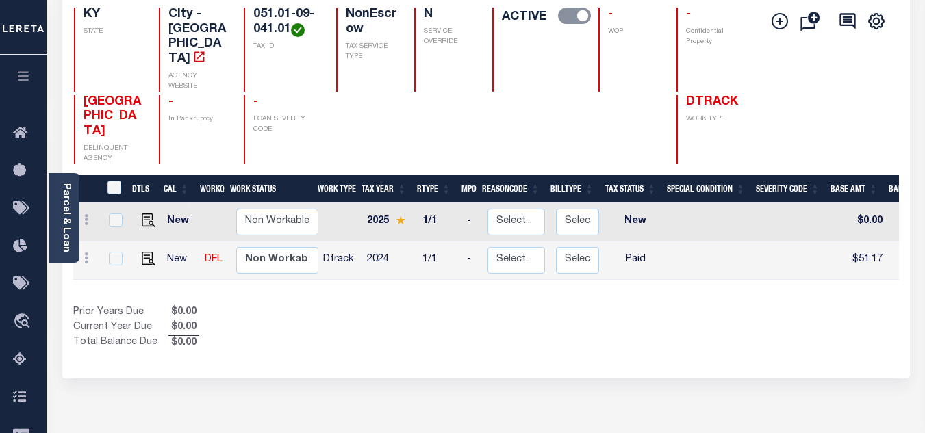
click at [16, 361] on icon at bounding box center [24, 360] width 22 height 17
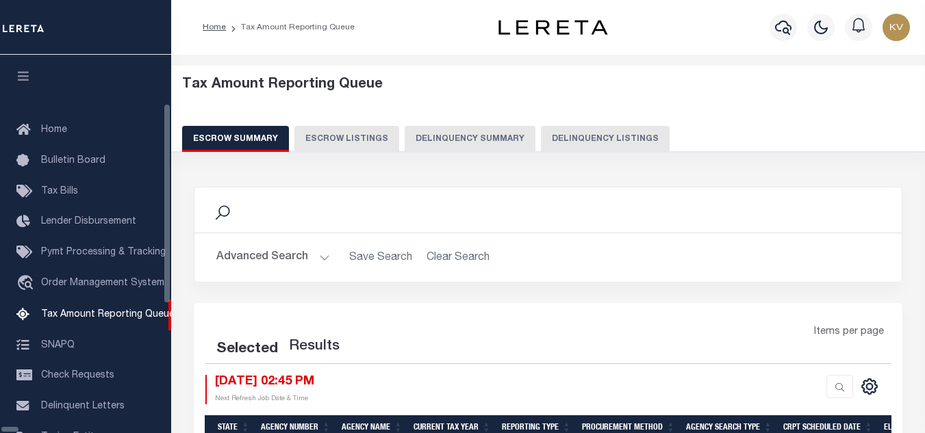
click at [551, 140] on button "Delinquency Listings" at bounding box center [605, 139] width 129 height 26
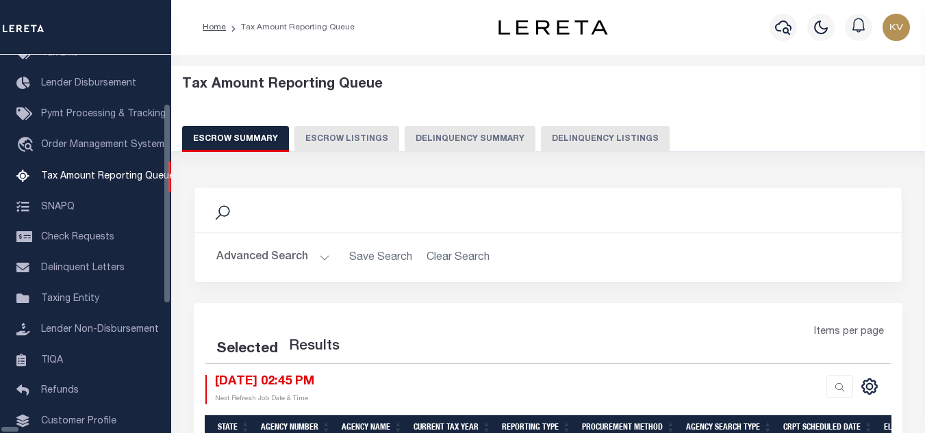
select select "100"
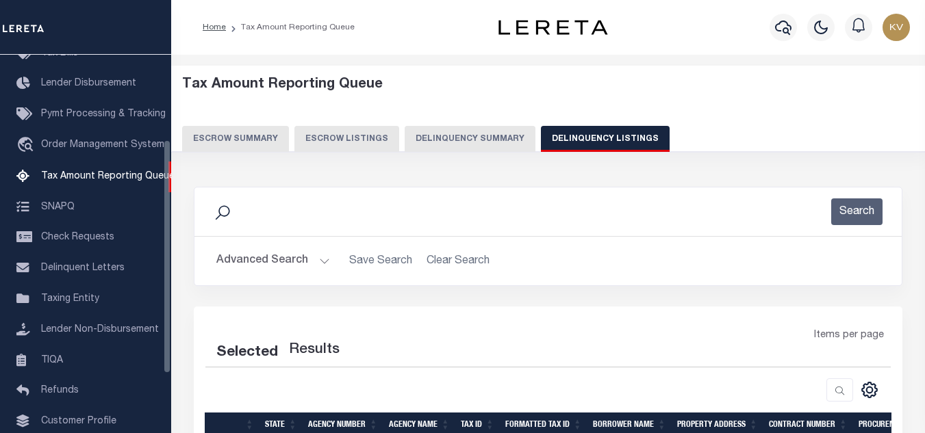
select select "100"
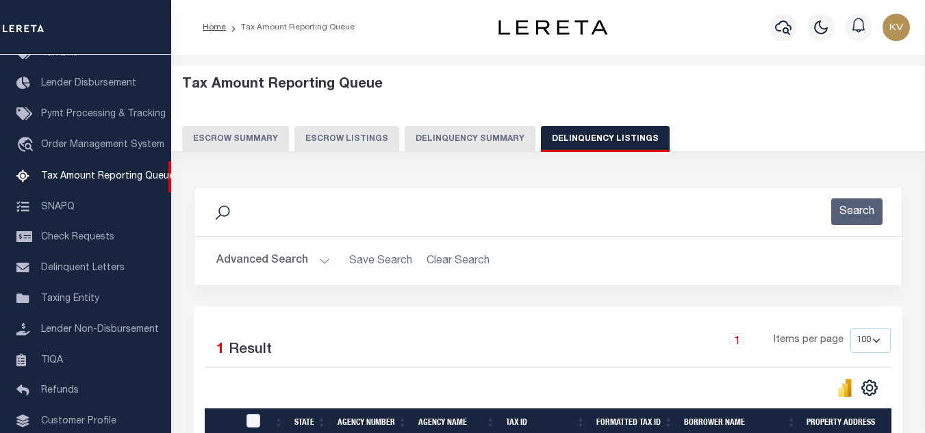
click at [321, 265] on button "Advanced Search" at bounding box center [273, 261] width 114 height 27
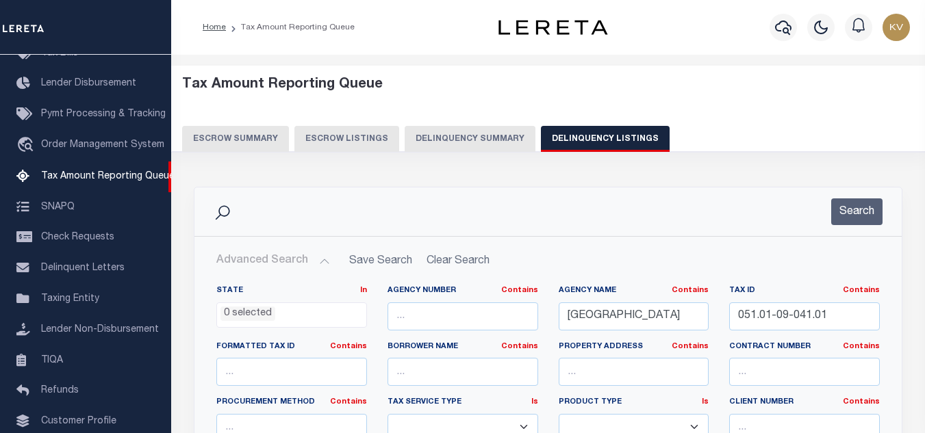
scroll to position [137, 0]
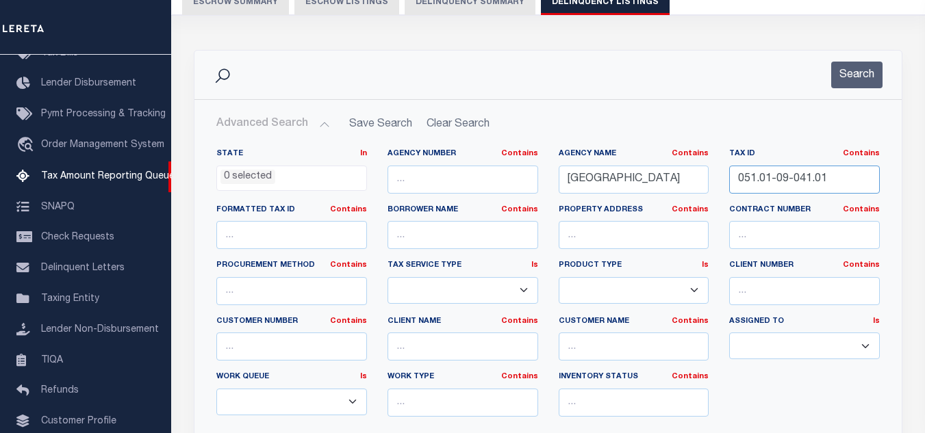
drag, startPoint x: 845, startPoint y: 188, endPoint x: 699, endPoint y: 174, distance: 147.2
click at [699, 174] on div "State In In AK AL AR AZ CA CO CT DC DE FL GA GU HI IA ID IL IN KS KY LA MA MD M…" at bounding box center [548, 288] width 684 height 279
paste input "2"
type input "051.01-09-042.01"
click at [850, 77] on button "Search" at bounding box center [856, 75] width 51 height 27
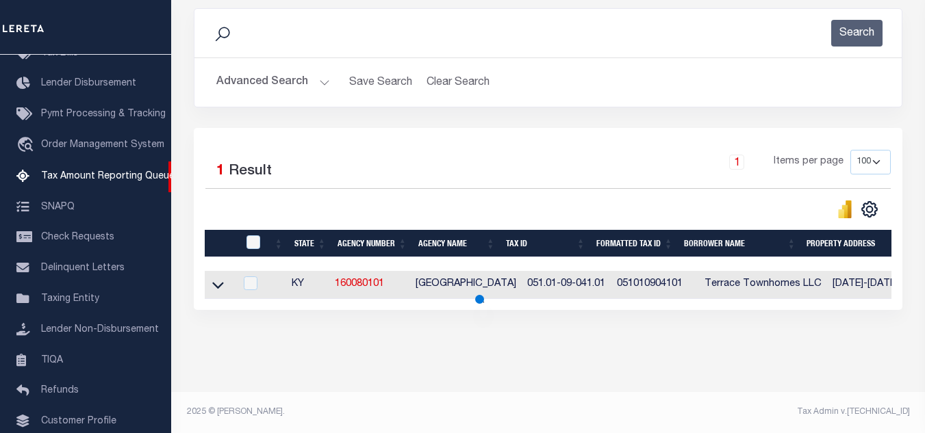
scroll to position [190, 0]
click at [217, 282] on icon at bounding box center [218, 285] width 12 height 14
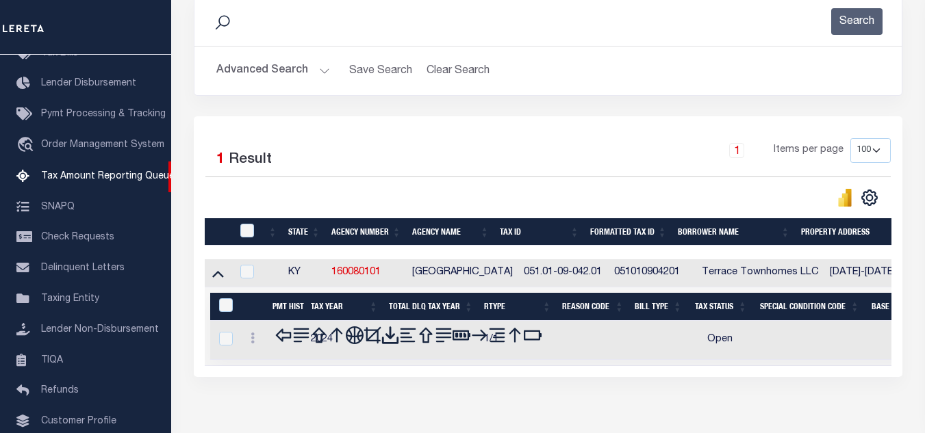
scroll to position [260, 0]
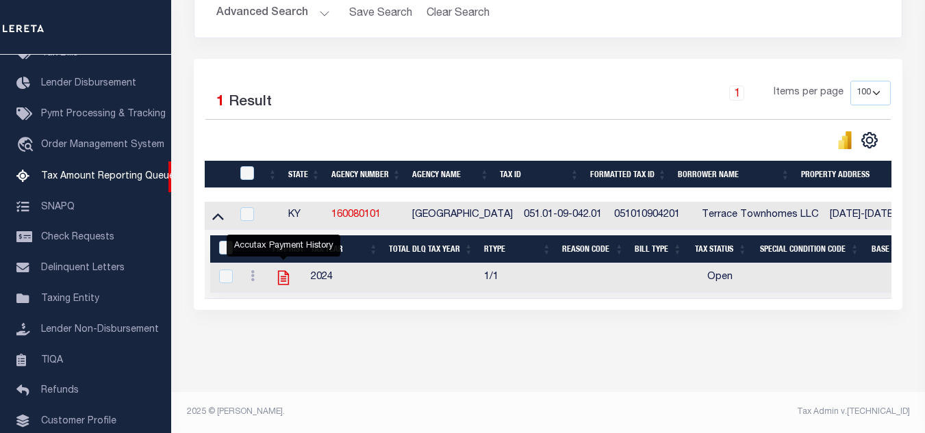
click at [283, 271] on icon "" at bounding box center [283, 278] width 11 height 14
checkbox input "true"
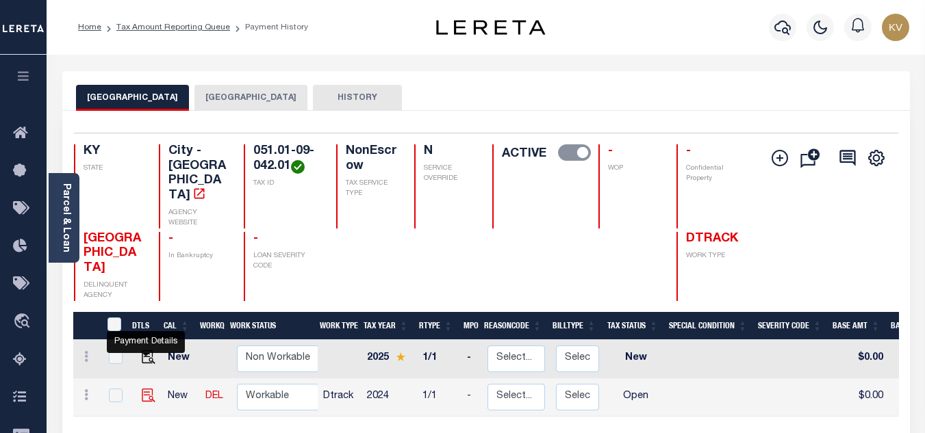
click at [146, 389] on img "" at bounding box center [149, 396] width 14 height 14
checkbox input "true"
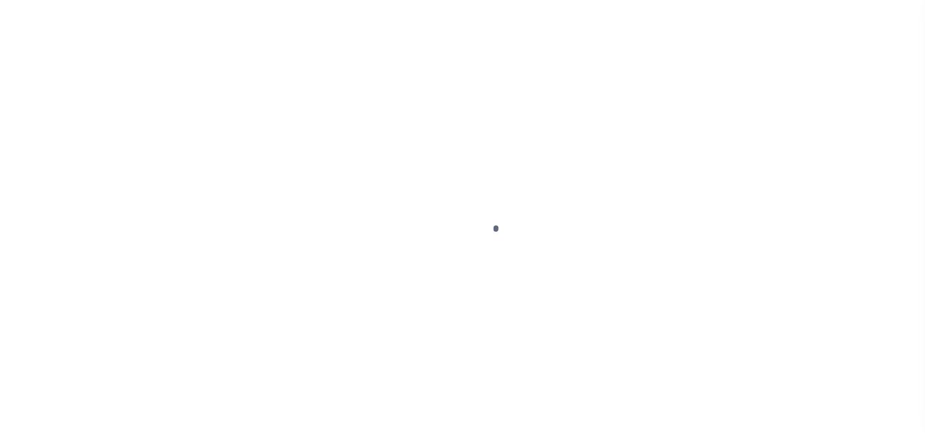
scroll to position [137, 0]
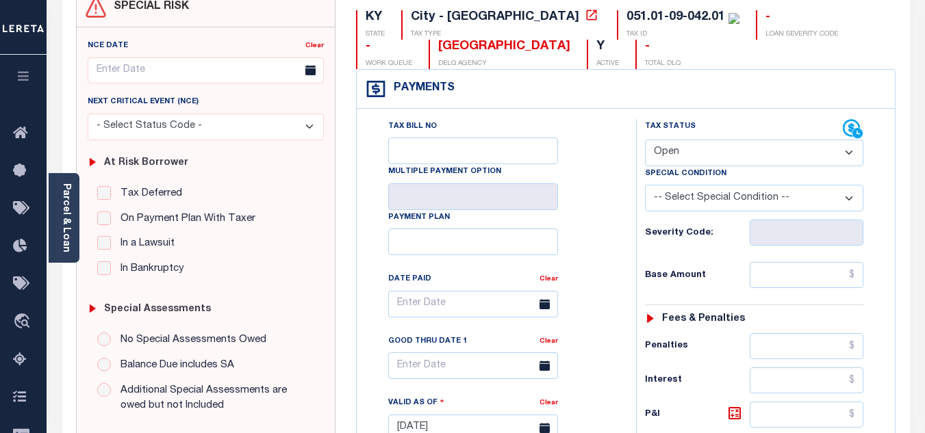
click at [681, 152] on select "- Select Status Code - Open Due/Unpaid Paid Incomplete No Tax Due Internal Refu…" at bounding box center [754, 153] width 218 height 27
select select "PYD"
click at [645, 140] on select "- Select Status Code - Open Due/Unpaid Paid Incomplete No Tax Due Internal Refu…" at bounding box center [754, 153] width 218 height 27
type input "[DATE]"
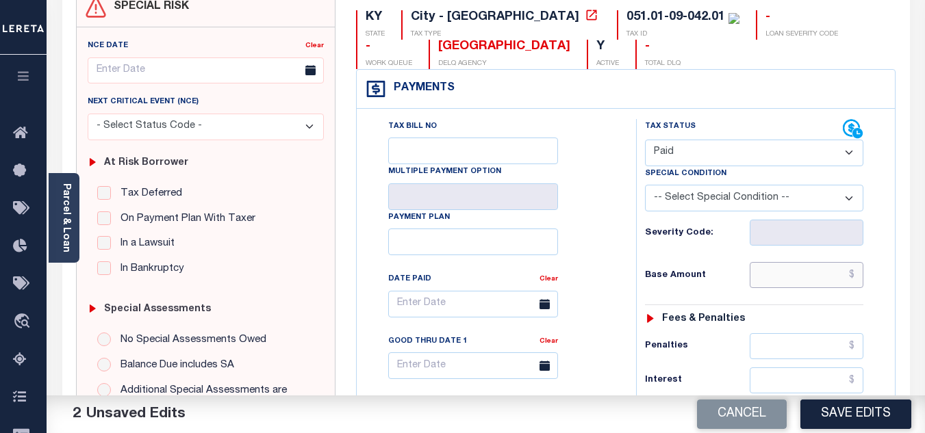
click at [780, 285] on input "text" at bounding box center [806, 275] width 114 height 26
type input "$51.17"
click at [710, 267] on div "Base Amount $51.17" at bounding box center [754, 275] width 218 height 26
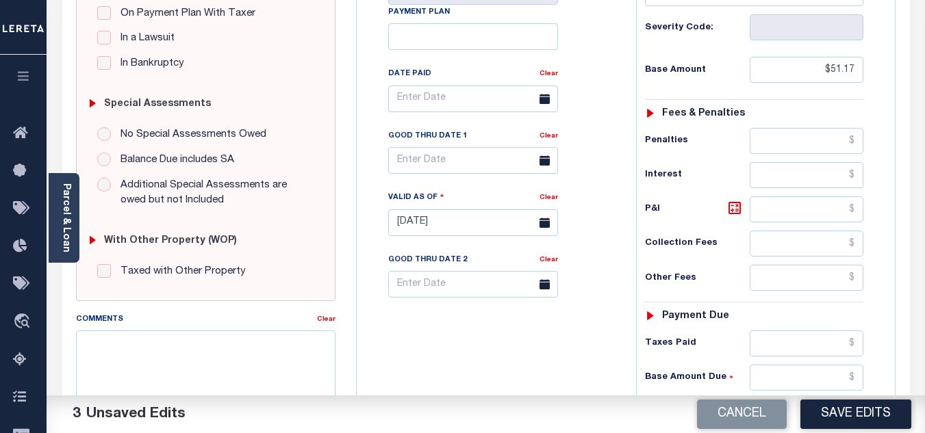
scroll to position [479, 0]
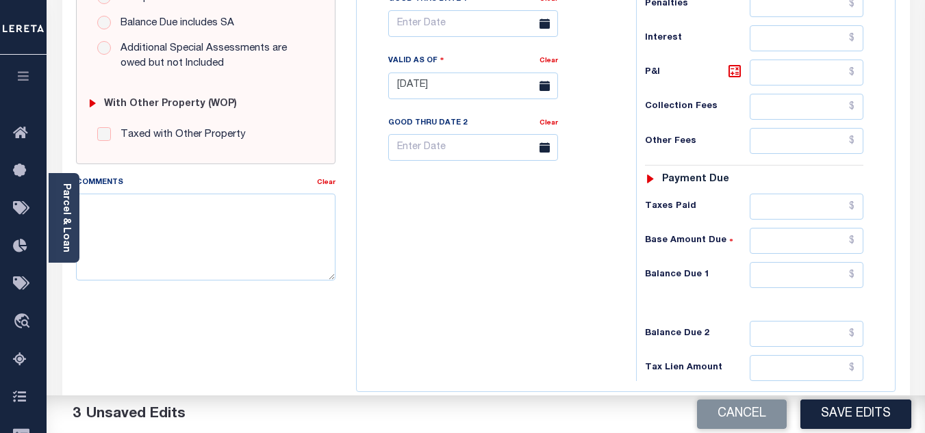
click at [774, 260] on div "Tax Status Status - Select Status Code -" at bounding box center [758, 79] width 245 height 604
click at [779, 278] on input "text" at bounding box center [806, 275] width 114 height 26
type input "$0.00"
click at [547, 306] on div "Tax Bill No Multiple Payment Option Payment Plan Clear" at bounding box center [493, 79] width 266 height 604
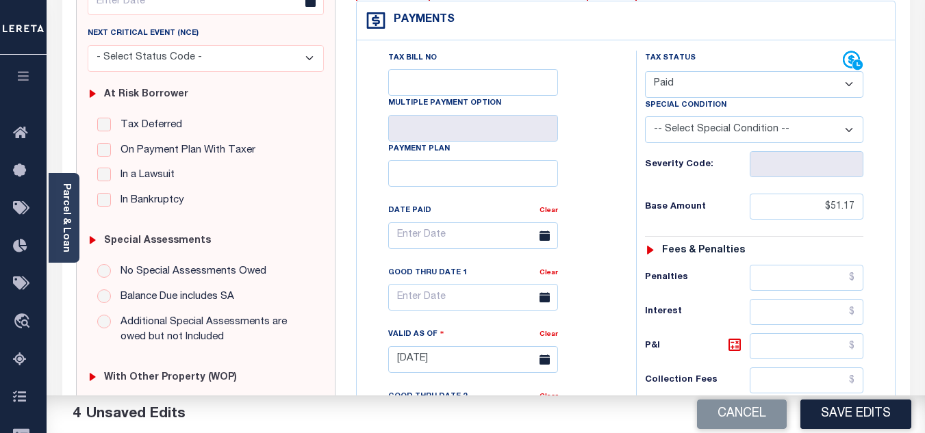
scroll to position [0, 0]
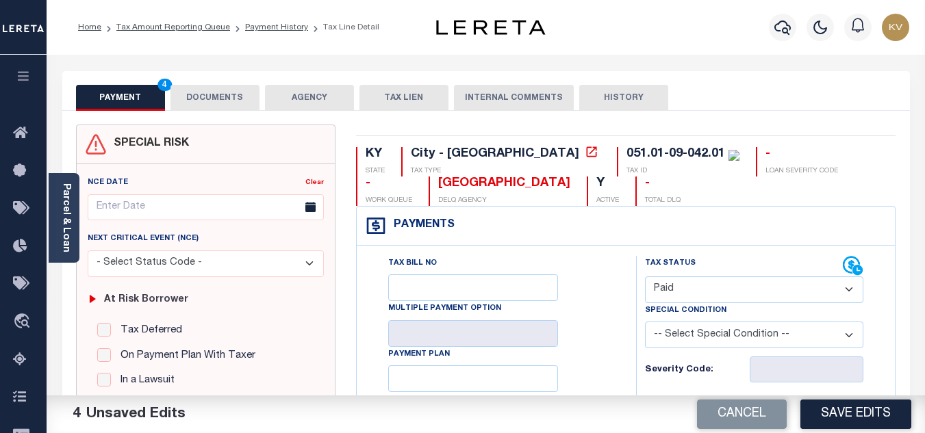
click at [212, 94] on button "DOCUMENTS" at bounding box center [214, 98] width 89 height 26
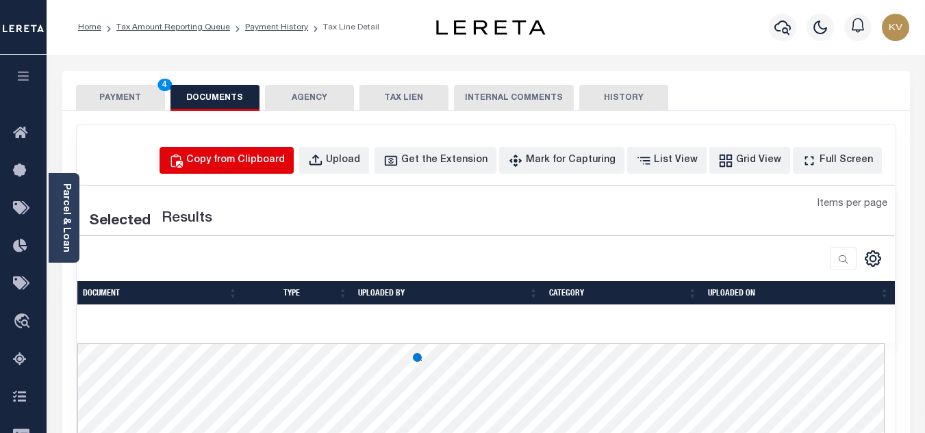
click at [240, 170] on button "Copy from Clipboard" at bounding box center [226, 160] width 134 height 27
select select "POP"
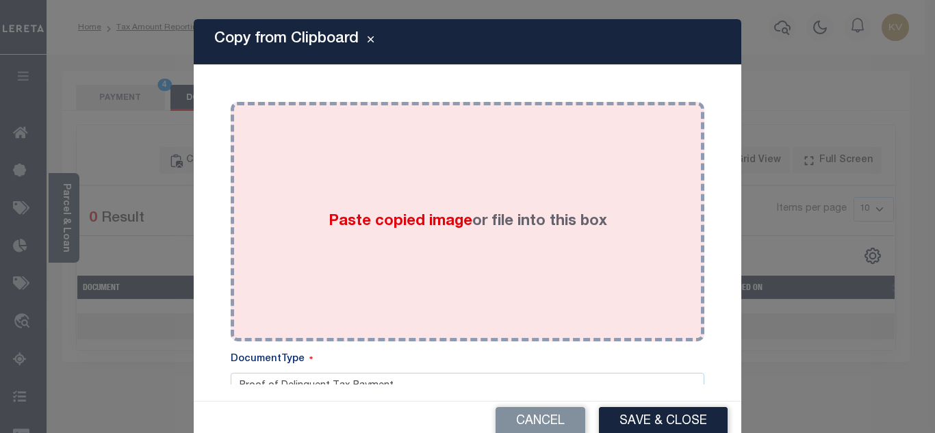
click at [387, 219] on span "Paste copied image" at bounding box center [401, 221] width 144 height 15
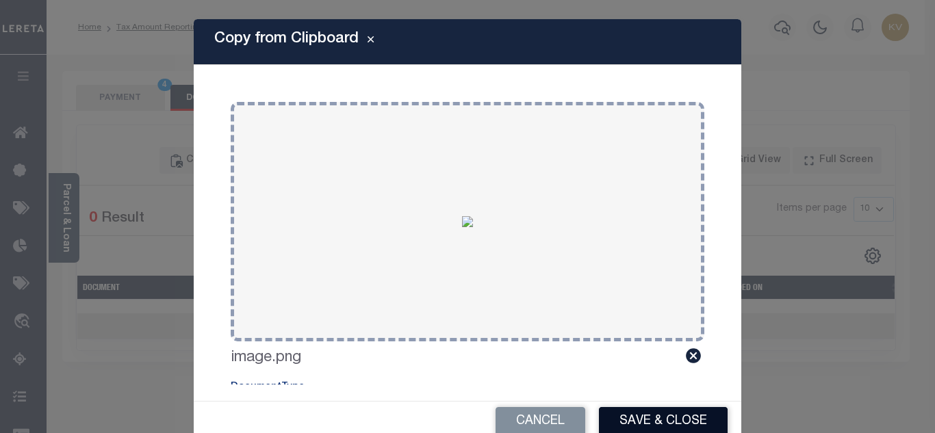
click at [632, 428] on button "Save & Close" at bounding box center [663, 421] width 129 height 29
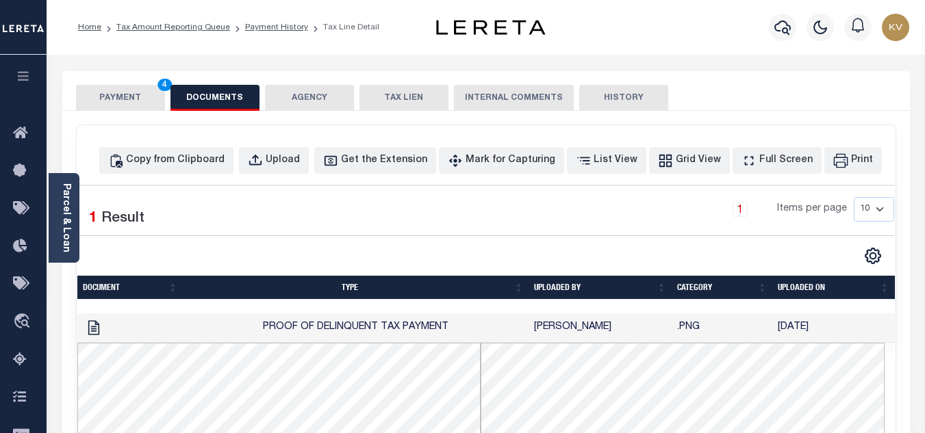
click at [124, 100] on button "PAYMENT 4" at bounding box center [120, 98] width 89 height 26
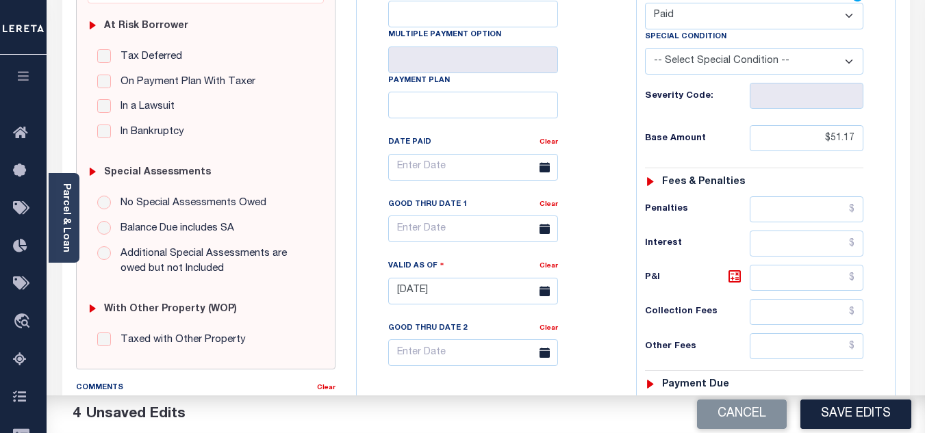
scroll to position [342, 0]
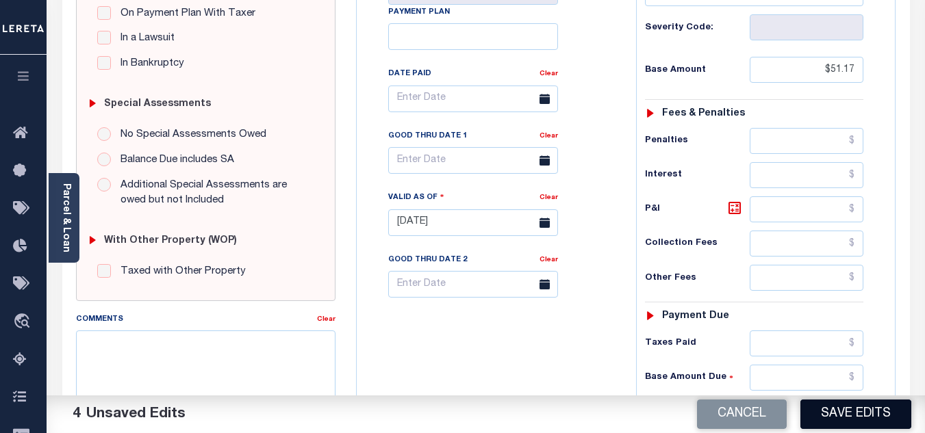
click at [867, 406] on button "Save Edits" at bounding box center [855, 414] width 111 height 29
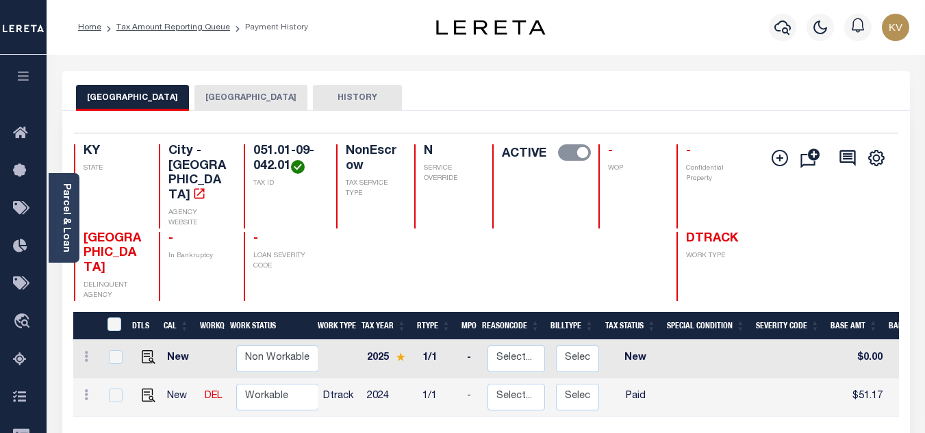
scroll to position [68, 0]
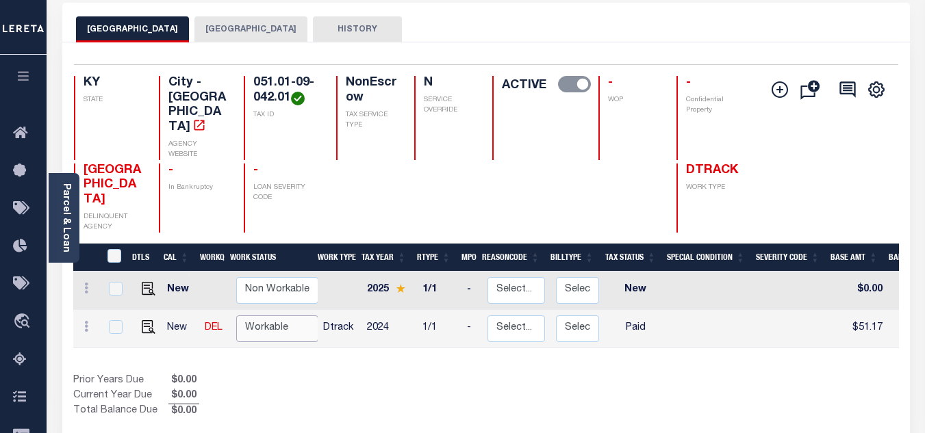
click at [281, 316] on select "Non Workable Workable" at bounding box center [277, 329] width 82 height 27
checkbox input "true"
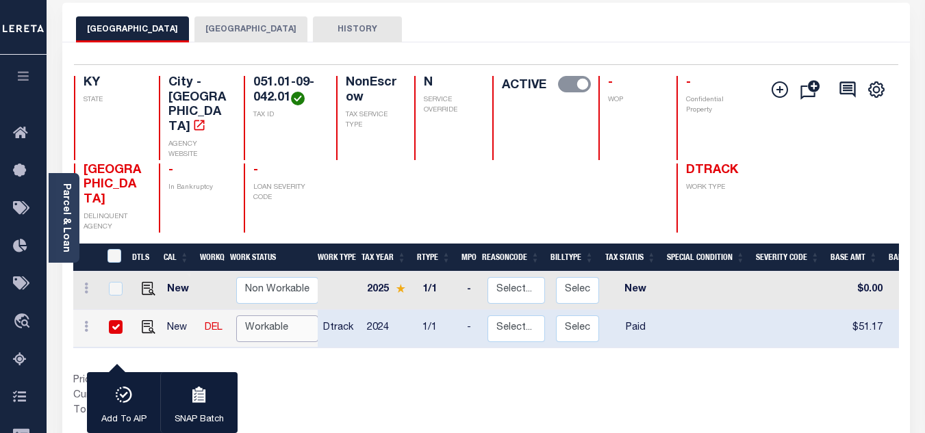
select select "true"
click at [236, 316] on select "Non Workable Workable" at bounding box center [277, 329] width 82 height 27
checkbox input "false"
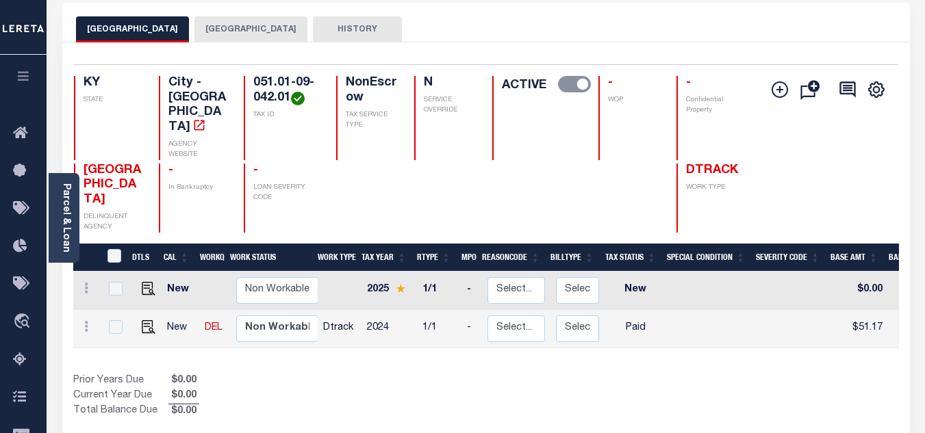
click at [370, 374] on div "Prior Years Due $0.00 Current Year Due $0.00 Total Balance Due $0.00" at bounding box center [279, 397] width 413 height 46
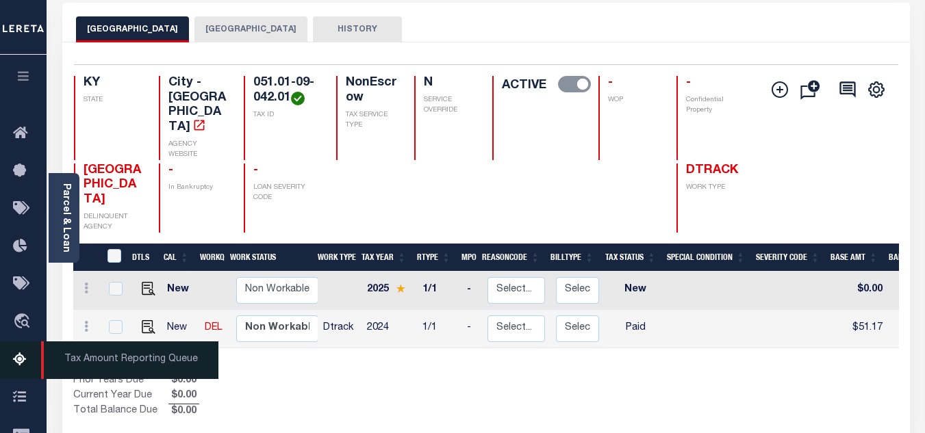
click at [24, 361] on icon at bounding box center [24, 360] width 22 height 17
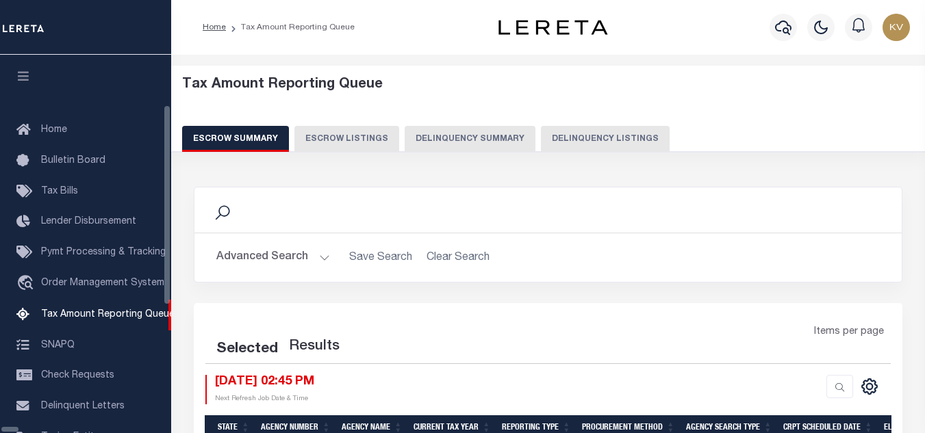
click at [541, 134] on button "Delinquency Listings" at bounding box center [605, 139] width 129 height 26
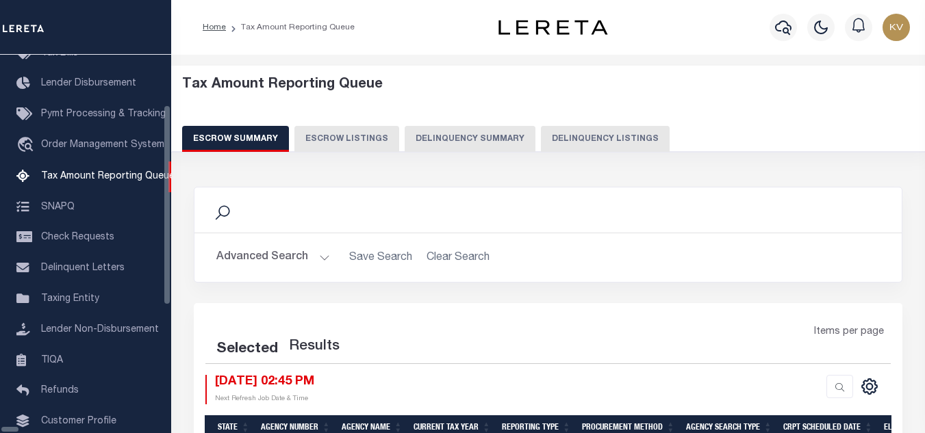
select select "100"
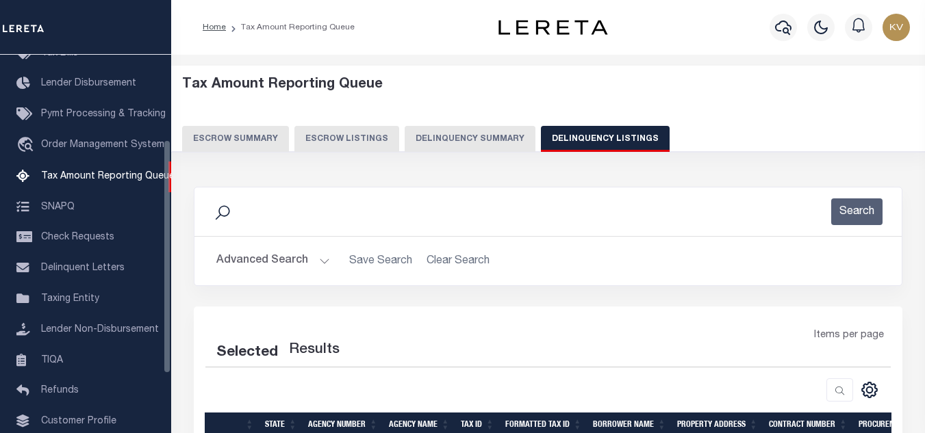
scroll to position [137, 0]
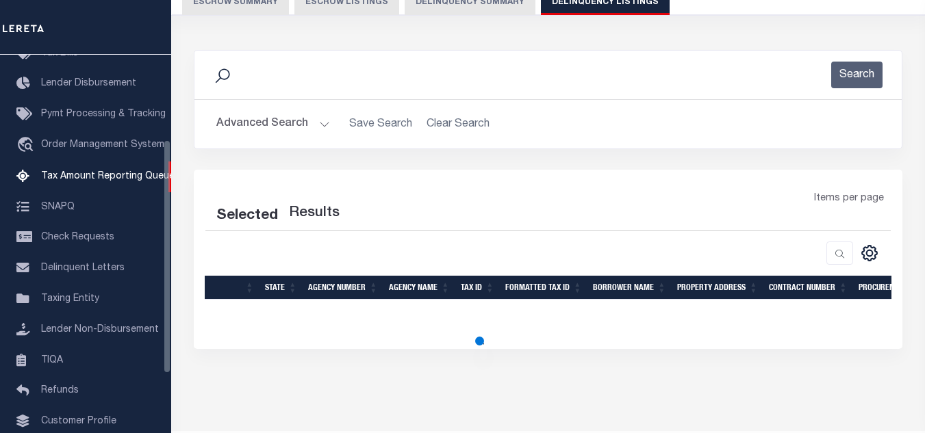
select select "100"
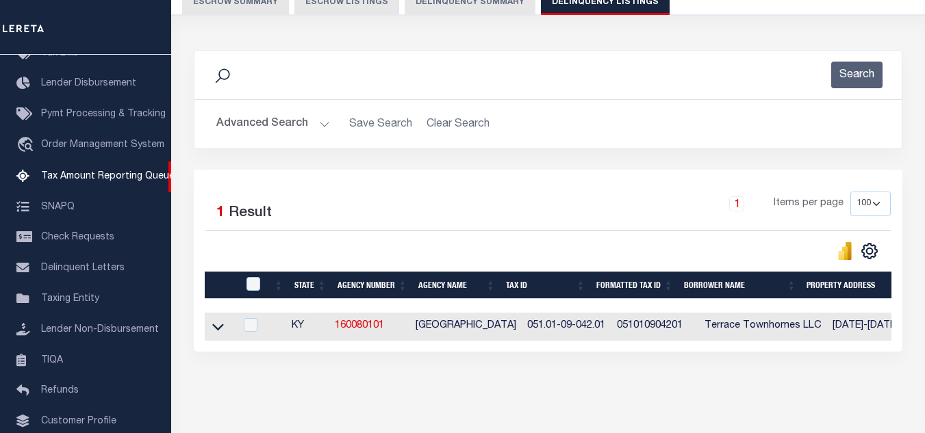
click at [314, 139] on div "Advanced Search Save Search Clear Search tblassign_wrapper_dynamictable_____Def…" at bounding box center [547, 124] width 707 height 49
click at [324, 127] on button "Advanced Search" at bounding box center [273, 124] width 114 height 27
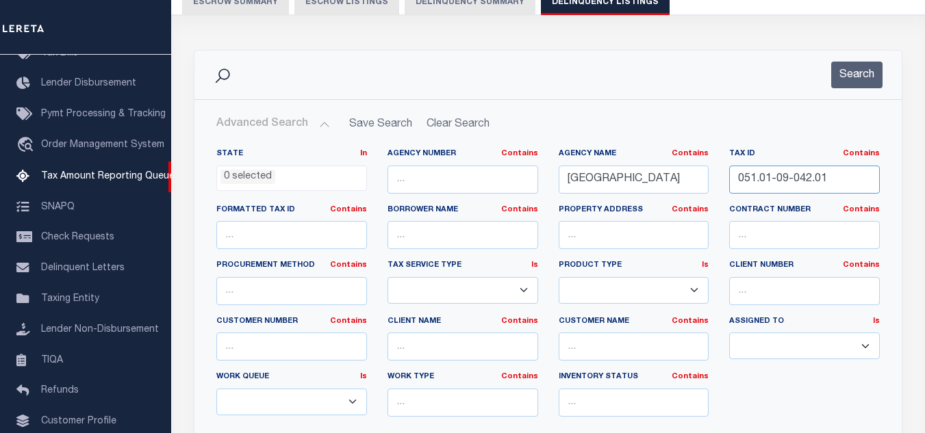
drag, startPoint x: 845, startPoint y: 181, endPoint x: 715, endPoint y: 170, distance: 130.5
click at [721, 177] on div "Tax ID Contains Contains Is 051.01-09-042.01" at bounding box center [804, 177] width 171 height 56
paste input "3"
type input "051.01-09-043.01"
click at [854, 85] on button "Search" at bounding box center [856, 75] width 51 height 27
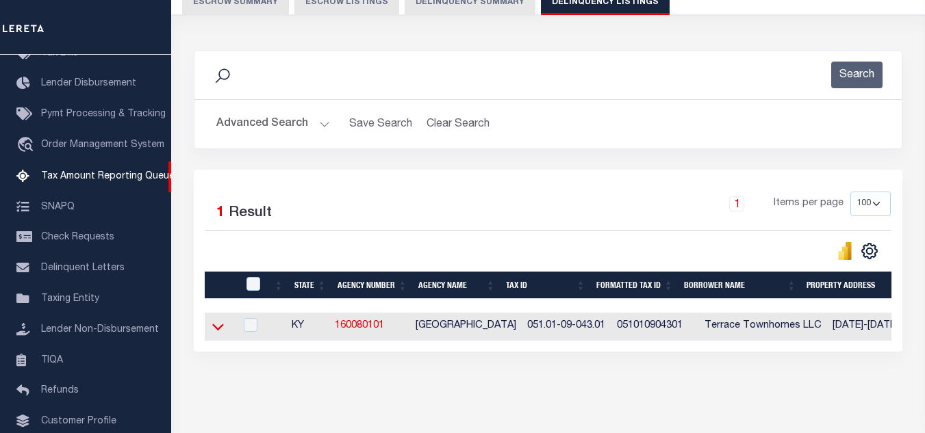
click at [219, 331] on icon at bounding box center [218, 327] width 12 height 7
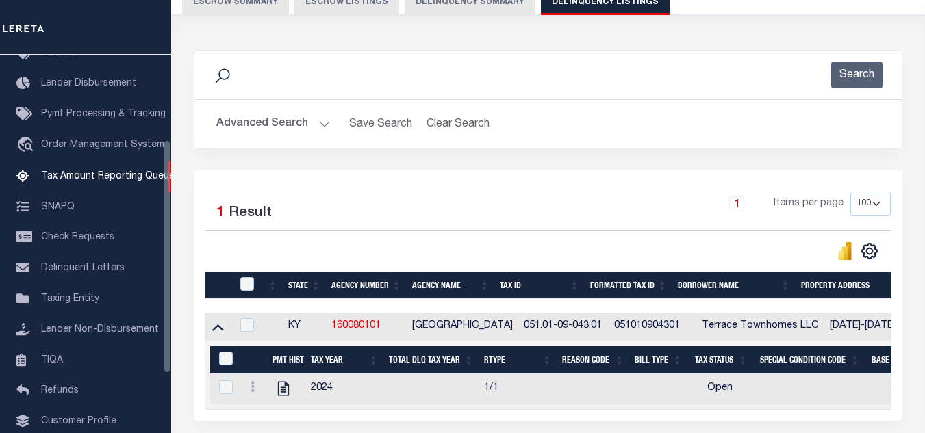
scroll to position [205, 0]
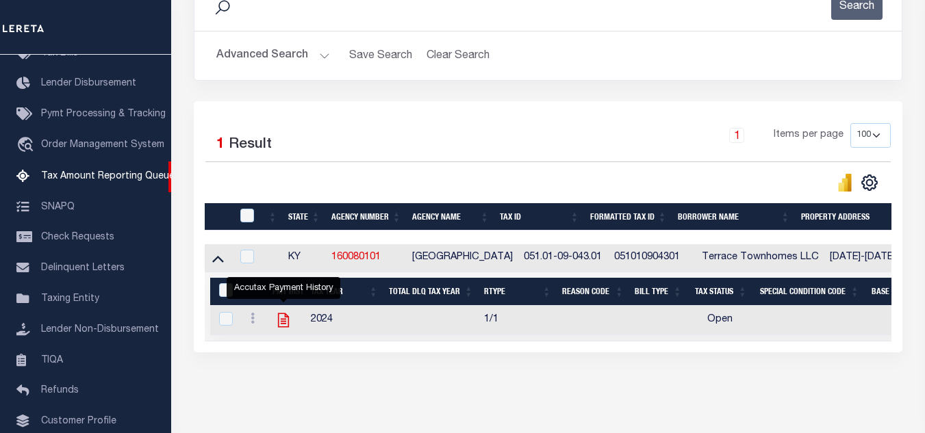
click at [281, 326] on icon "" at bounding box center [283, 320] width 18 height 18
checkbox input "true"
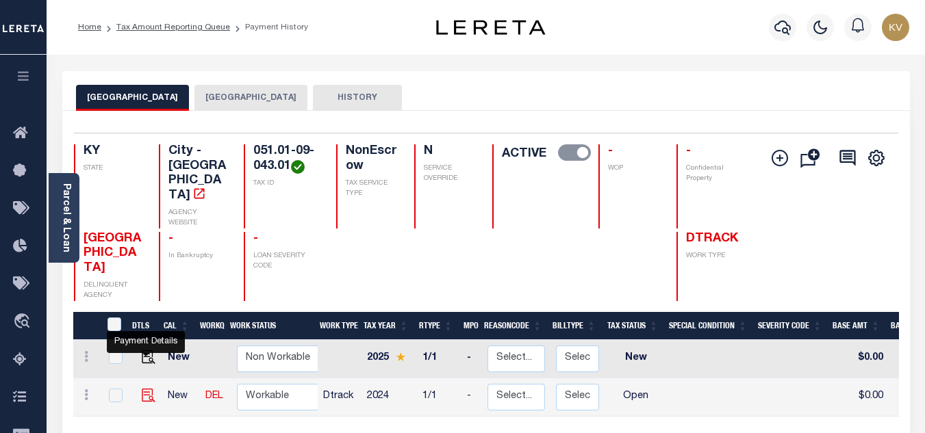
click at [144, 389] on img "" at bounding box center [149, 396] width 14 height 14
checkbox input "true"
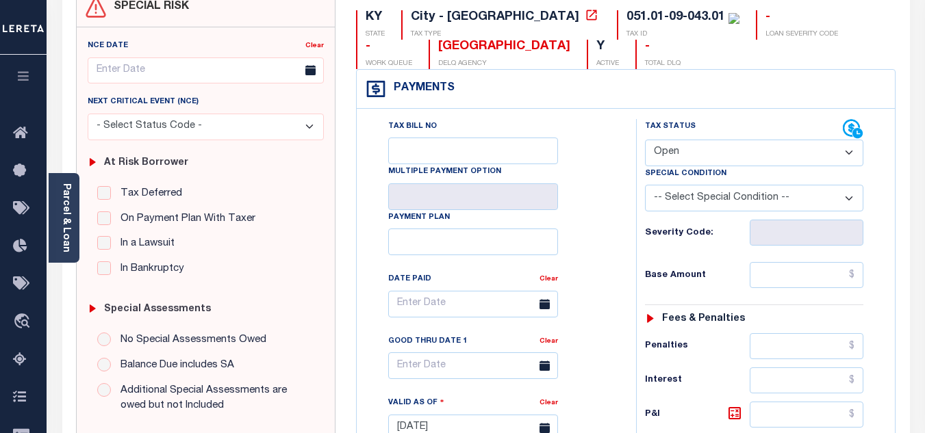
scroll to position [205, 0]
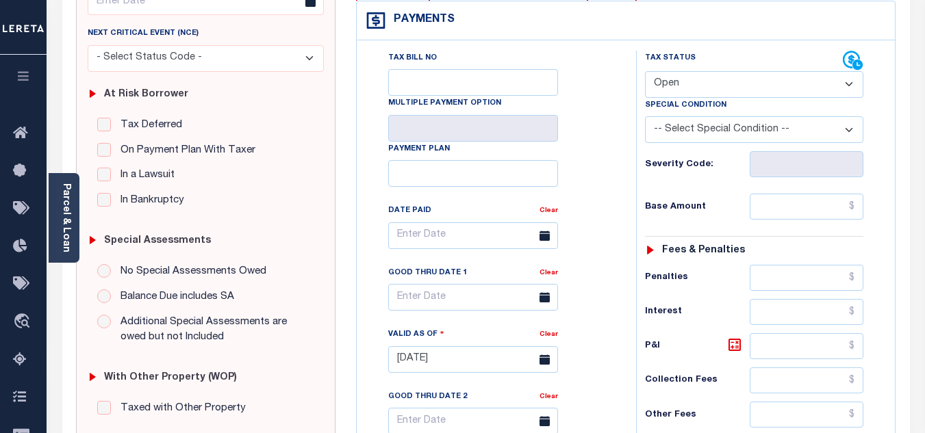
click at [678, 87] on select "- Select Status Code - Open Due/Unpaid Paid Incomplete No Tax Due Internal Refu…" at bounding box center [754, 84] width 218 height 27
select select "PYD"
click at [645, 72] on select "- Select Status Code - Open Due/Unpaid Paid Incomplete No Tax Due Internal Refu…" at bounding box center [754, 84] width 218 height 27
type input "[DATE]"
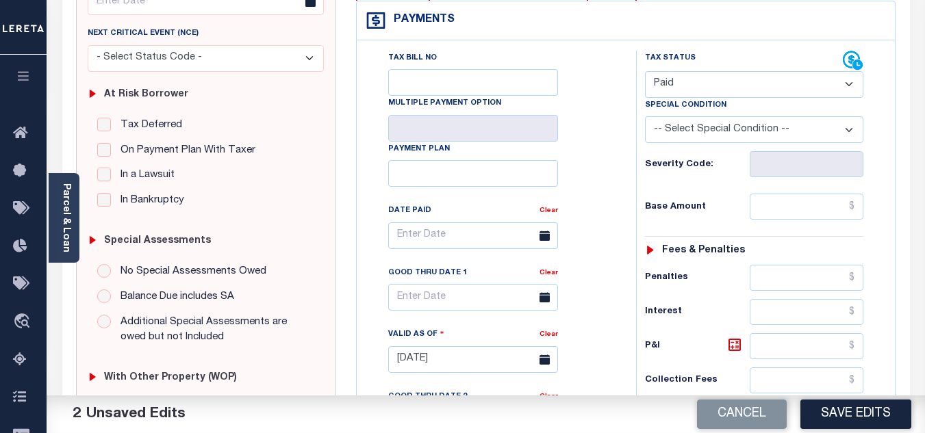
click at [612, 185] on div "Tax Bill No Multiple Payment Option Payment Plan Clear" at bounding box center [492, 243] width 245 height 384
click at [810, 210] on input "text" at bounding box center [806, 207] width 114 height 26
type input "$51.17"
click at [706, 188] on div "Tax Status Status - Select Status Code -" at bounding box center [758, 353] width 245 height 604
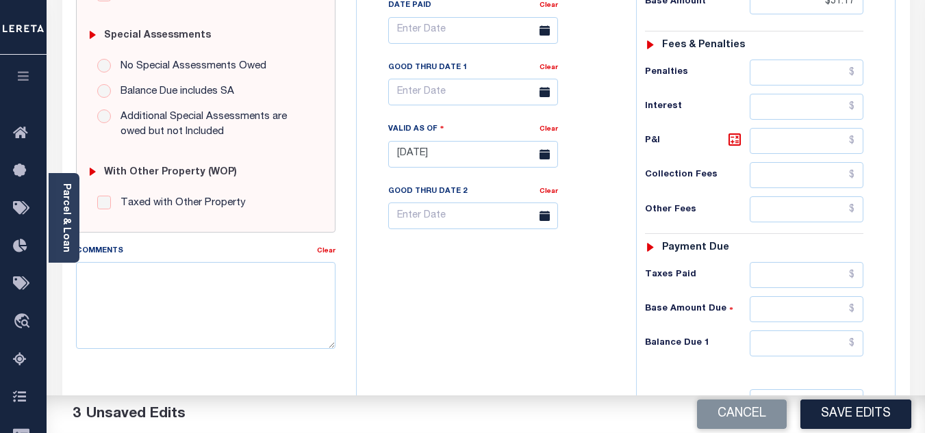
scroll to position [479, 0]
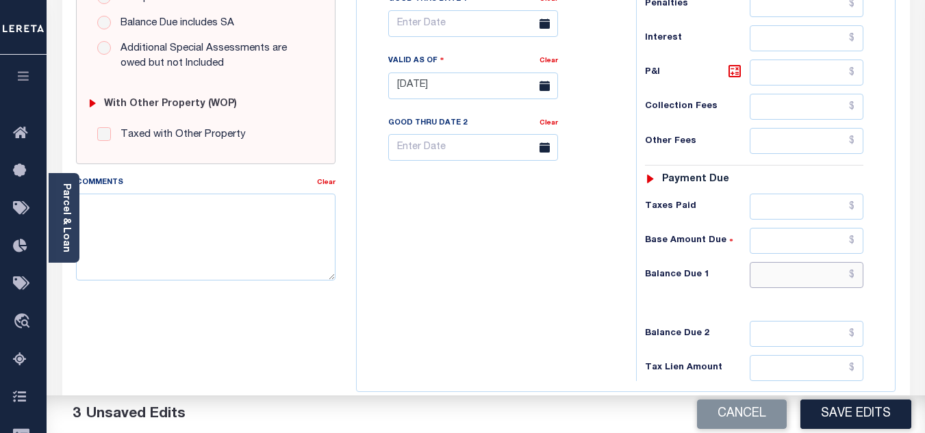
click at [780, 266] on input "text" at bounding box center [806, 275] width 114 height 26
type input "$0.00"
click at [597, 271] on div "Tax Bill No Multiple Payment Option Payment Plan Clear" at bounding box center [493, 79] width 266 height 604
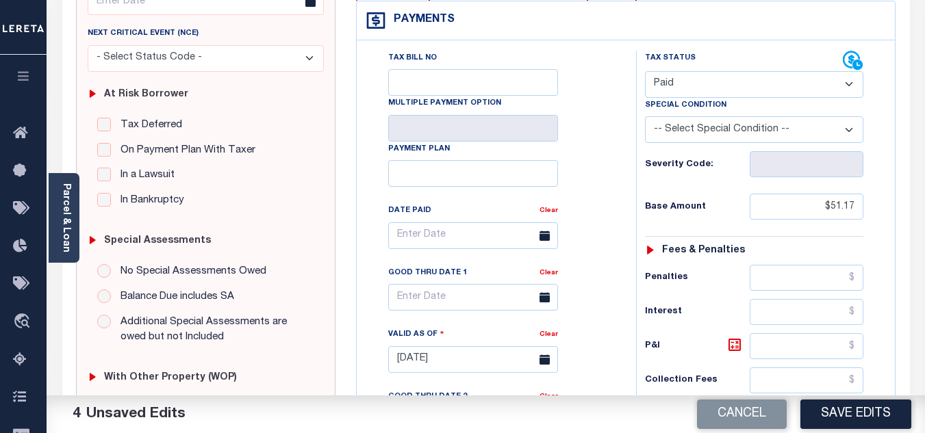
scroll to position [0, 0]
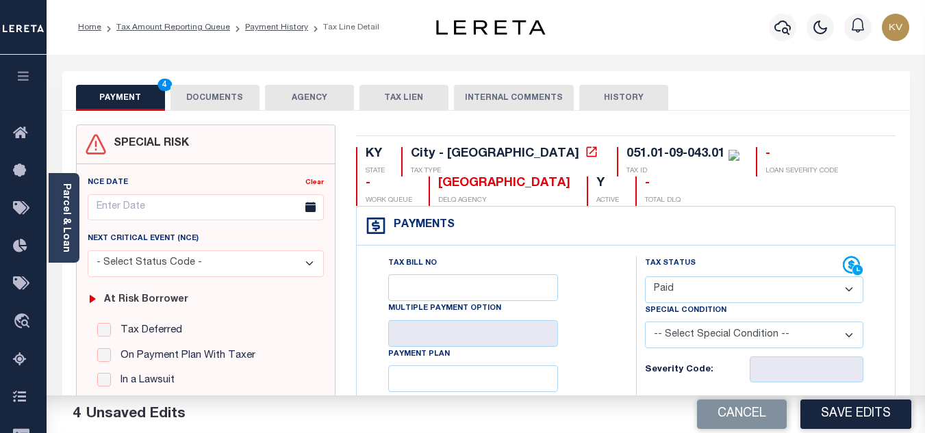
click at [236, 96] on button "DOCUMENTS" at bounding box center [214, 98] width 89 height 26
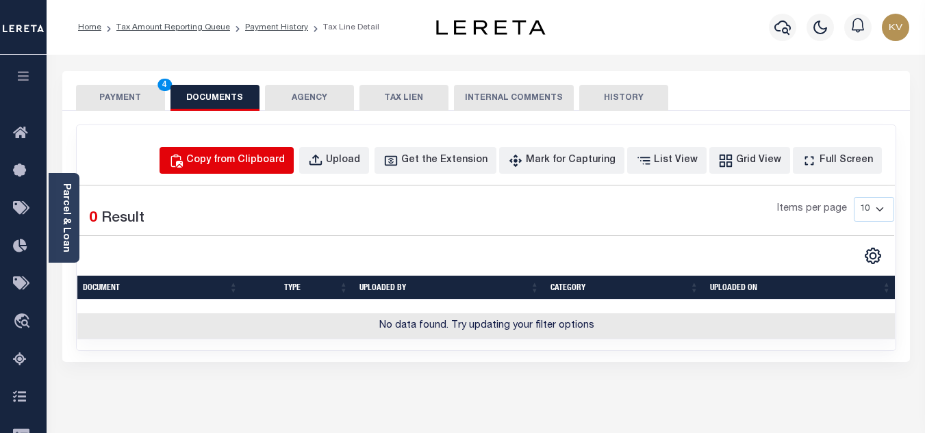
click at [245, 151] on button "Copy from Clipboard" at bounding box center [226, 160] width 134 height 27
select select "POP"
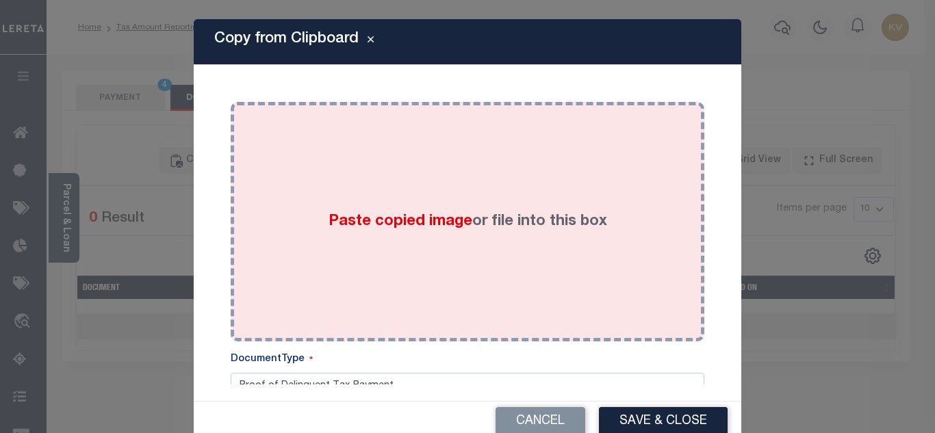
click at [356, 211] on label "Paste copied image or file into this box" at bounding box center [468, 222] width 279 height 23
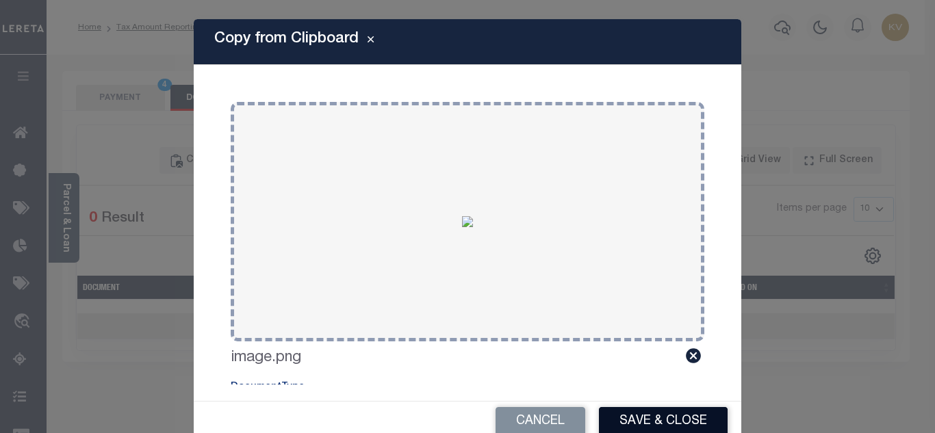
click at [686, 421] on button "Save & Close" at bounding box center [663, 421] width 129 height 29
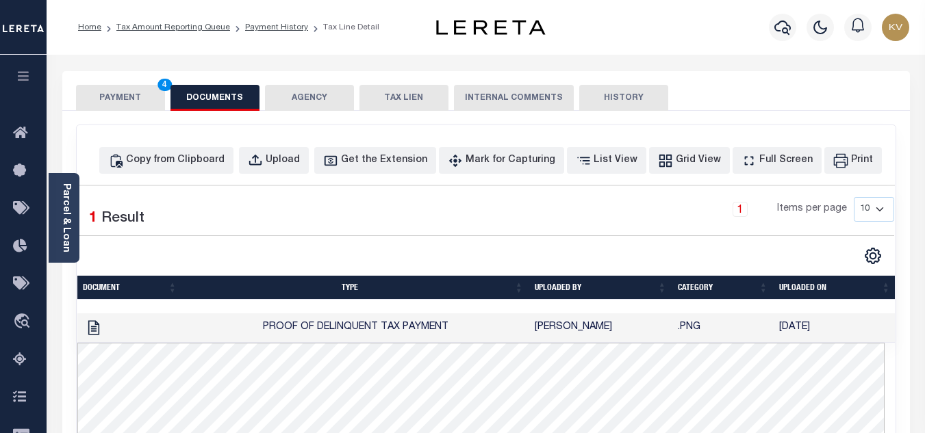
click at [121, 96] on button "PAYMENT 4" at bounding box center [120, 98] width 89 height 26
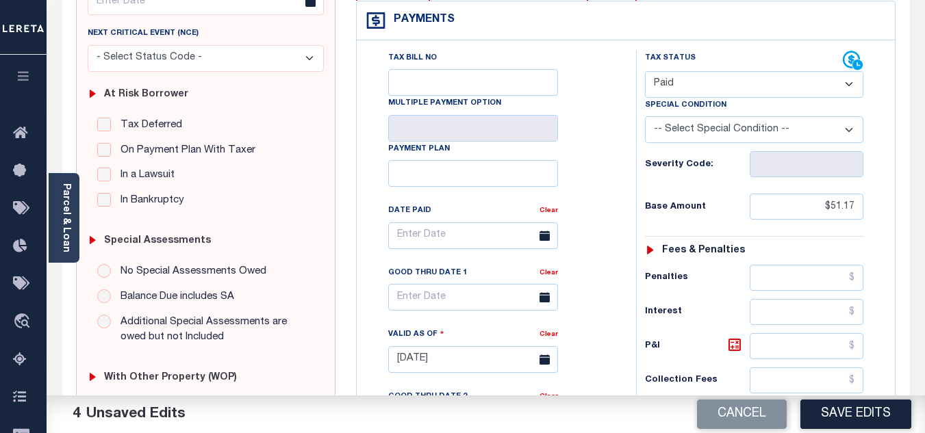
scroll to position [274, 0]
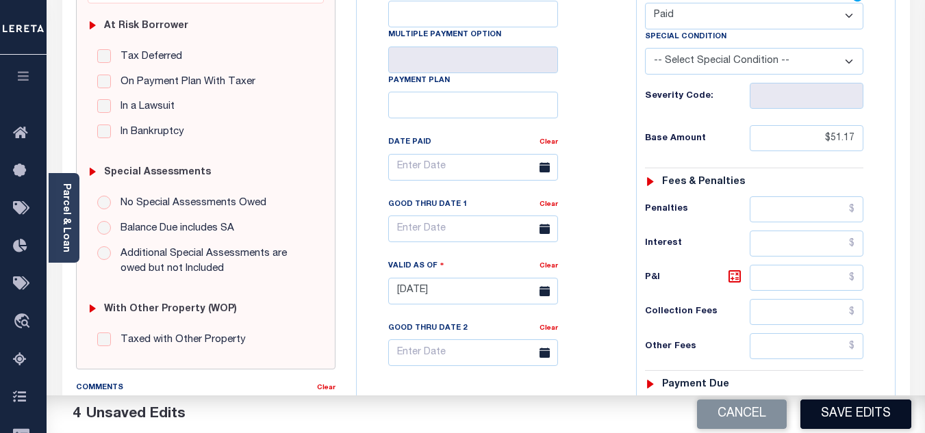
click at [875, 413] on button "Save Edits" at bounding box center [855, 414] width 111 height 29
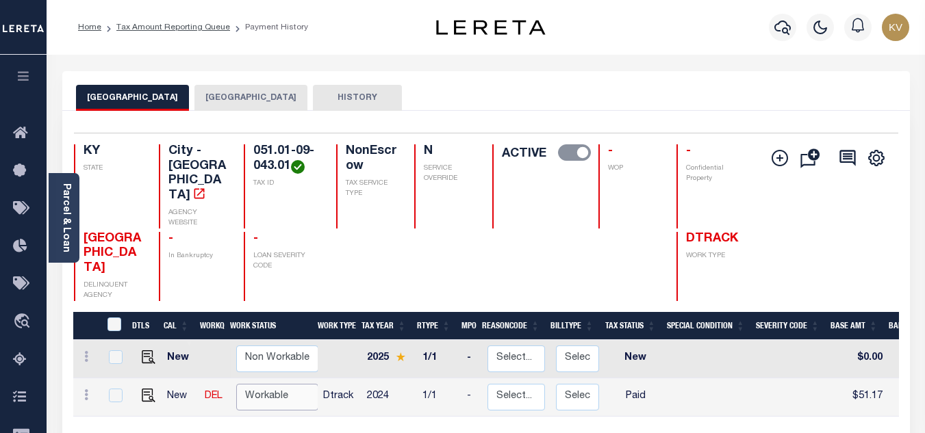
click at [278, 384] on select "Non Workable Workable" at bounding box center [277, 397] width 82 height 27
checkbox input "true"
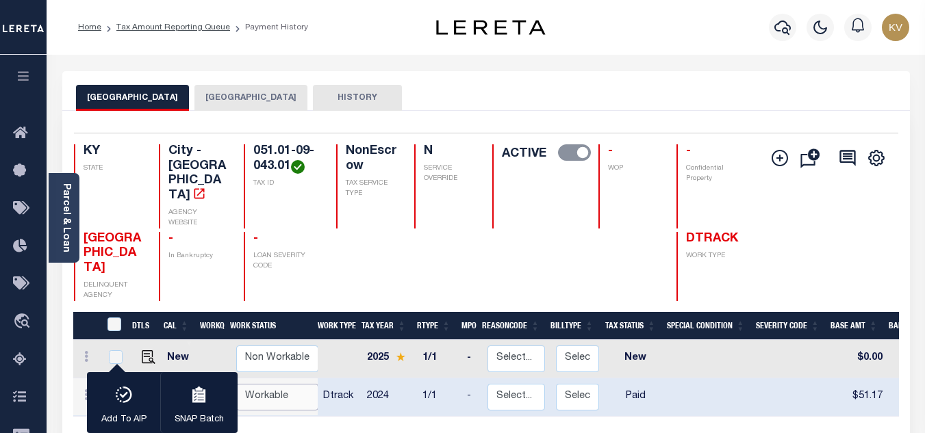
select select "true"
click at [236, 384] on select "Non Workable Workable" at bounding box center [277, 397] width 82 height 27
checkbox input "false"
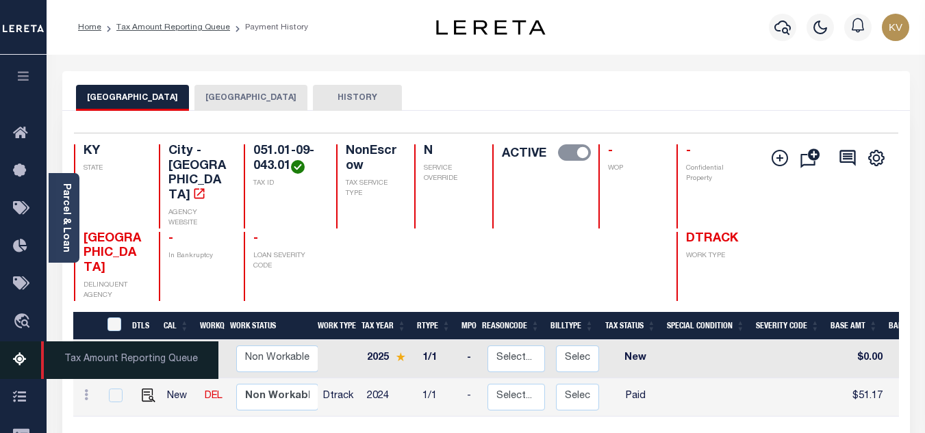
click at [23, 363] on icon at bounding box center [24, 360] width 22 height 17
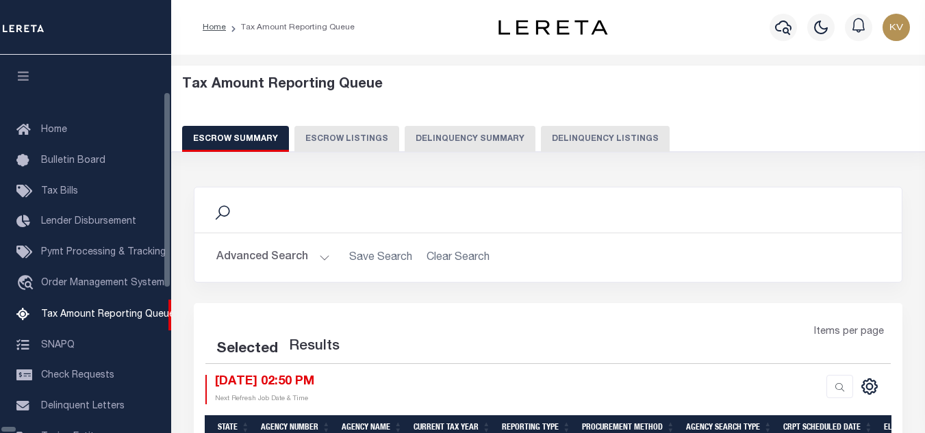
click at [541, 128] on button "Delinquency Listings" at bounding box center [605, 139] width 129 height 26
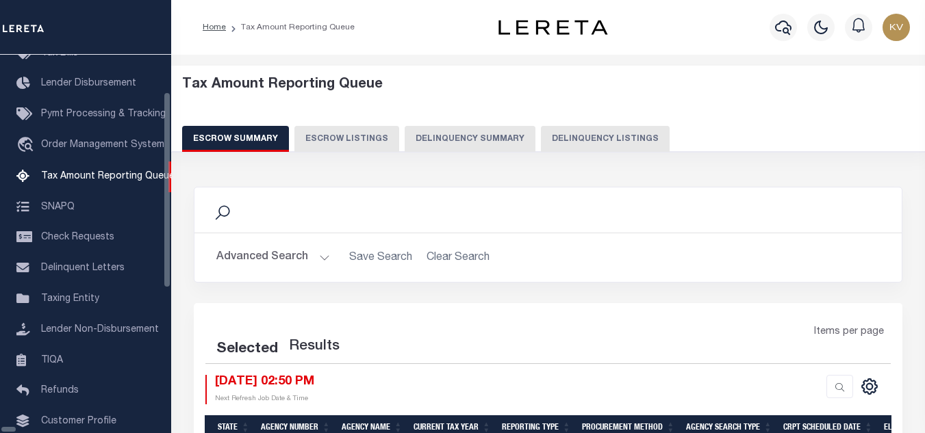
scroll to position [138, 0]
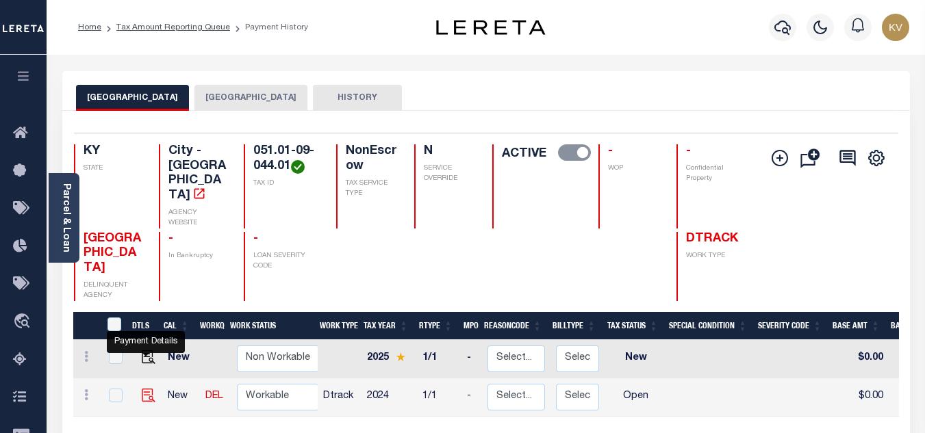
click at [144, 389] on img "" at bounding box center [149, 396] width 14 height 14
checkbox input "true"
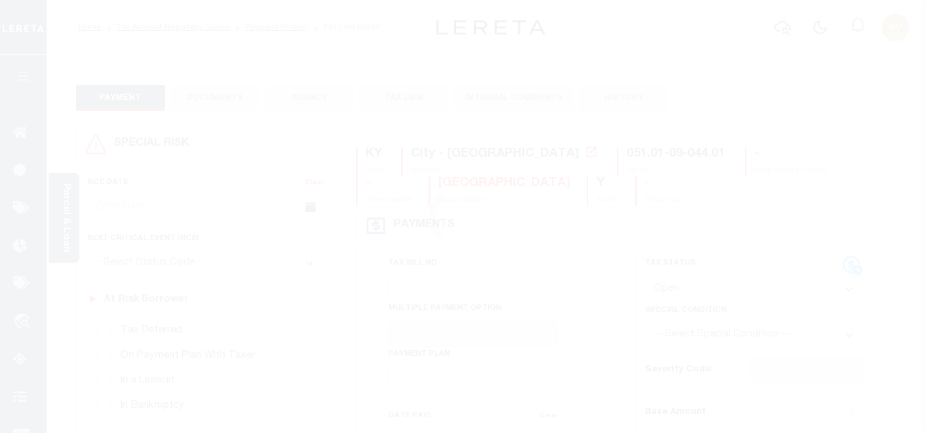
scroll to position [137, 0]
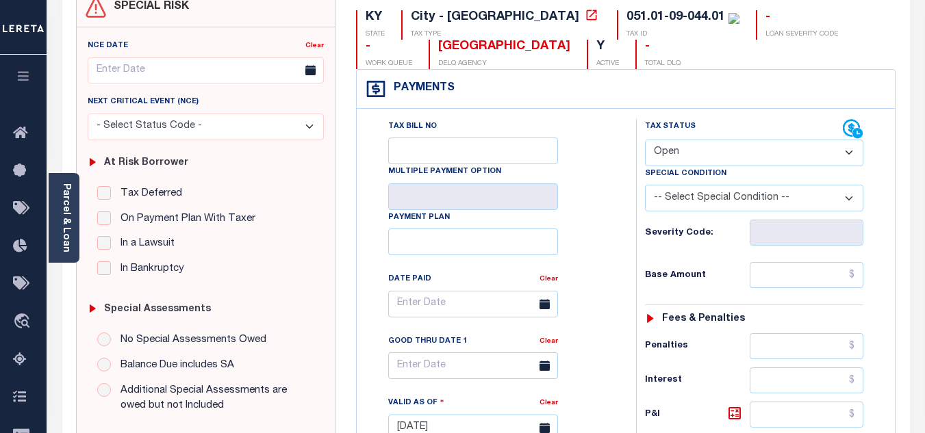
click at [695, 150] on select "- Select Status Code - Open Due/Unpaid Paid Incomplete No Tax Due Internal Refu…" at bounding box center [754, 153] width 218 height 27
select select "PYD"
click at [645, 140] on select "- Select Status Code - Open Due/Unpaid Paid Incomplete No Tax Due Internal Refu…" at bounding box center [754, 153] width 218 height 27
type input "[DATE]"
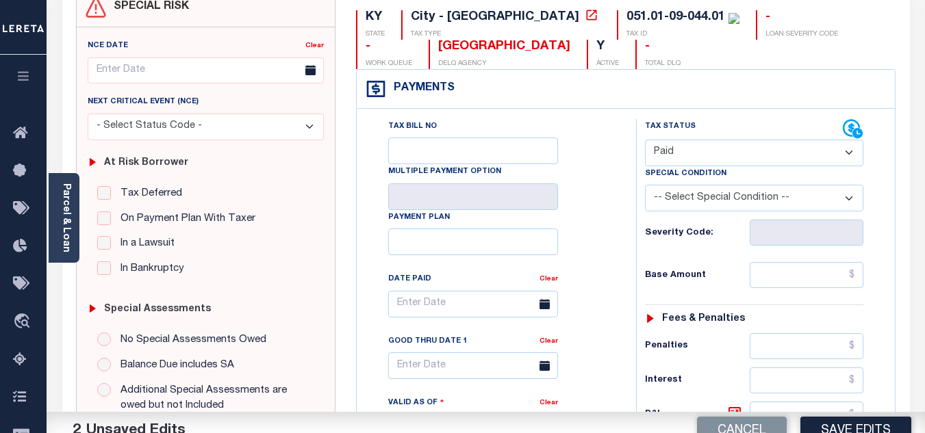
click at [582, 220] on div "Tax Bill No Multiple Payment Option Payment Plan Clear" at bounding box center [492, 311] width 245 height 384
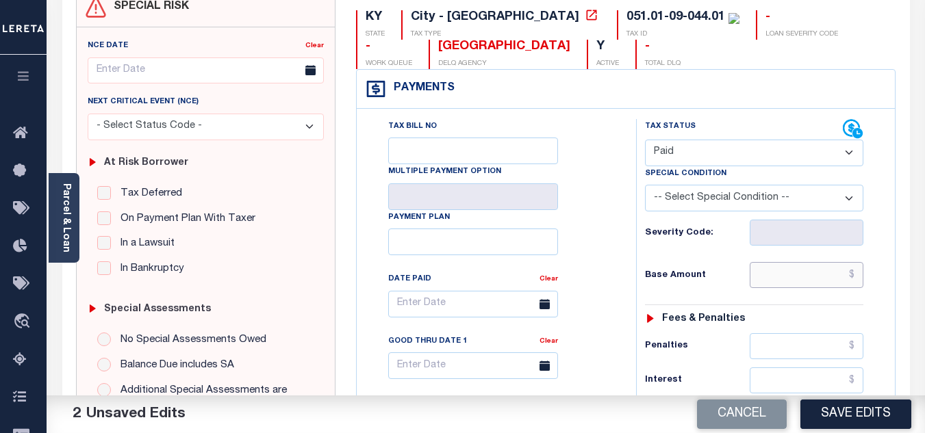
click at [759, 277] on input "text" at bounding box center [806, 275] width 114 height 26
type input "$51.17"
click at [717, 260] on div "Tax Status Status - Select Status Code -" at bounding box center [758, 421] width 245 height 604
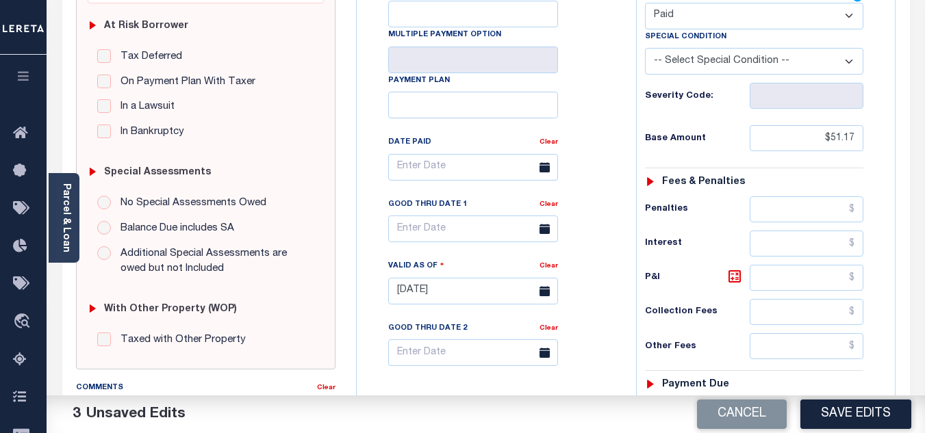
scroll to position [411, 0]
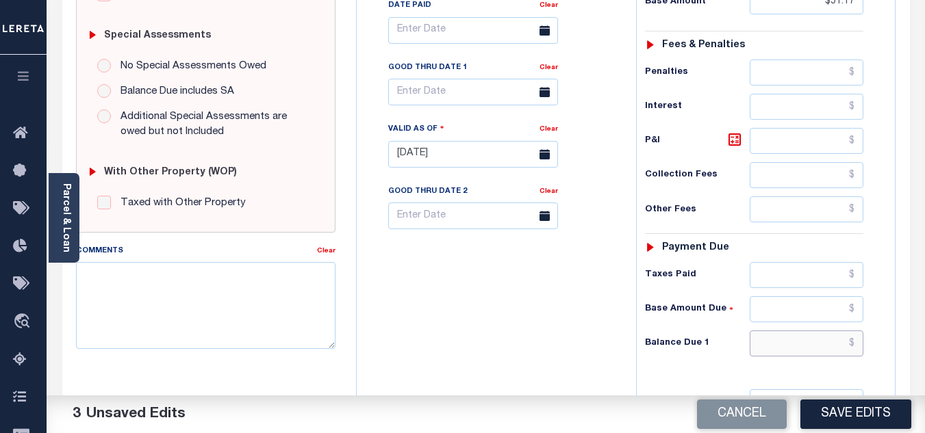
click at [786, 337] on input "text" at bounding box center [806, 344] width 114 height 26
type input "$0.00"
click at [535, 336] on div "Tax Bill No Multiple Payment Option Payment Plan Clear" at bounding box center [493, 147] width 266 height 604
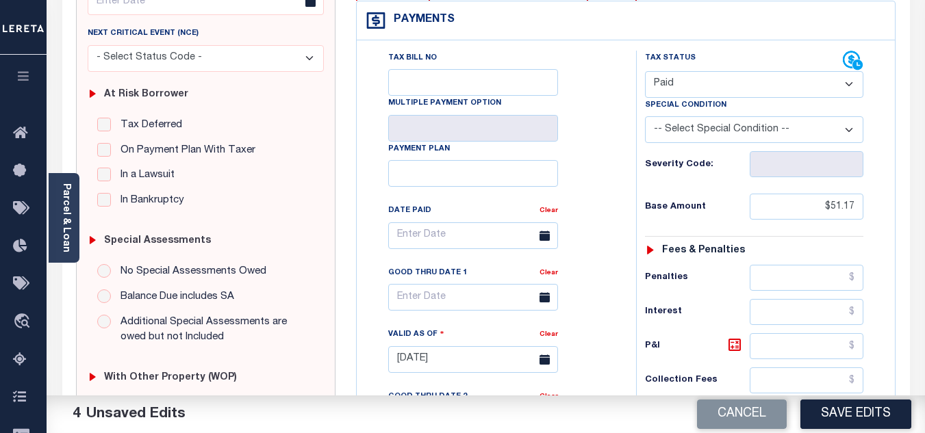
scroll to position [0, 0]
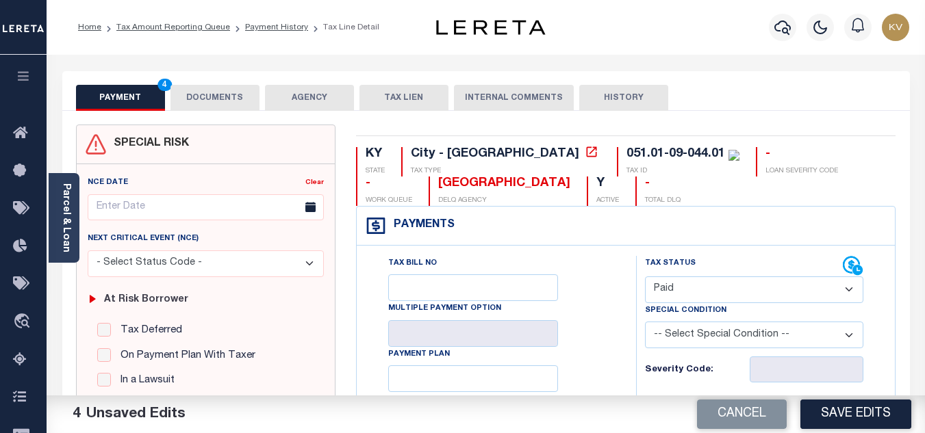
click at [222, 97] on button "DOCUMENTS" at bounding box center [214, 98] width 89 height 26
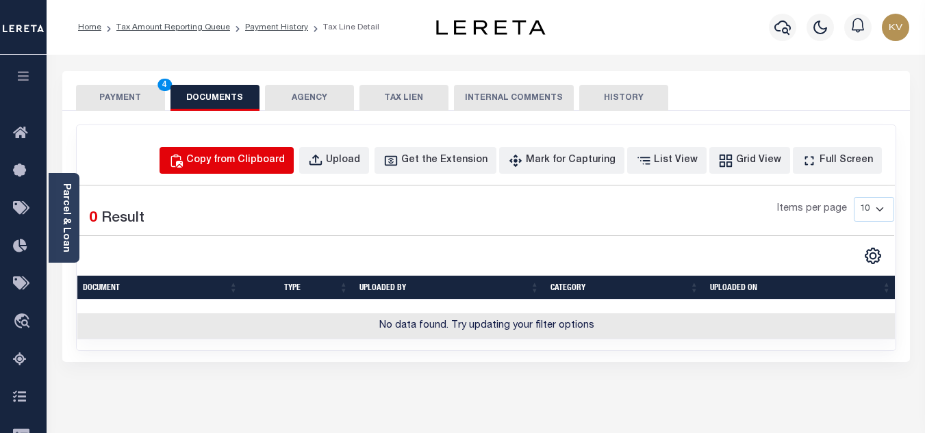
click at [238, 166] on div "Copy from Clipboard" at bounding box center [235, 160] width 99 height 15
select select "POP"
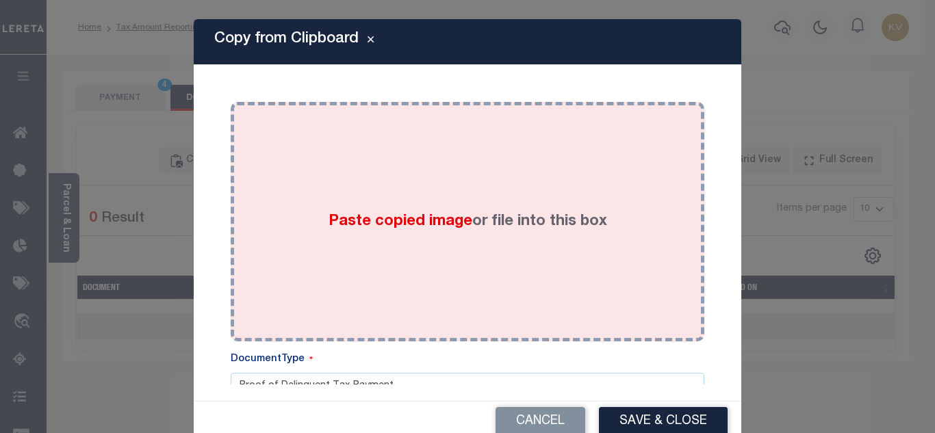
click at [444, 197] on div "Paste copied image or file into this box" at bounding box center [467, 221] width 453 height 219
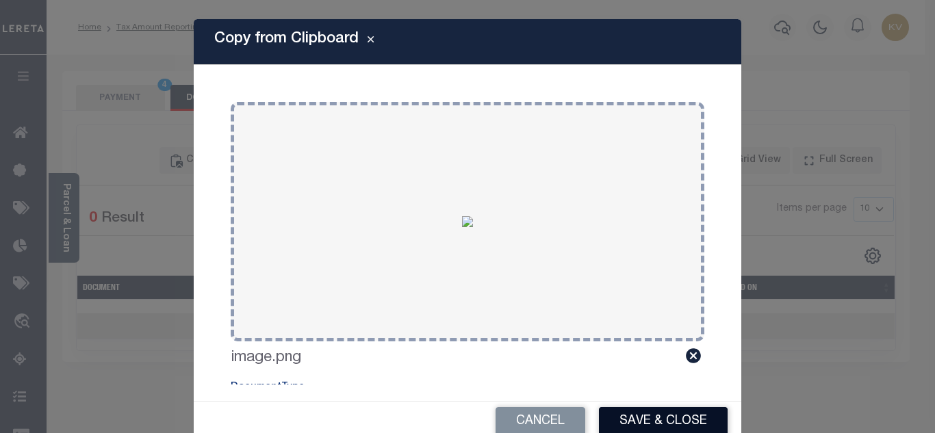
click at [668, 424] on button "Save & Close" at bounding box center [663, 421] width 129 height 29
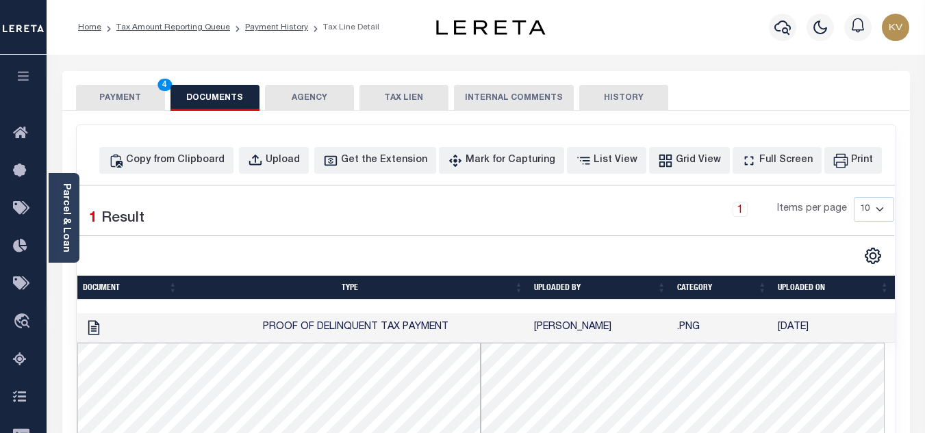
click at [129, 95] on button "PAYMENT 4" at bounding box center [120, 98] width 89 height 26
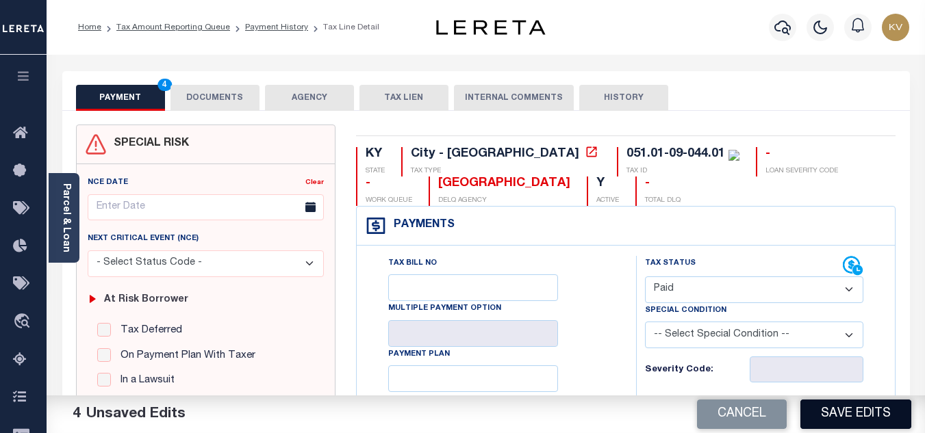
click at [860, 415] on button "Save Edits" at bounding box center [855, 414] width 111 height 29
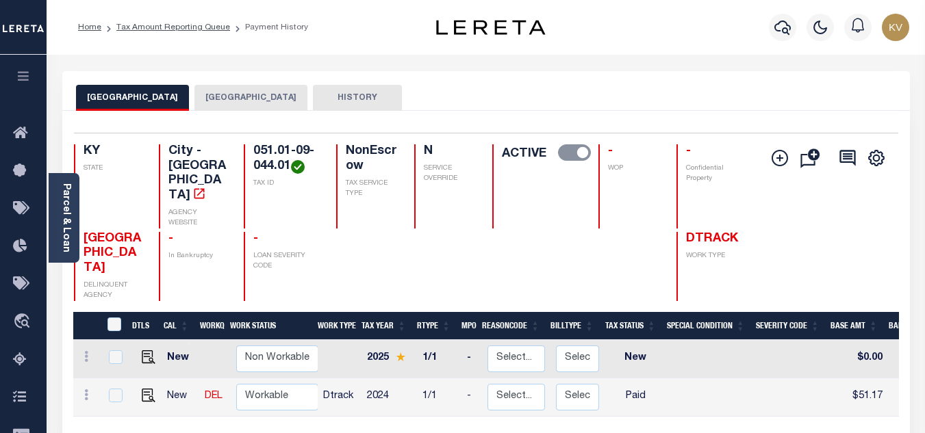
scroll to position [137, 0]
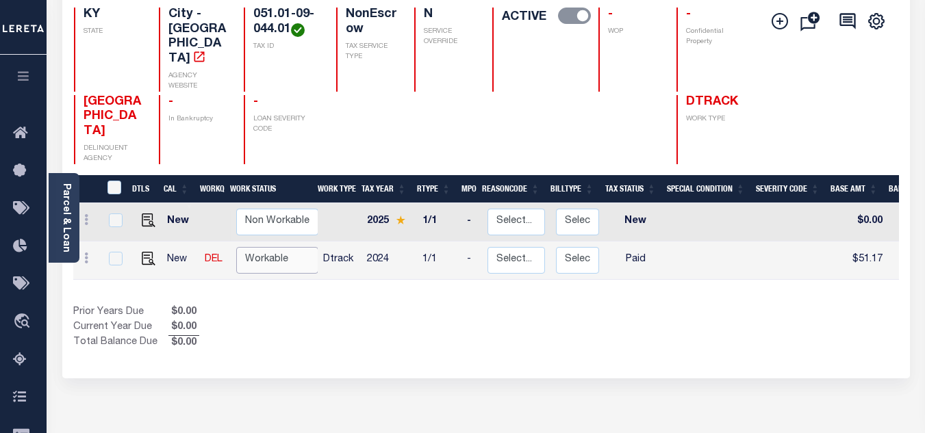
click at [251, 247] on select "Non Workable Workable" at bounding box center [277, 260] width 82 height 27
checkbox input "true"
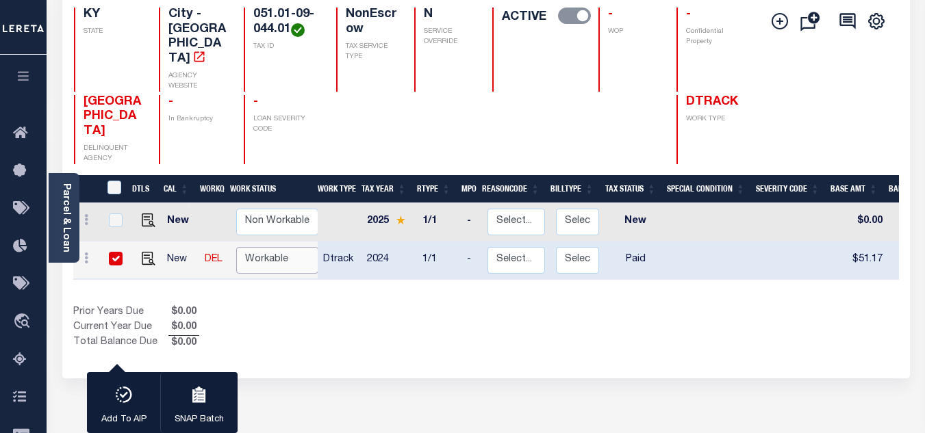
select select "true"
click at [236, 247] on select "Non Workable Workable" at bounding box center [277, 260] width 82 height 27
checkbox input "false"
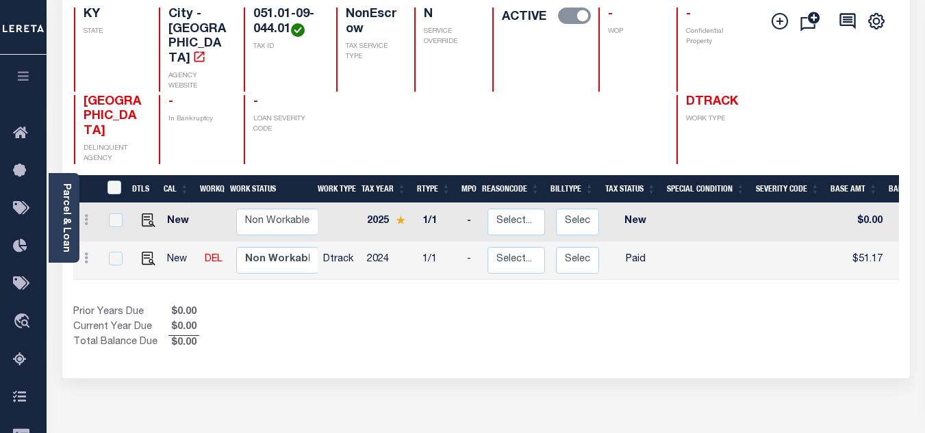
click at [397, 305] on div "Prior Years Due $0.00 Current Year Due $0.00 Total Balance Due $0.00" at bounding box center [279, 328] width 413 height 46
drag, startPoint x: 23, startPoint y: 357, endPoint x: 81, endPoint y: 328, distance: 64.3
click at [23, 357] on icon at bounding box center [24, 360] width 22 height 17
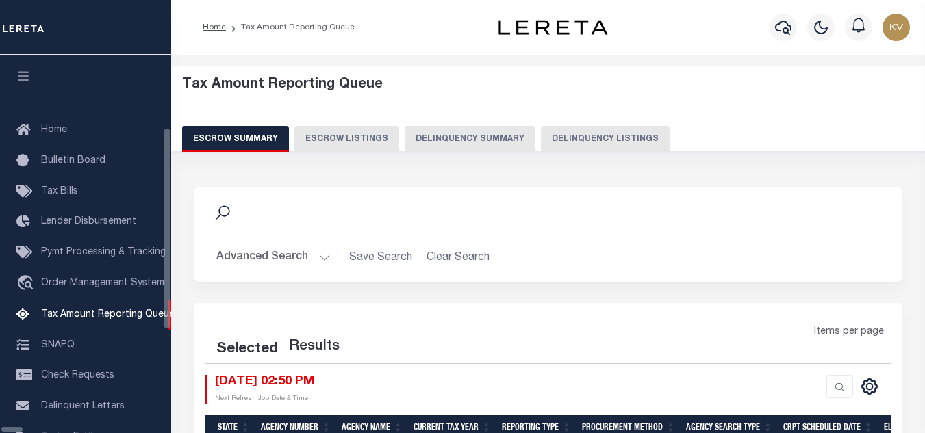
click at [541, 146] on button "Delinquency Listings" at bounding box center [605, 139] width 129 height 26
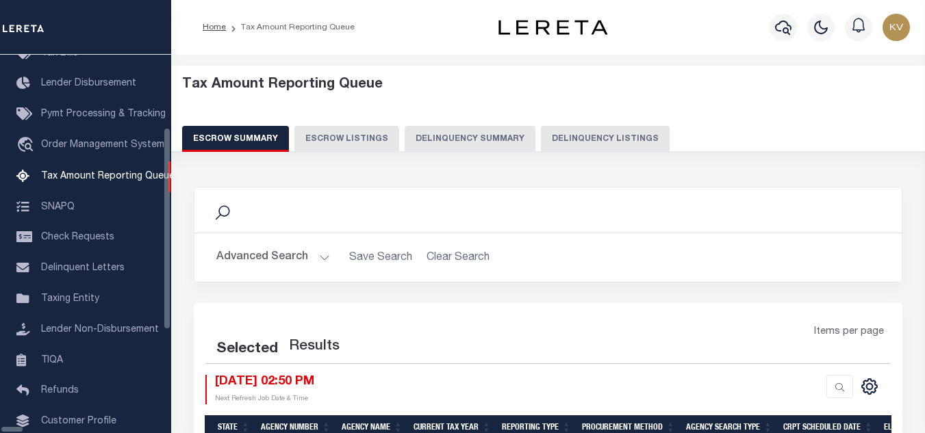
select select "100"
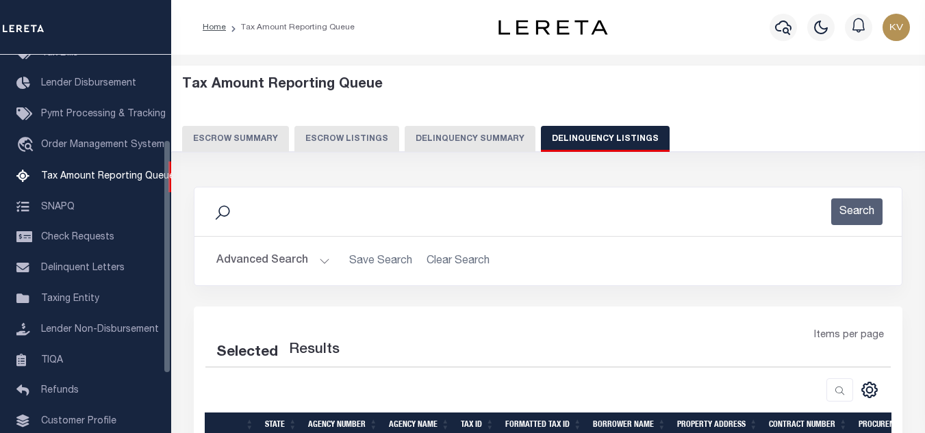
select select "100"
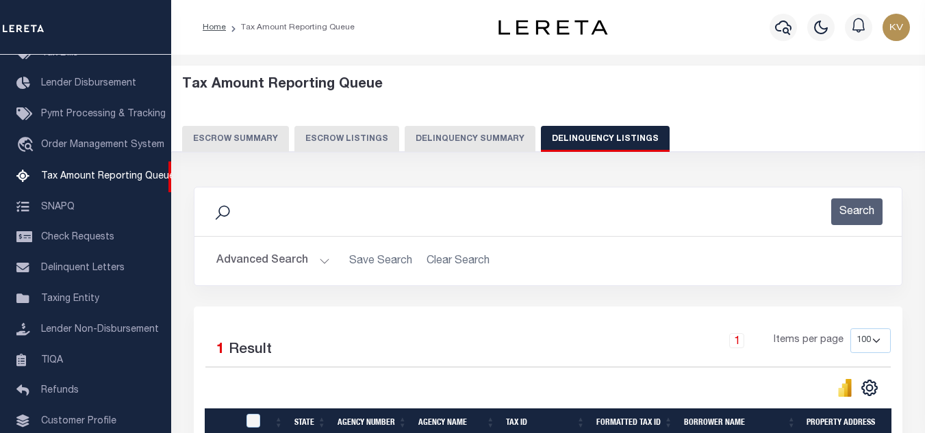
click at [318, 268] on button "Advanced Search" at bounding box center [273, 261] width 114 height 27
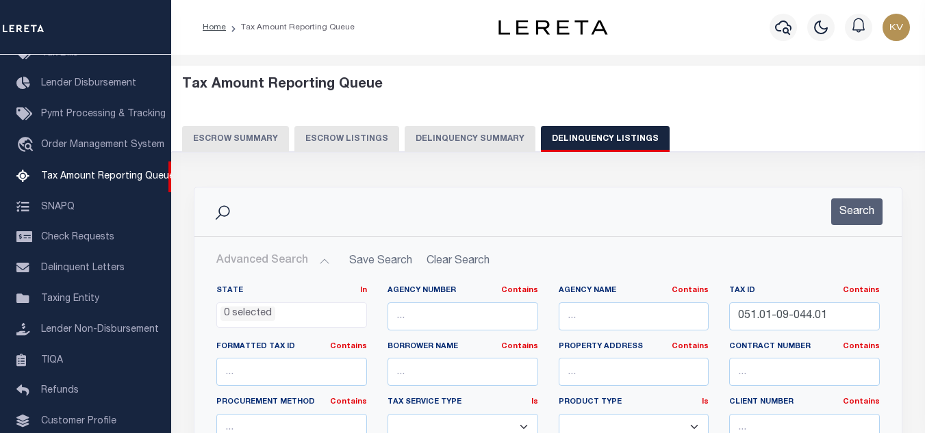
scroll to position [68, 0]
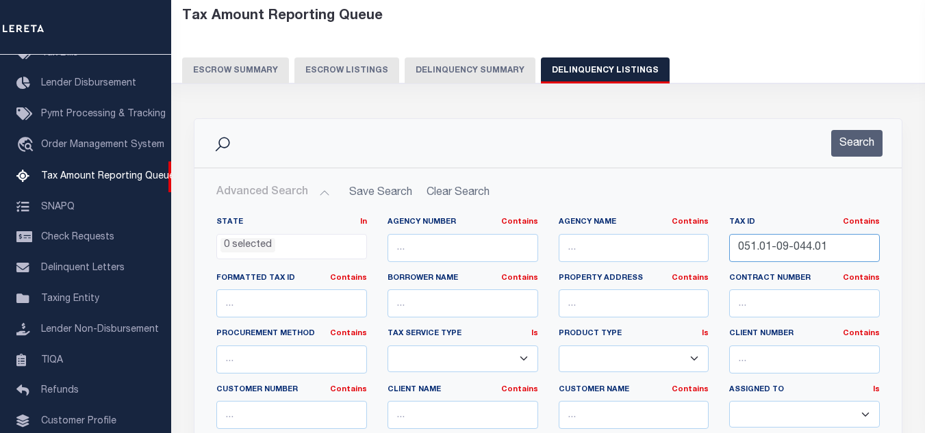
drag, startPoint x: 815, startPoint y: 246, endPoint x: 601, endPoint y: 246, distance: 213.6
click at [601, 246] on div "State In In AK AL AR AZ CA CO CT DC DE FL GA GU HI IA ID IL IN KS [GEOGRAPHIC_D…" at bounding box center [548, 356] width 684 height 279
paste input "61.02-22-007"
type input "061.02-22-007.01"
click at [843, 144] on button "Search" at bounding box center [856, 143] width 51 height 27
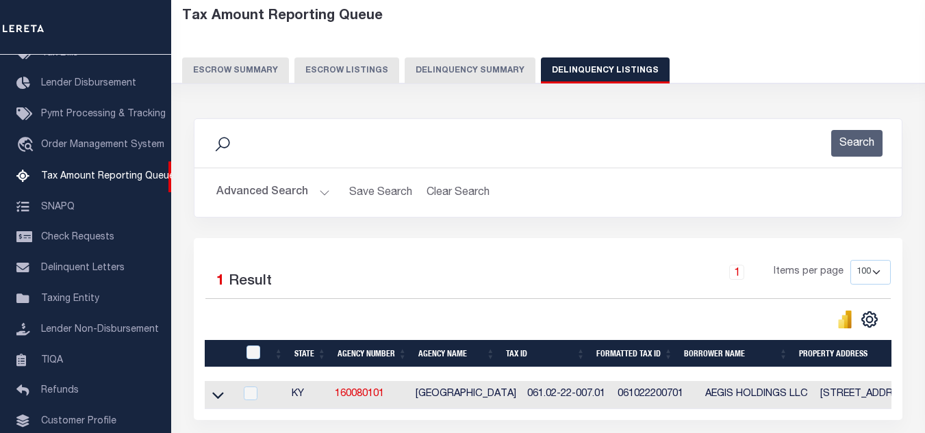
scroll to position [190, 0]
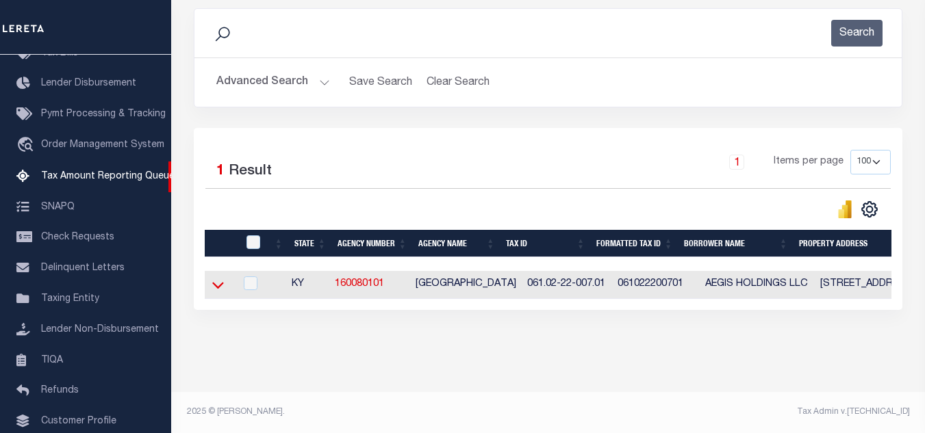
click at [218, 283] on icon at bounding box center [218, 286] width 12 height 7
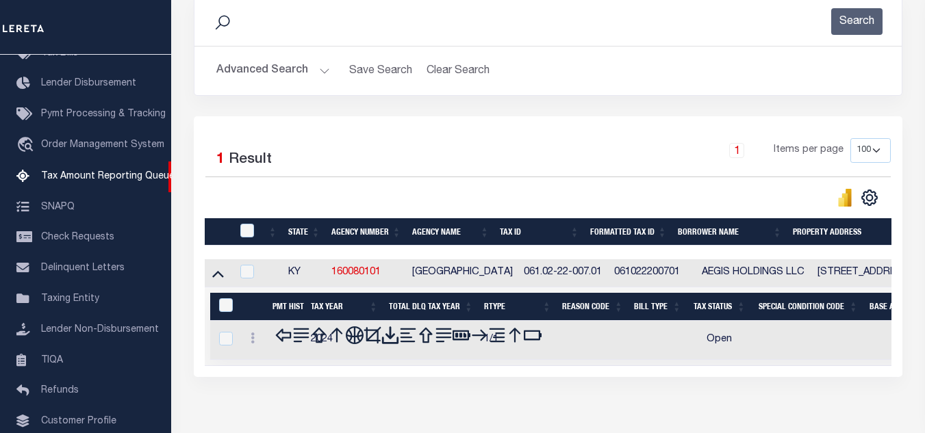
scroll to position [259, 0]
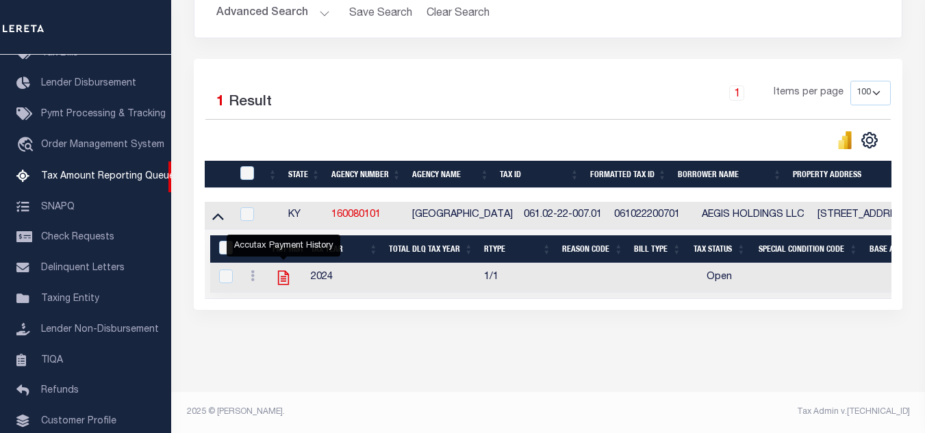
click at [282, 272] on icon "" at bounding box center [283, 278] width 11 height 14
checkbox input "true"
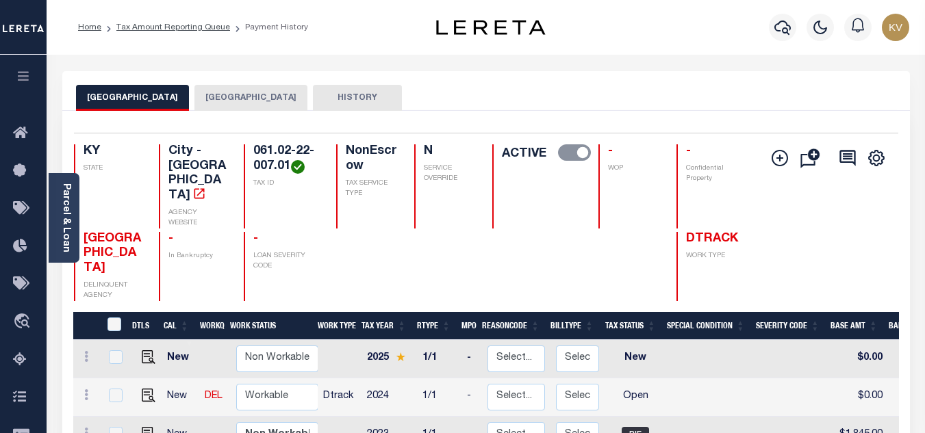
scroll to position [68, 0]
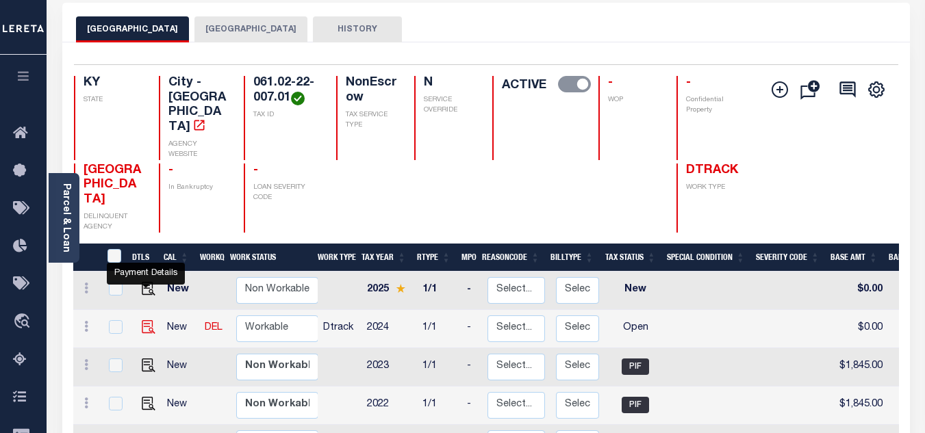
click at [144, 320] on img "" at bounding box center [149, 327] width 14 height 14
checkbox input "true"
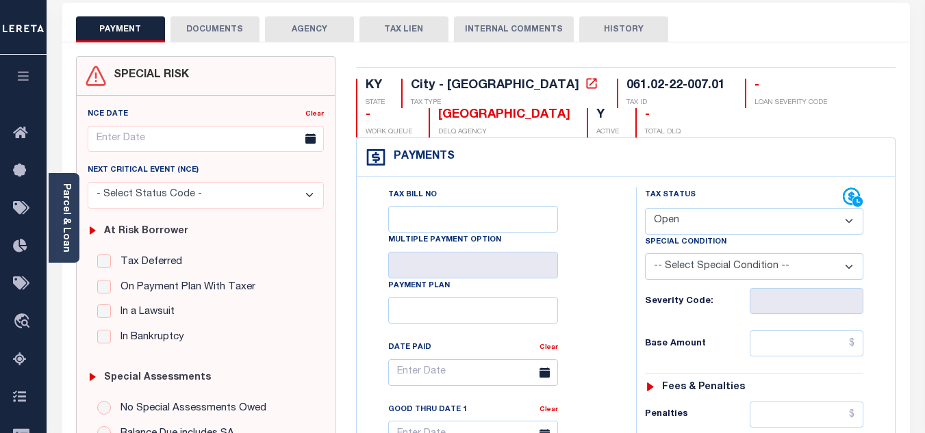
scroll to position [205, 0]
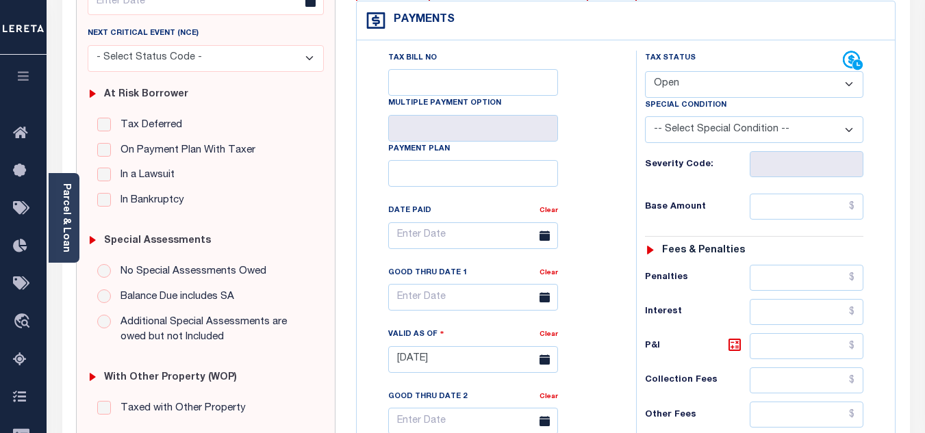
click at [697, 83] on select "- Select Status Code - Open Due/Unpaid Paid Incomplete No Tax Due Internal Refu…" at bounding box center [754, 84] width 218 height 27
select select "PYD"
click at [645, 72] on select "- Select Status Code - Open Due/Unpaid Paid Incomplete No Tax Due Internal Refu…" at bounding box center [754, 84] width 218 height 27
type input "[DATE]"
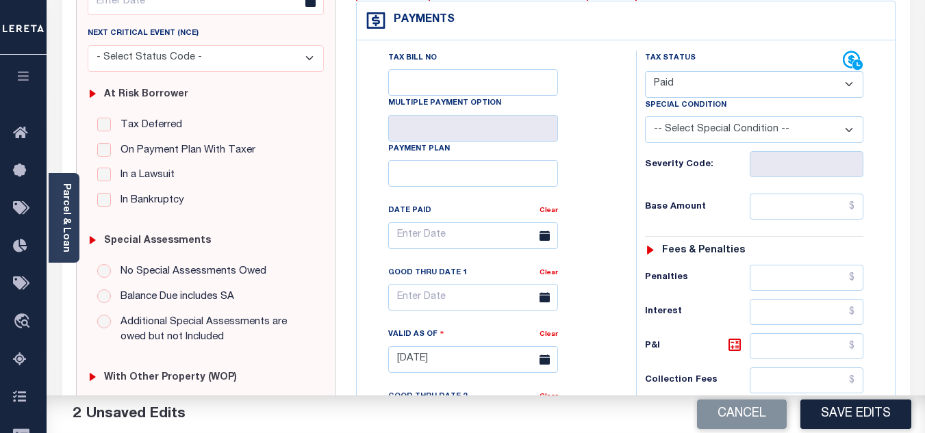
click at [601, 166] on div "Tax Bill No Multiple Payment Option Payment Plan Clear" at bounding box center [492, 243] width 245 height 384
click at [778, 214] on input "text" at bounding box center [806, 207] width 114 height 26
type input "$1,785.00"
click at [719, 195] on div "Base Amount $1,785.00" at bounding box center [754, 207] width 218 height 26
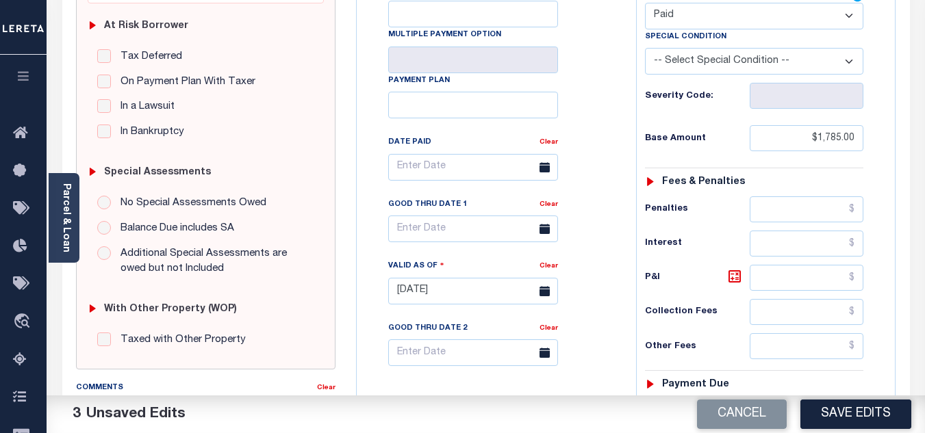
scroll to position [411, 0]
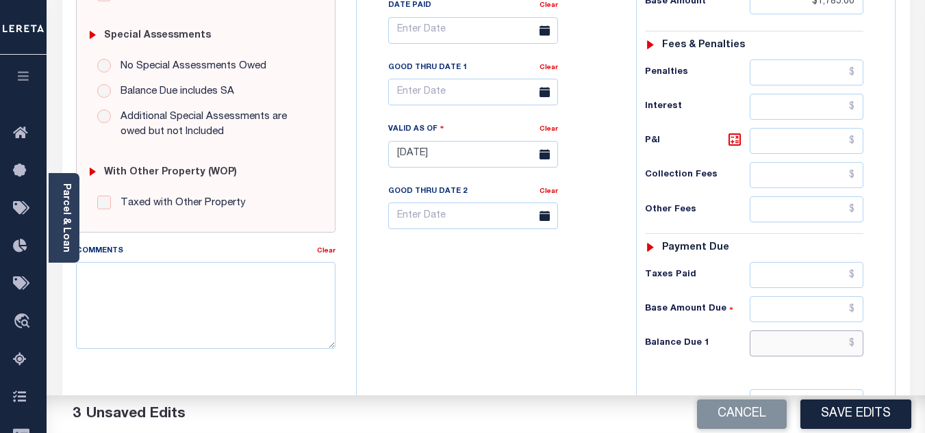
drag, startPoint x: 784, startPoint y: 345, endPoint x: 765, endPoint y: 341, distance: 20.3
click at [784, 345] on input "text" at bounding box center [806, 344] width 114 height 26
type input "$0.00"
click at [579, 316] on div "Tax Bill No Multiple Payment Option Payment Plan Clear" at bounding box center [493, 147] width 266 height 604
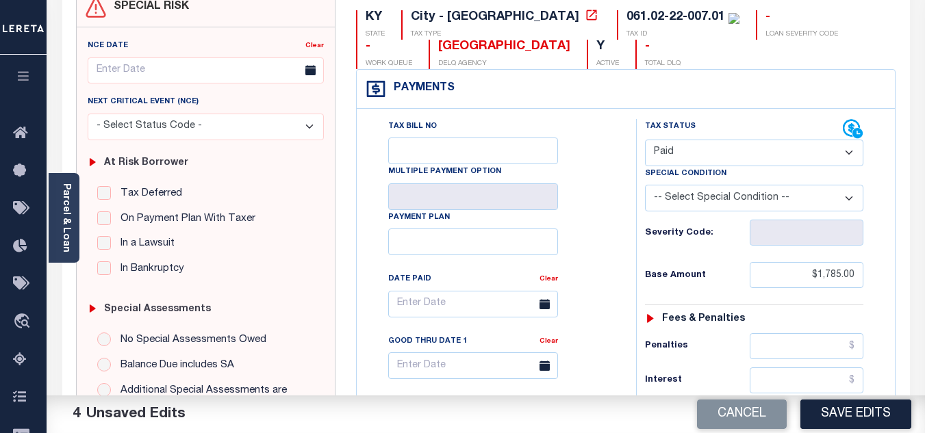
scroll to position [0, 0]
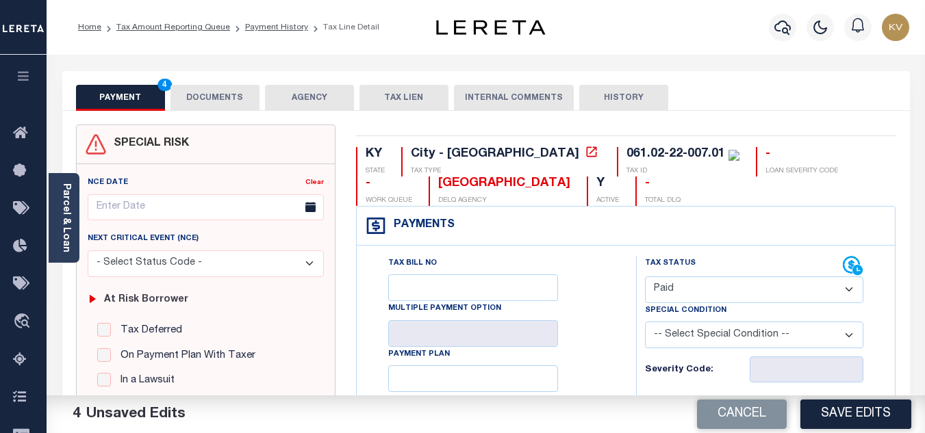
click at [211, 90] on button "DOCUMENTS" at bounding box center [214, 98] width 89 height 26
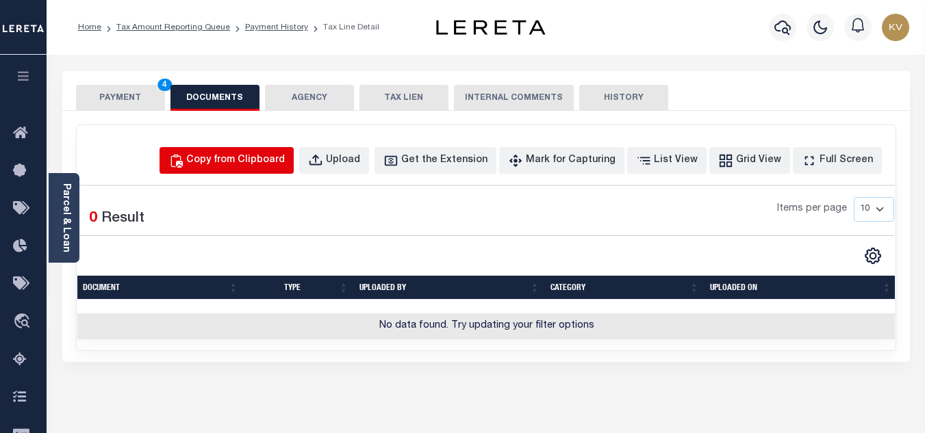
click at [263, 155] on div "Copy from Clipboard" at bounding box center [235, 160] width 99 height 15
select select "POP"
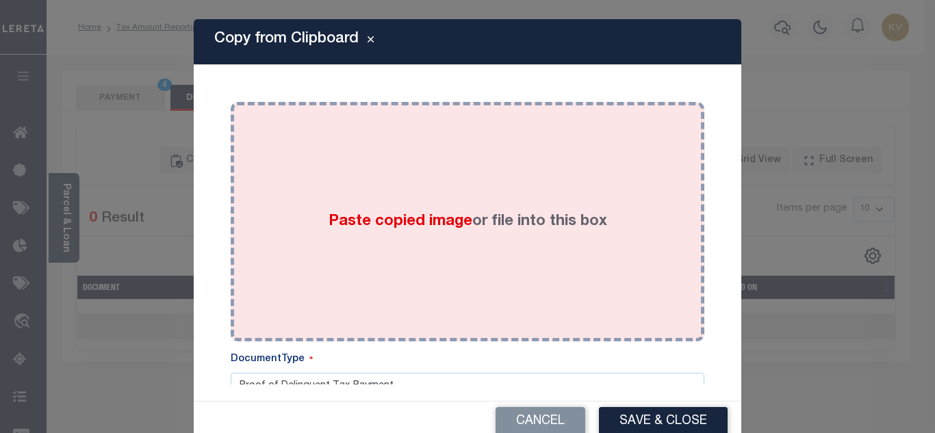
click at [392, 234] on div "Paste copied image or file into this box" at bounding box center [467, 221] width 453 height 219
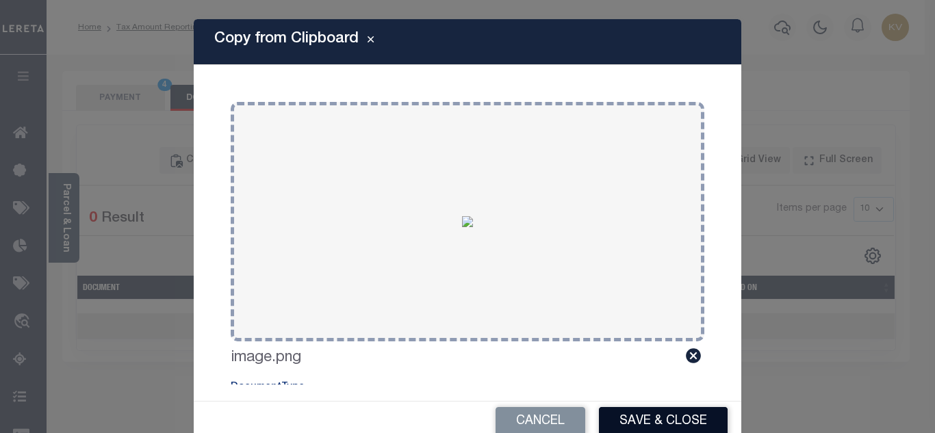
click at [635, 418] on button "Save & Close" at bounding box center [663, 421] width 129 height 29
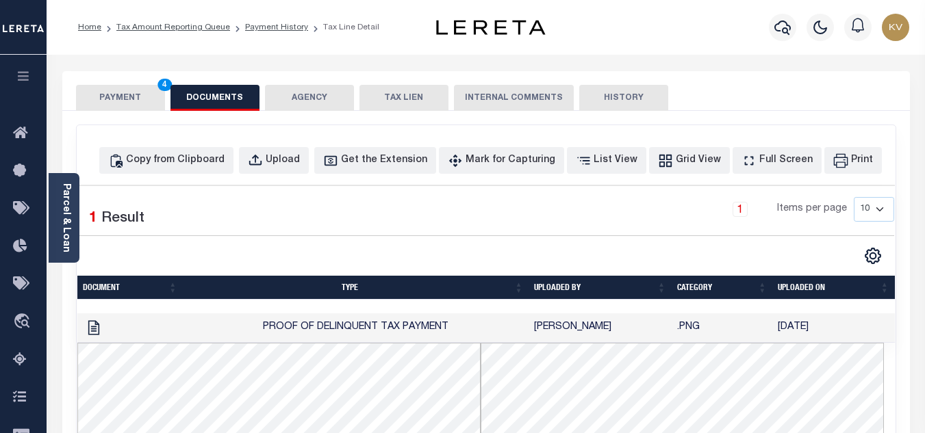
click at [109, 99] on button "PAYMENT 4" at bounding box center [120, 98] width 89 height 26
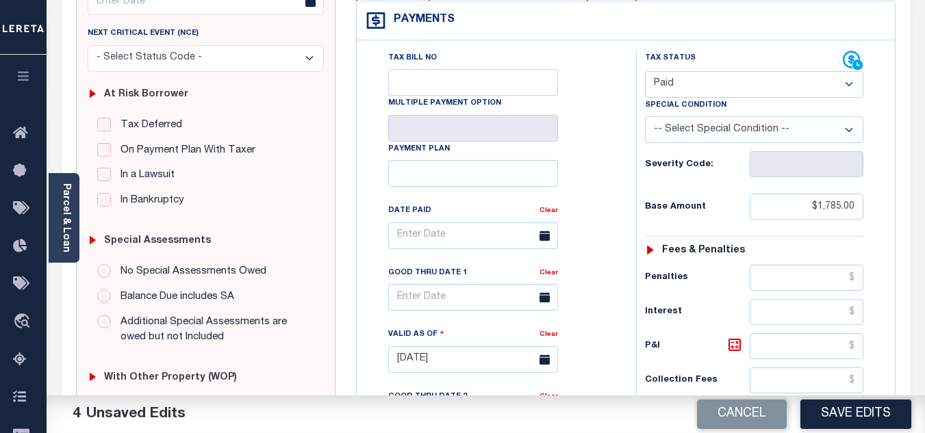
scroll to position [274, 0]
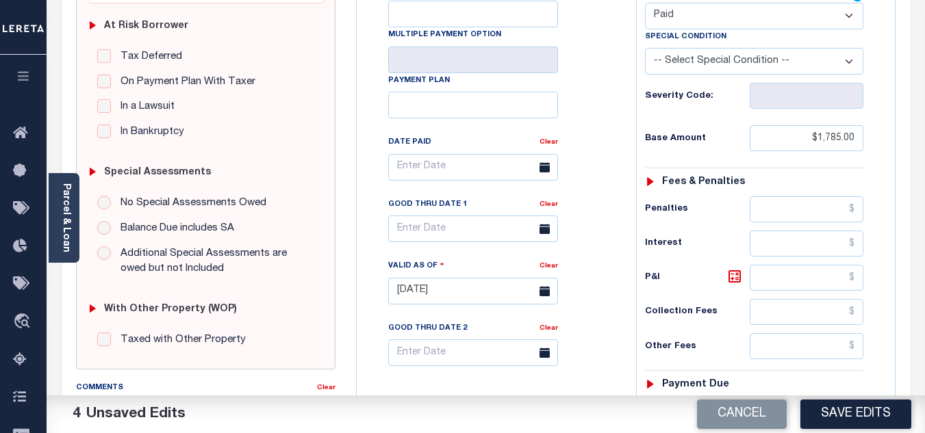
drag, startPoint x: 840, startPoint y: 407, endPoint x: 719, endPoint y: 309, distance: 155.2
click at [842, 409] on button "Save Edits" at bounding box center [855, 414] width 111 height 29
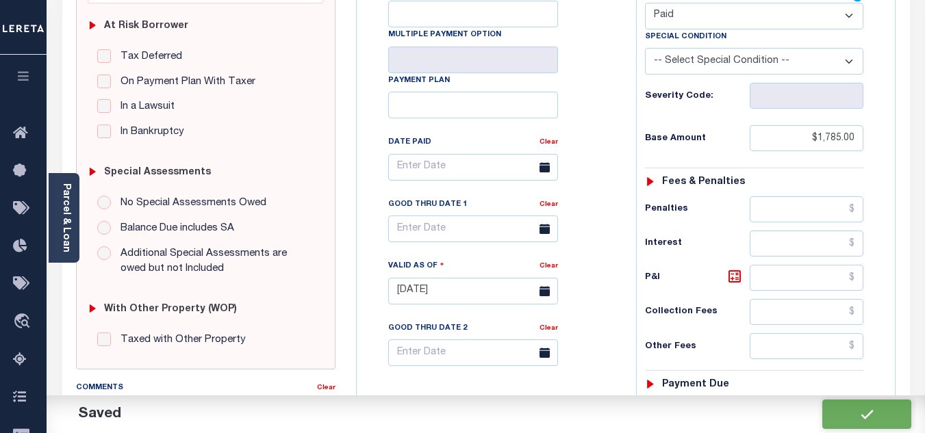
checkbox input "false"
type input "$1,785"
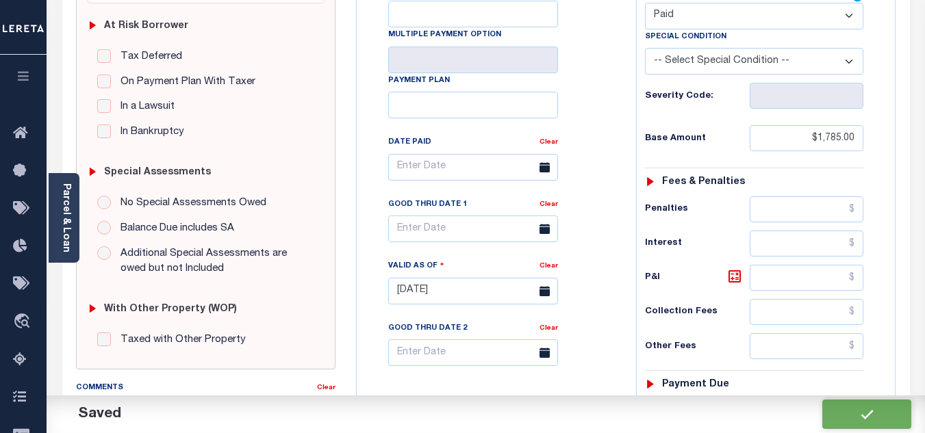
type input "$0"
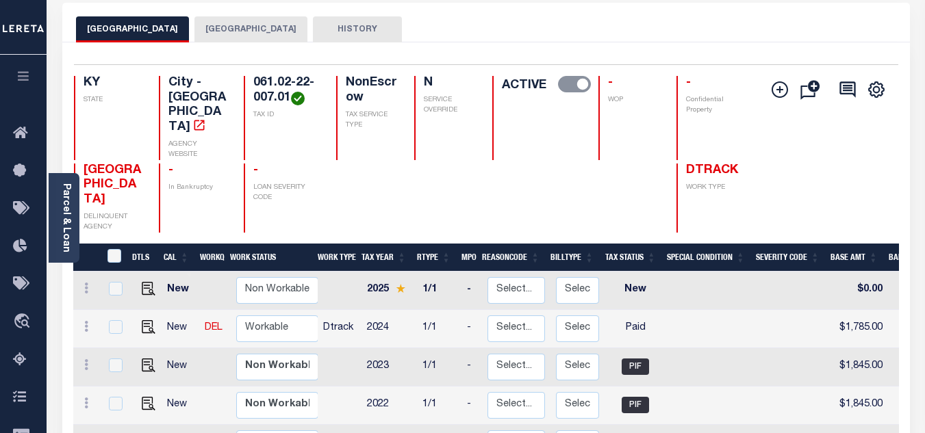
scroll to position [137, 0]
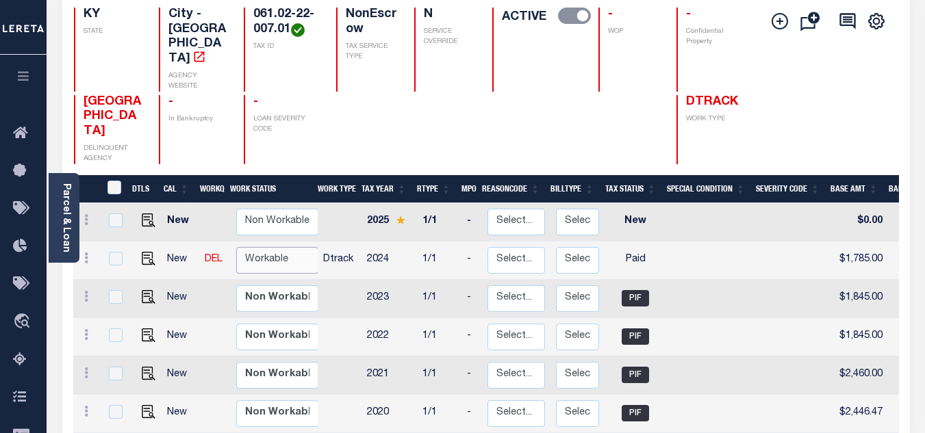
click at [270, 247] on select "Non Workable Workable" at bounding box center [277, 260] width 82 height 27
checkbox input "true"
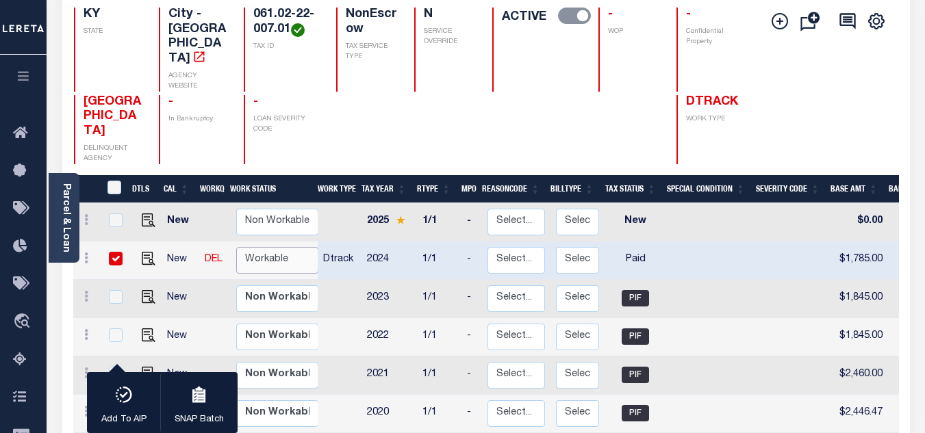
select select "true"
click at [236, 247] on select "Non Workable Workable" at bounding box center [277, 260] width 82 height 27
checkbox input "false"
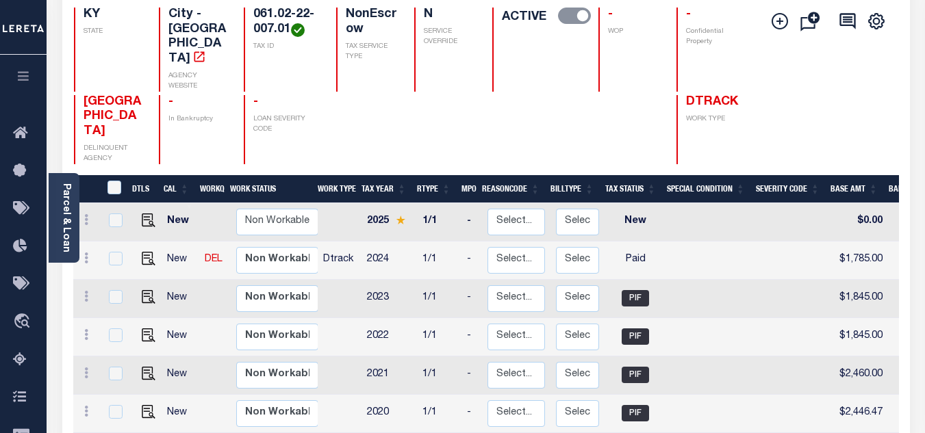
click at [344, 280] on td at bounding box center [340, 299] width 44 height 38
checkbox input "true"
